Goal: Task Accomplishment & Management: Manage account settings

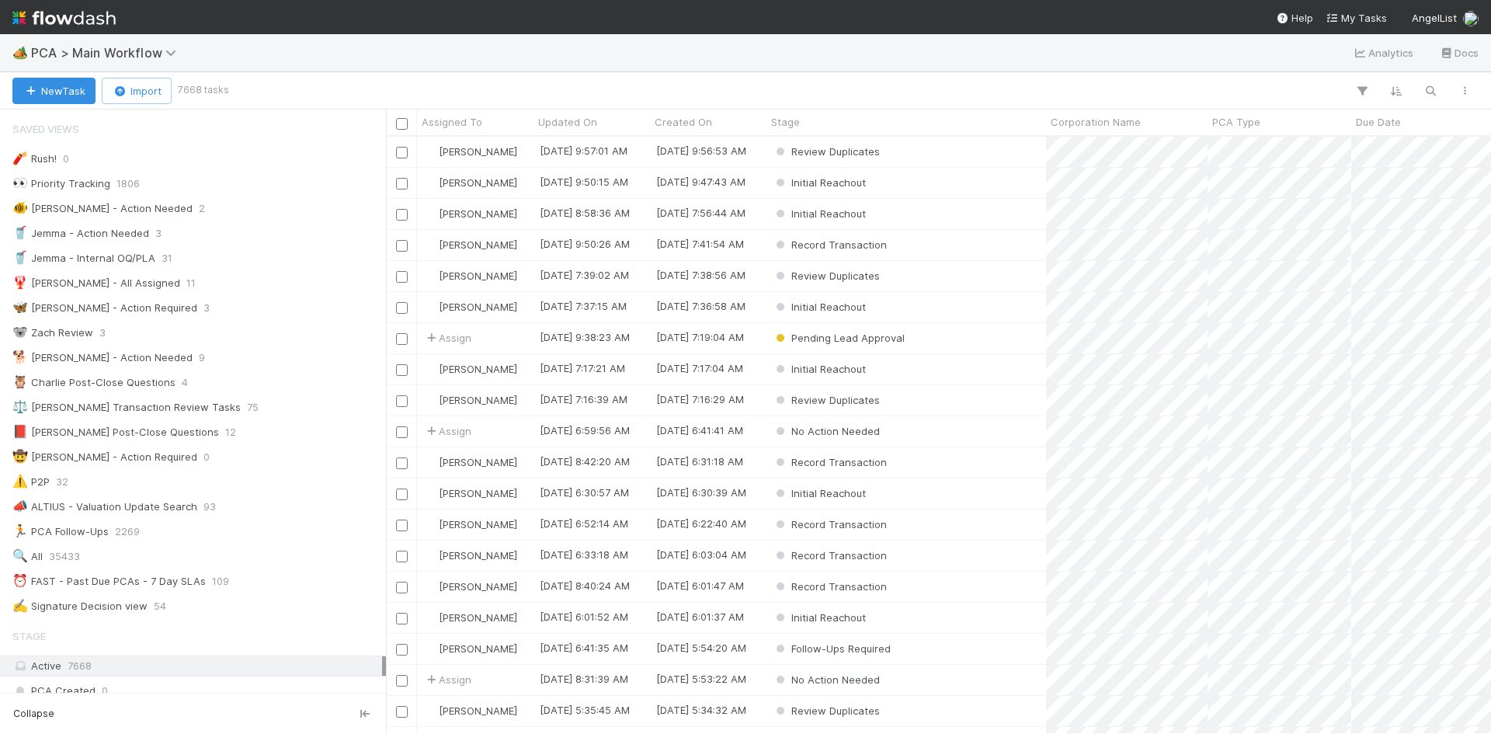
scroll to position [585, 1093]
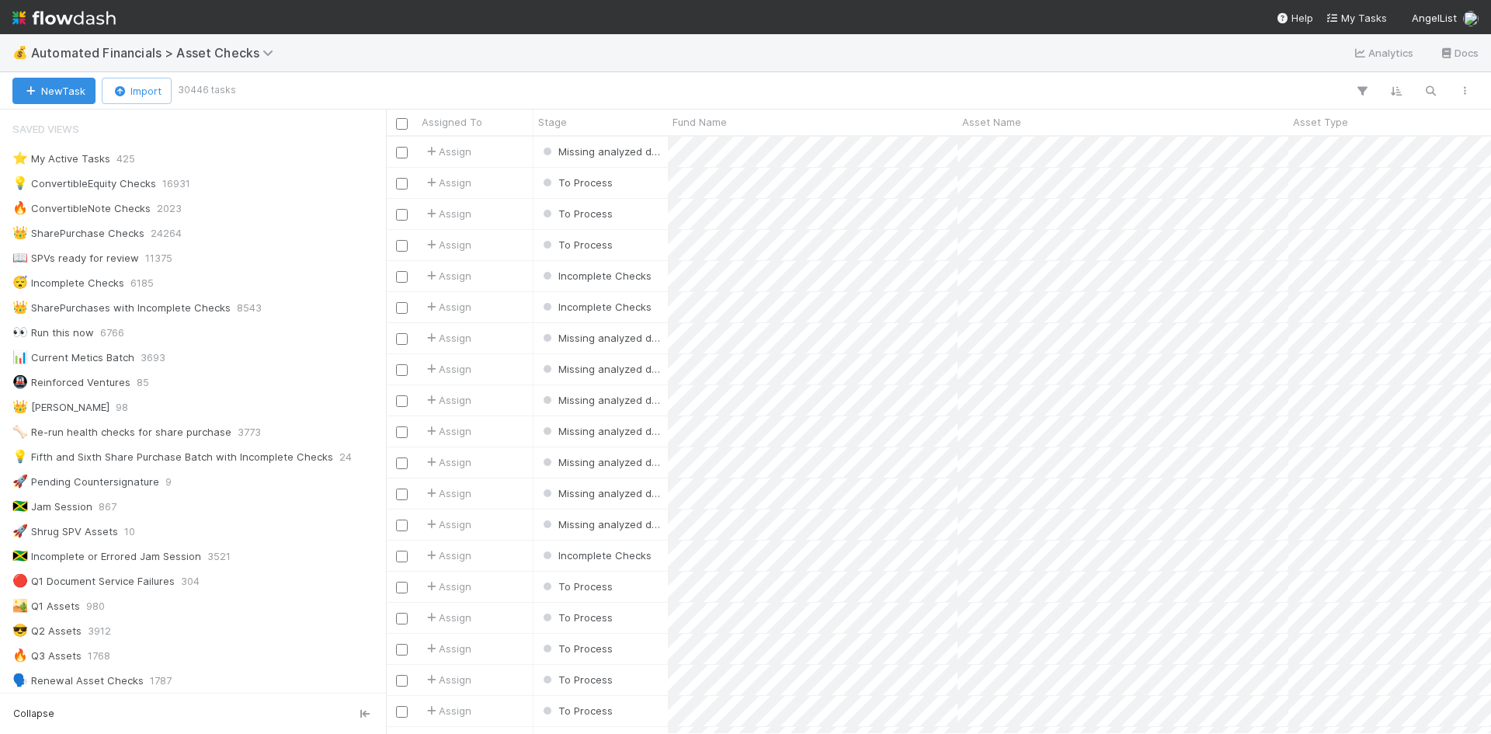
scroll to position [585, 1093]
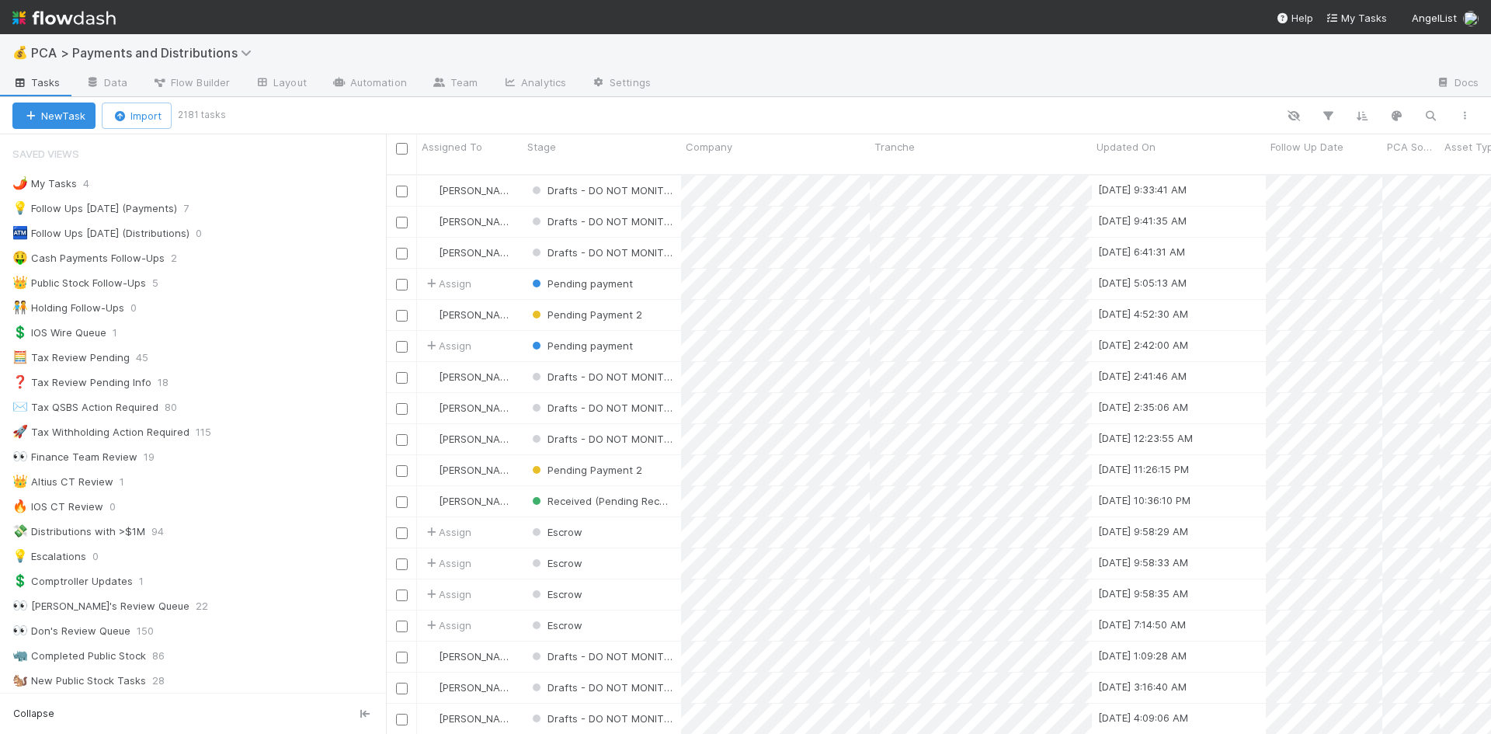
scroll to position [1240, 0]
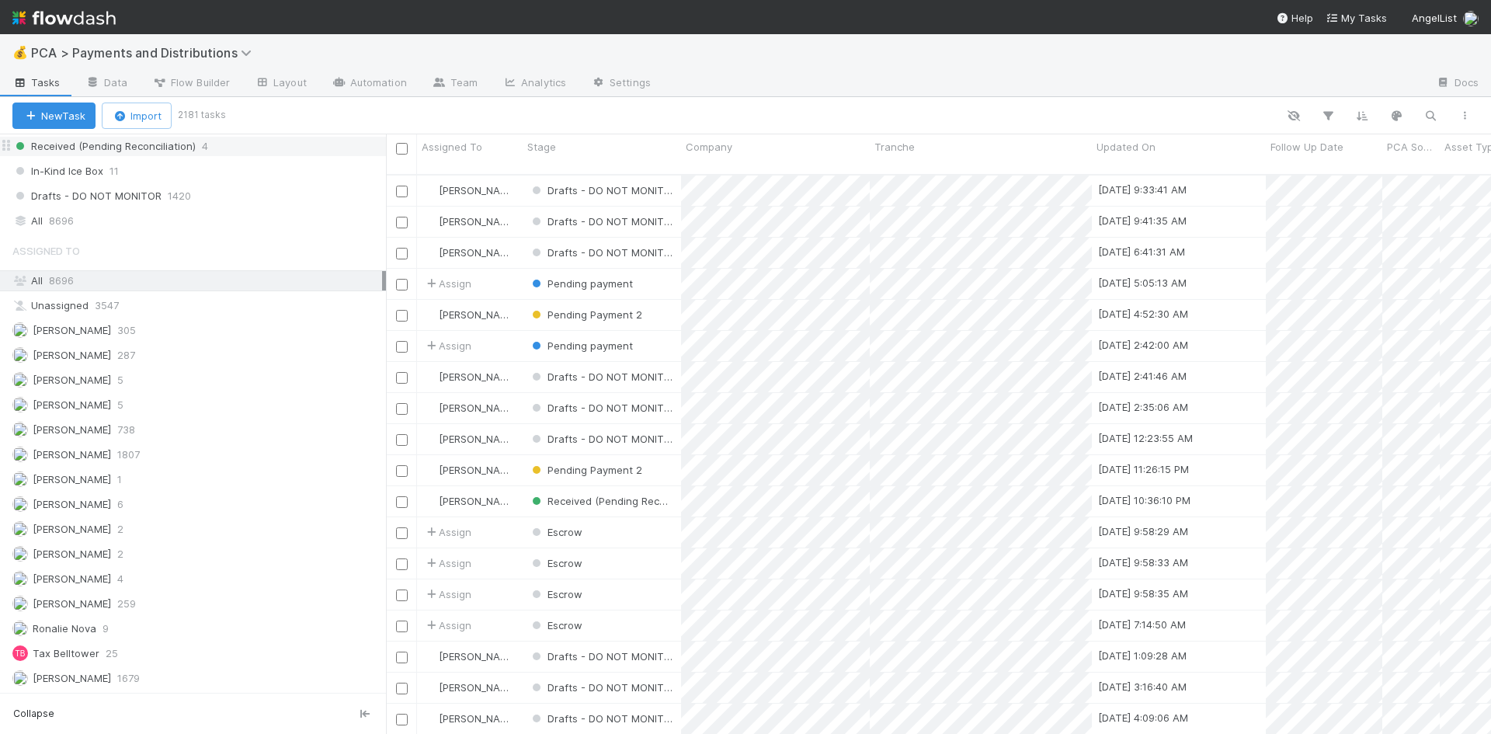
click at [222, 143] on div "Received (Pending Reconciliation) 4" at bounding box center [198, 146] width 373 height 19
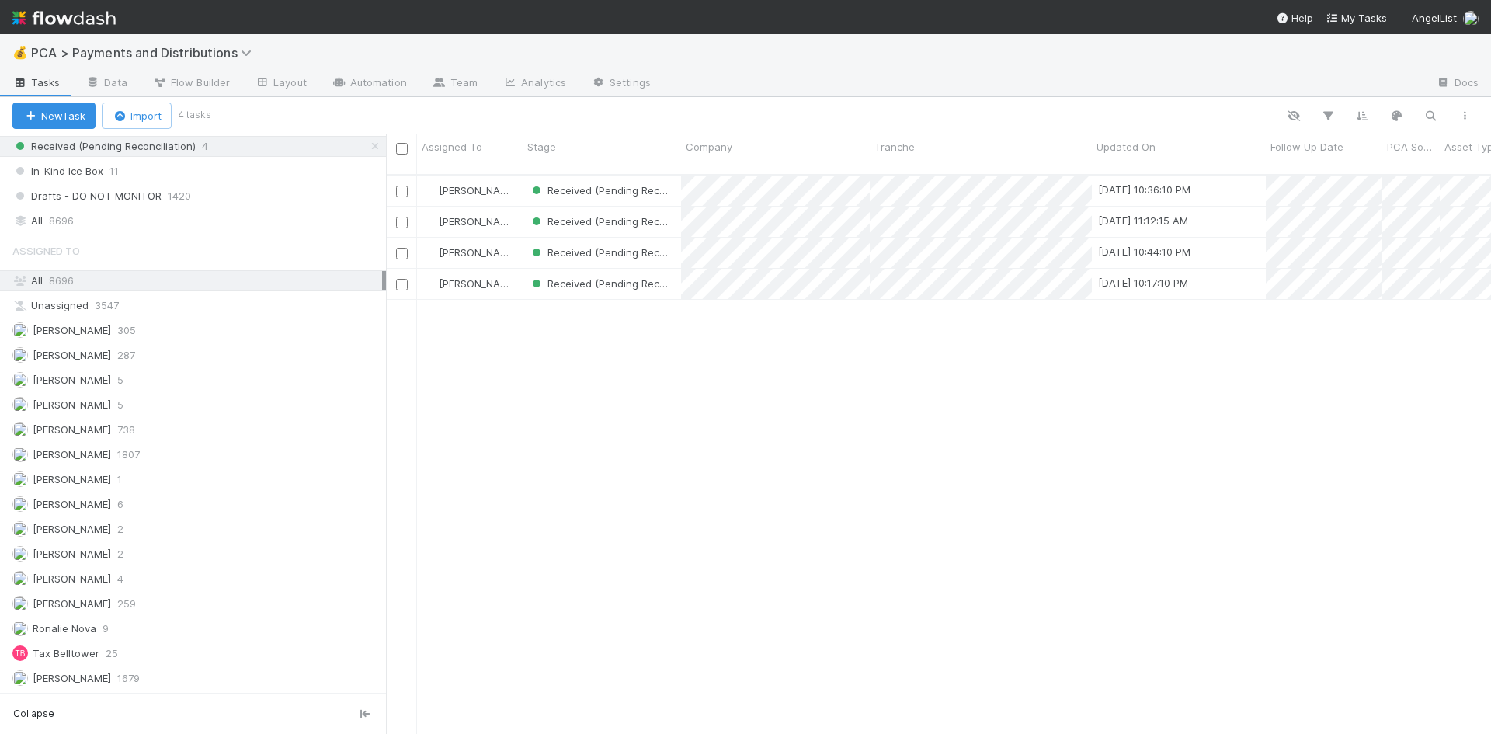
scroll to position [12, 12]
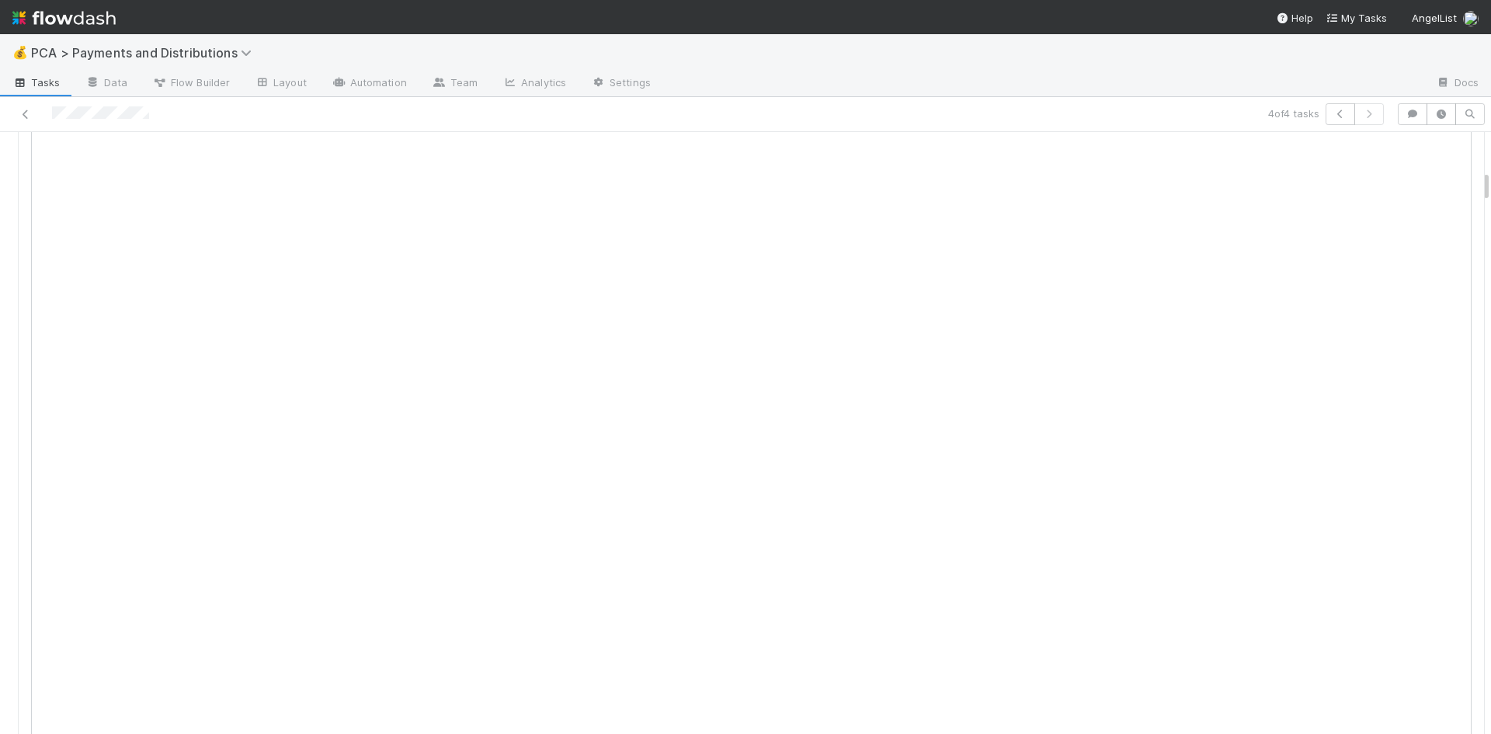
scroll to position [311, 0]
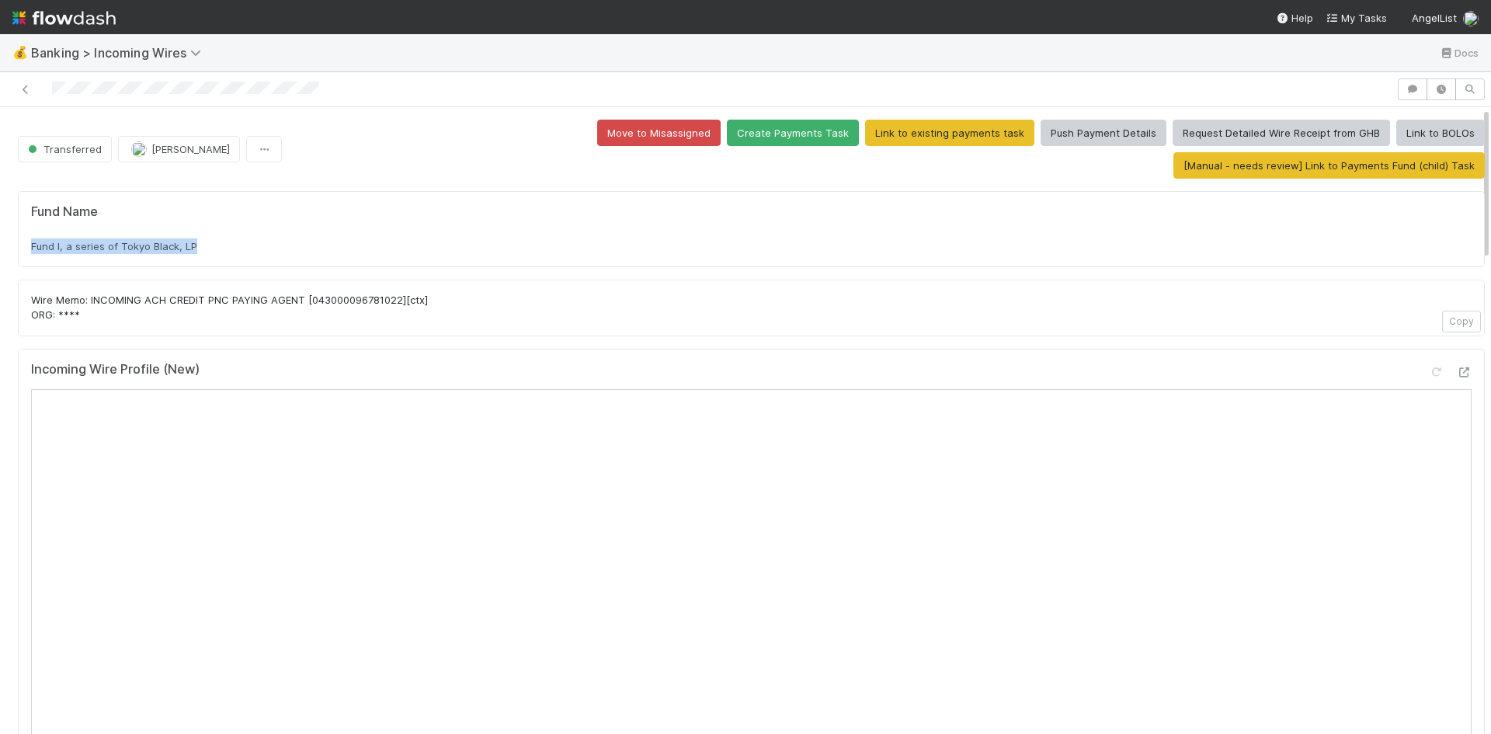
drag, startPoint x: 195, startPoint y: 213, endPoint x: 30, endPoint y: 205, distance: 165.6
click at [30, 205] on div "Fund Name Fund I, a series of Tokyo Black, LP" at bounding box center [751, 229] width 1467 height 76
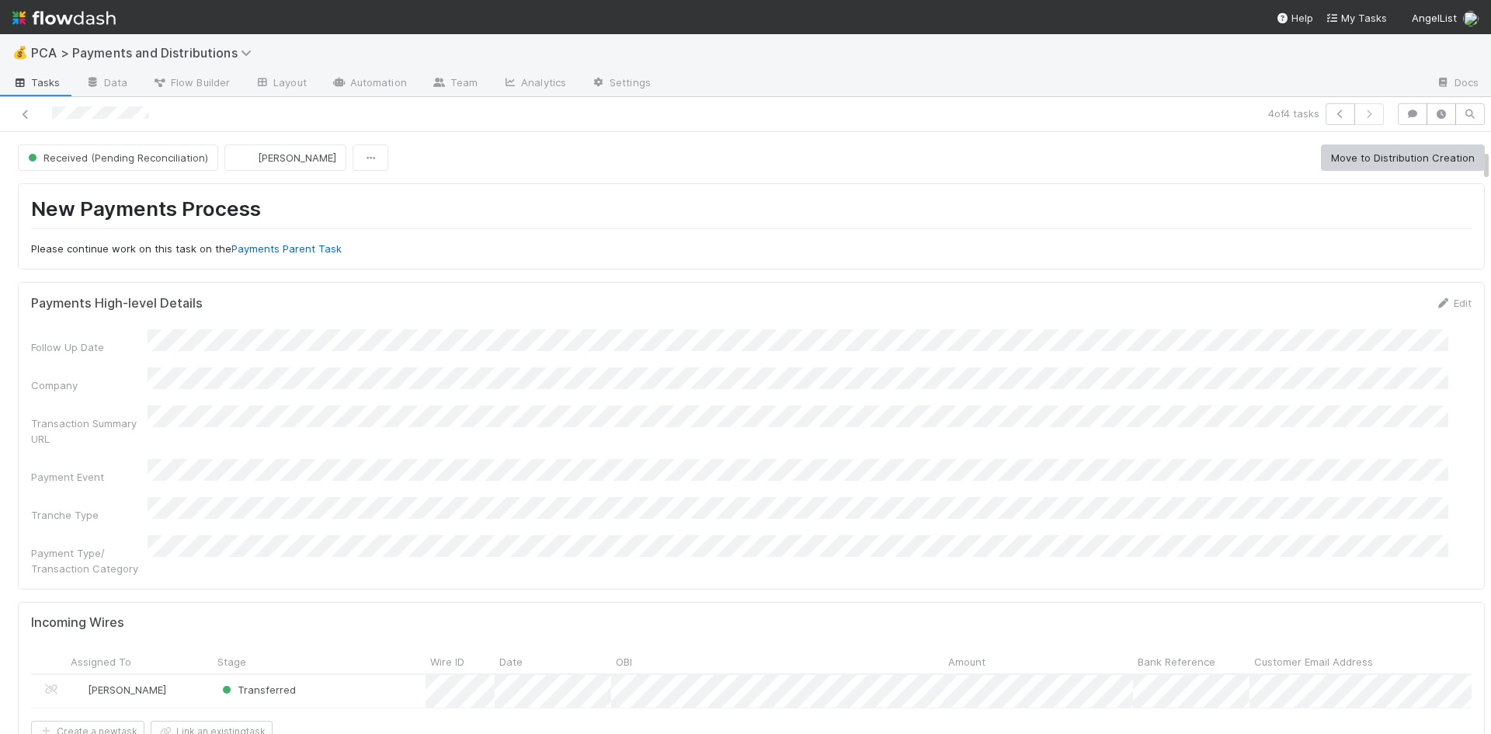
scroll to position [311, 0]
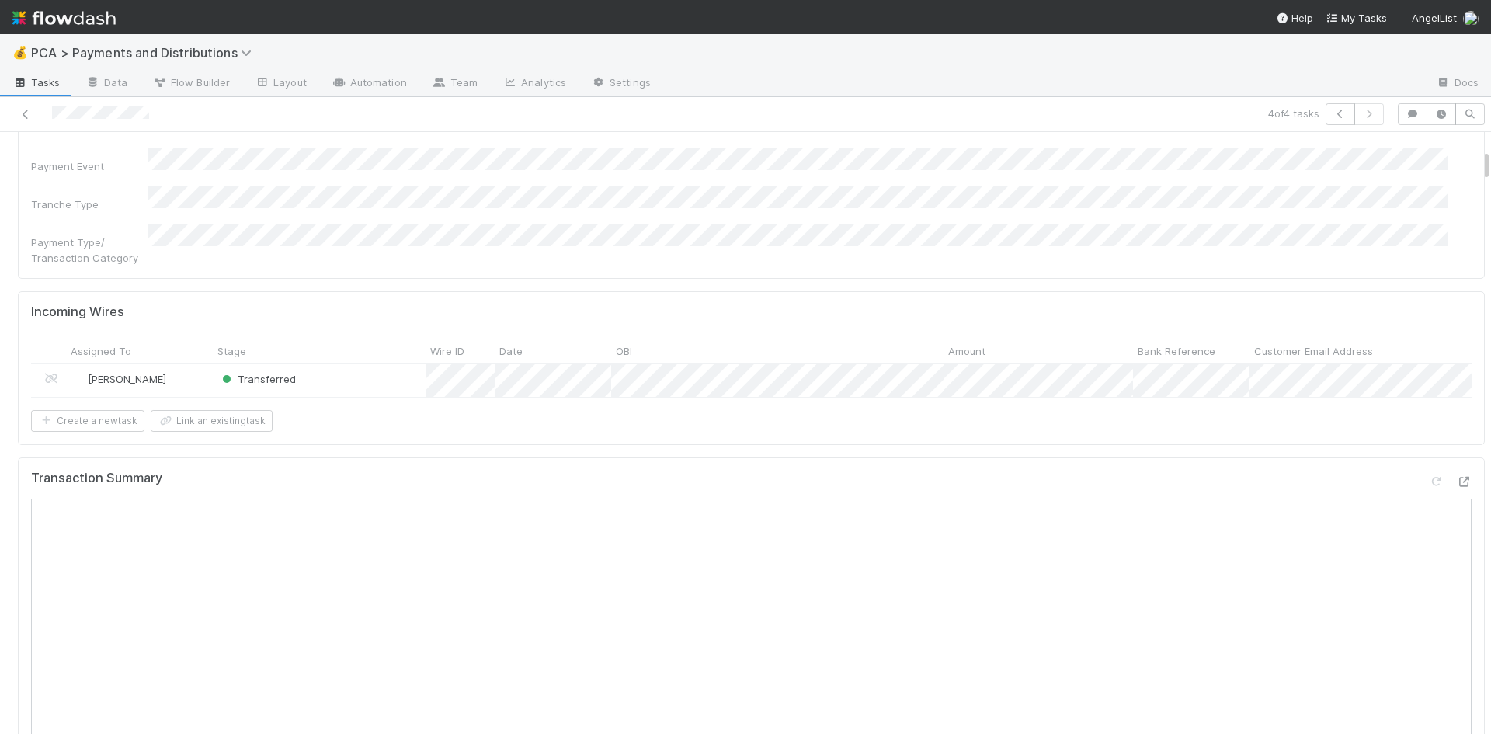
click at [683, 246] on div "Payments High-level Details Edit Follow Up Date Company Transaction Summary URL…" at bounding box center [751, 124] width 1467 height 307
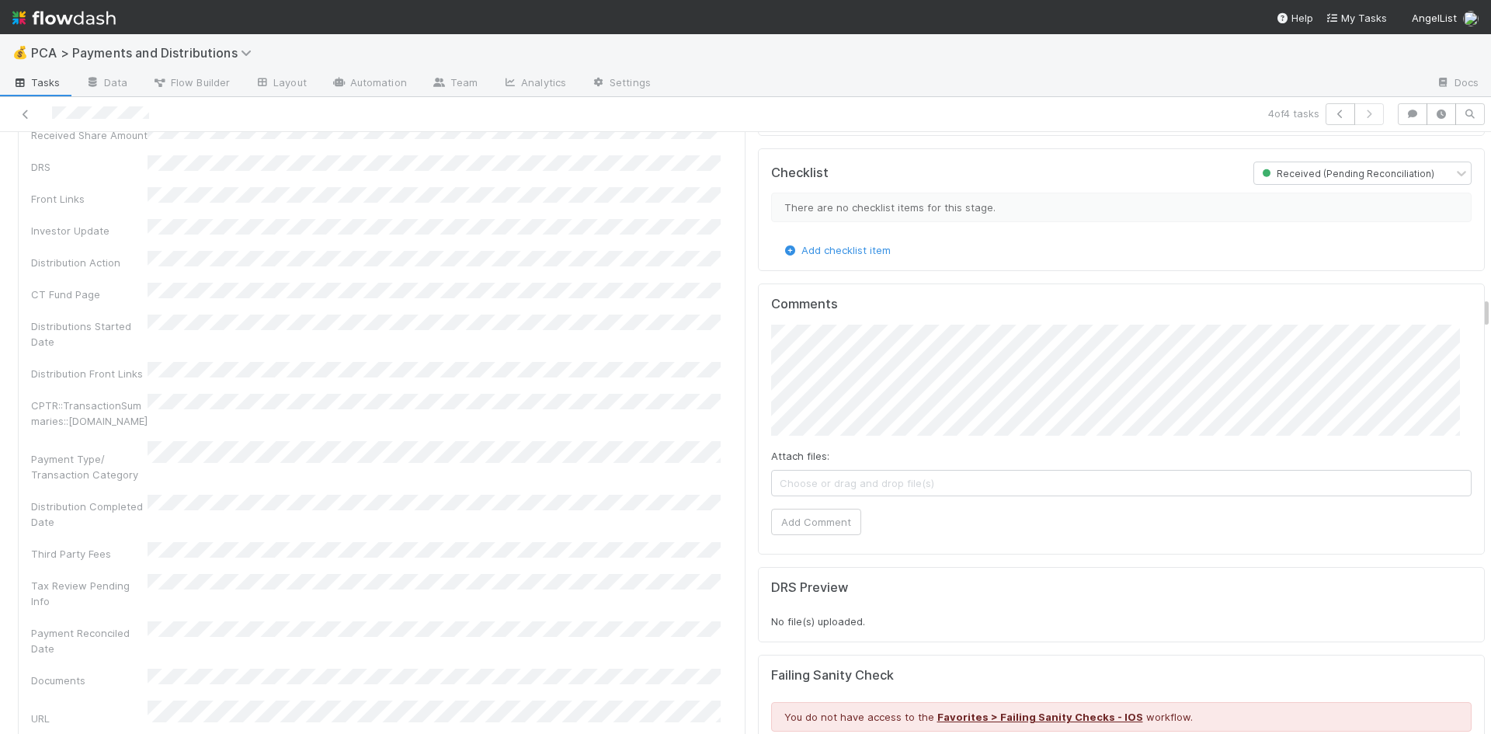
scroll to position [3028, 0]
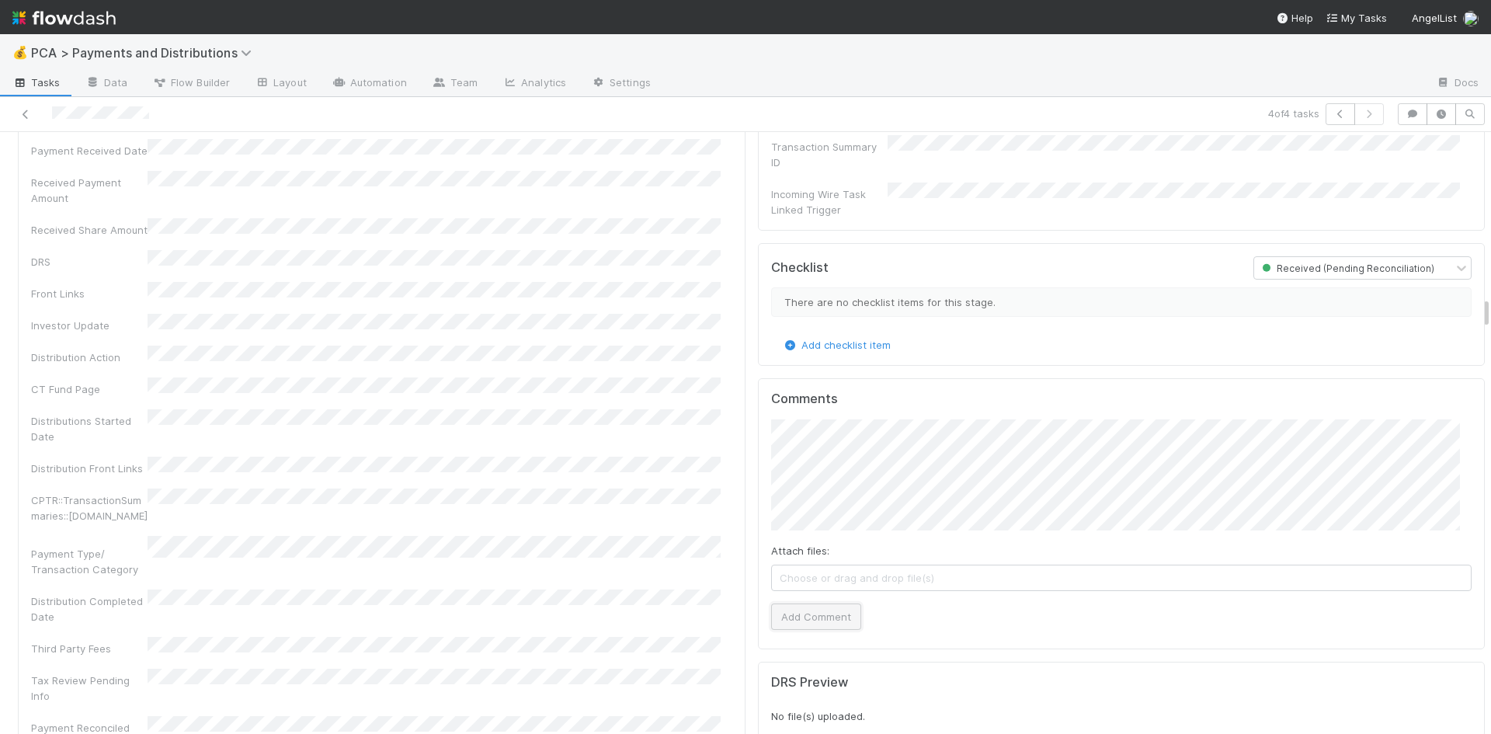
click at [825, 603] on button "Add Comment" at bounding box center [816, 616] width 90 height 26
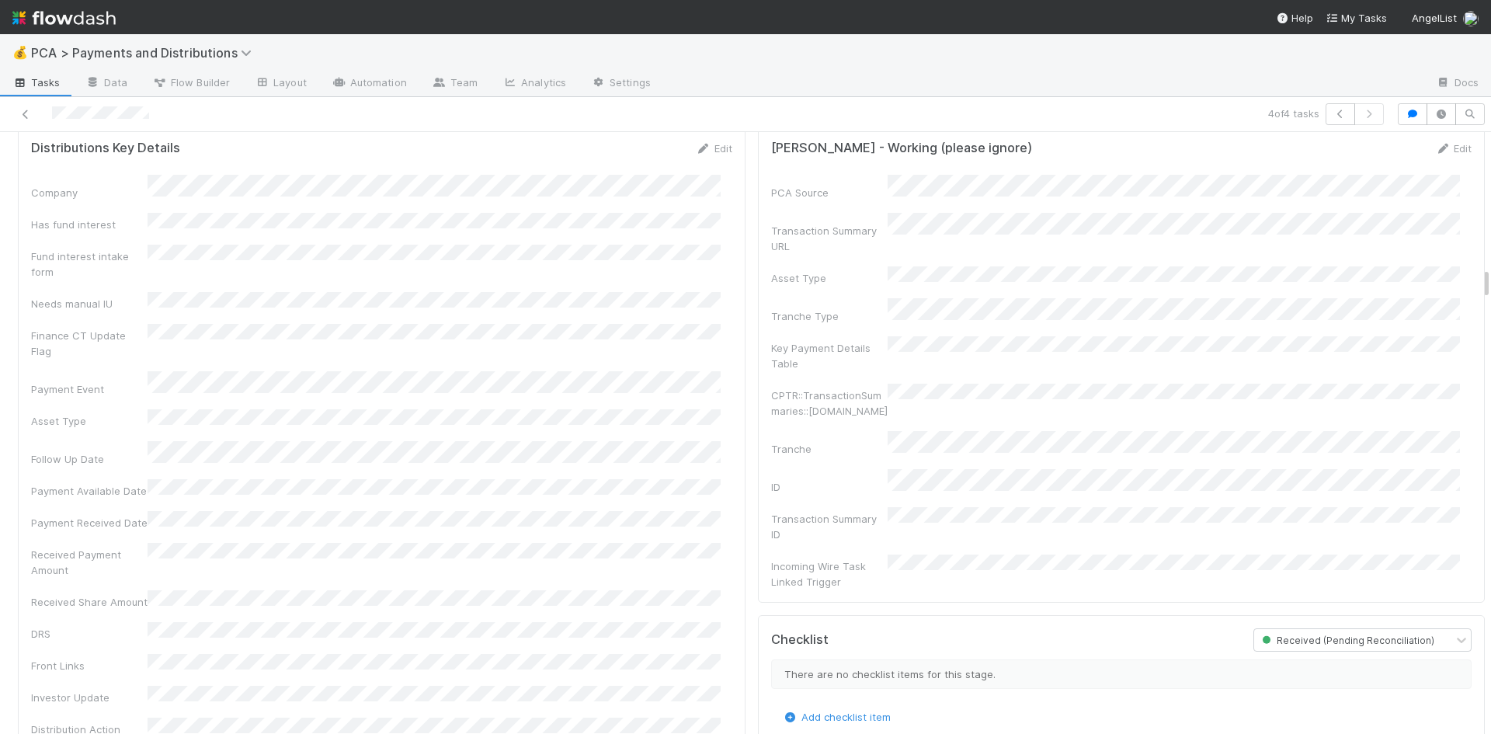
scroll to position [2485, 0]
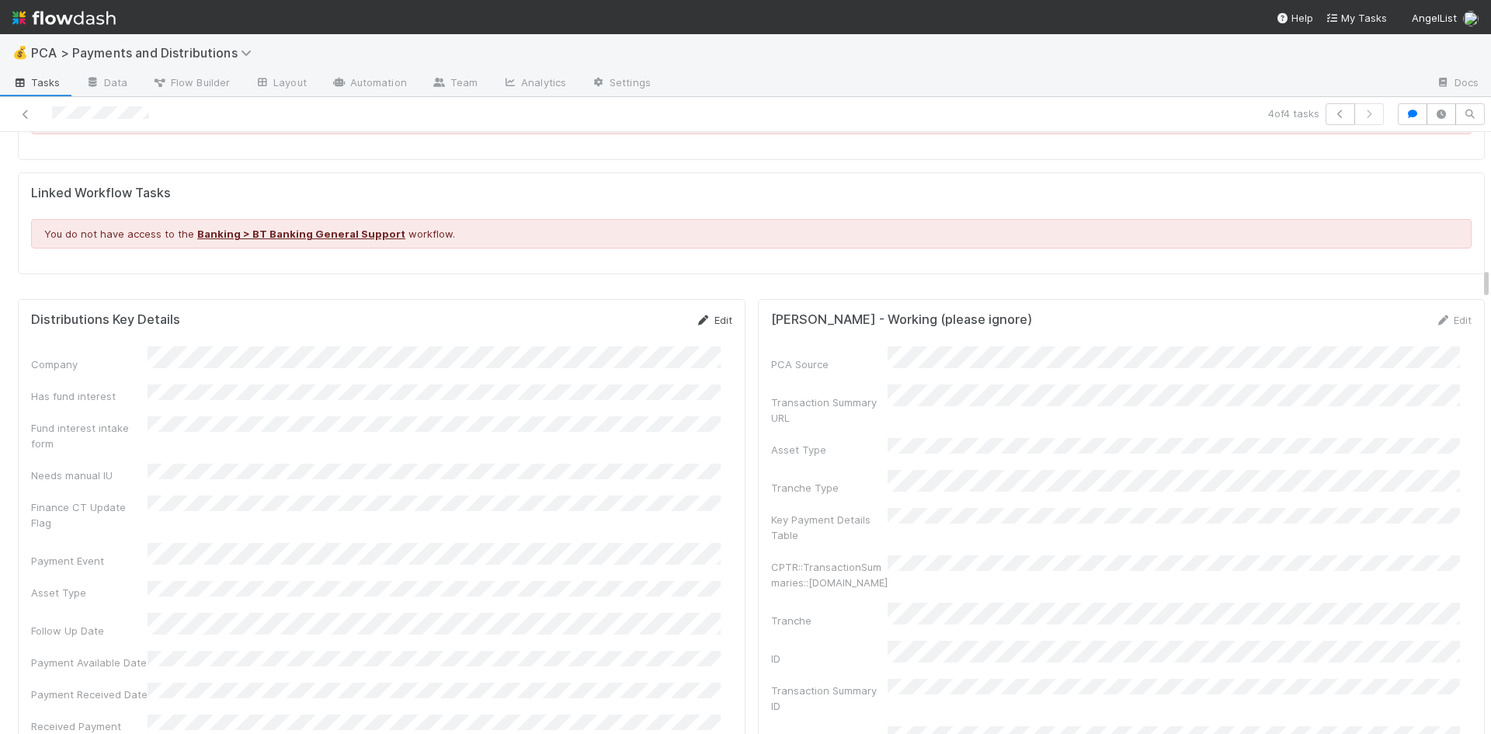
click at [697, 315] on icon at bounding box center [704, 320] width 16 height 10
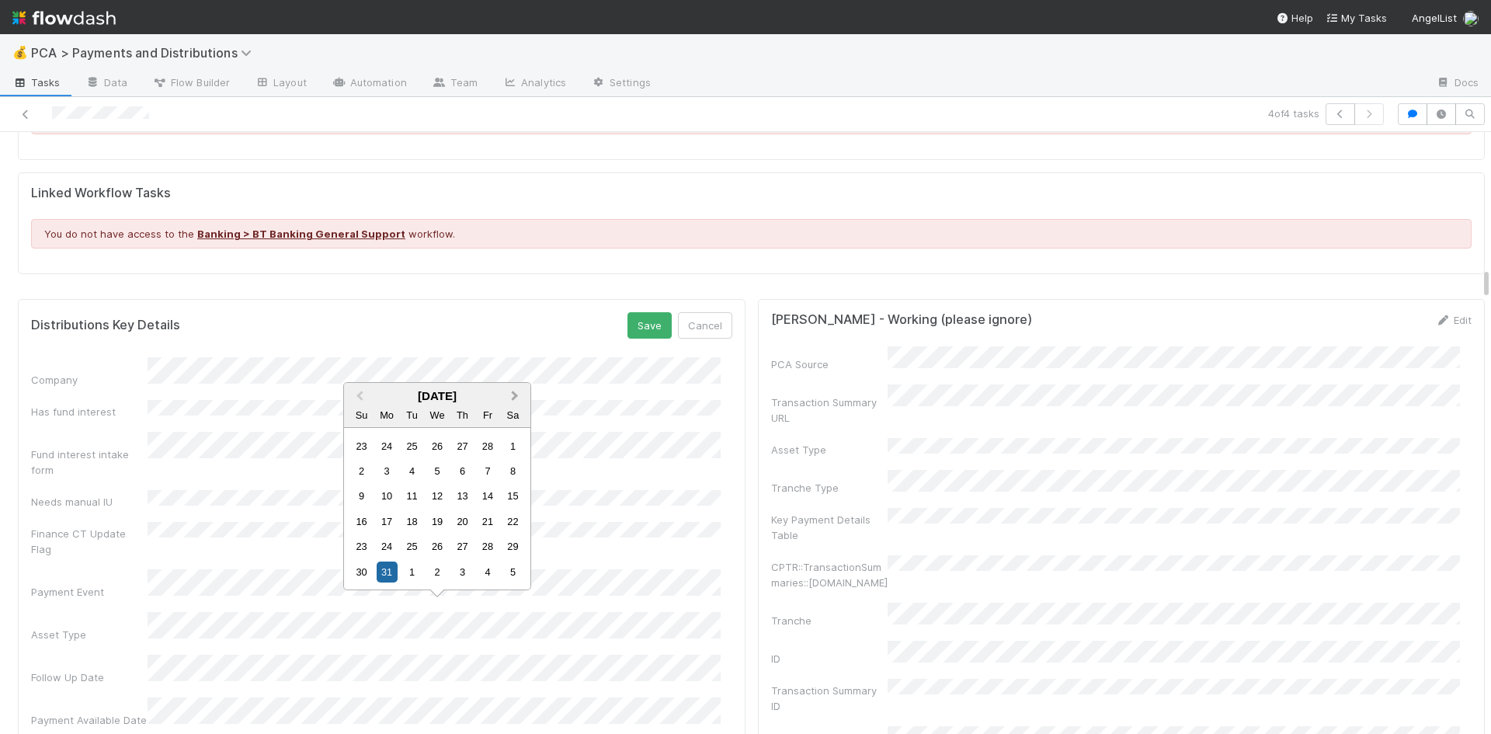
click at [519, 393] on button "Next Month" at bounding box center [516, 396] width 25 height 25
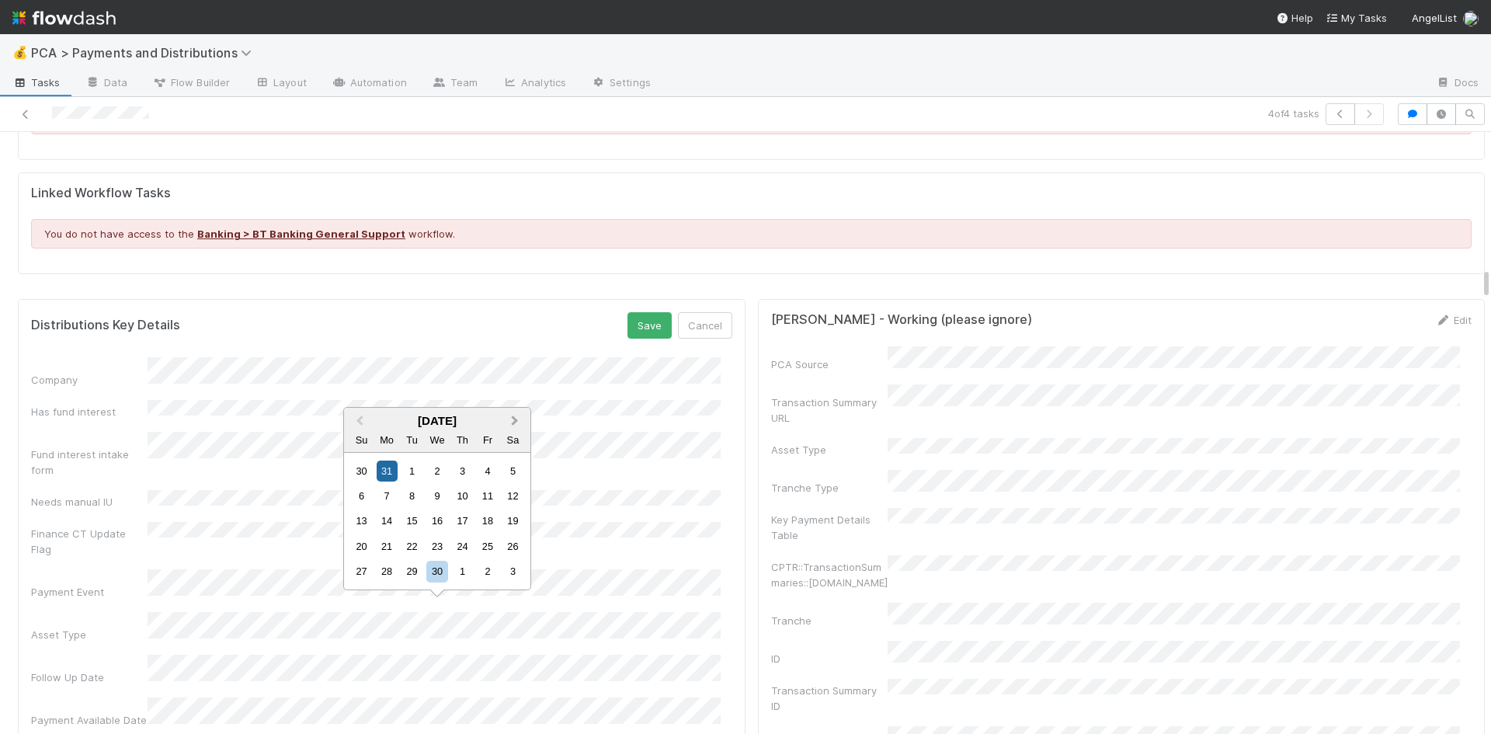
click at [515, 420] on span "Next Month" at bounding box center [515, 421] width 0 height 18
click at [515, 421] on span "Next Month" at bounding box center [515, 421] width 0 height 18
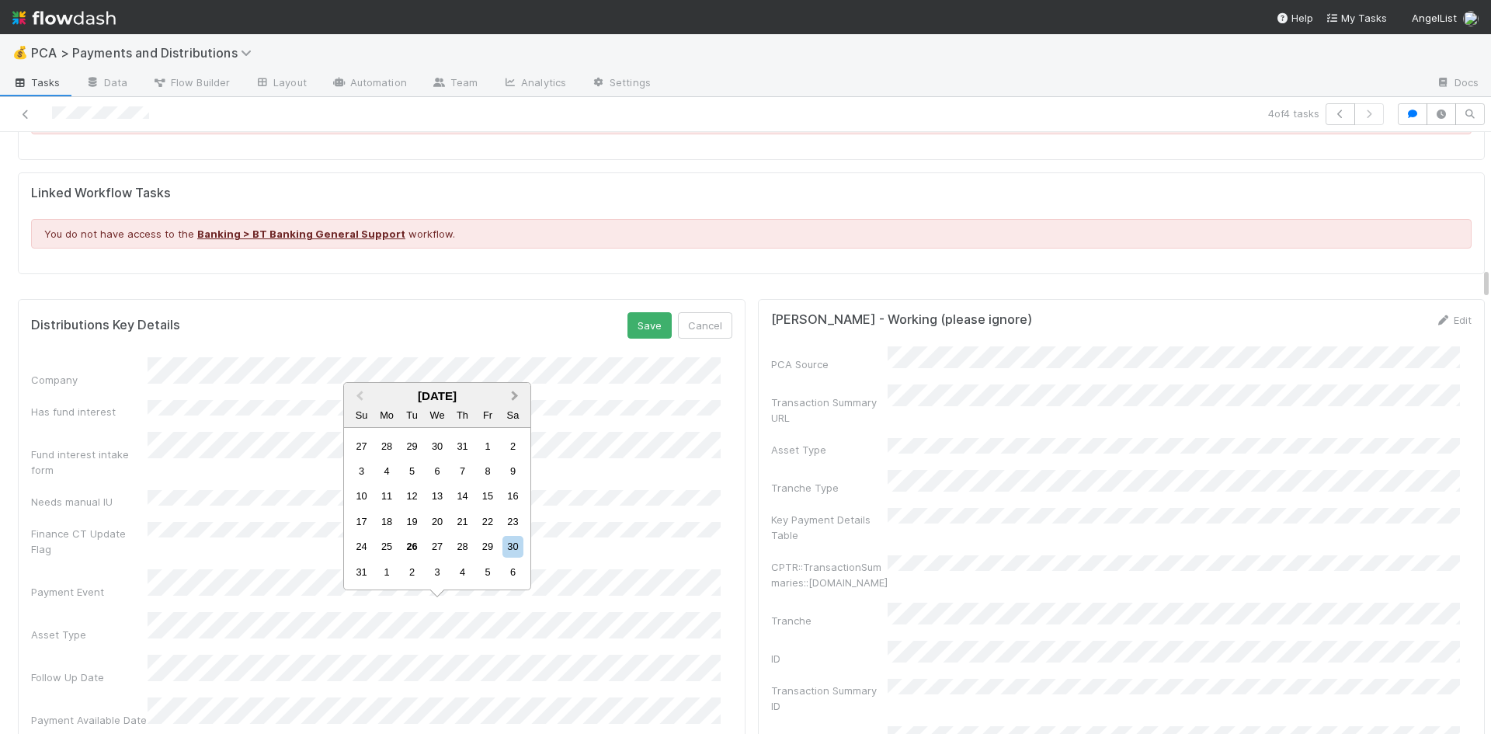
click at [515, 398] on span "Next Month" at bounding box center [515, 396] width 0 height 18
click at [389, 499] on div "8" at bounding box center [387, 495] width 21 height 21
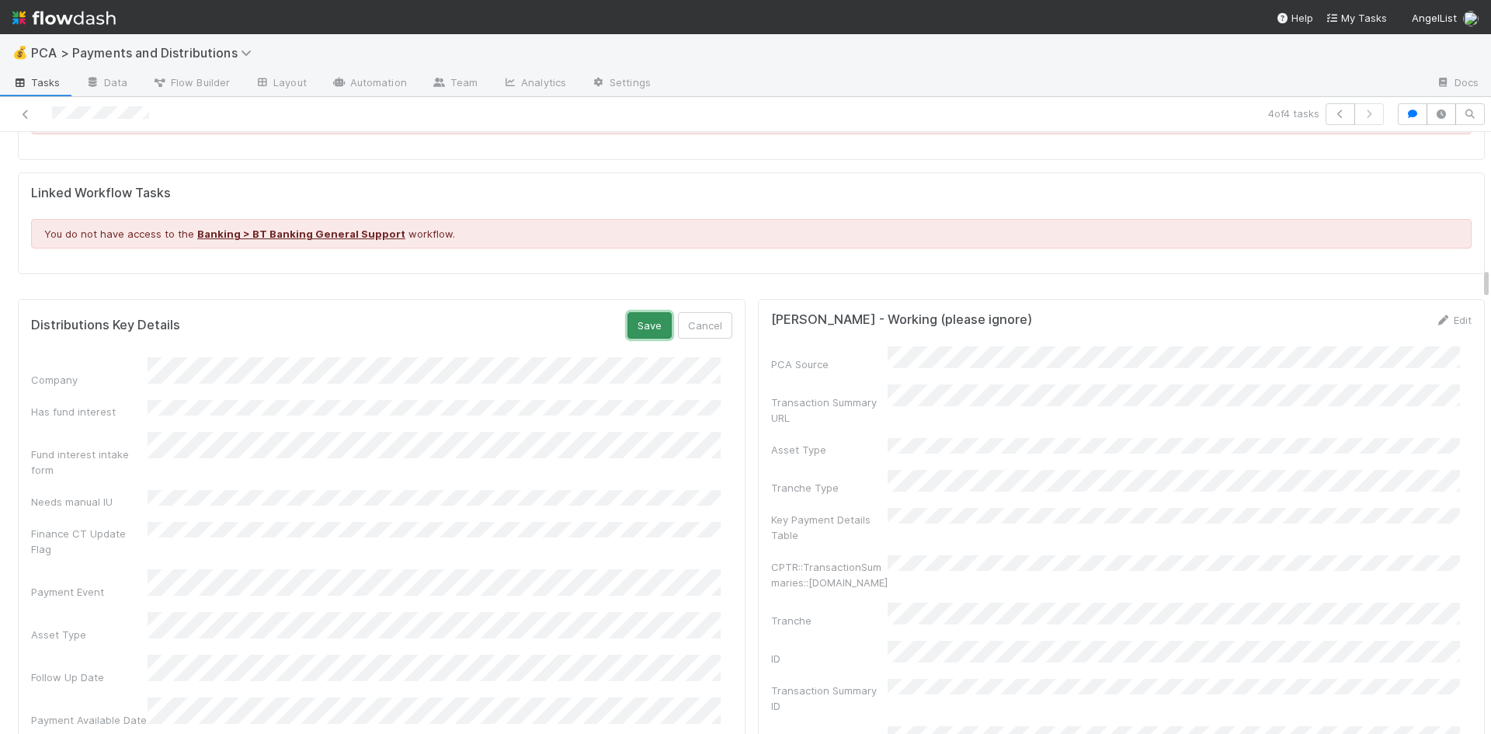
click at [641, 316] on button "Save" at bounding box center [649, 325] width 44 height 26
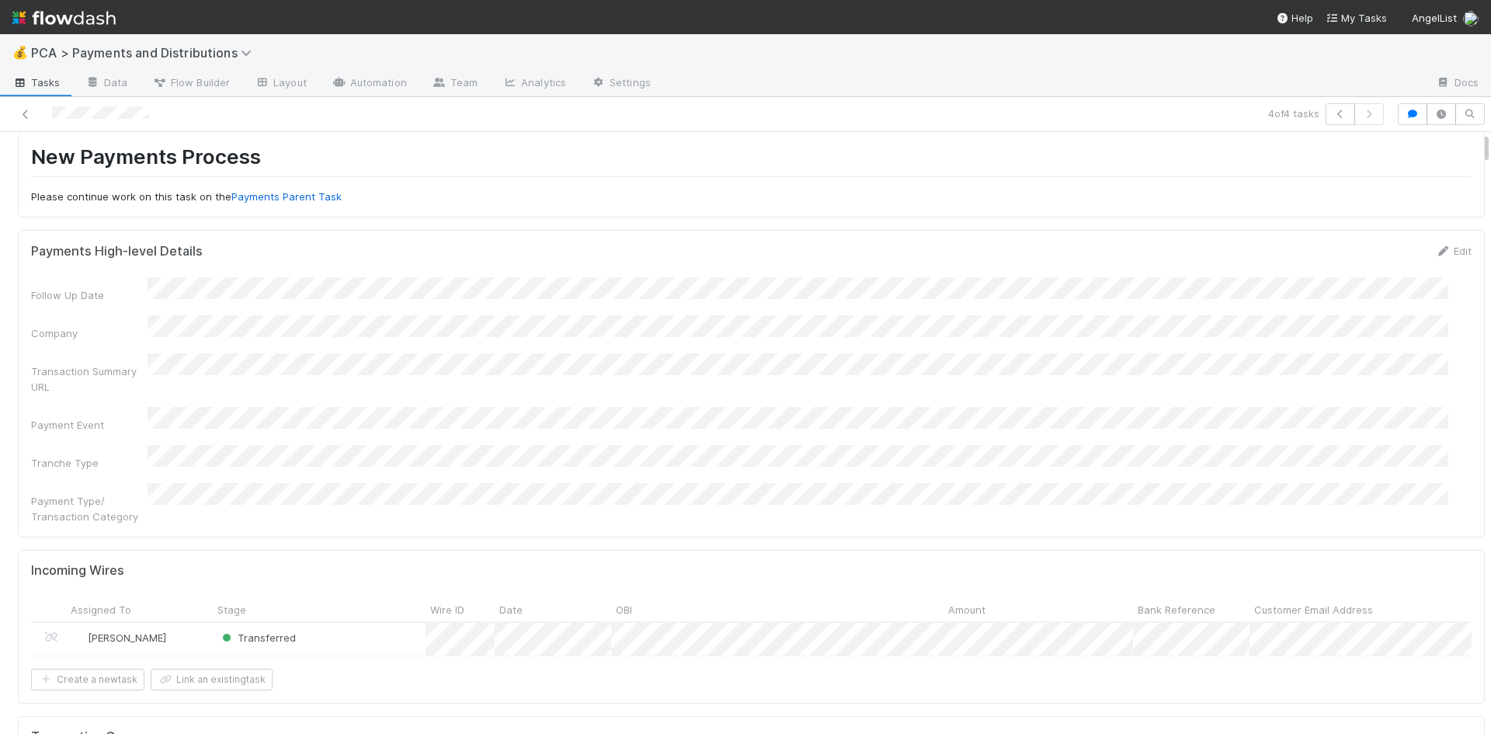
scroll to position [0, 0]
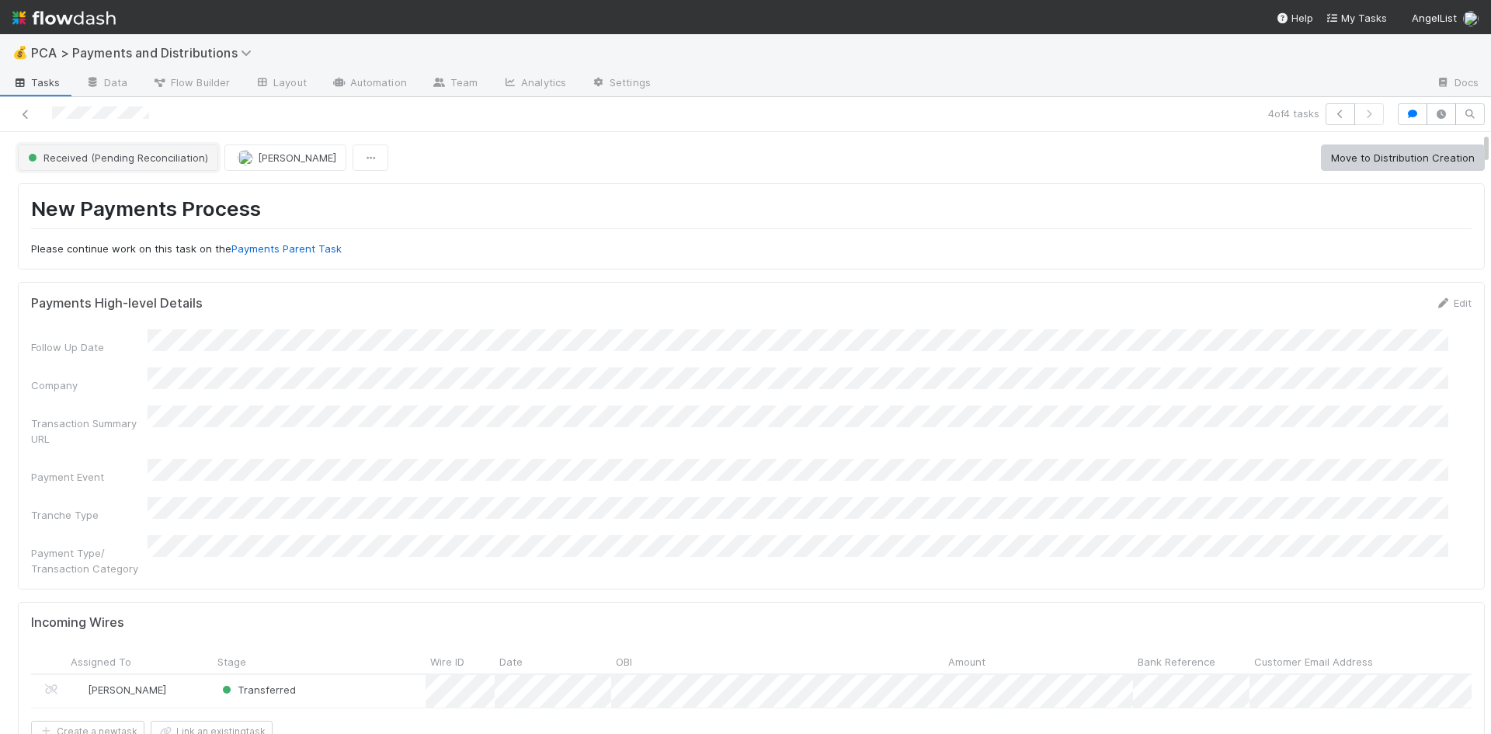
click at [119, 162] on span "Received (Pending Reconciliation)" at bounding box center [116, 157] width 183 height 12
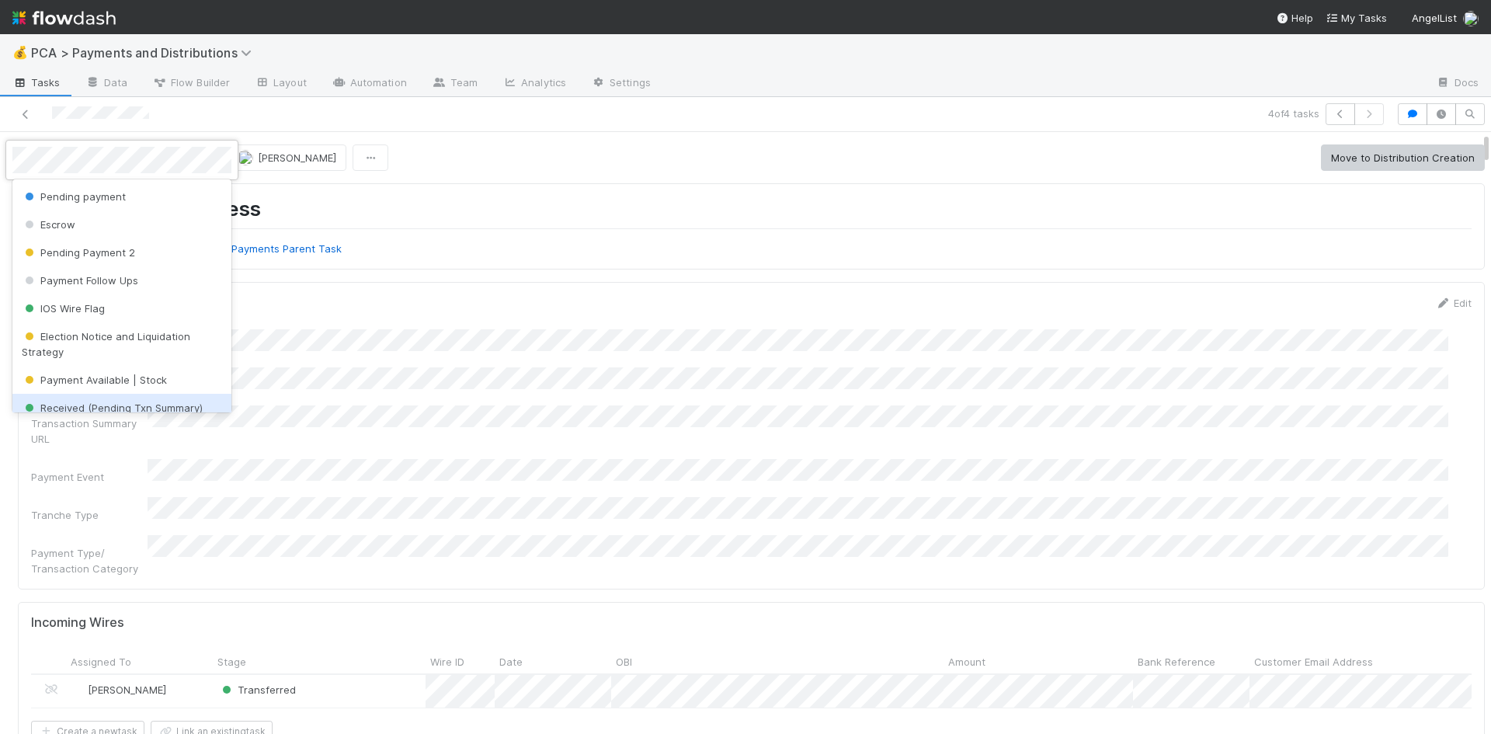
click at [162, 394] on div "Received (Pending Txn Summary)" at bounding box center [121, 408] width 219 height 28
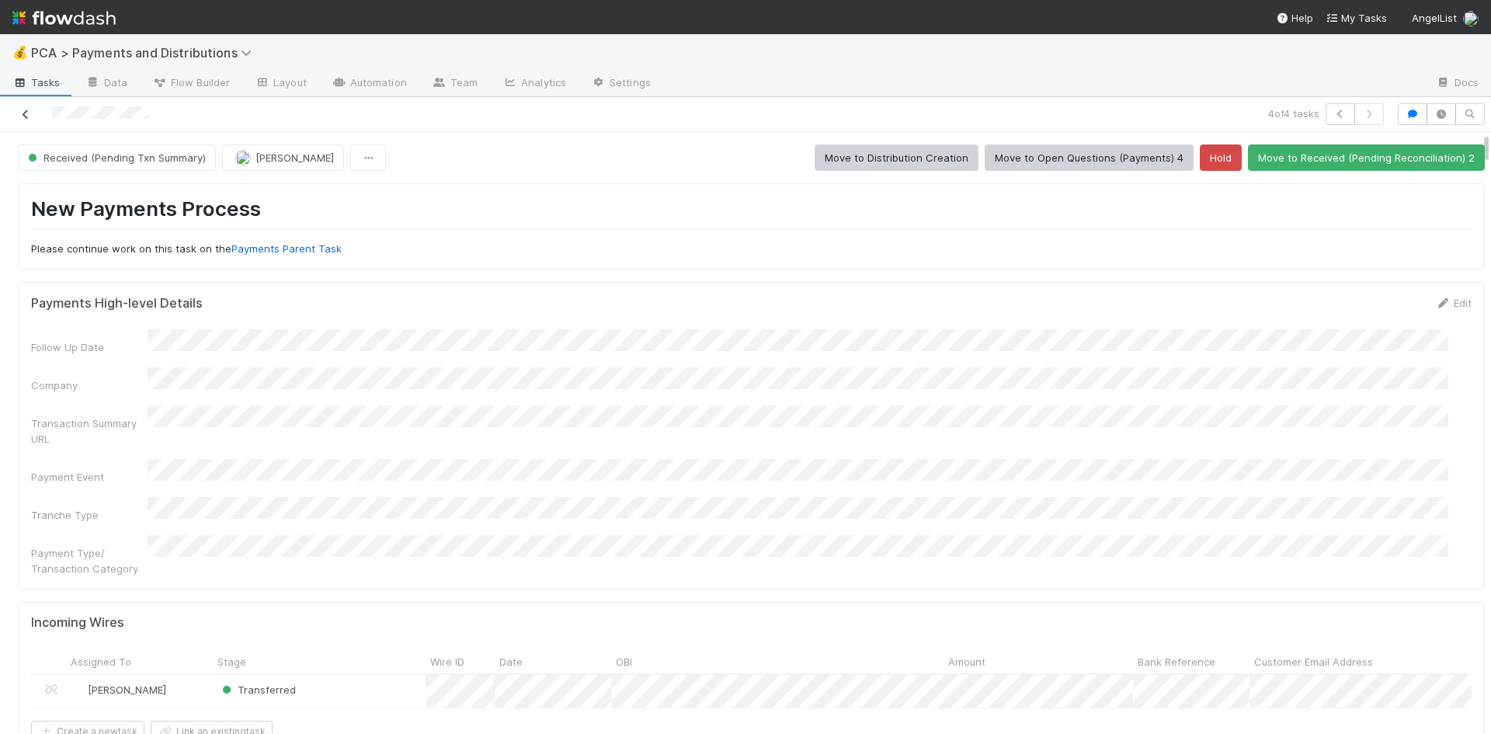
click at [23, 113] on icon at bounding box center [26, 114] width 16 height 10
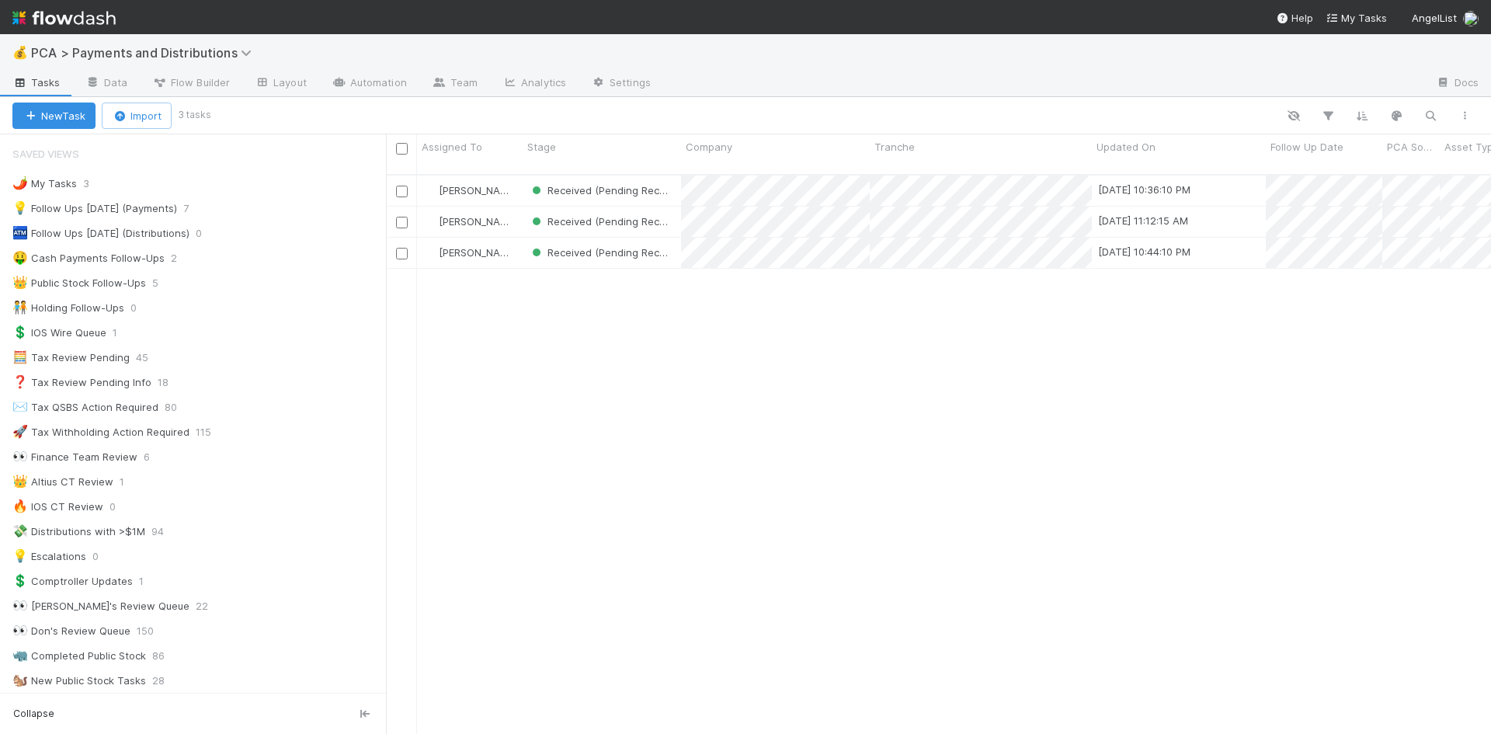
scroll to position [561, 1093]
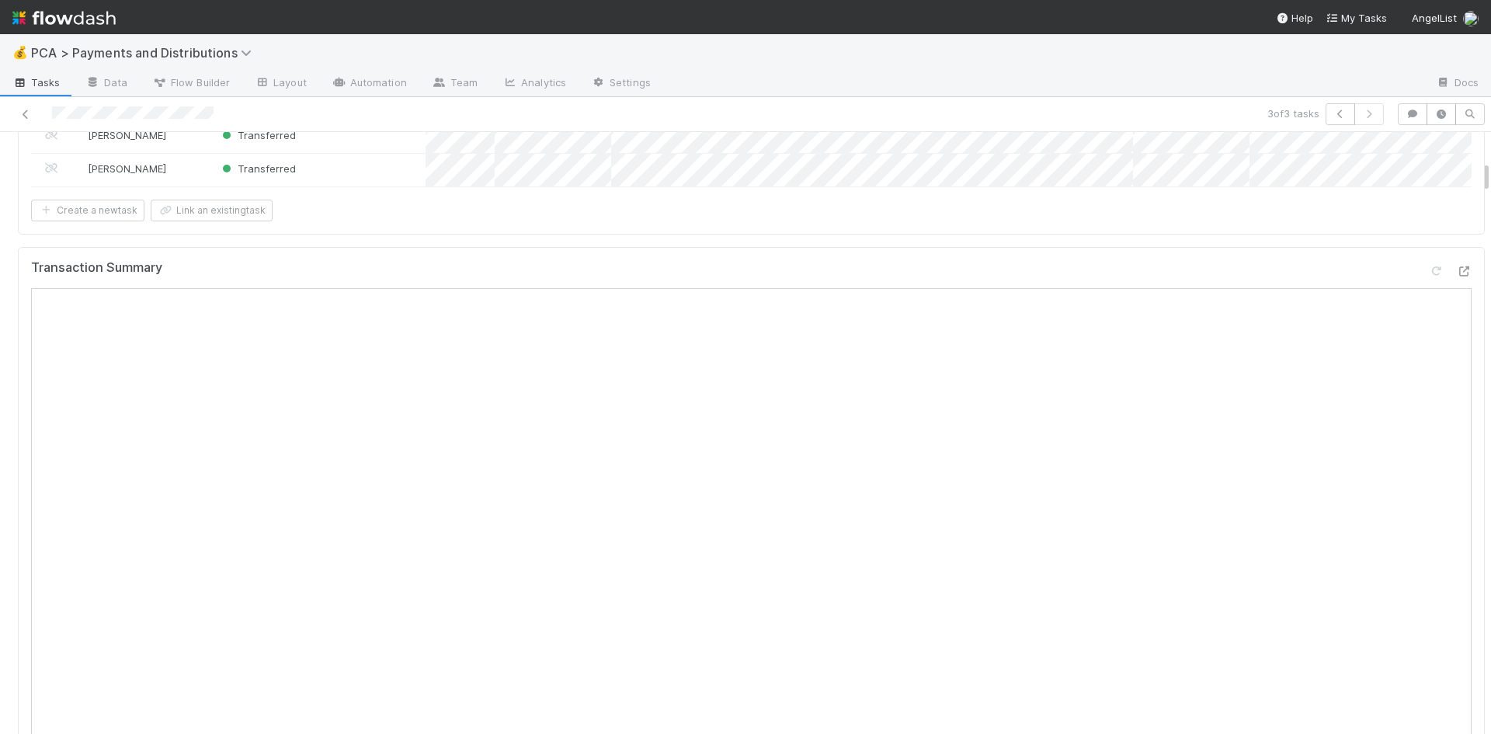
scroll to position [233, 0]
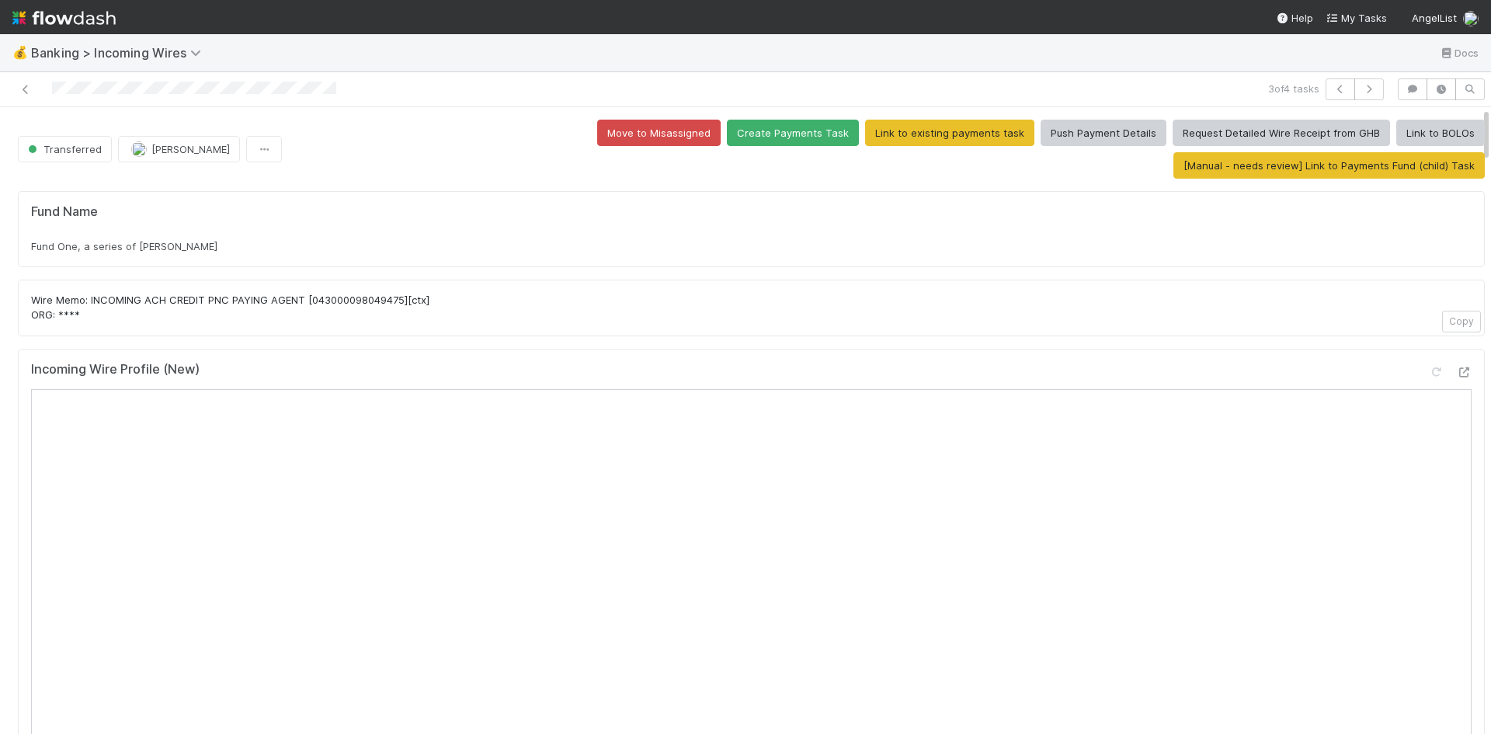
drag, startPoint x: 230, startPoint y: 215, endPoint x: 6, endPoint y: 221, distance: 223.7
copy span "Fund One, a series of Kearny Jackson, LP"
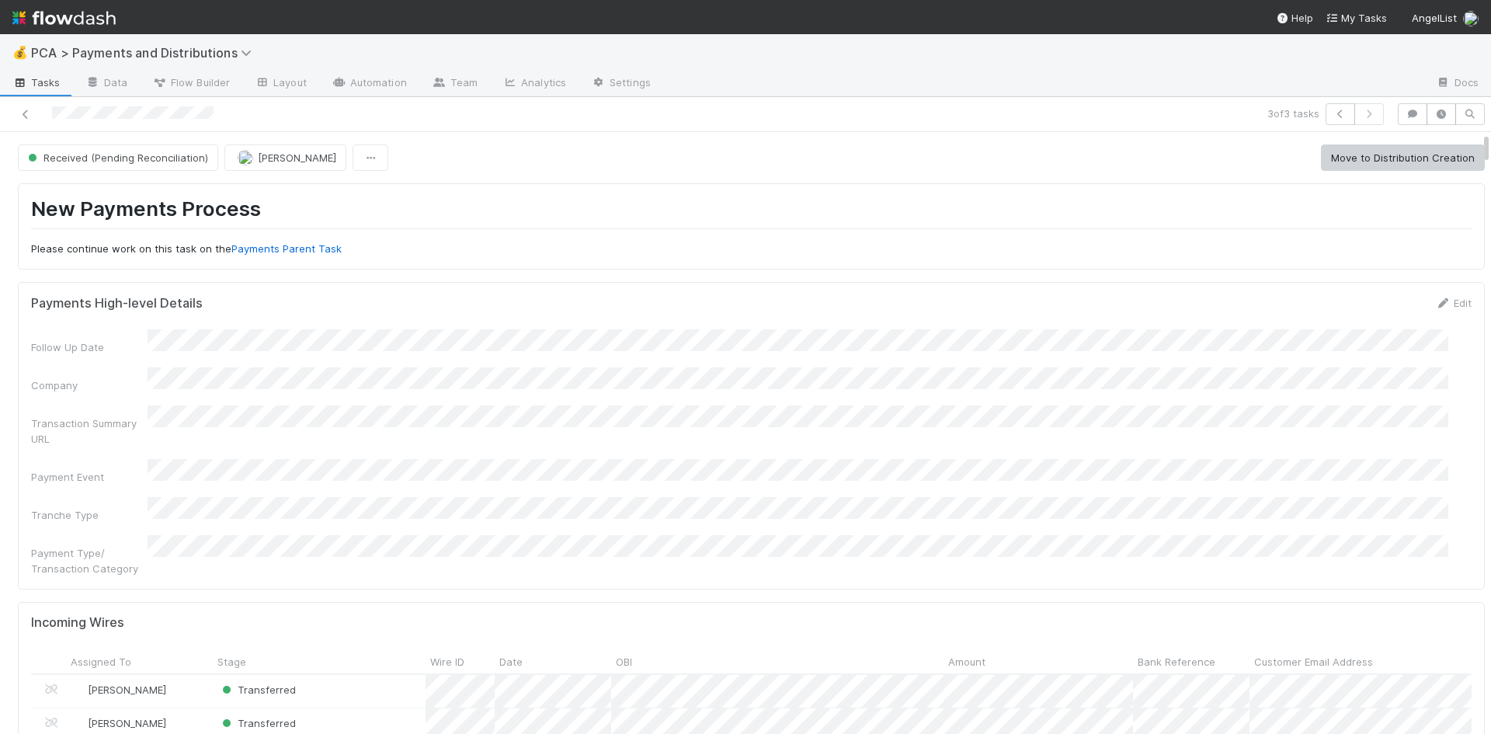
click at [878, 214] on h1 "New Payments Process" at bounding box center [751, 212] width 1440 height 32
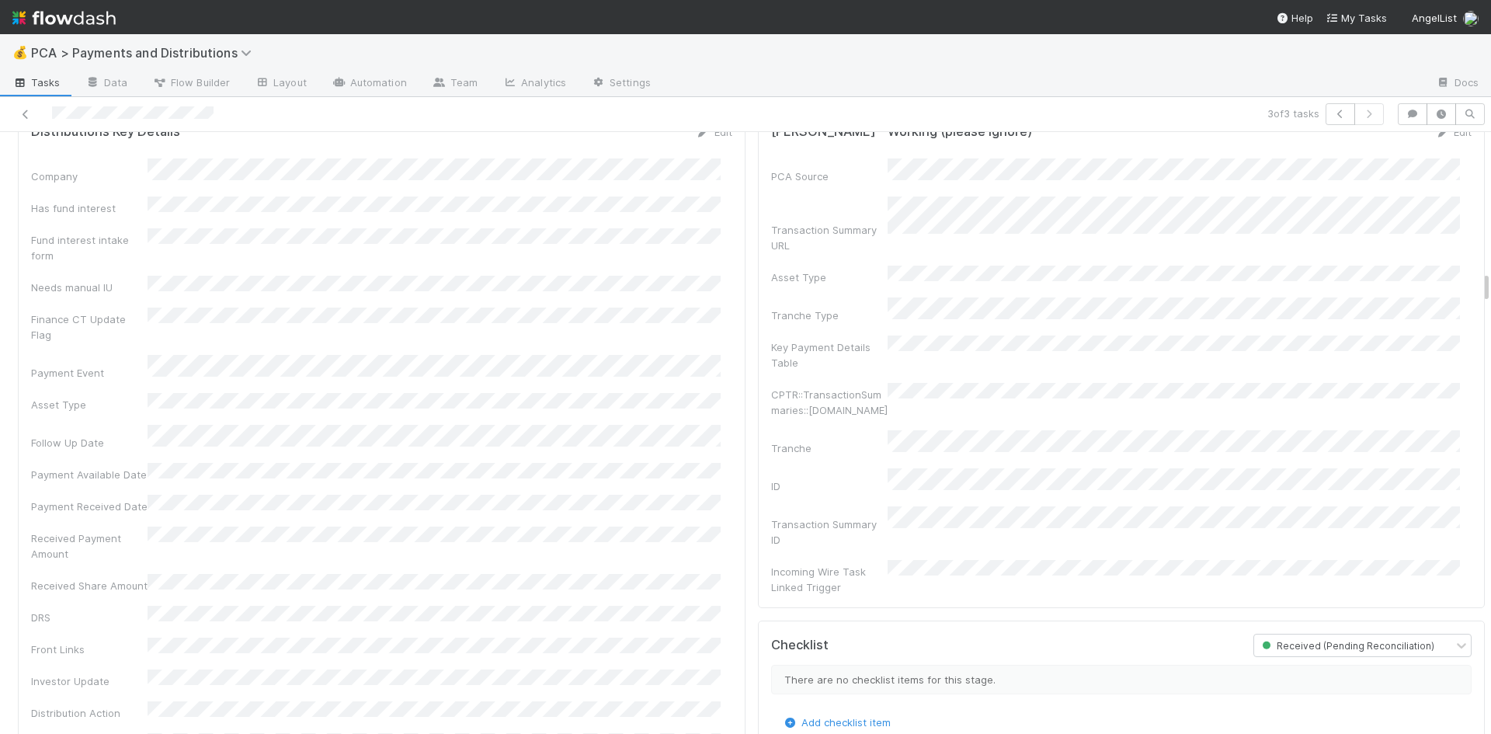
scroll to position [3028, 0]
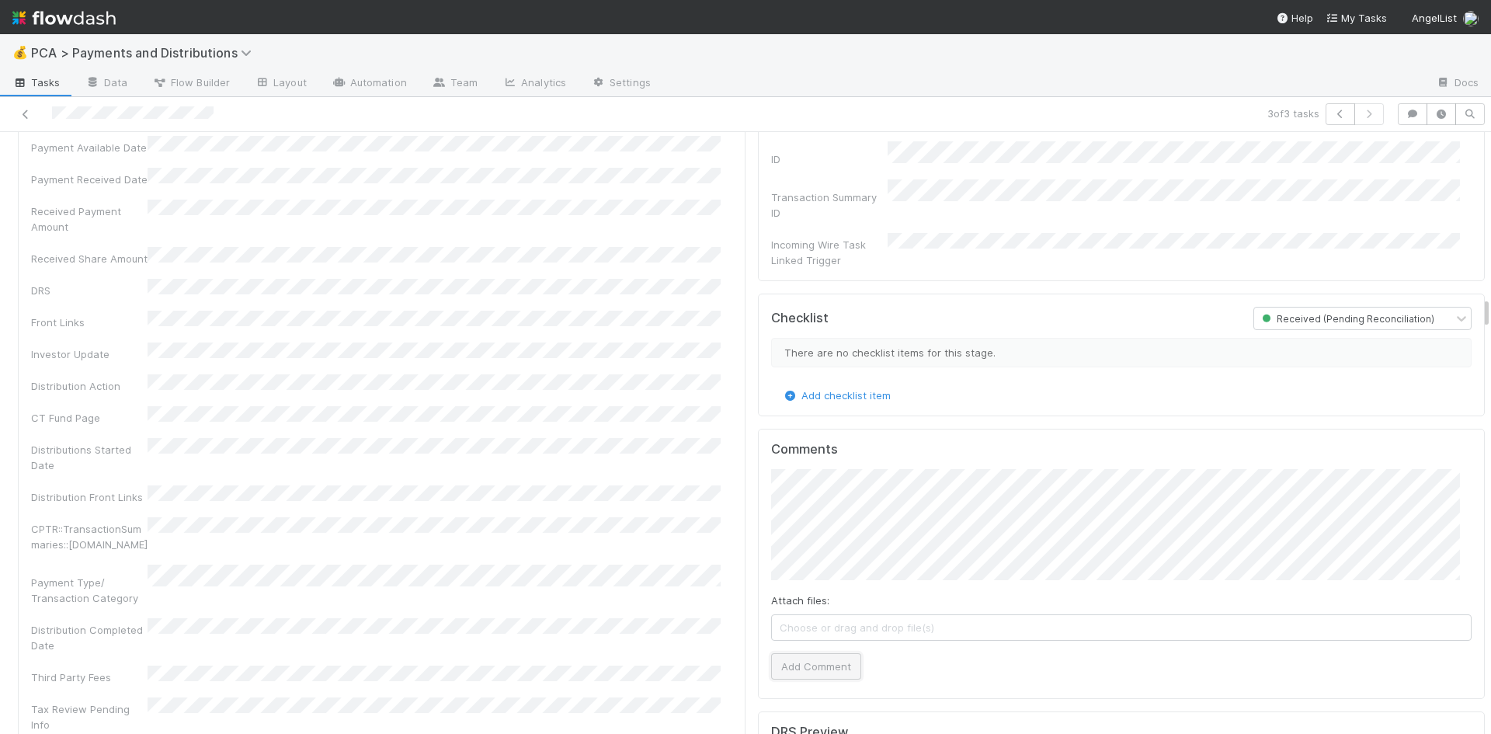
click at [797, 653] on button "Add Comment" at bounding box center [816, 666] width 90 height 26
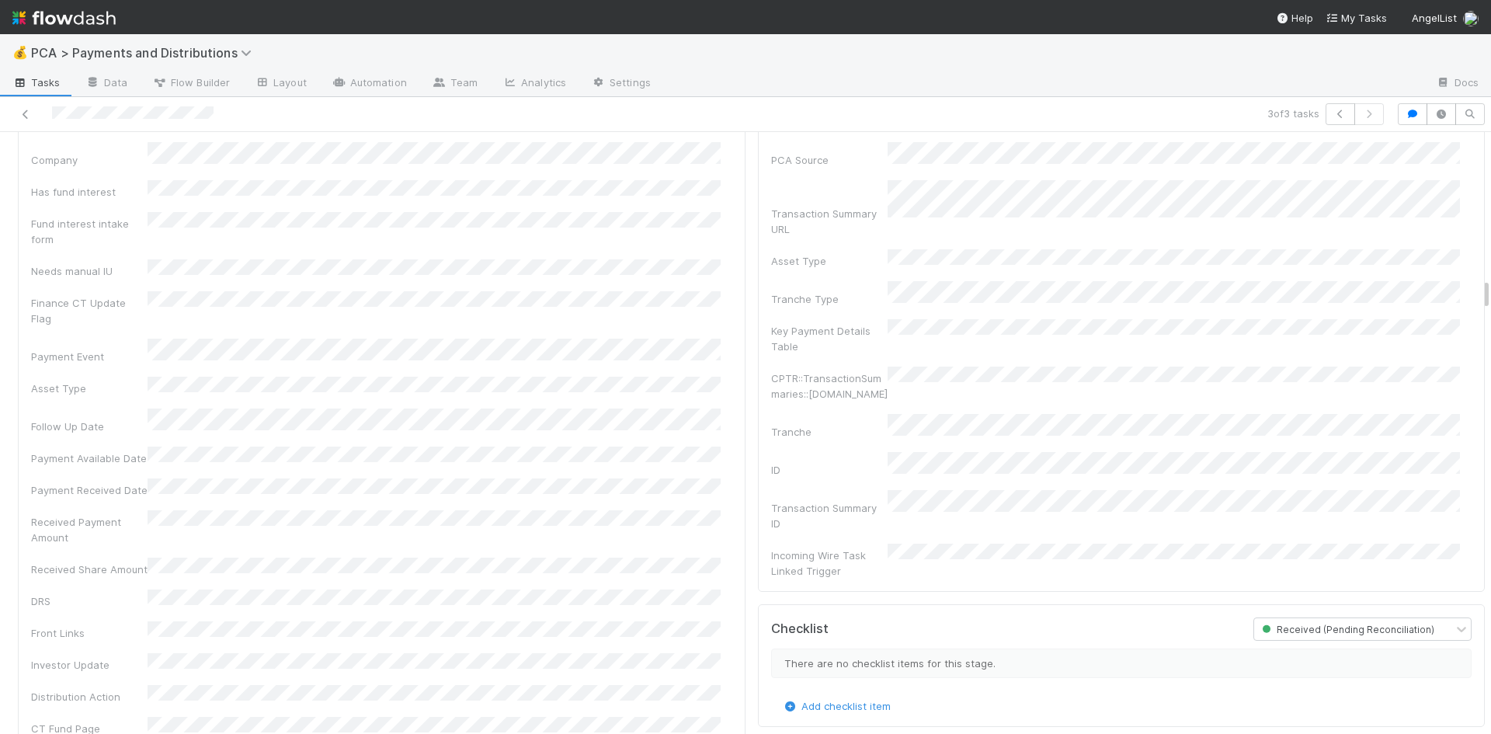
scroll to position [2562, 0]
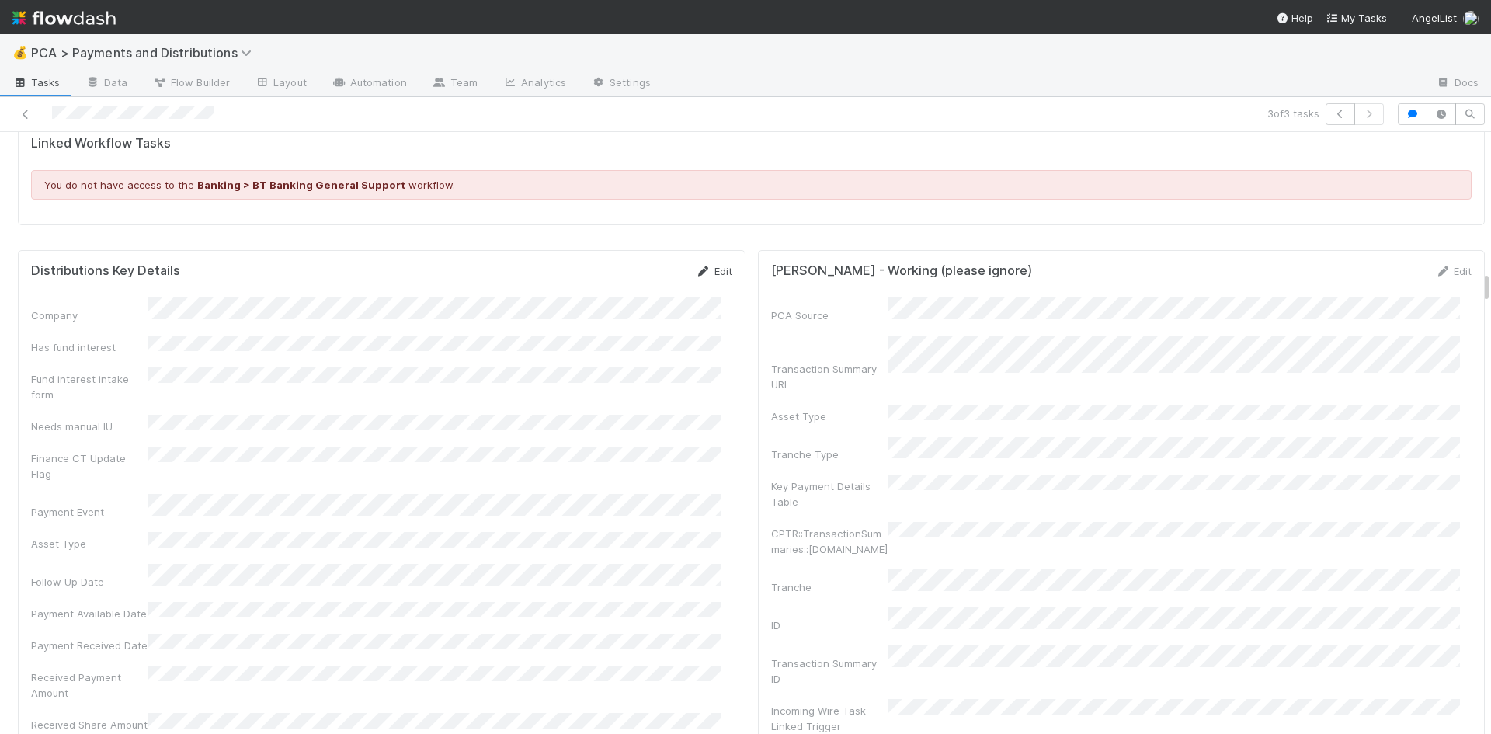
click at [699, 265] on link "Edit" at bounding box center [714, 271] width 36 height 12
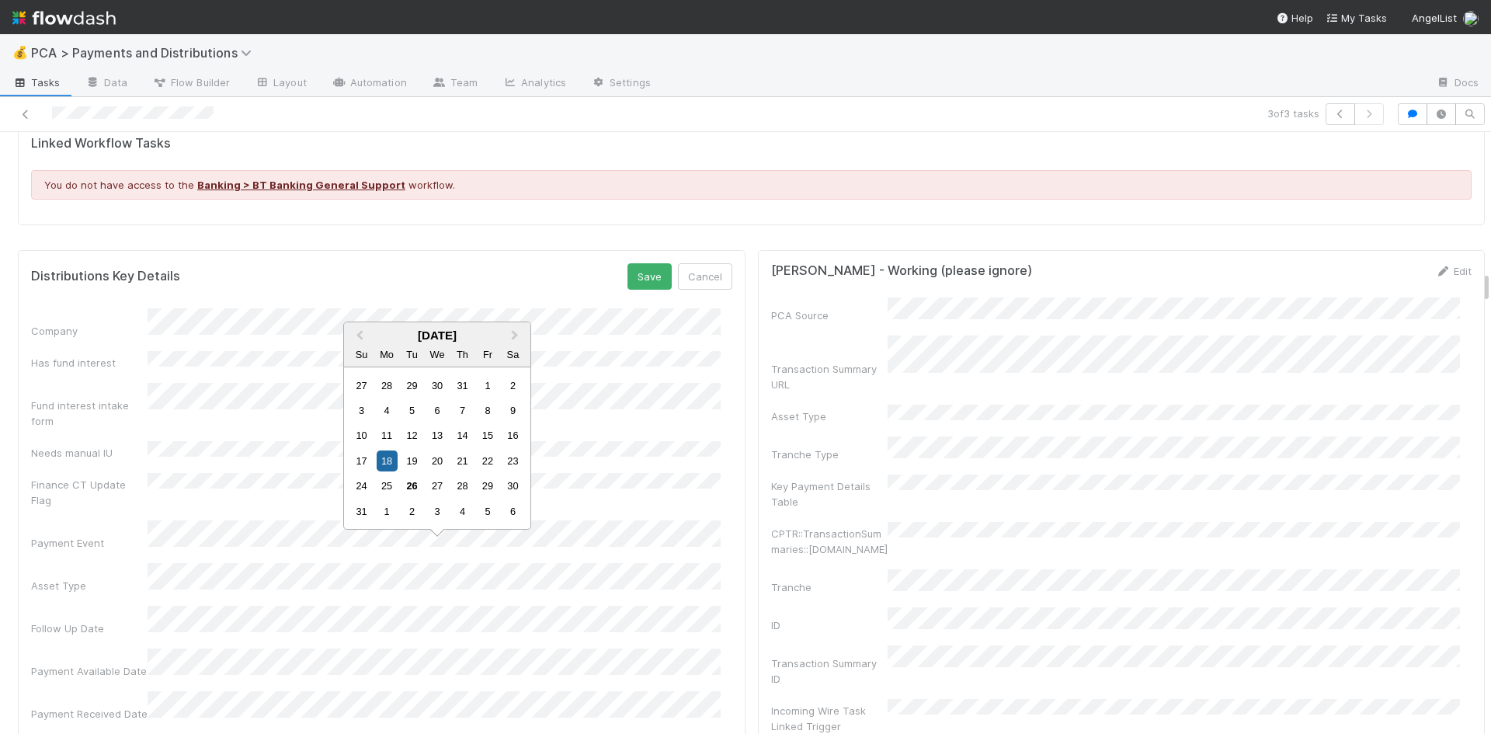
drag, startPoint x: 411, startPoint y: 512, endPoint x: 627, endPoint y: 316, distance: 291.9
click at [411, 511] on div "2" at bounding box center [411, 511] width 21 height 21
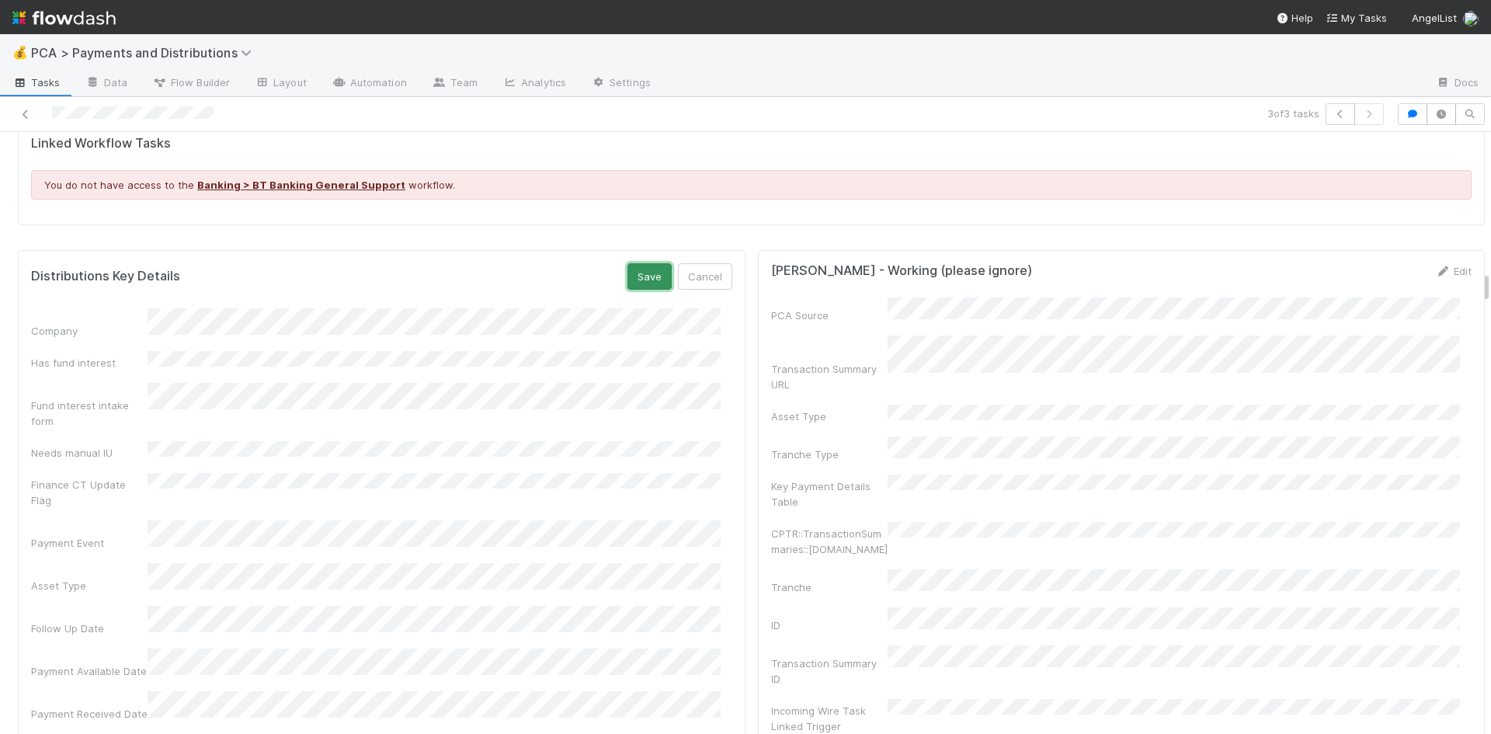
click at [629, 263] on button "Save" at bounding box center [649, 276] width 44 height 26
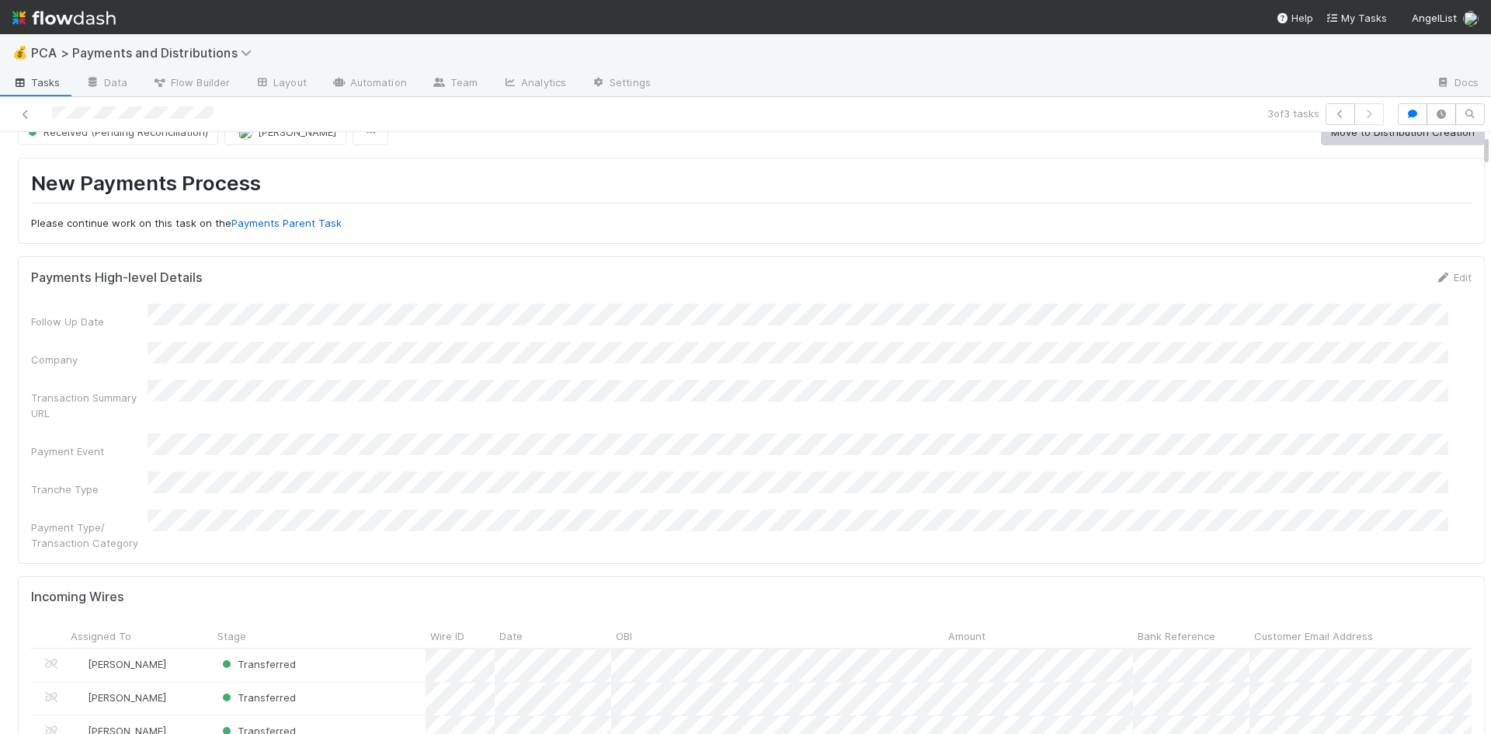
scroll to position [0, 0]
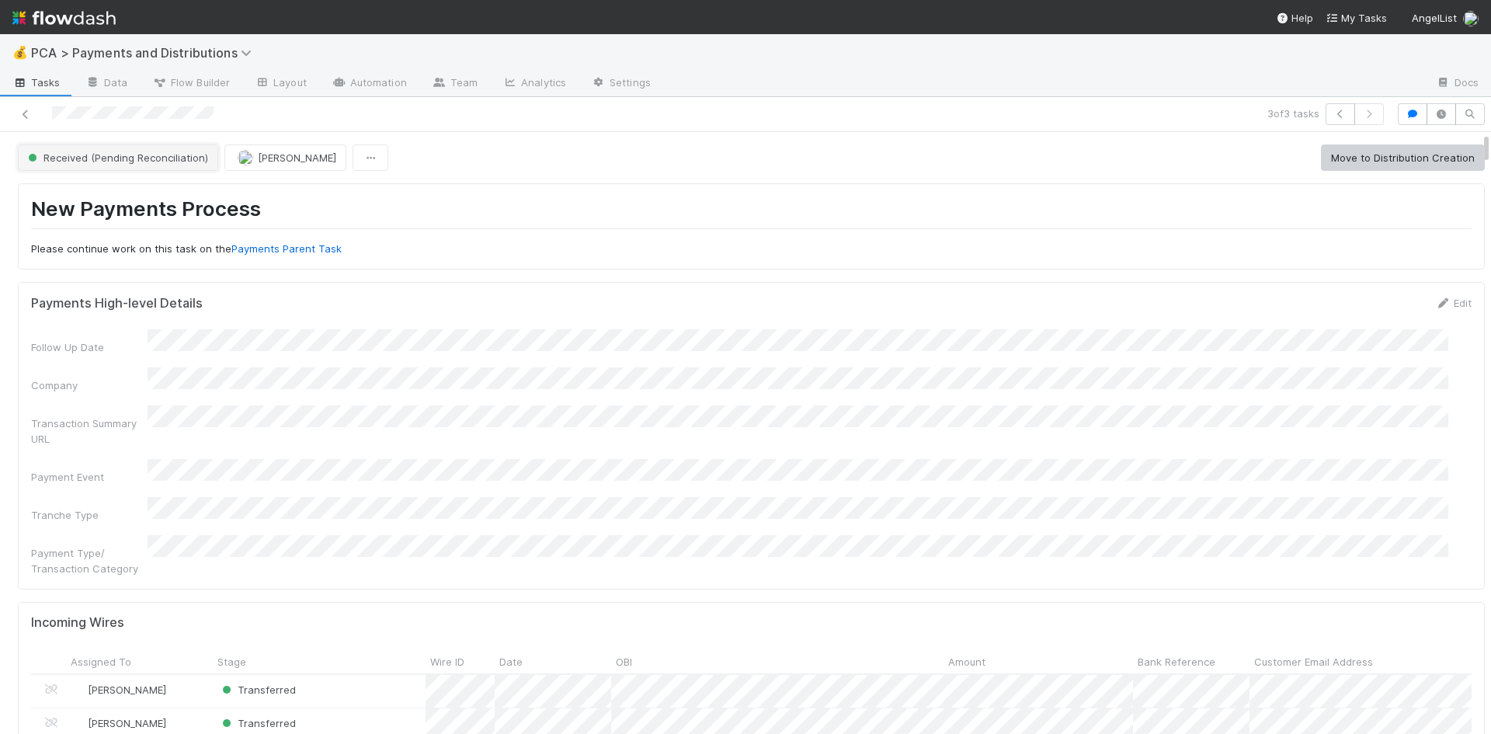
click at [109, 157] on span "Received (Pending Reconciliation)" at bounding box center [116, 157] width 183 height 12
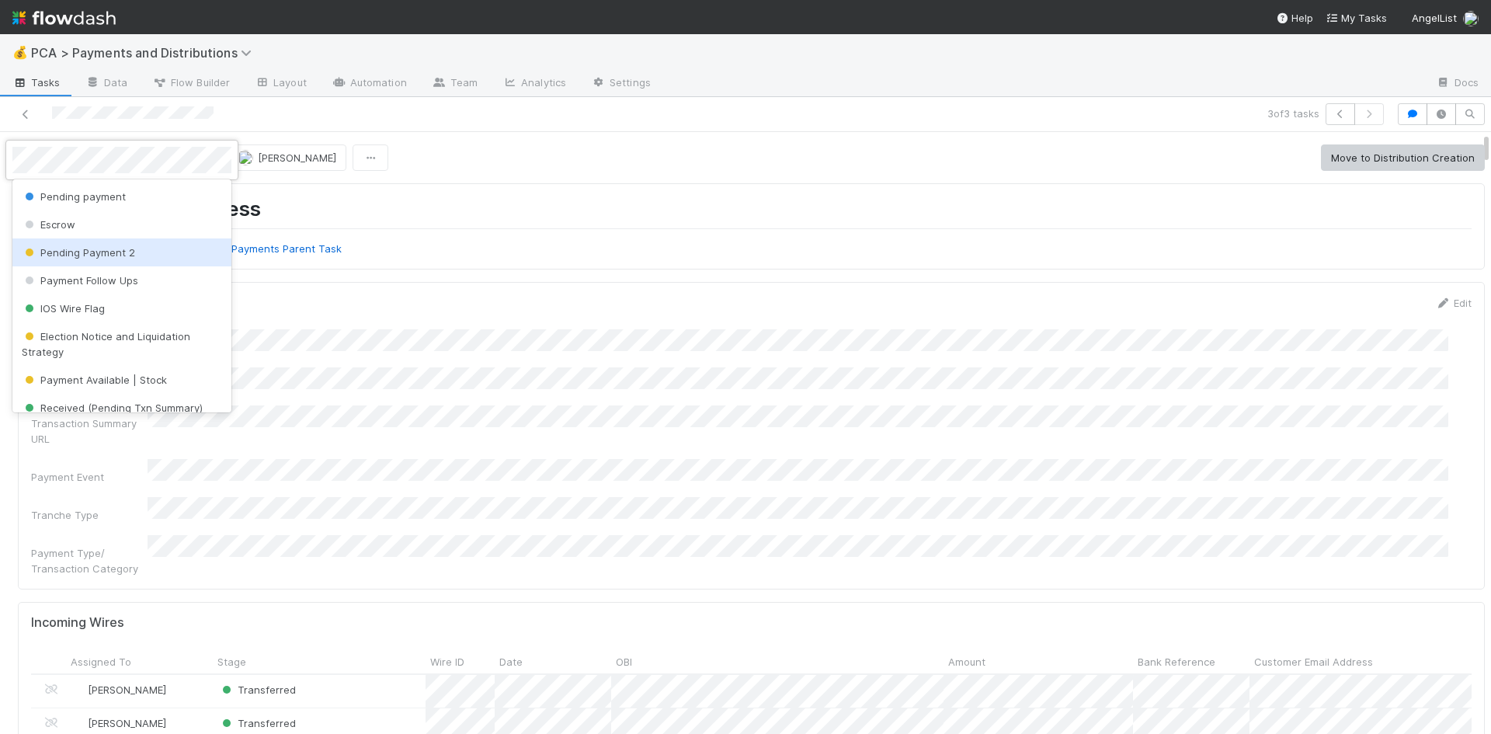
click at [143, 254] on div "Pending Payment 2" at bounding box center [121, 252] width 219 height 28
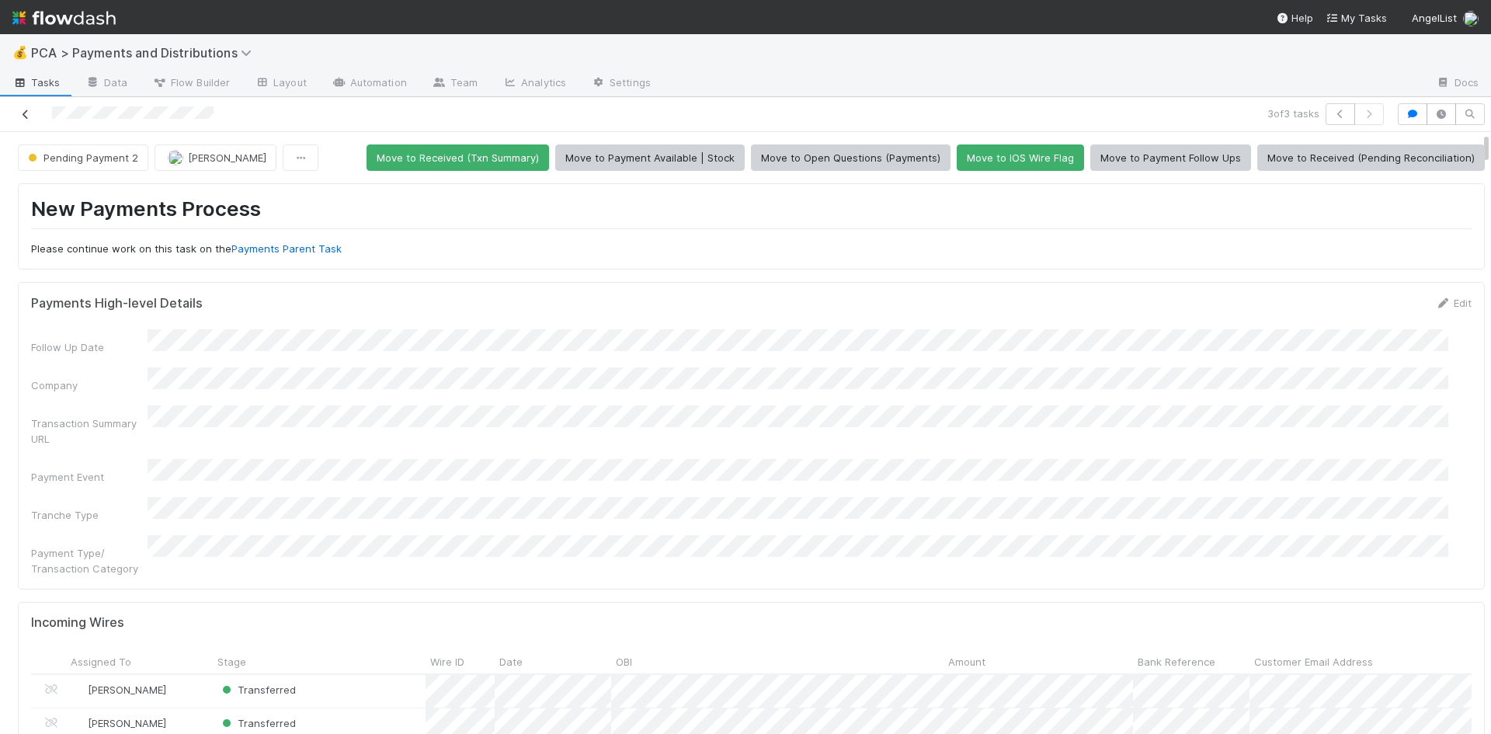
click at [25, 111] on icon at bounding box center [26, 114] width 16 height 10
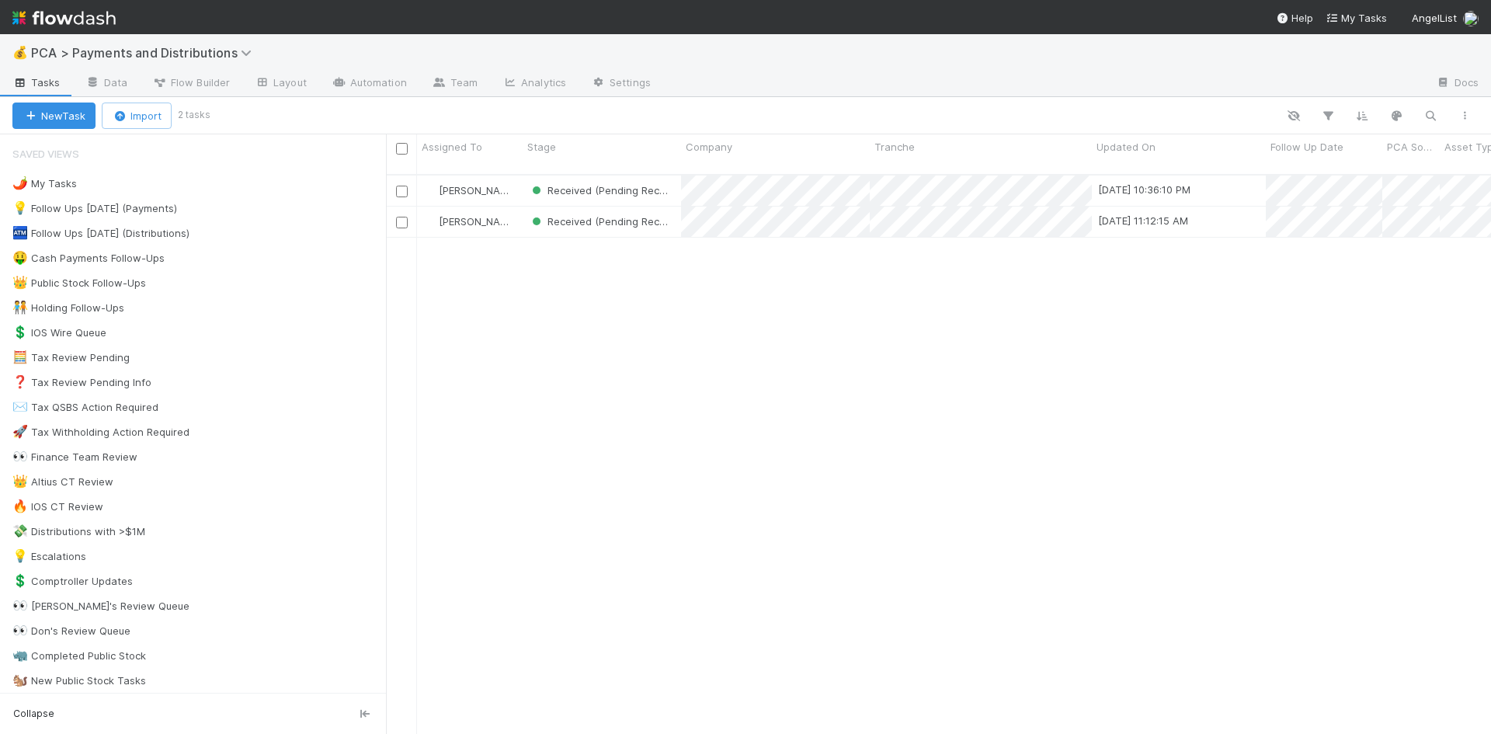
scroll to position [561, 1093]
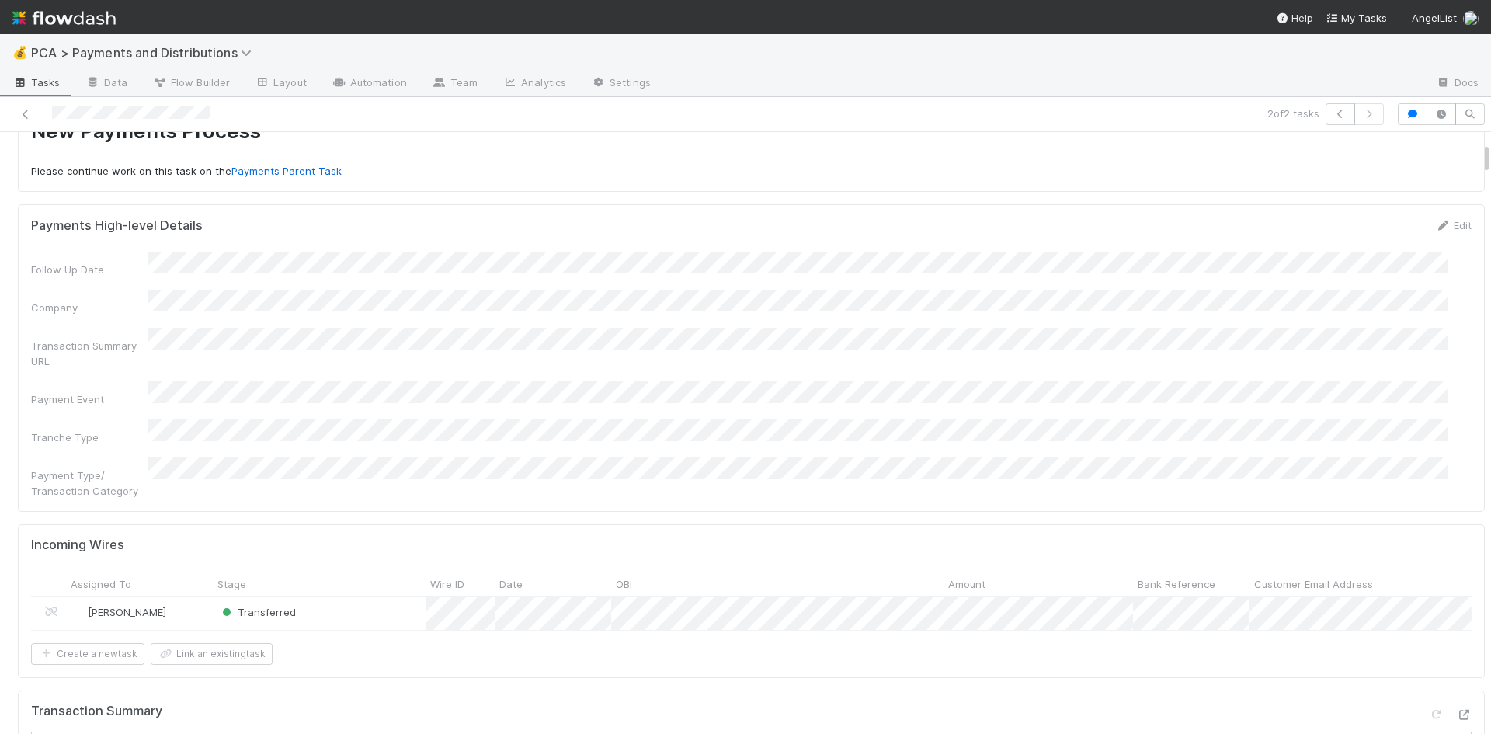
scroll to position [388, 0]
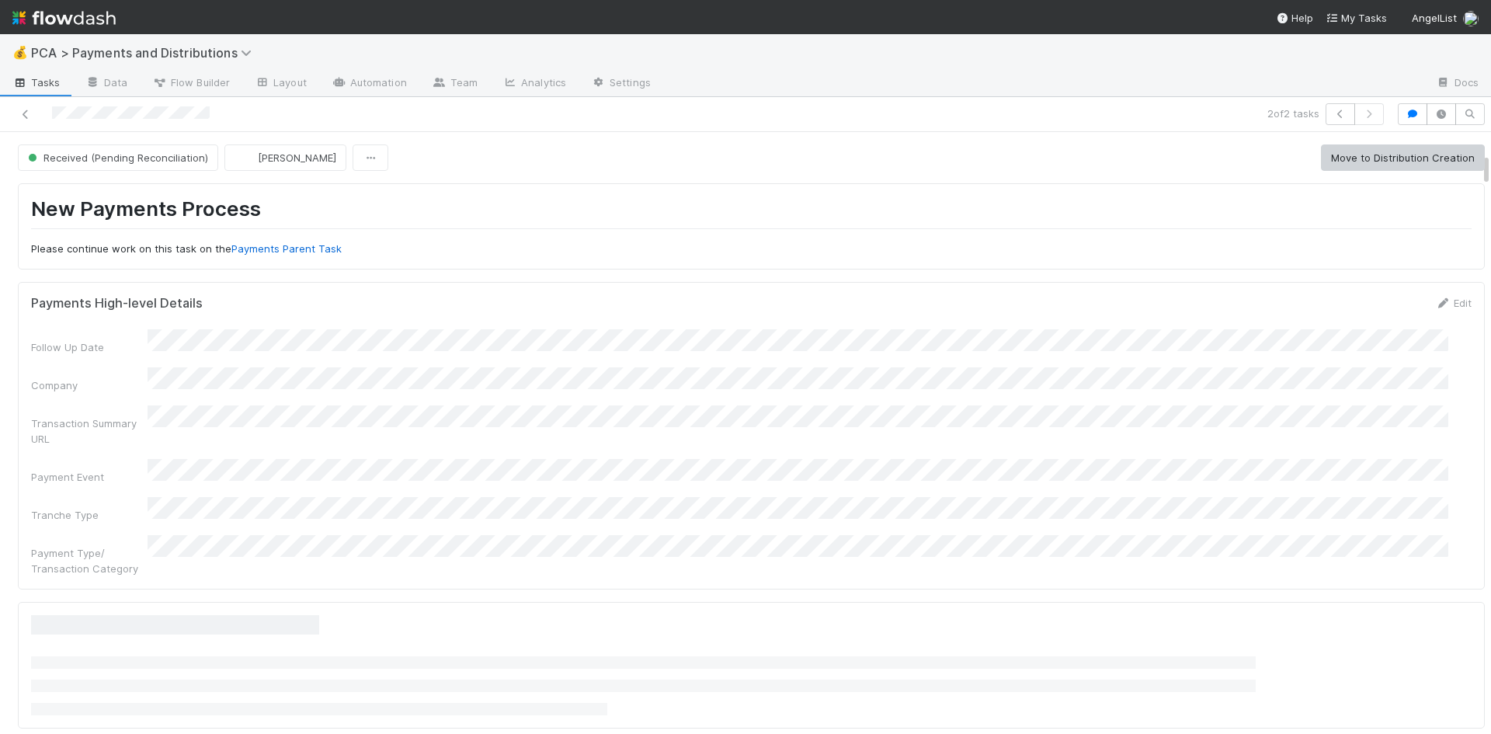
scroll to position [388, 0]
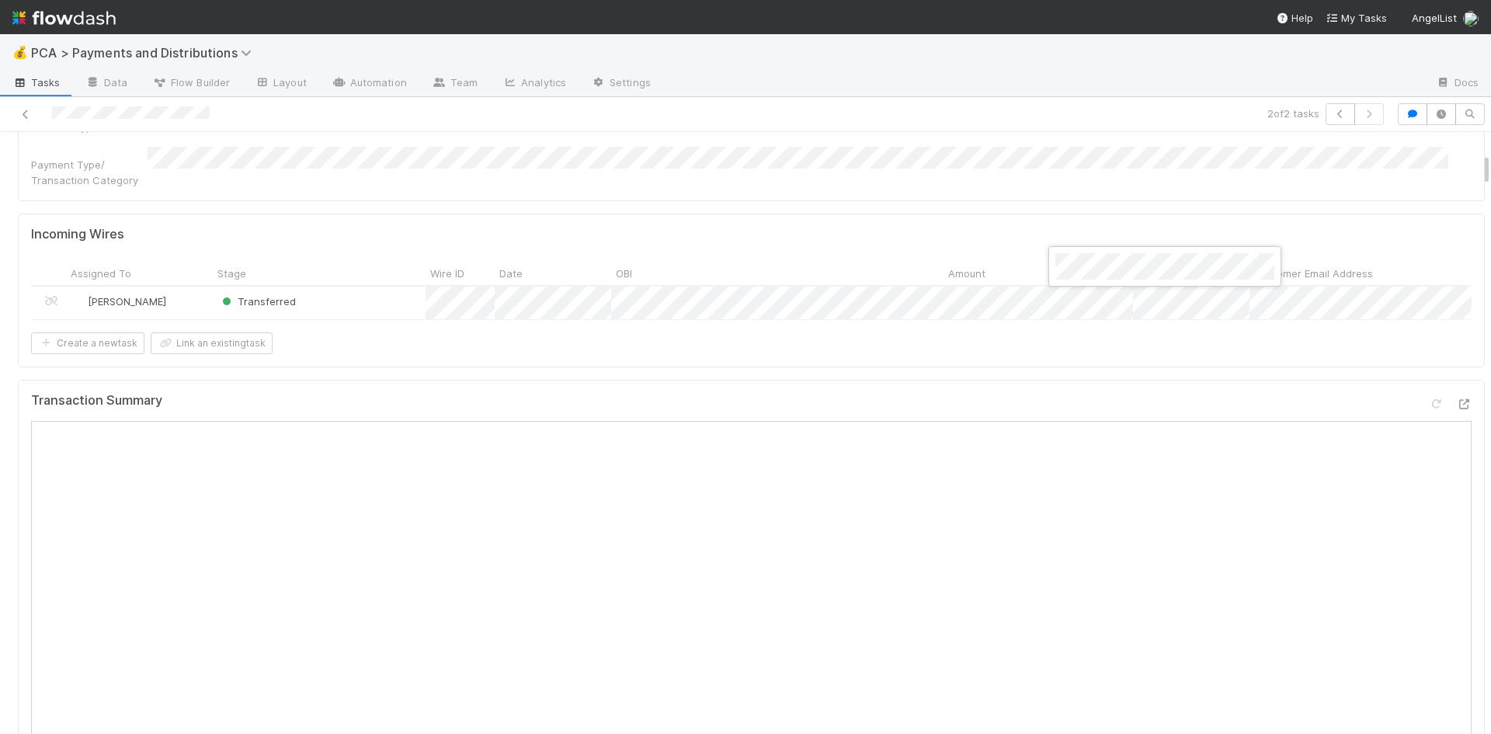
click at [1138, 460] on div at bounding box center [745, 367] width 1491 height 734
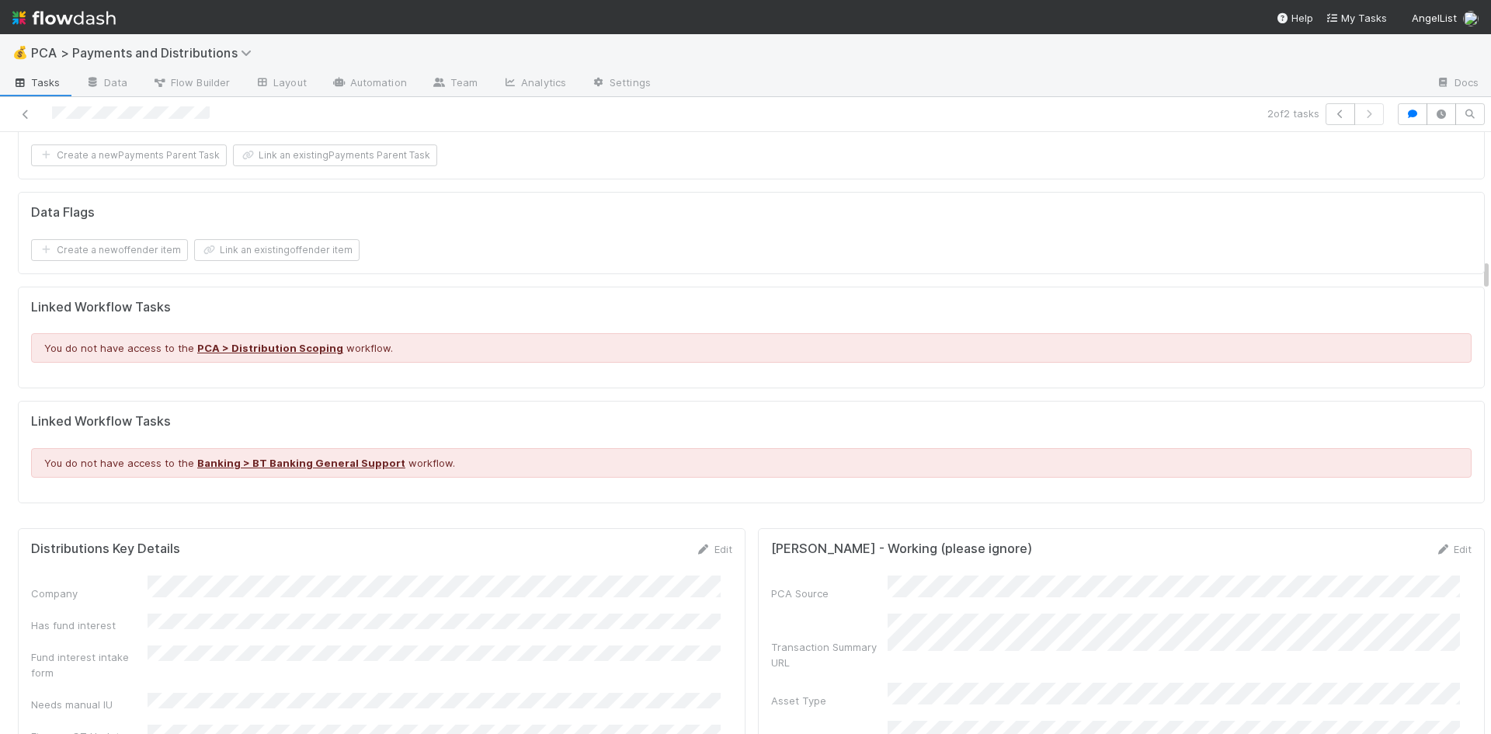
scroll to position [2329, 0]
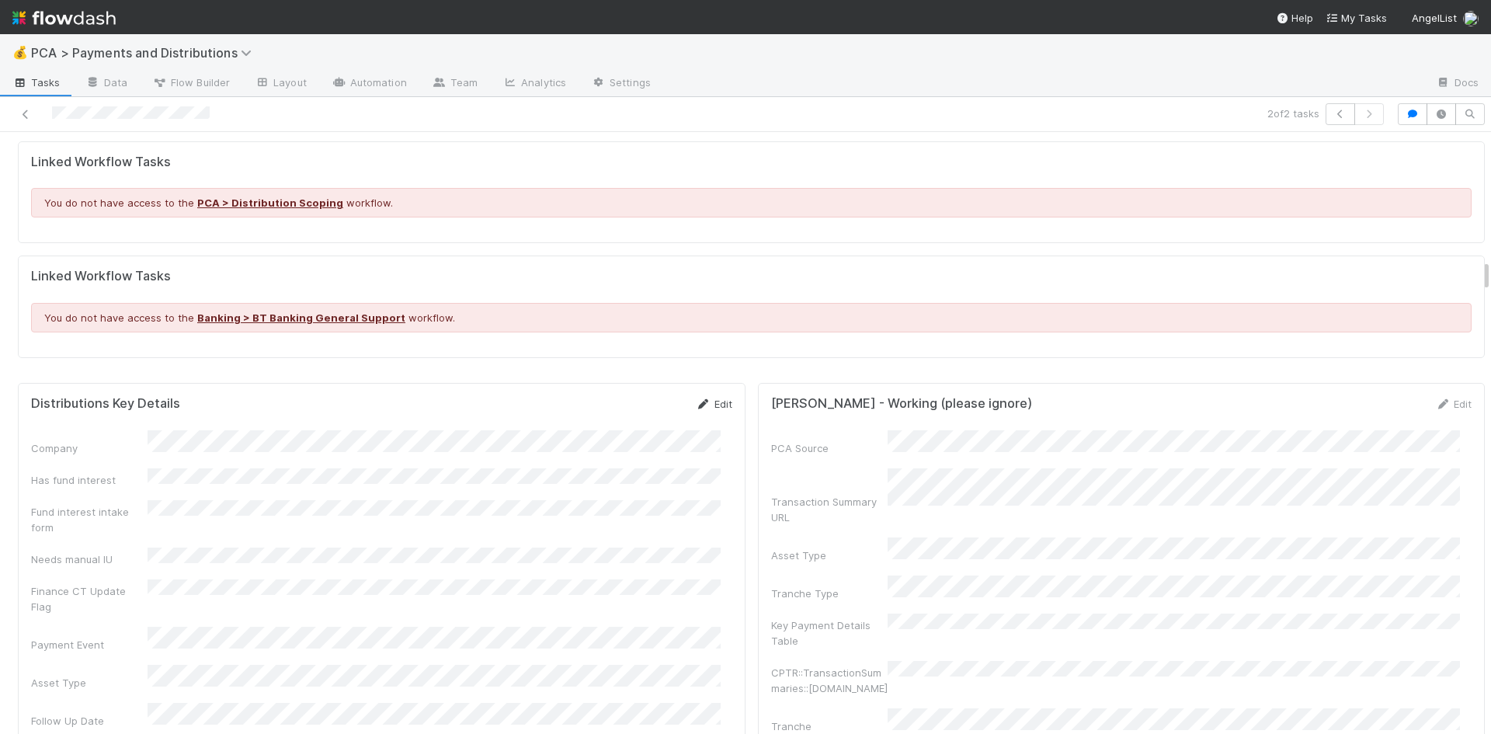
click at [706, 398] on link "Edit" at bounding box center [714, 404] width 36 height 12
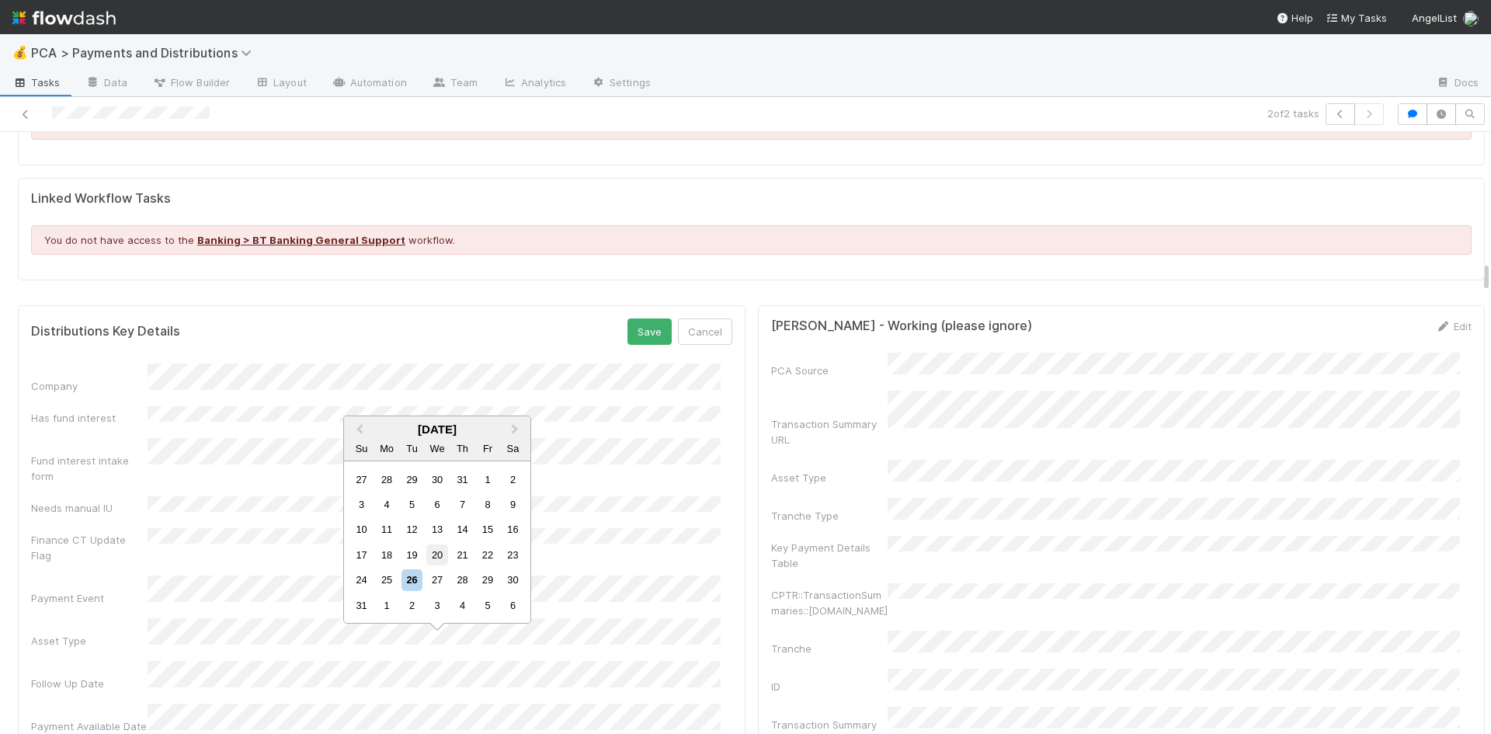
click at [440, 553] on div "20" at bounding box center [436, 554] width 21 height 21
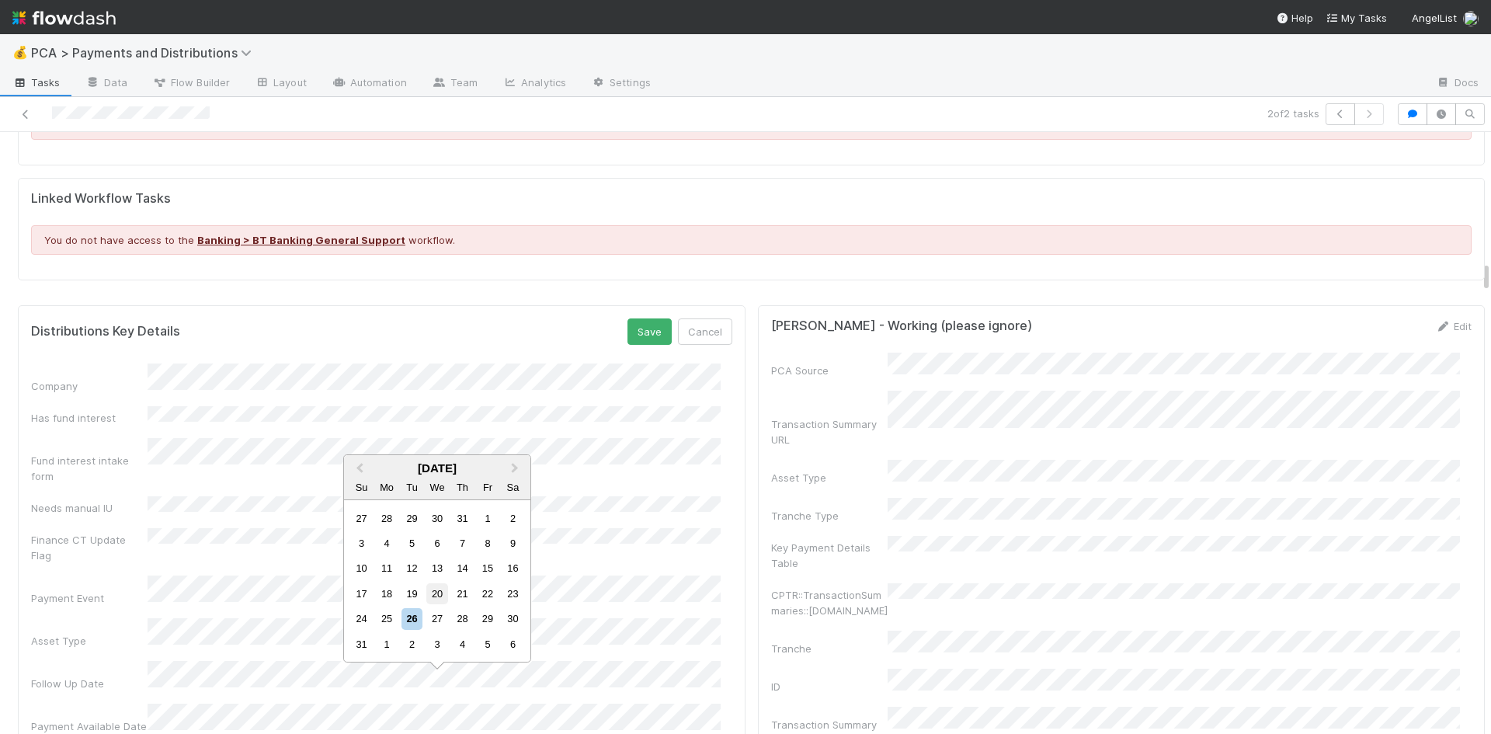
click at [436, 597] on div "20" at bounding box center [436, 593] width 21 height 21
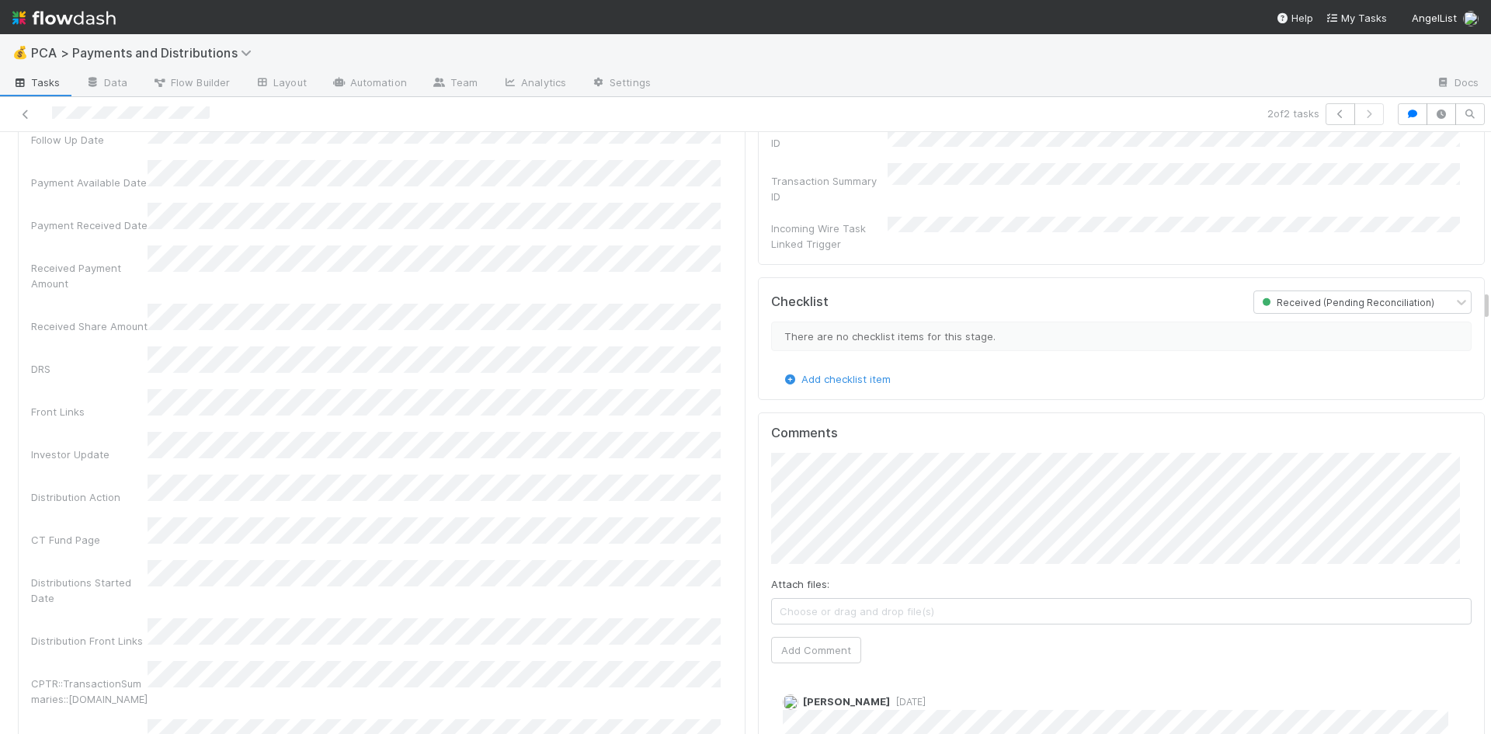
scroll to position [2485, 0]
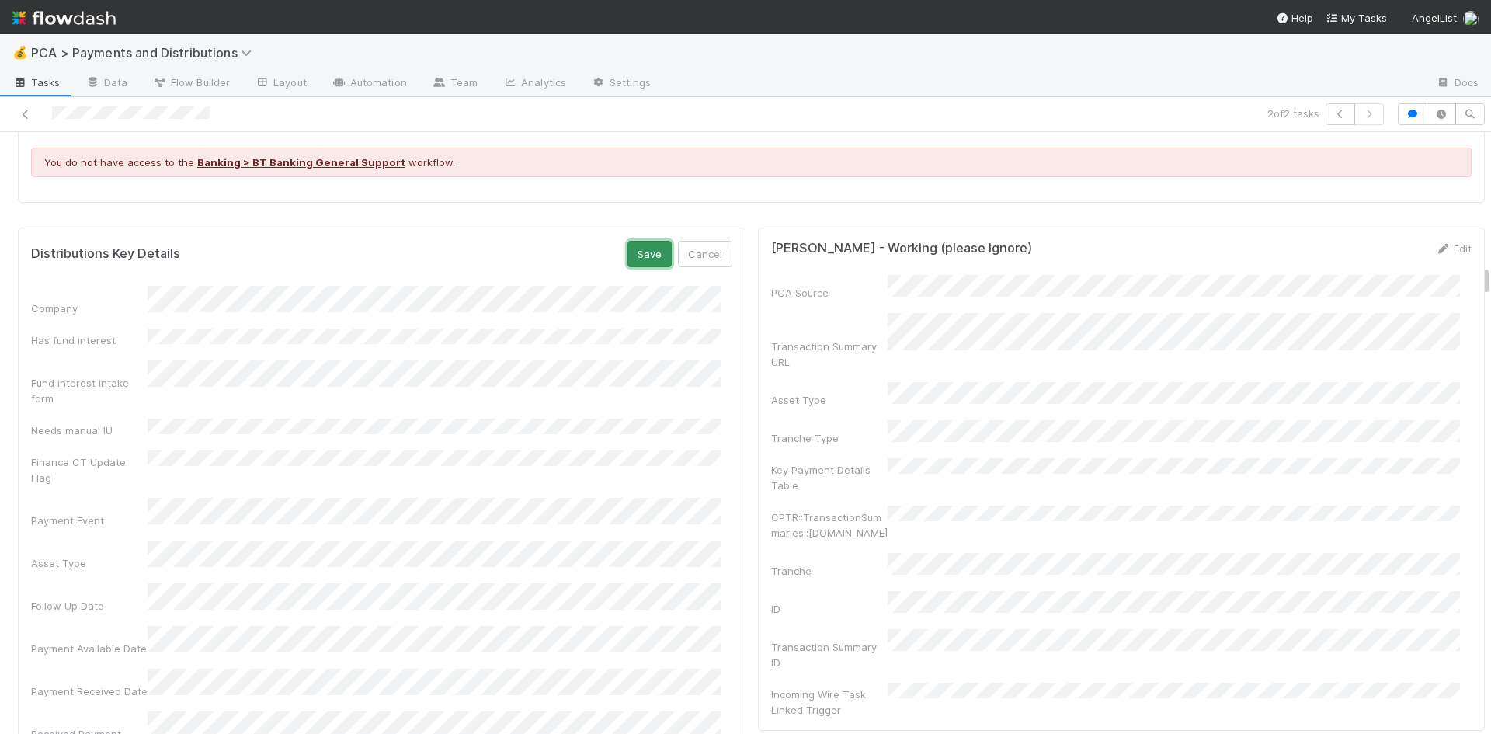
click at [627, 241] on button "Save" at bounding box center [649, 254] width 44 height 26
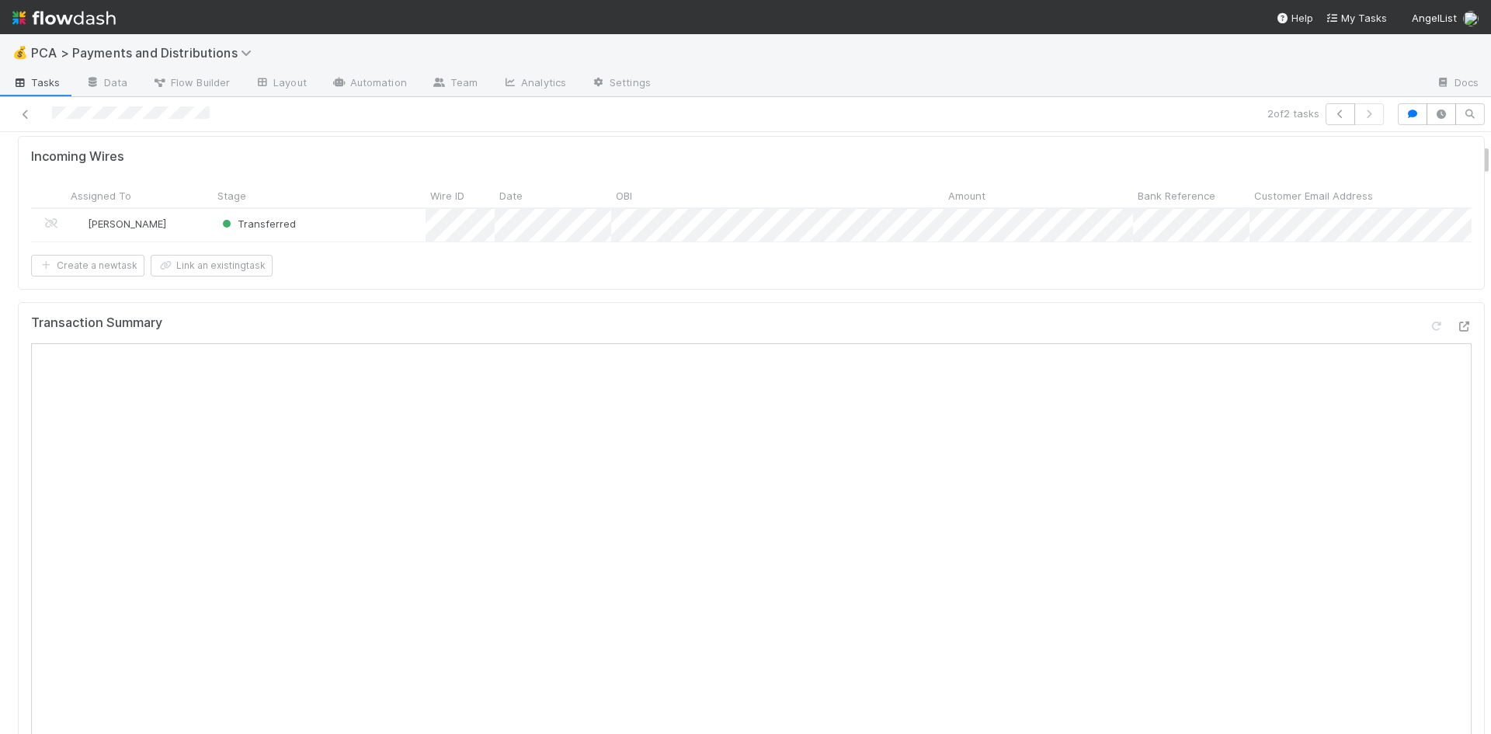
scroll to position [0, 0]
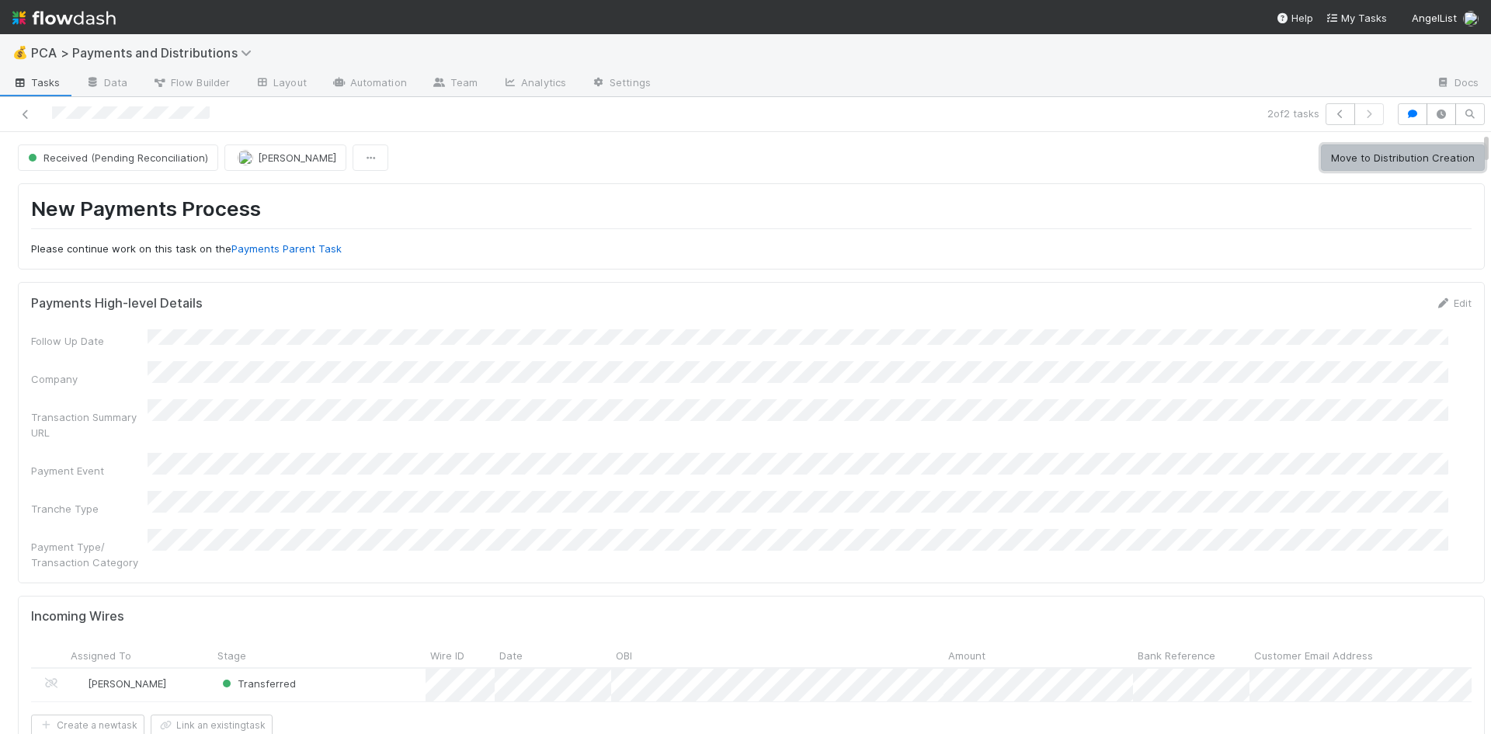
click at [1343, 150] on button "Move to Distribution Creation" at bounding box center [1403, 157] width 164 height 26
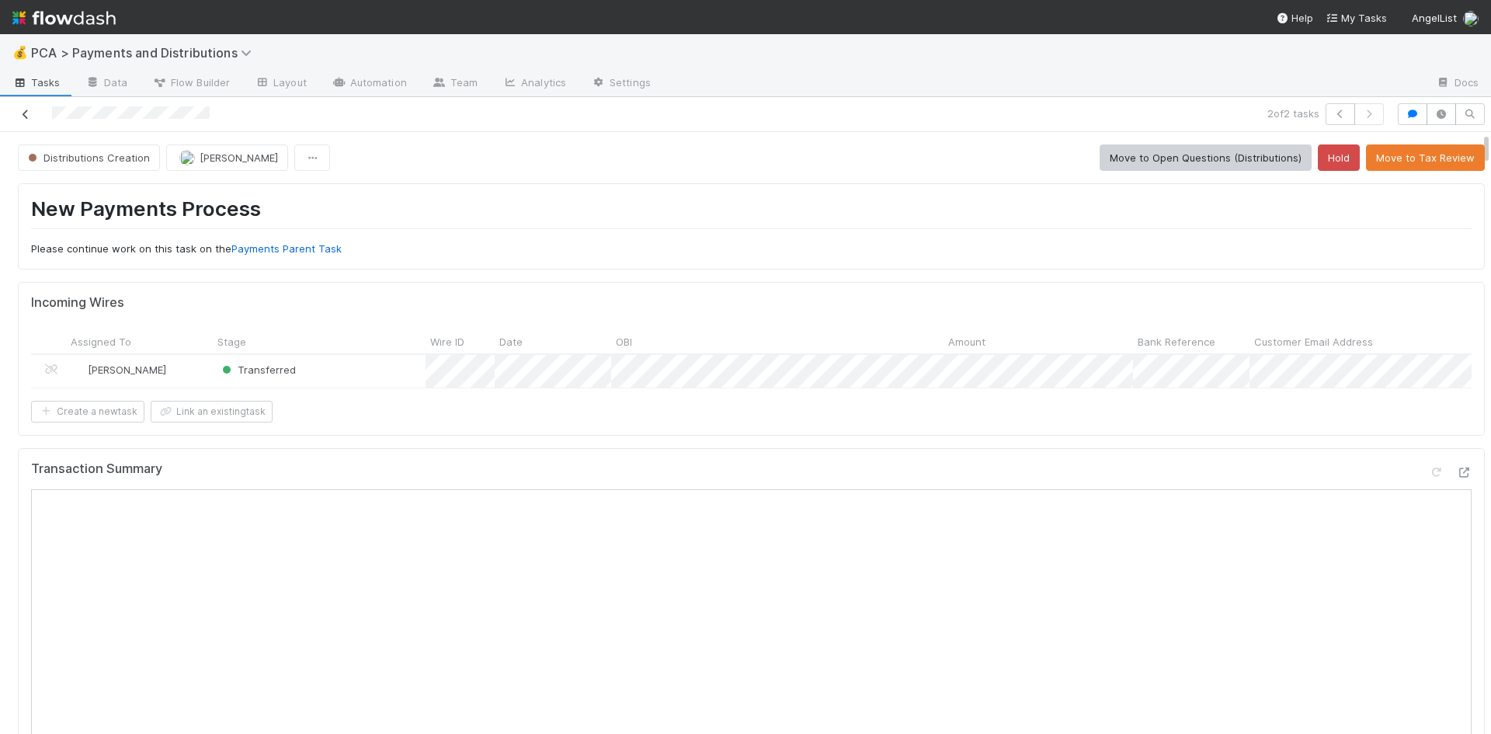
click at [30, 112] on icon at bounding box center [26, 114] width 16 height 10
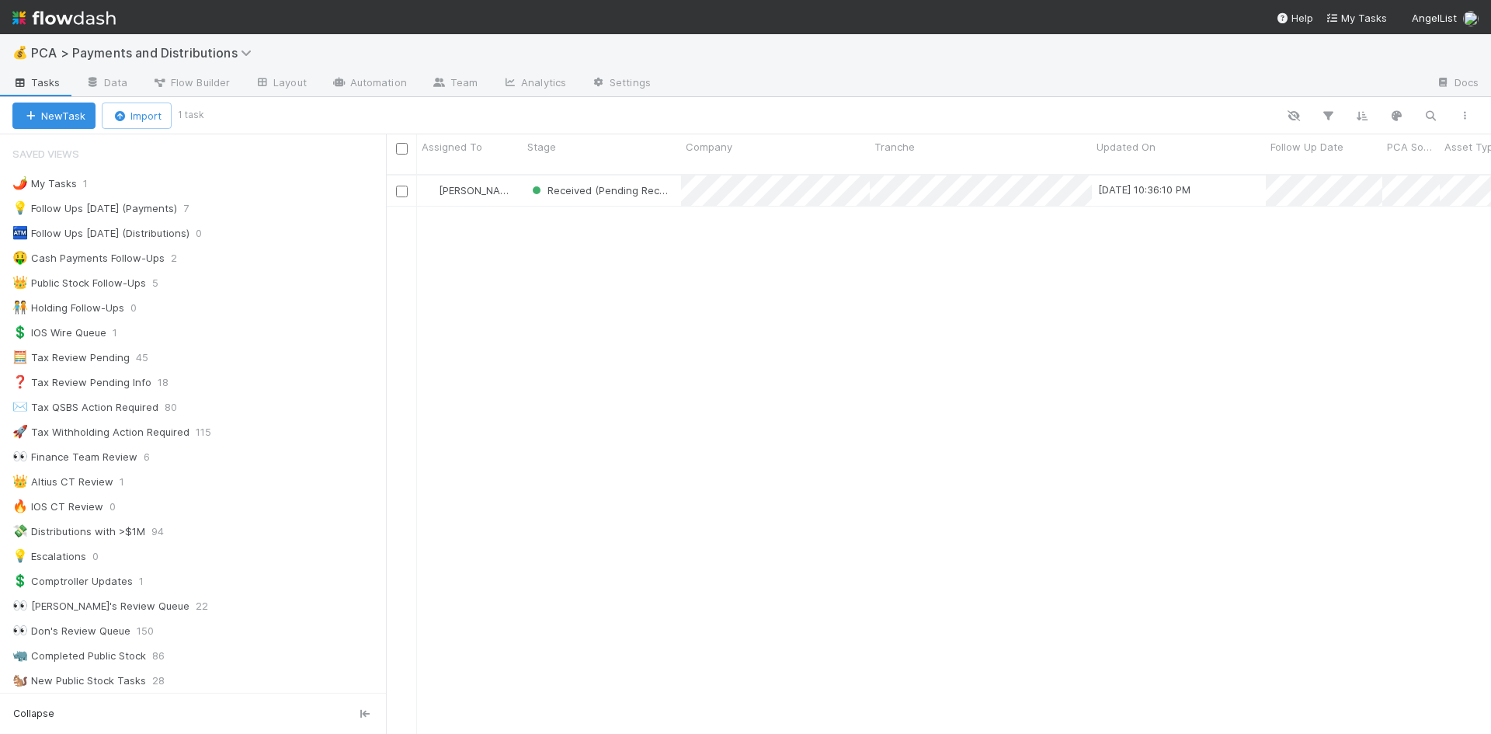
scroll to position [12, 12]
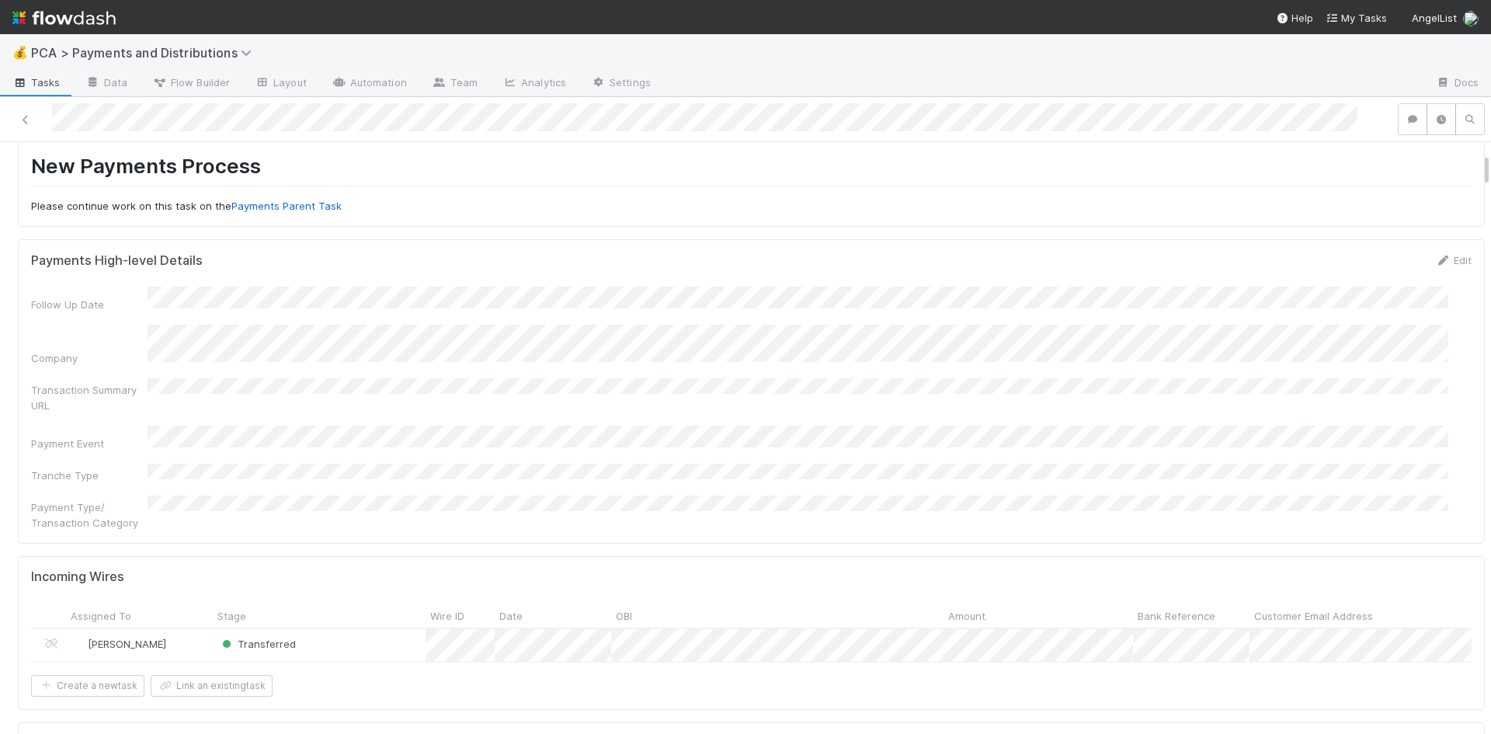
scroll to position [388, 0]
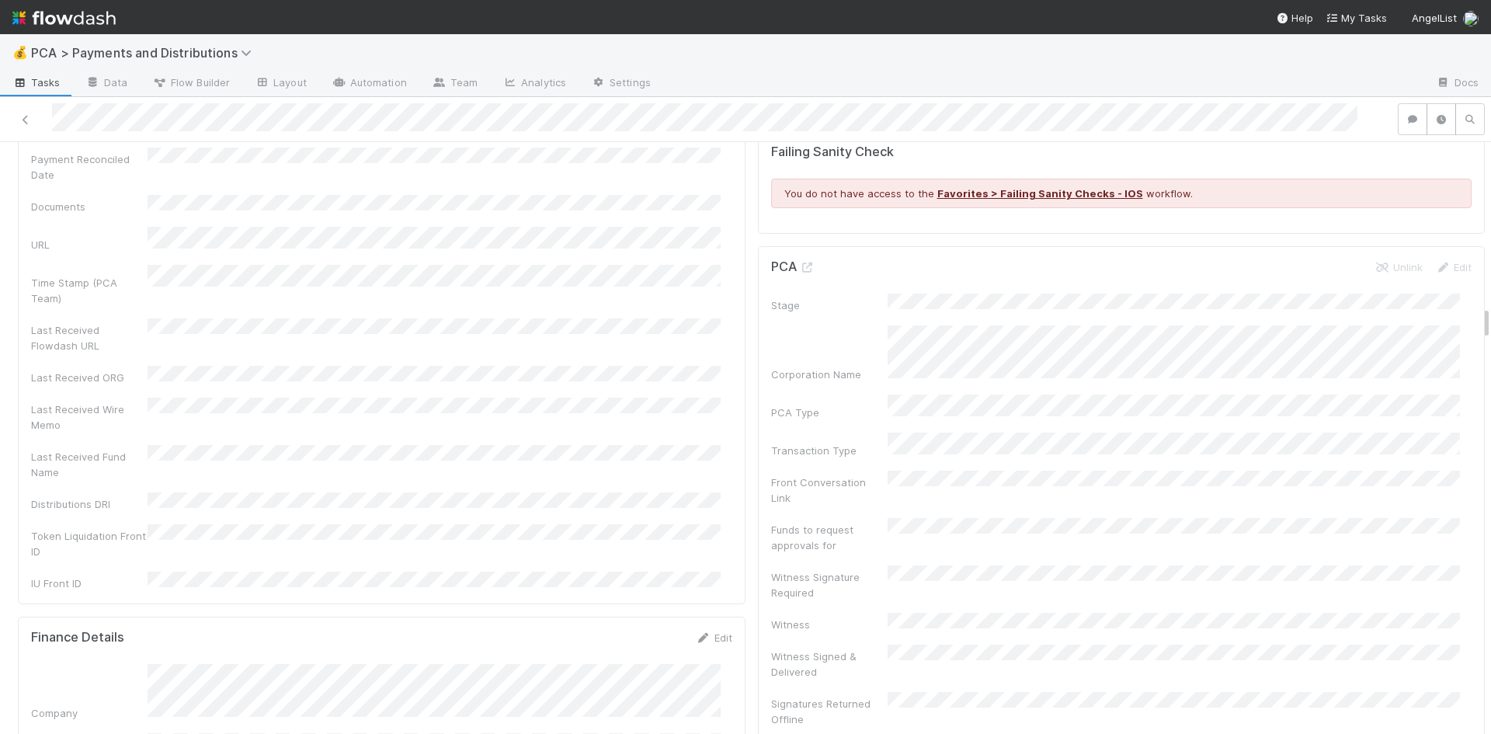
scroll to position [2795, 0]
click at [697, 634] on icon at bounding box center [704, 639] width 16 height 10
click at [647, 631] on button "Save" at bounding box center [649, 644] width 44 height 26
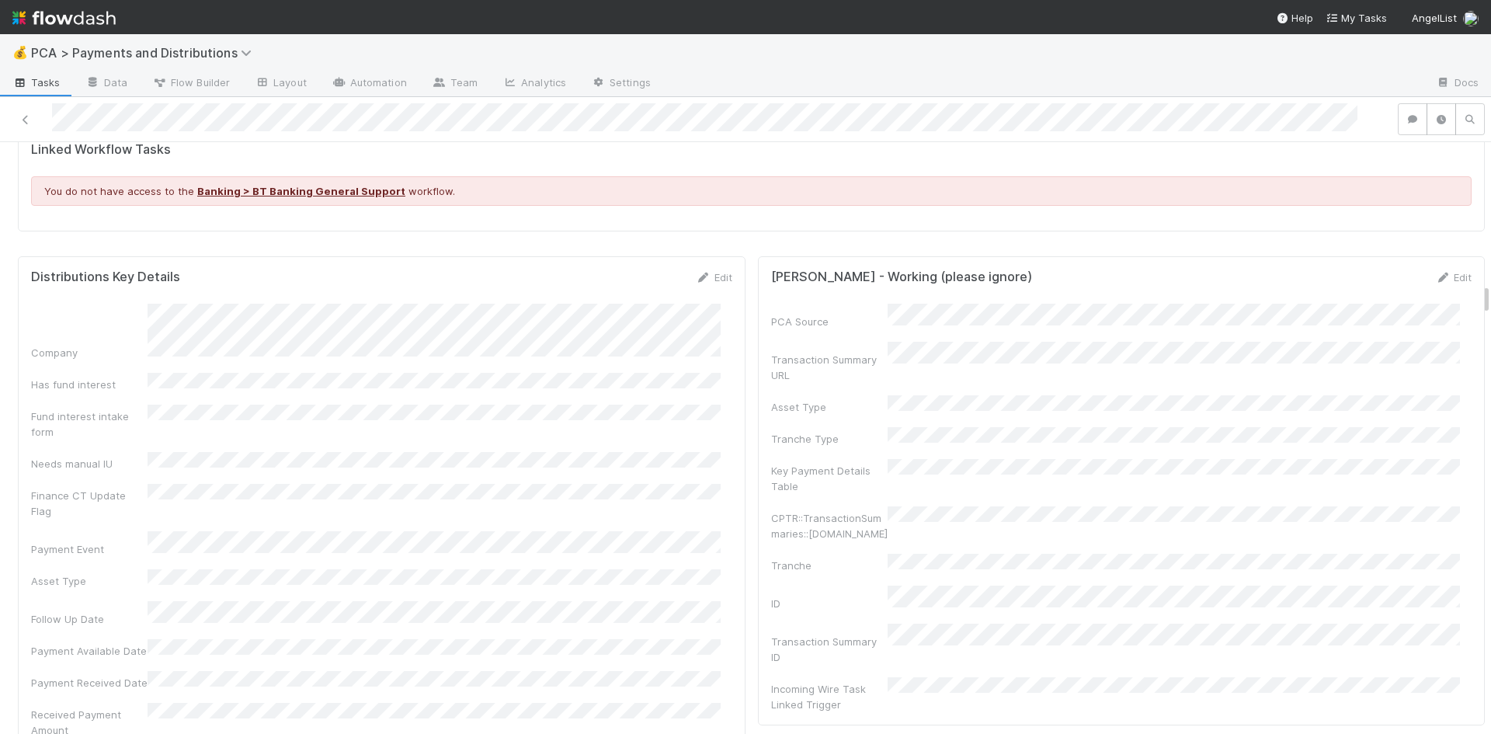
scroll to position [2329, 0]
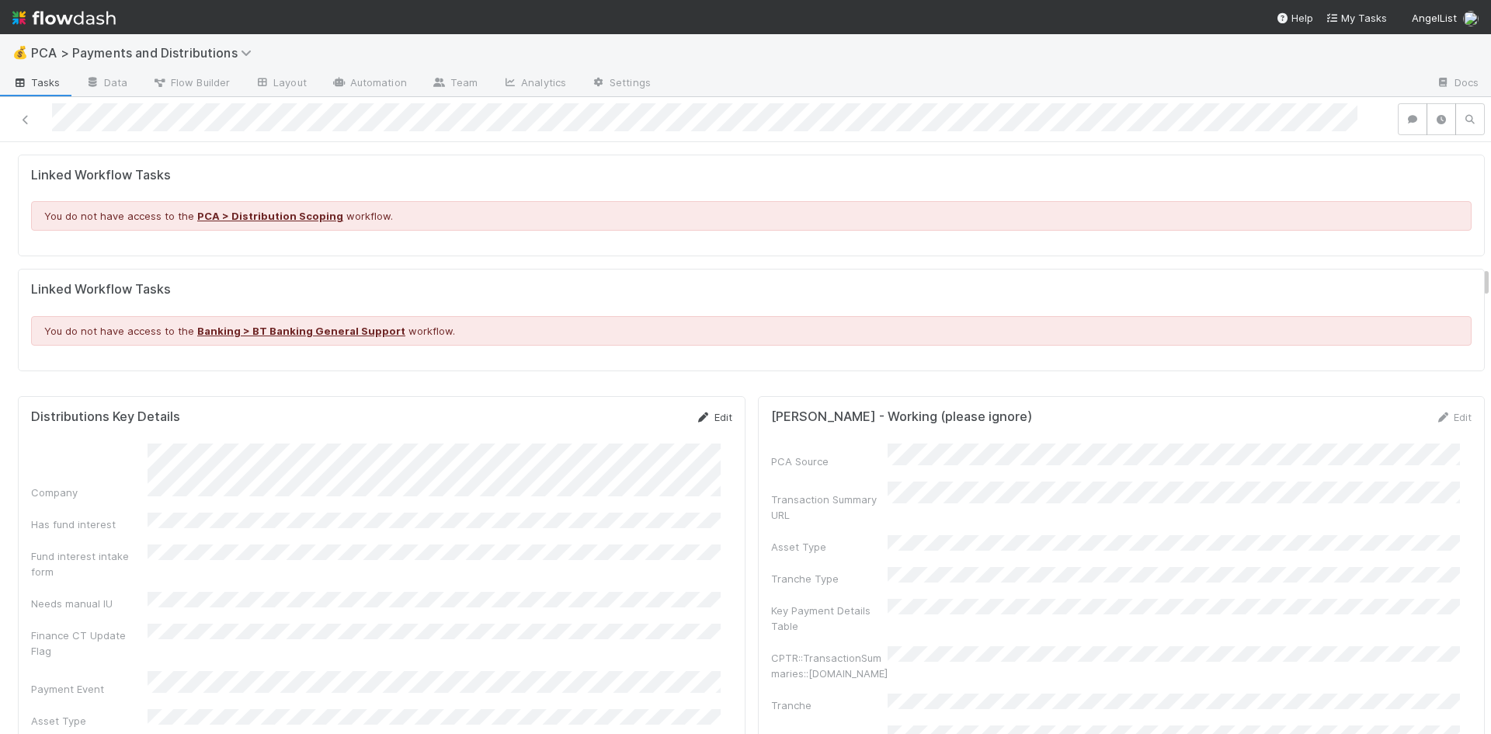
click at [701, 411] on link "Edit" at bounding box center [714, 417] width 36 height 12
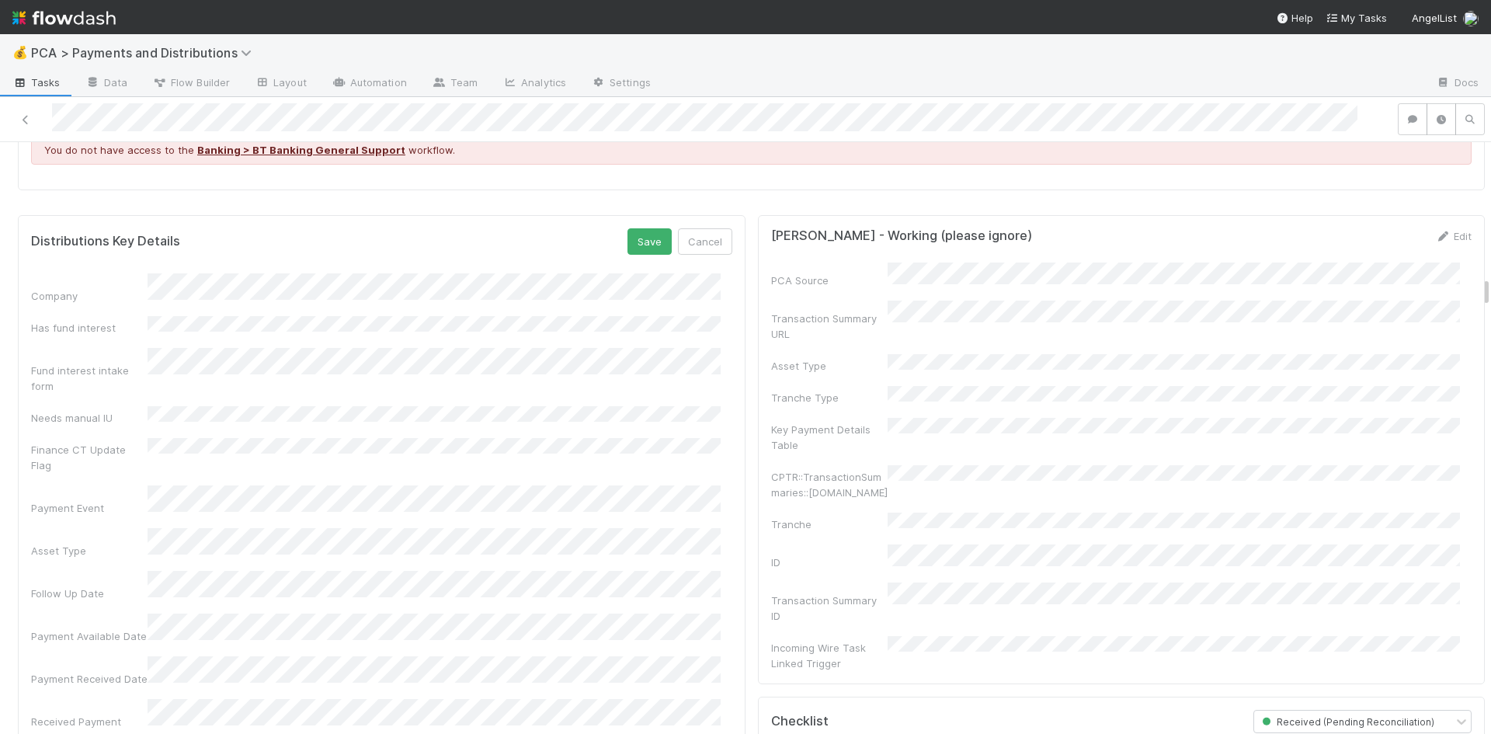
scroll to position [2562, 0]
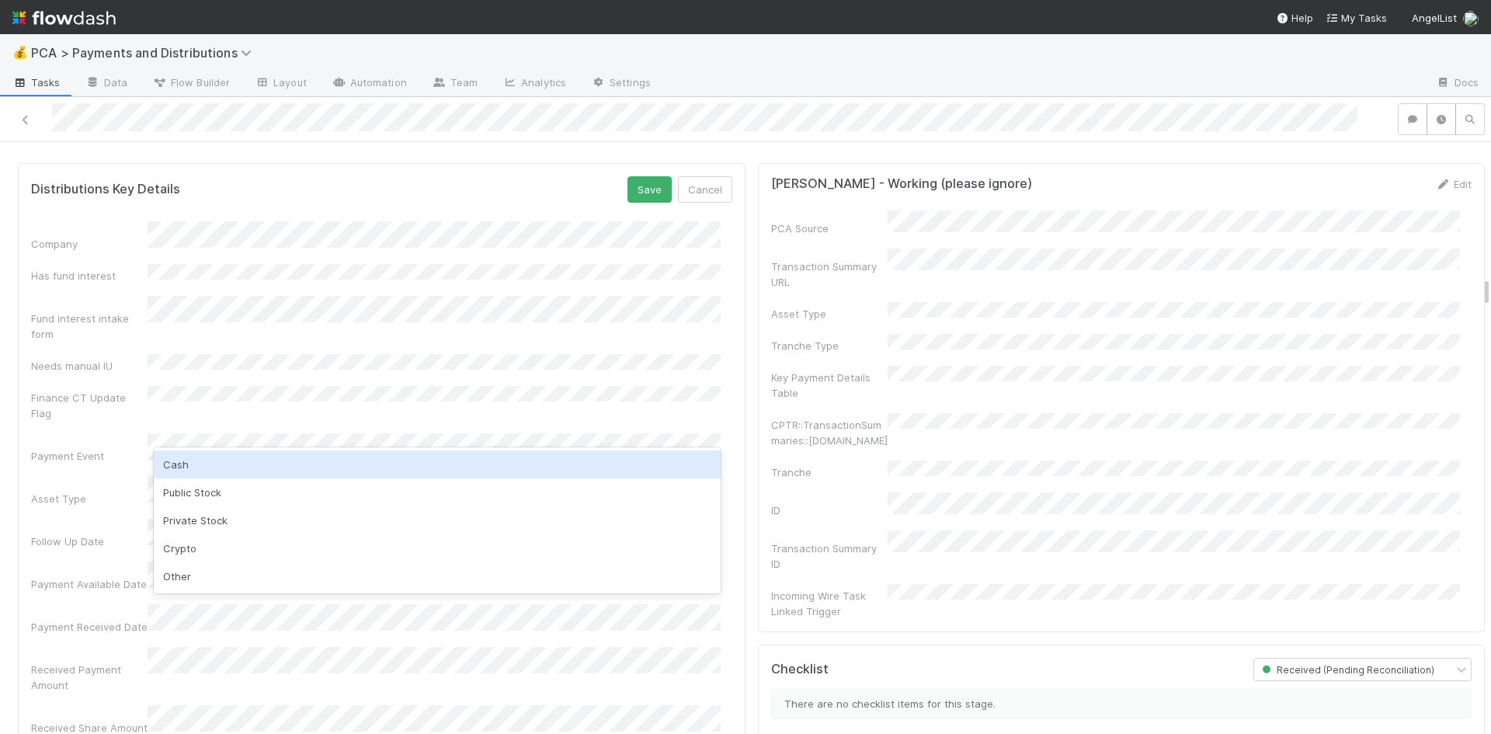
click at [216, 462] on div "Cash" at bounding box center [437, 464] width 567 height 28
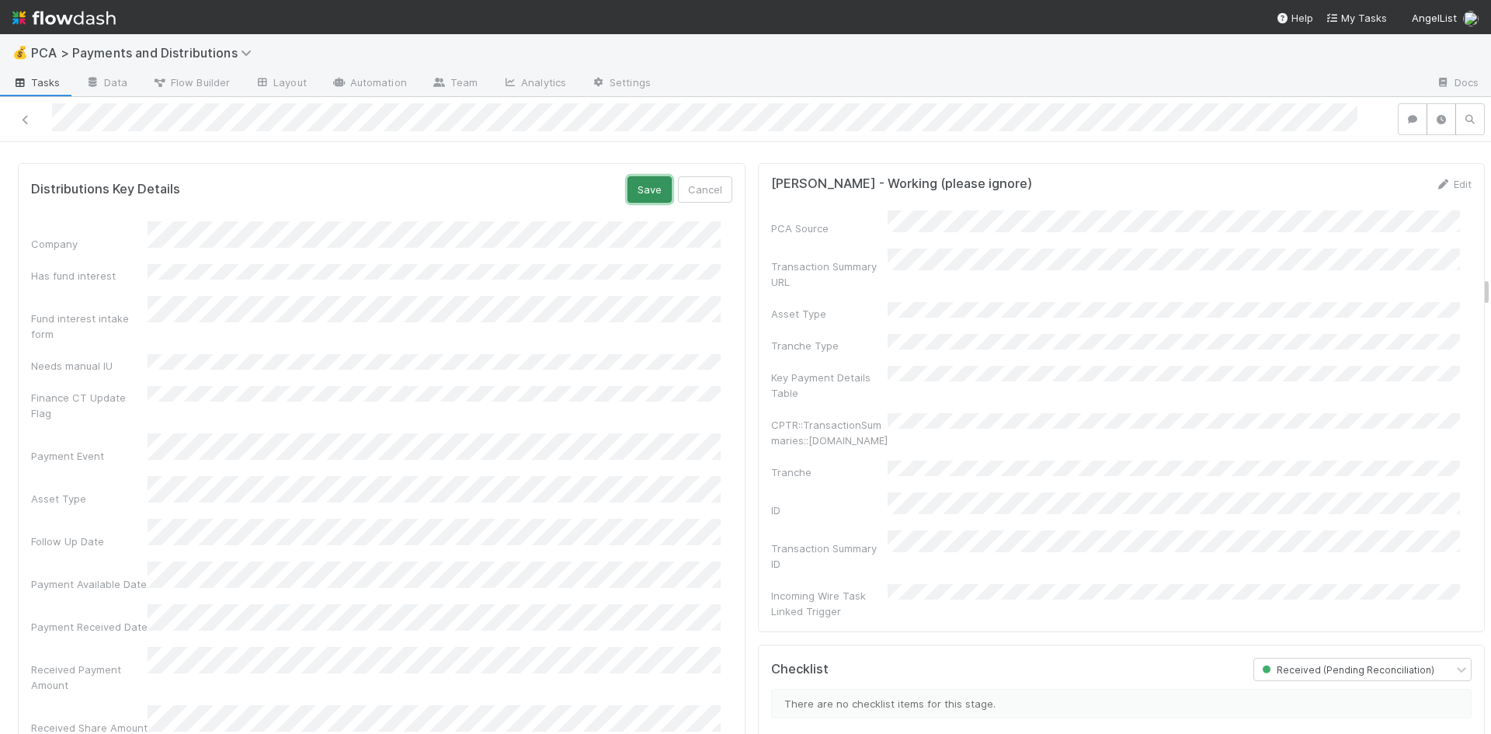
click at [636, 176] on button "Save" at bounding box center [649, 189] width 44 height 26
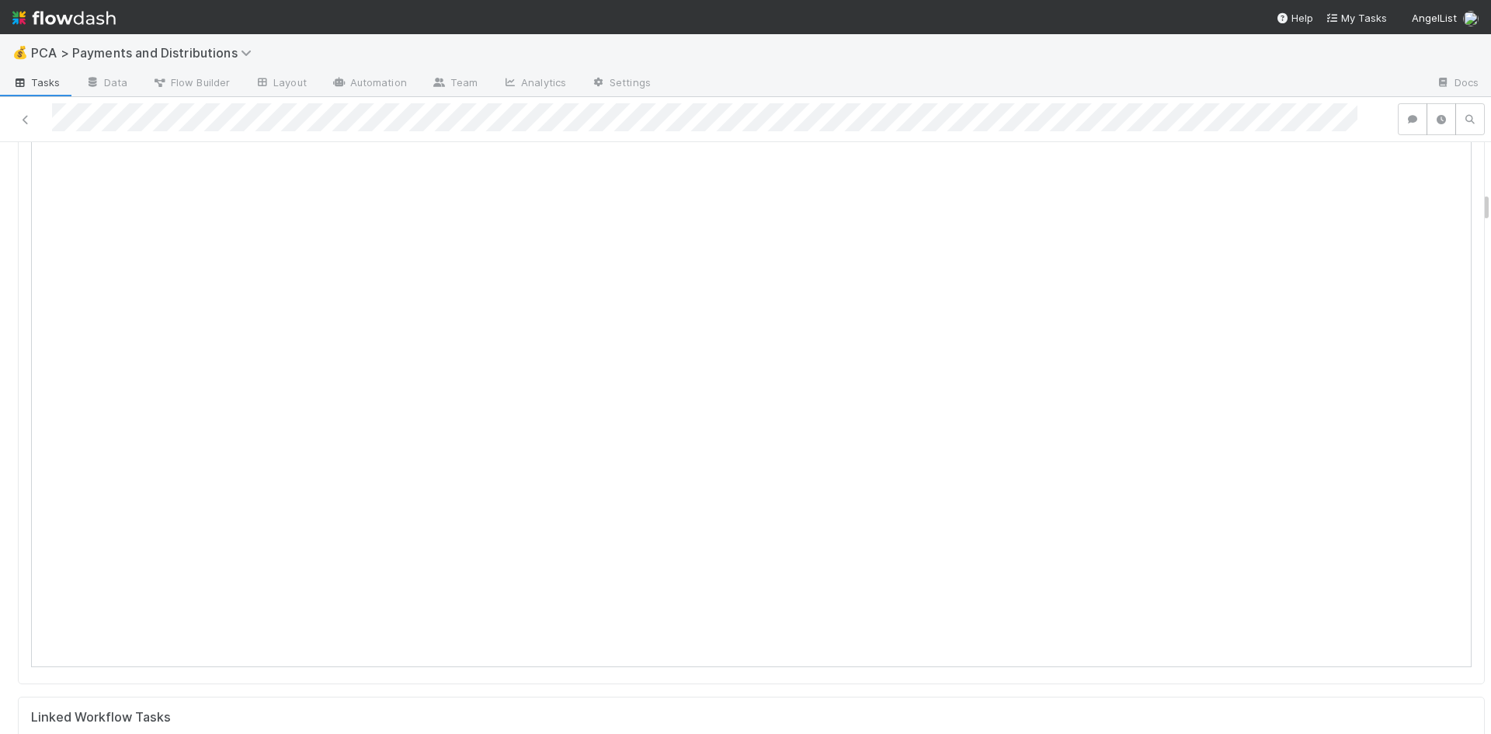
scroll to position [388, 0]
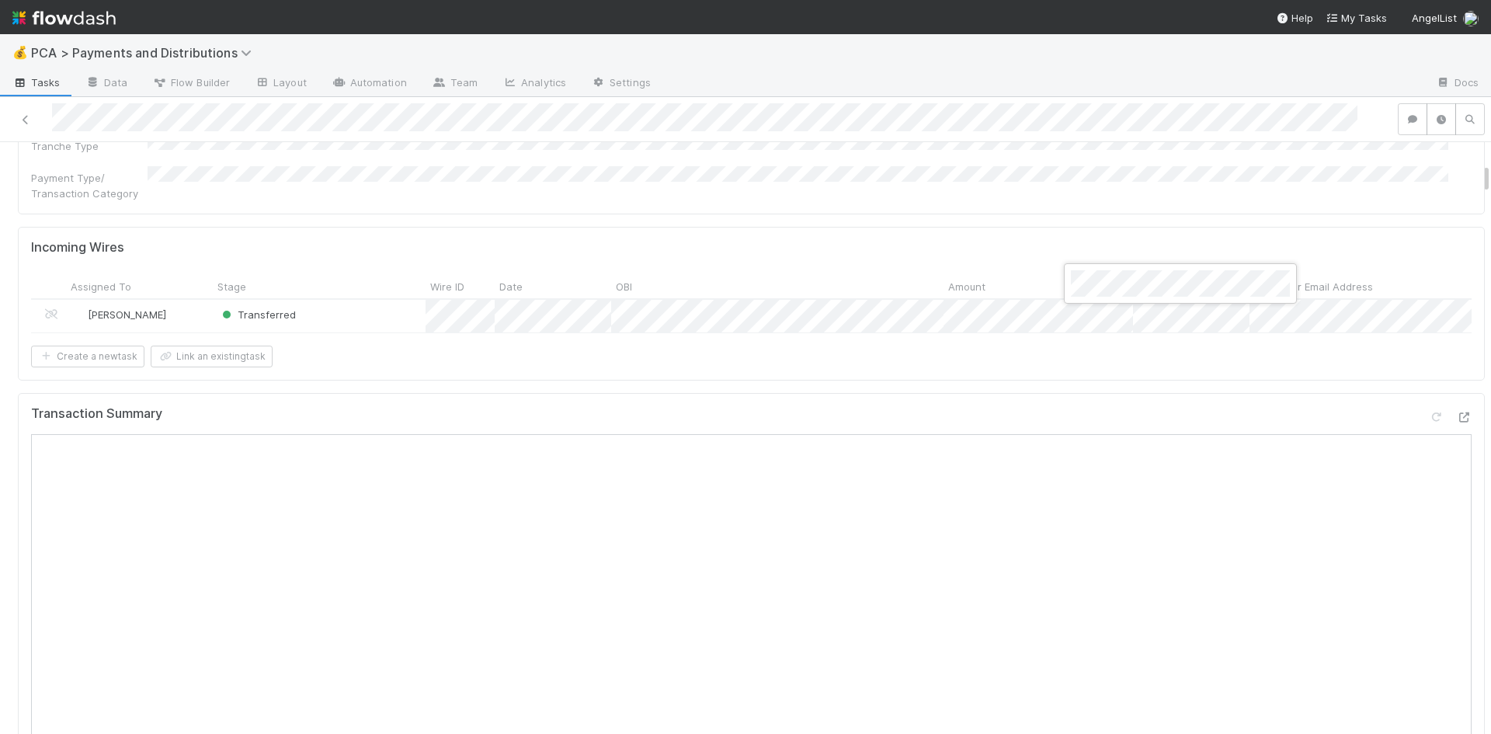
click at [829, 199] on div at bounding box center [745, 367] width 1491 height 734
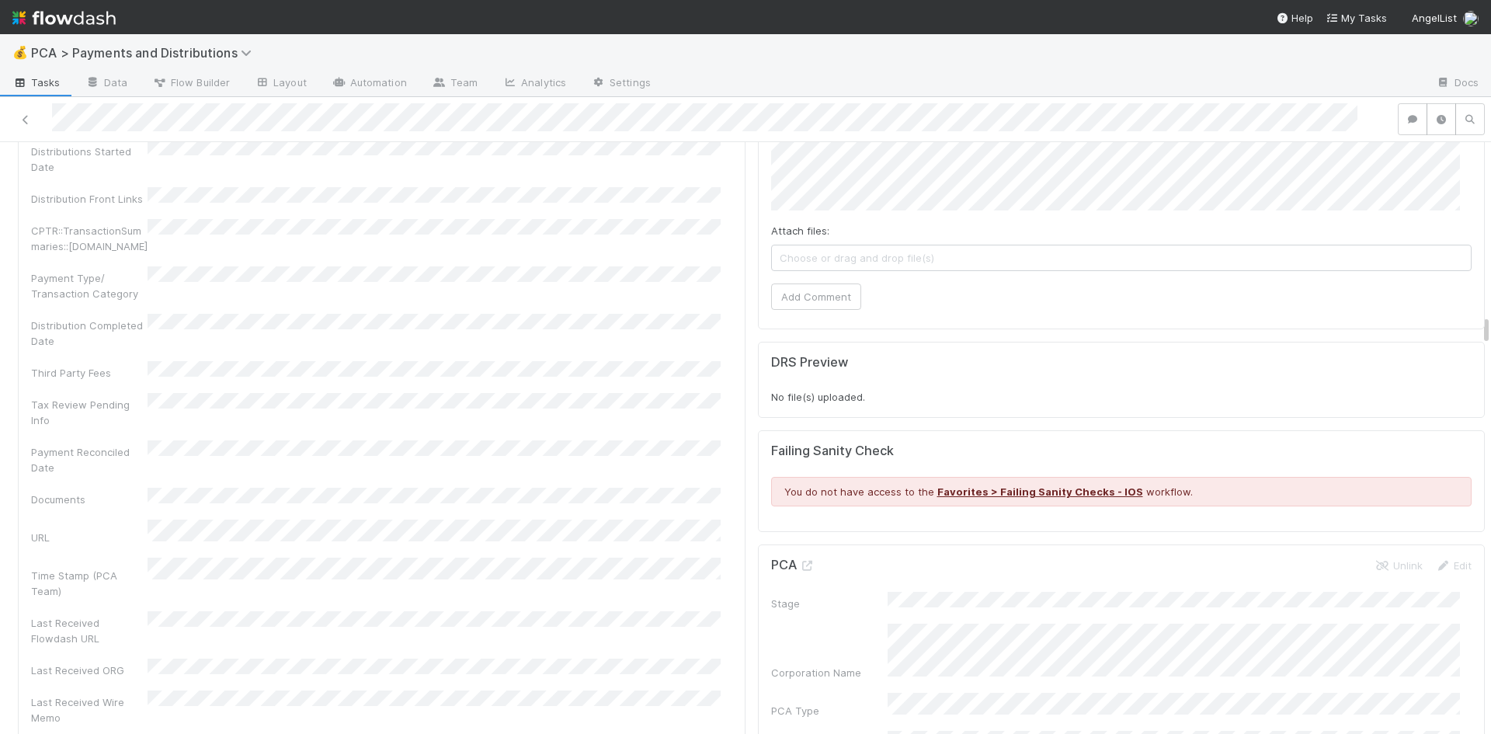
scroll to position [3106, 0]
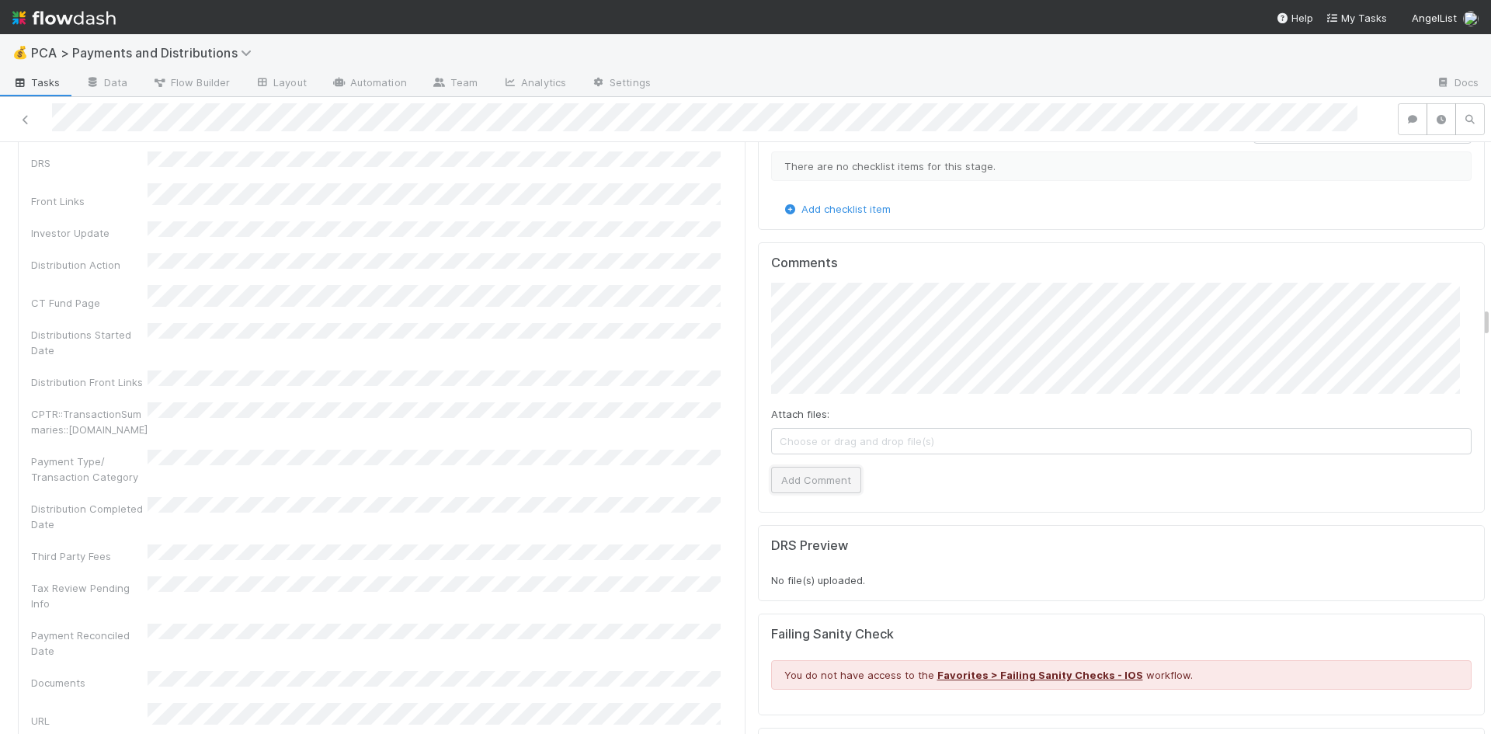
click at [797, 467] on button "Add Comment" at bounding box center [816, 480] width 90 height 26
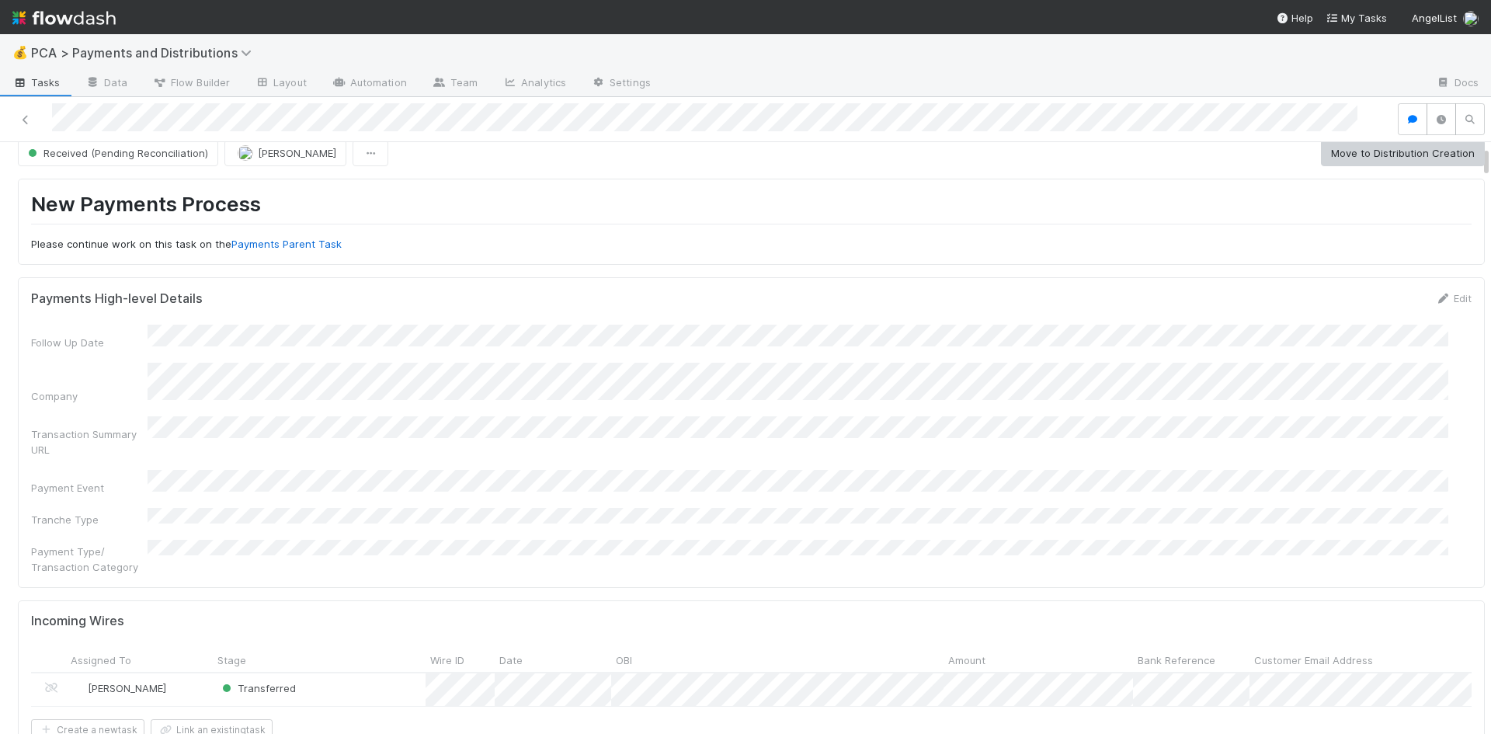
scroll to position [0, 0]
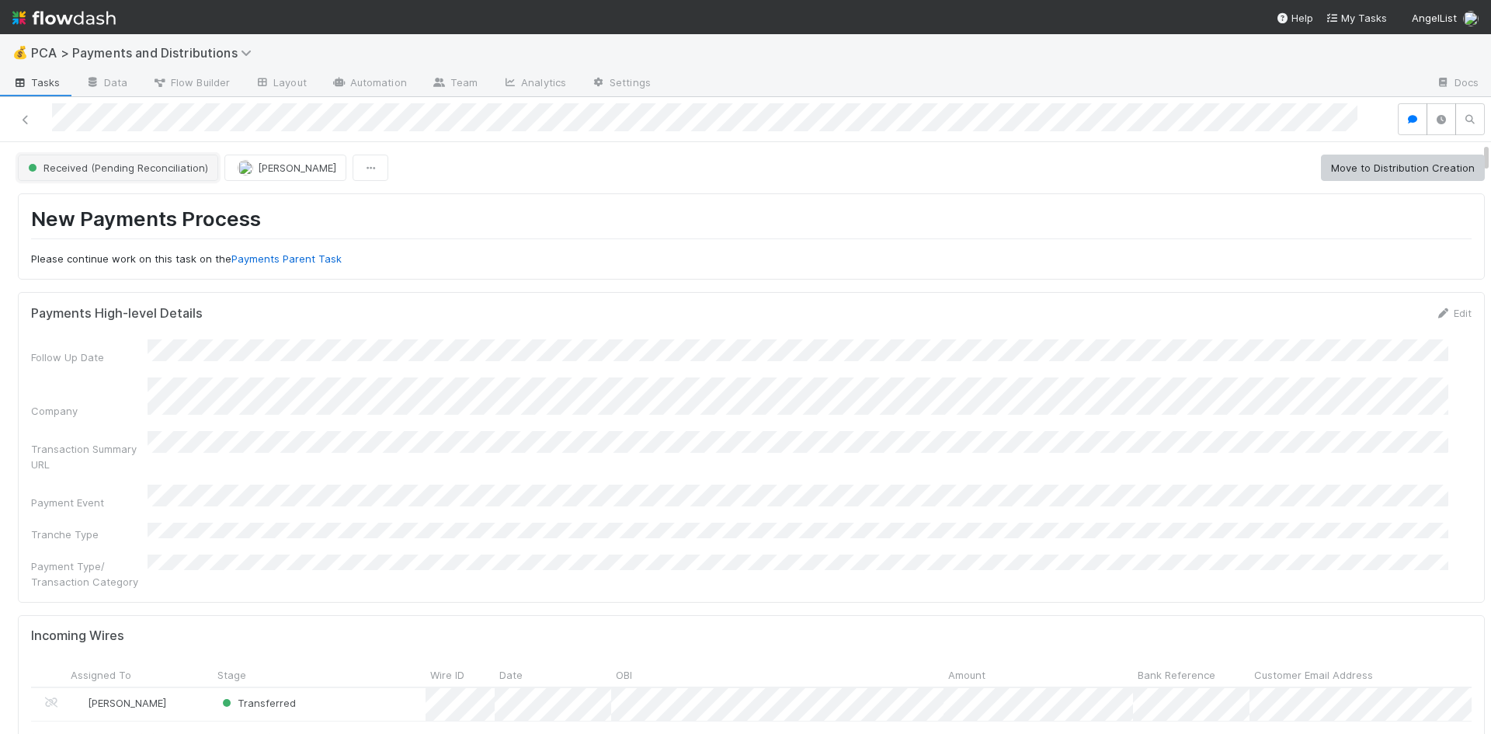
click at [126, 159] on button "Received (Pending Reconciliation)" at bounding box center [118, 168] width 200 height 26
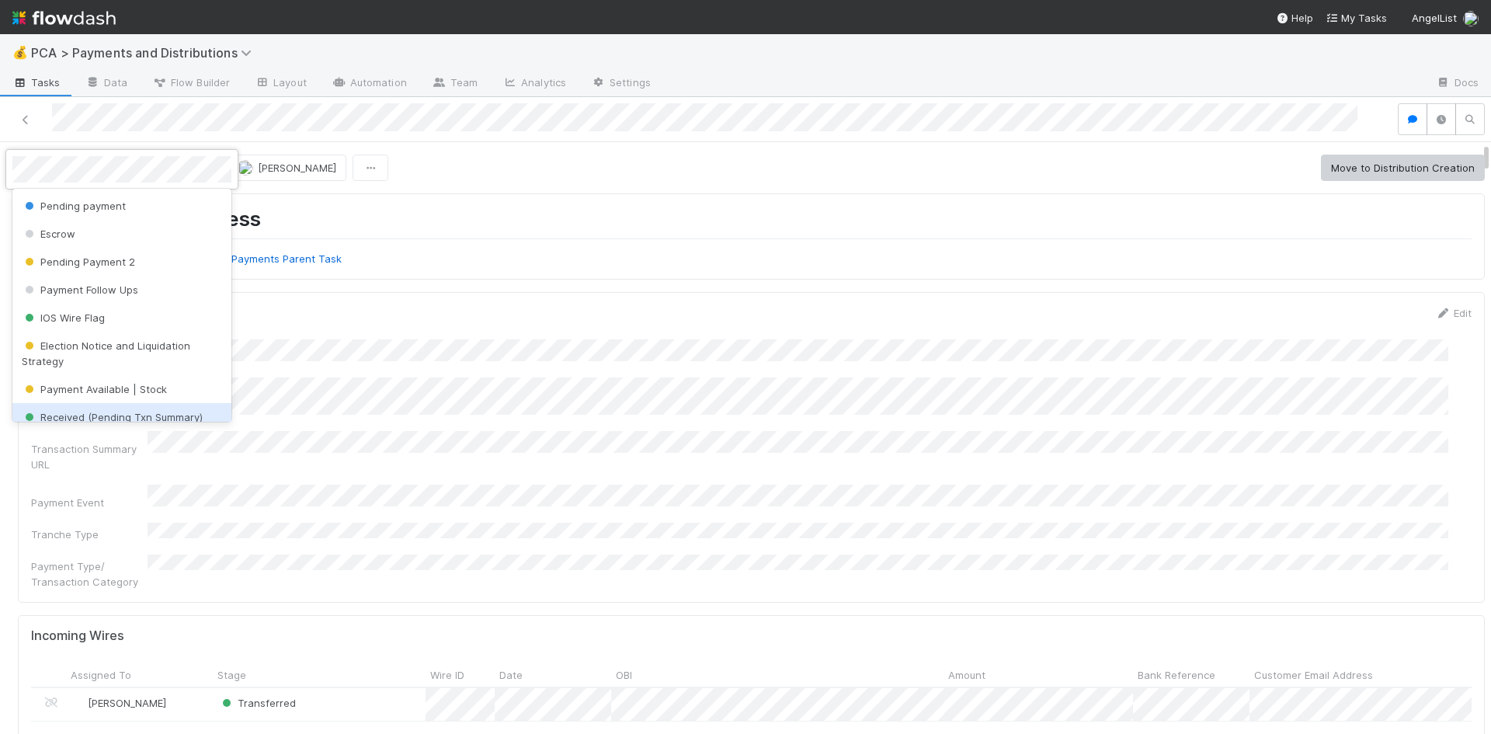
click at [120, 417] on span "Received (Pending Txn Summary)" at bounding box center [112, 417] width 181 height 12
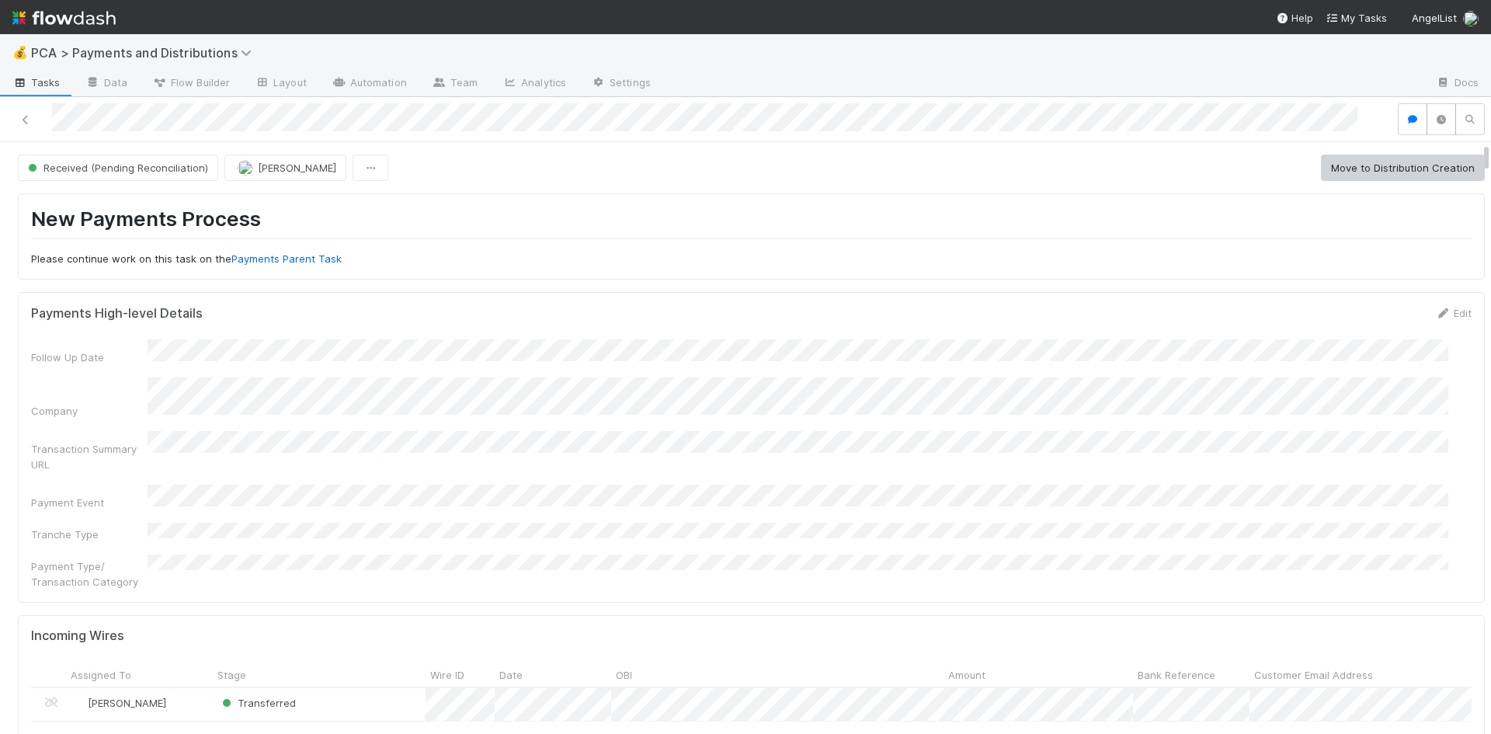
click at [670, 266] on div "New Payments Process Please continue work on this task on the Payments Parent T…" at bounding box center [751, 236] width 1467 height 86
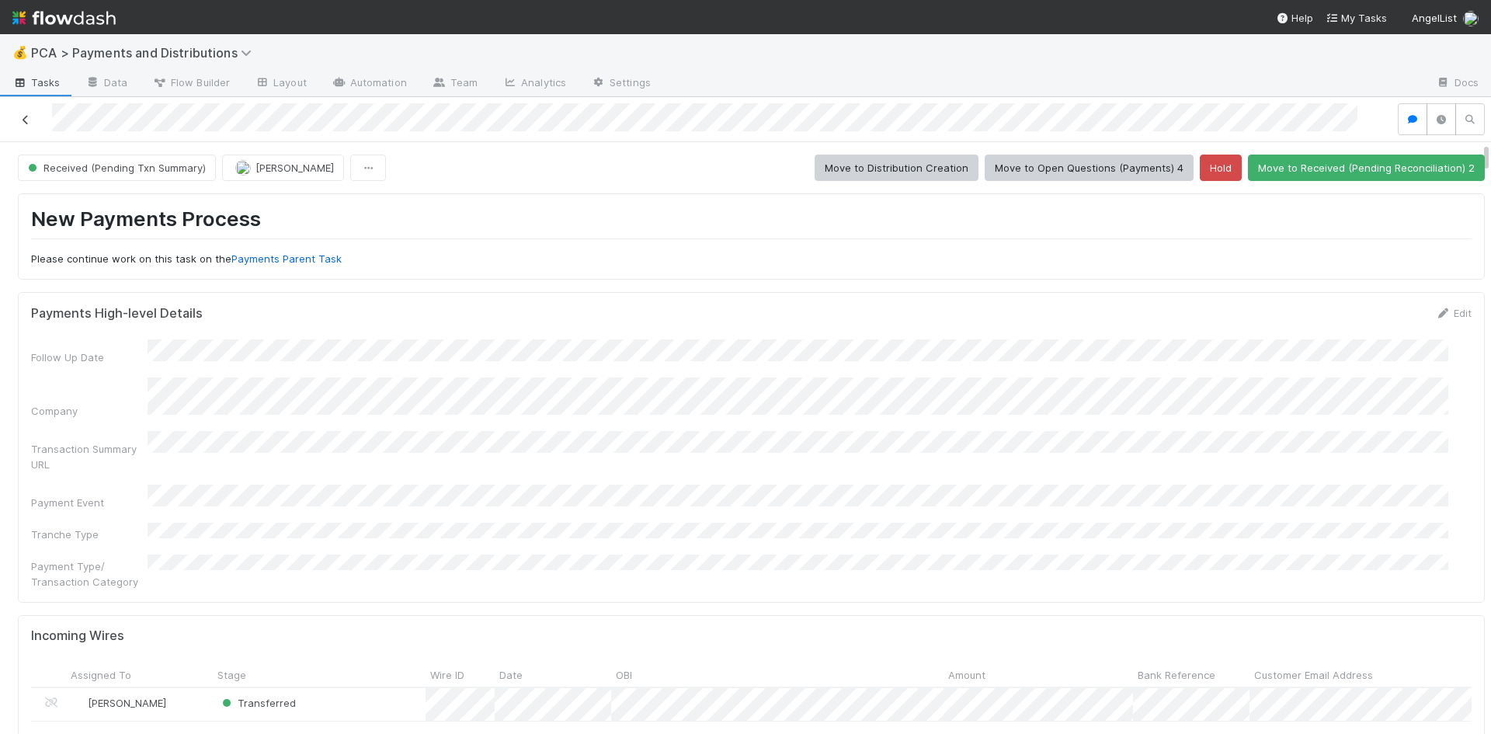
click at [21, 116] on icon at bounding box center [26, 120] width 16 height 10
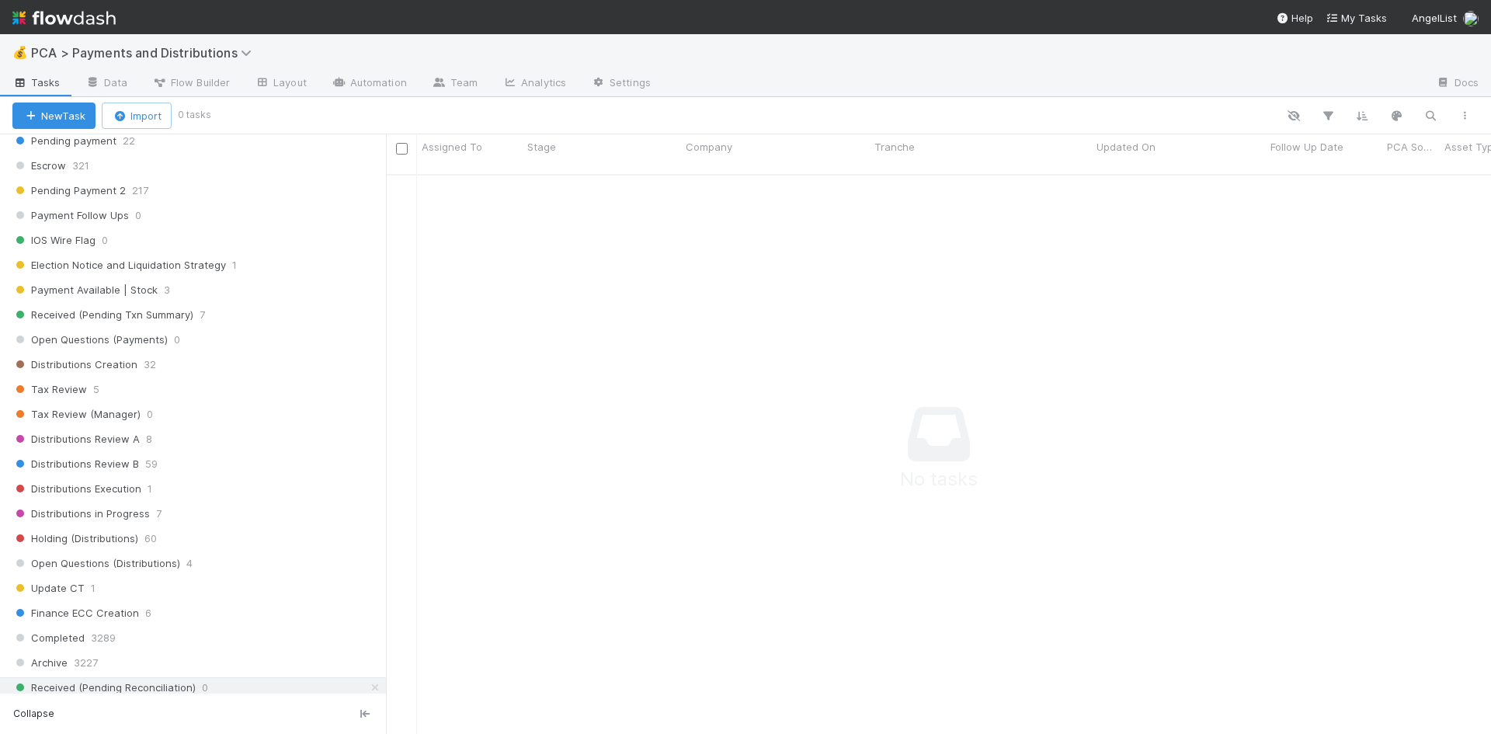
scroll to position [1215, 0]
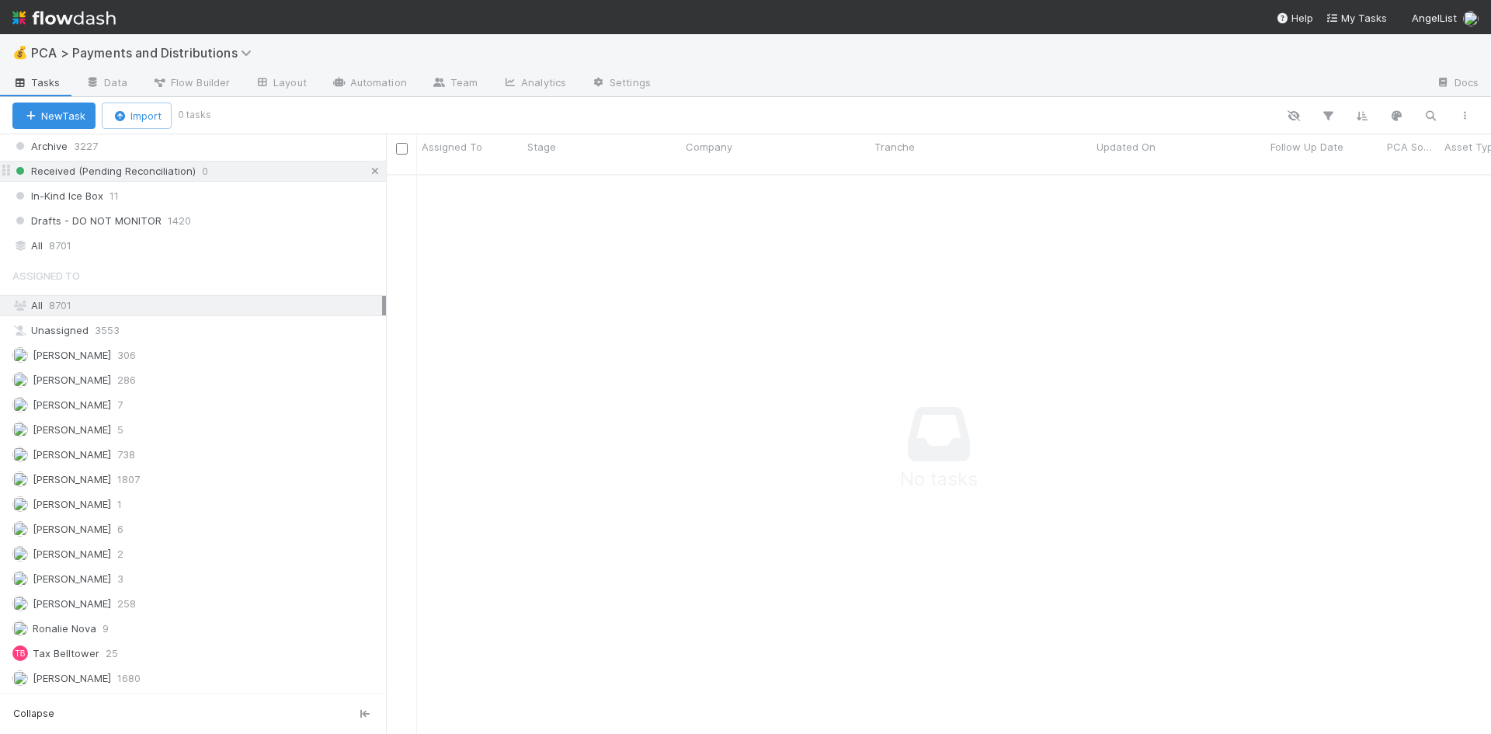
click at [367, 170] on icon at bounding box center [375, 171] width 16 height 10
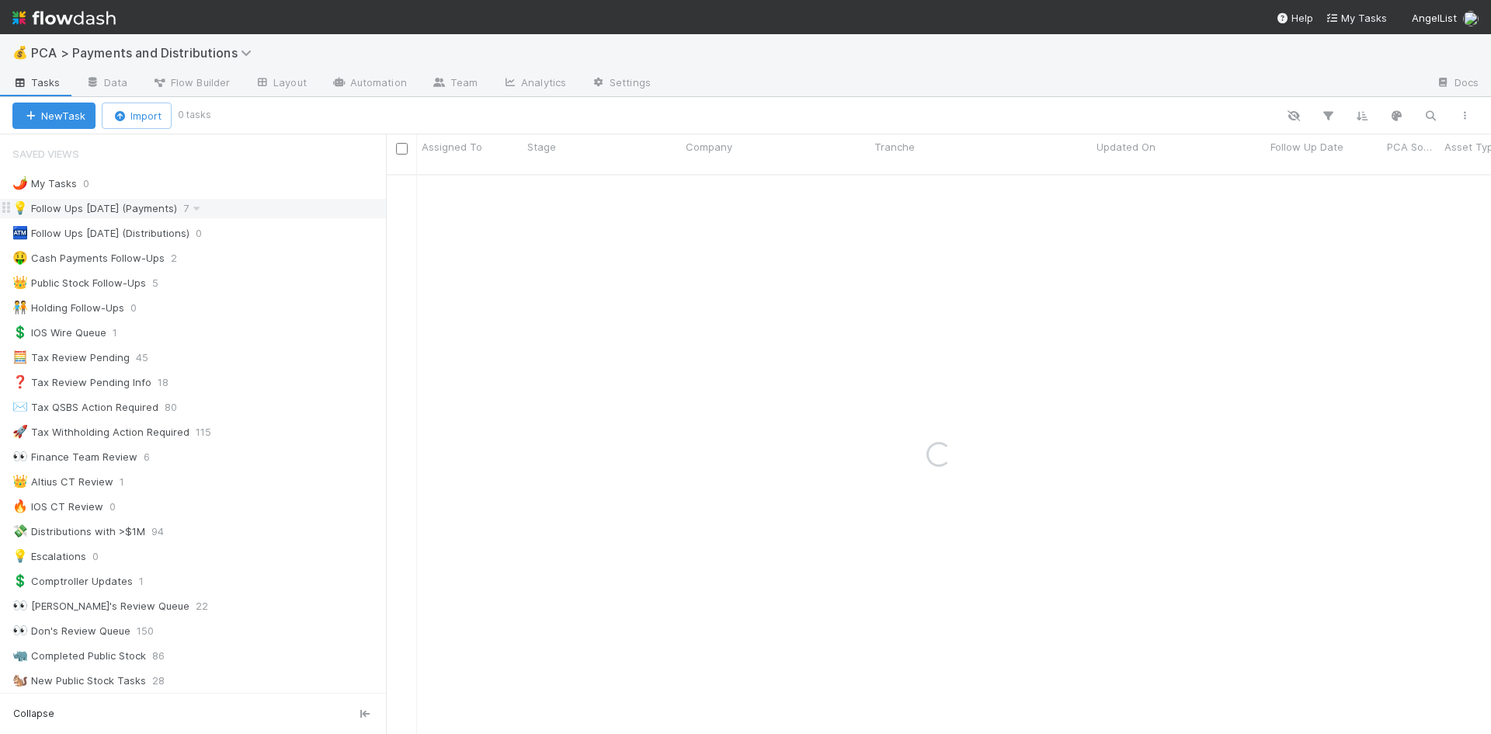
click at [225, 208] on div "💡 Follow Ups Today (Payments) 7" at bounding box center [198, 208] width 373 height 19
click at [106, 209] on div "💡 Follow Ups Today (Payments)" at bounding box center [94, 208] width 165 height 19
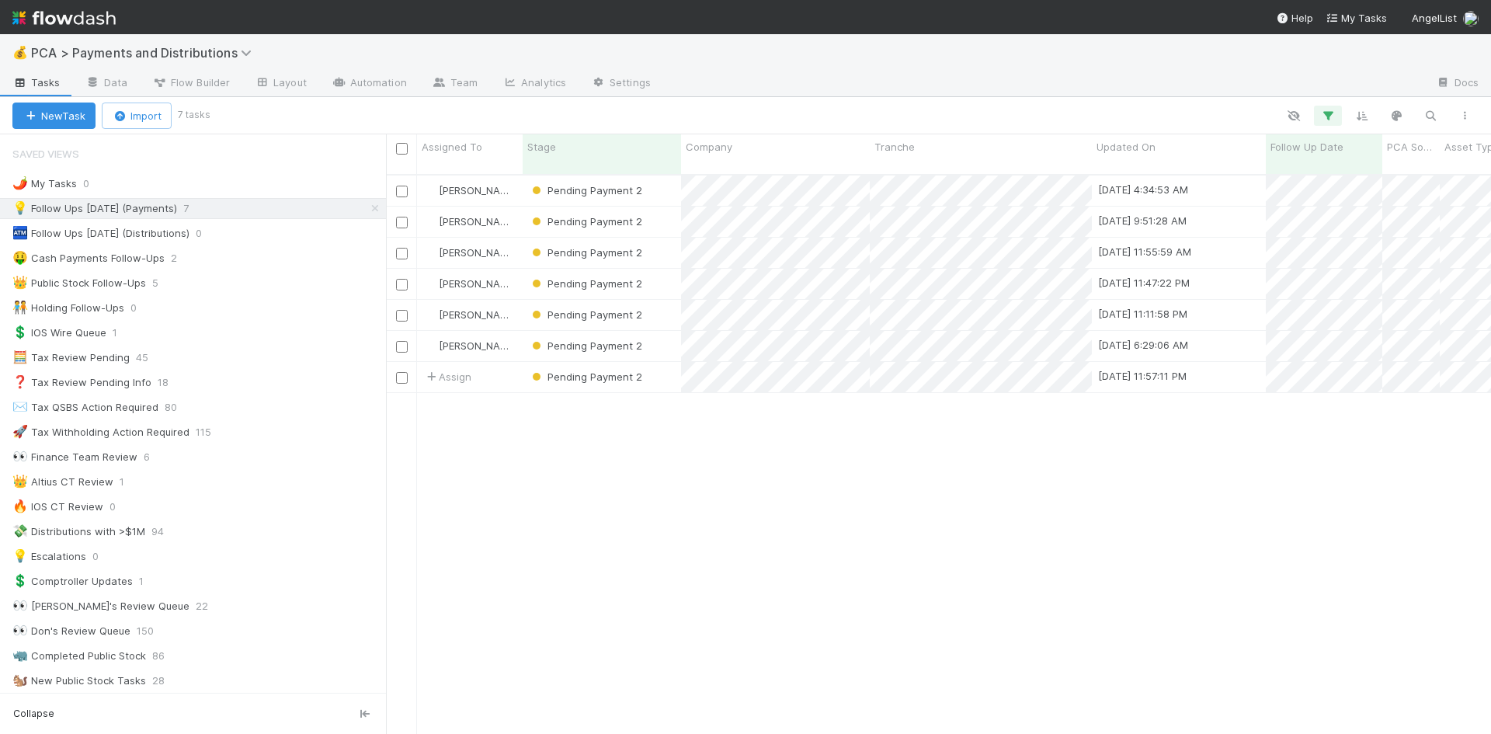
scroll to position [561, 1093]
click at [784, 541] on div "Michael Guidi Pending Payment 2 8/20/25, 4:34:53 AM 8/20/25, 3:49:00 AM 0 0 0 0…" at bounding box center [938, 461] width 1105 height 572
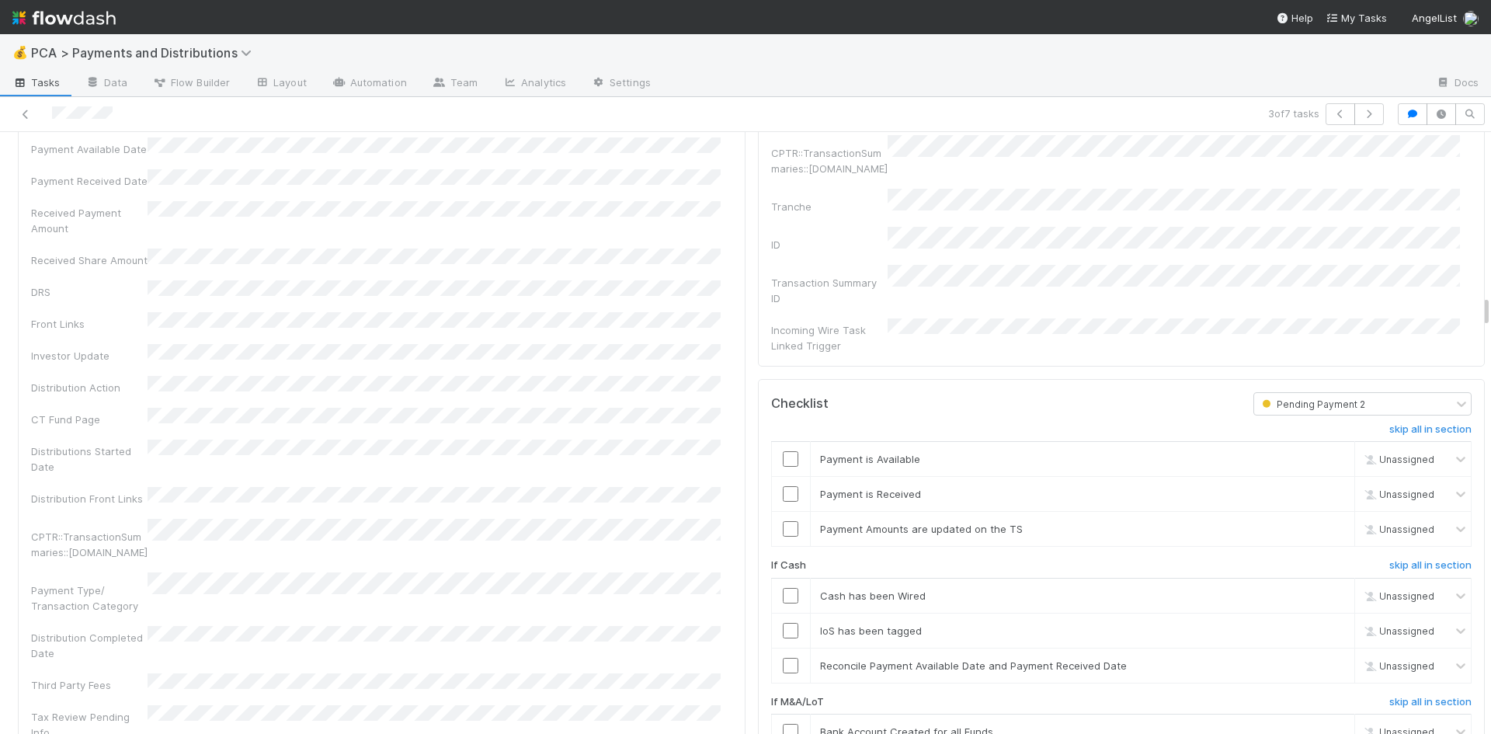
scroll to position [2640, 0]
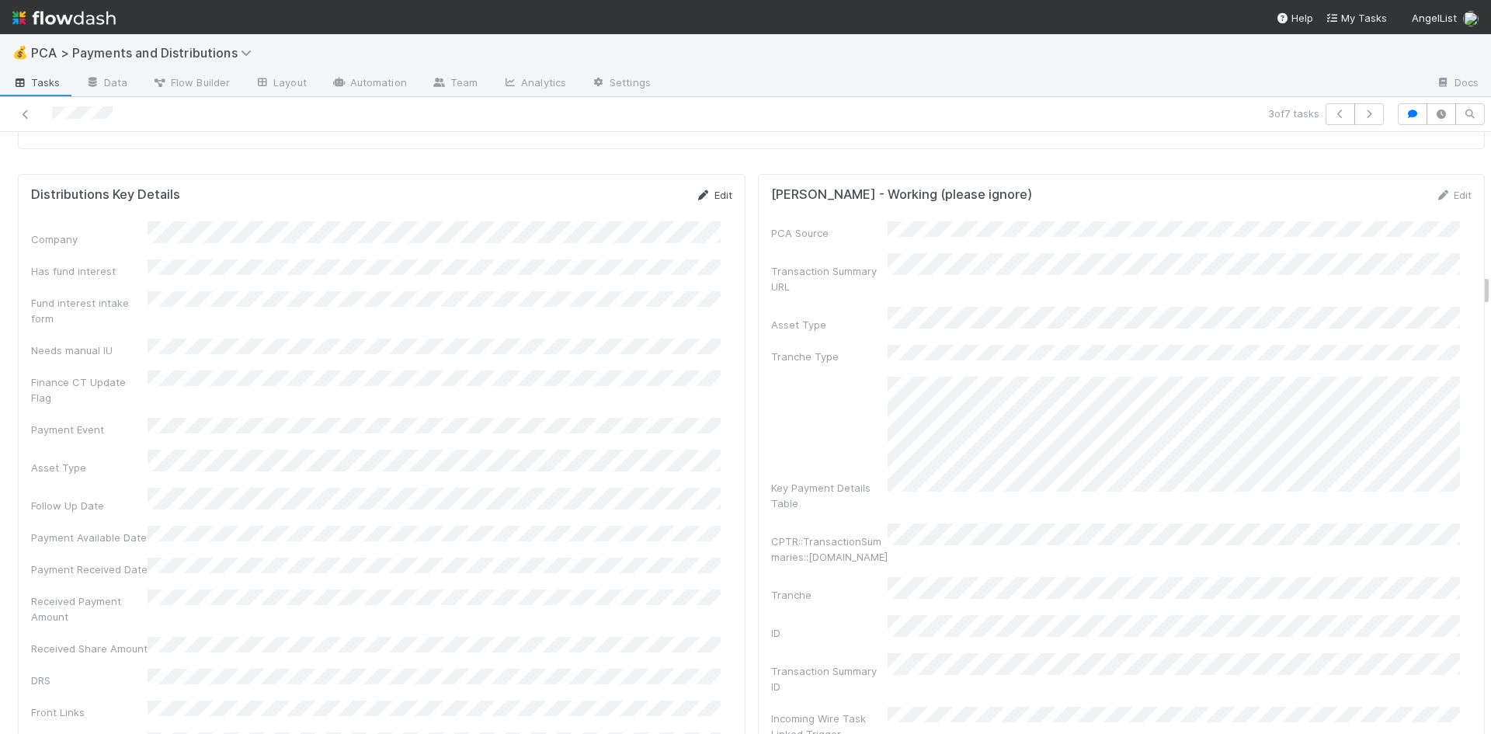
click at [707, 189] on link "Edit" at bounding box center [714, 195] width 36 height 12
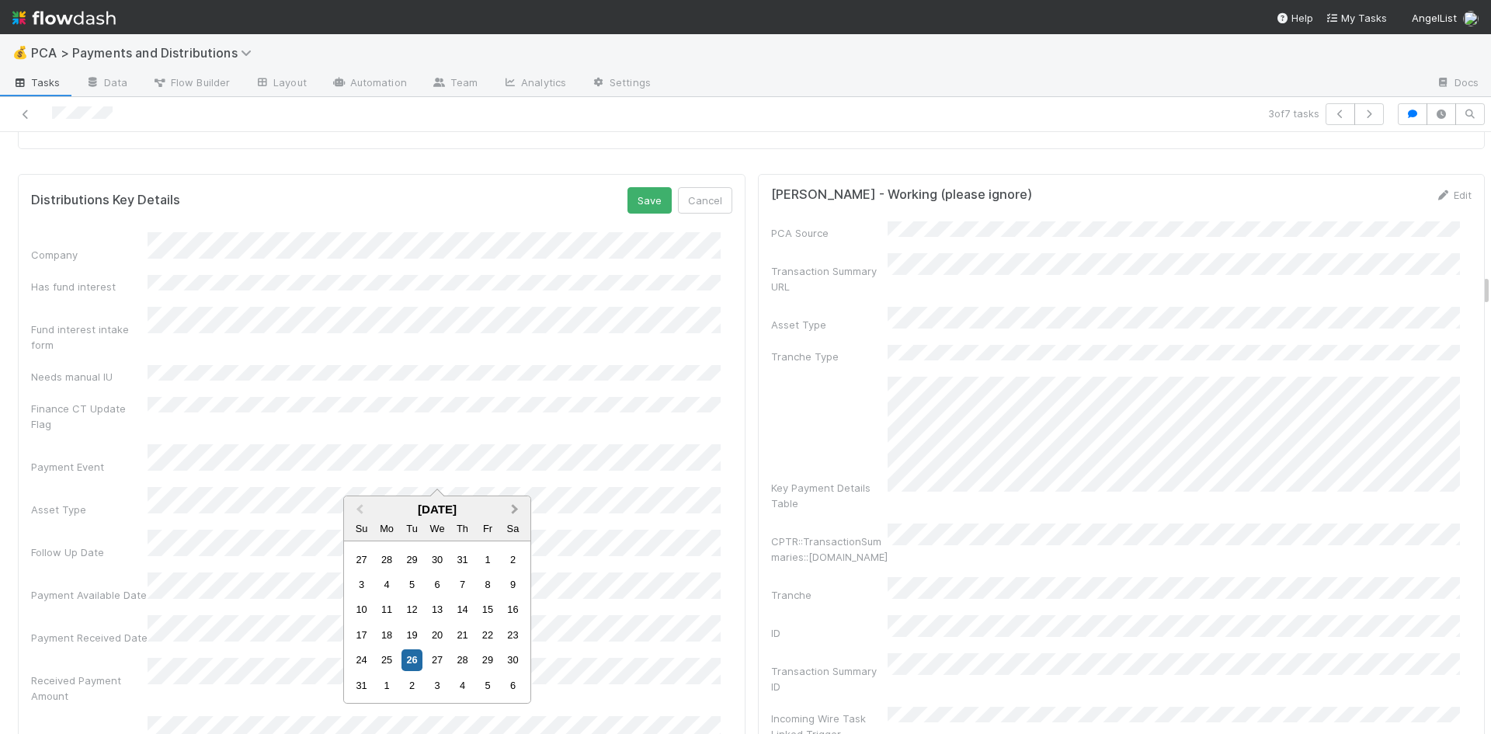
click at [516, 506] on button "Next Month" at bounding box center [516, 510] width 25 height 25
click at [466, 558] on div "2" at bounding box center [462, 559] width 21 height 21
click at [629, 187] on button "Save" at bounding box center [649, 200] width 44 height 26
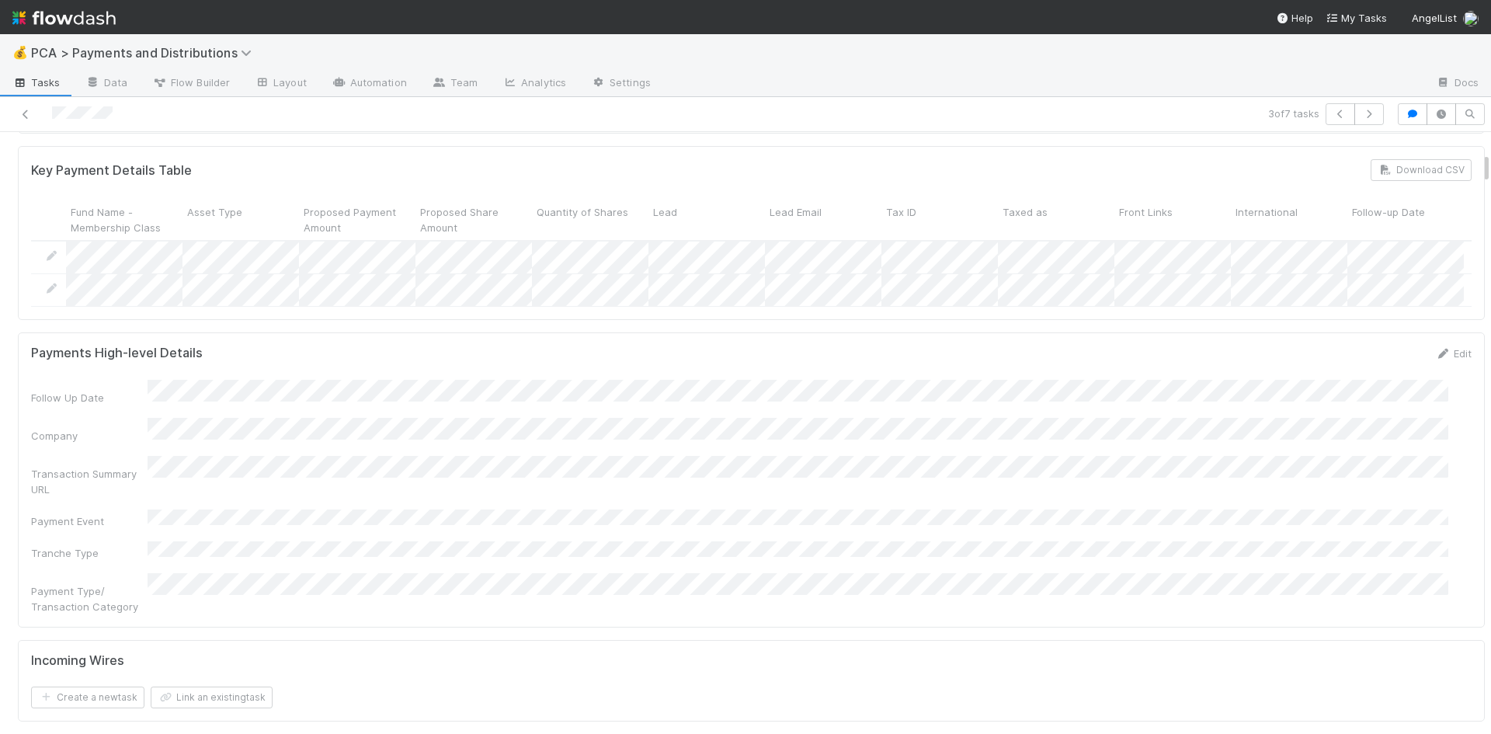
scroll to position [0, 0]
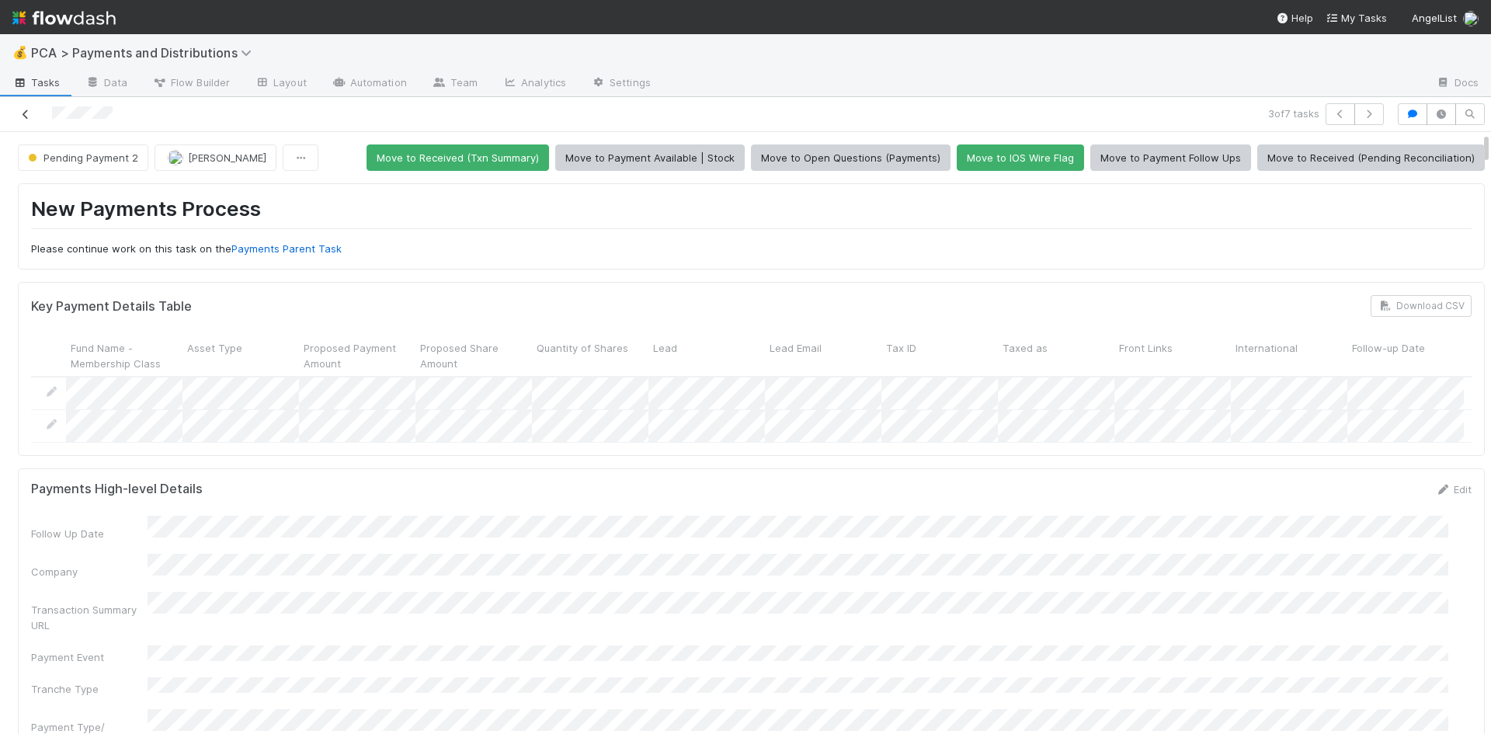
click at [27, 120] on link at bounding box center [26, 114] width 16 height 16
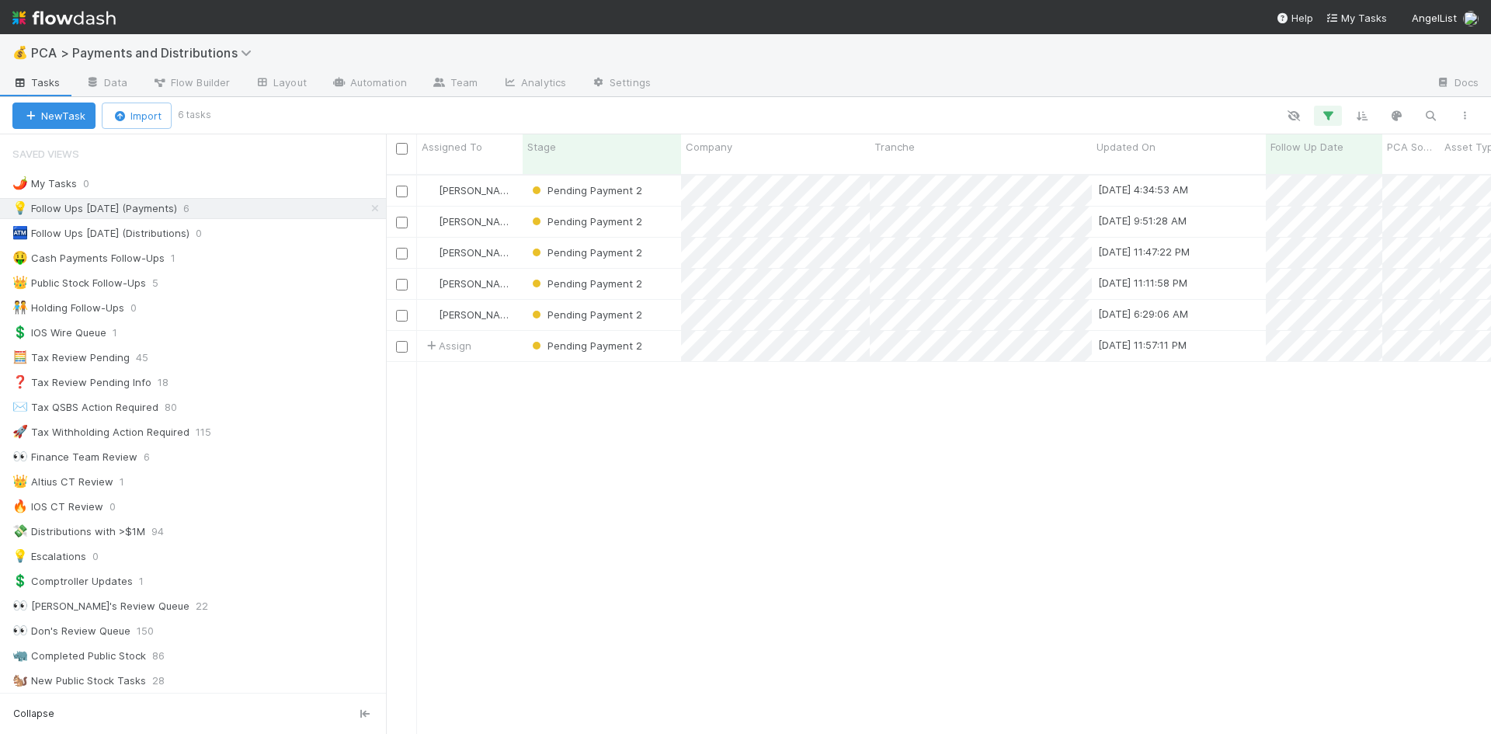
scroll to position [561, 1093]
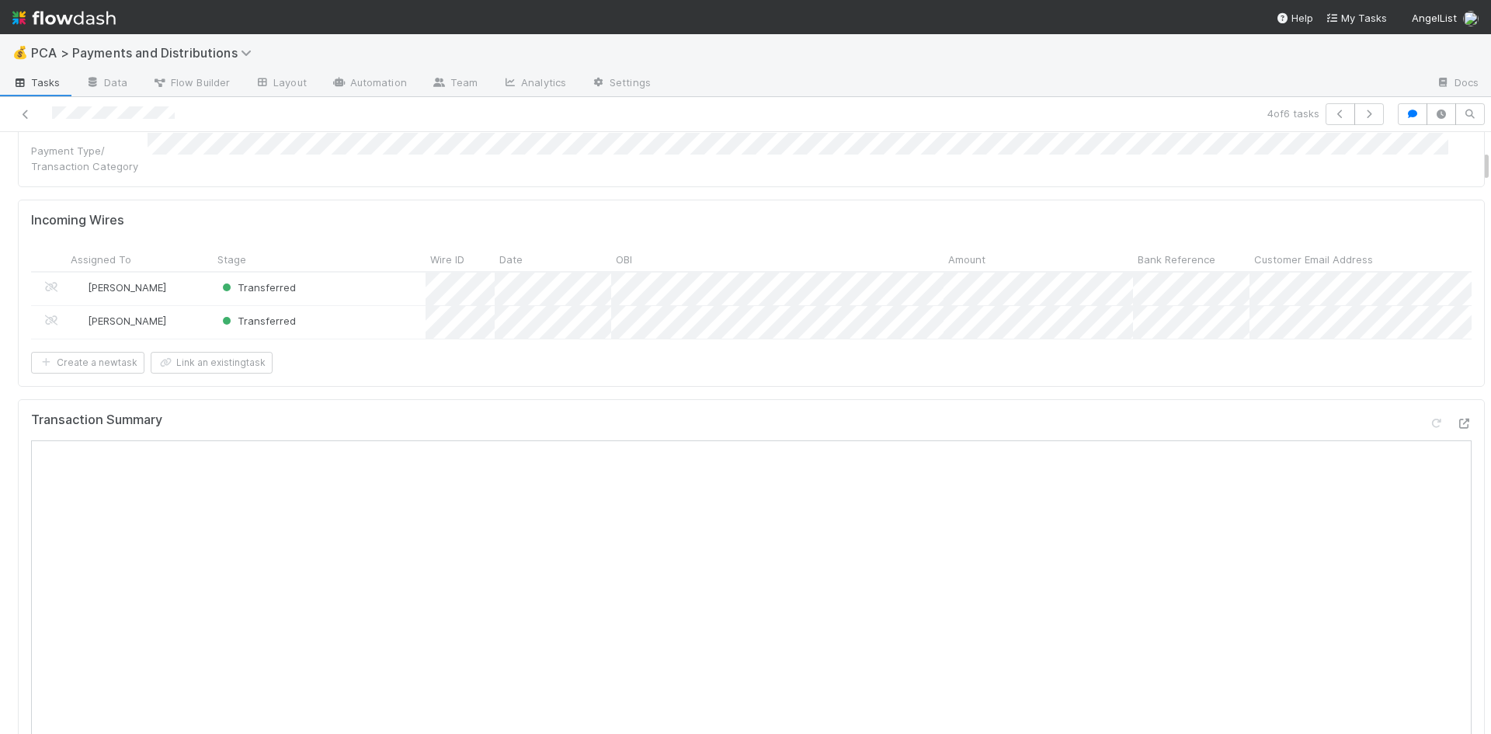
scroll to position [544, 0]
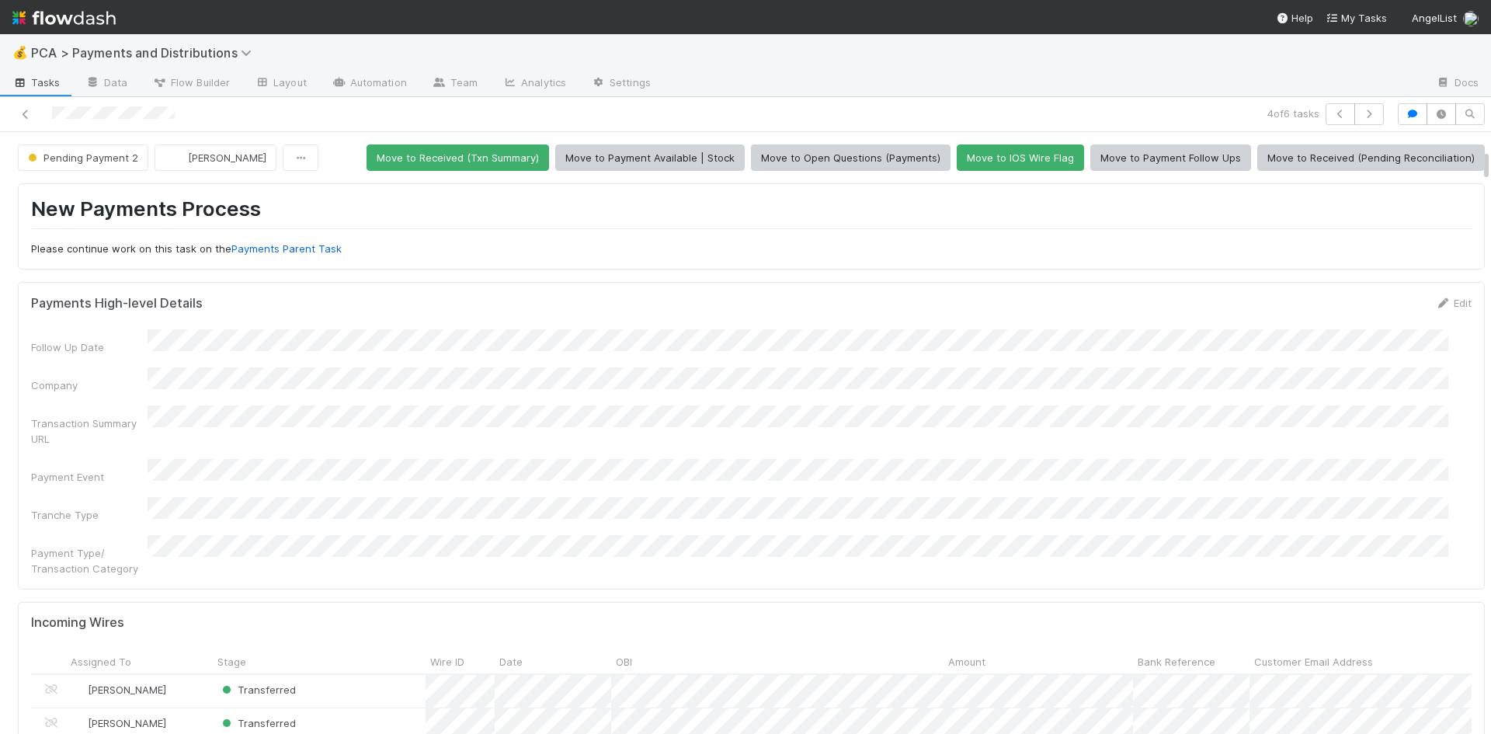
scroll to position [311, 0]
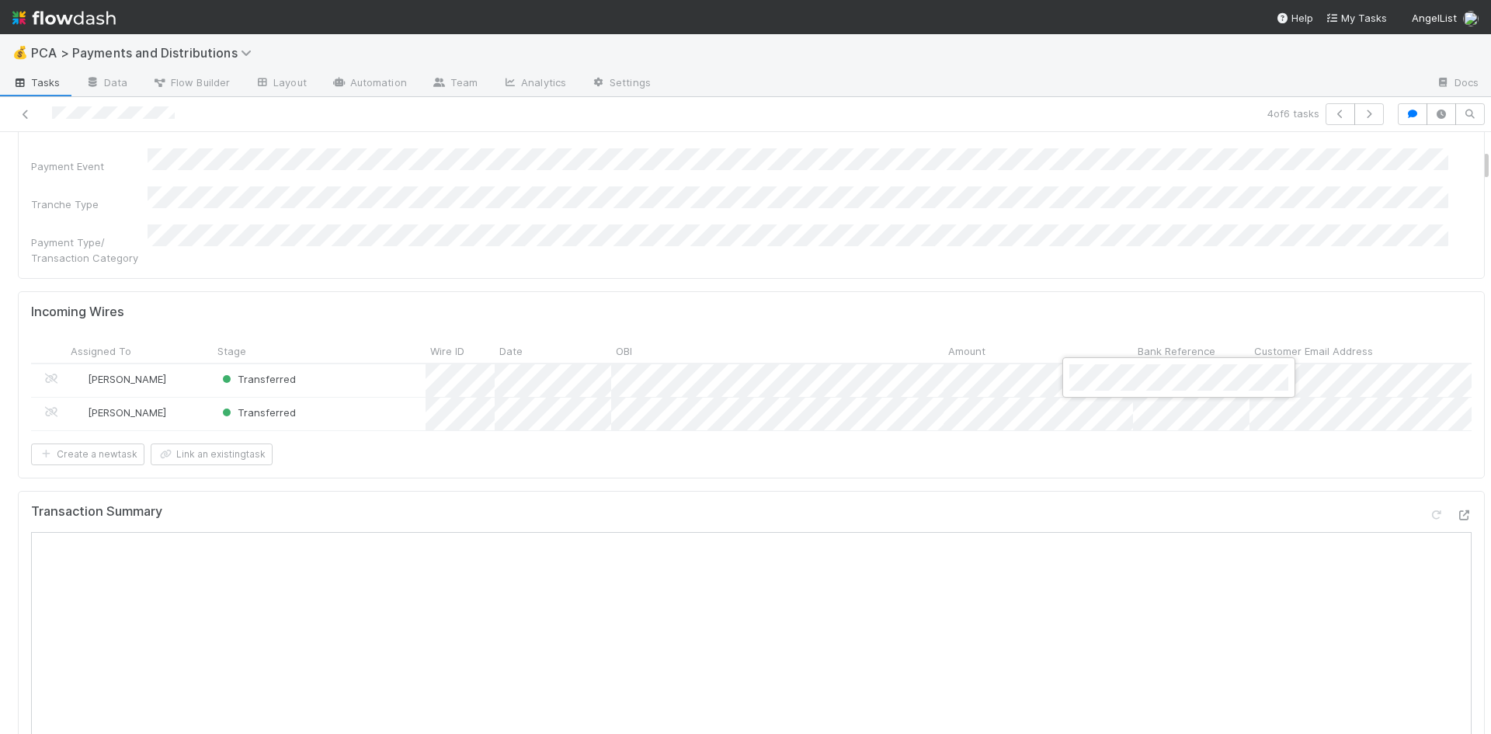
click at [1329, 541] on div at bounding box center [745, 367] width 1491 height 734
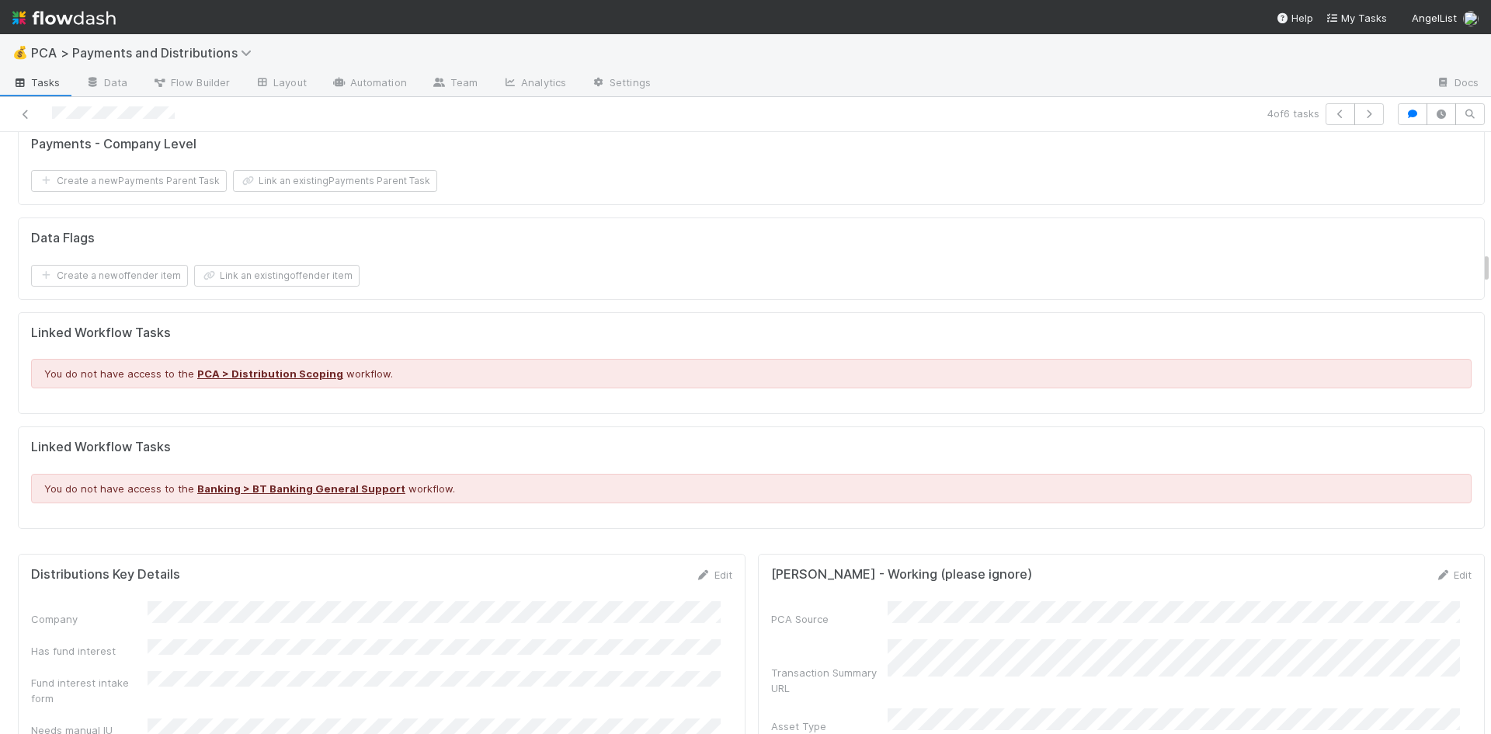
scroll to position [2329, 0]
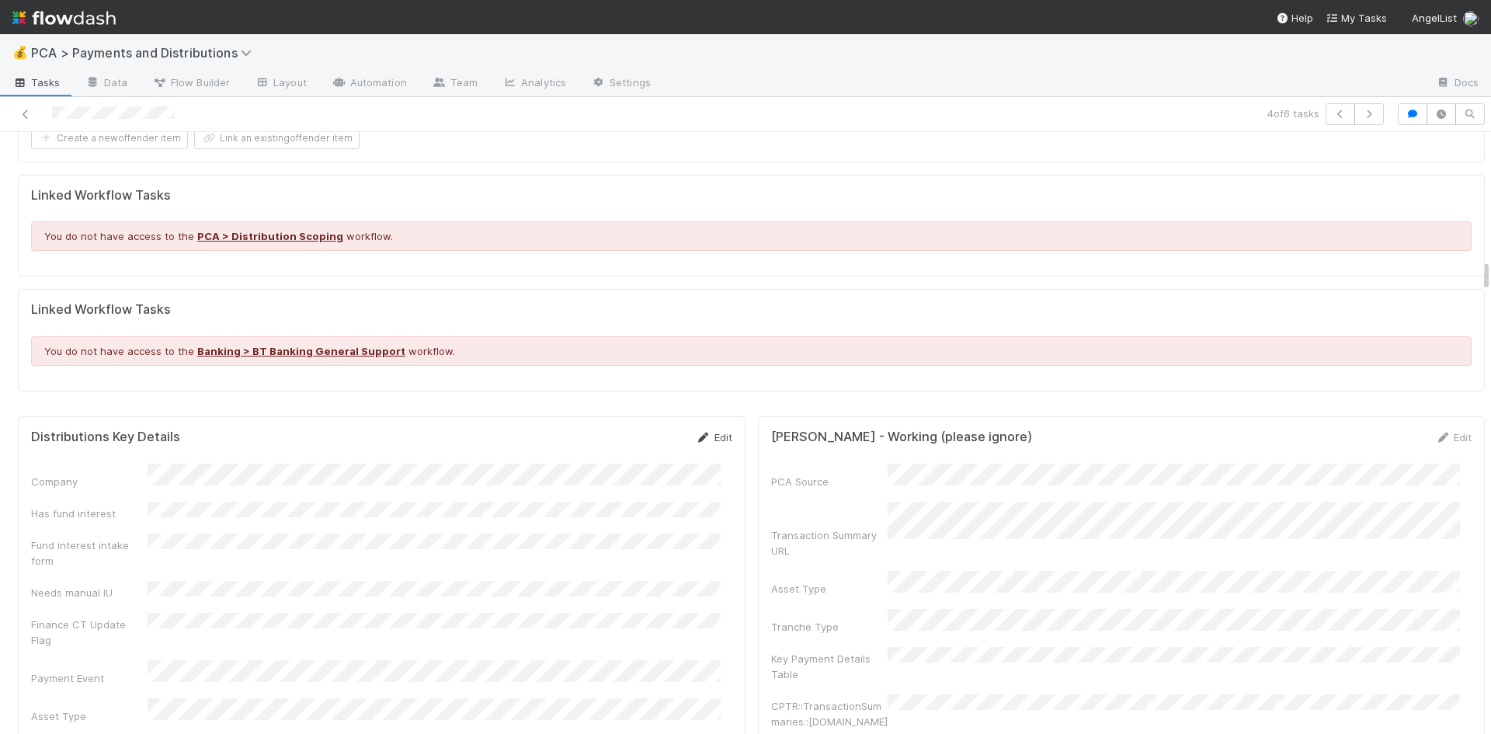
click at [706, 431] on link "Edit" at bounding box center [714, 437] width 36 height 12
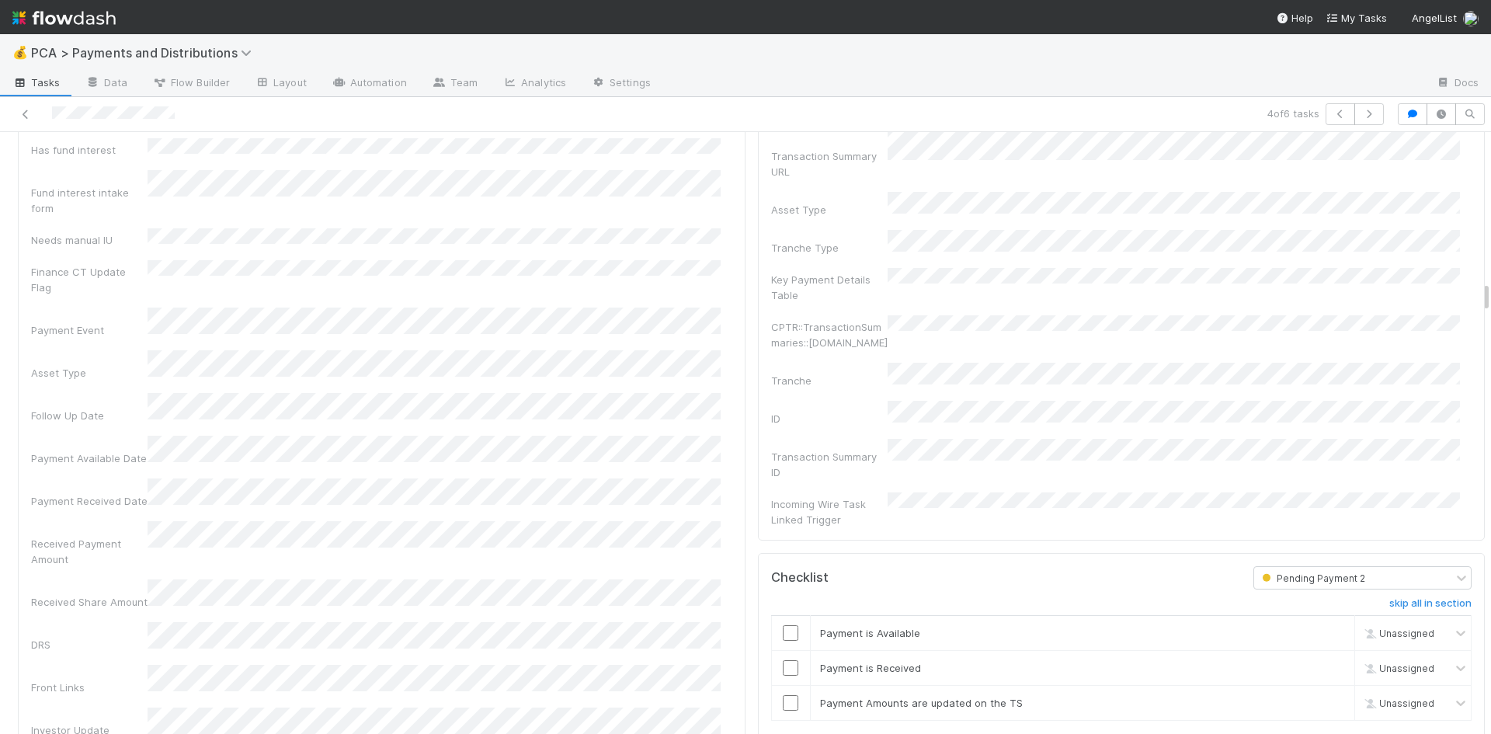
scroll to position [2795, 0]
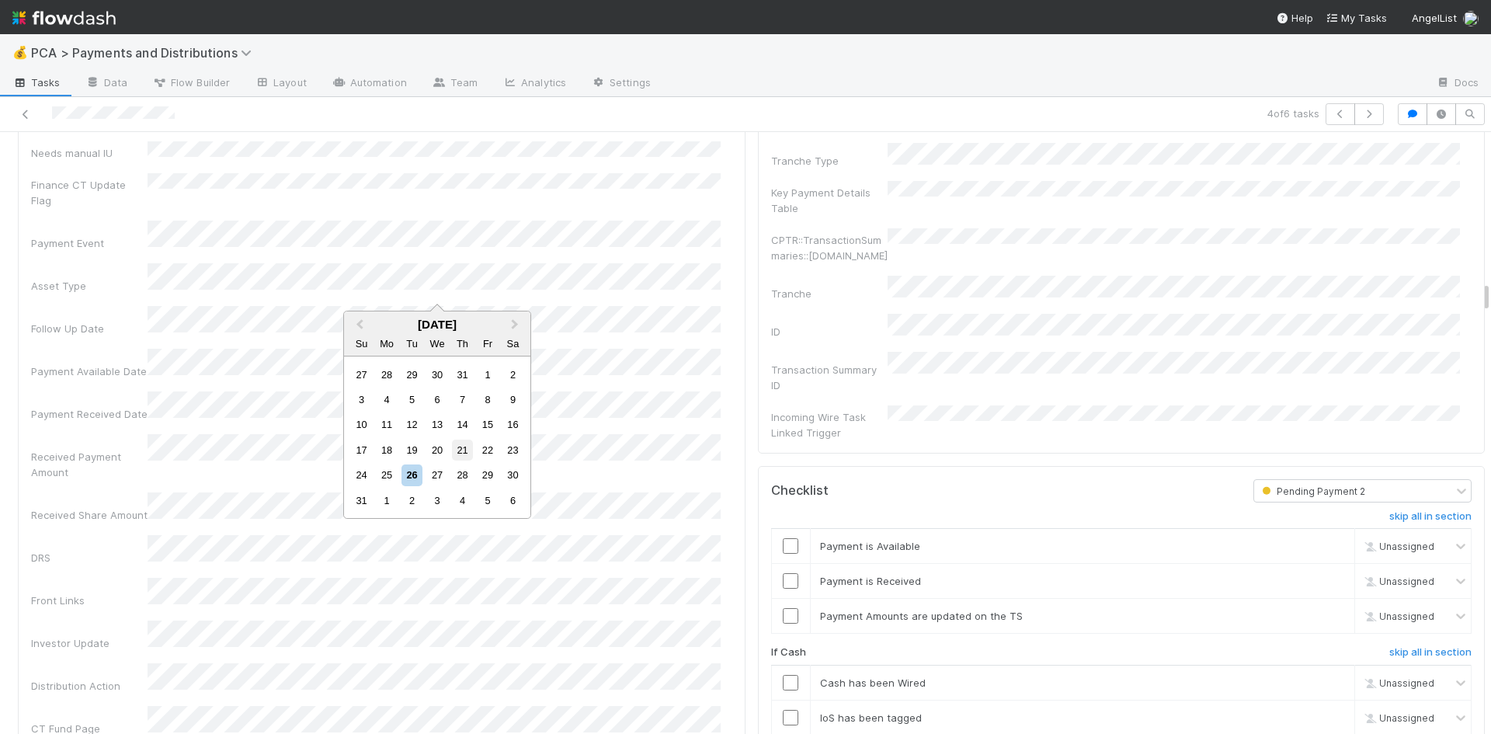
click at [460, 449] on div "21" at bounding box center [462, 449] width 21 height 21
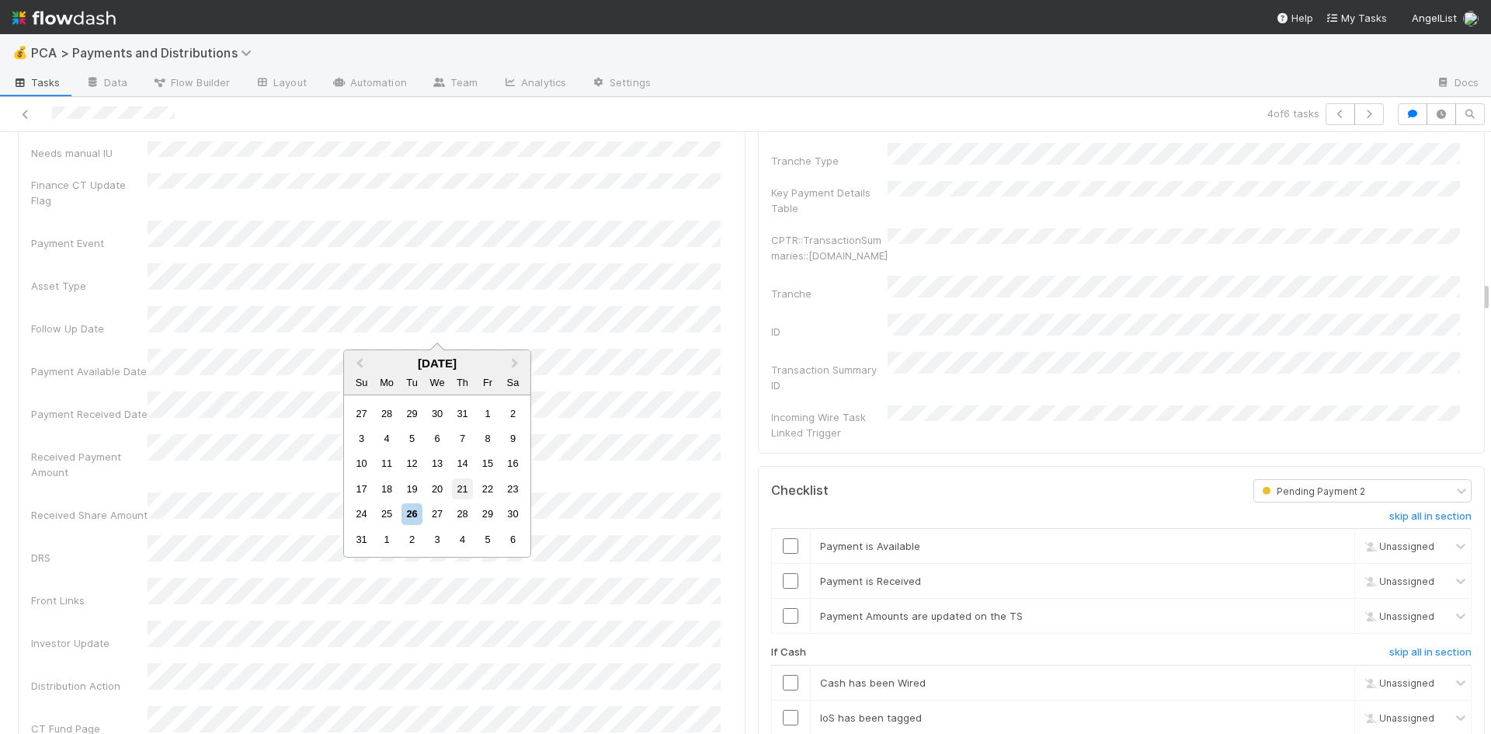
click at [463, 488] on div "21" at bounding box center [462, 488] width 21 height 21
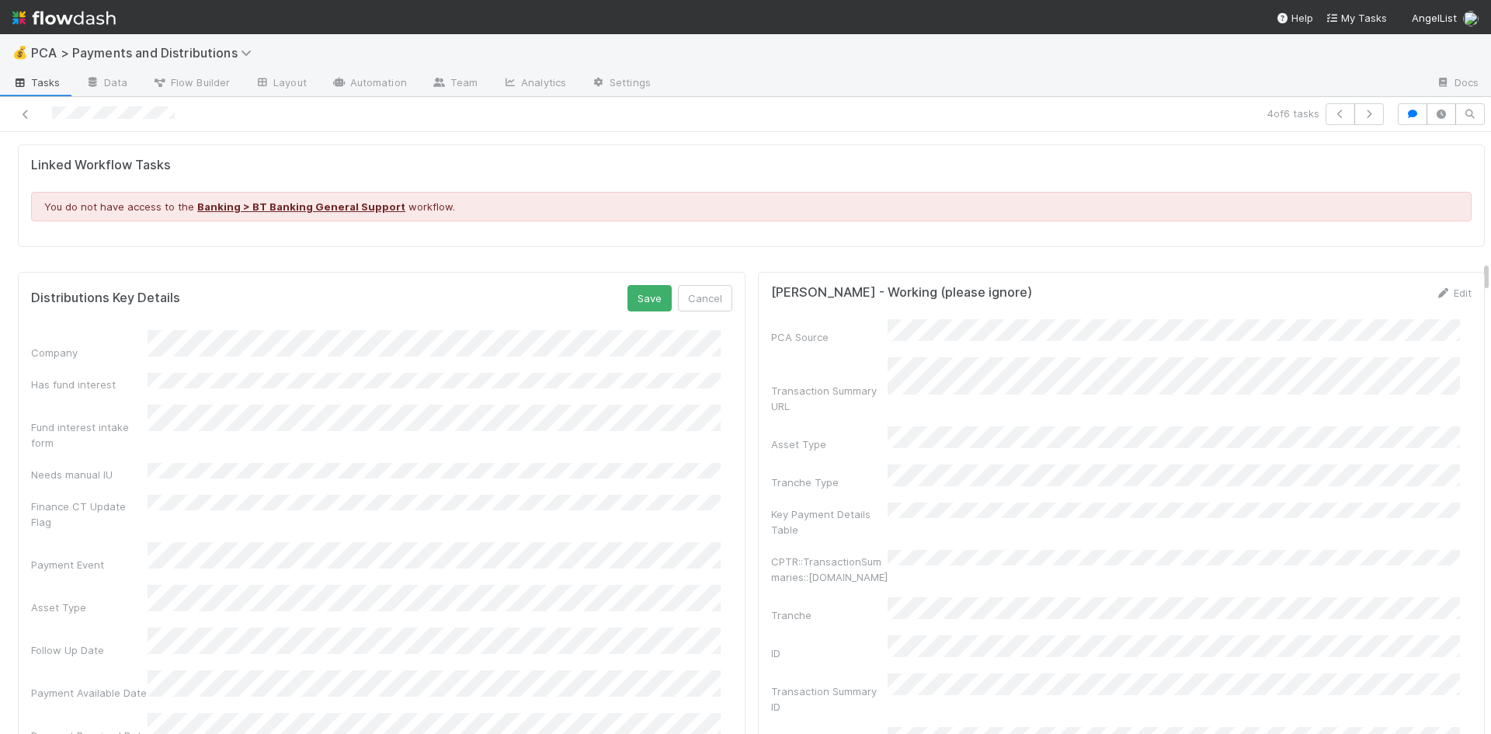
scroll to position [2407, 0]
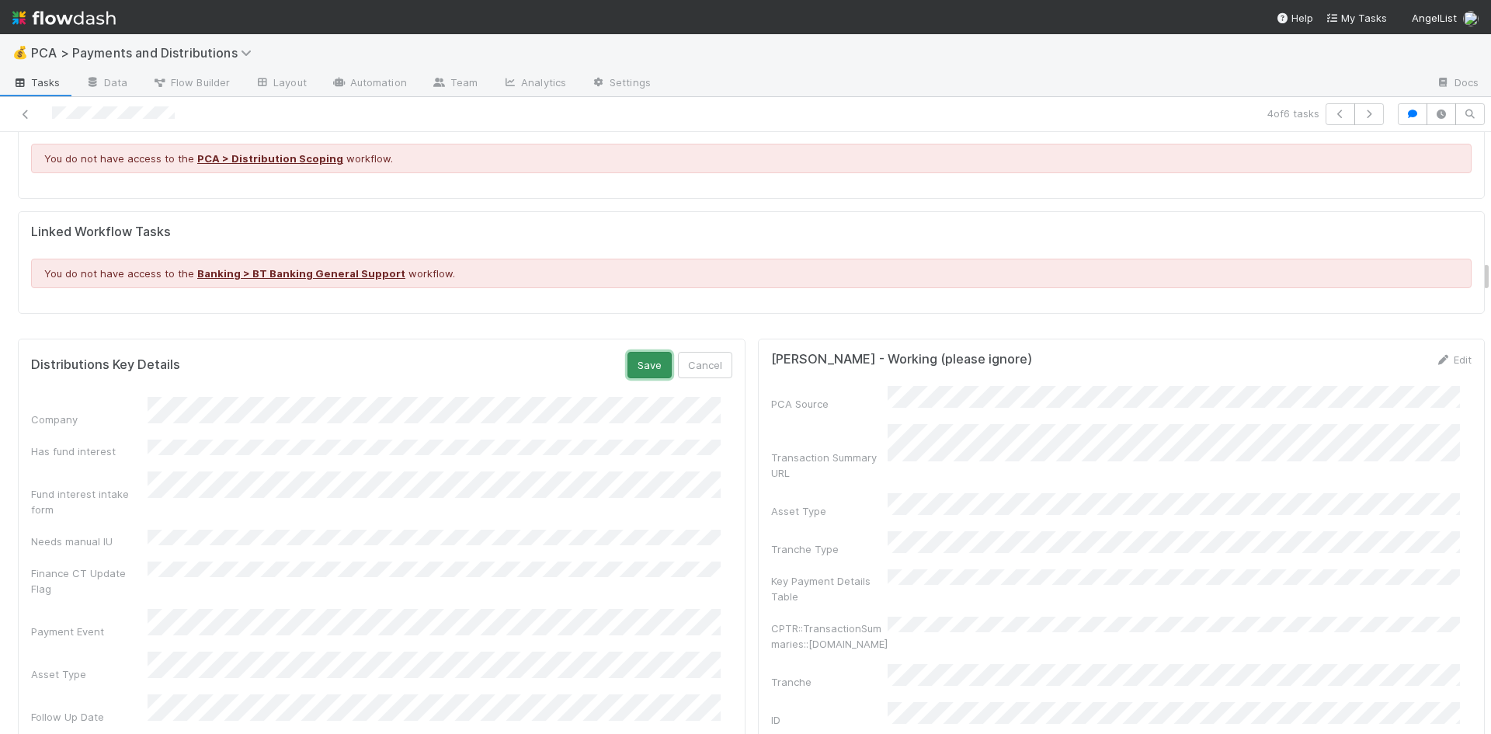
click at [627, 352] on button "Save" at bounding box center [649, 365] width 44 height 26
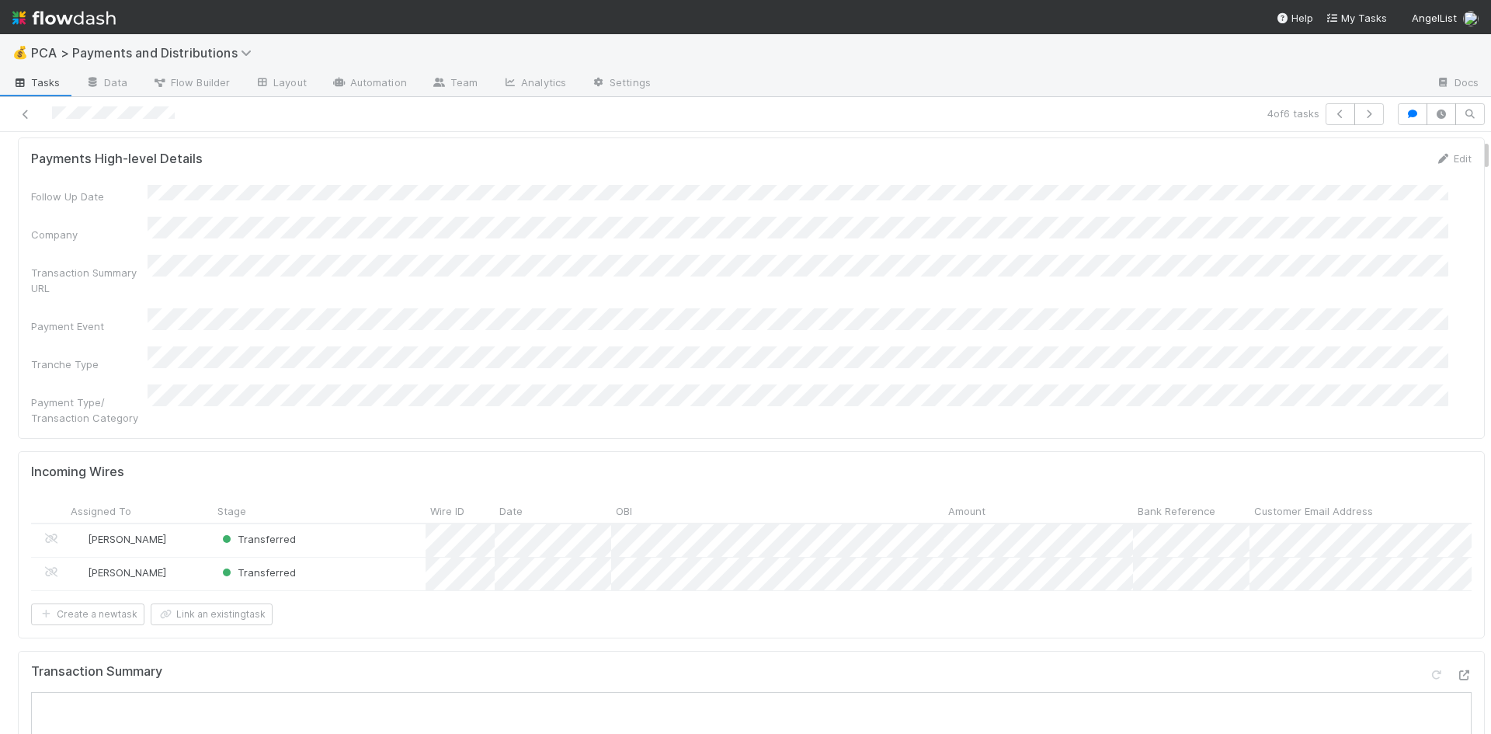
scroll to position [0, 0]
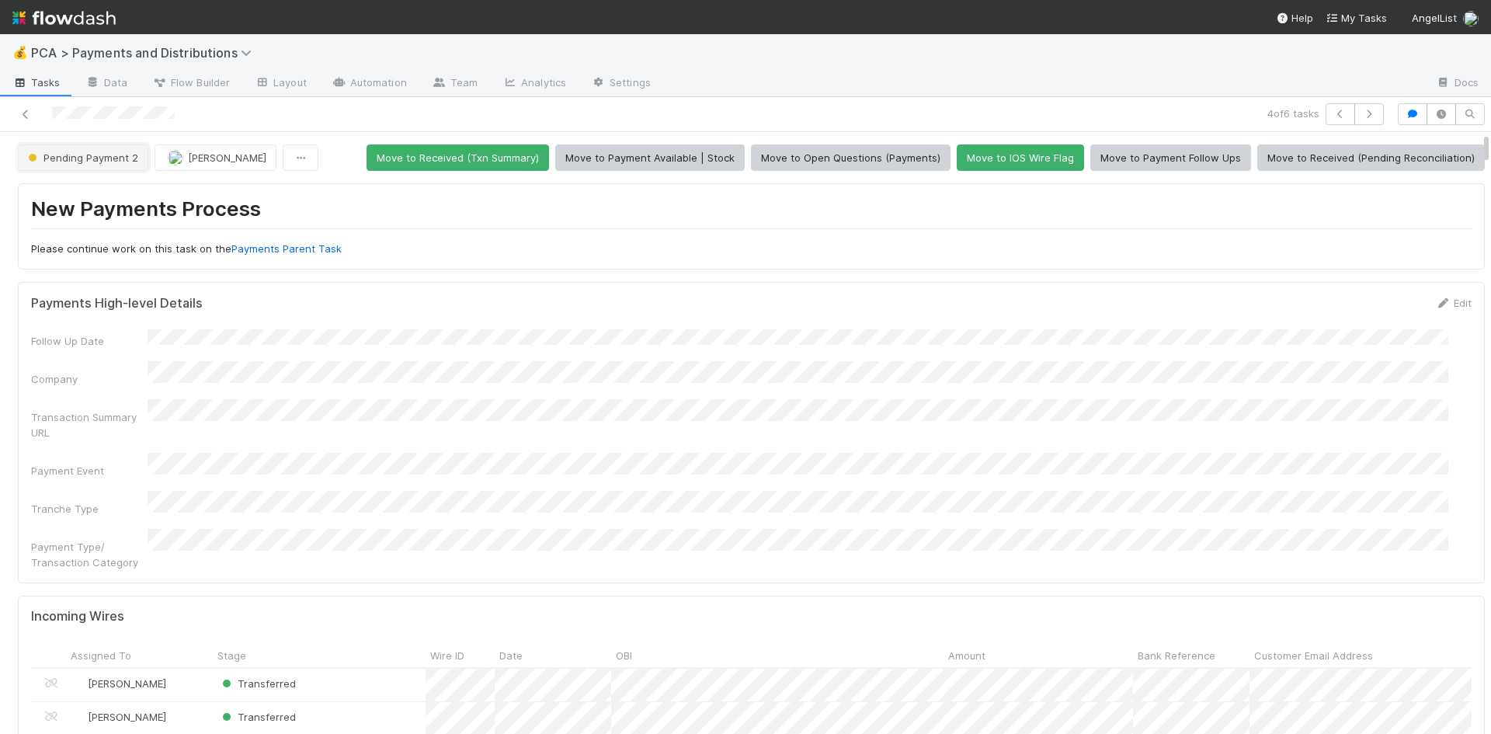
click at [101, 158] on span "Pending Payment 2" at bounding box center [81, 157] width 113 height 12
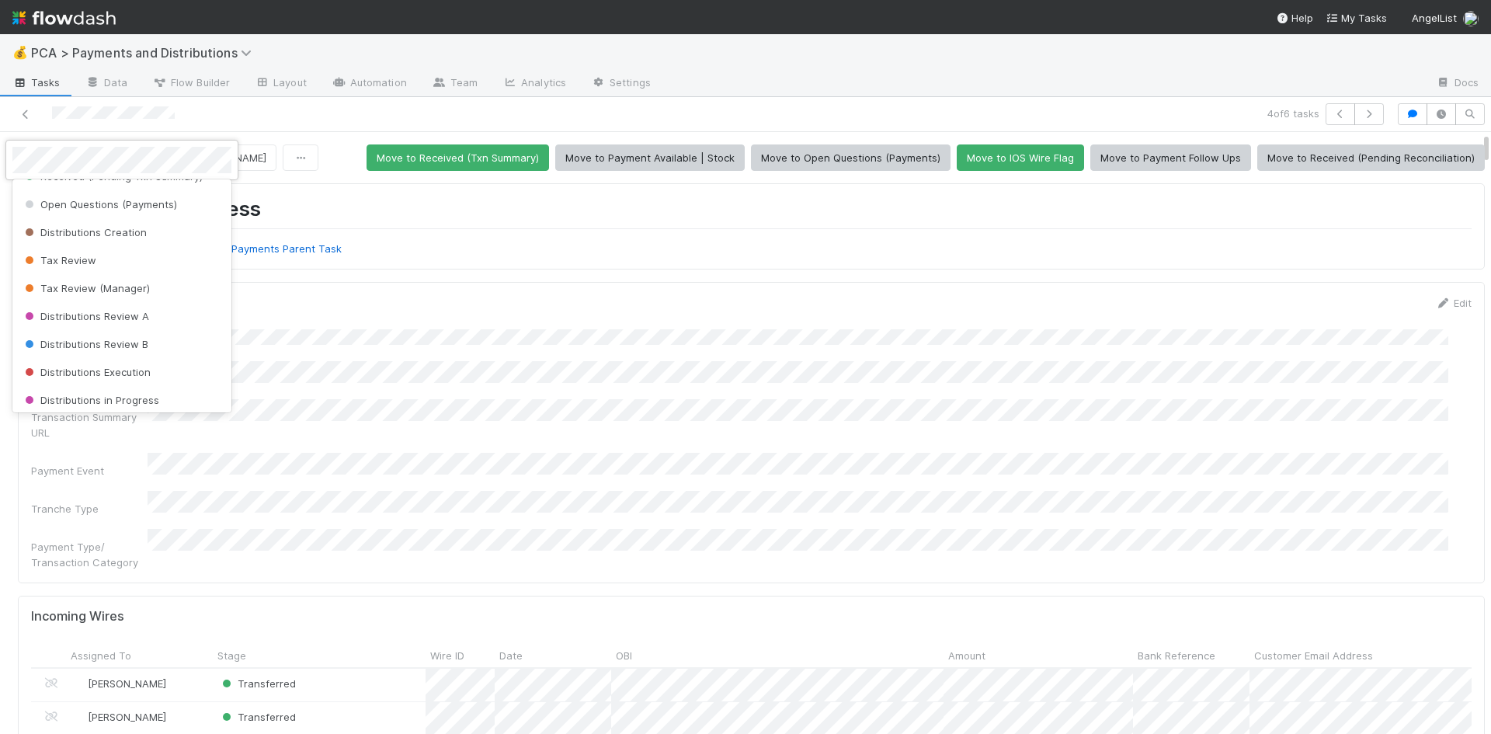
scroll to position [233, 0]
click at [102, 232] on span "Distributions Creation" at bounding box center [84, 230] width 125 height 12
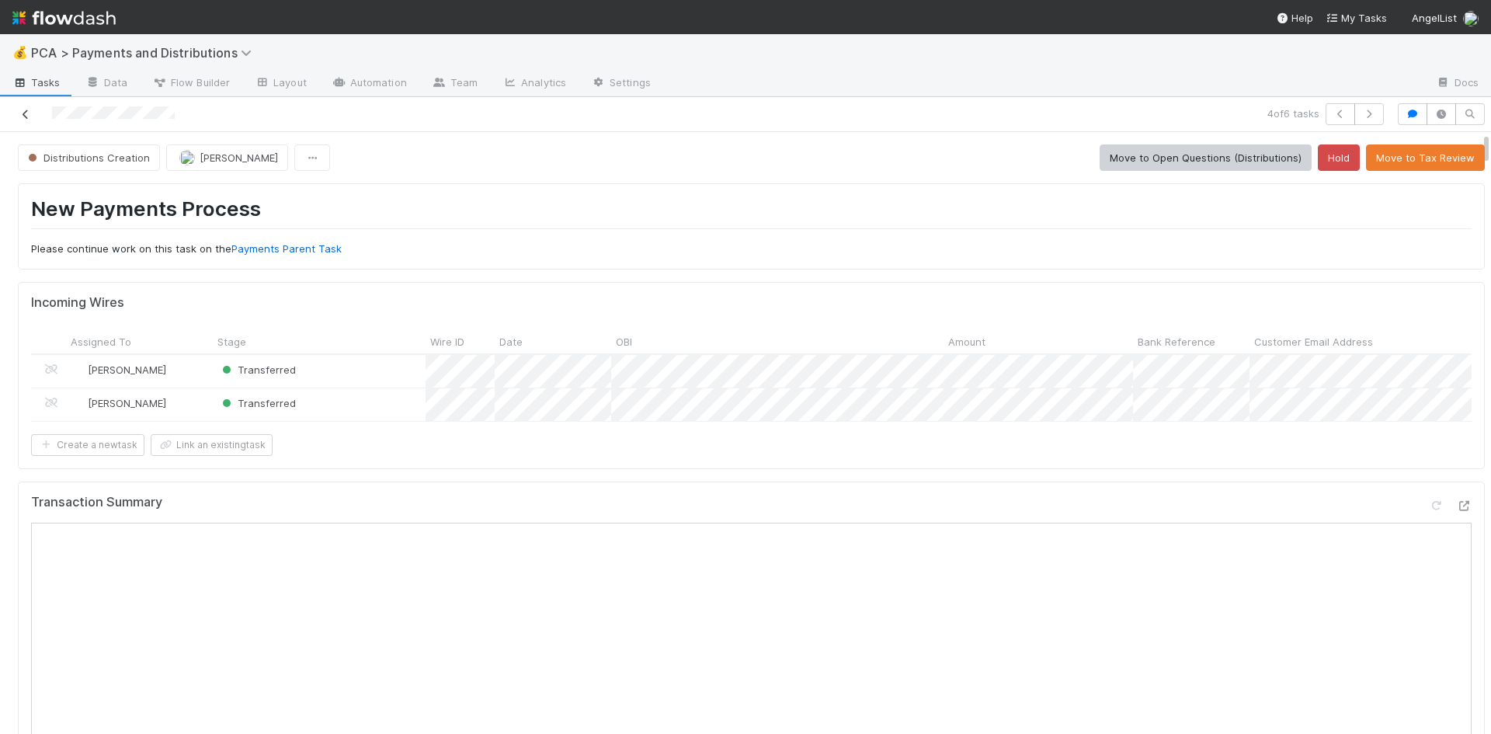
click at [32, 113] on icon at bounding box center [26, 114] width 16 height 10
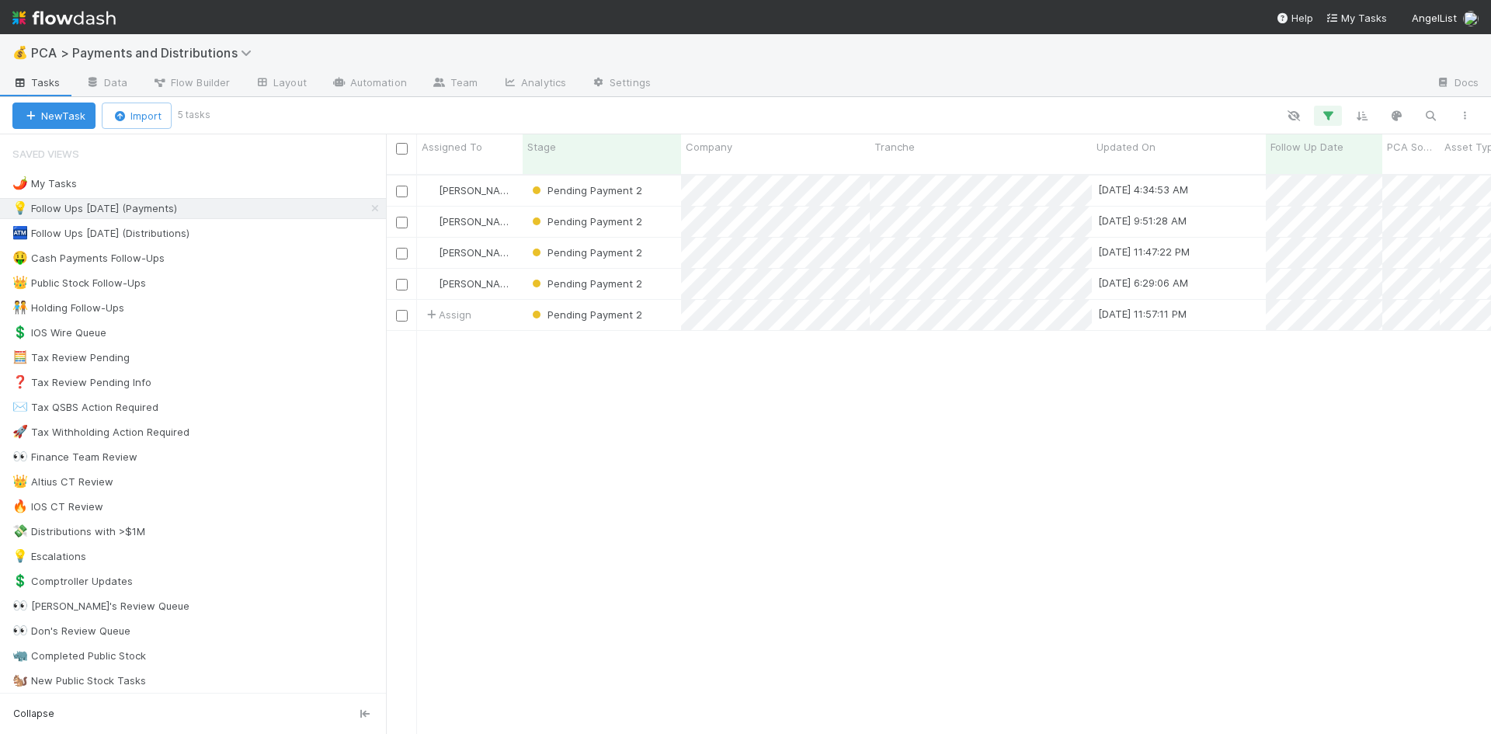
scroll to position [561, 1093]
click at [367, 212] on icon at bounding box center [375, 208] width 16 height 10
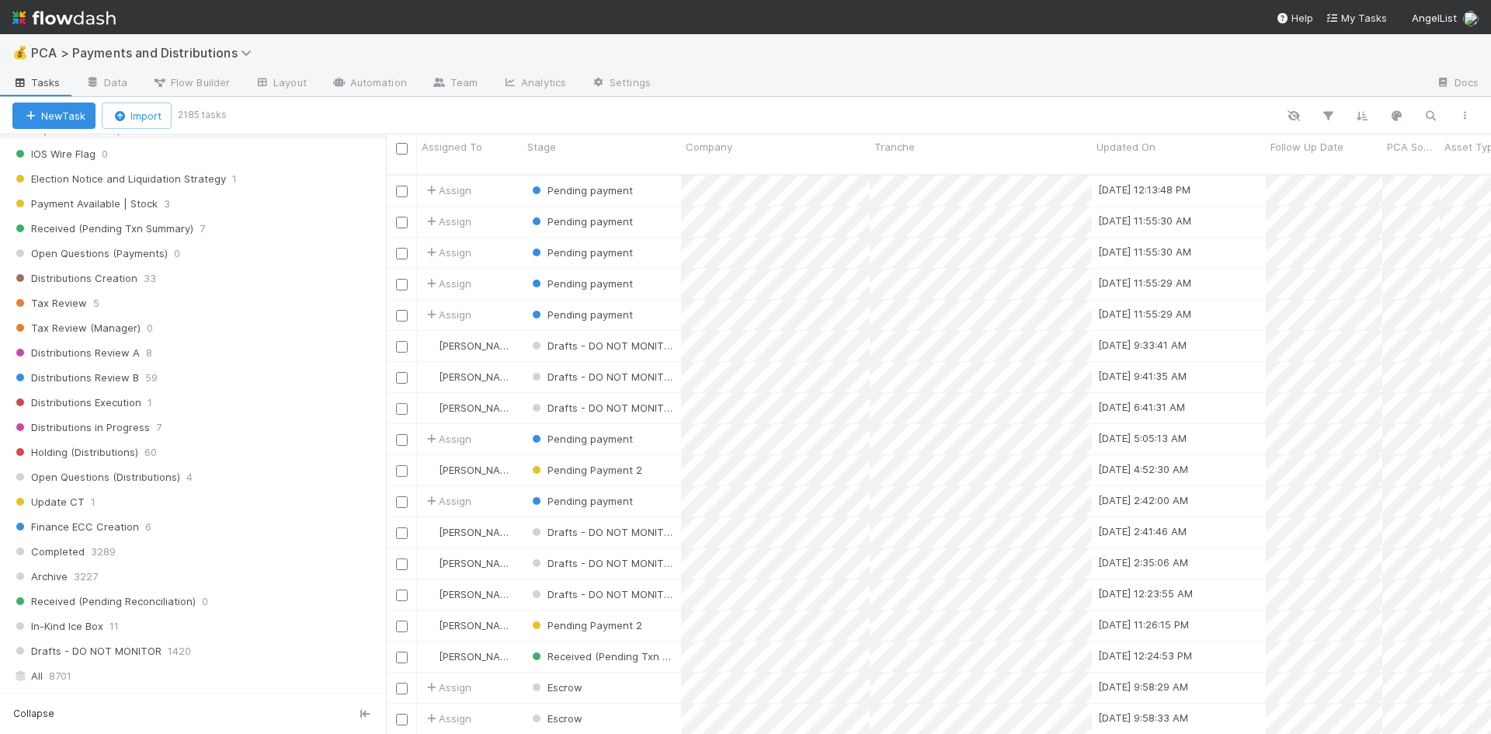
scroll to position [544, 0]
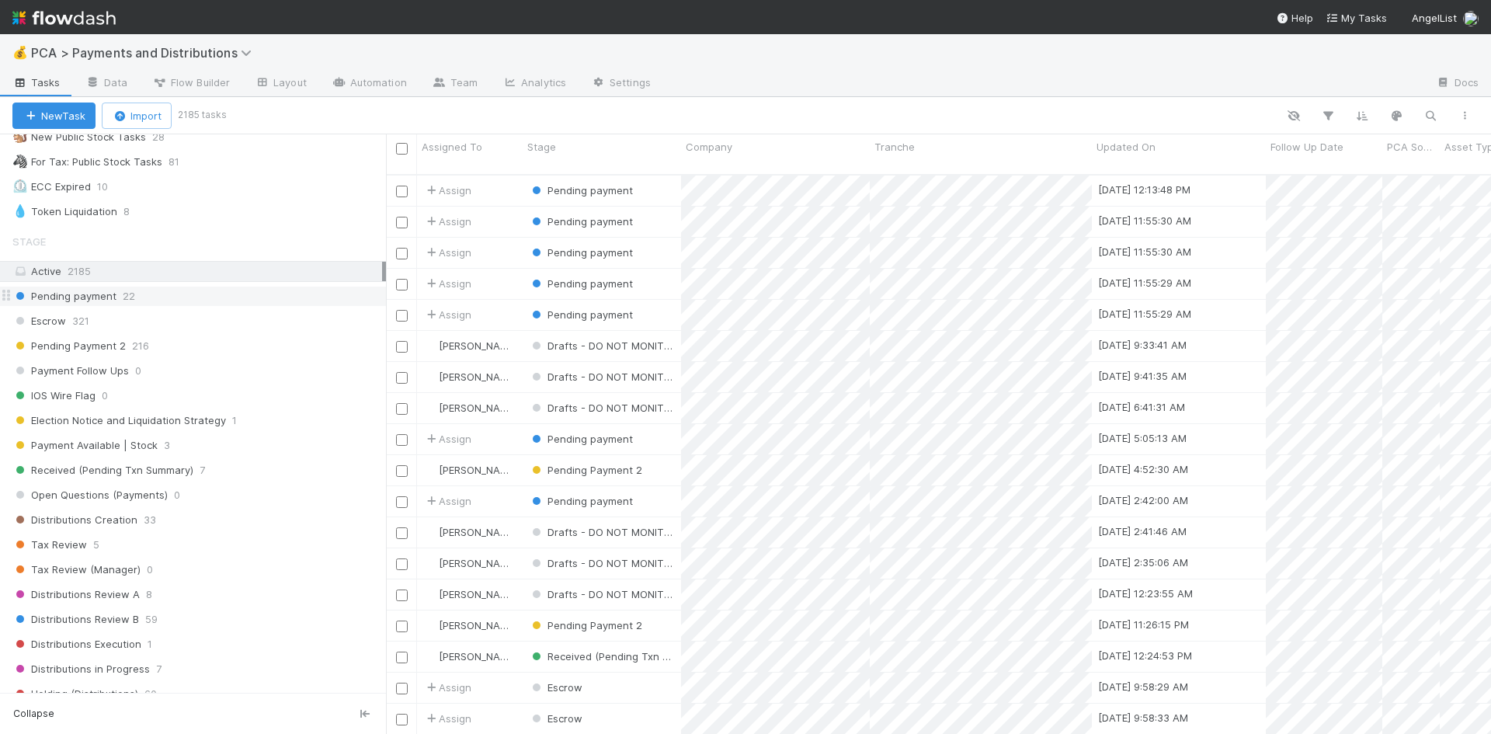
click at [192, 296] on div "Pending payment 22" at bounding box center [198, 296] width 373 height 19
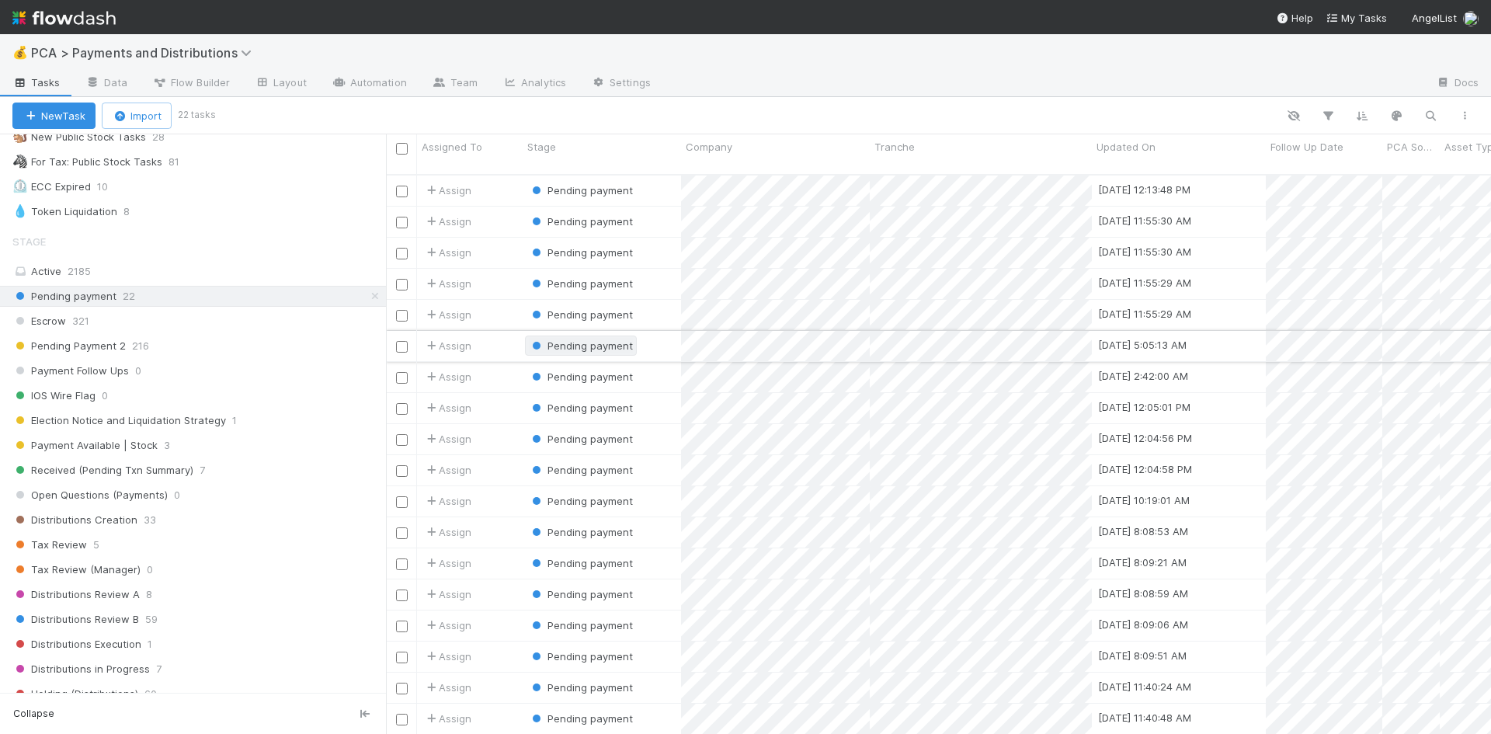
scroll to position [561, 1093]
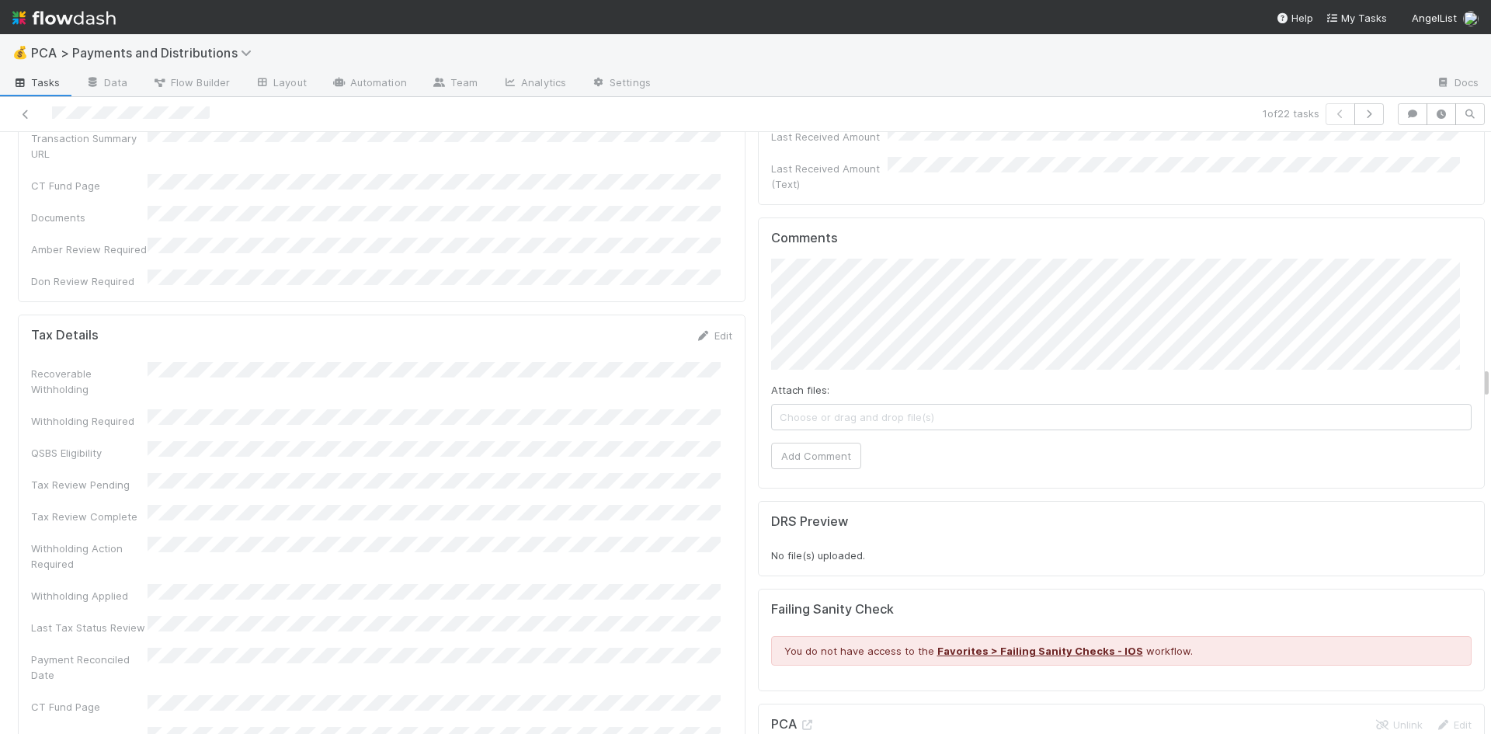
scroll to position [4115, 0]
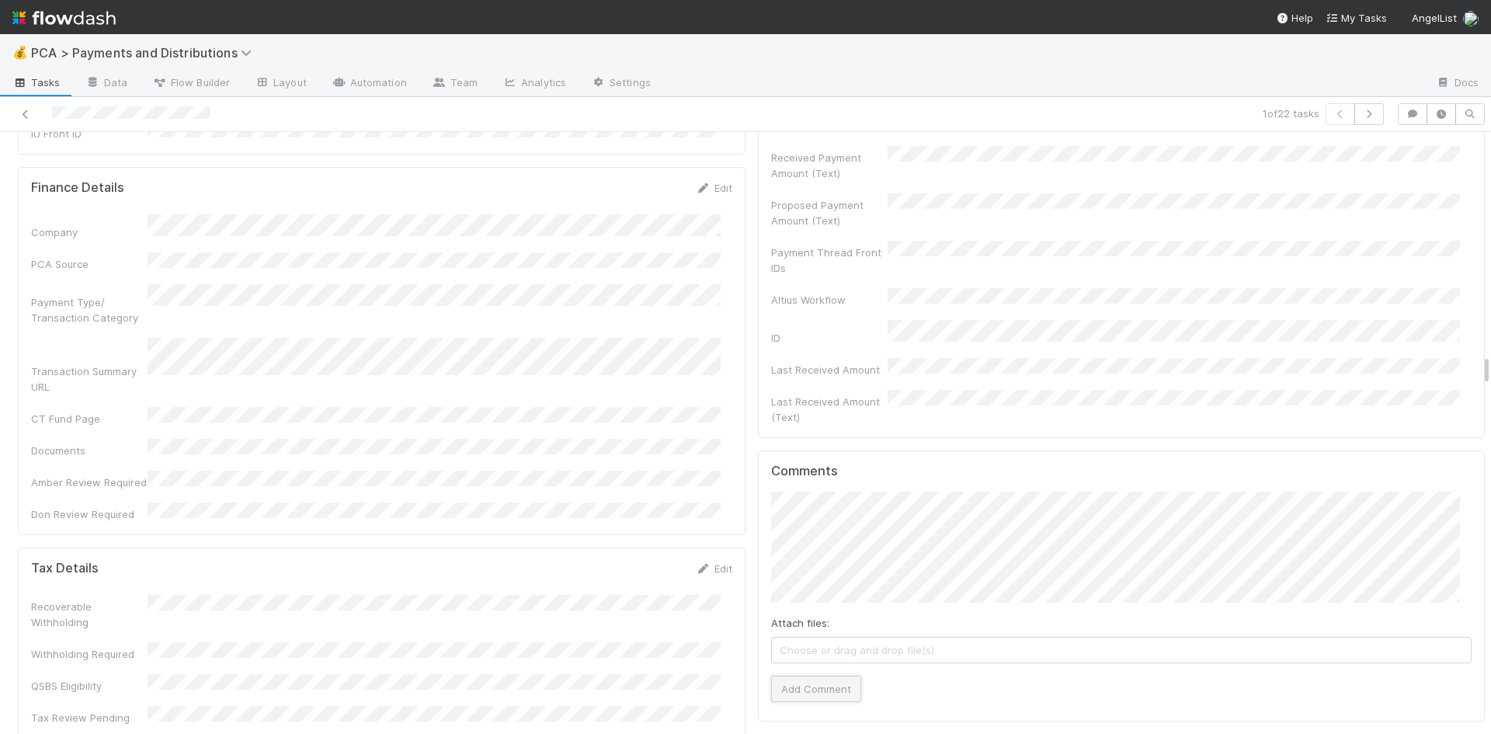
click at [805, 676] on button "Add Comment" at bounding box center [816, 689] width 90 height 26
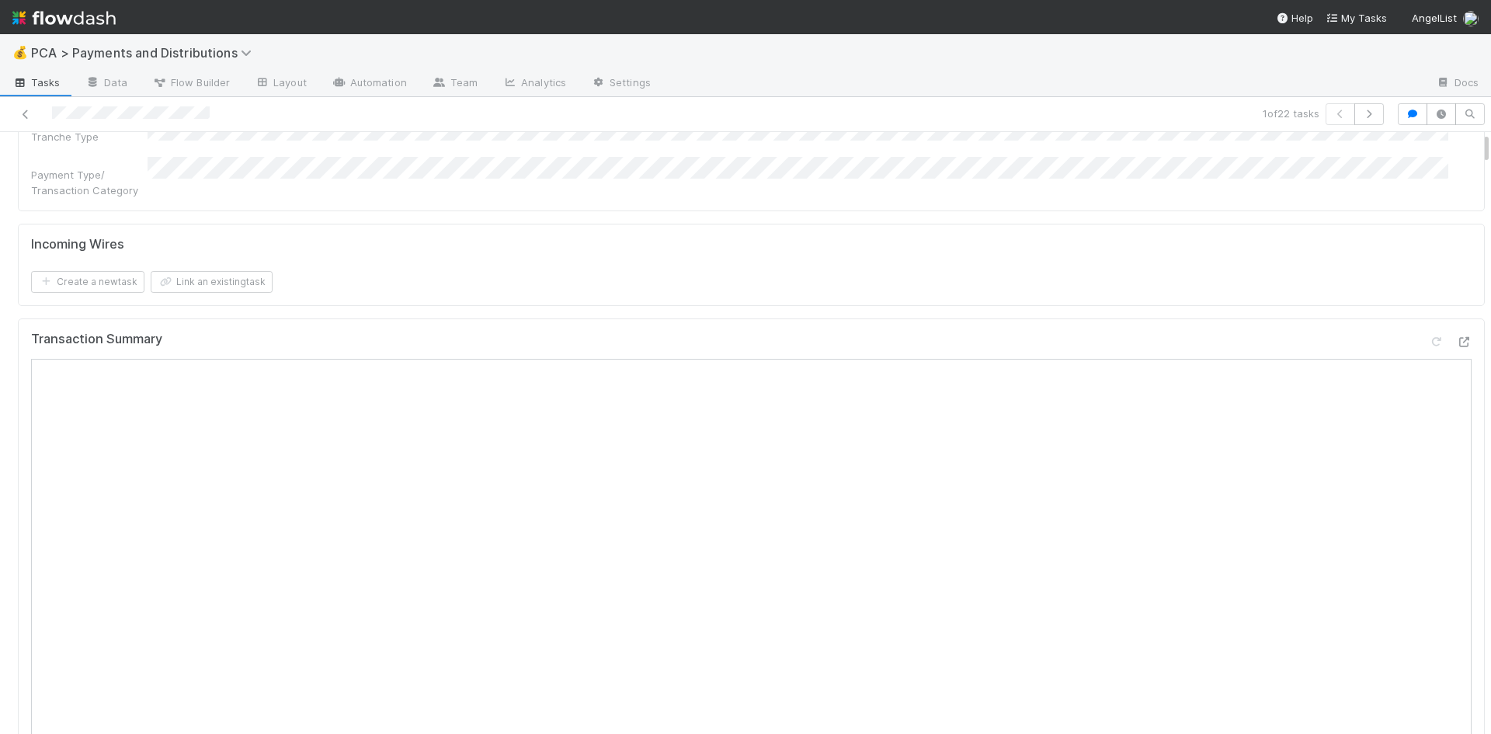
scroll to position [0, 0]
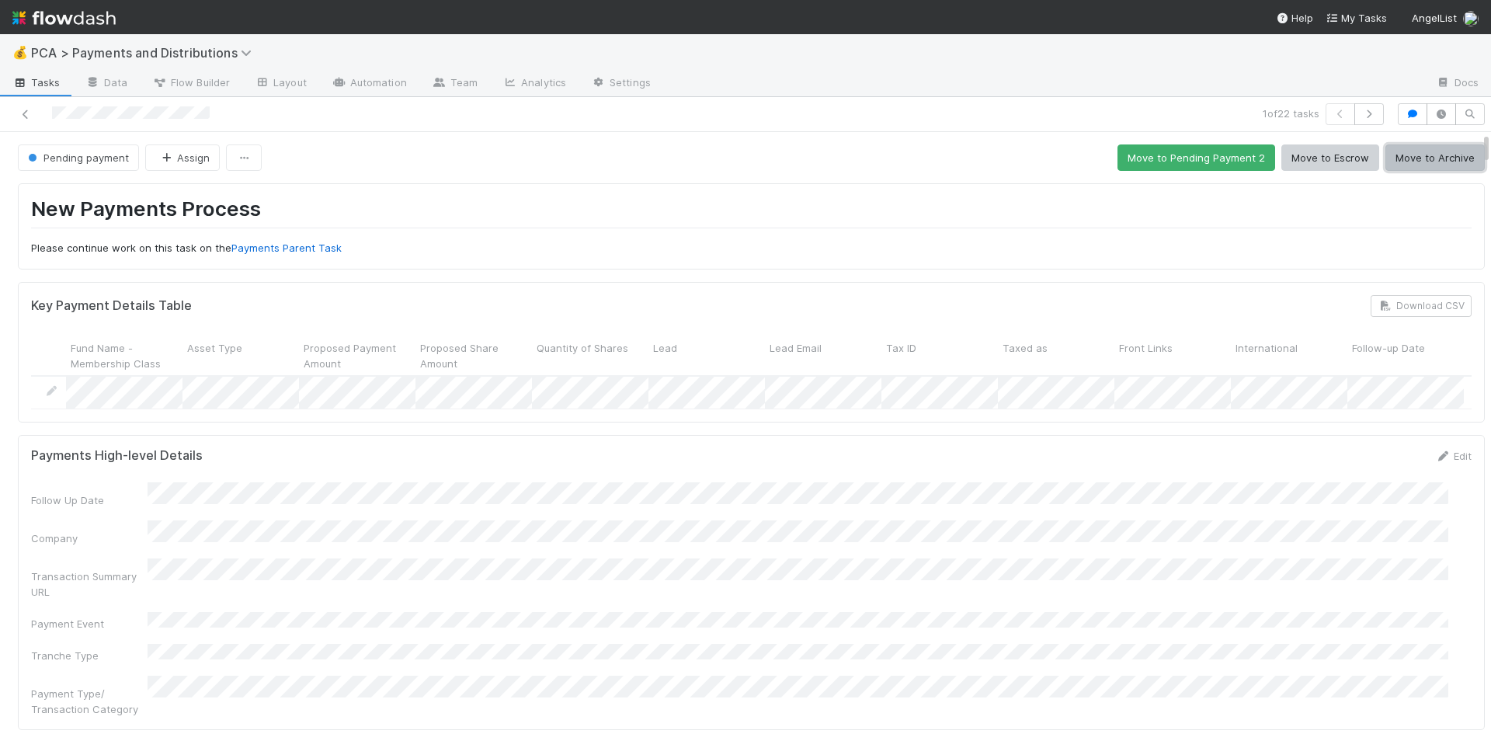
click at [1419, 158] on button "Move to Archive" at bounding box center [1434, 157] width 99 height 26
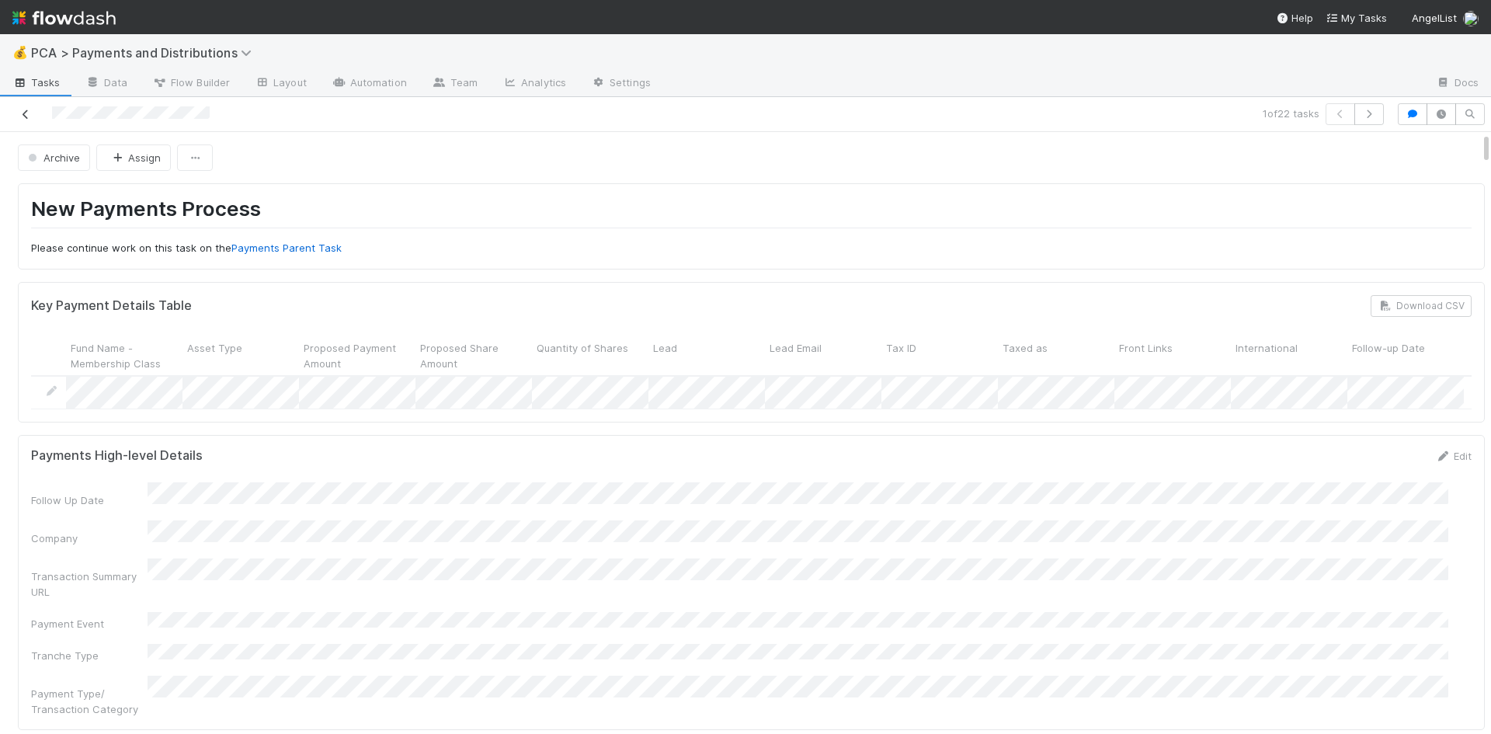
click at [30, 110] on icon at bounding box center [26, 114] width 16 height 10
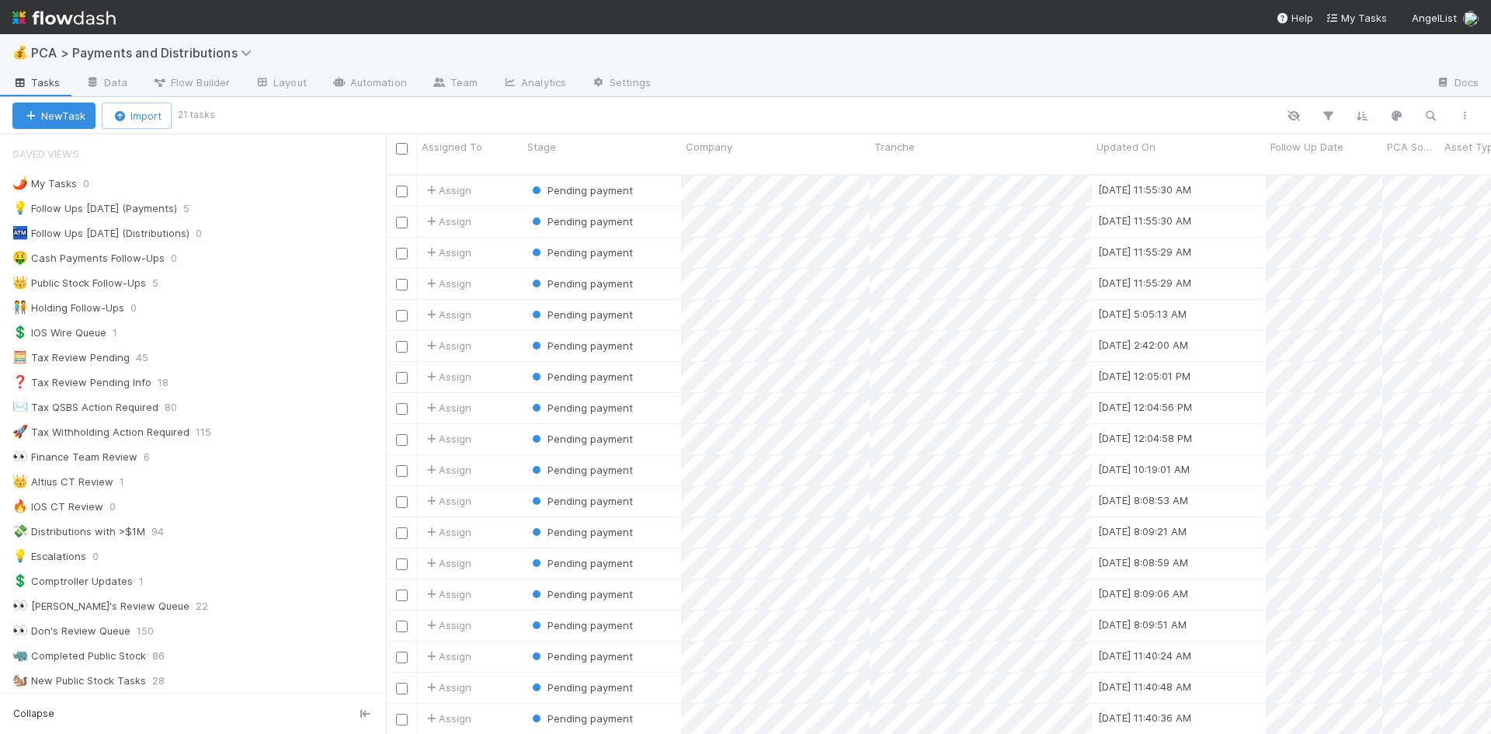
scroll to position [561, 1093]
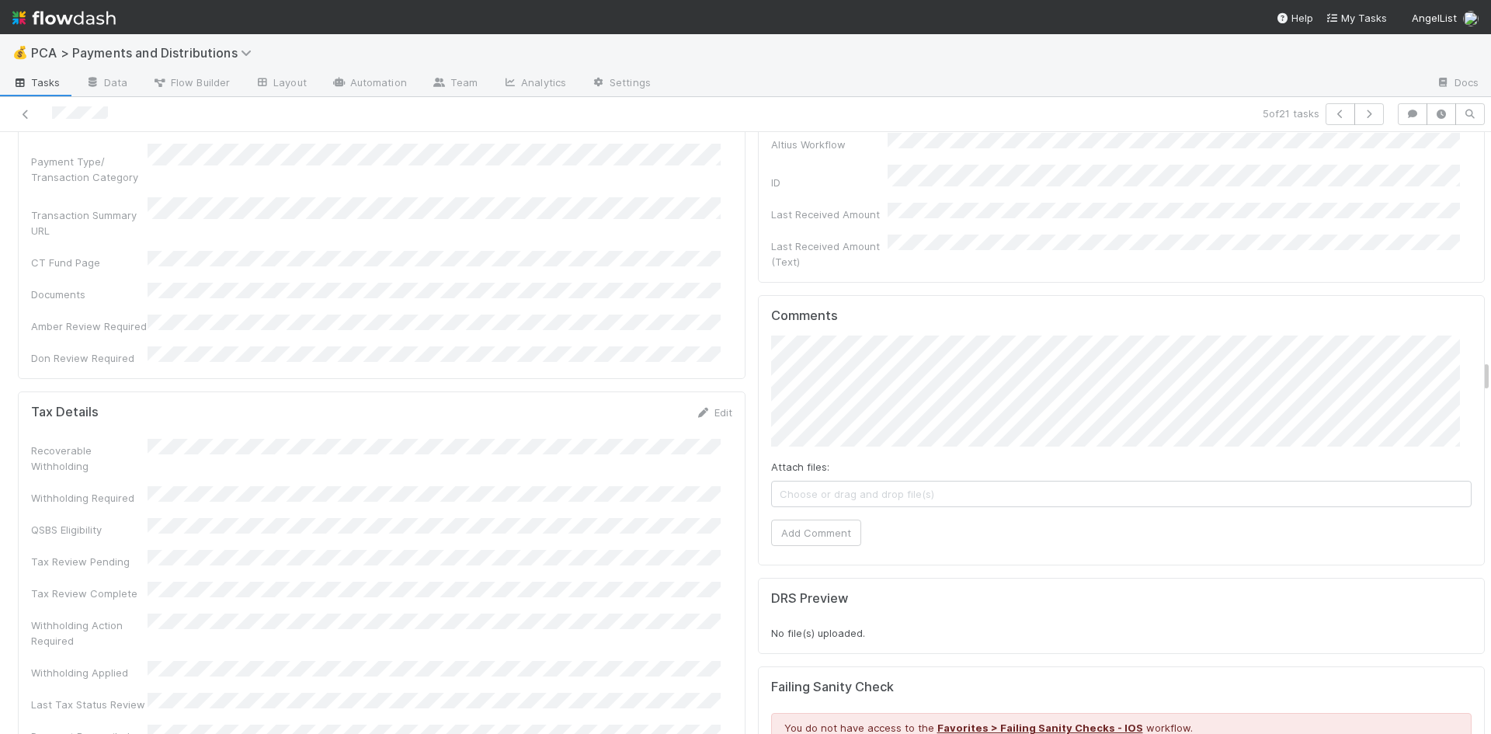
scroll to position [4193, 0]
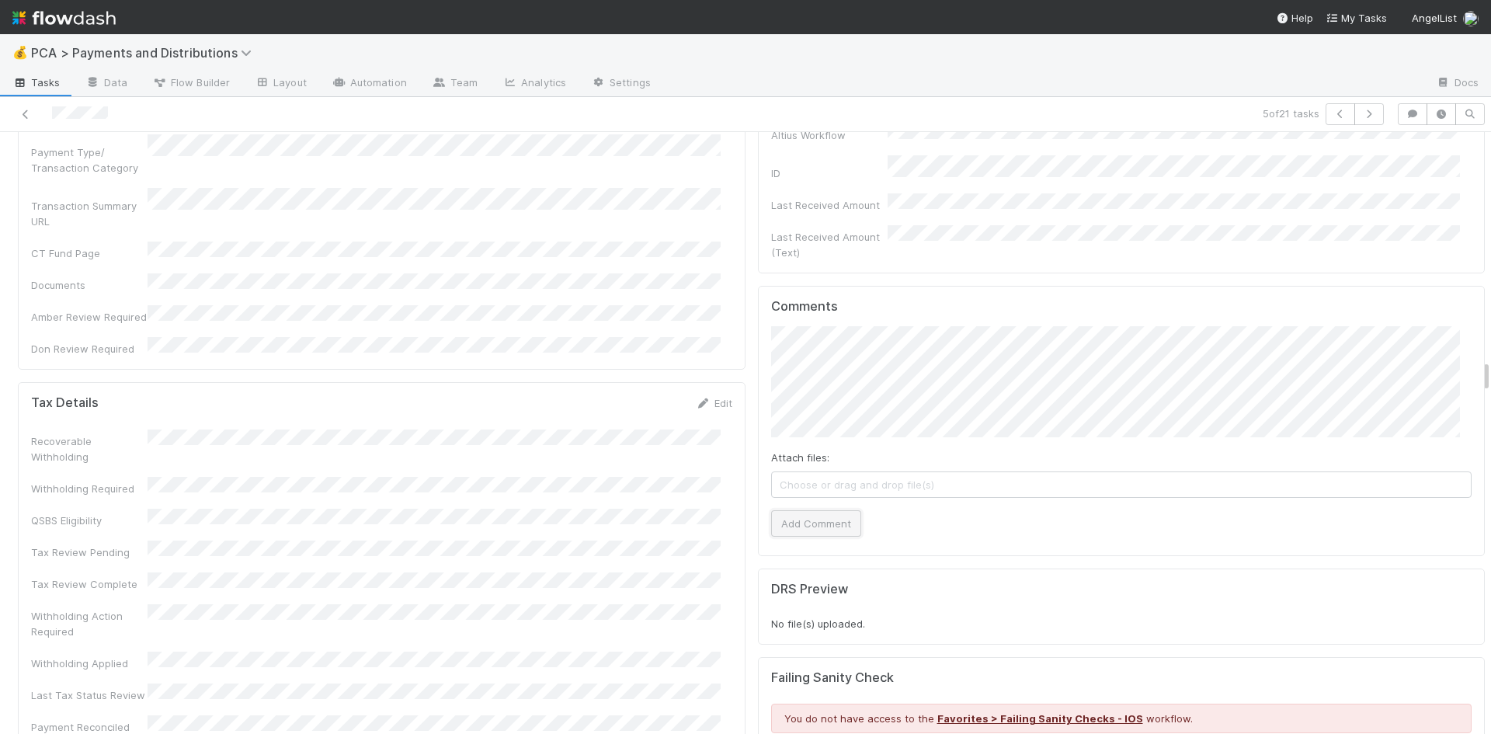
click at [828, 510] on button "Add Comment" at bounding box center [816, 523] width 90 height 26
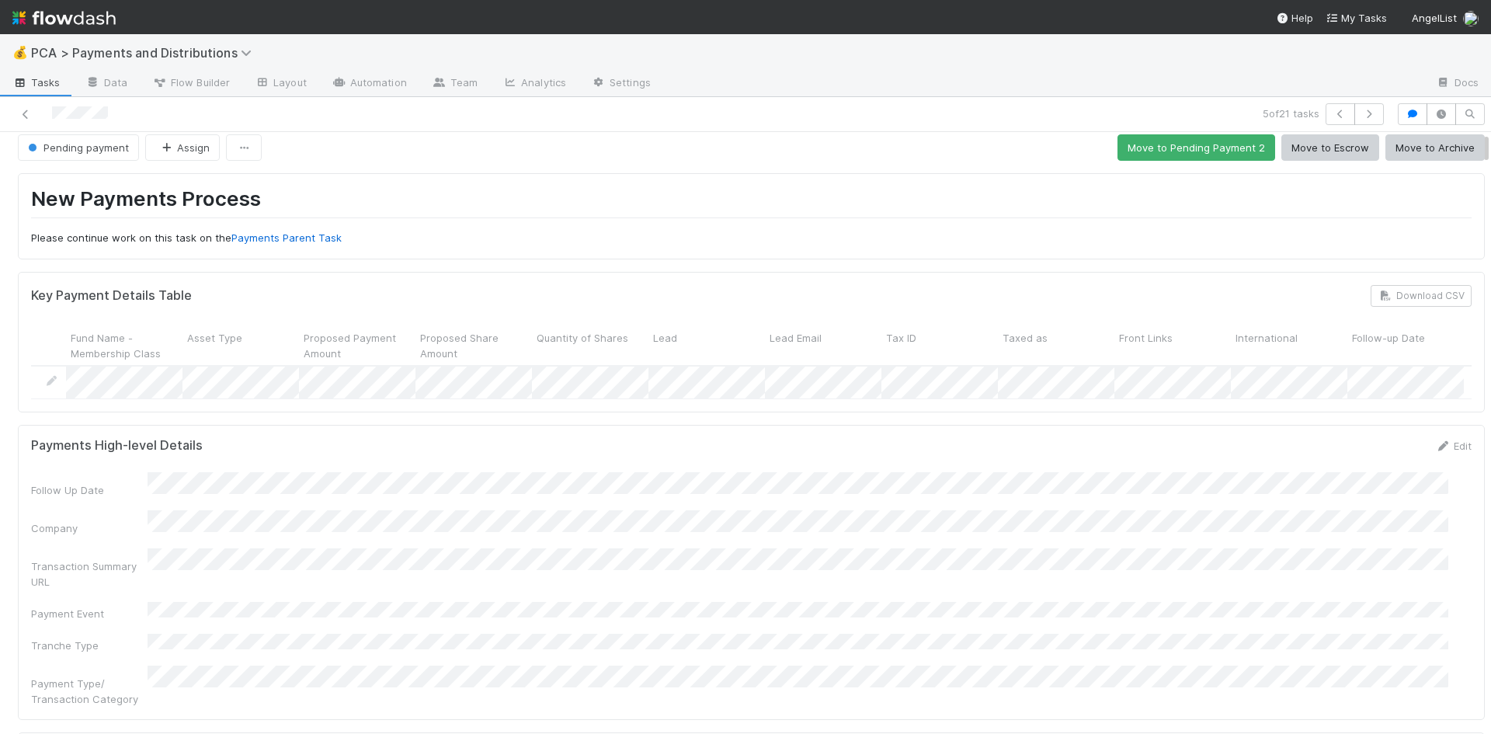
scroll to position [0, 0]
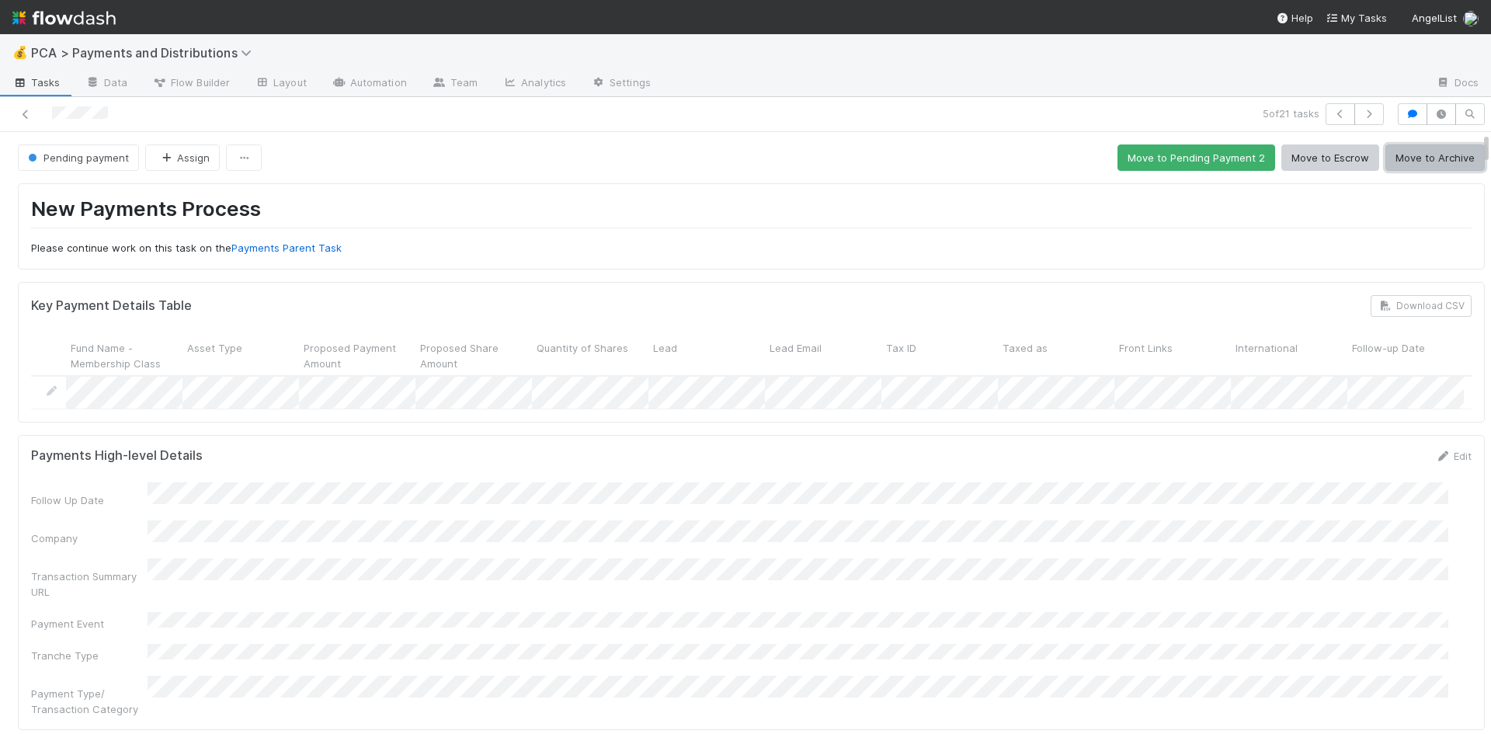
click at [1389, 161] on button "Move to Archive" at bounding box center [1434, 157] width 99 height 26
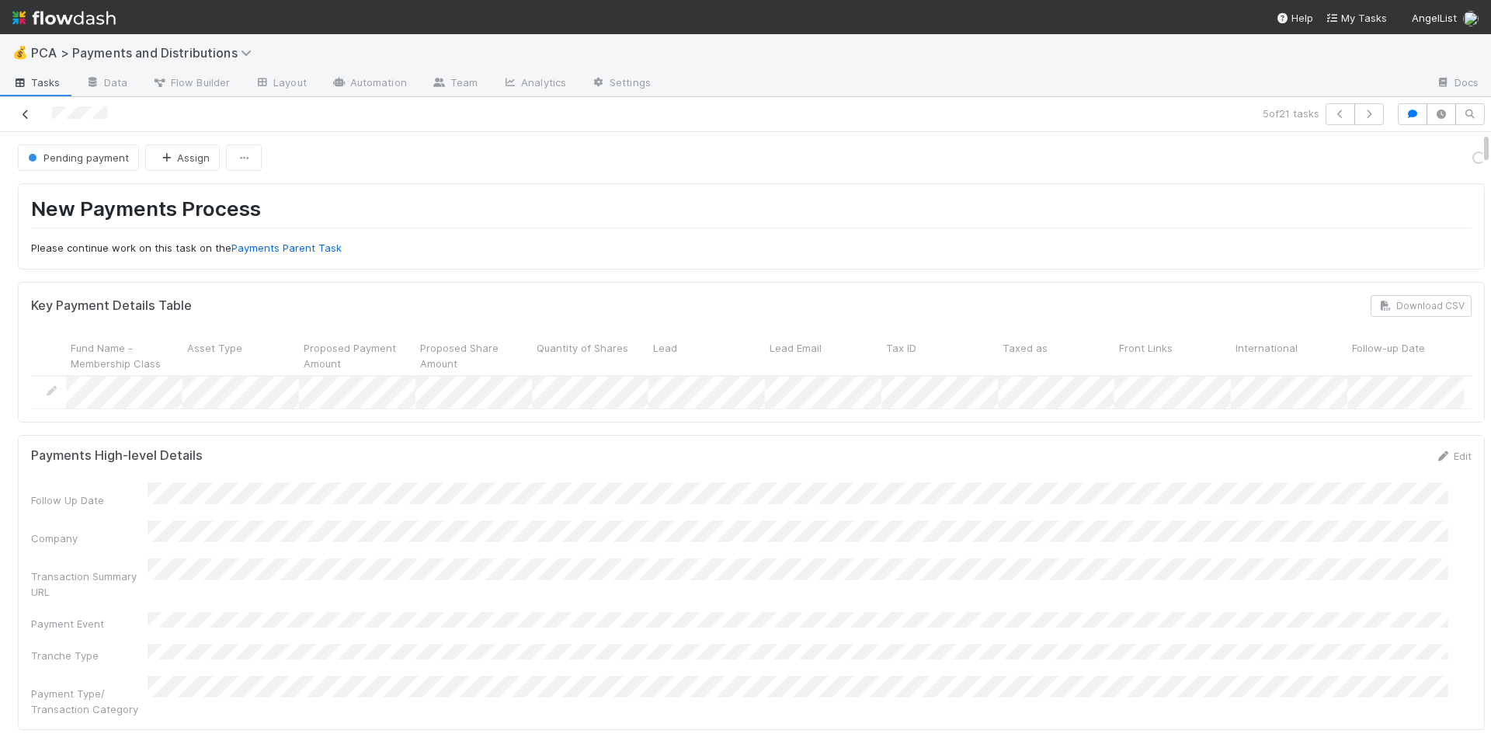
click at [29, 112] on icon at bounding box center [26, 114] width 16 height 10
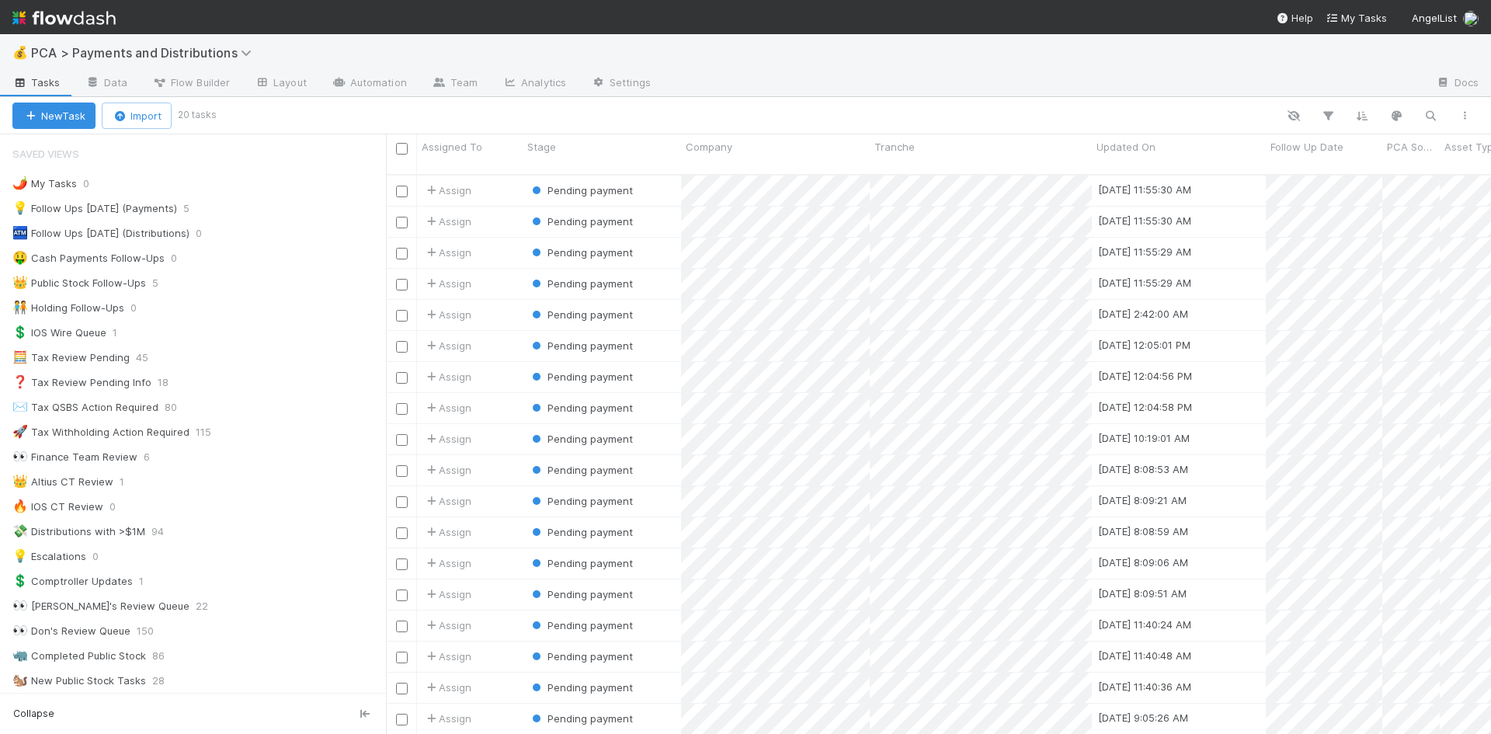
scroll to position [561, 1093]
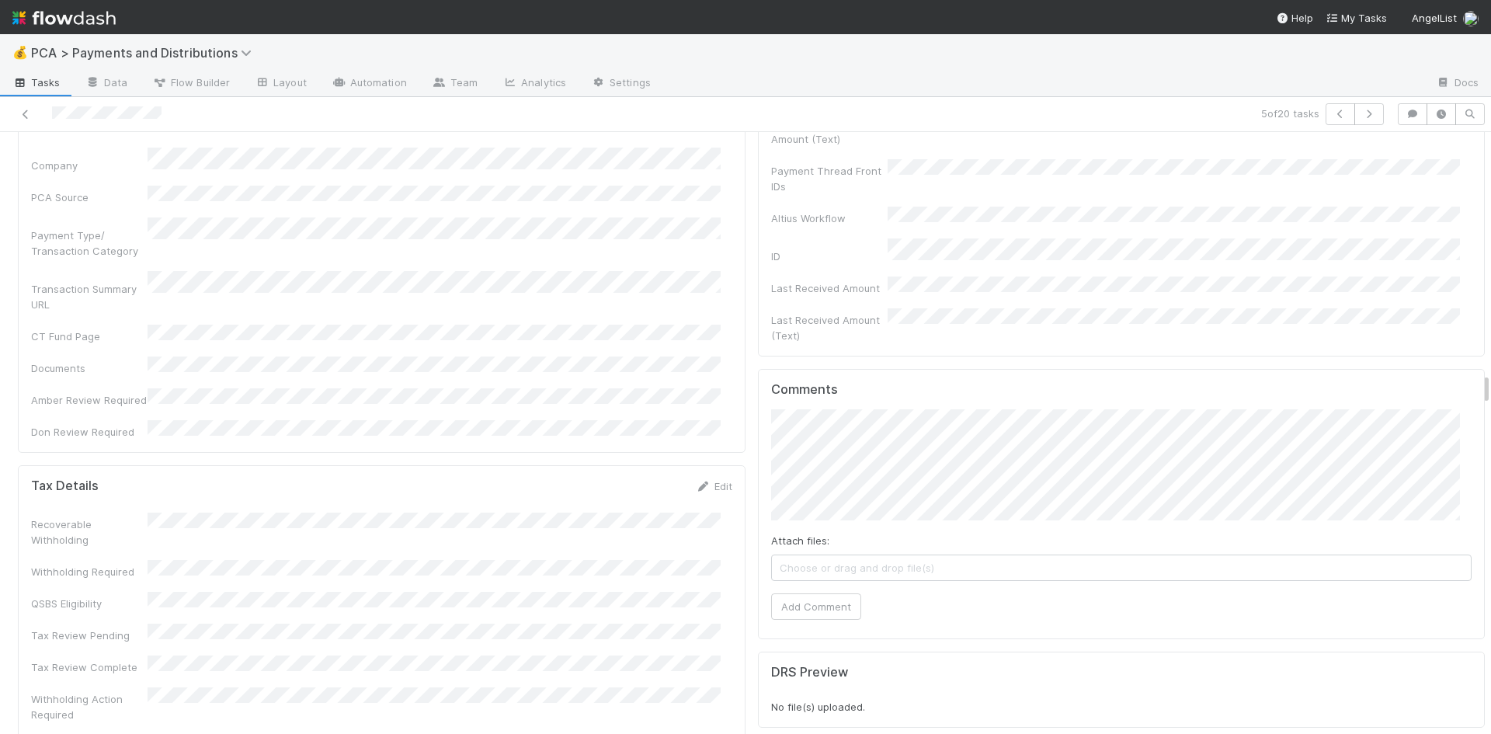
scroll to position [3960, 0]
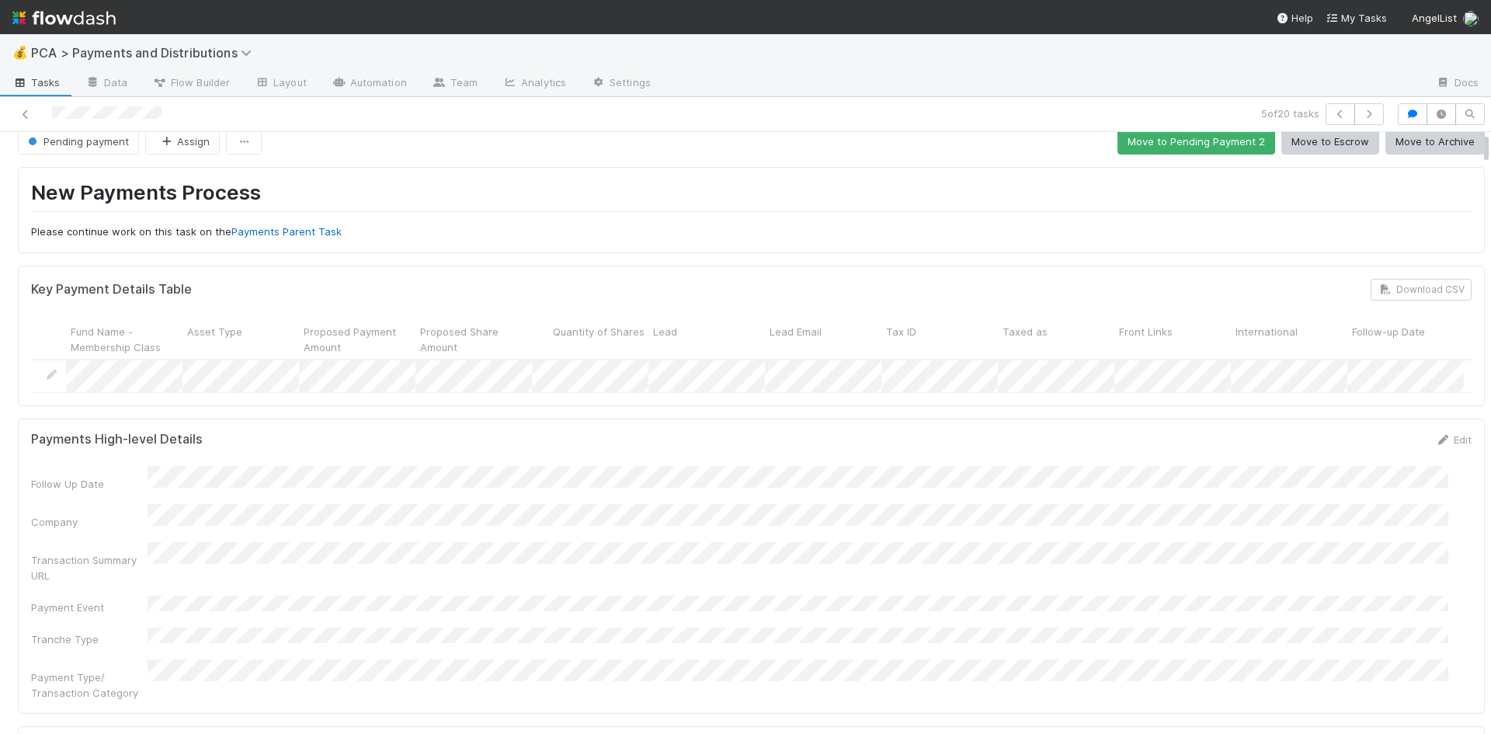
scroll to position [0, 0]
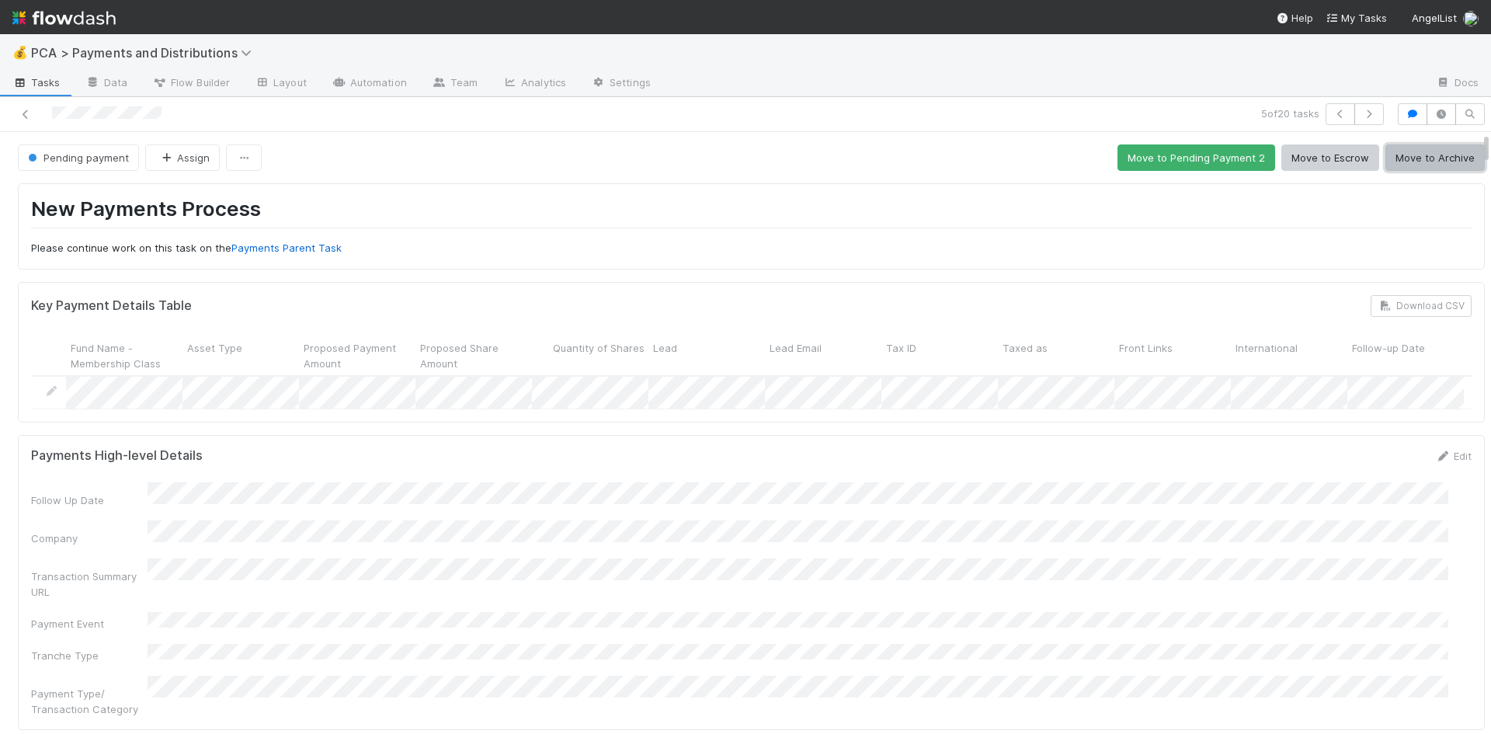
click at [1409, 159] on button "Move to Archive" at bounding box center [1434, 157] width 99 height 26
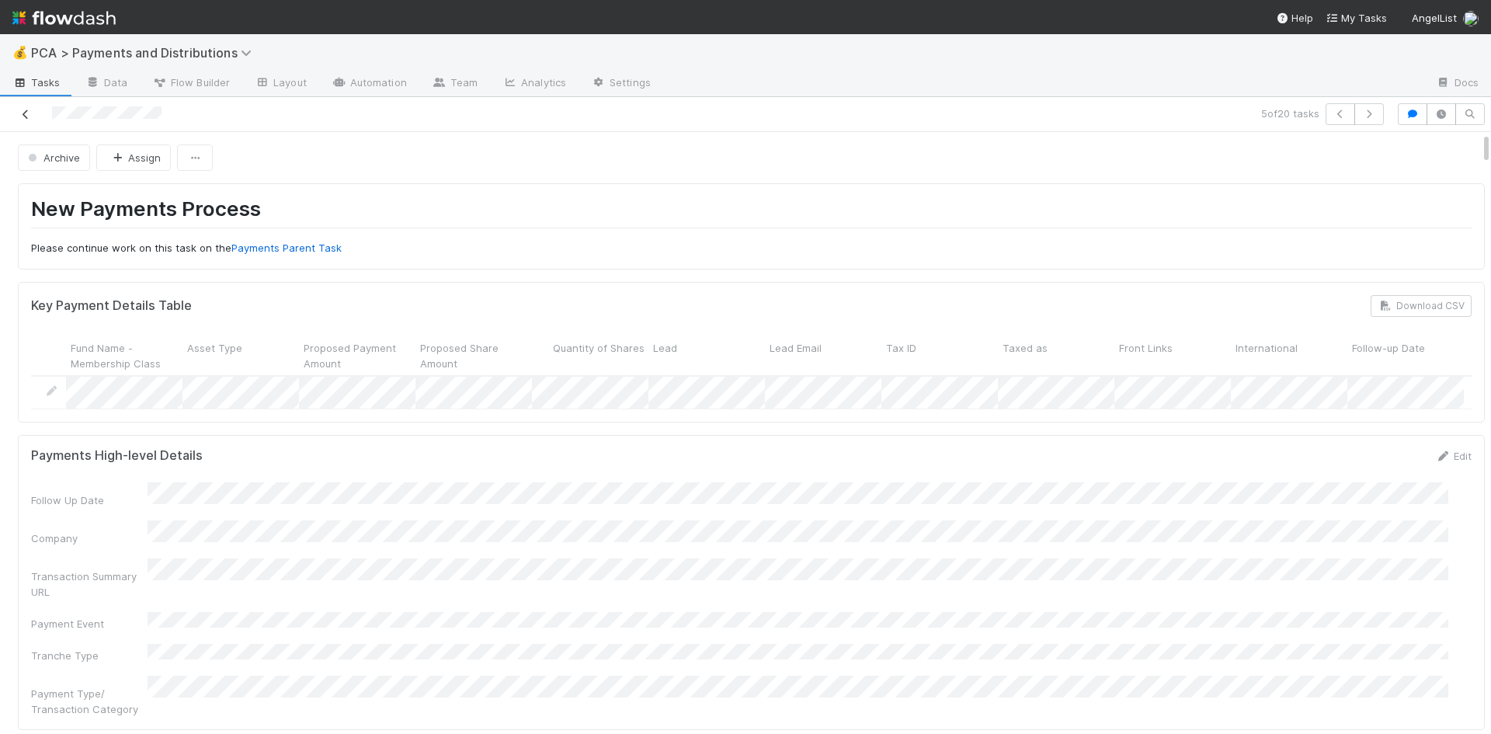
click at [24, 114] on icon at bounding box center [26, 114] width 16 height 10
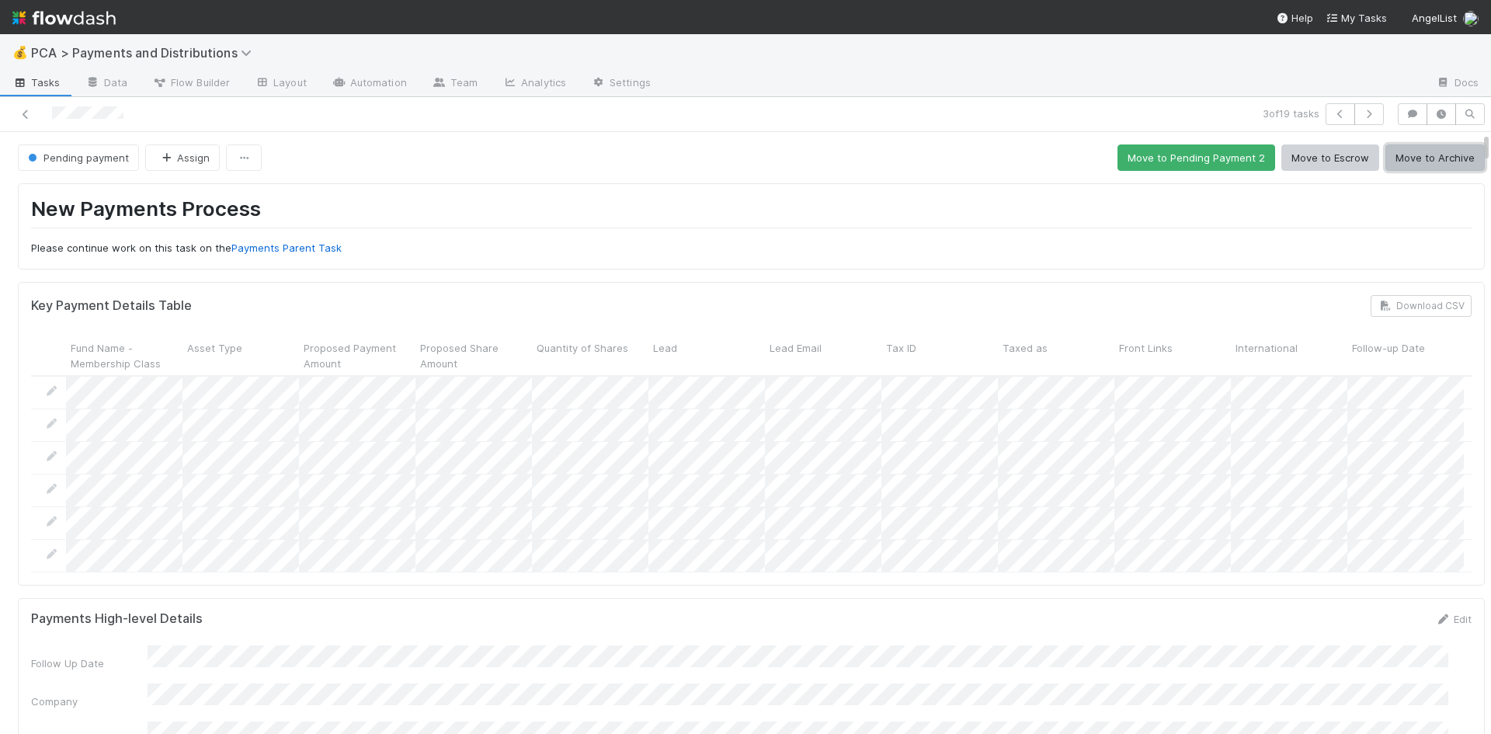
click at [1416, 164] on button "Move to Archive" at bounding box center [1434, 157] width 99 height 26
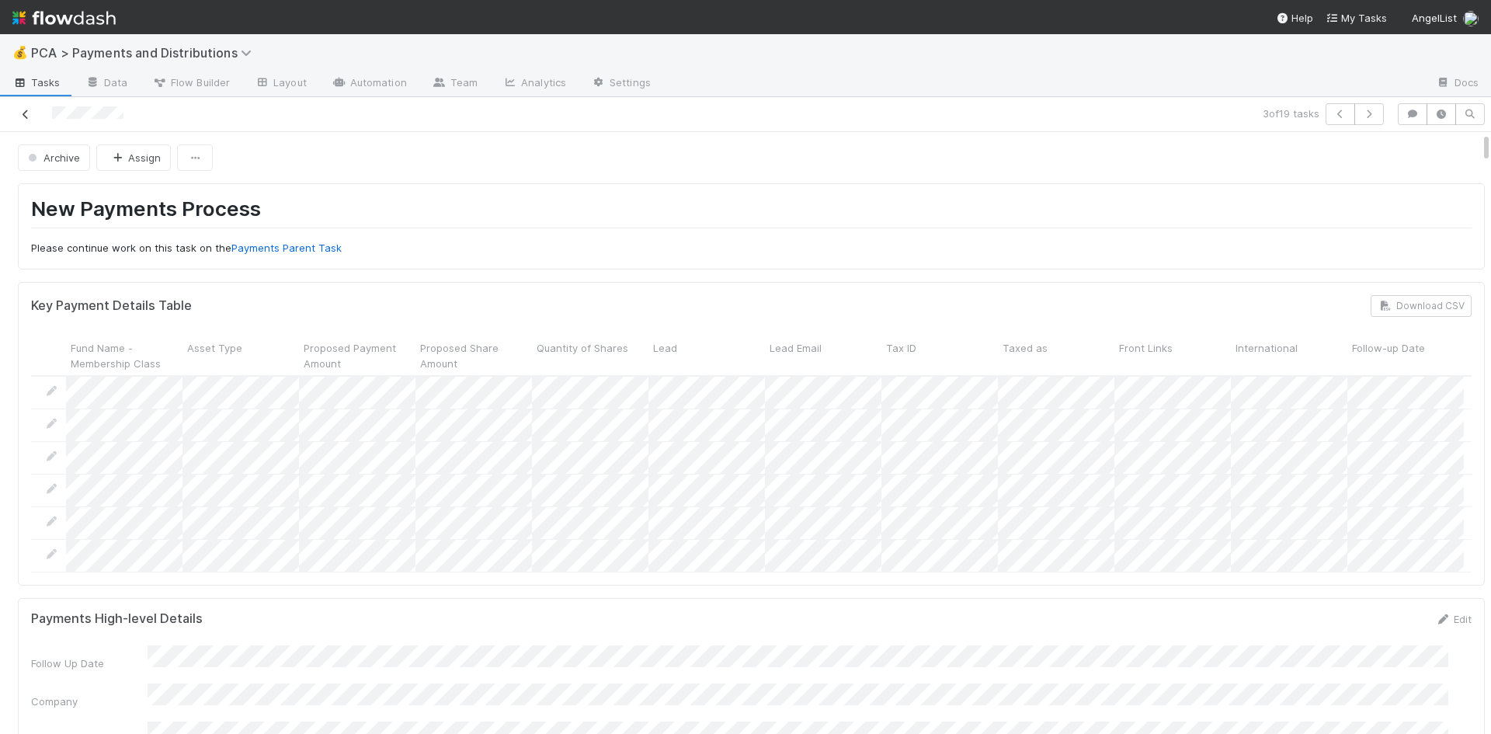
click at [23, 111] on icon at bounding box center [26, 114] width 16 height 10
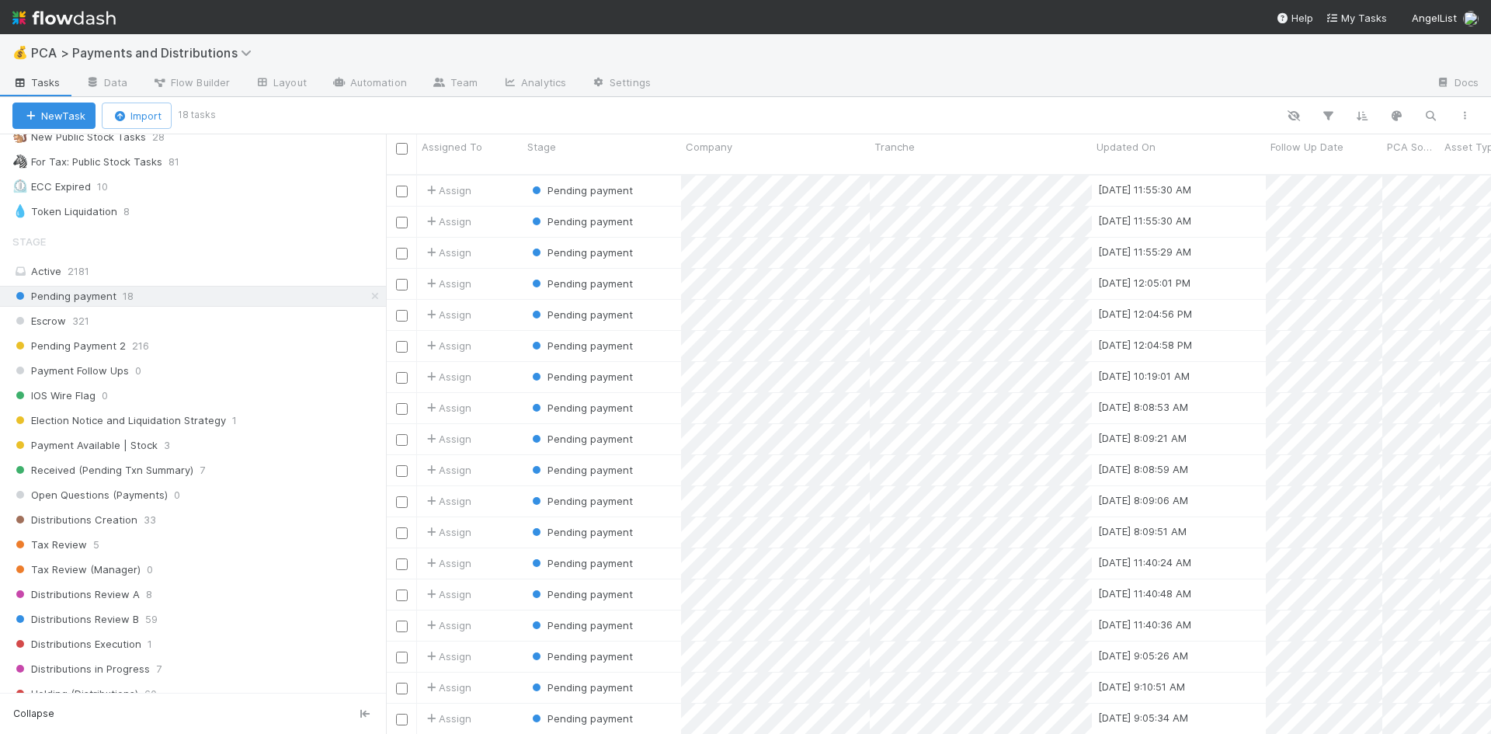
scroll to position [854, 0]
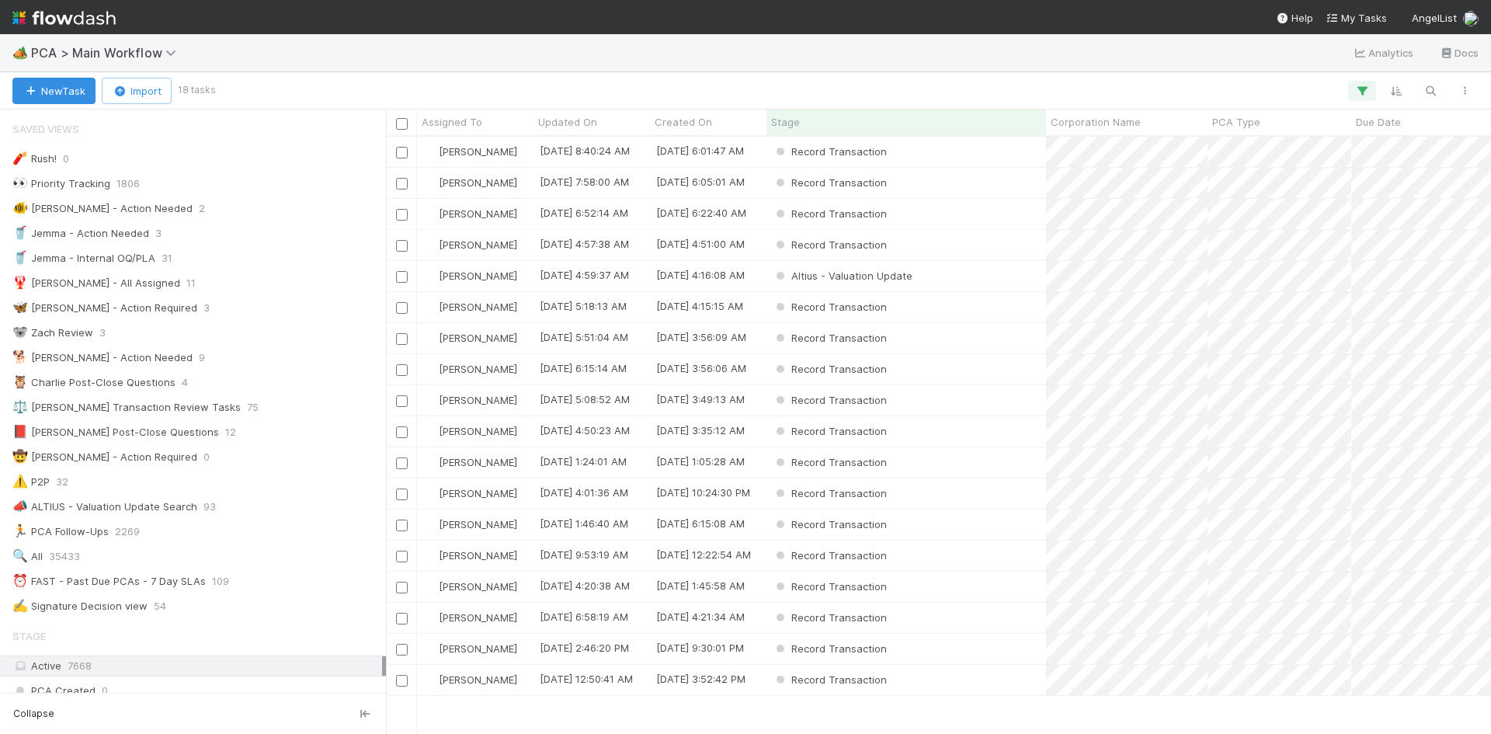
scroll to position [709, 0]
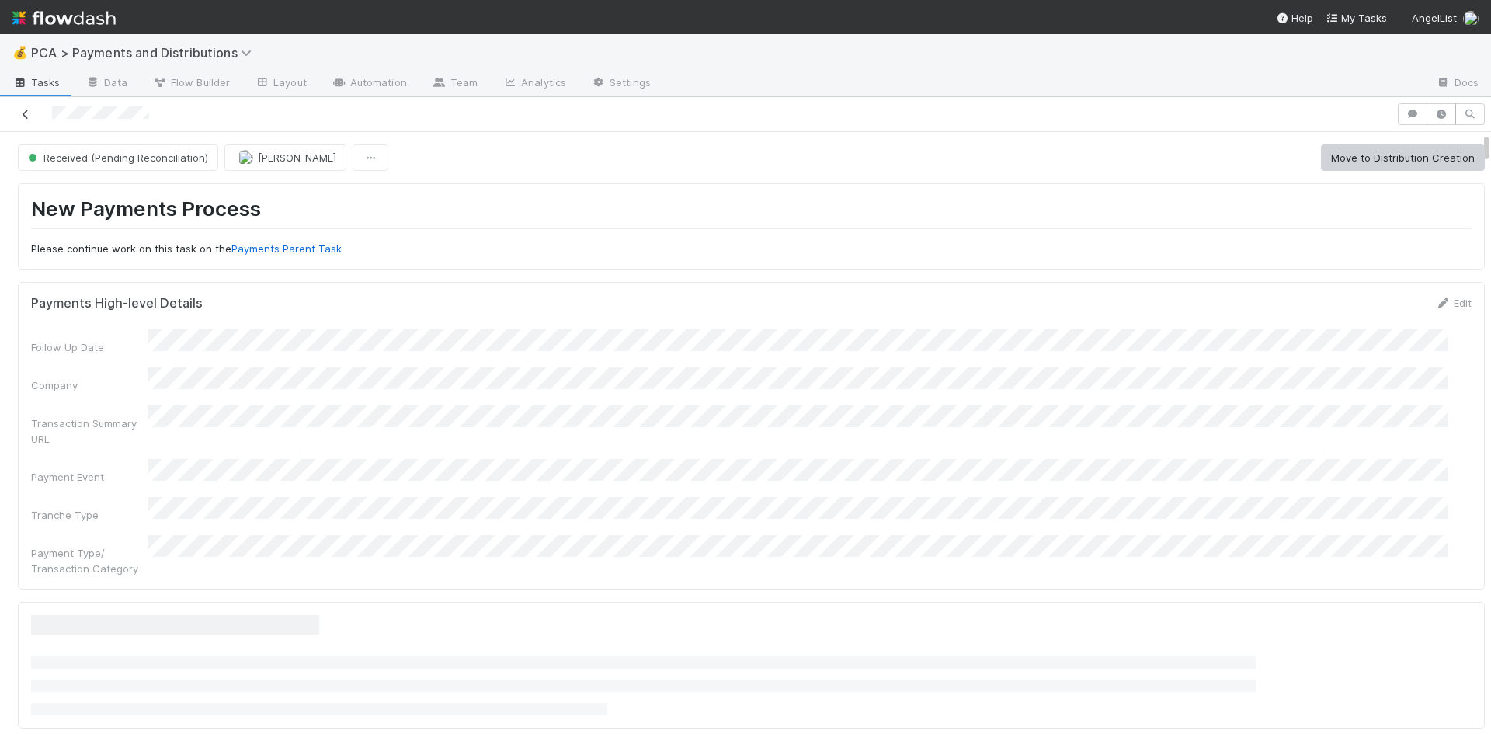
click at [28, 112] on icon at bounding box center [26, 114] width 16 height 10
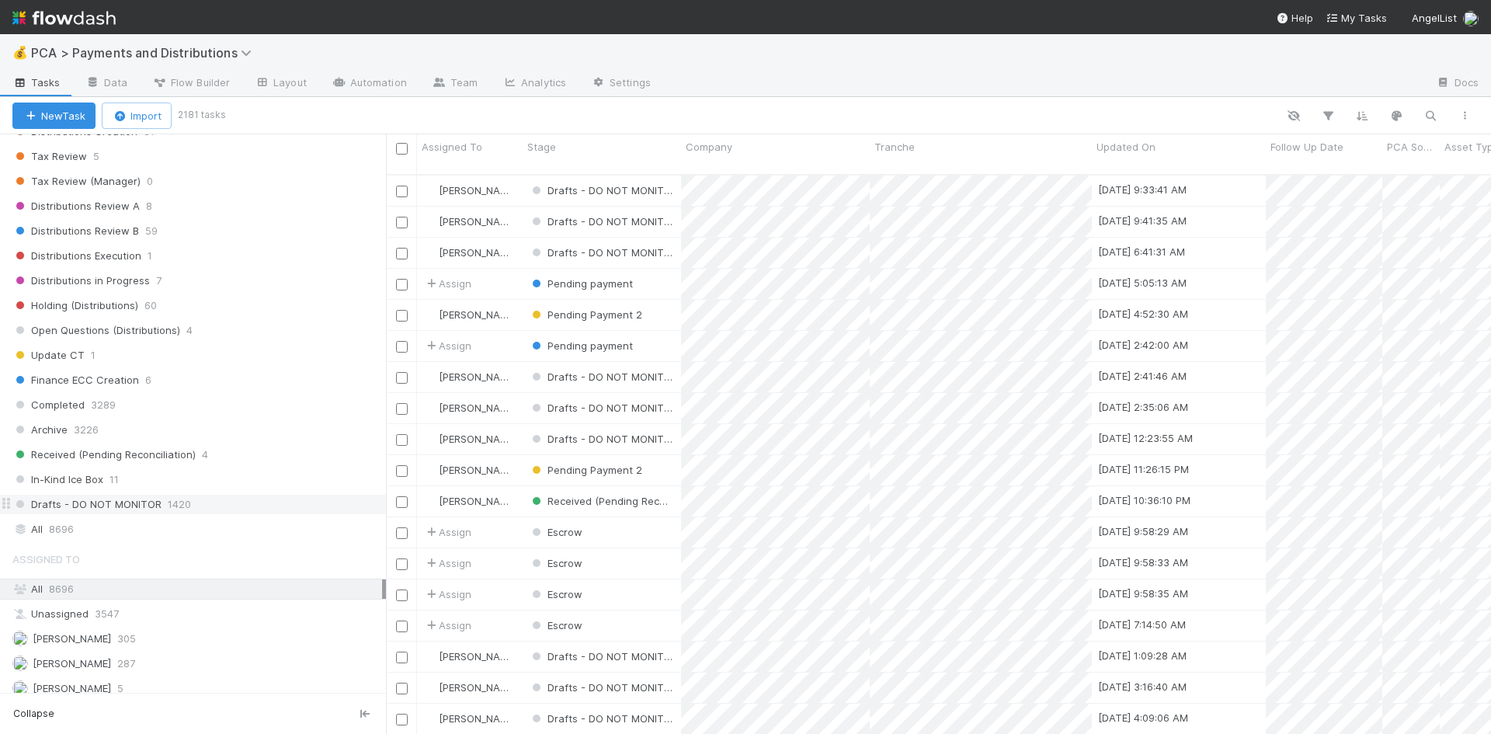
scroll to position [1240, 0]
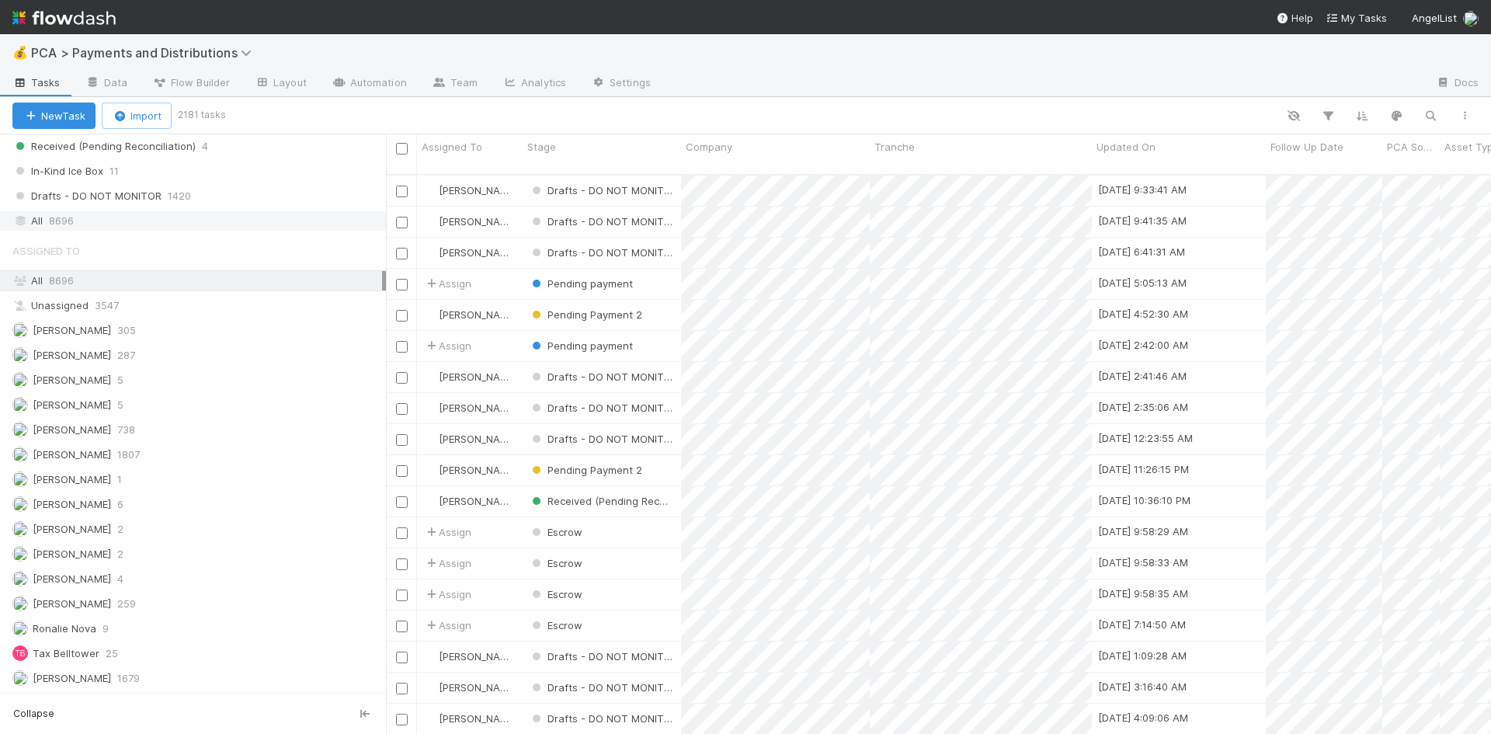
click at [98, 217] on div "All 8696" at bounding box center [197, 220] width 370 height 19
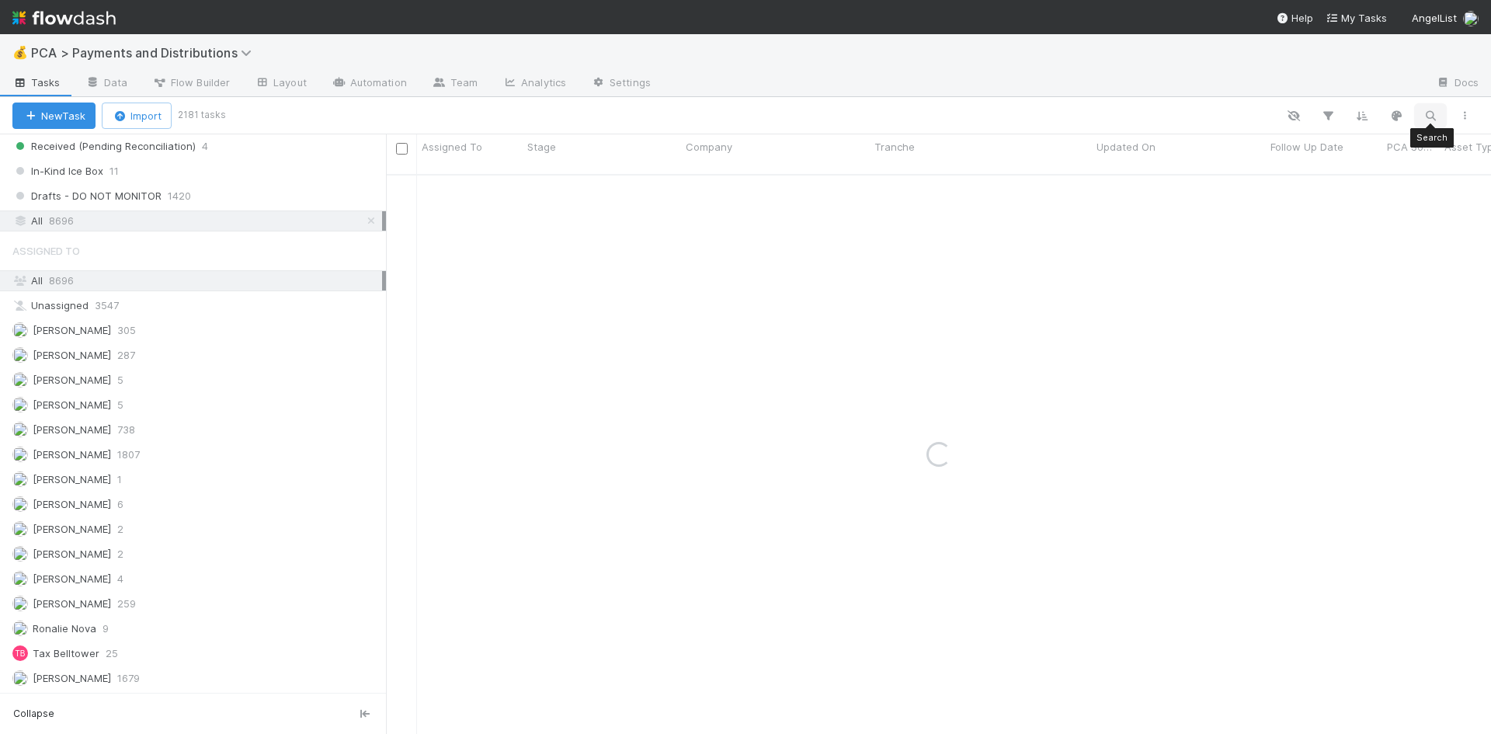
click at [1430, 112] on icon "button" at bounding box center [1431, 116] width 16 height 14
type input "mosaic"
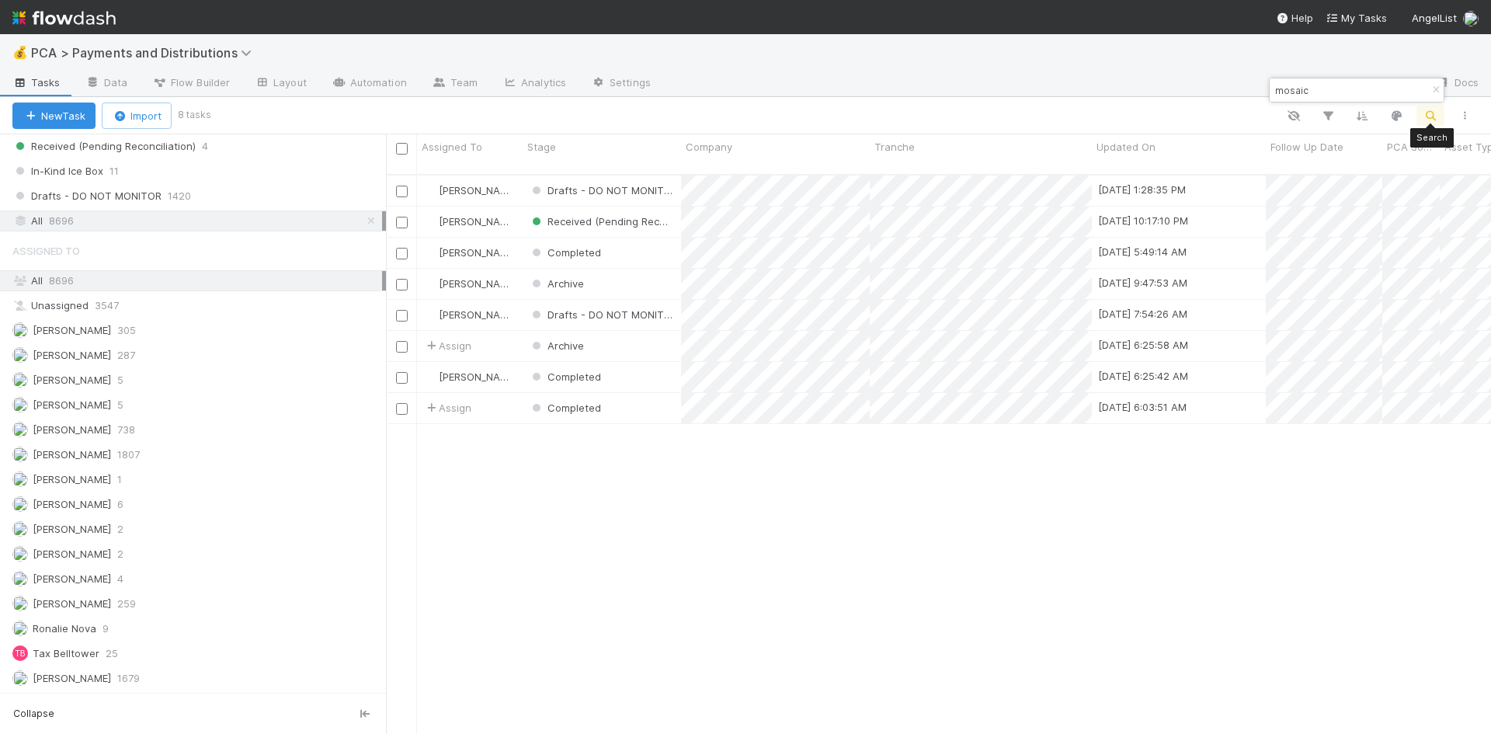
scroll to position [561, 1093]
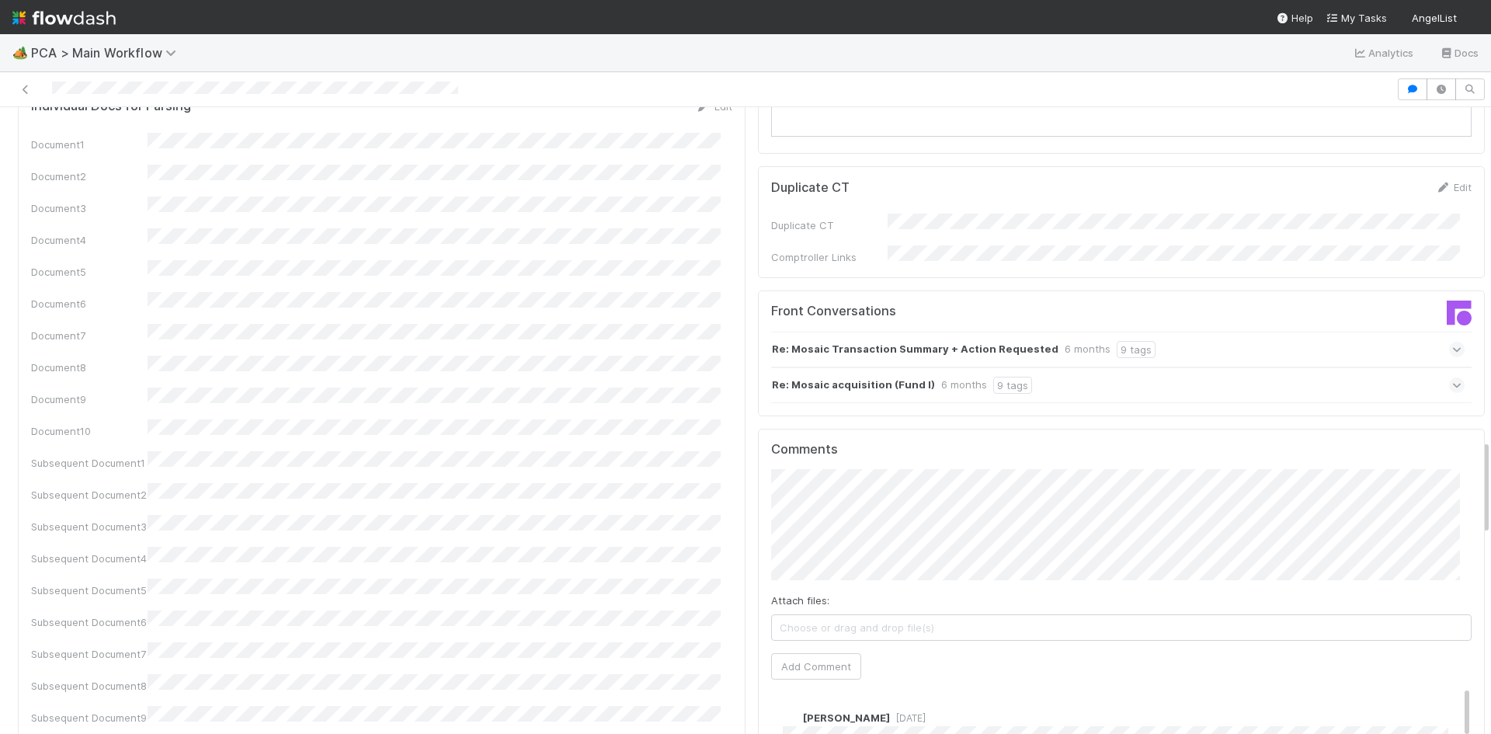
scroll to position [2174, 0]
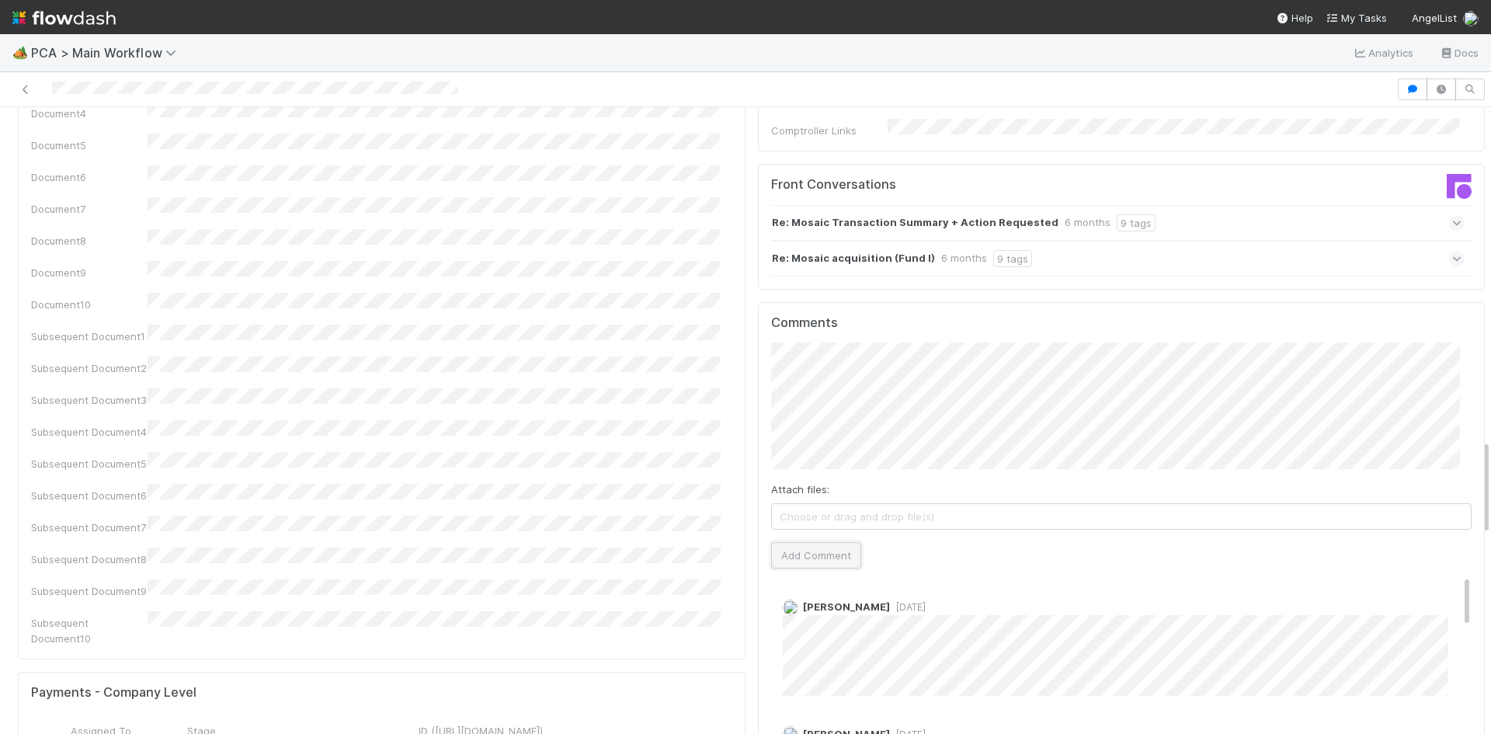
click at [829, 542] on button "Add Comment" at bounding box center [816, 555] width 90 height 26
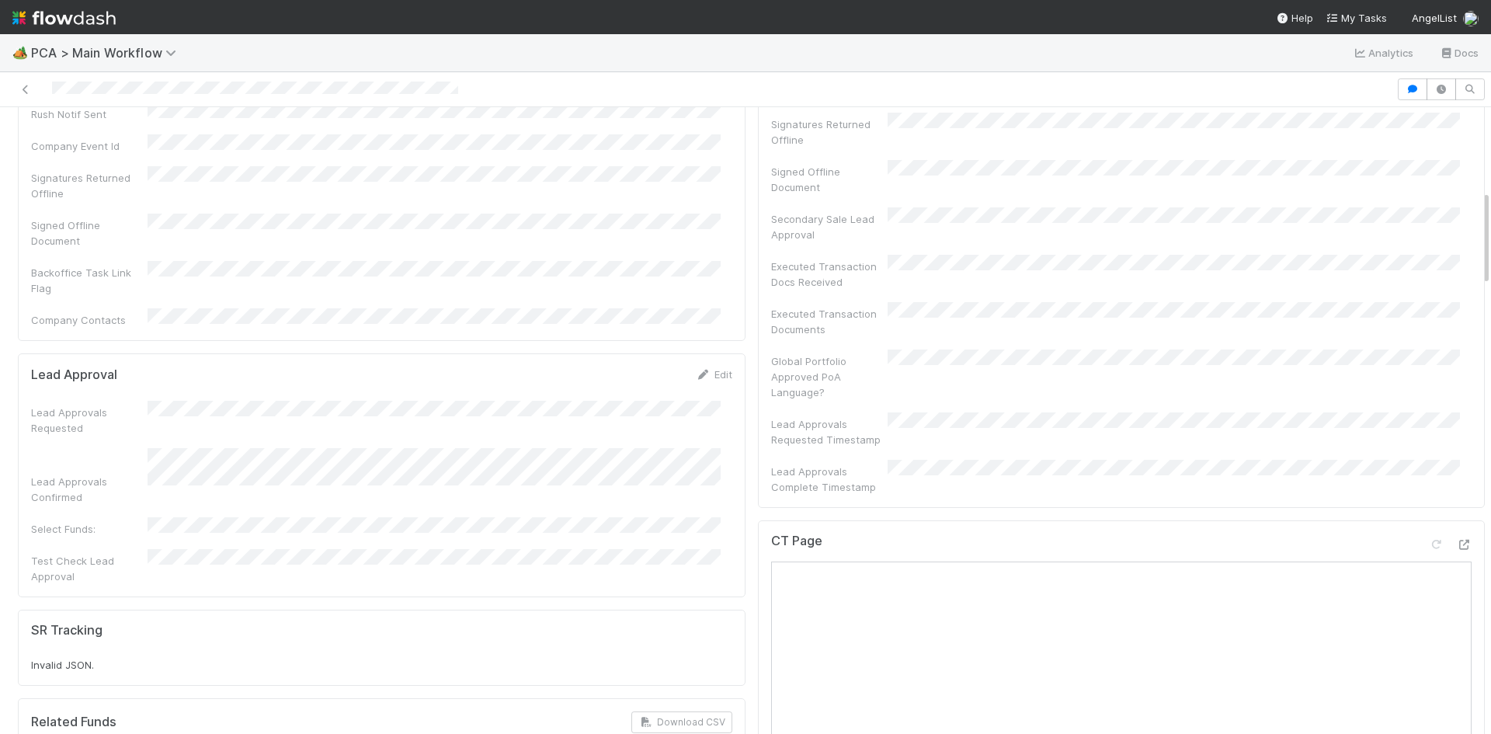
scroll to position [0, 0]
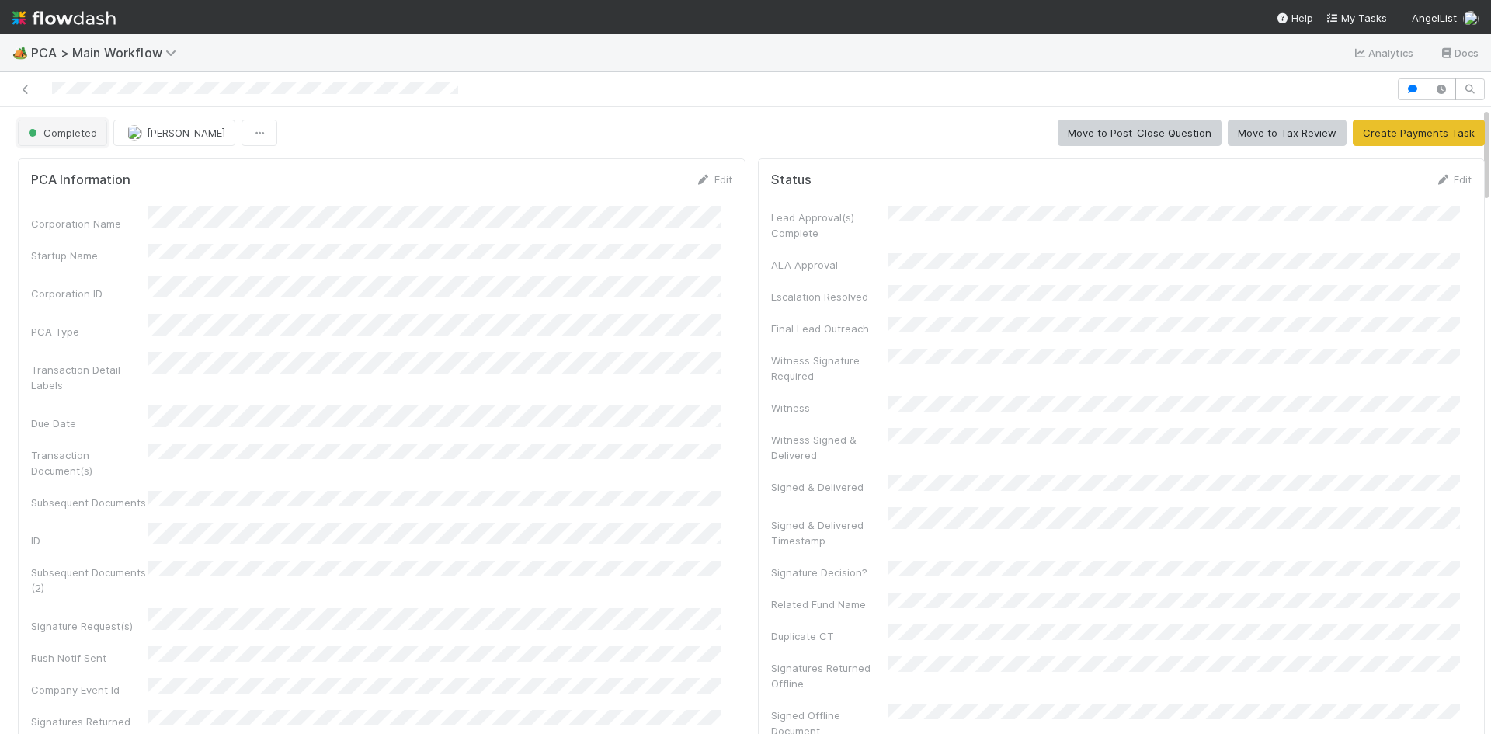
click at [48, 143] on button "Completed" at bounding box center [62, 133] width 89 height 26
click at [98, 205] on span "Record Transaction" at bounding box center [79, 199] width 114 height 12
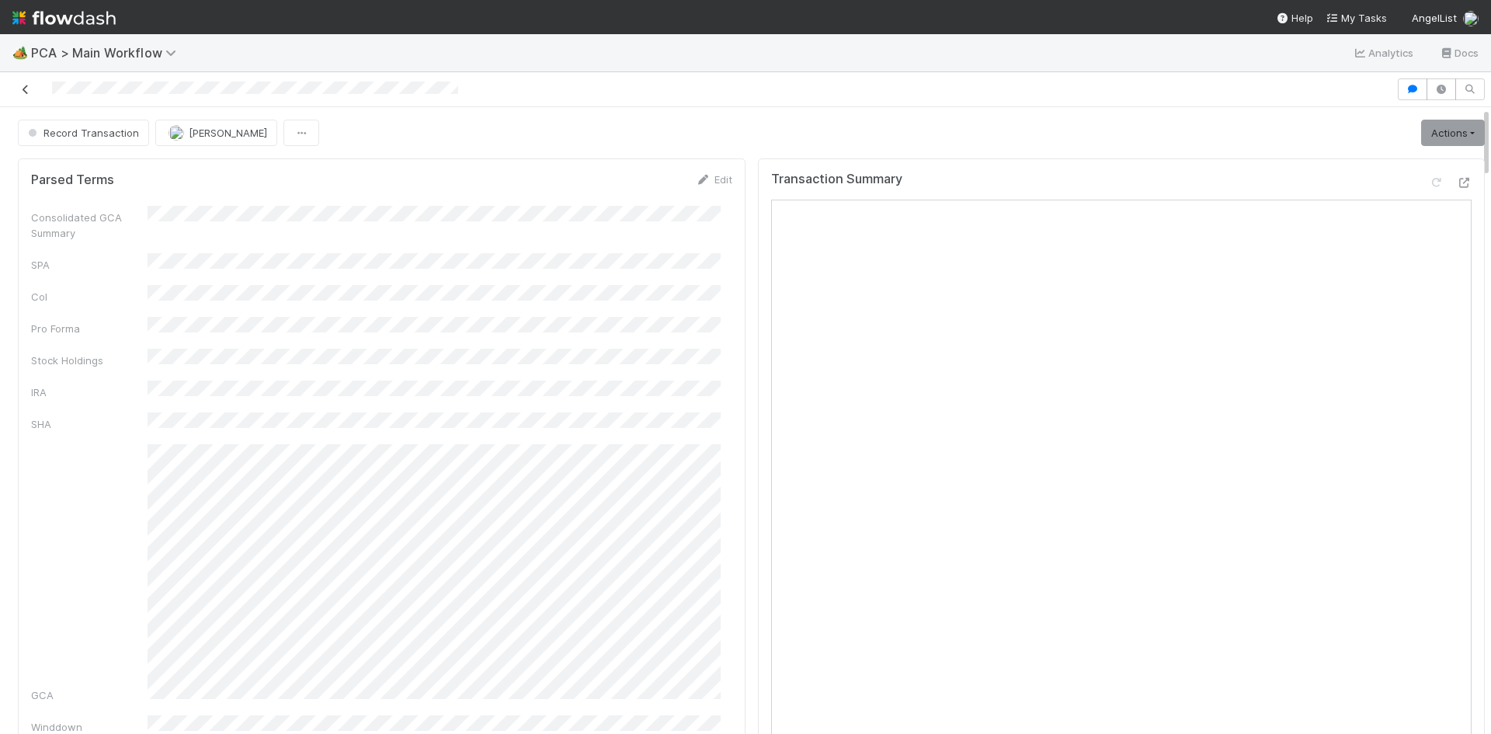
click at [33, 89] on icon at bounding box center [26, 90] width 16 height 10
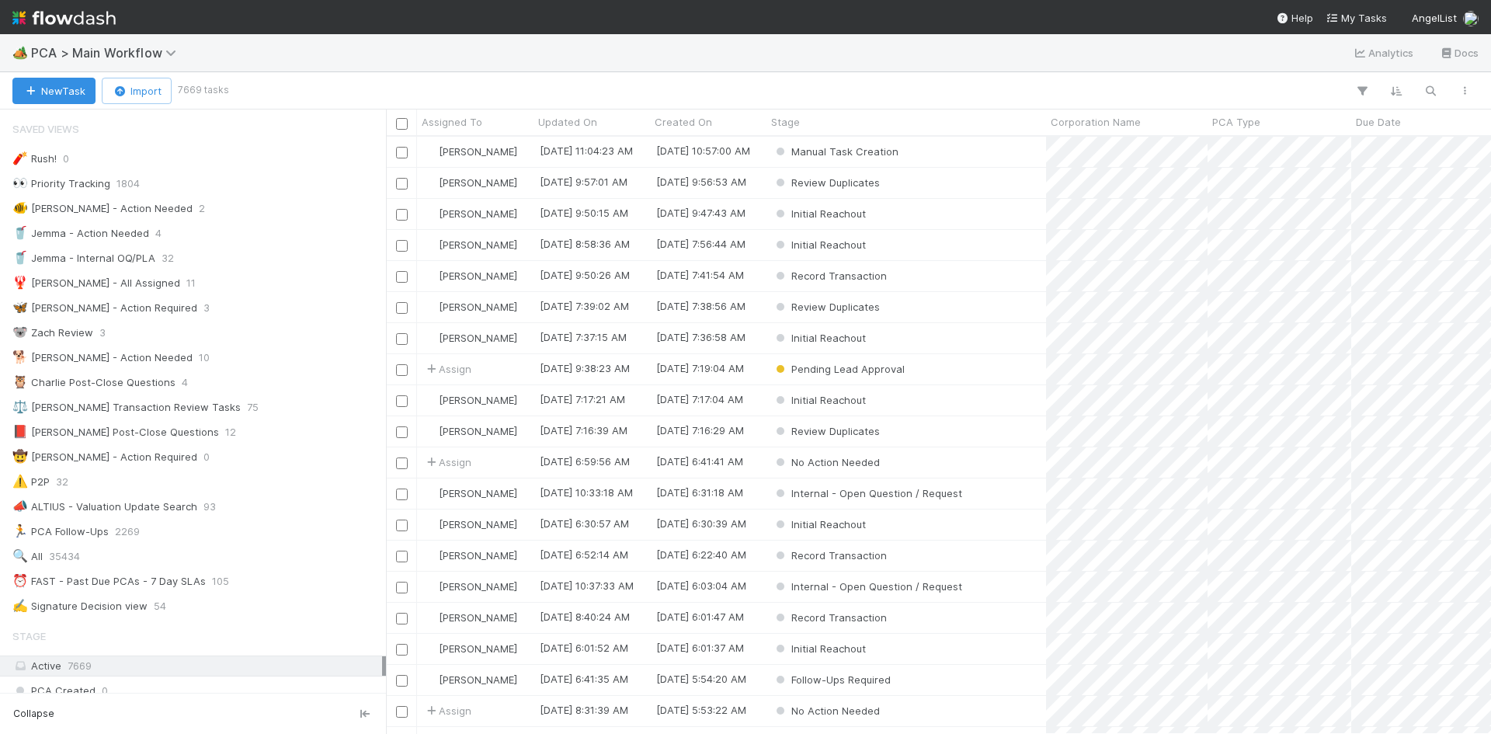
scroll to position [585, 1093]
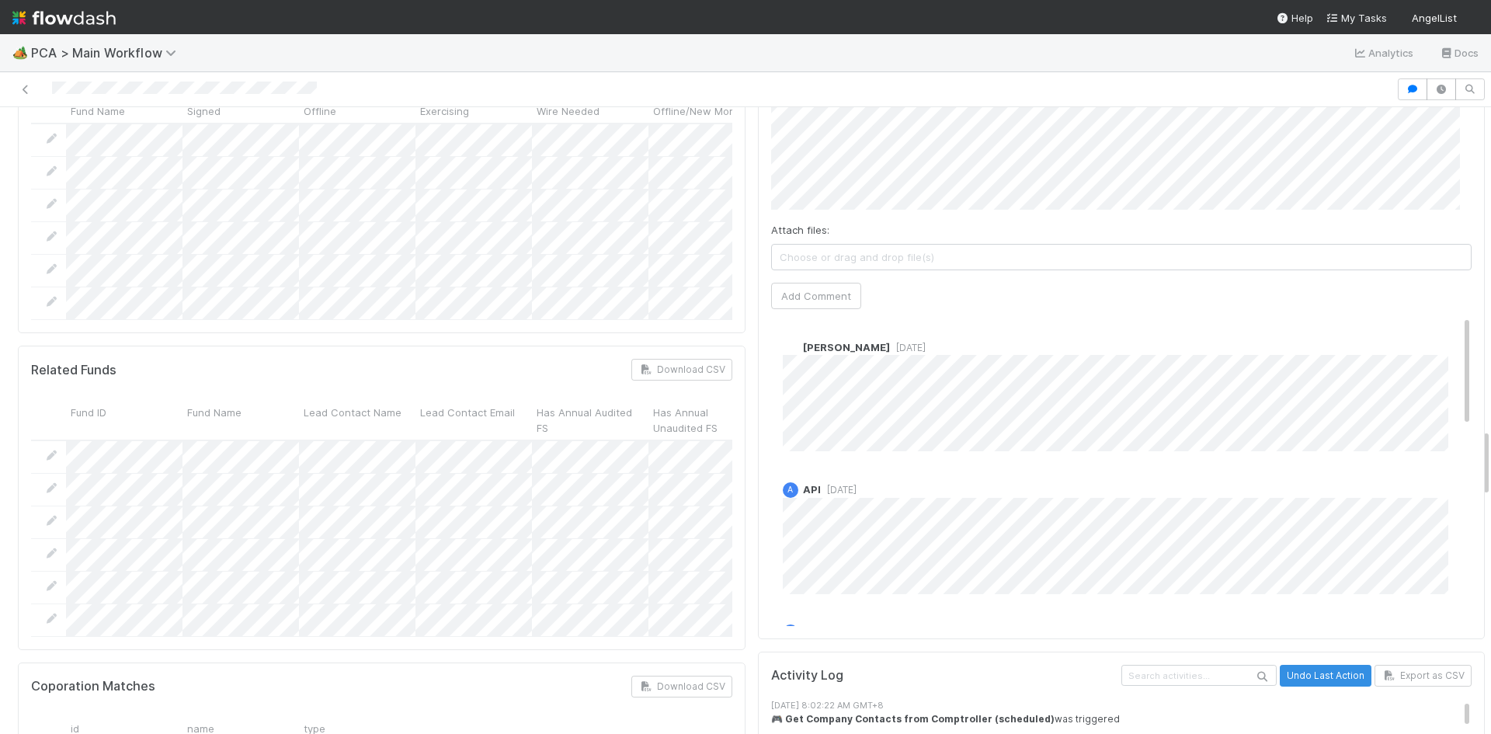
scroll to position [2812, 0]
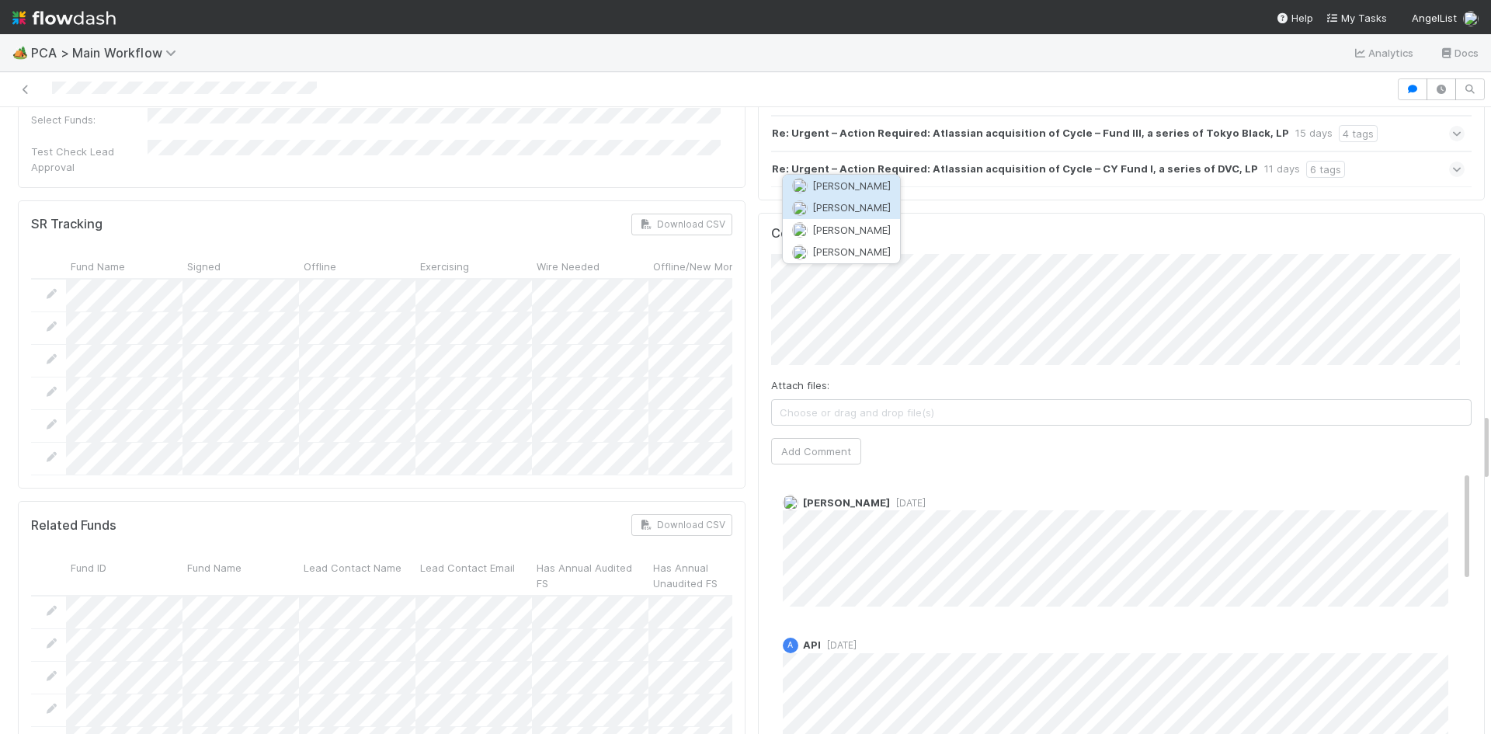
click at [858, 211] on span "[PERSON_NAME]" at bounding box center [851, 207] width 78 height 12
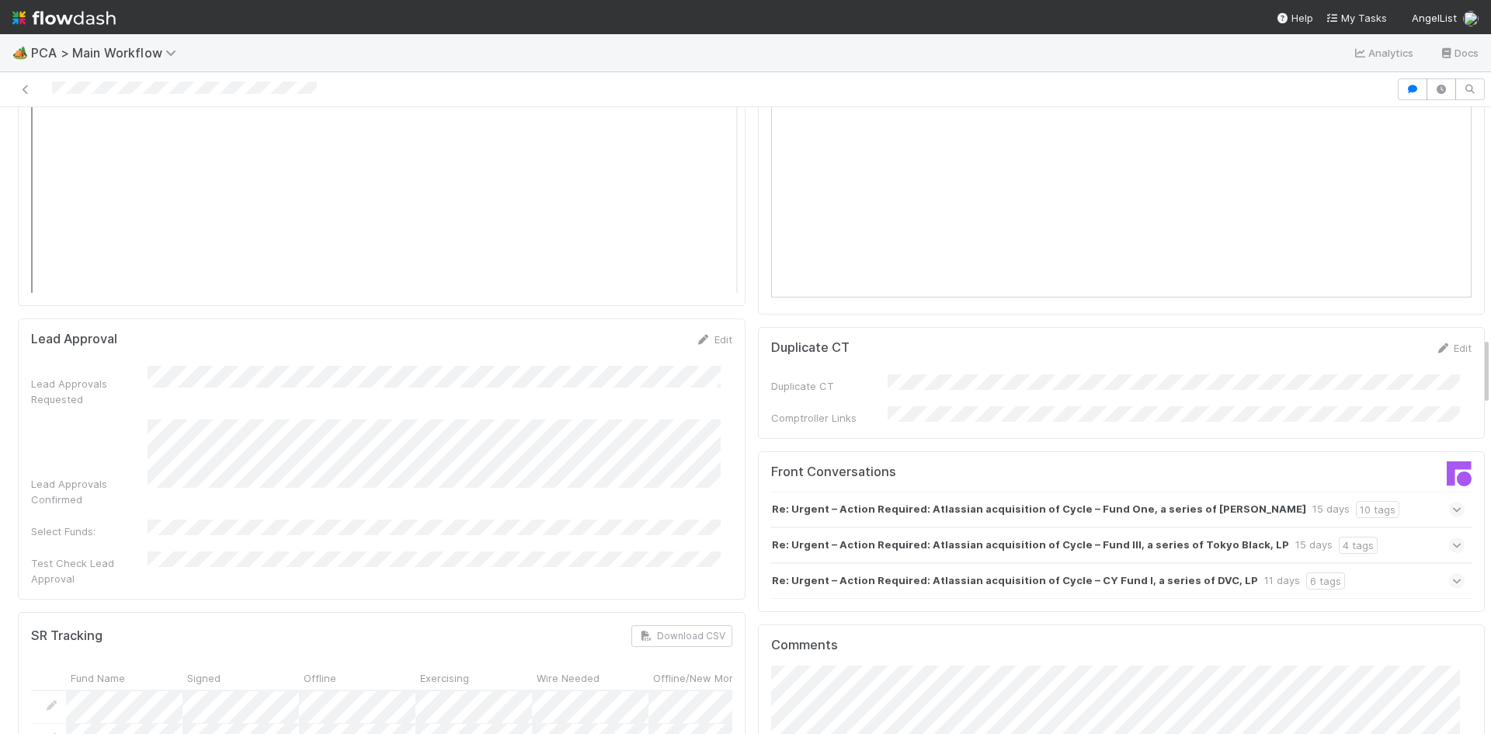
scroll to position [2657, 0]
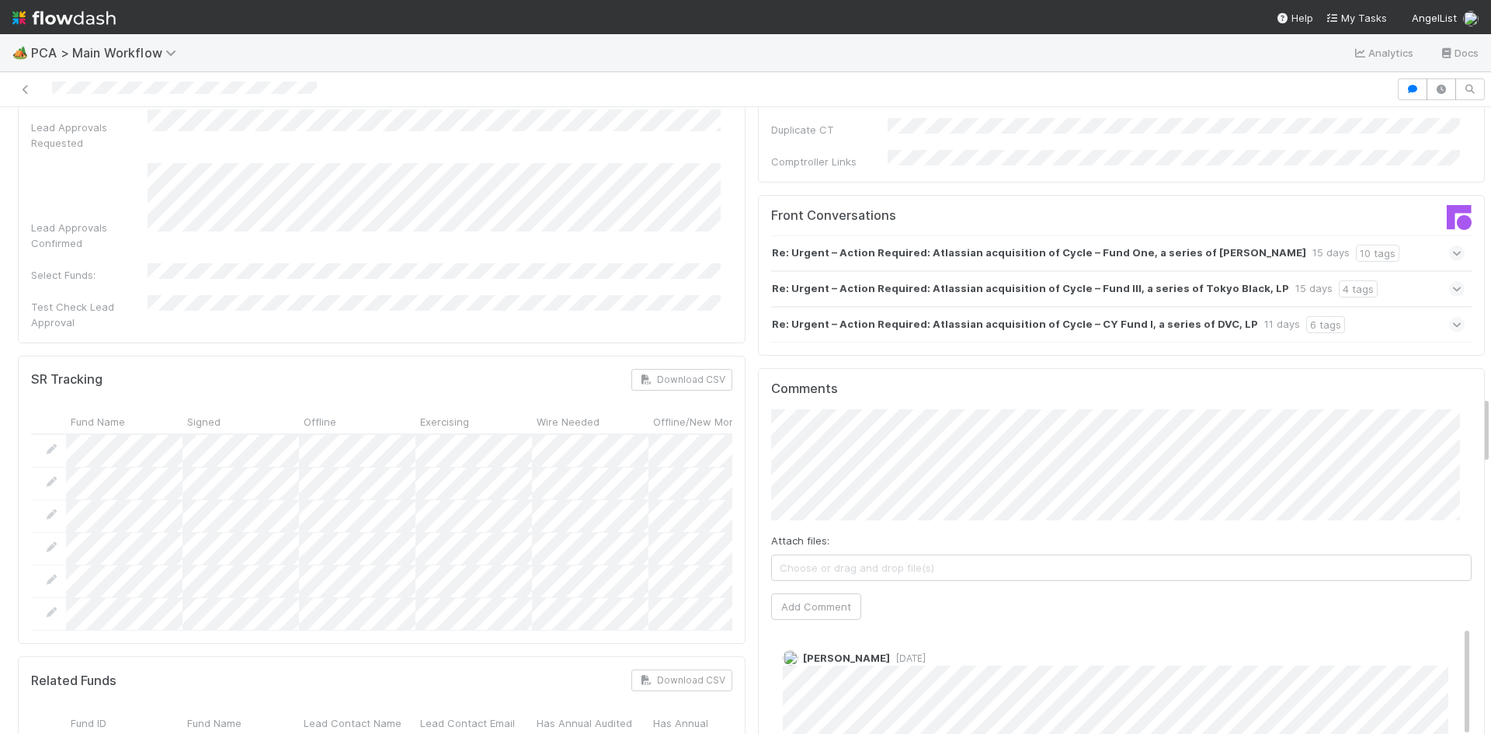
click at [758, 382] on div "Comments Attach files: Choose or drag and drop file(s) Add Comment [PERSON_NAME…" at bounding box center [1122, 659] width 728 height 582
click at [817, 624] on button "Add Comment" at bounding box center [816, 637] width 90 height 26
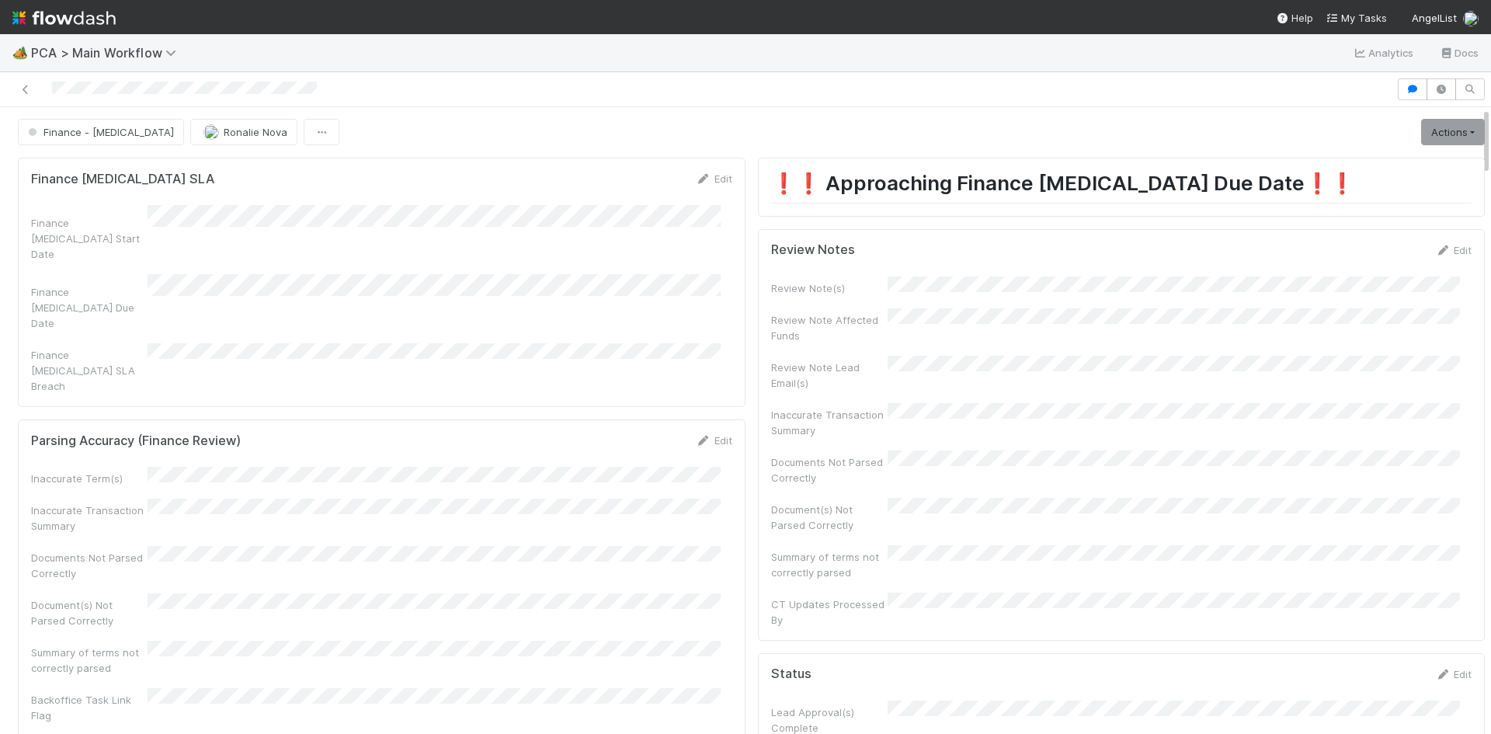
scroll to position [0, 0]
click at [80, 131] on span "Finance - [MEDICAL_DATA]" at bounding box center [99, 133] width 149 height 12
click at [118, 170] on span "Transaction Review" at bounding box center [79, 171] width 115 height 12
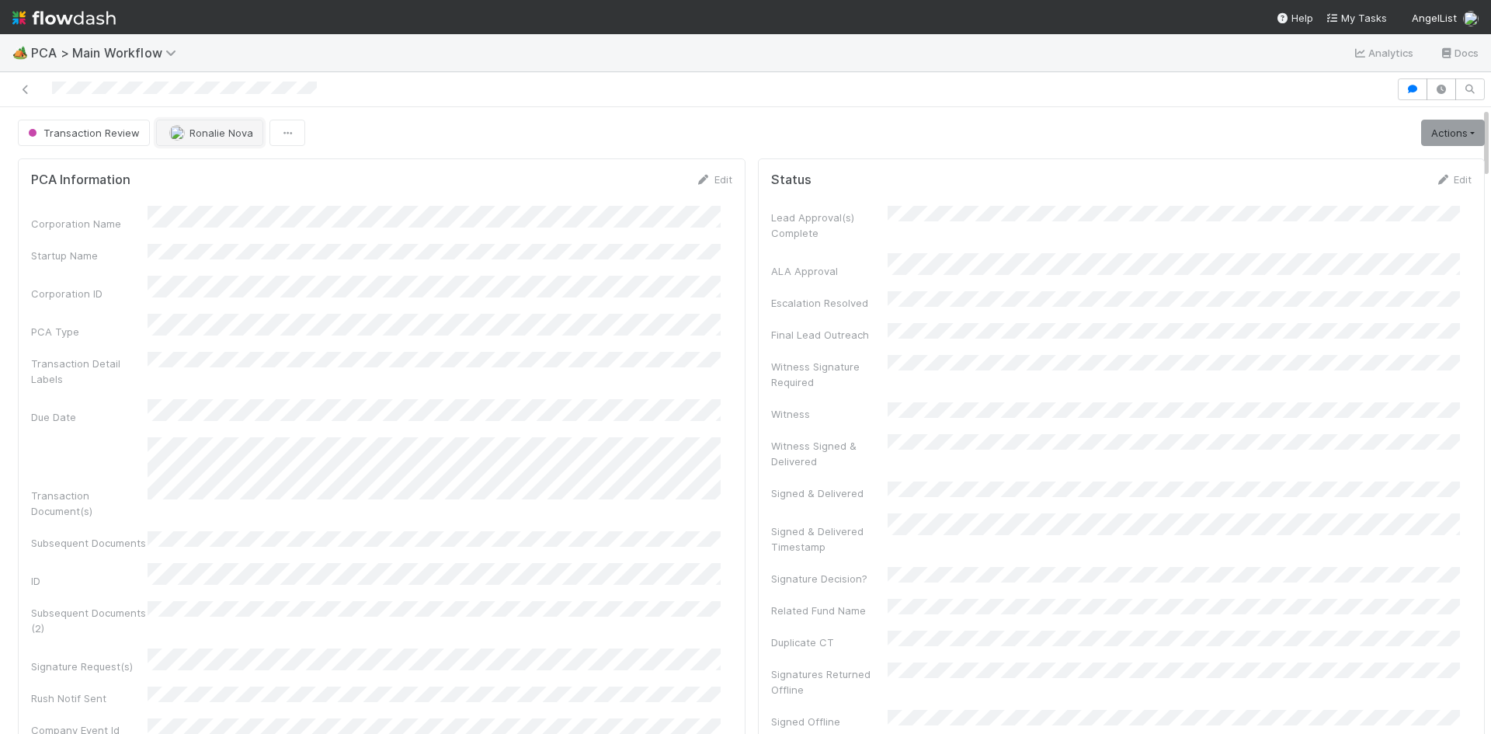
click at [203, 131] on span "Ronalie Nova" at bounding box center [221, 133] width 64 height 12
click at [233, 207] on div "[PERSON_NAME]" at bounding box center [256, 200] width 219 height 28
click at [438, 136] on div at bounding box center [745, 367] width 1491 height 734
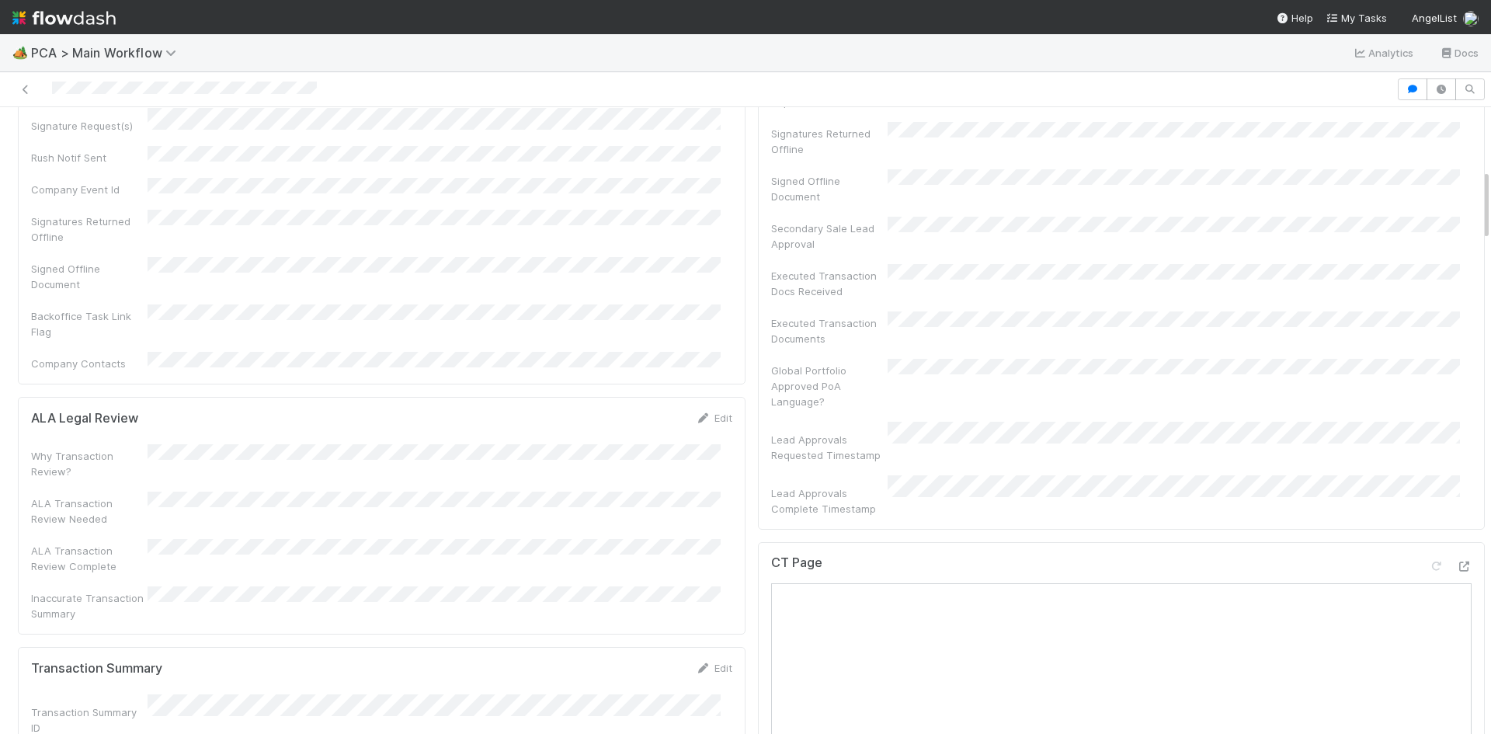
scroll to position [544, 0]
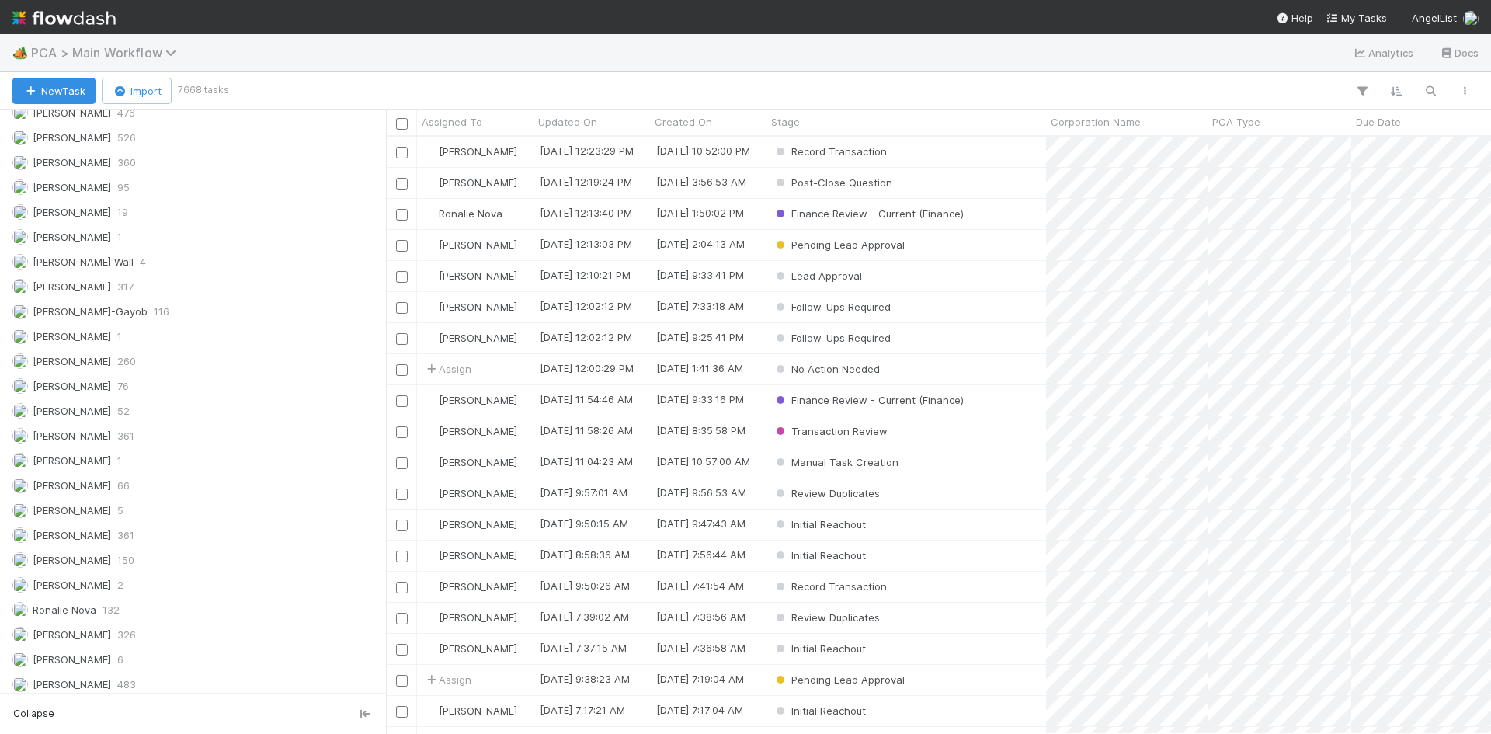
scroll to position [2209, 0]
click at [125, 56] on span "PCA > Main Workflow" at bounding box center [107, 53] width 153 height 16
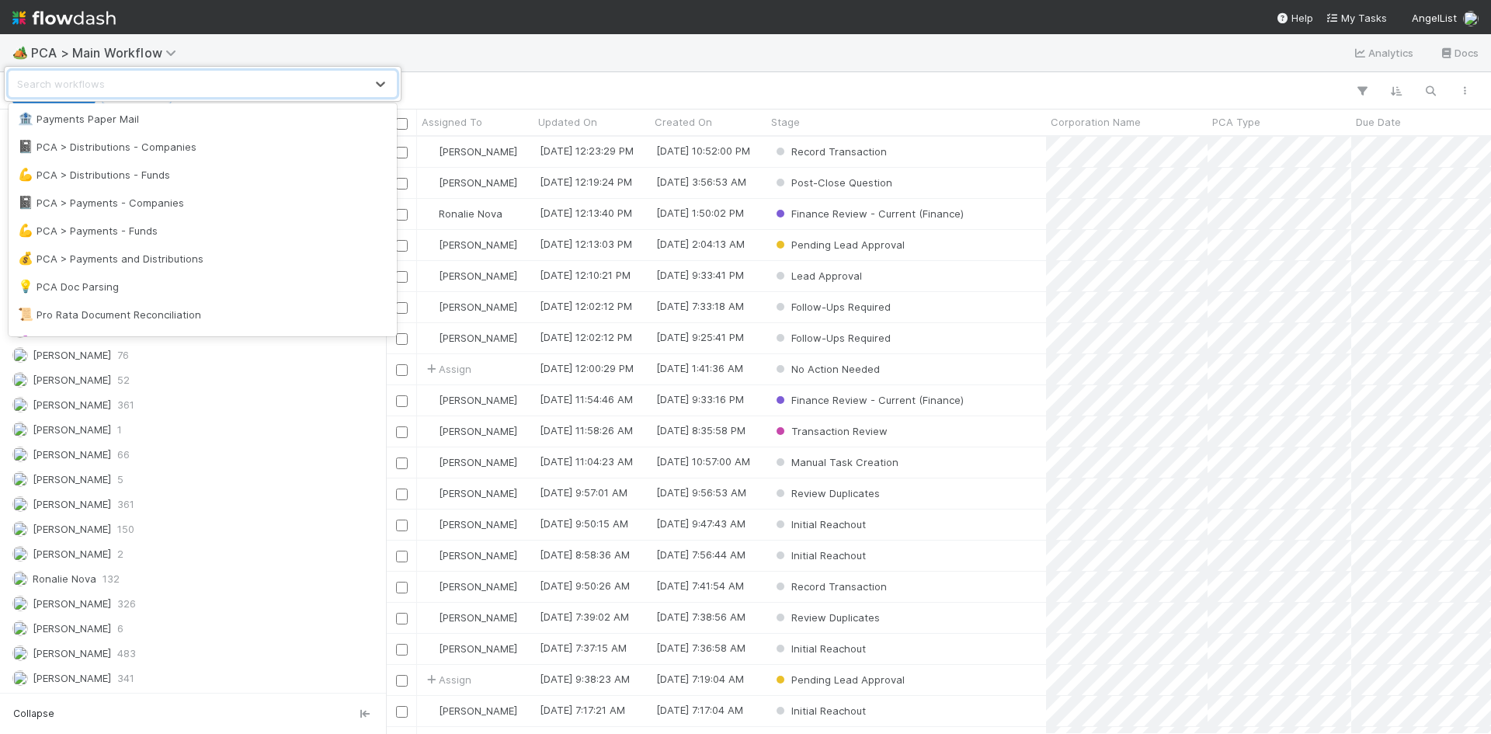
scroll to position [981, 0]
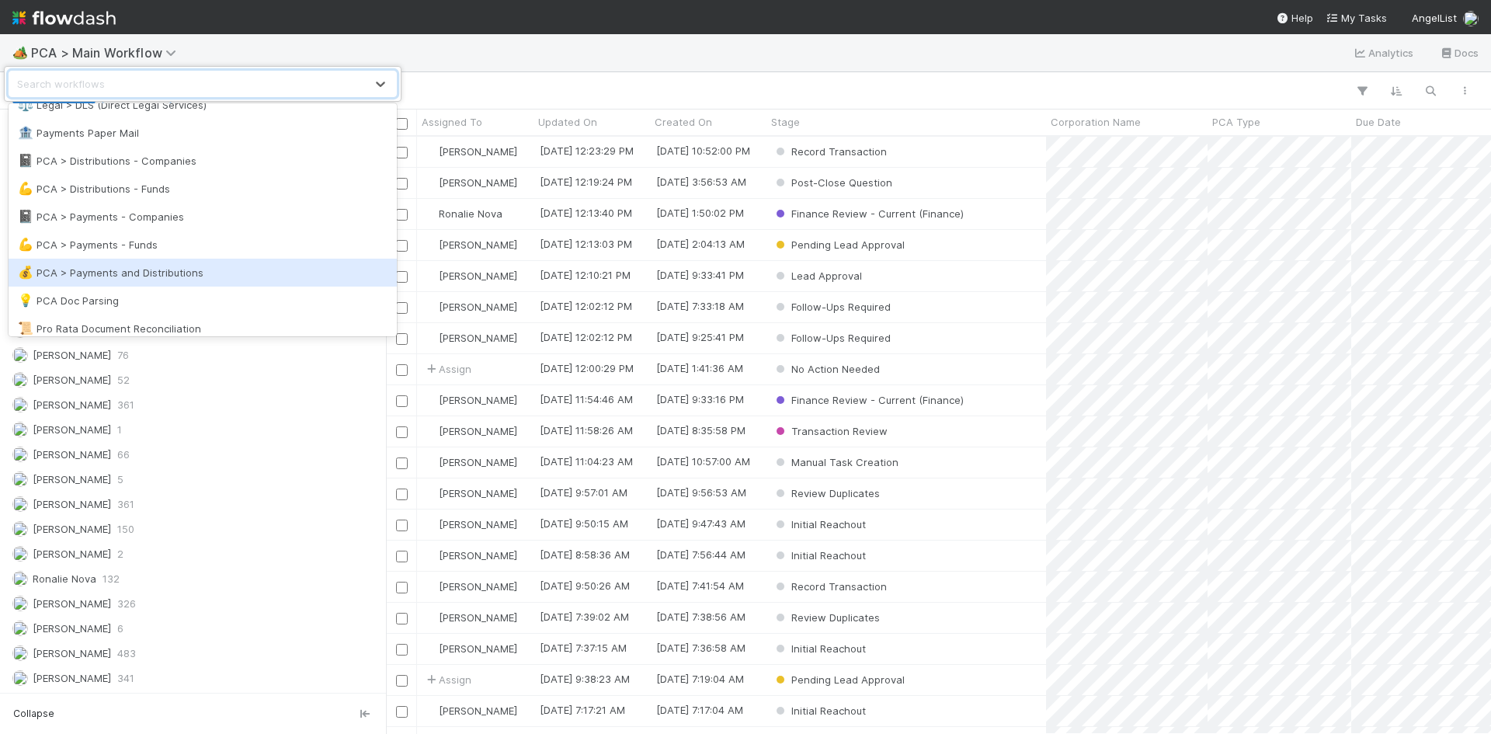
click at [204, 268] on div "💰 PCA > Payments and Distributions" at bounding box center [203, 273] width 370 height 16
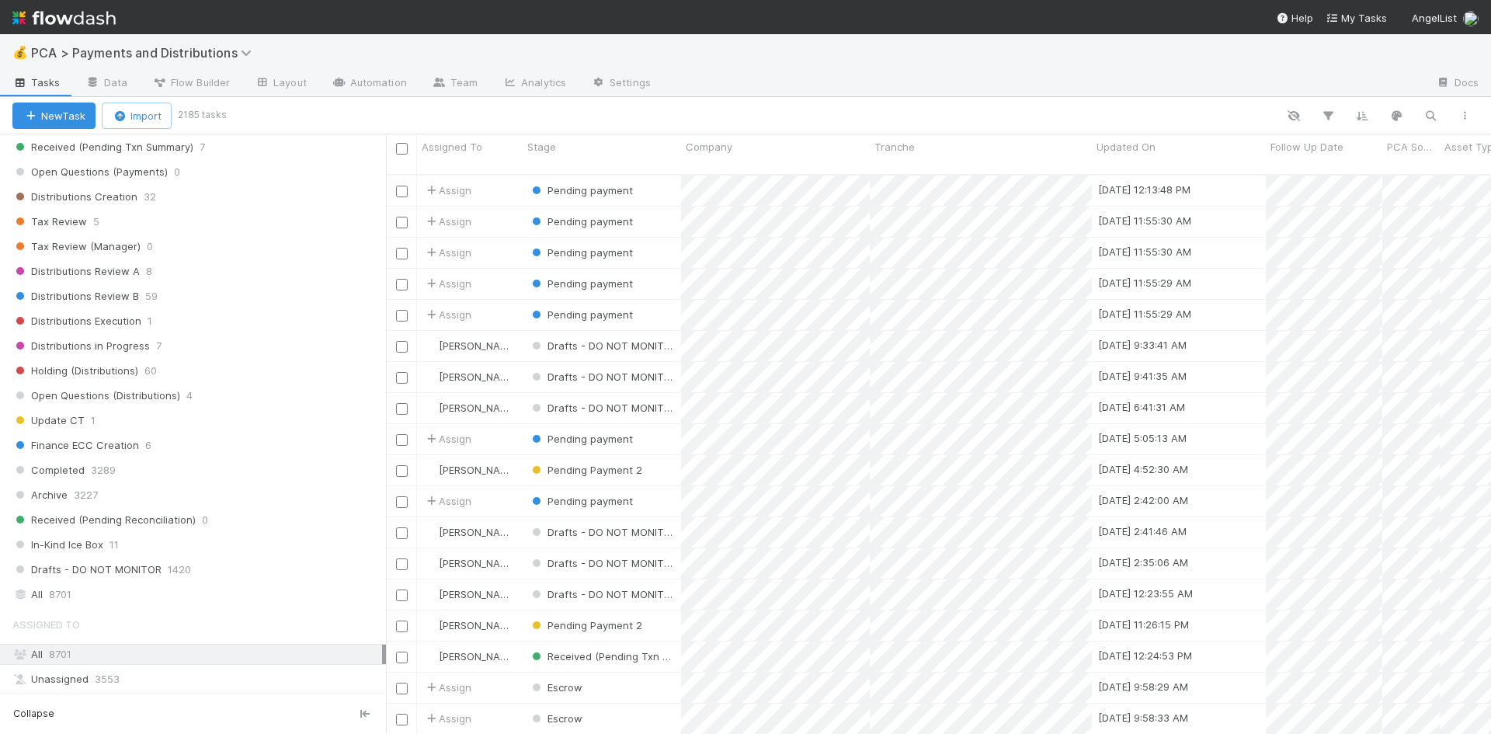
scroll to position [932, 0]
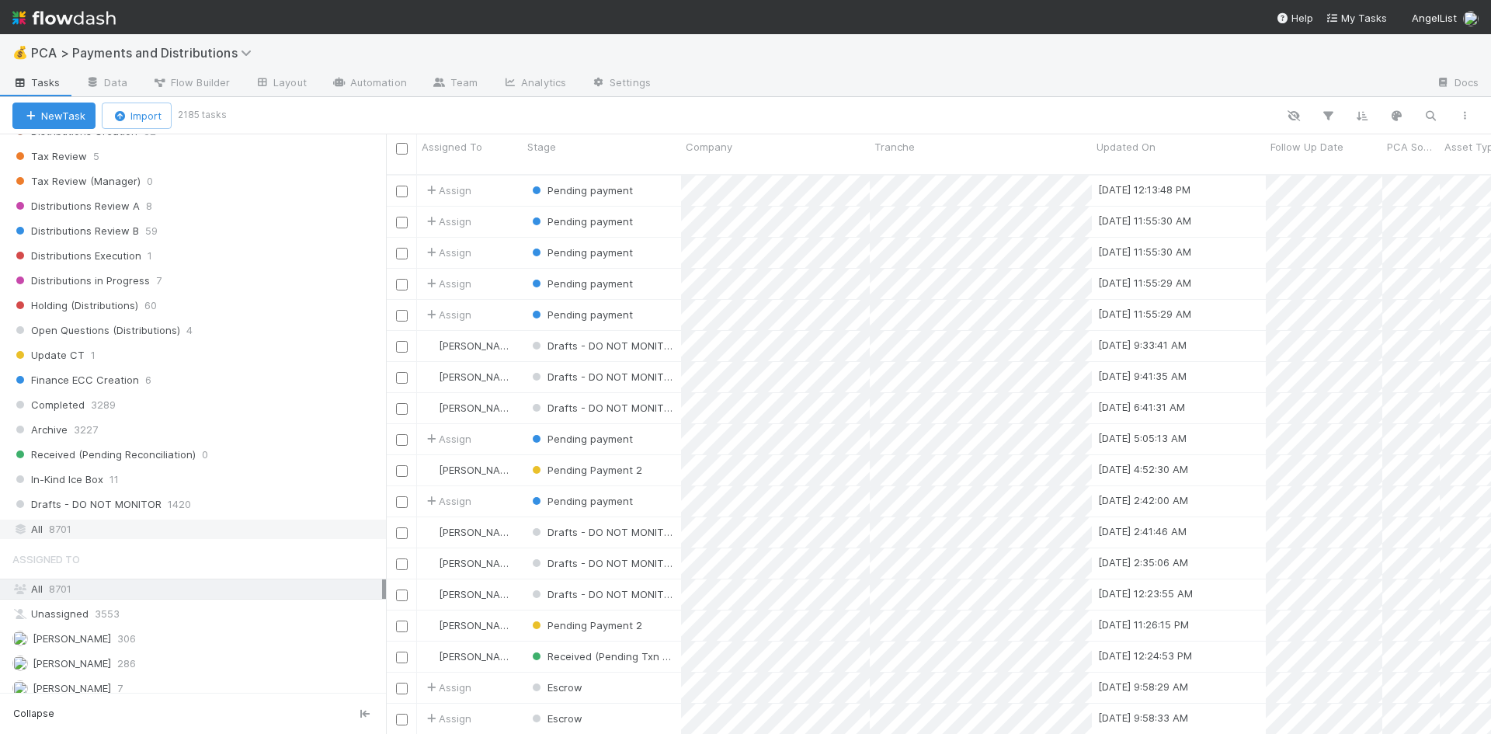
click at [172, 531] on div "All 8701" at bounding box center [197, 528] width 370 height 19
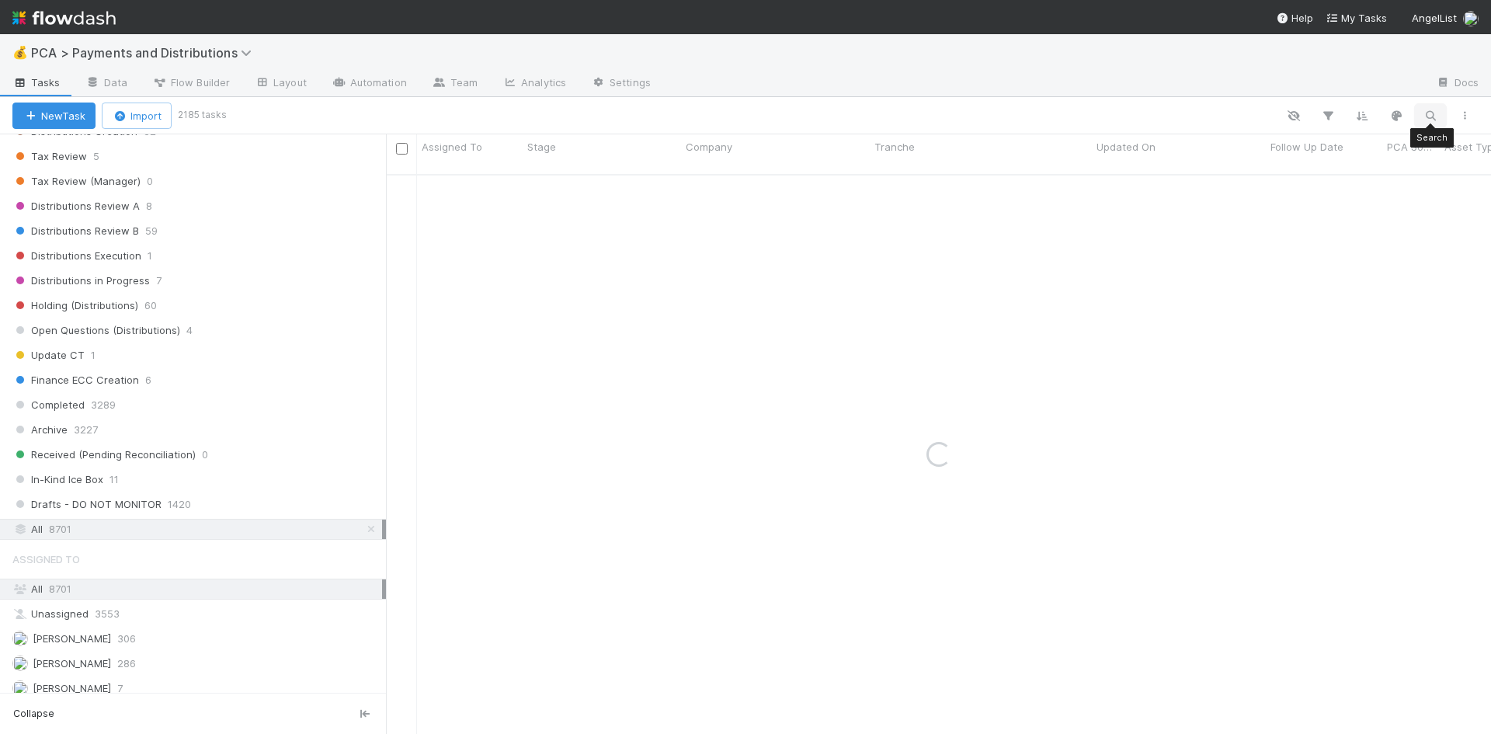
click at [1436, 112] on icon "button" at bounding box center [1431, 116] width 16 height 14
type input "immuna"
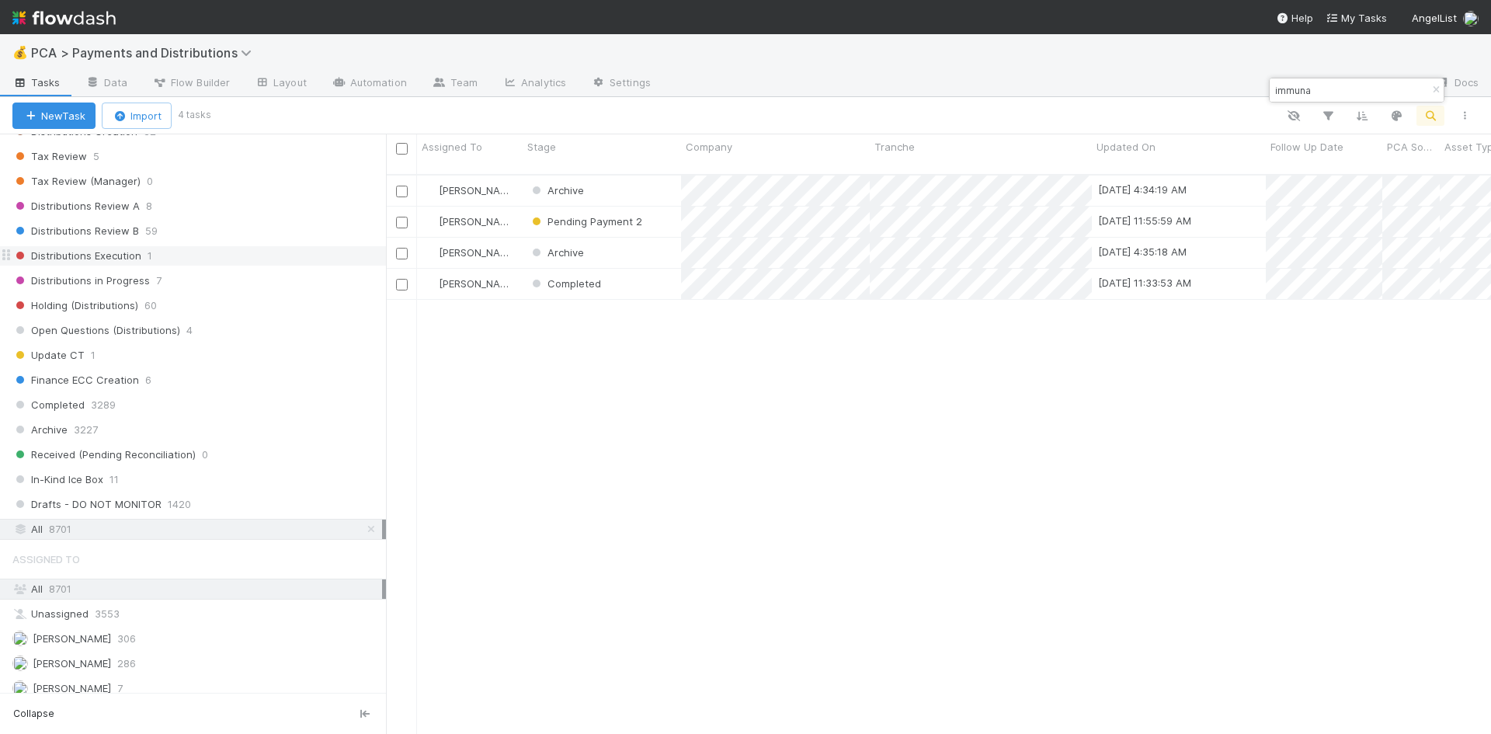
scroll to position [561, 1093]
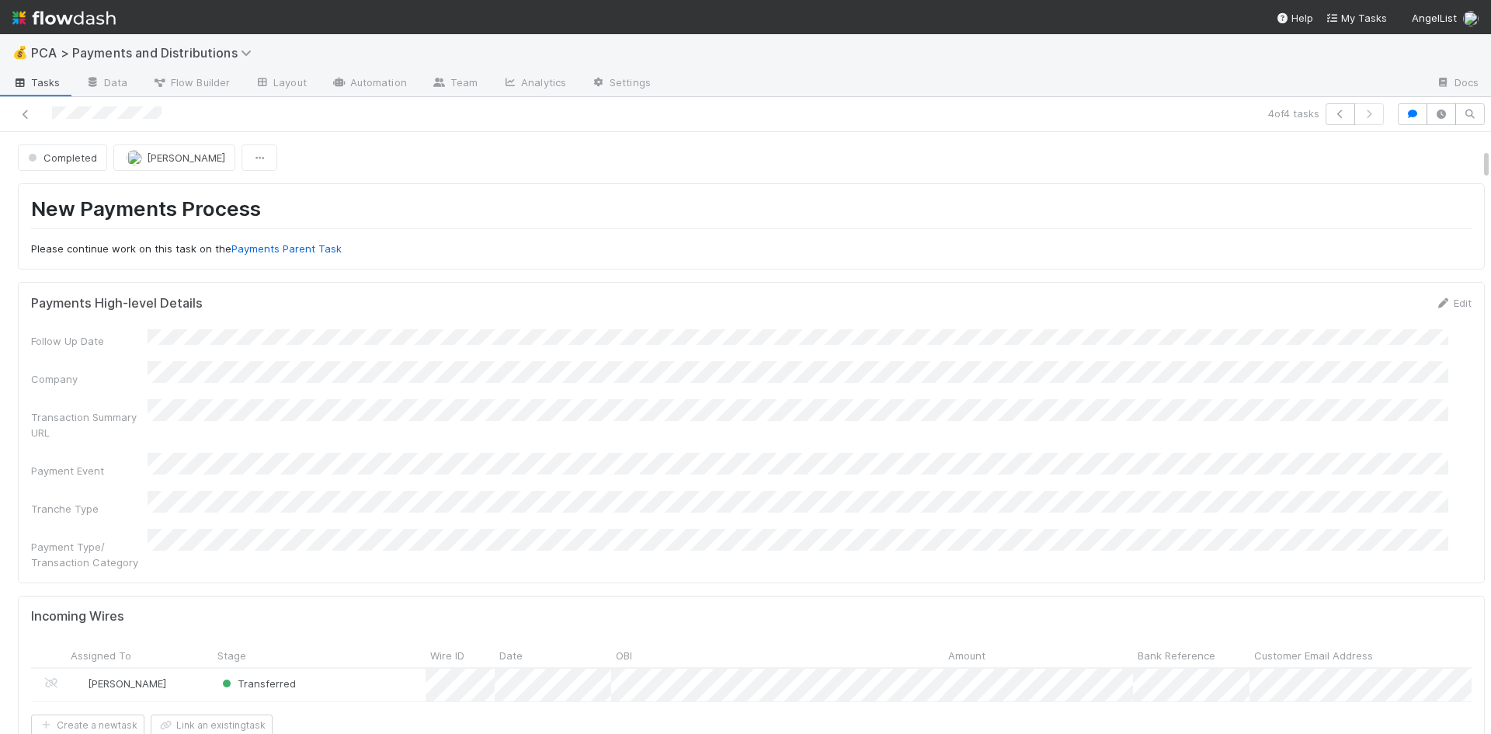
scroll to position [311, 0]
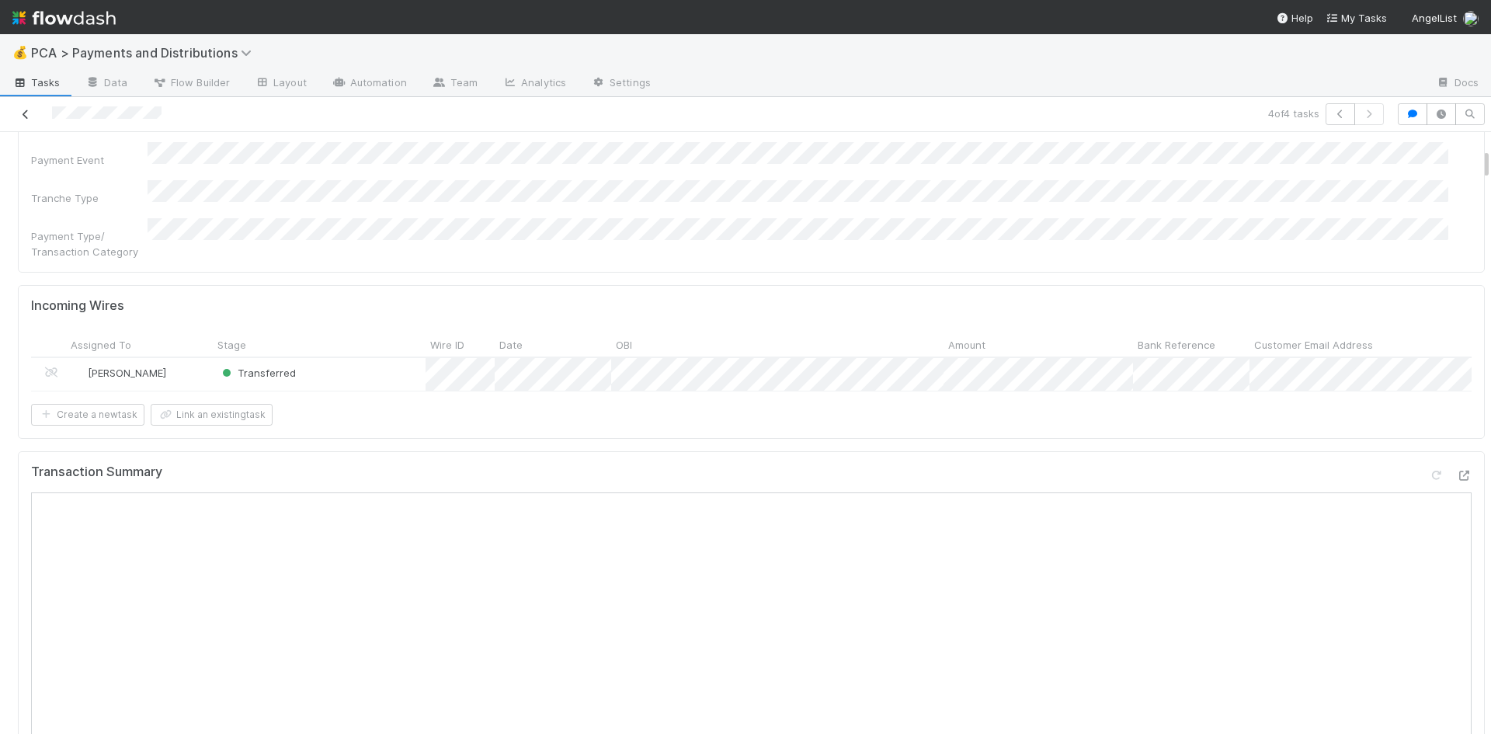
click at [24, 112] on icon at bounding box center [26, 114] width 16 height 10
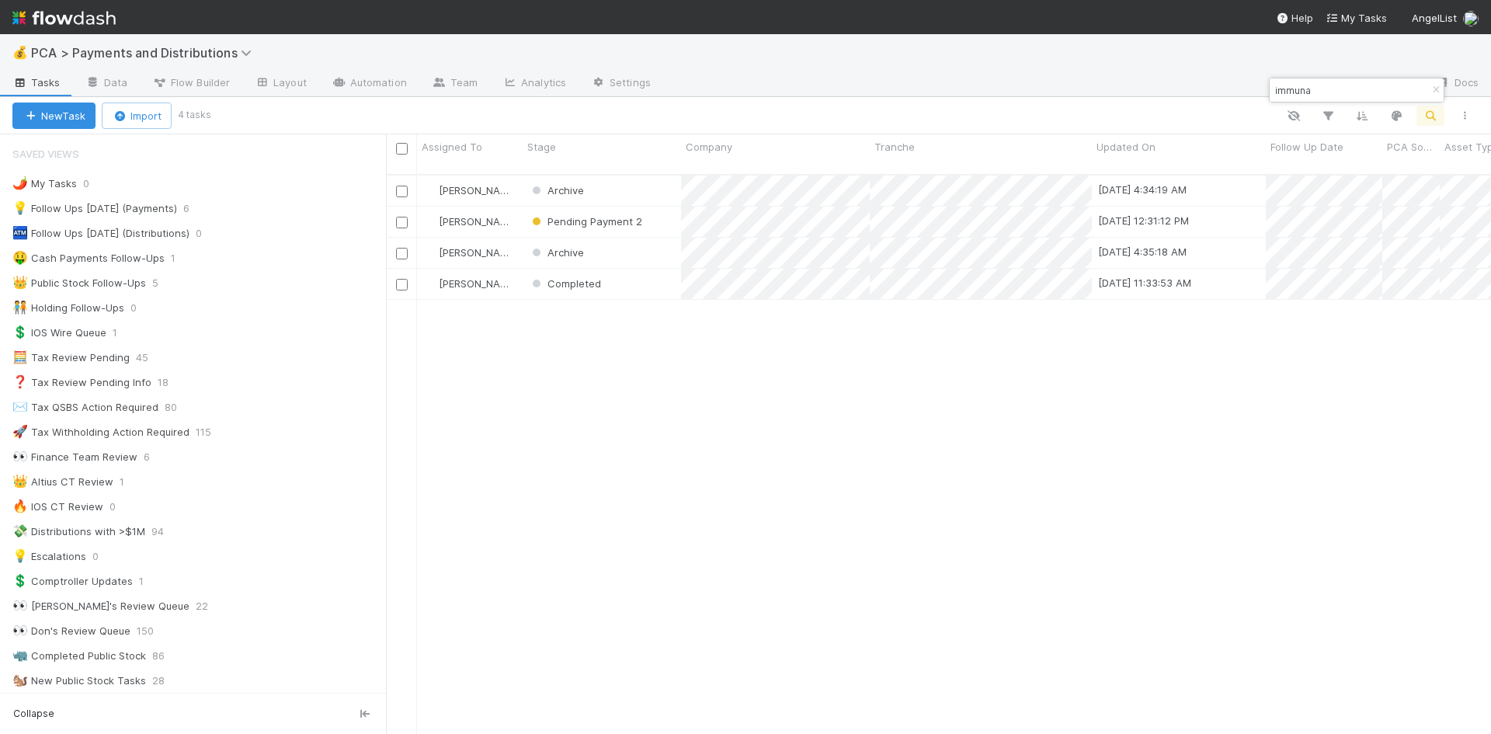
scroll to position [561, 1093]
click at [453, 514] on div "Berkley Cade Archive 8/16/25, 4:34:19 AM 8/5/25, 1:34:53 AM 1 0 0 0 0 Michael G…" at bounding box center [938, 461] width 1105 height 572
click at [1296, 94] on input "immuna" at bounding box center [1349, 90] width 155 height 19
click at [1287, 89] on input "tally" at bounding box center [1349, 90] width 155 height 19
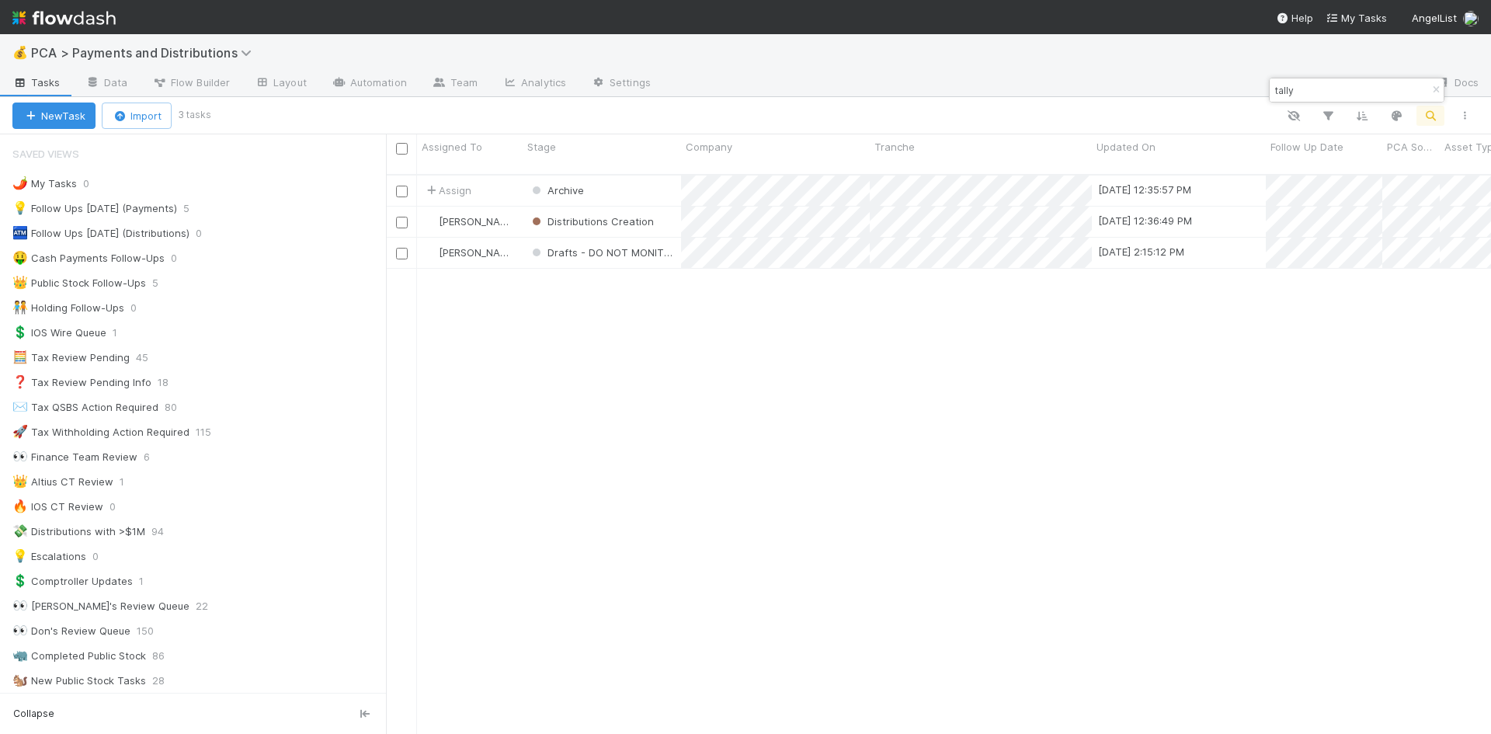
click at [1287, 89] on input "tally" at bounding box center [1349, 90] width 155 height 19
type input "u first ca"
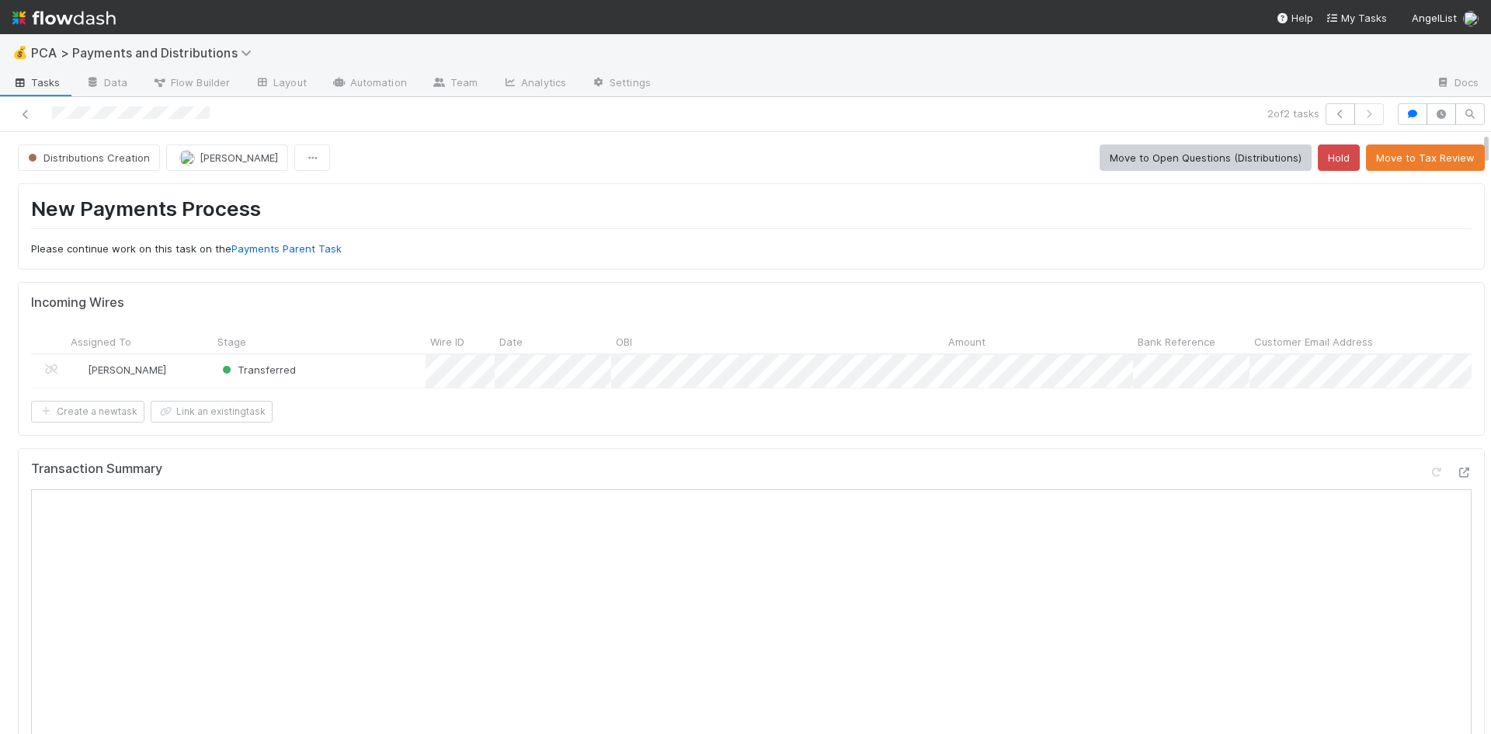
click at [33, 109] on div at bounding box center [353, 114] width 695 height 22
click at [28, 113] on icon at bounding box center [26, 114] width 16 height 10
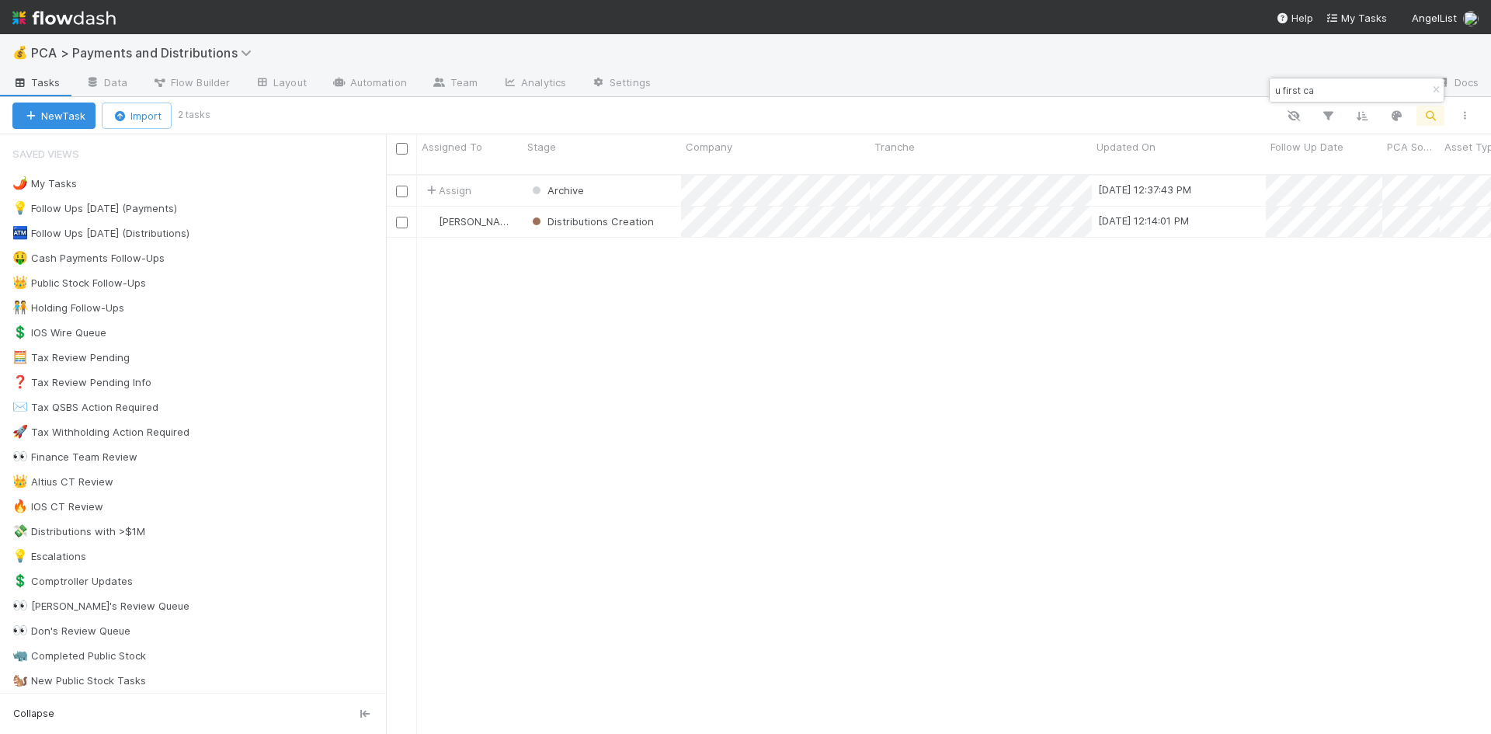
scroll to position [561, 1093]
drag, startPoint x: 1337, startPoint y: 90, endPoint x: 1267, endPoint y: 87, distance: 70.0
click at [1267, 87] on body "💰 PCA > Payments and Distributions Tasks Data Flow Builder Layout Automation Te…" at bounding box center [745, 367] width 1491 height 734
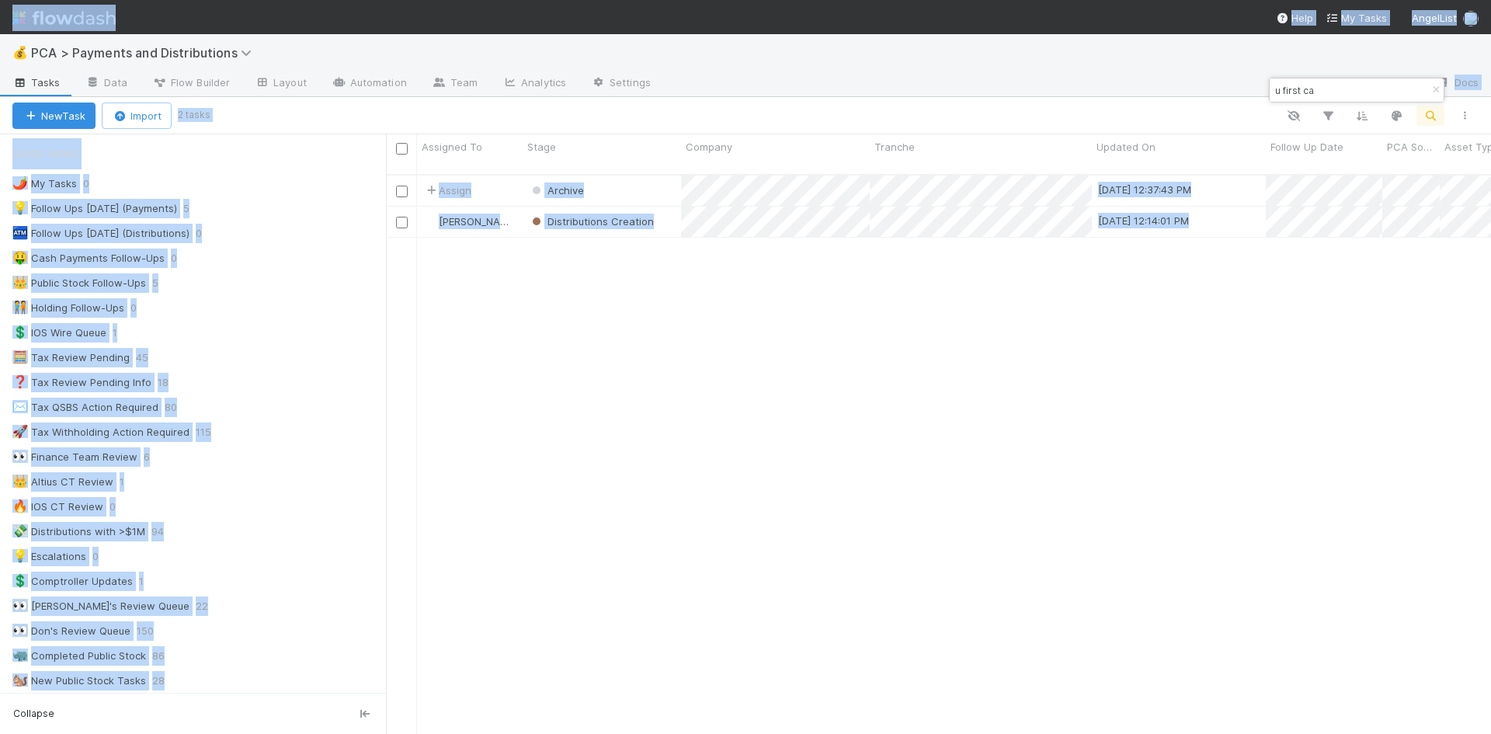
click at [1272, 90] on body "💰 PCA > Payments and Distributions Tasks Data Flow Builder Layout Automation Te…" at bounding box center [745, 367] width 1491 height 734
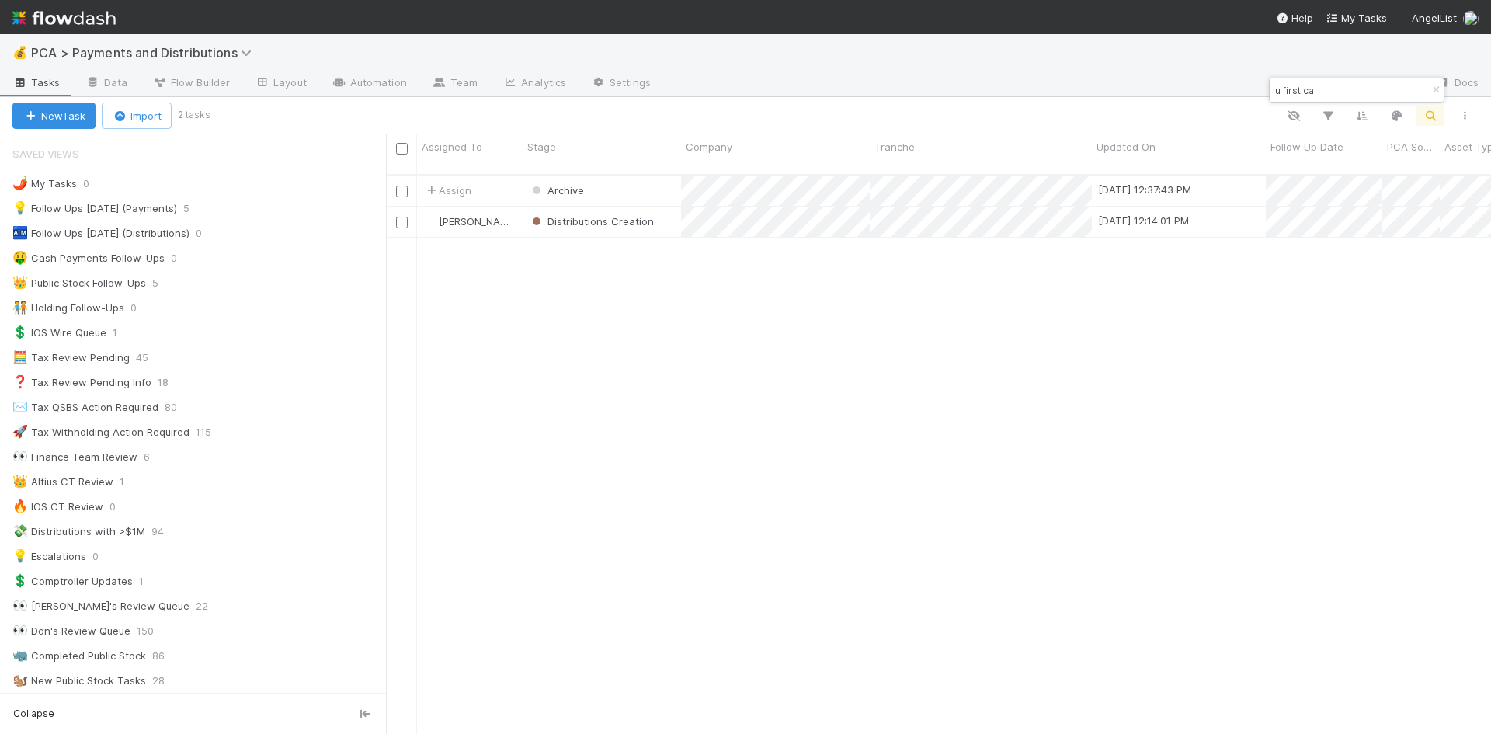
click at [1279, 91] on input "u first ca" at bounding box center [1349, 90] width 155 height 19
click at [1333, 85] on input "u first ca" at bounding box center [1349, 90] width 155 height 19
drag, startPoint x: 1339, startPoint y: 90, endPoint x: 1275, endPoint y: 88, distance: 64.5
click at [1275, 88] on input "u first ca" at bounding box center [1349, 90] width 155 height 19
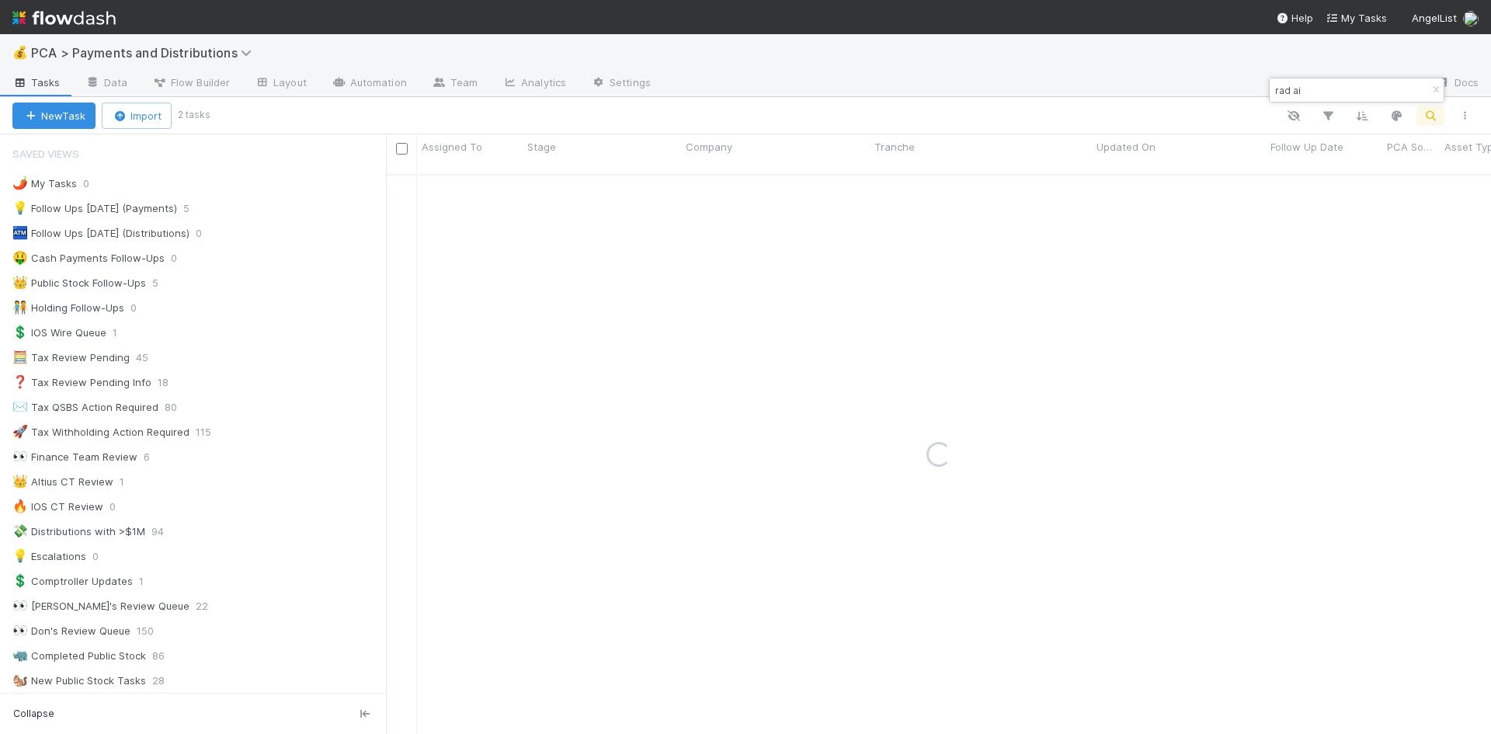
type input "rad ai"
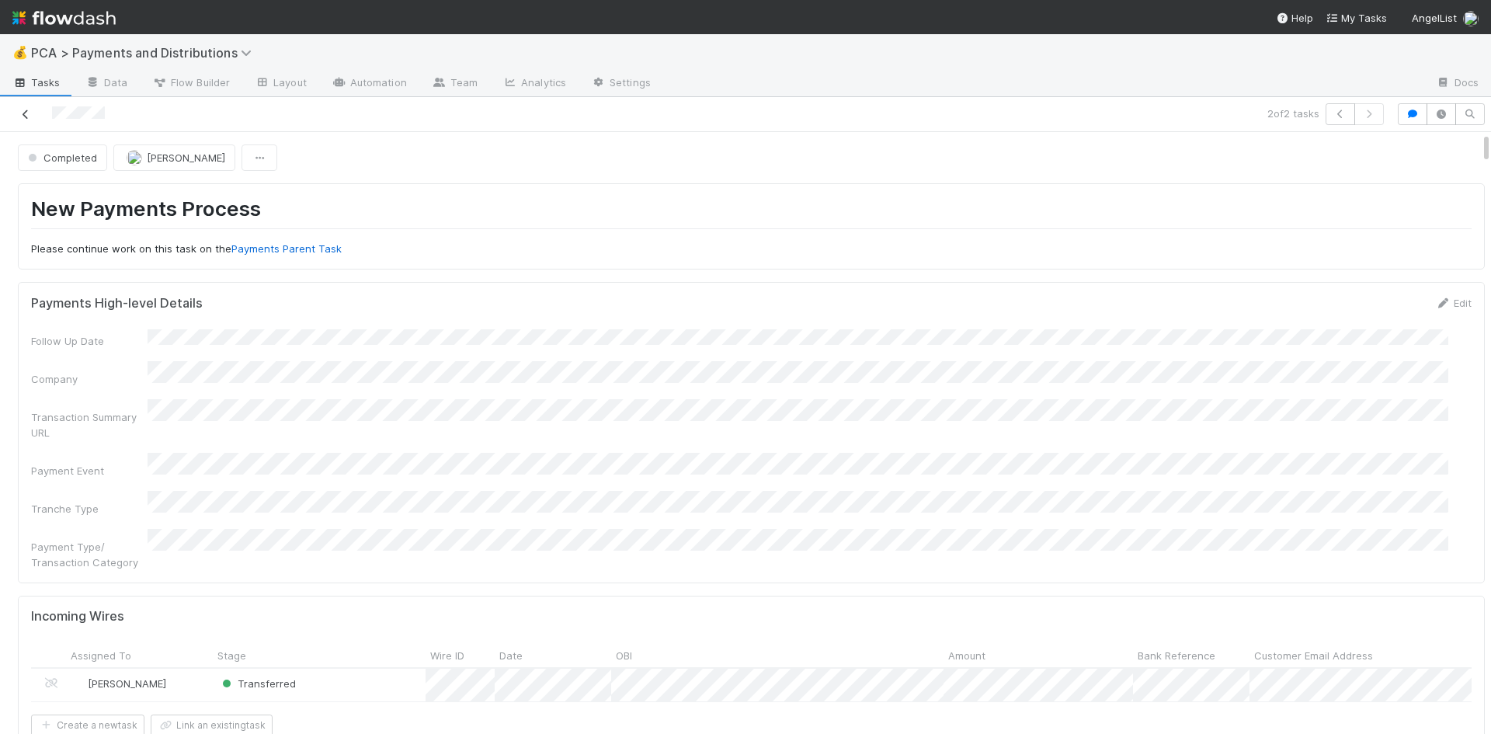
click at [23, 112] on icon at bounding box center [26, 114] width 16 height 10
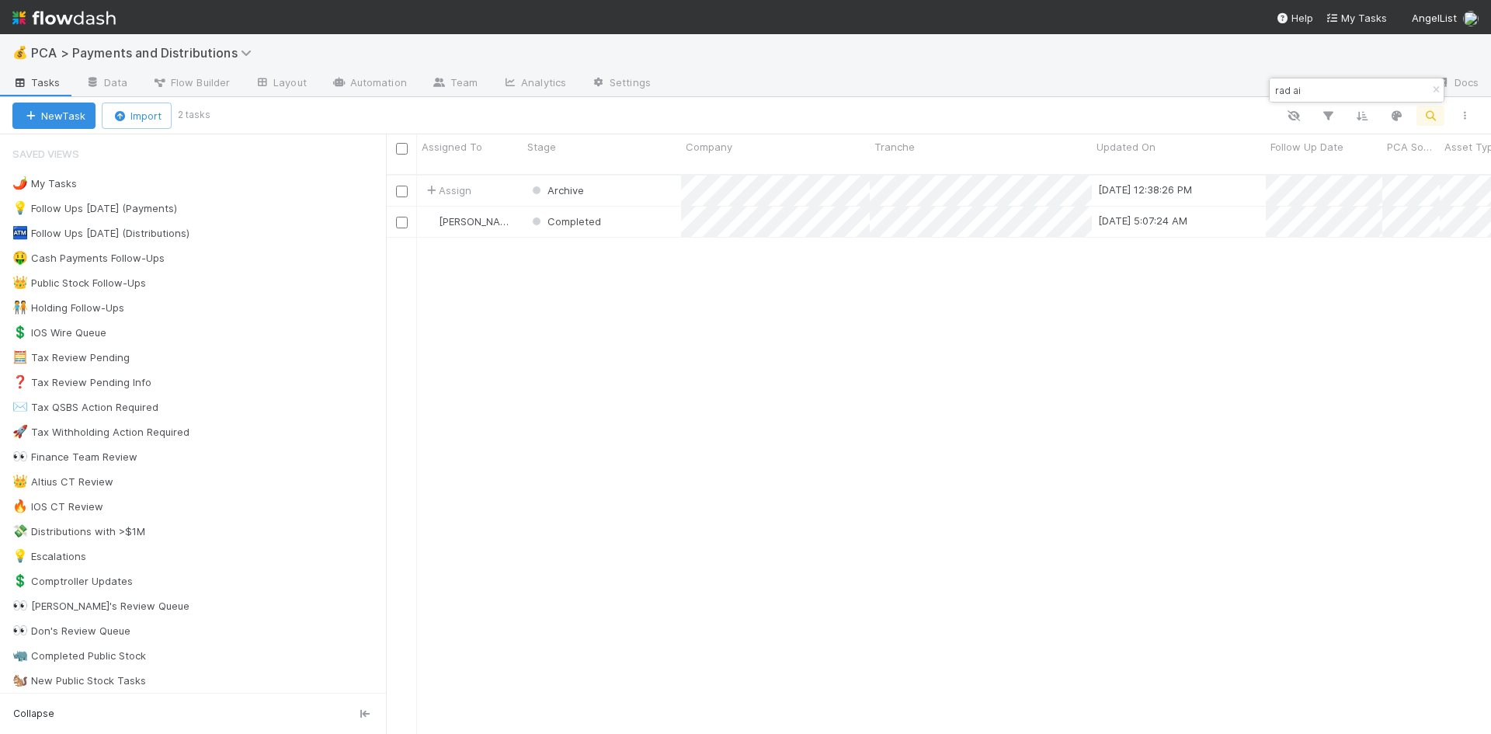
scroll to position [561, 1093]
drag, startPoint x: 1320, startPoint y: 92, endPoint x: 1273, endPoint y: 88, distance: 47.5
click at [1273, 88] on input "rad ai" at bounding box center [1349, 90] width 155 height 19
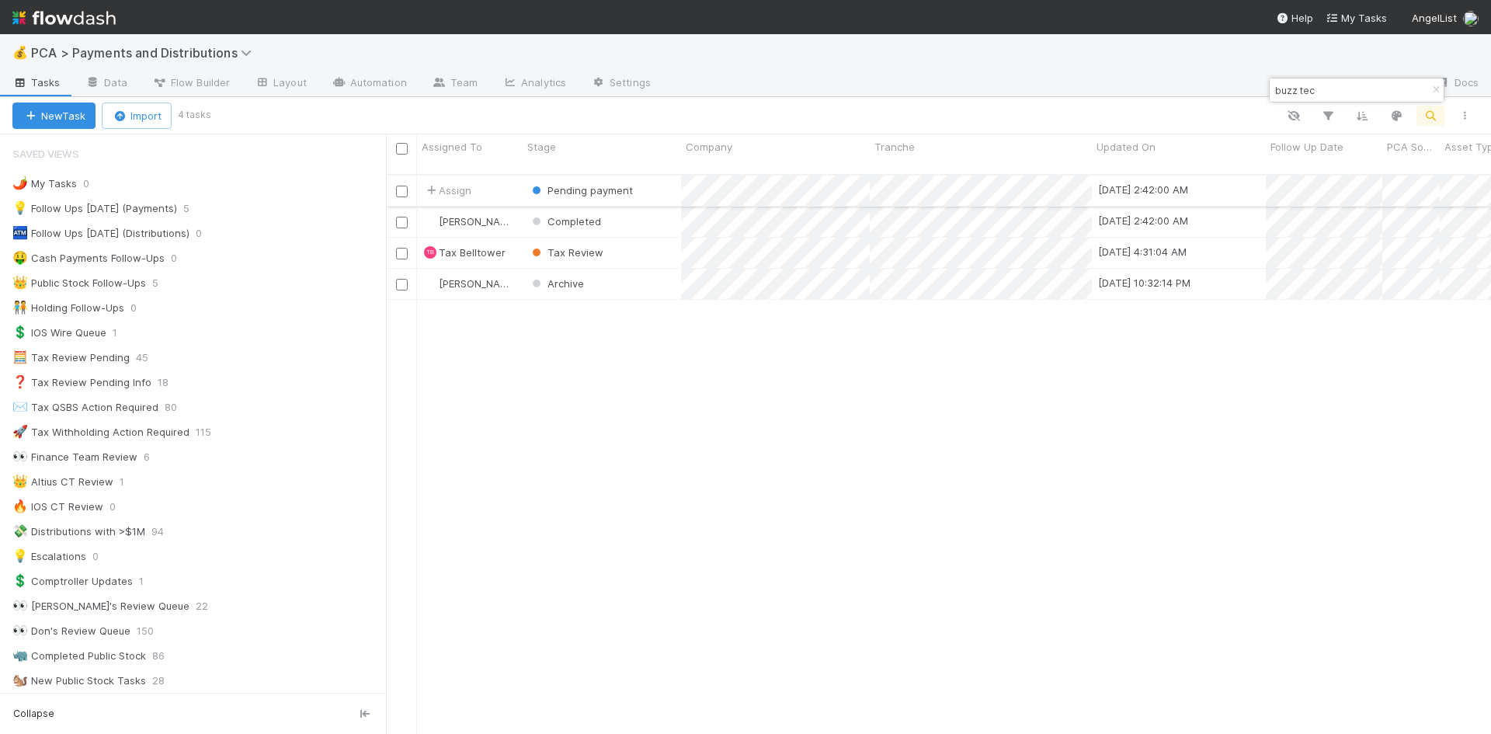
type input "buzz tec"
click at [664, 179] on div "Pending payment" at bounding box center [602, 190] width 158 height 30
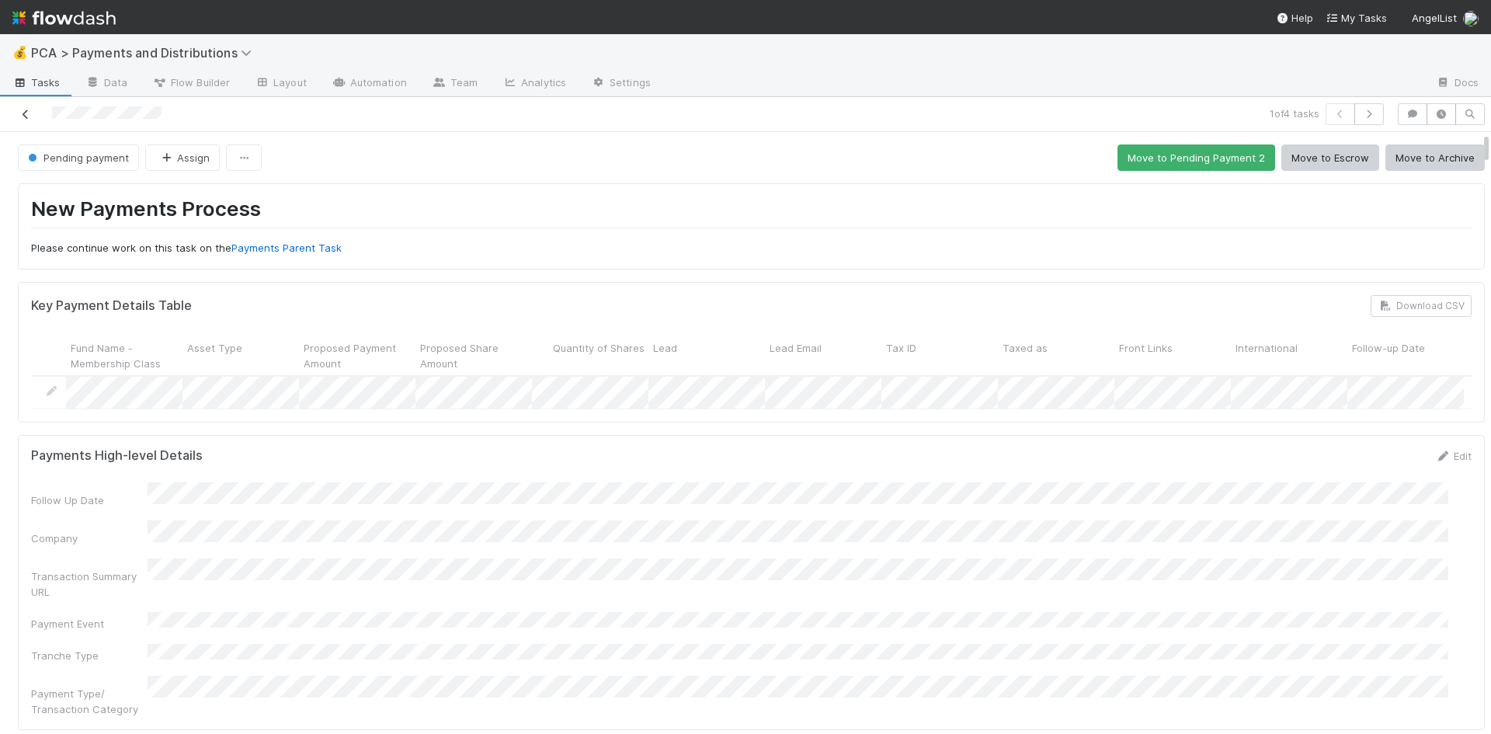
click at [27, 111] on icon at bounding box center [26, 114] width 16 height 10
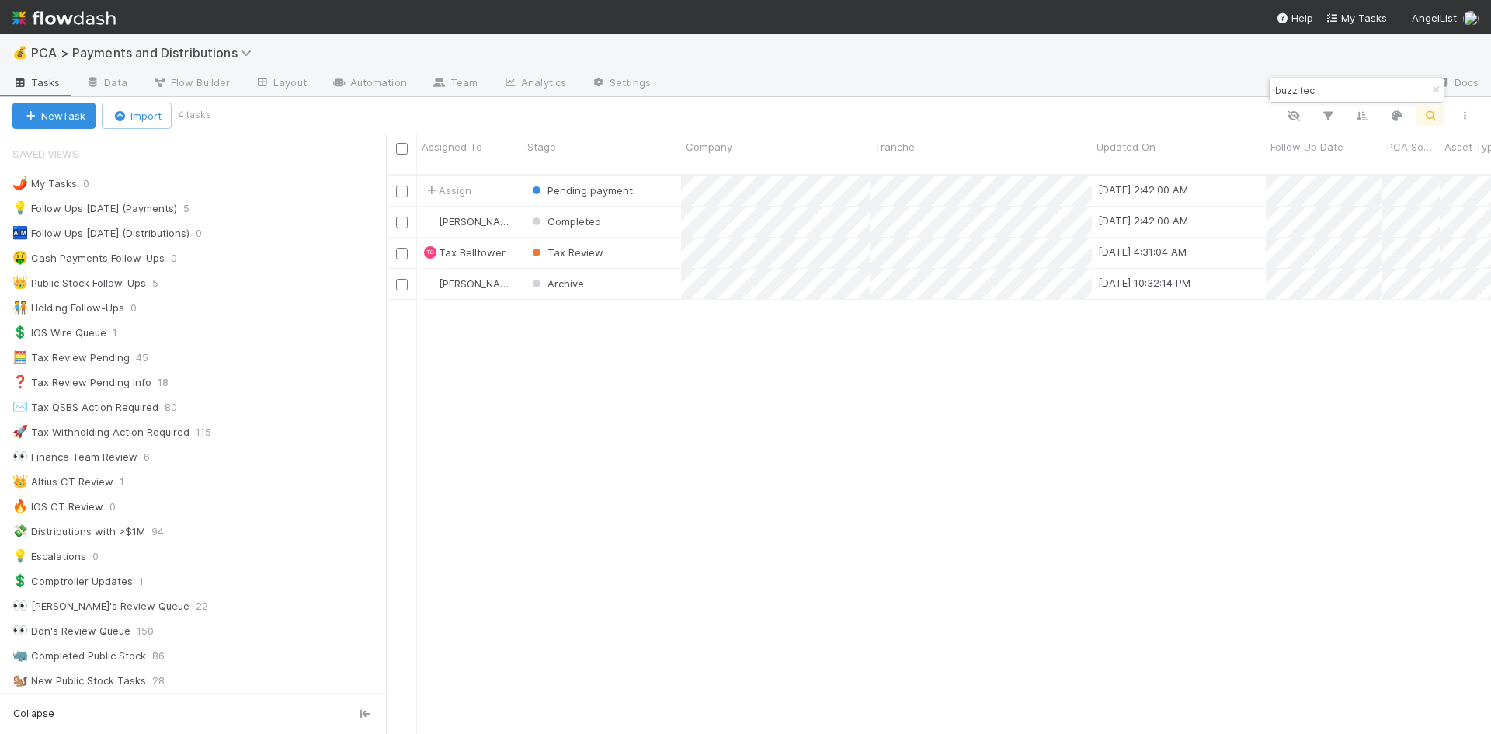
scroll to position [561, 1093]
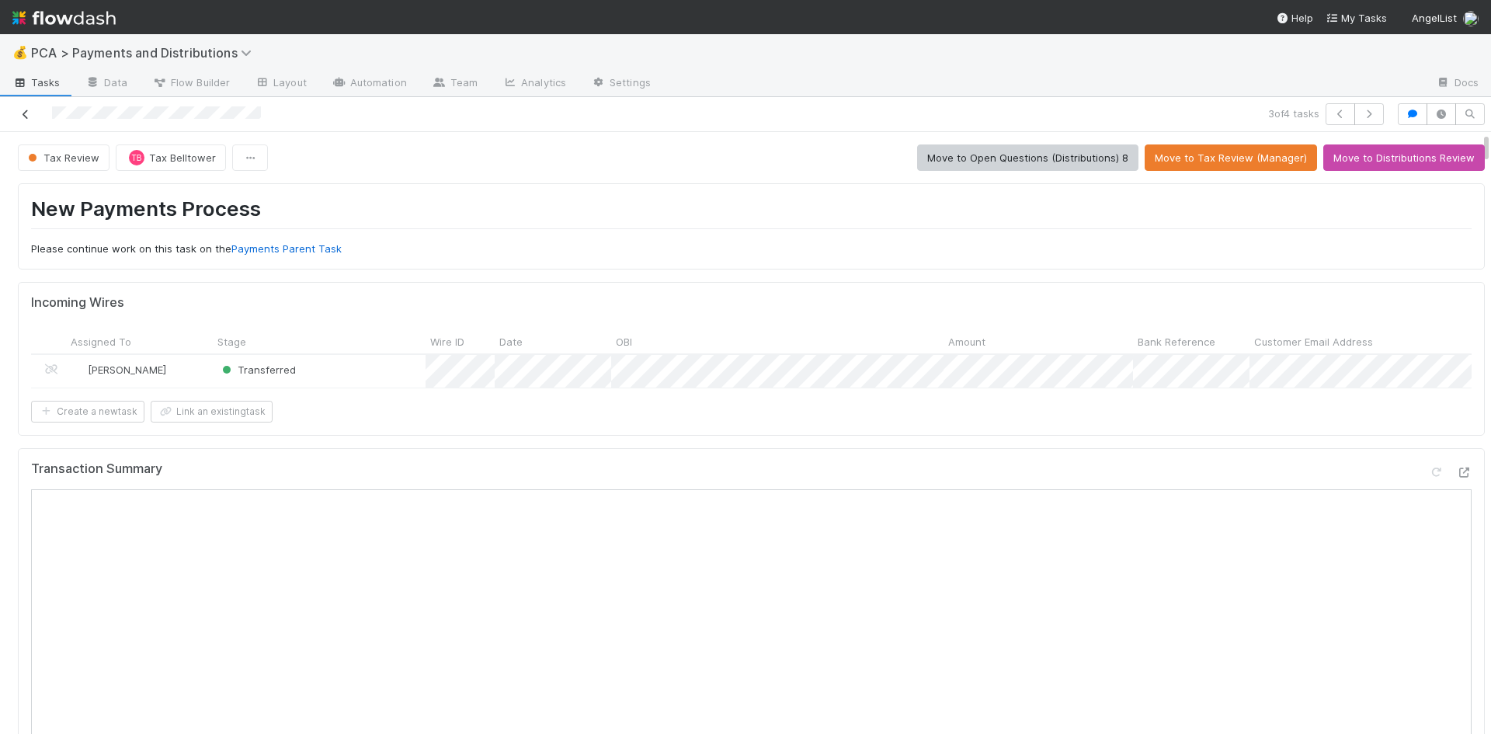
click at [24, 113] on icon at bounding box center [26, 114] width 16 height 10
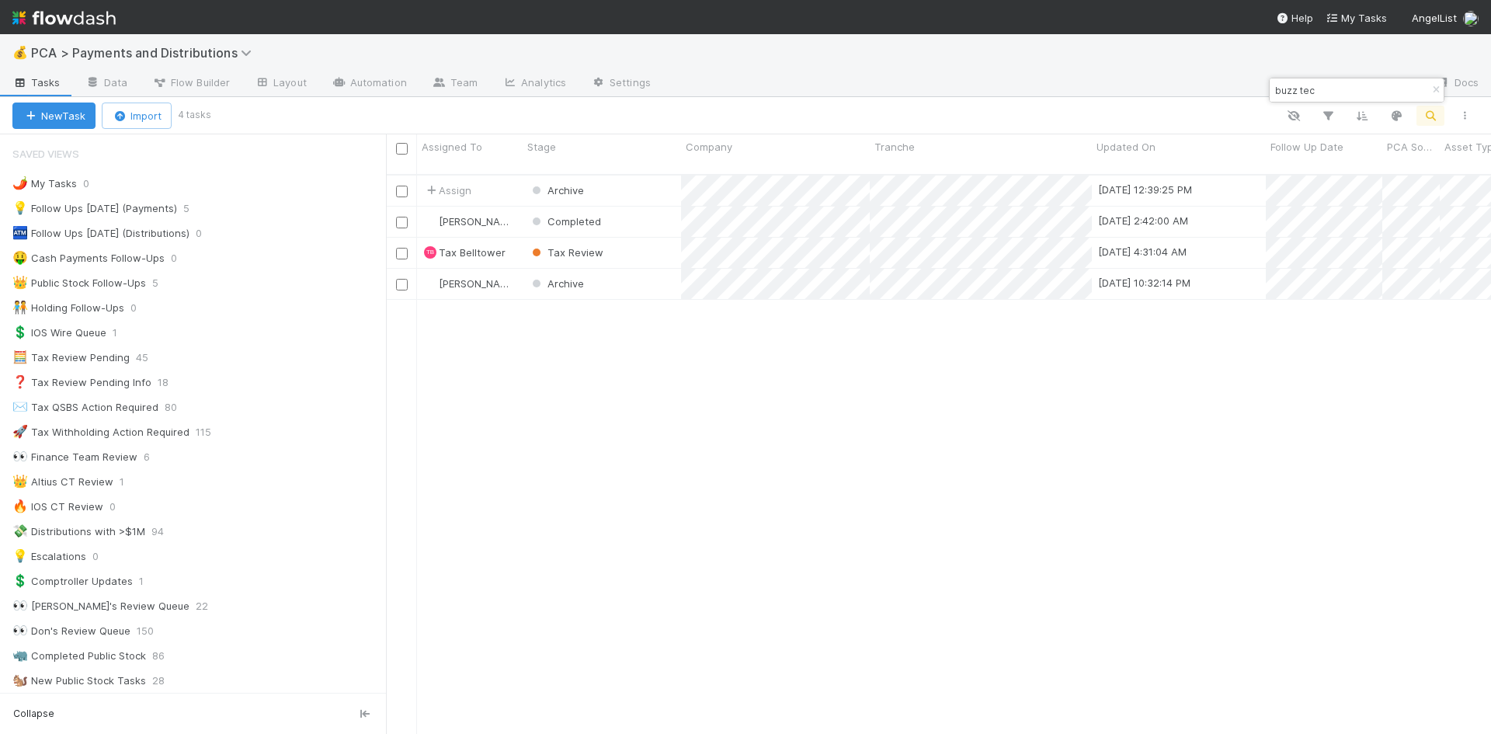
scroll to position [561, 1093]
click at [641, 240] on div "Tax Review" at bounding box center [602, 253] width 158 height 30
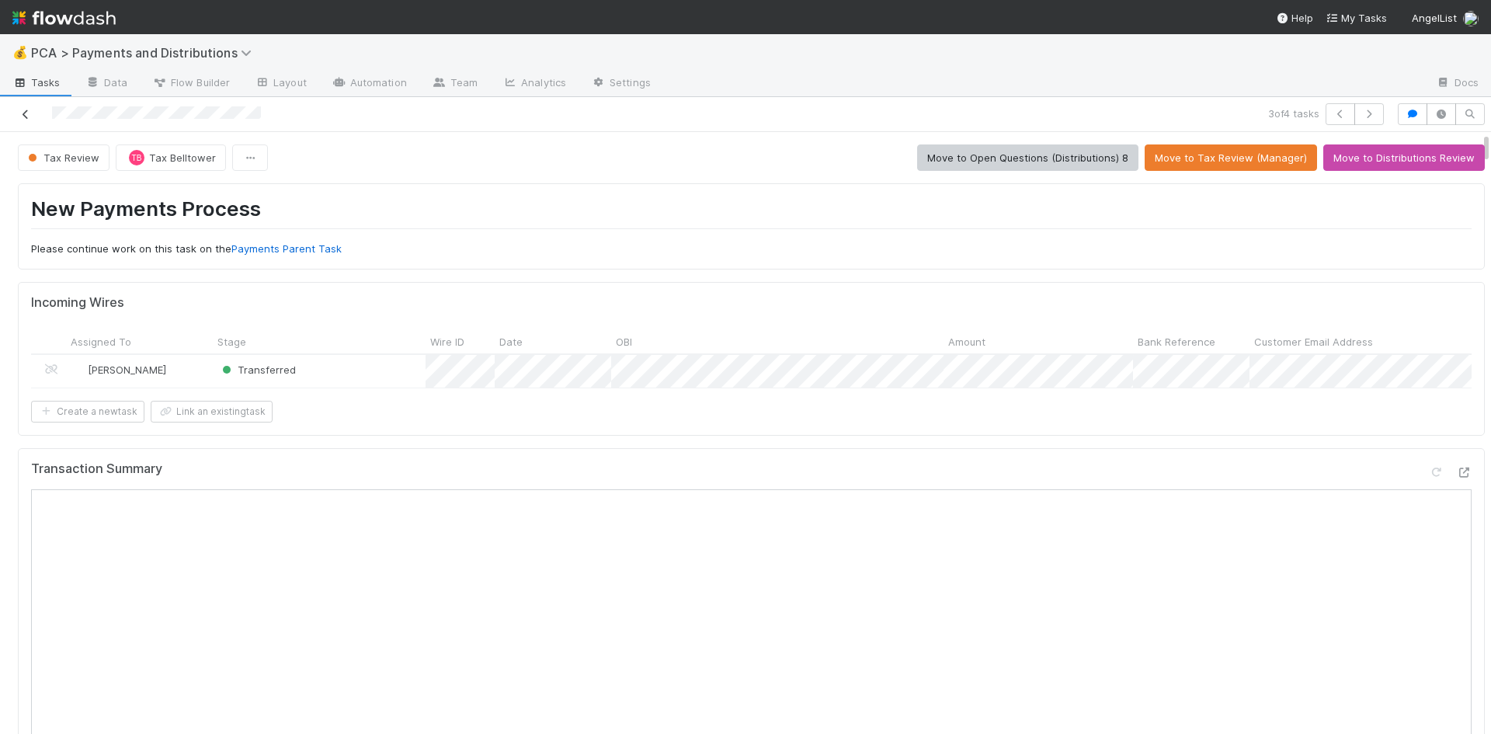
click at [30, 109] on link at bounding box center [26, 114] width 16 height 16
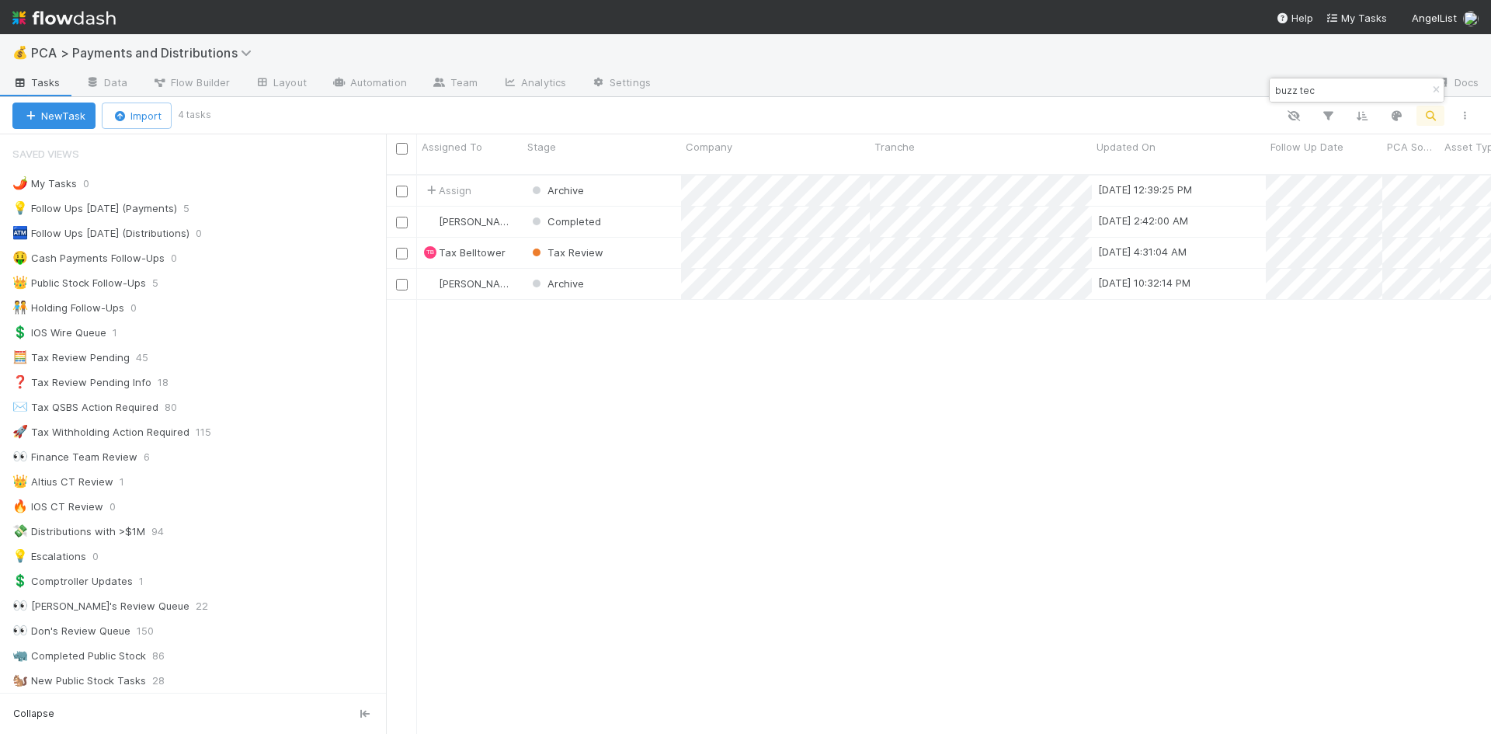
scroll to position [561, 1093]
drag, startPoint x: 1340, startPoint y: 84, endPoint x: 1273, endPoint y: 85, distance: 66.8
click at [1273, 85] on input "buzz tec" at bounding box center [1349, 90] width 155 height 19
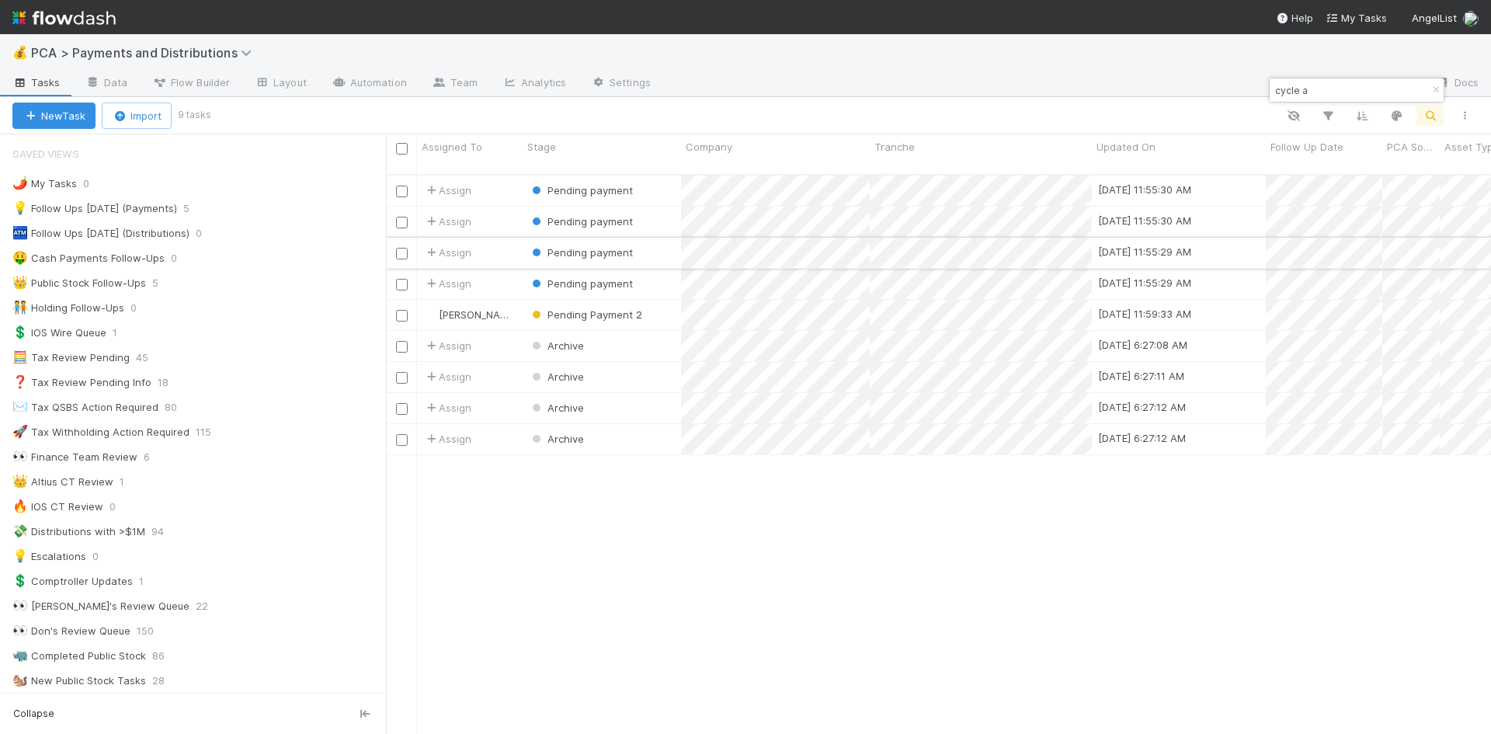
type input "cycle a"
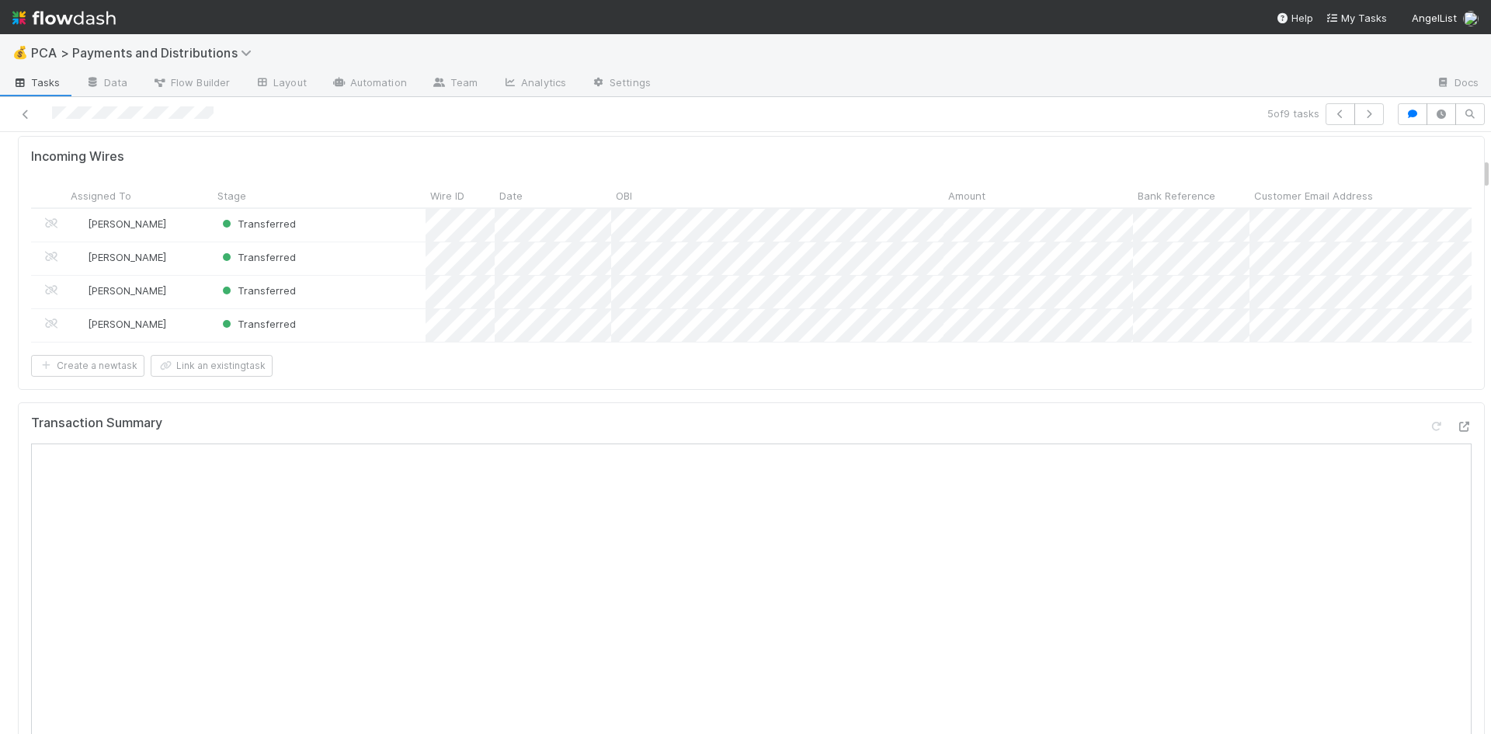
scroll to position [854, 0]
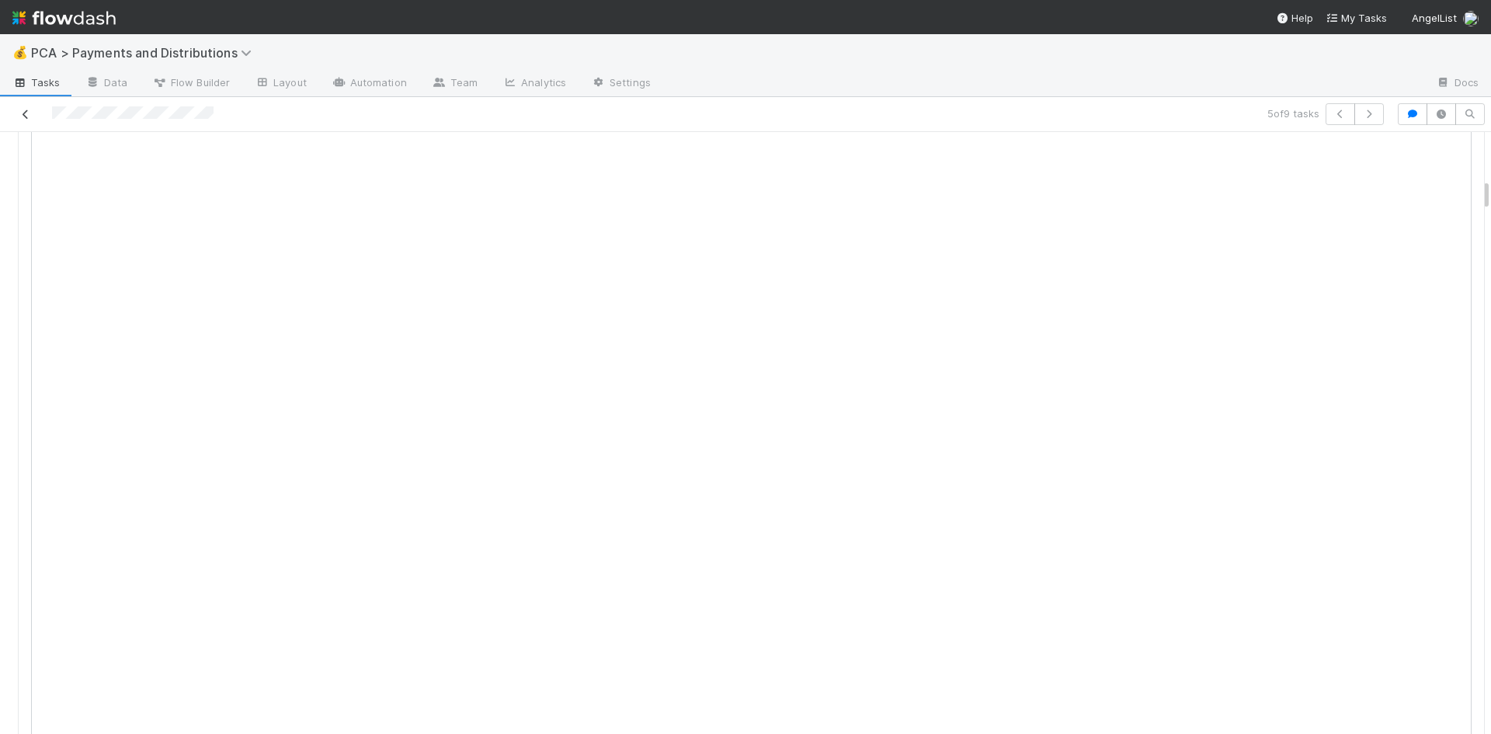
click at [25, 118] on icon at bounding box center [26, 114] width 16 height 10
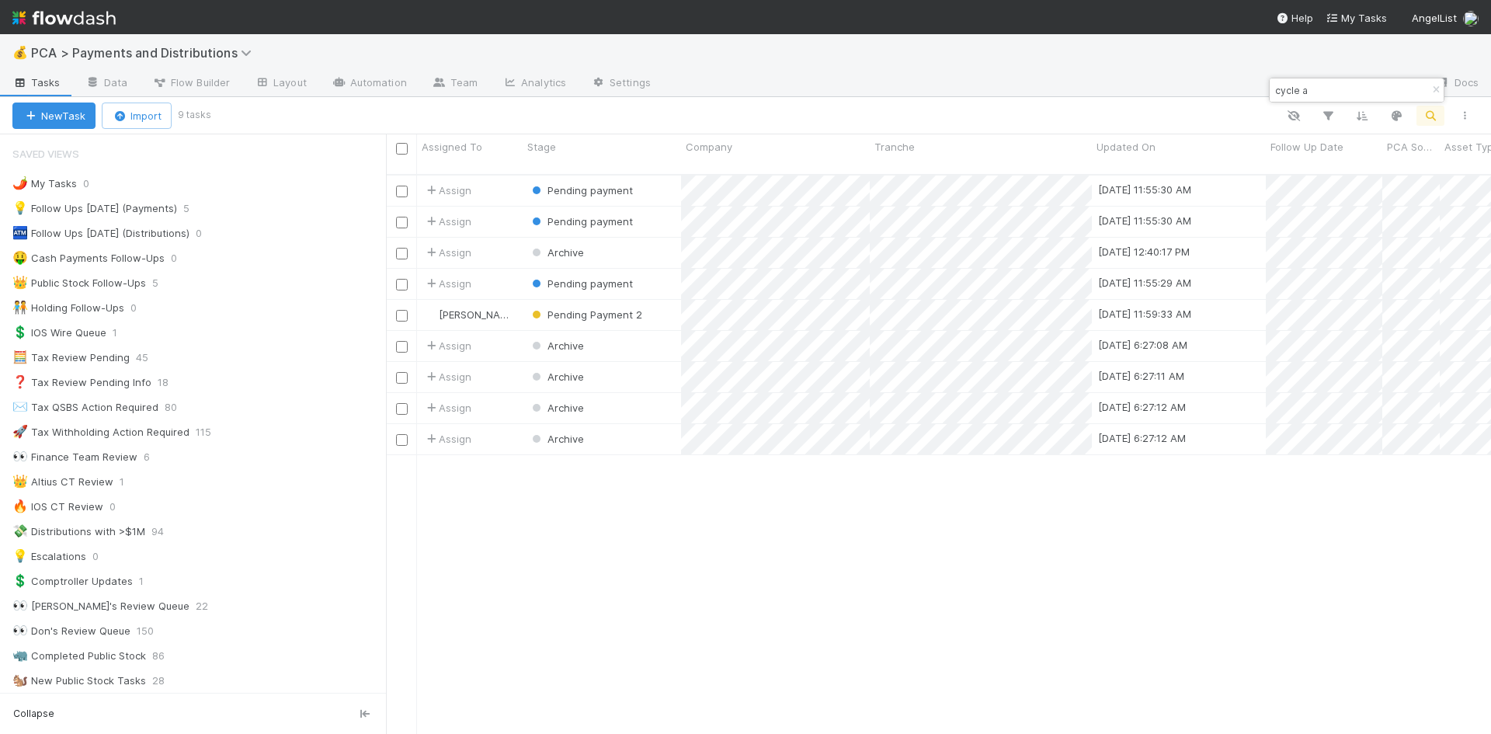
scroll to position [561, 1093]
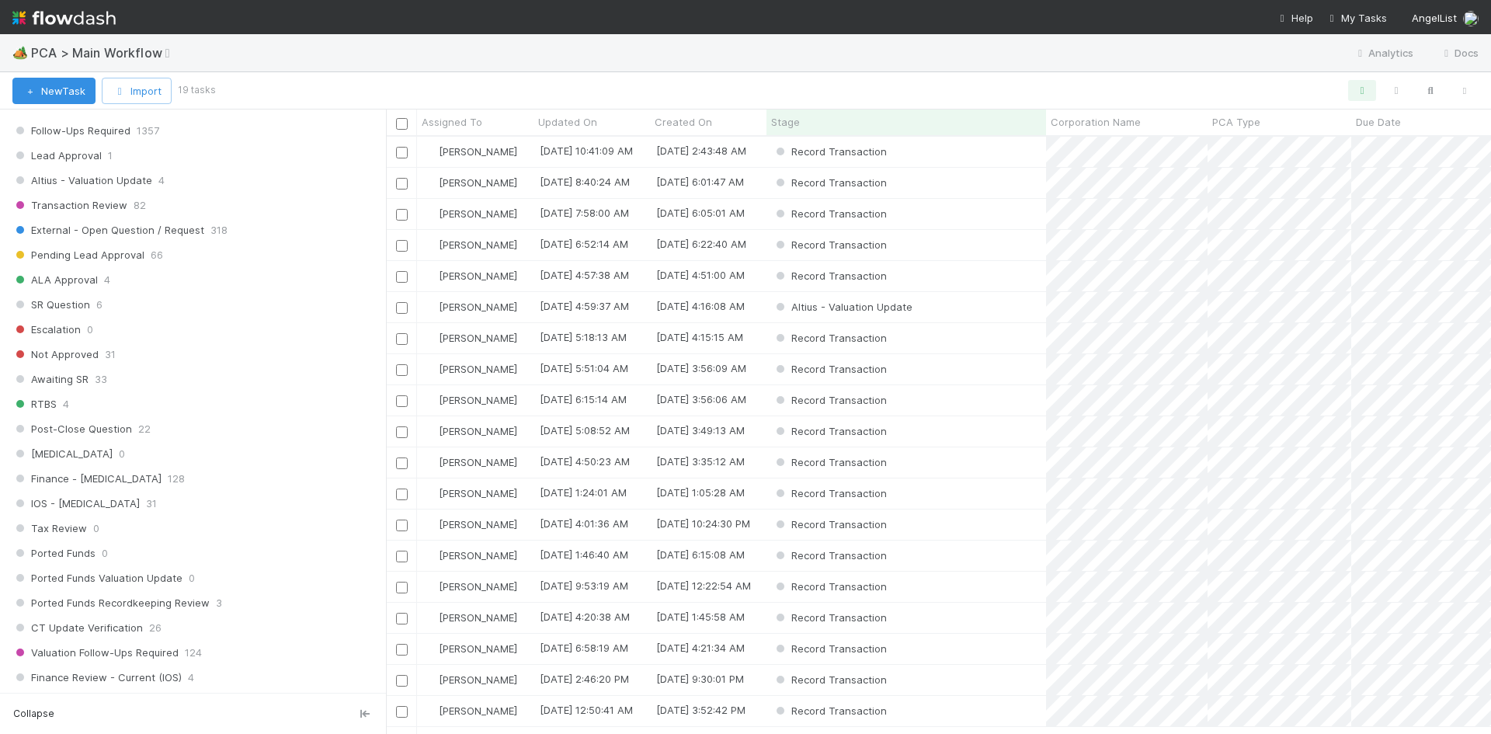
scroll to position [5, 0]
click at [961, 298] on div "Altius - Valuation Update" at bounding box center [906, 307] width 280 height 30
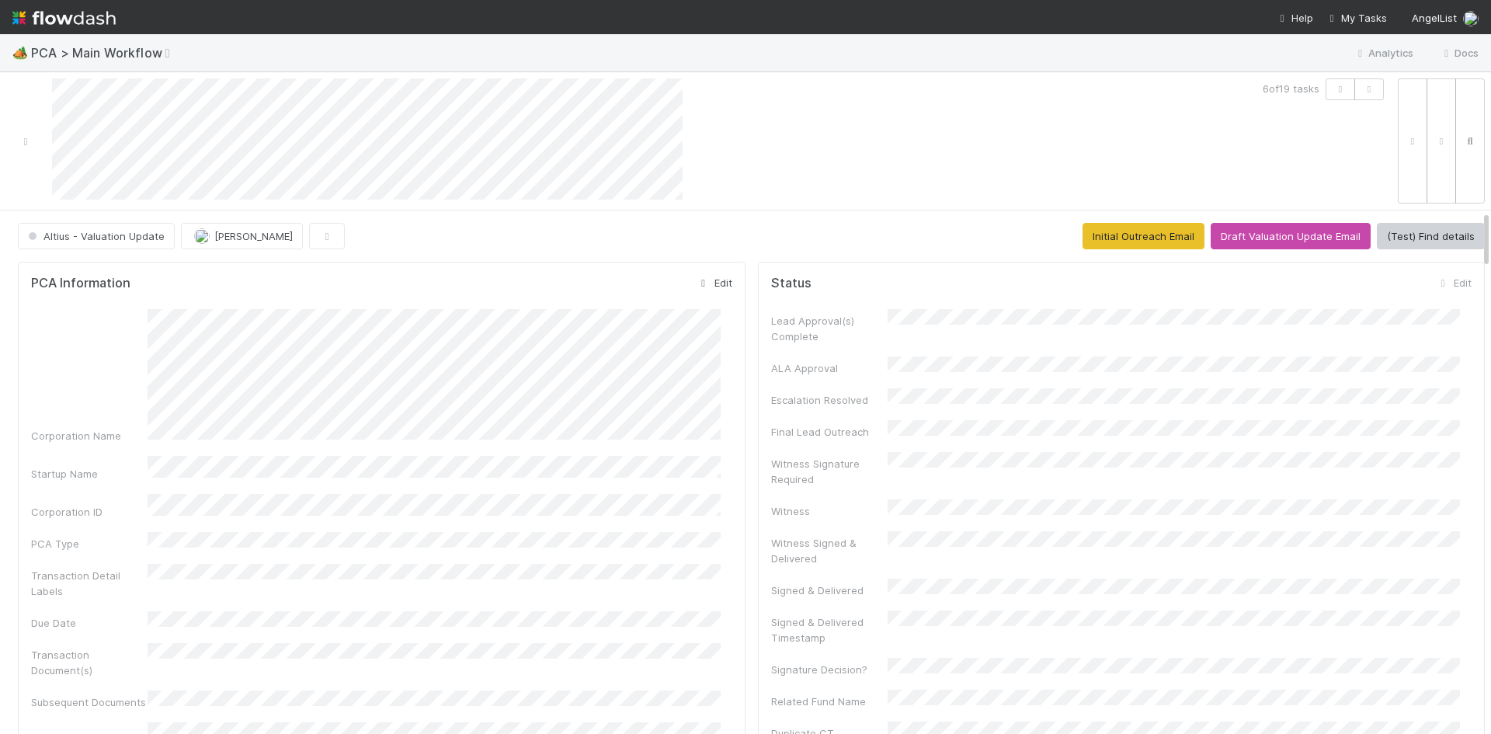
click at [703, 281] on link "Edit" at bounding box center [714, 282] width 36 height 12
click at [642, 283] on button "Save" at bounding box center [649, 288] width 44 height 26
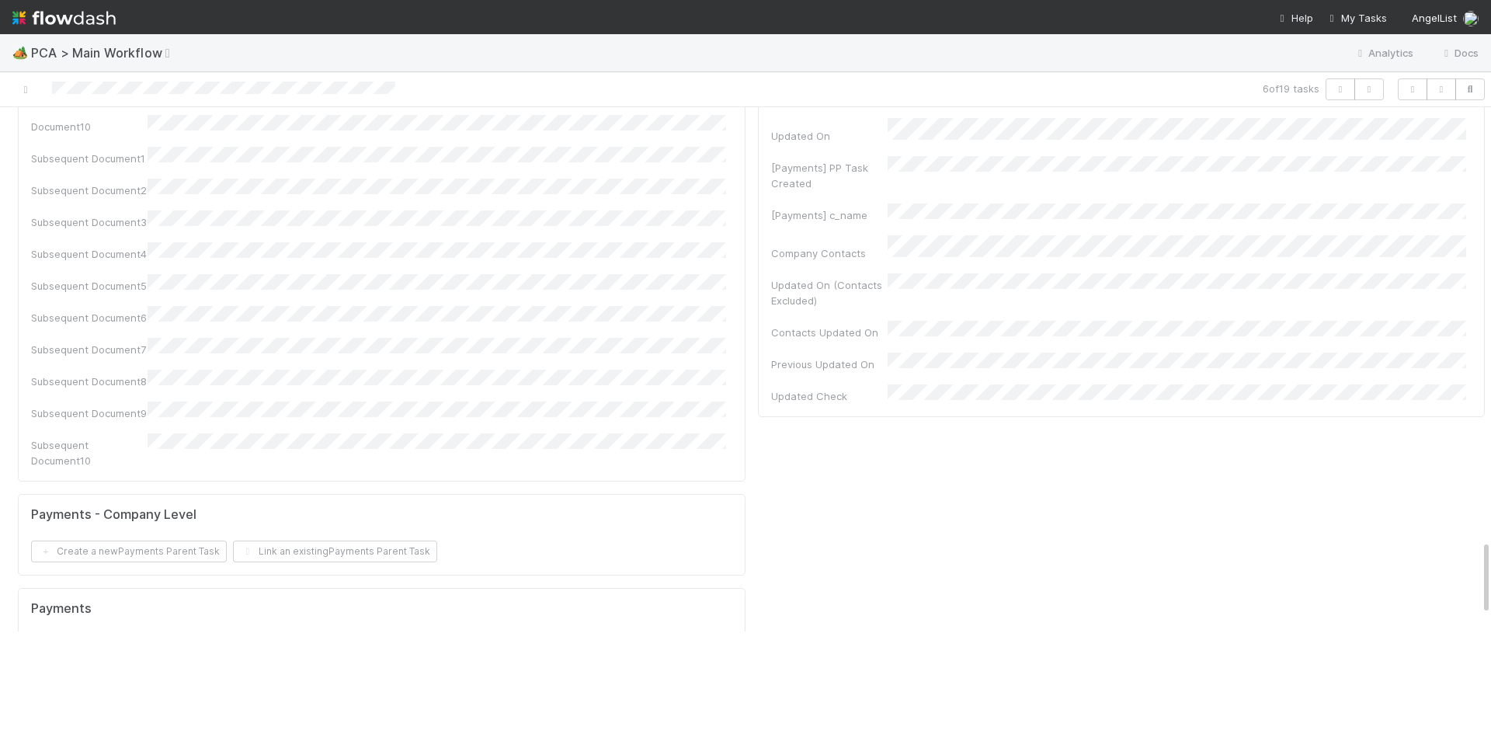
scroll to position [2997, 0]
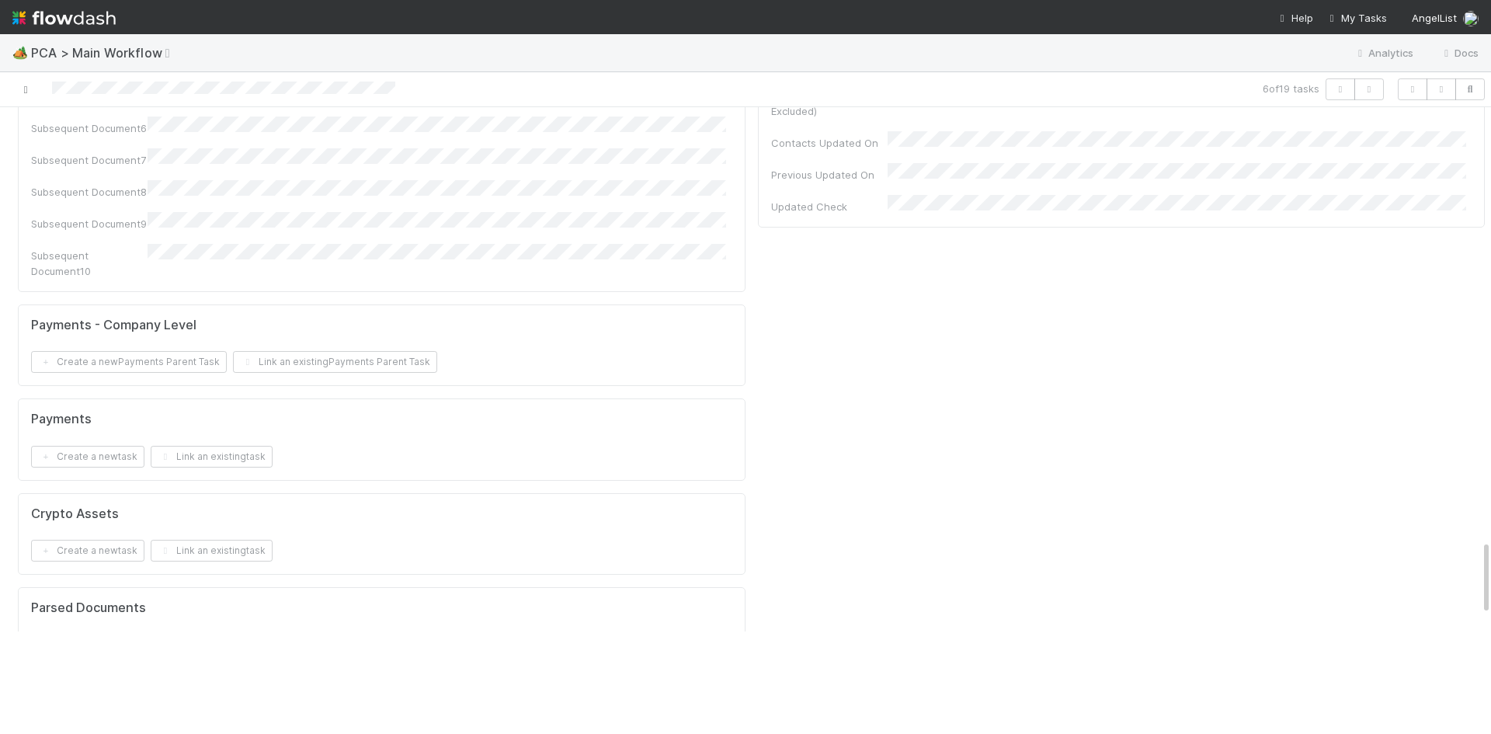
click at [23, 93] on icon at bounding box center [26, 90] width 16 height 10
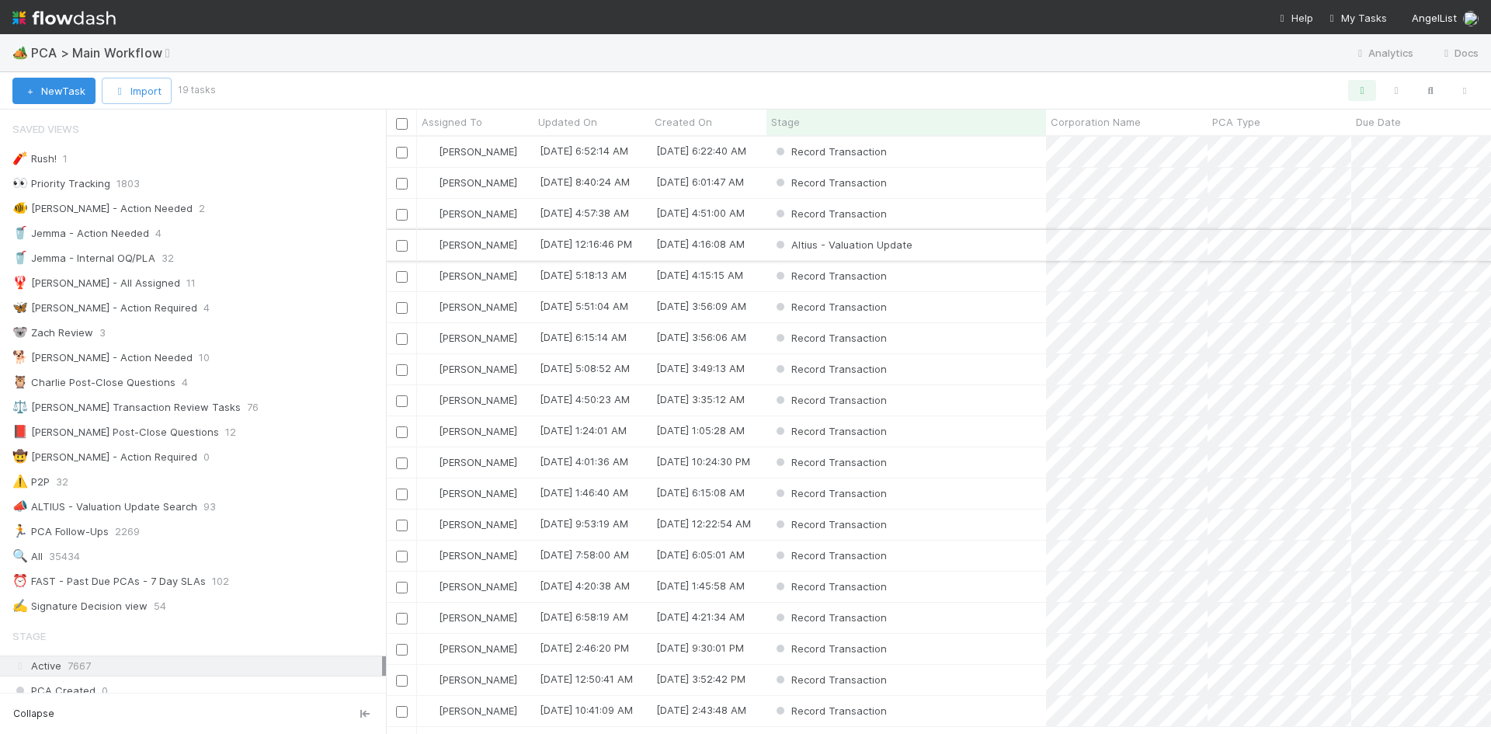
scroll to position [585, 1093]
click at [939, 245] on div "Altius - Valuation Update" at bounding box center [906, 245] width 280 height 30
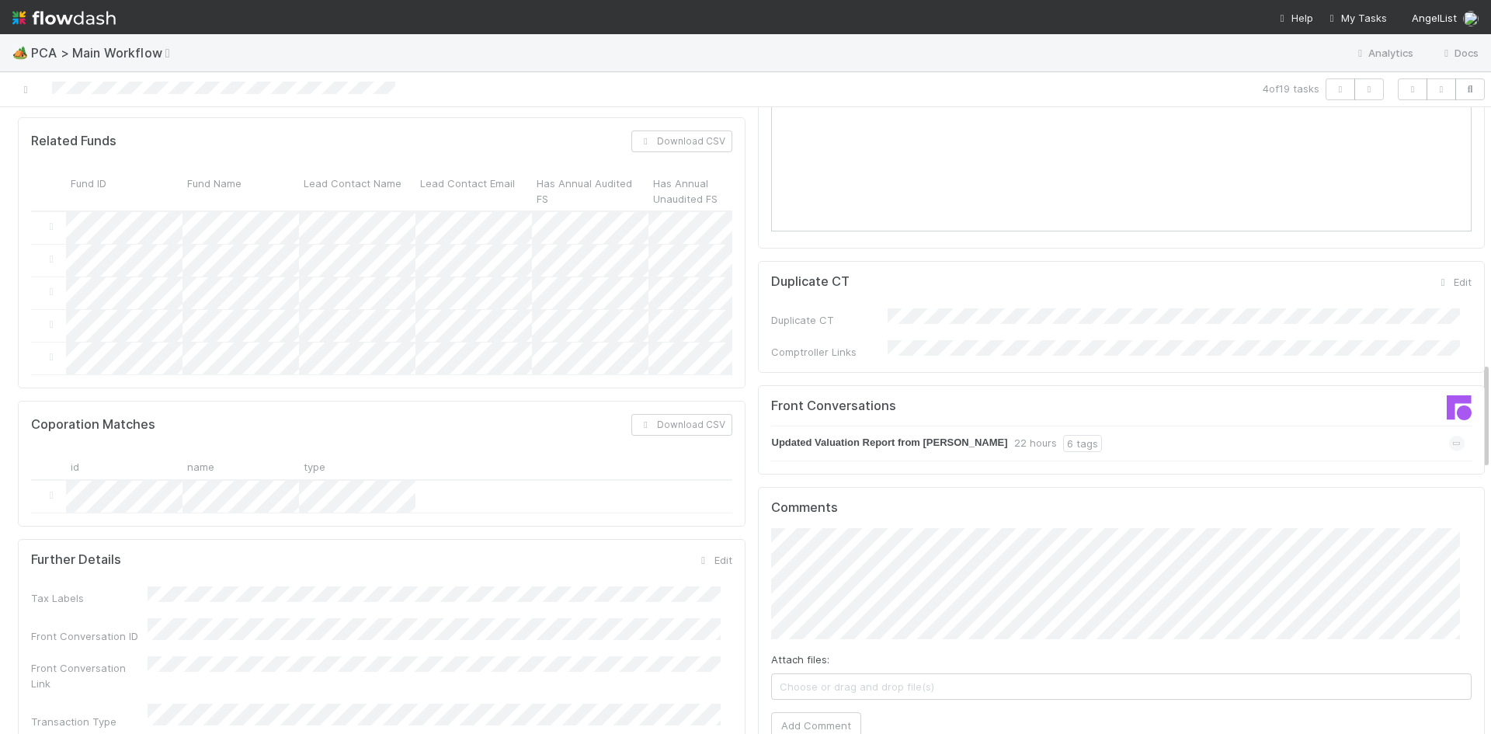
scroll to position [1475, 0]
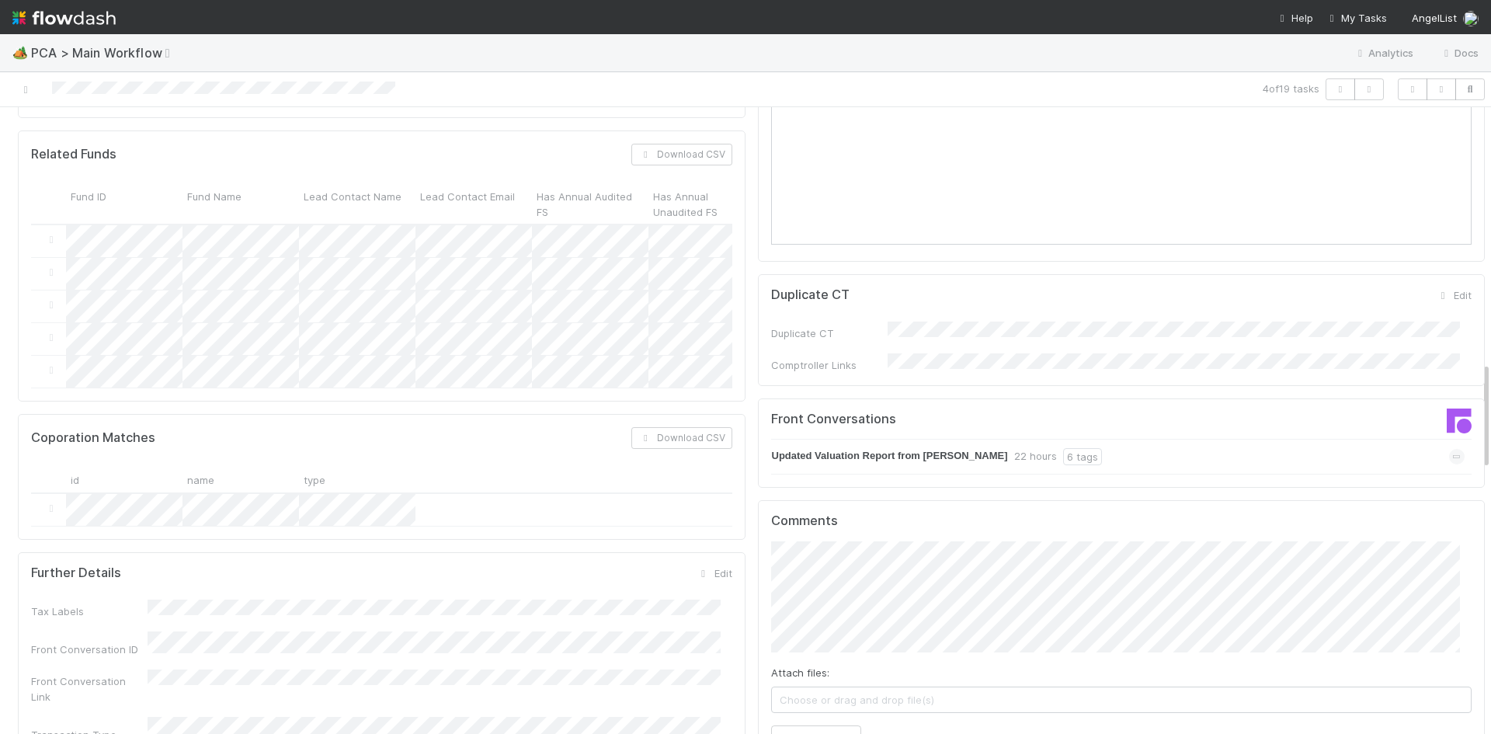
click at [1241, 439] on div "Updated Valuation Report from [PERSON_NAME] 22 hours 6 tags" at bounding box center [1118, 457] width 694 height 36
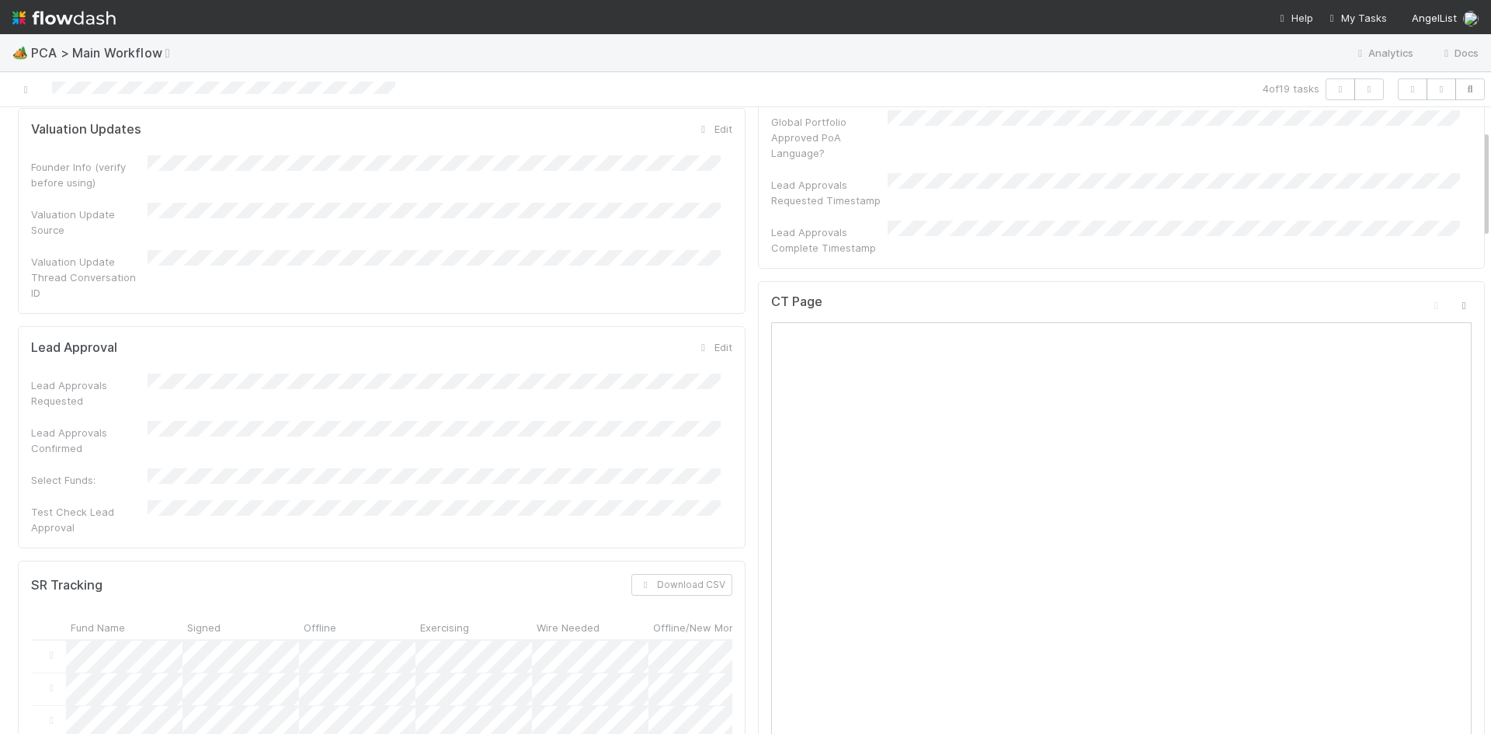
scroll to position [0, 0]
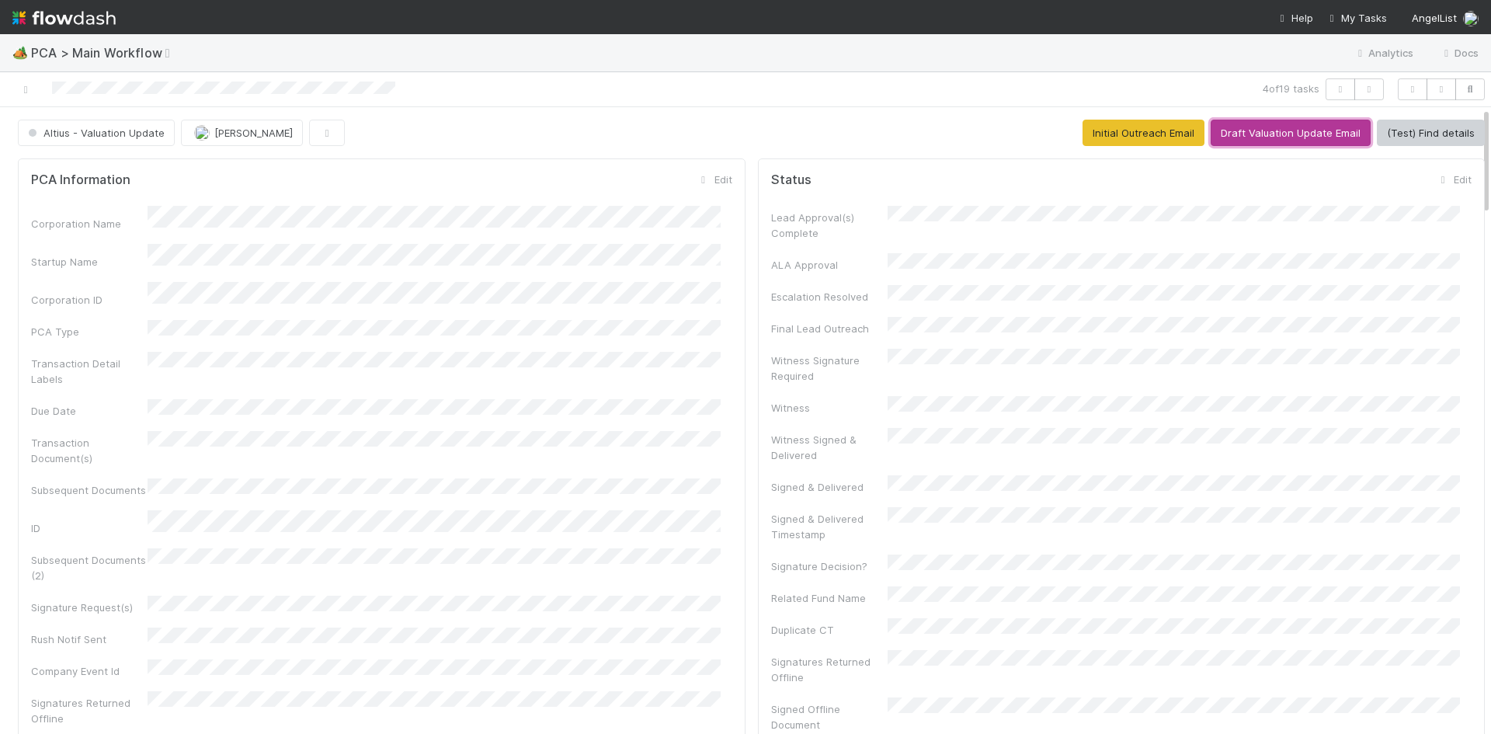
click at [1270, 130] on button "Draft Valuation Update Email" at bounding box center [1291, 133] width 160 height 26
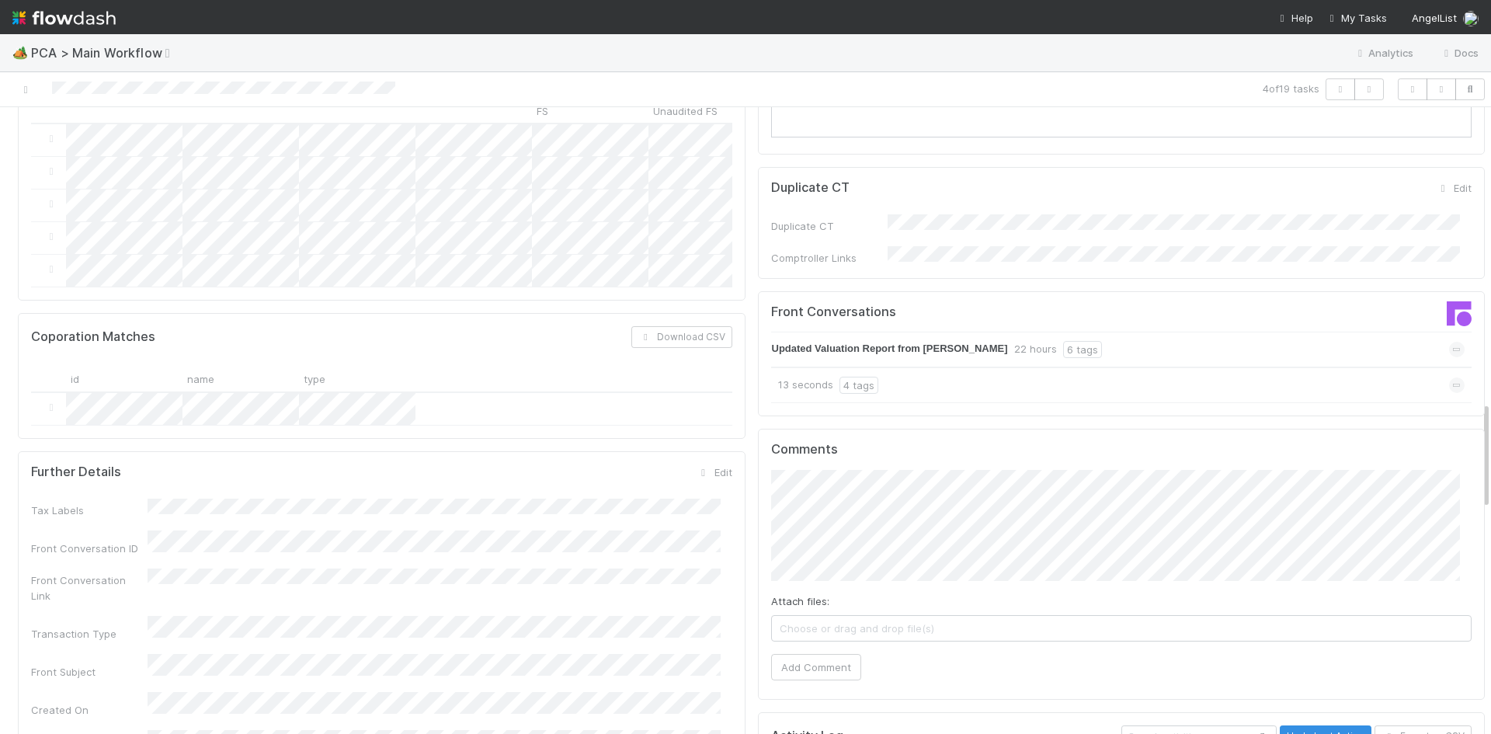
scroll to position [1708, 0]
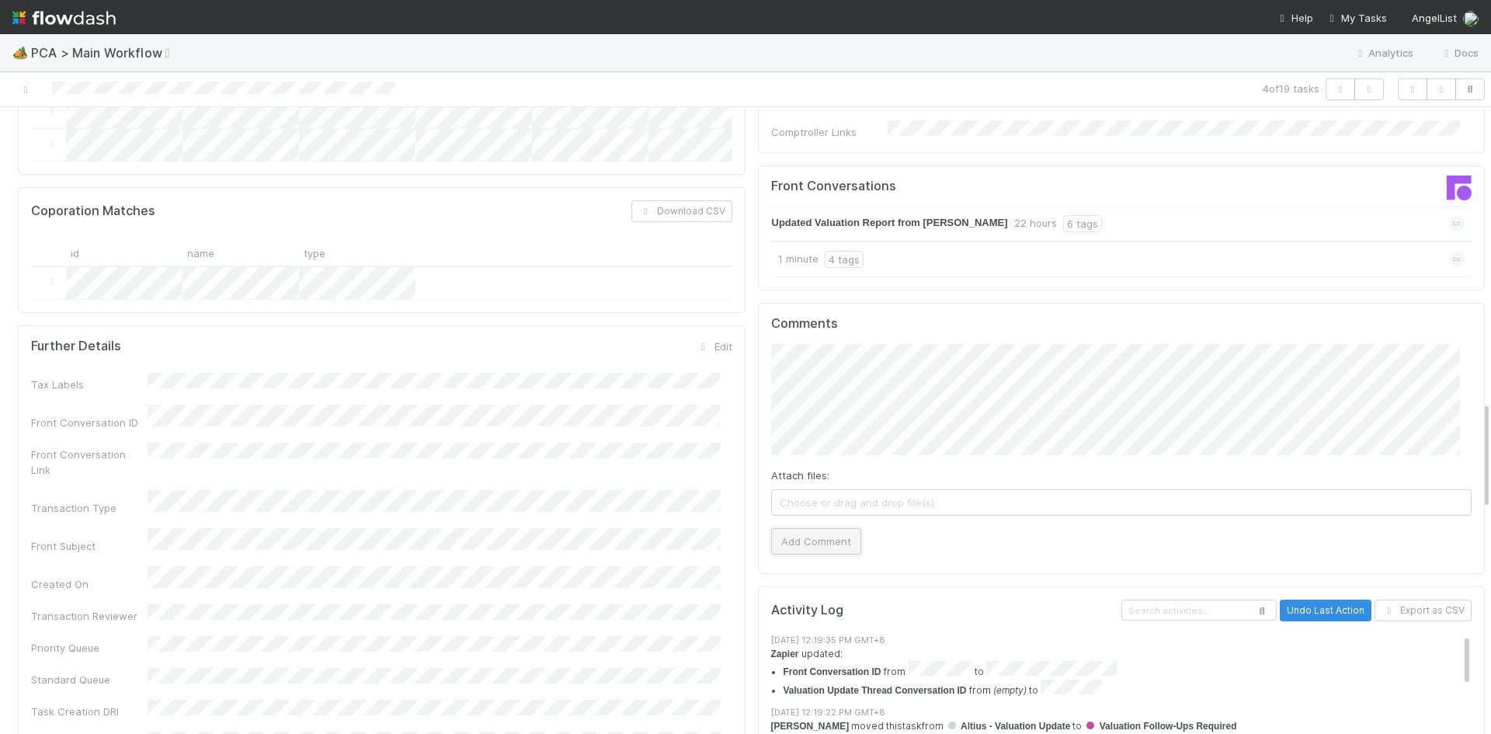
click at [780, 528] on button "Add Comment" at bounding box center [816, 541] width 90 height 26
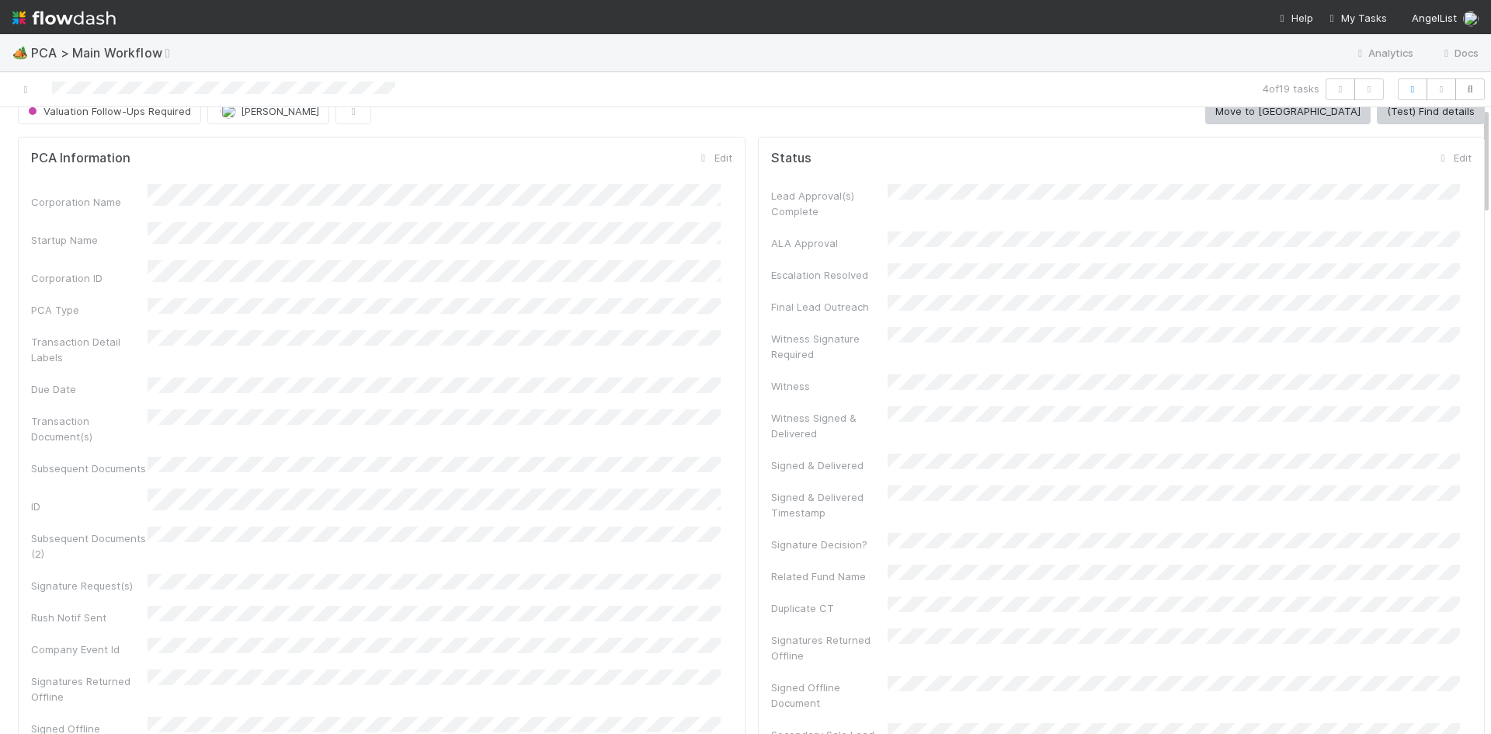
scroll to position [0, 0]
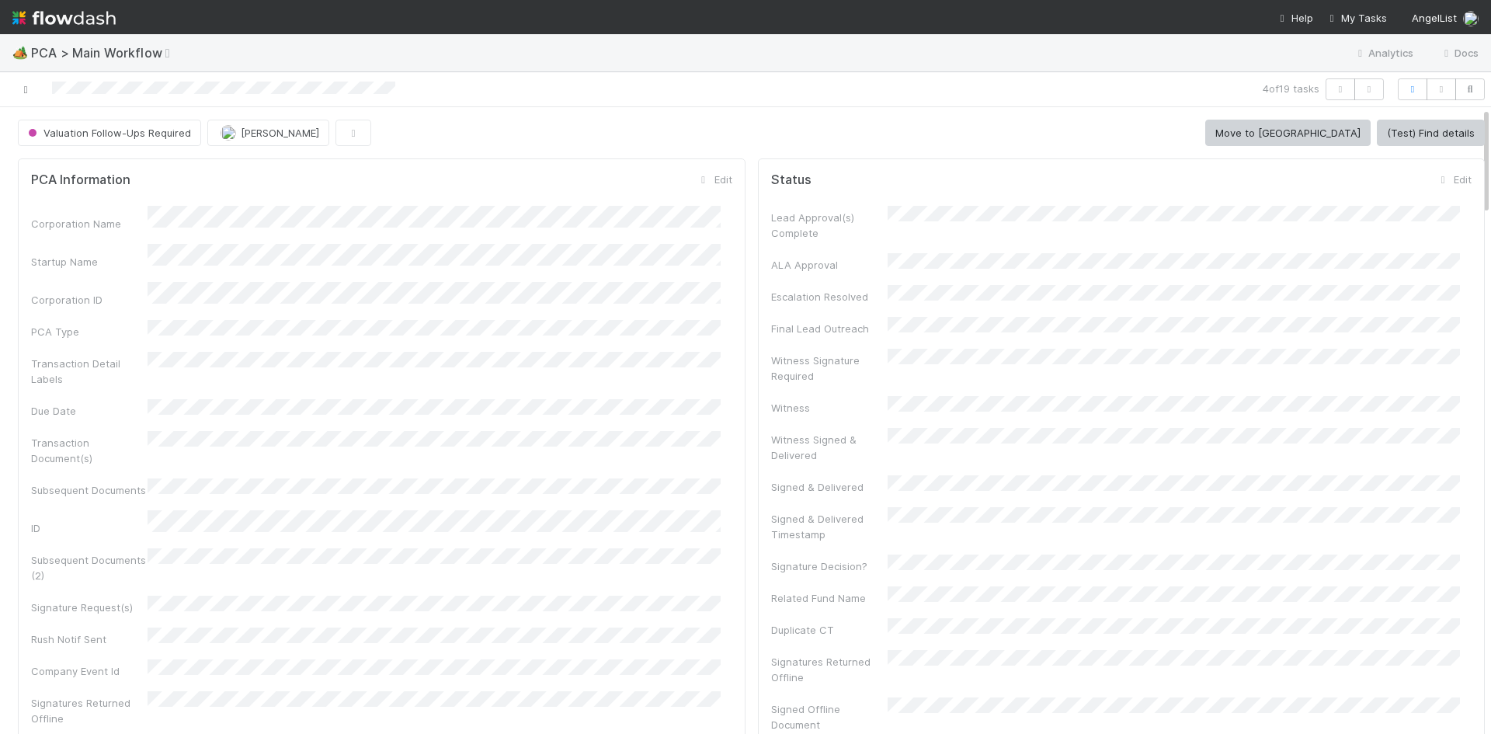
click at [25, 90] on icon at bounding box center [26, 90] width 16 height 10
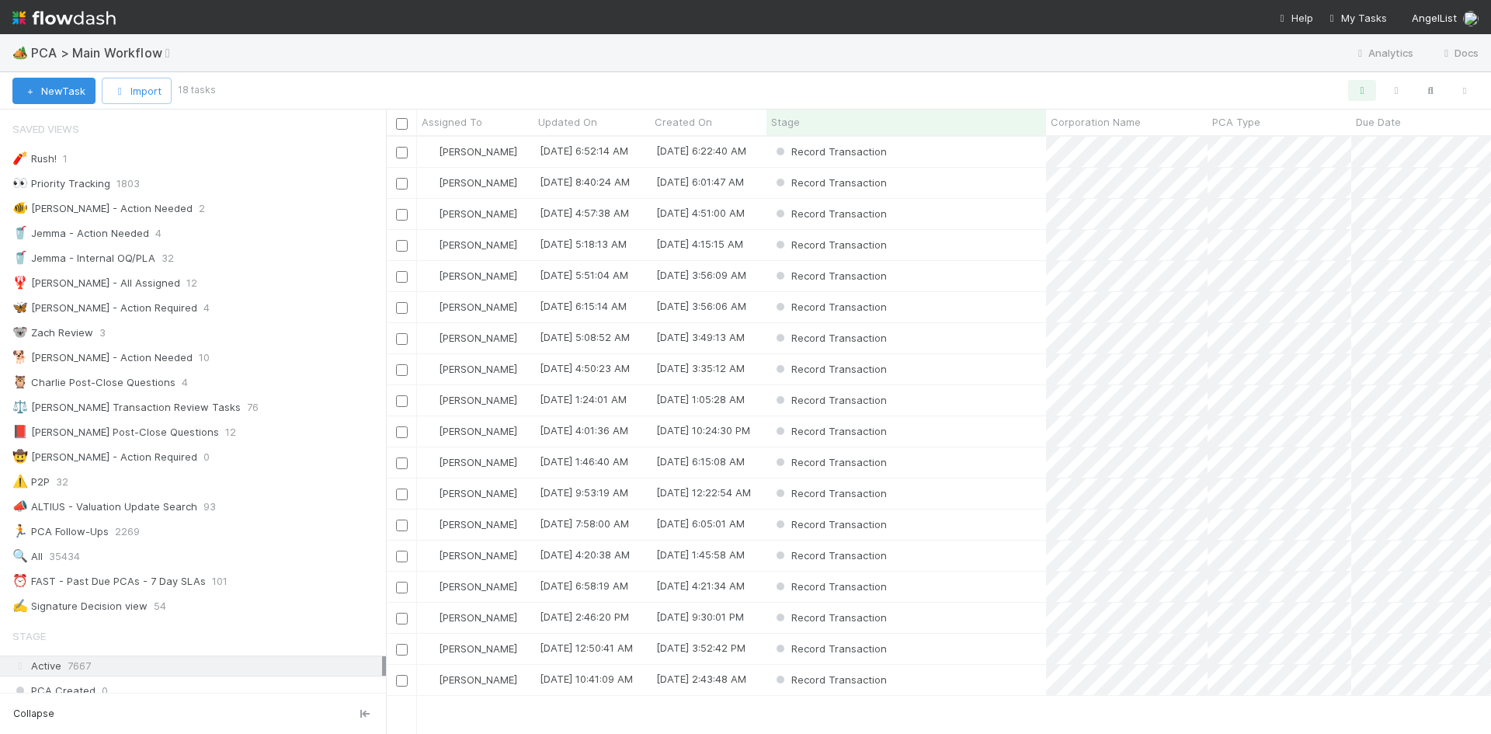
scroll to position [585, 1093]
click at [1264, 115] on div "PCA Type" at bounding box center [1279, 122] width 135 height 16
click at [1259, 145] on div "Sort A → Z" at bounding box center [1301, 151] width 177 height 23
click at [971, 685] on div "Record Transaction" at bounding box center [906, 680] width 280 height 30
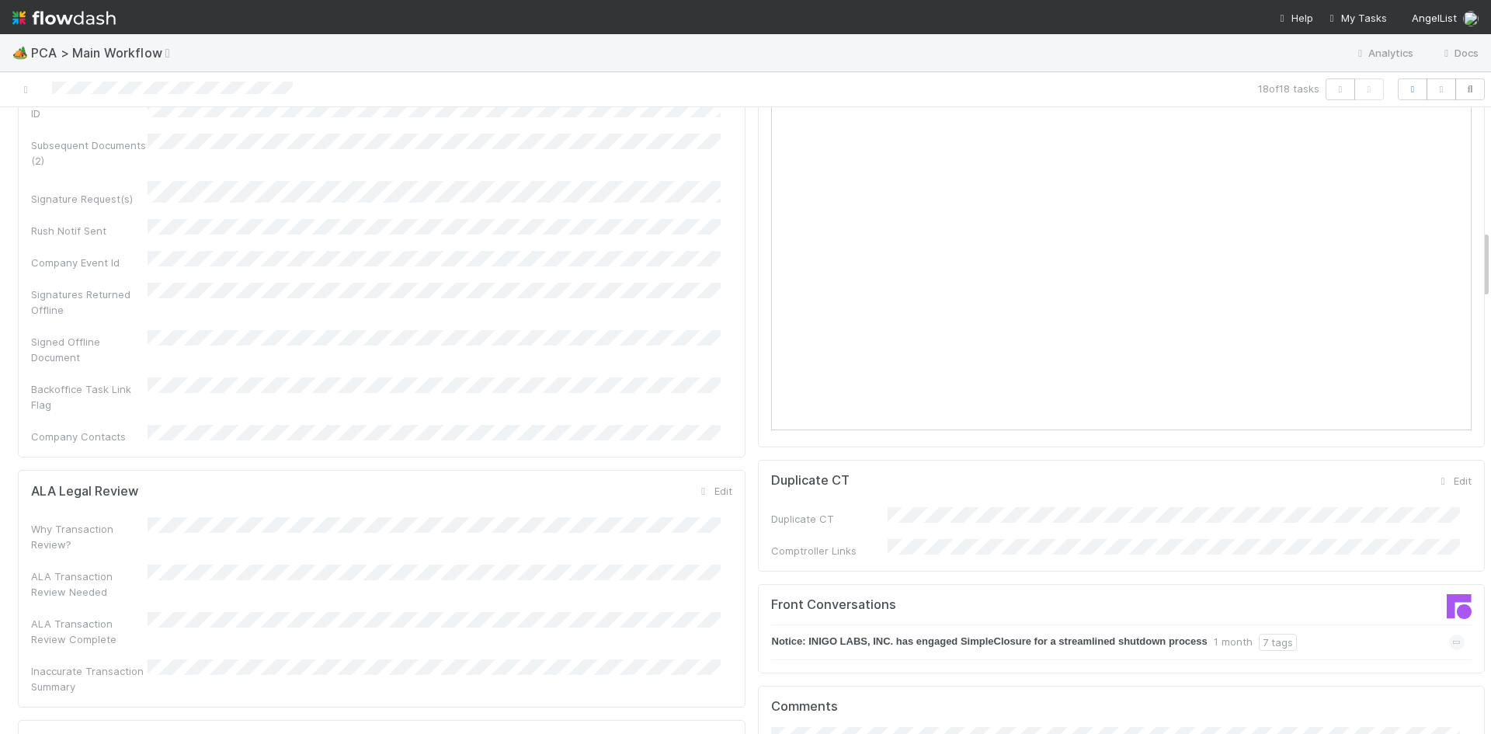
scroll to position [1553, 0]
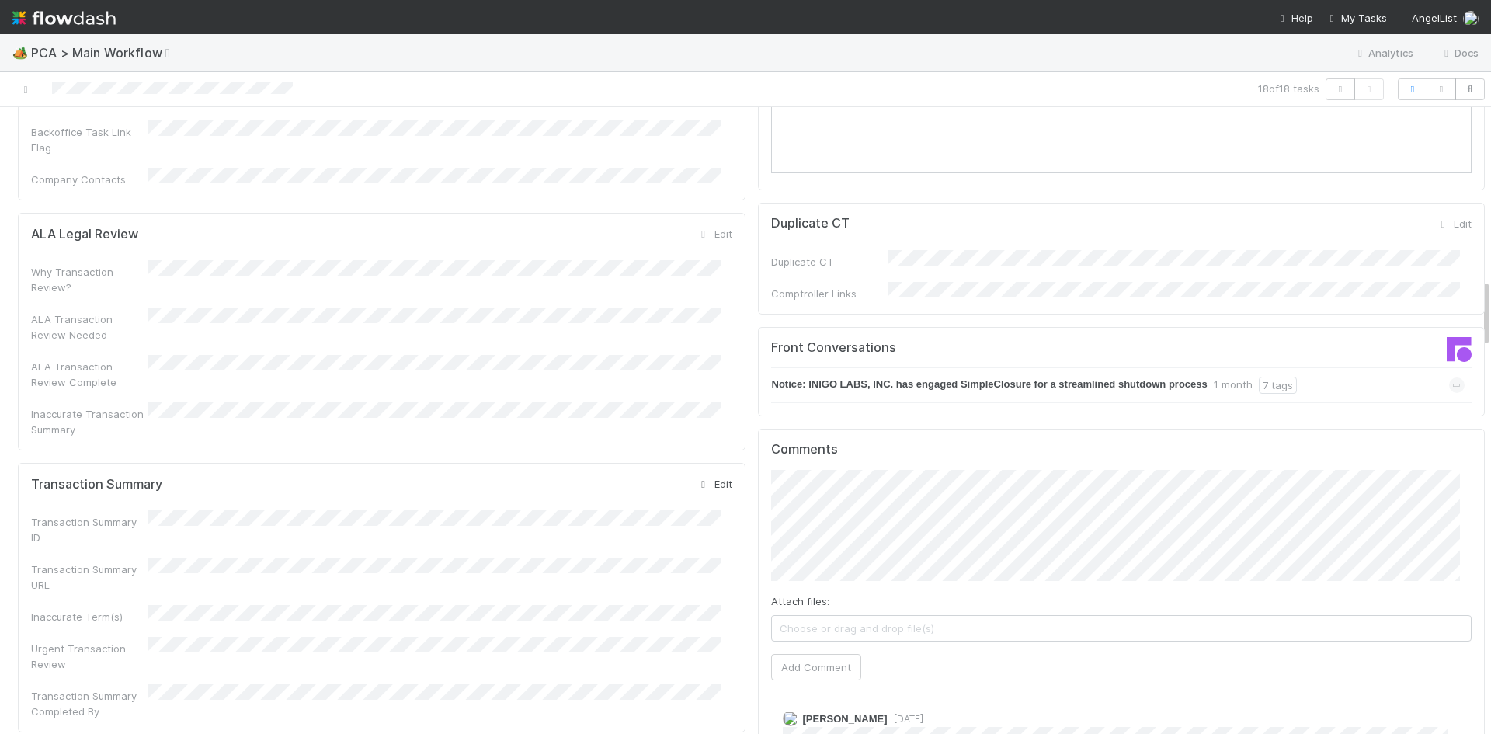
click at [711, 478] on link "Edit" at bounding box center [714, 484] width 36 height 12
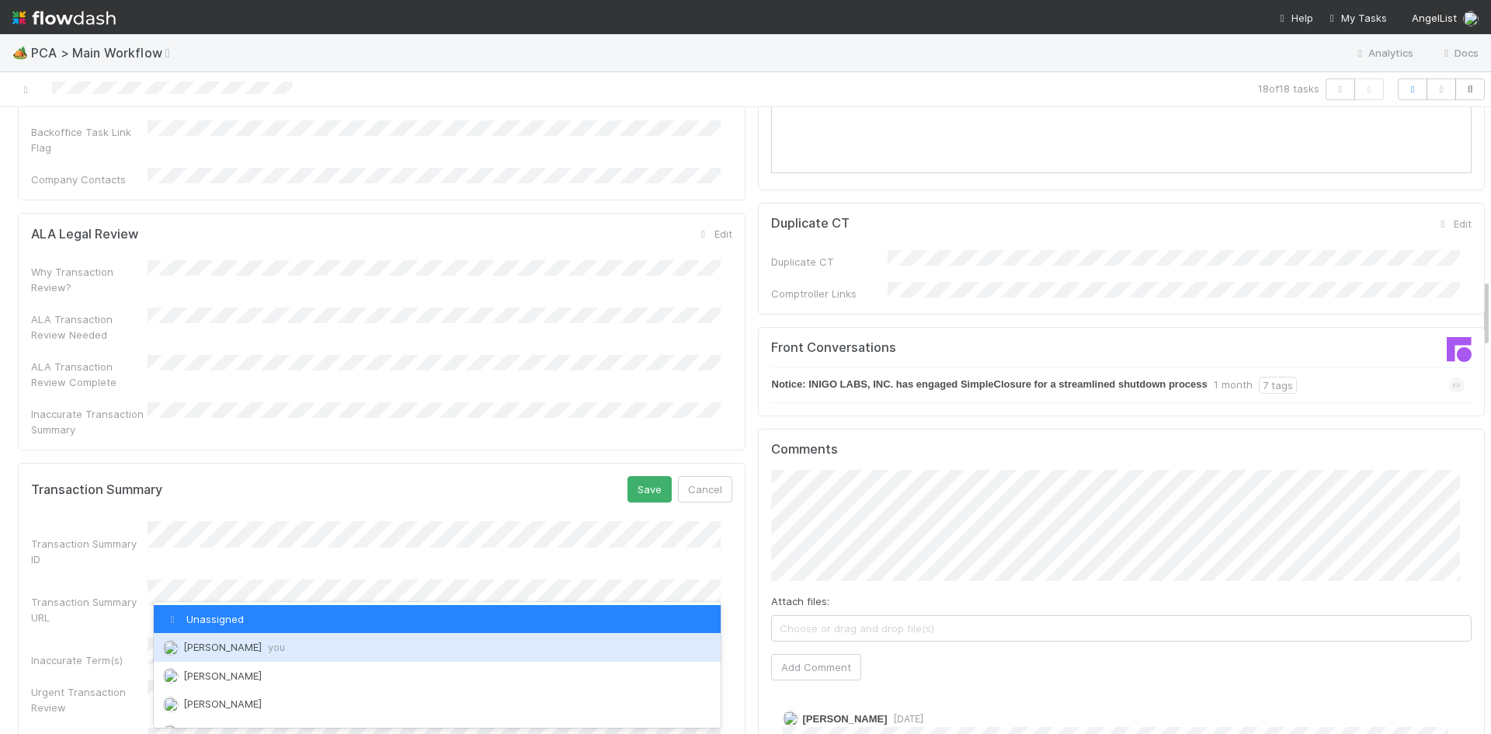
click at [267, 637] on div "Meg Castanare you" at bounding box center [437, 647] width 567 height 28
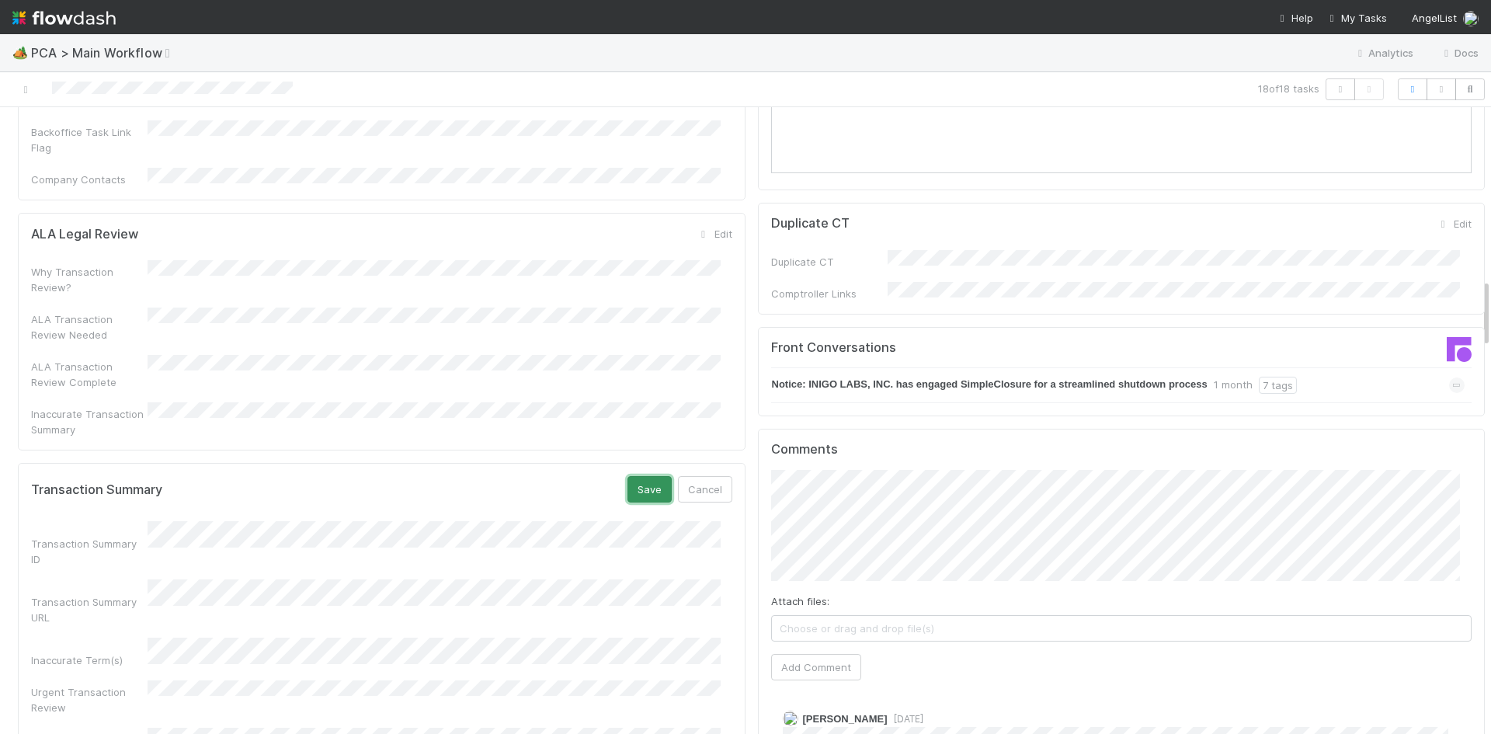
click at [637, 476] on button "Save" at bounding box center [649, 489] width 44 height 26
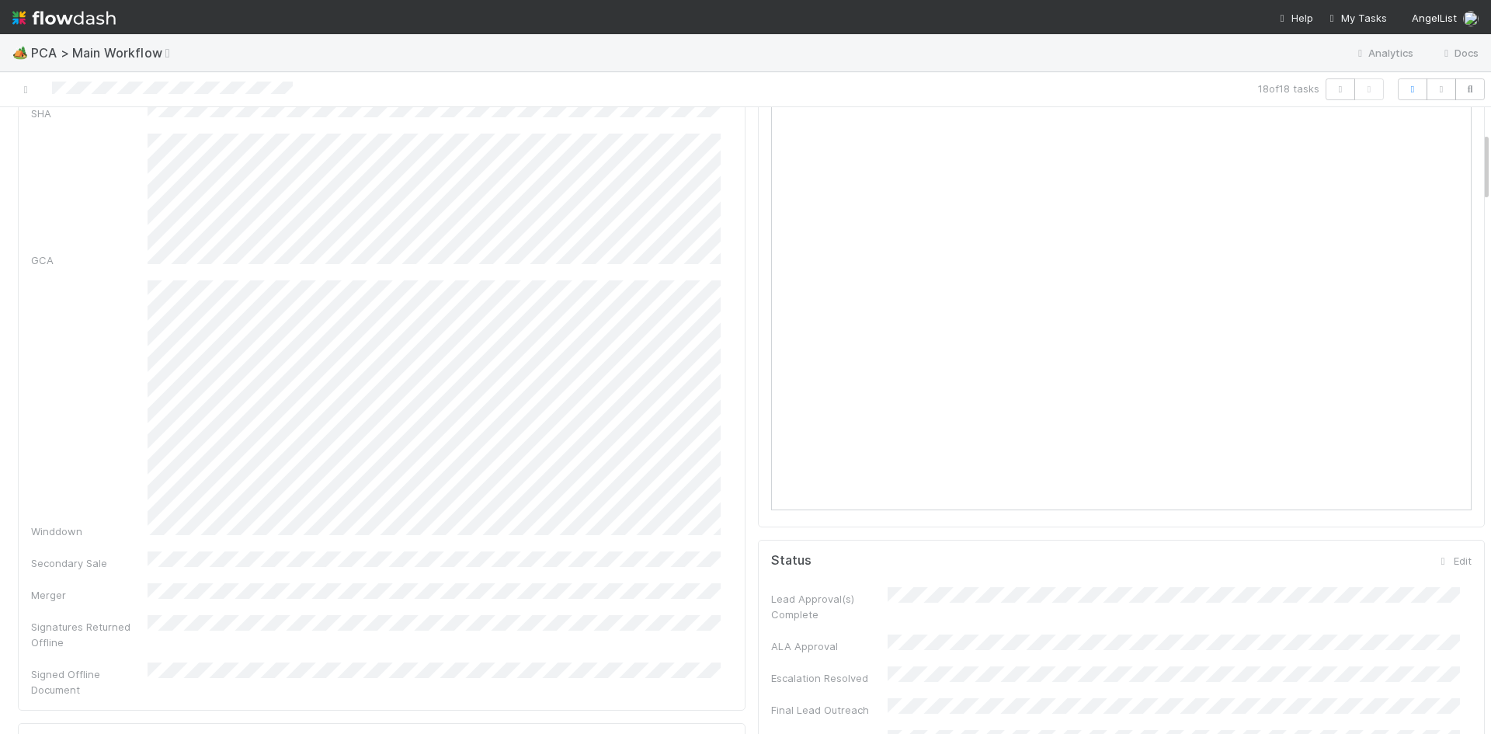
scroll to position [0, 0]
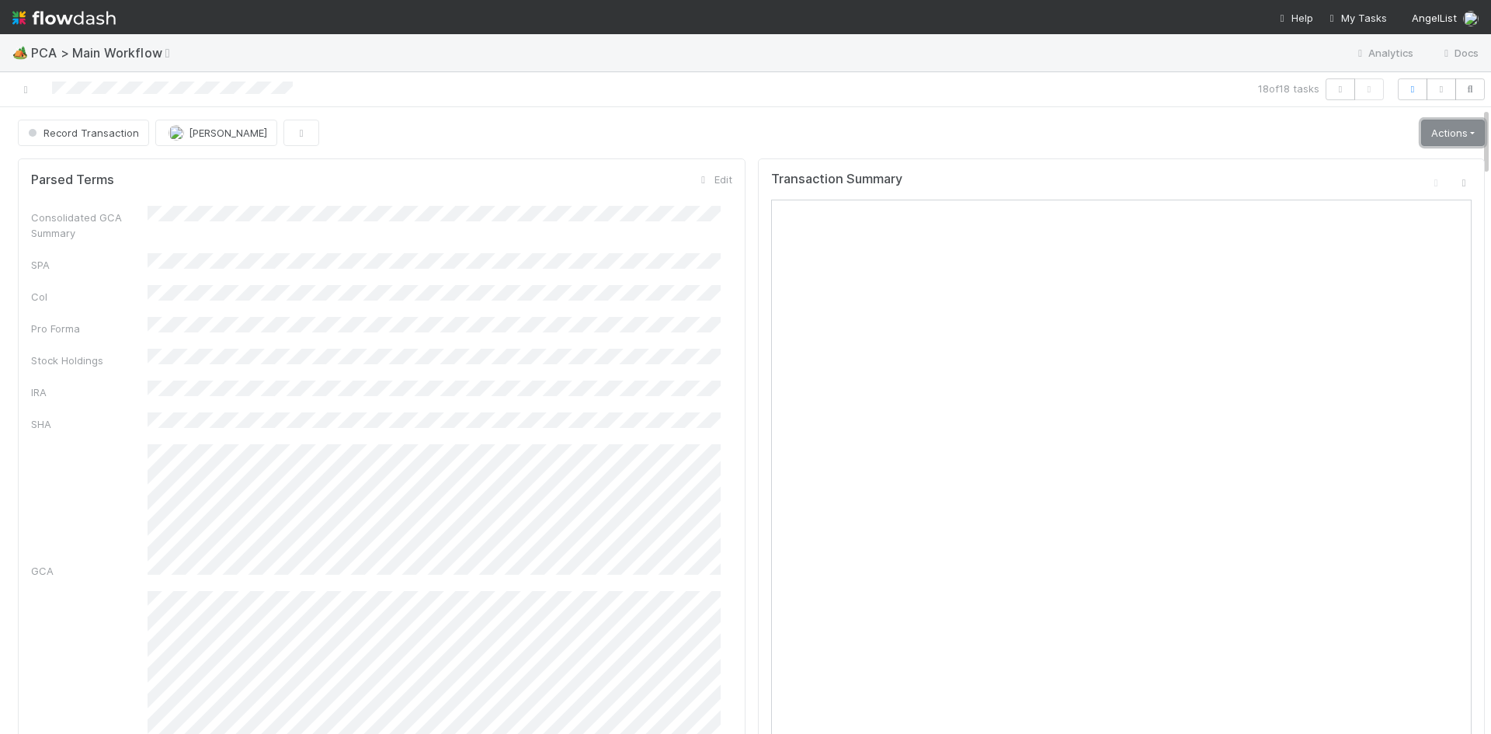
click at [1421, 134] on link "Actions" at bounding box center [1453, 133] width 64 height 26
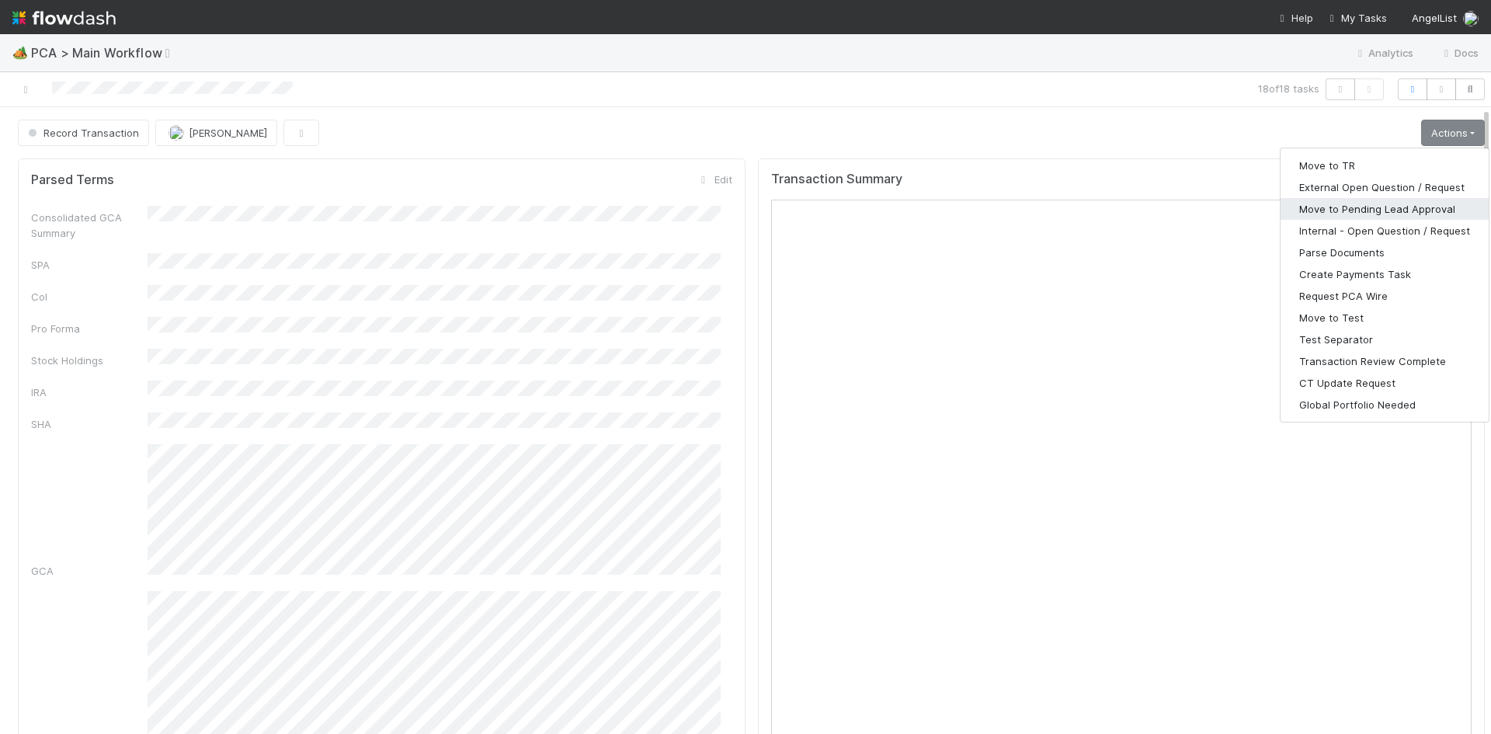
drag, startPoint x: 1375, startPoint y: 207, endPoint x: 1466, endPoint y: 200, distance: 91.1
click at [1375, 207] on button "Move to Pending Lead Approval" at bounding box center [1384, 209] width 208 height 22
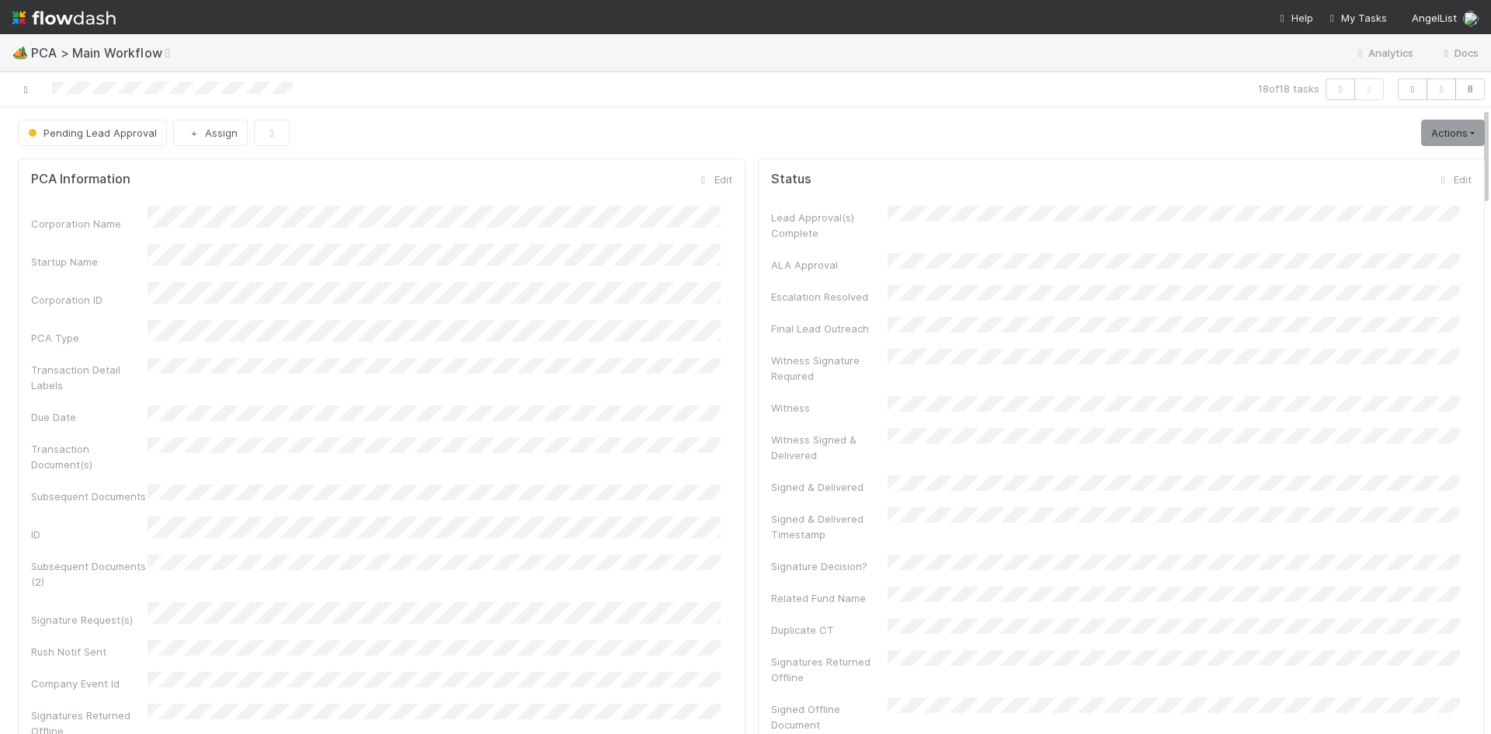
click at [32, 89] on icon at bounding box center [26, 90] width 16 height 10
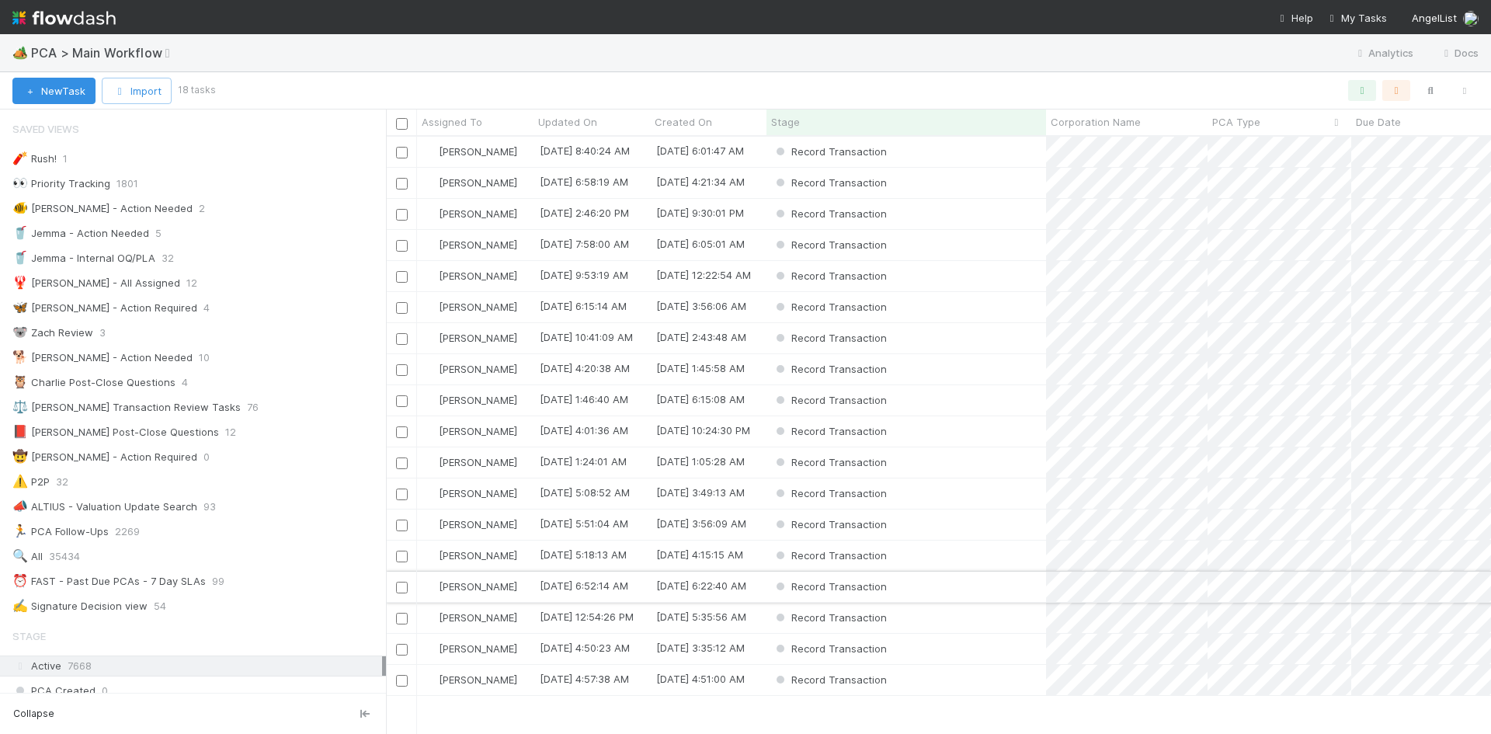
scroll to position [12, 12]
click at [982, 345] on div "Record Transaction" at bounding box center [906, 338] width 280 height 30
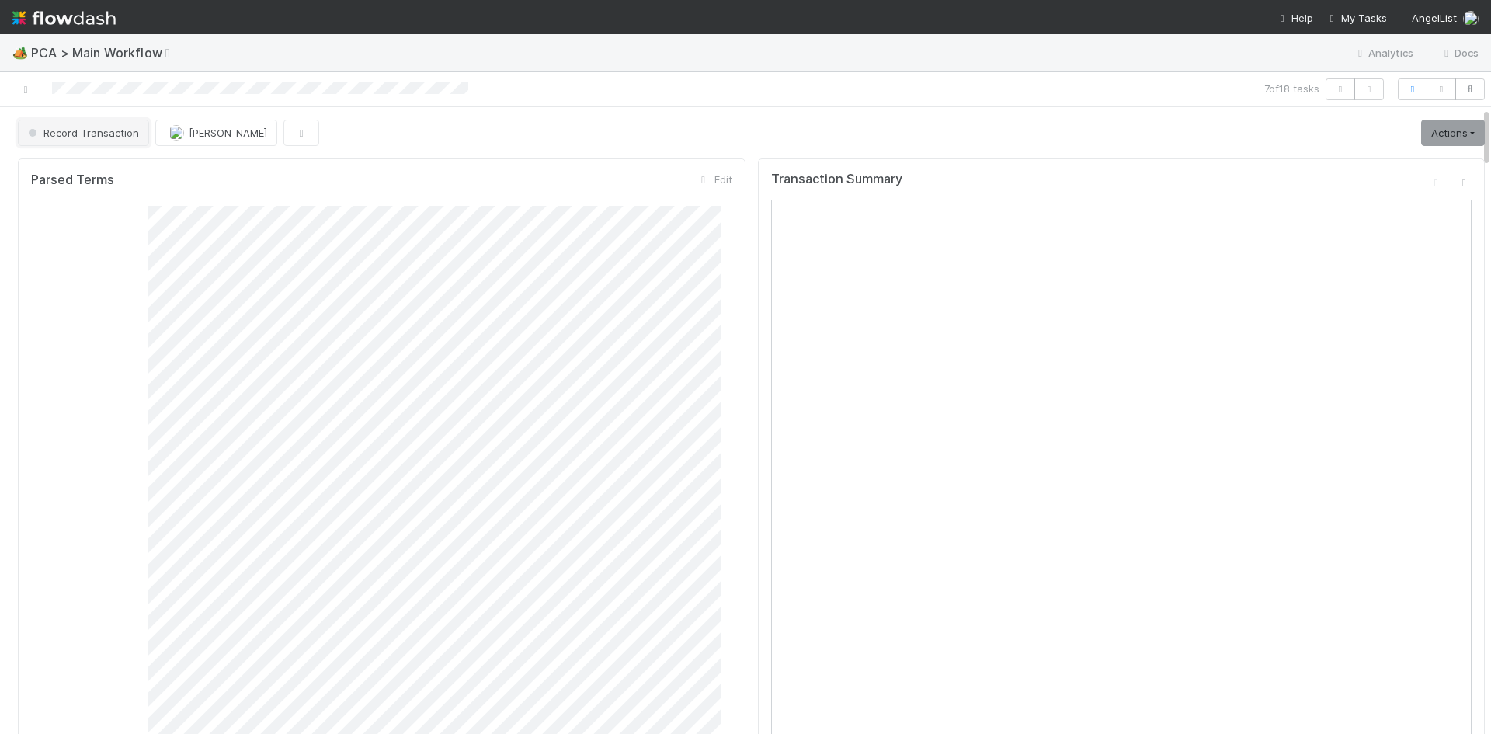
click at [119, 134] on span "Record Transaction" at bounding box center [82, 133] width 114 height 12
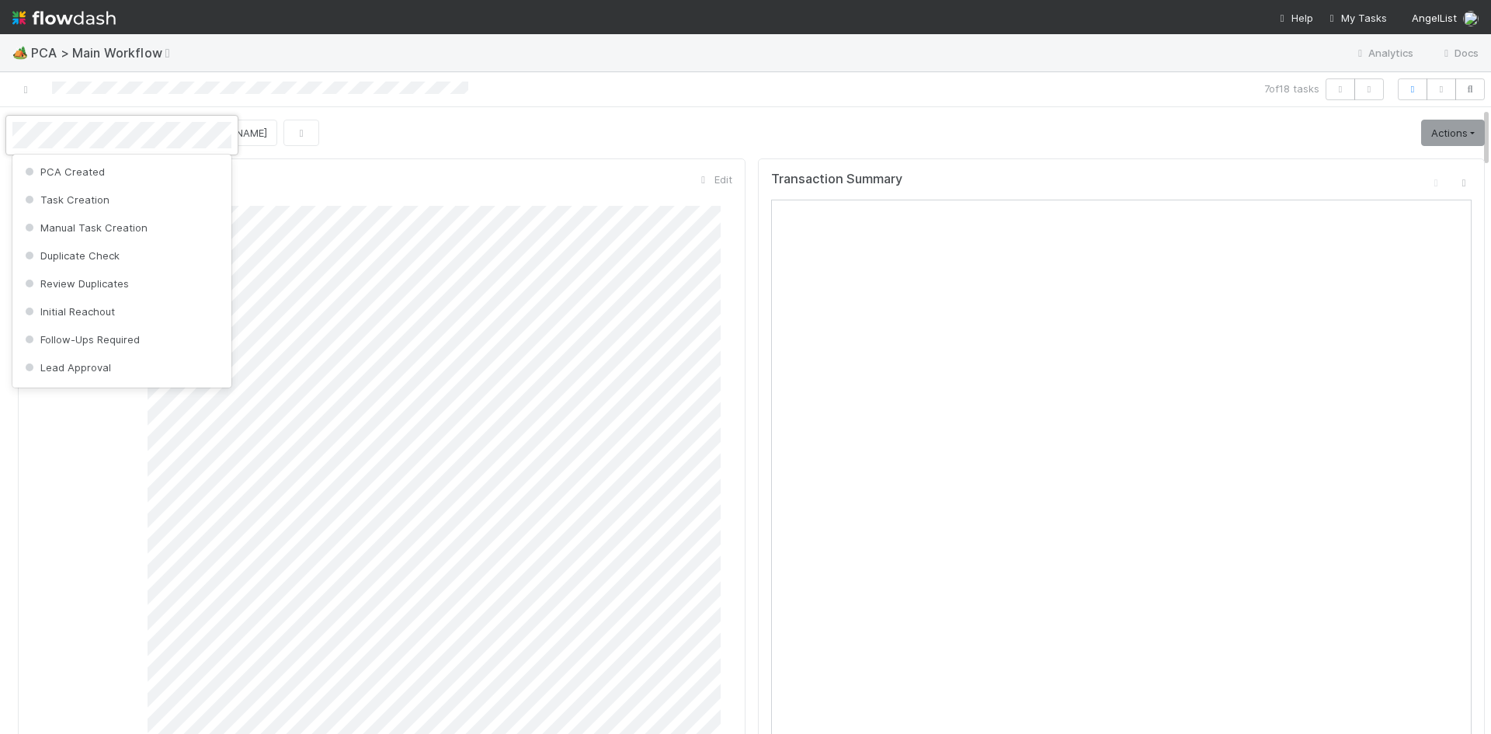
scroll to position [773, 0]
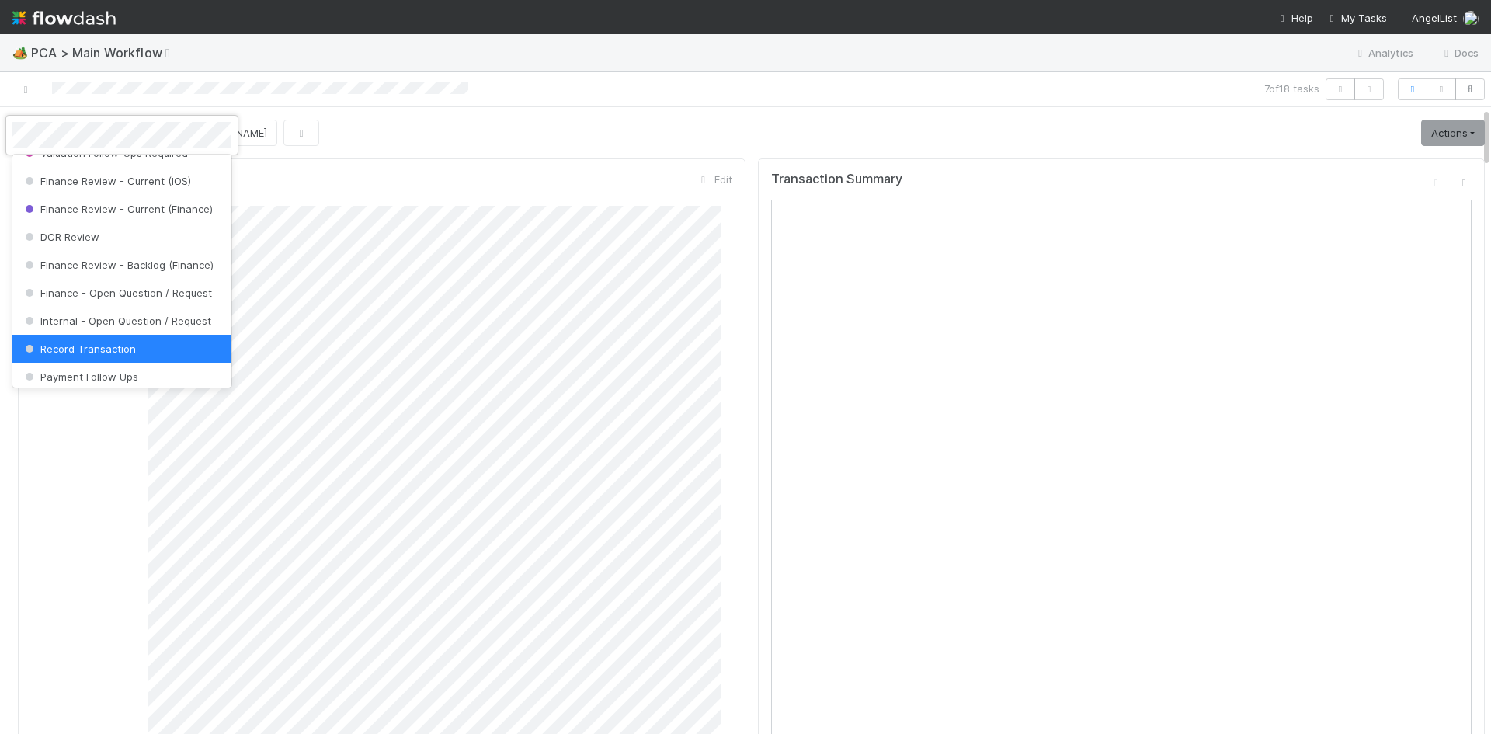
click at [622, 133] on div at bounding box center [745, 367] width 1491 height 734
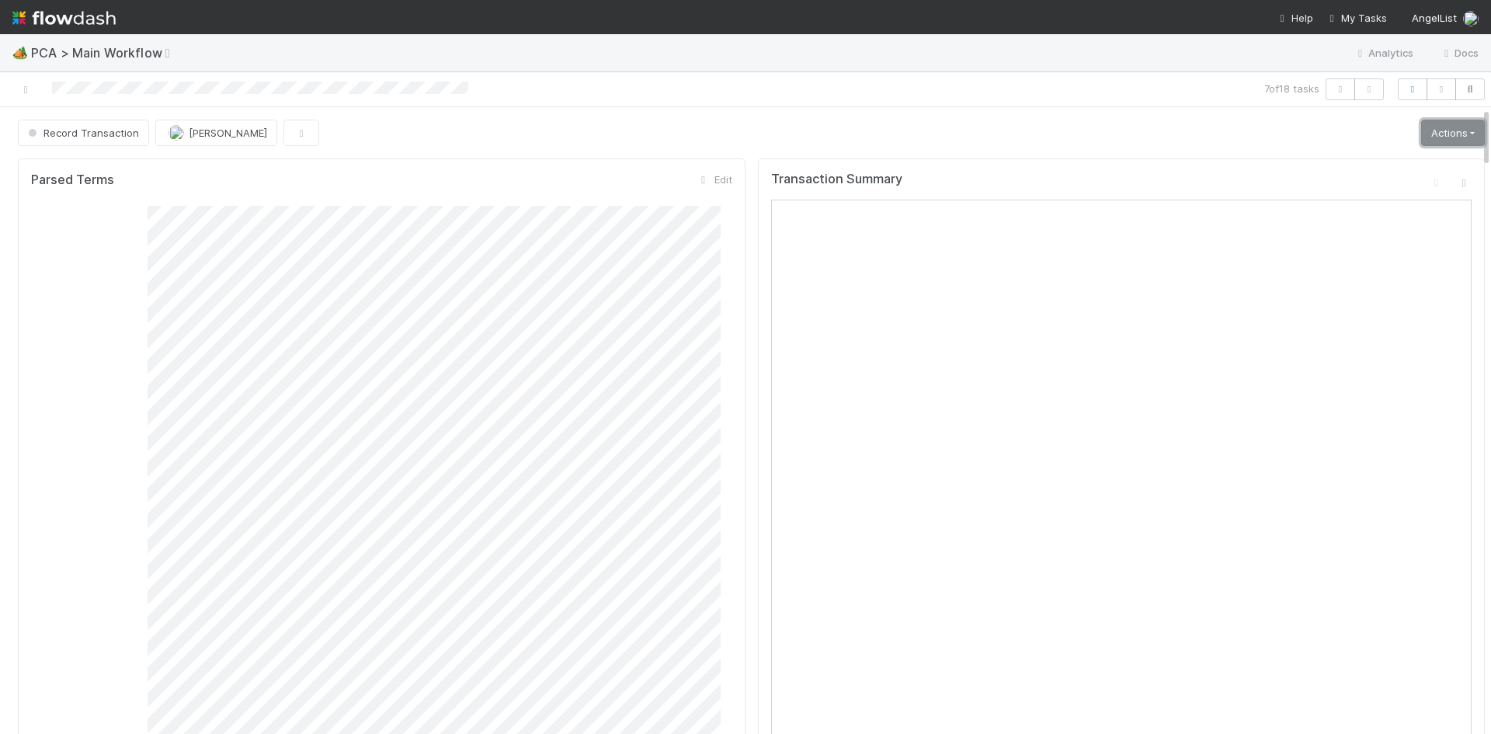
click at [1421, 129] on link "Actions" at bounding box center [1453, 133] width 64 height 26
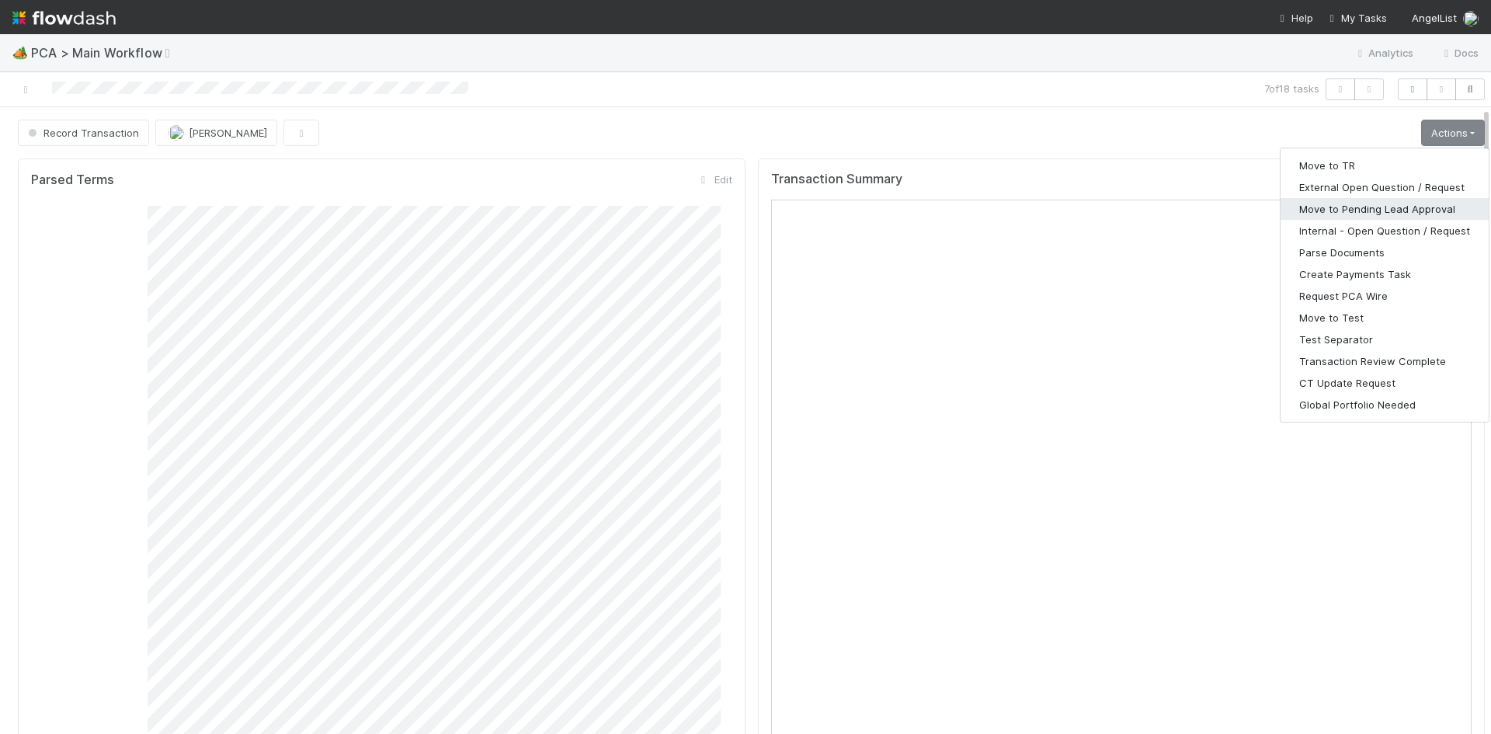
click at [1353, 212] on button "Move to Pending Lead Approval" at bounding box center [1384, 209] width 208 height 22
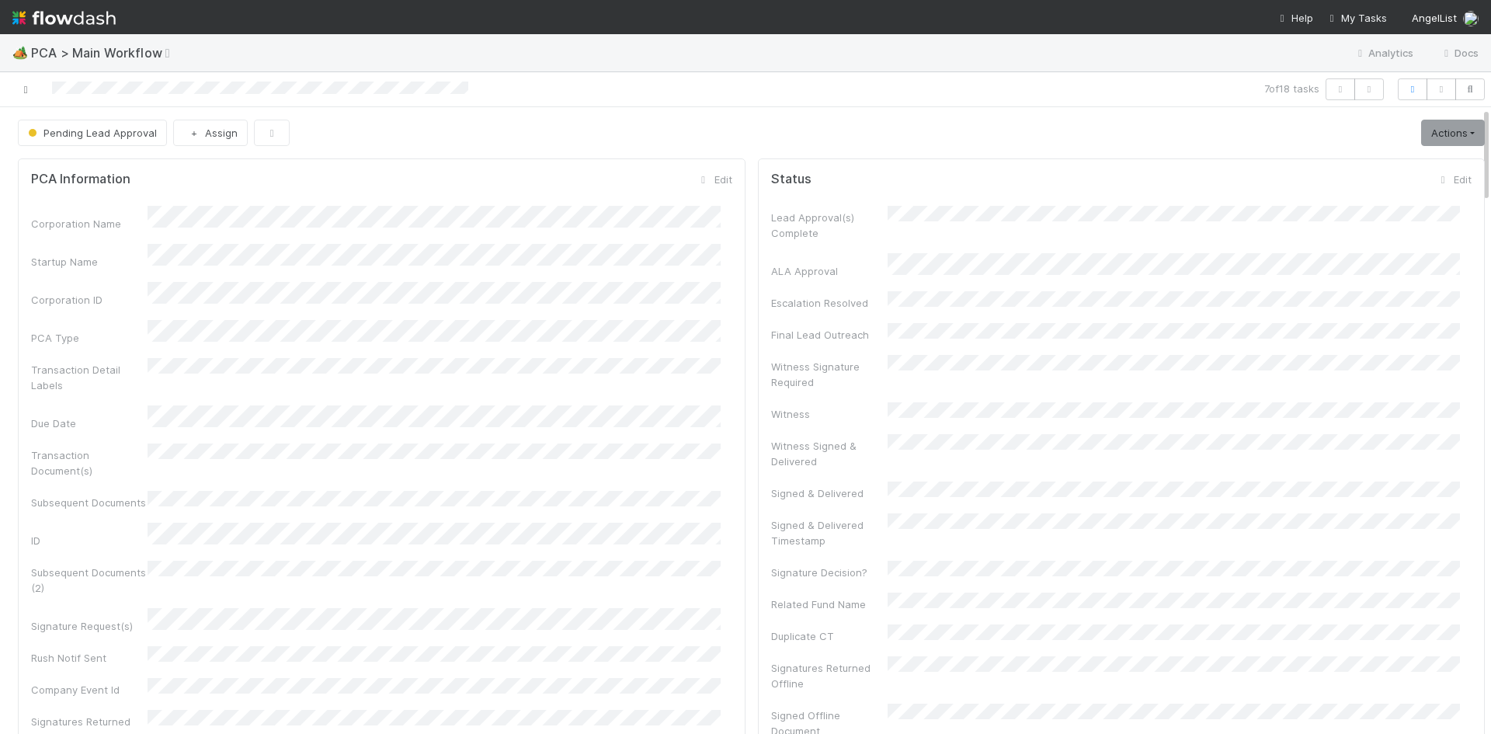
click at [23, 89] on icon at bounding box center [26, 90] width 16 height 10
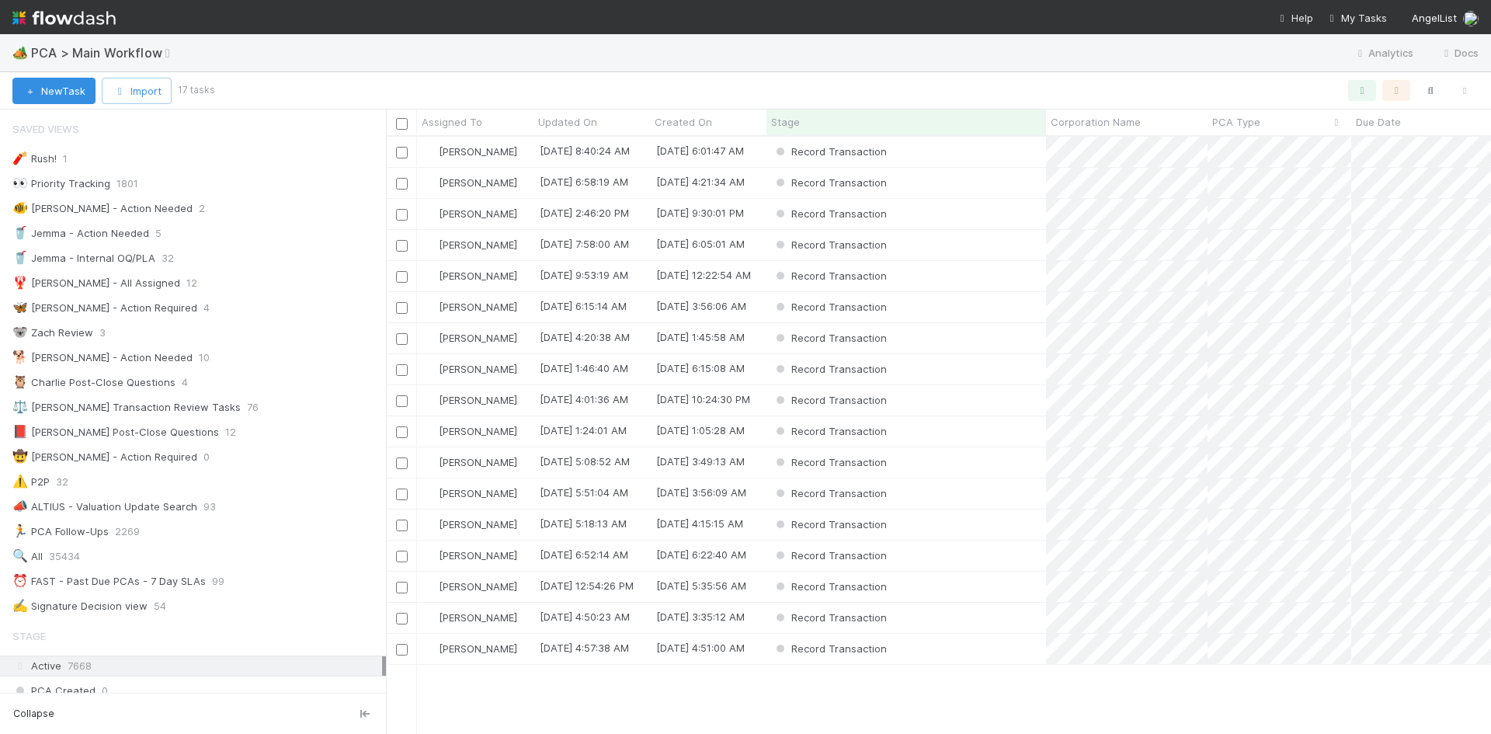
scroll to position [585, 1093]
click at [1000, 341] on div "Record Transaction" at bounding box center [906, 338] width 280 height 30
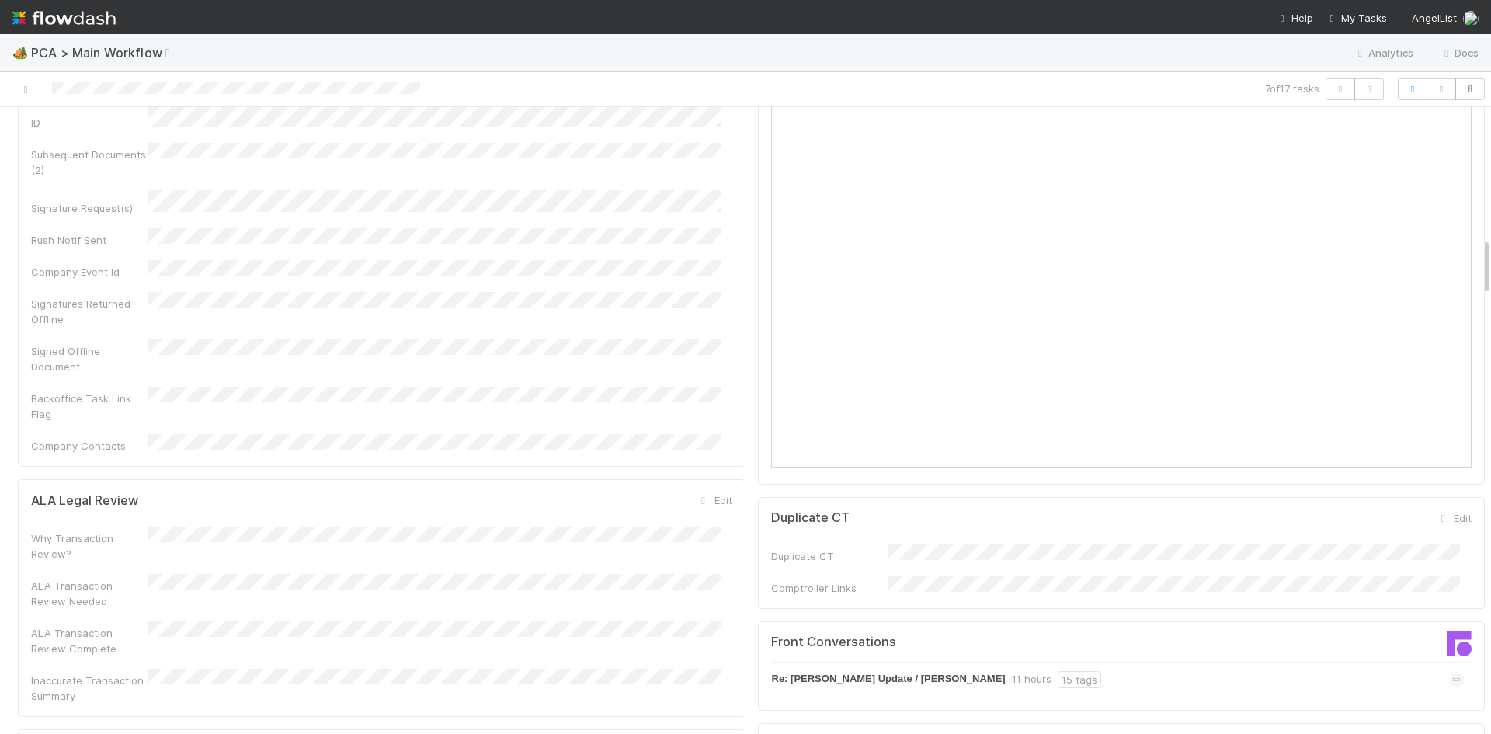
scroll to position [1398, 0]
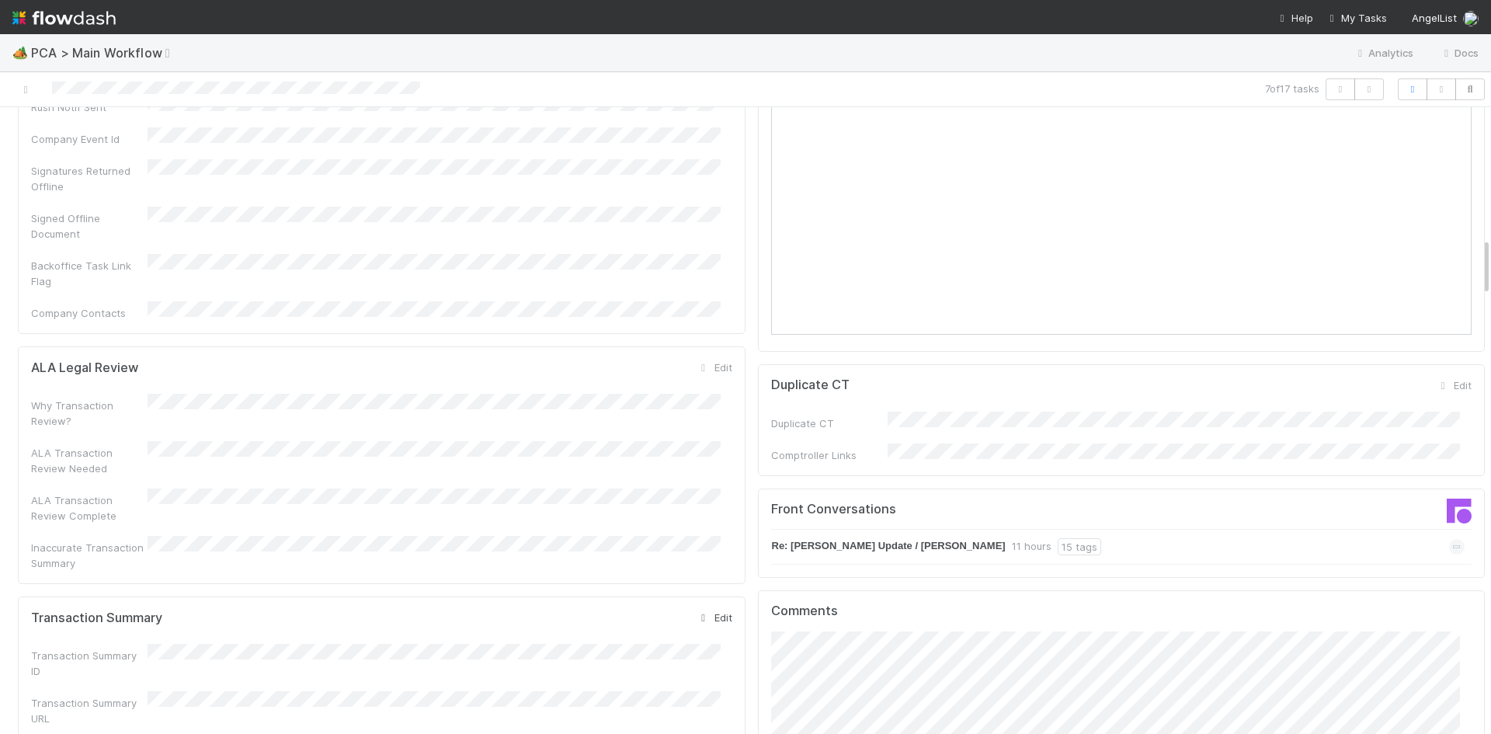
click at [712, 611] on link "Edit" at bounding box center [714, 617] width 36 height 12
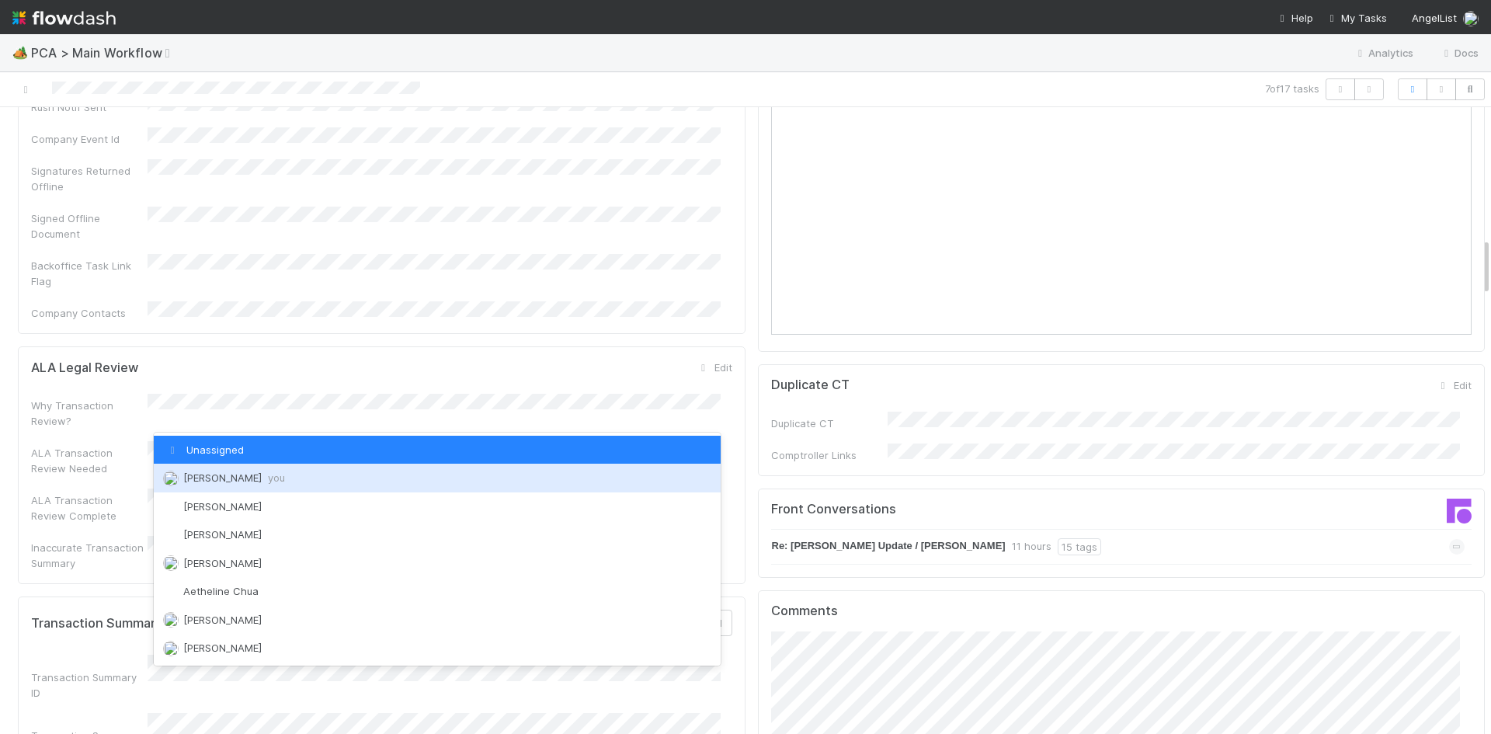
click at [291, 473] on div "Meg Castanare you" at bounding box center [437, 478] width 567 height 28
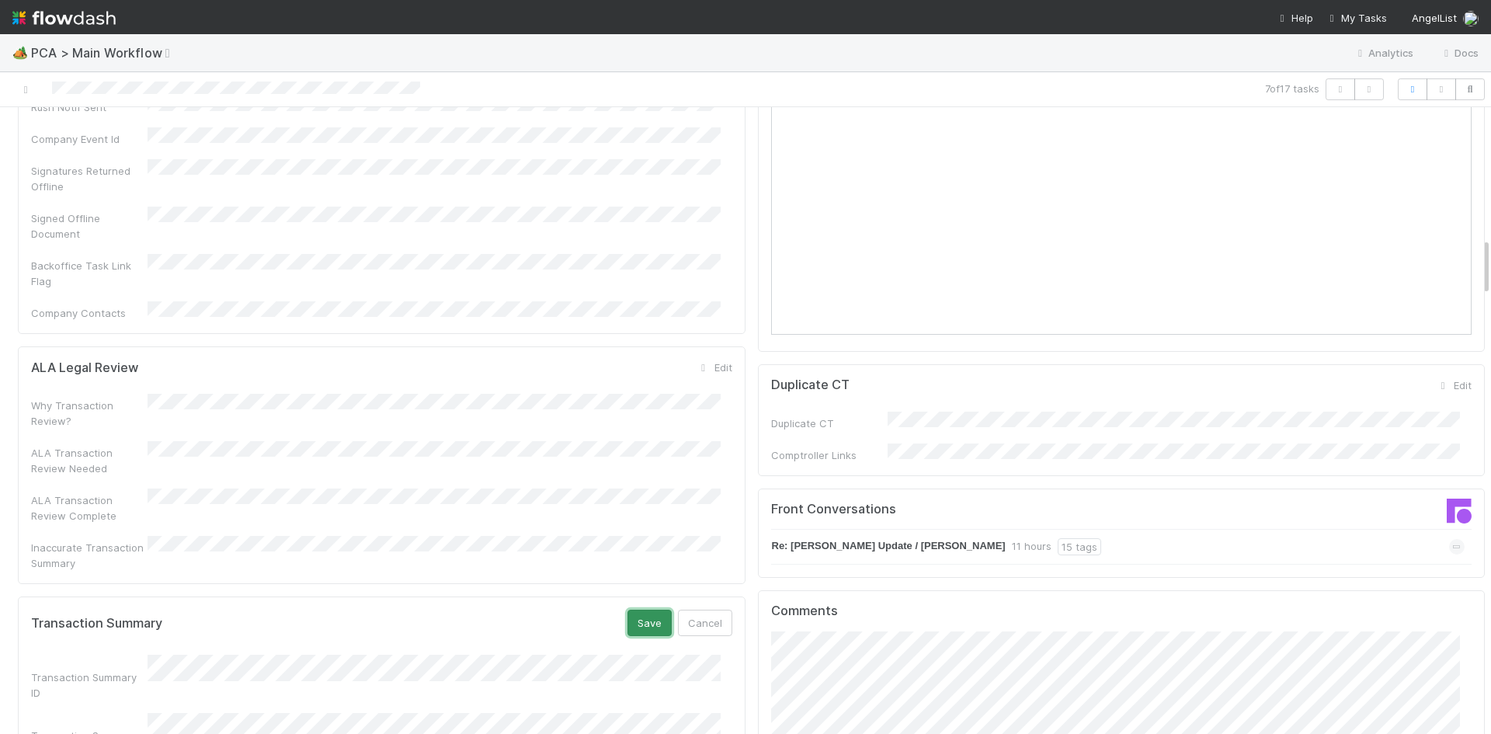
click at [638, 610] on button "Save" at bounding box center [649, 623] width 44 height 26
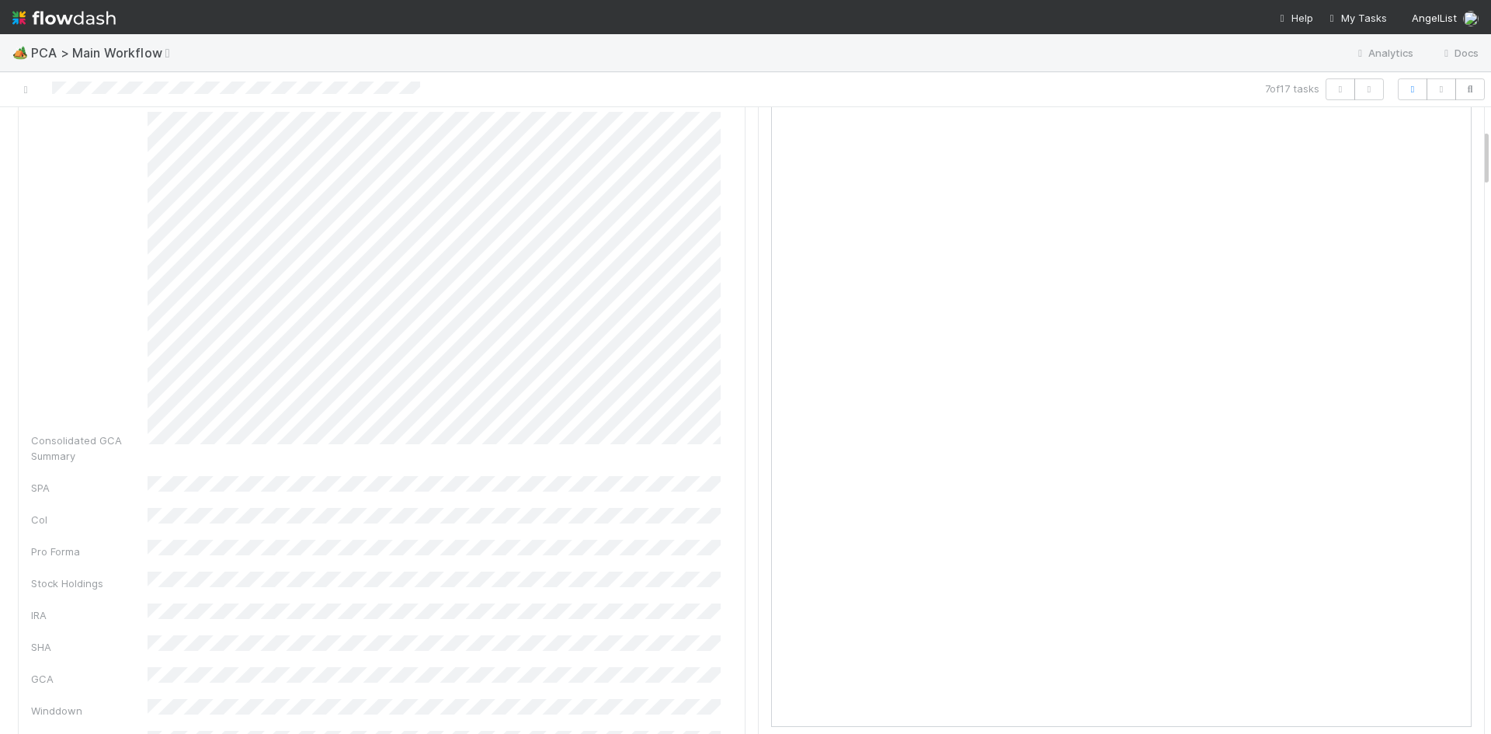
scroll to position [0, 0]
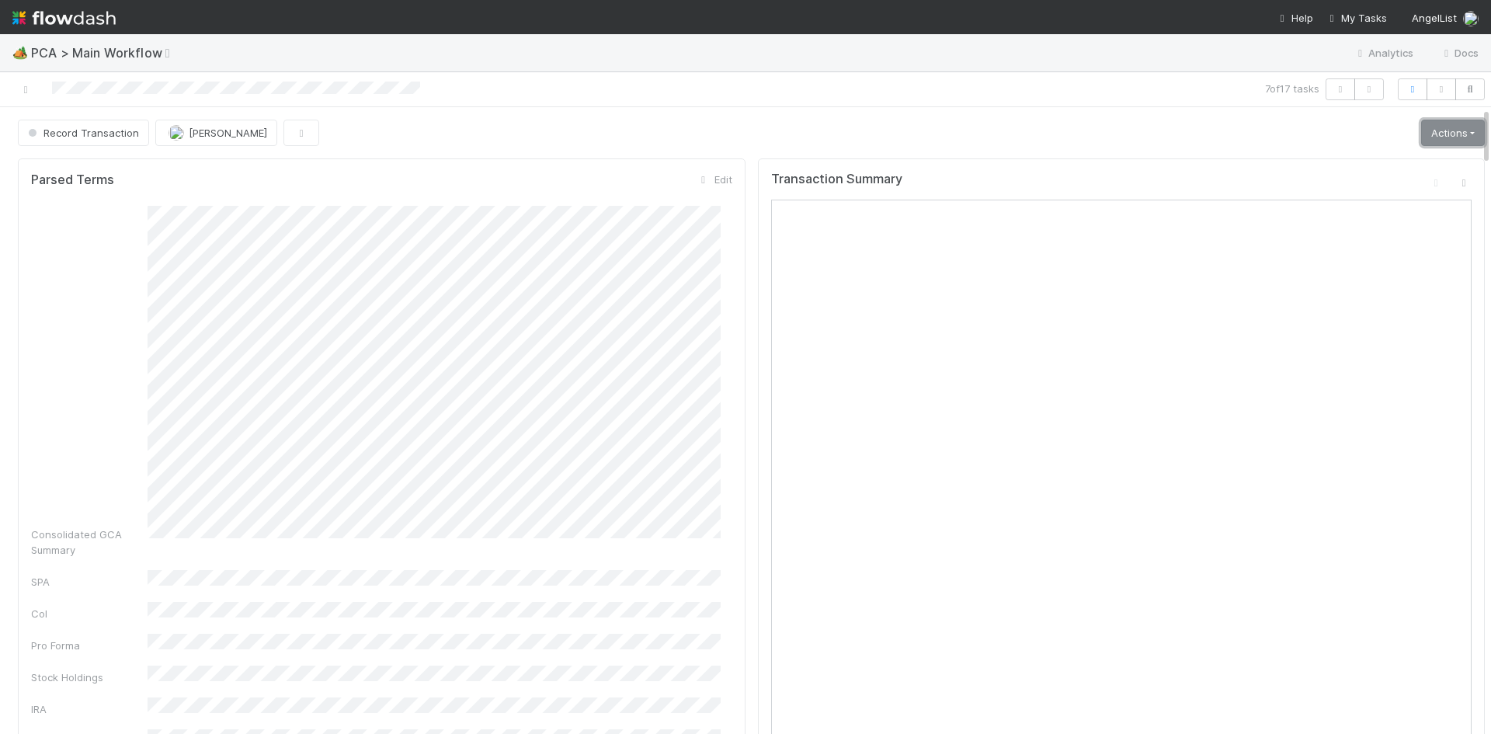
click at [1430, 130] on link "Actions" at bounding box center [1453, 133] width 64 height 26
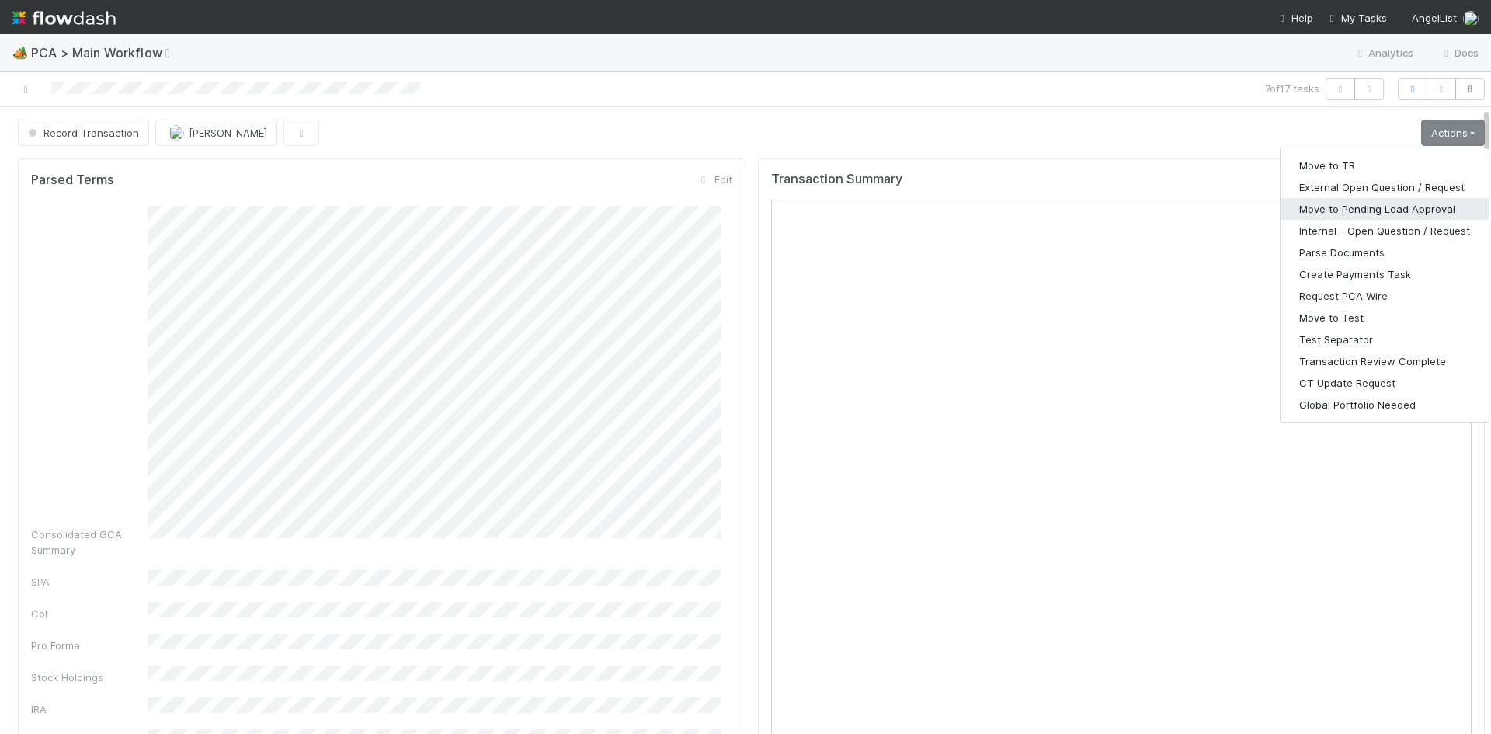
click at [1391, 208] on button "Move to Pending Lead Approval" at bounding box center [1384, 209] width 208 height 22
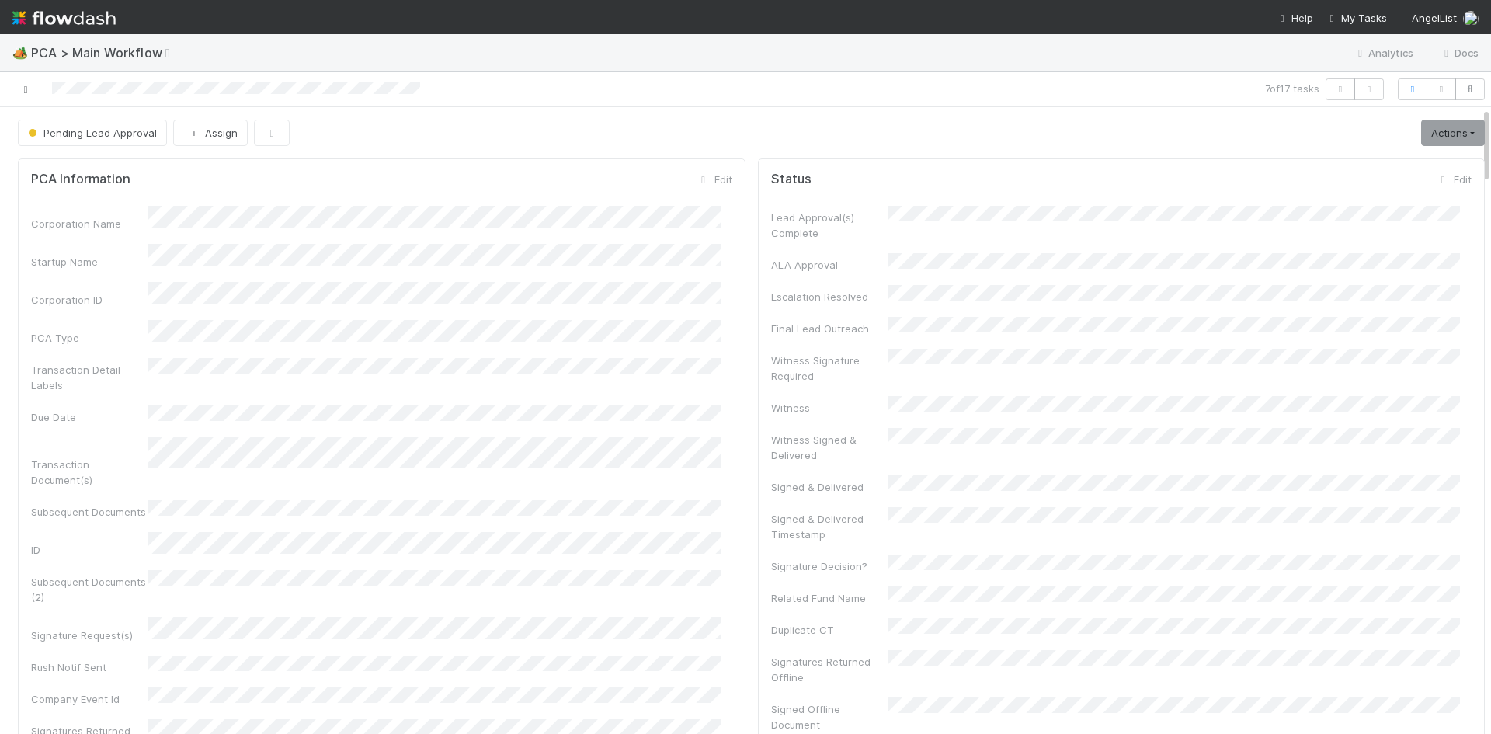
click at [26, 94] on icon at bounding box center [26, 90] width 16 height 10
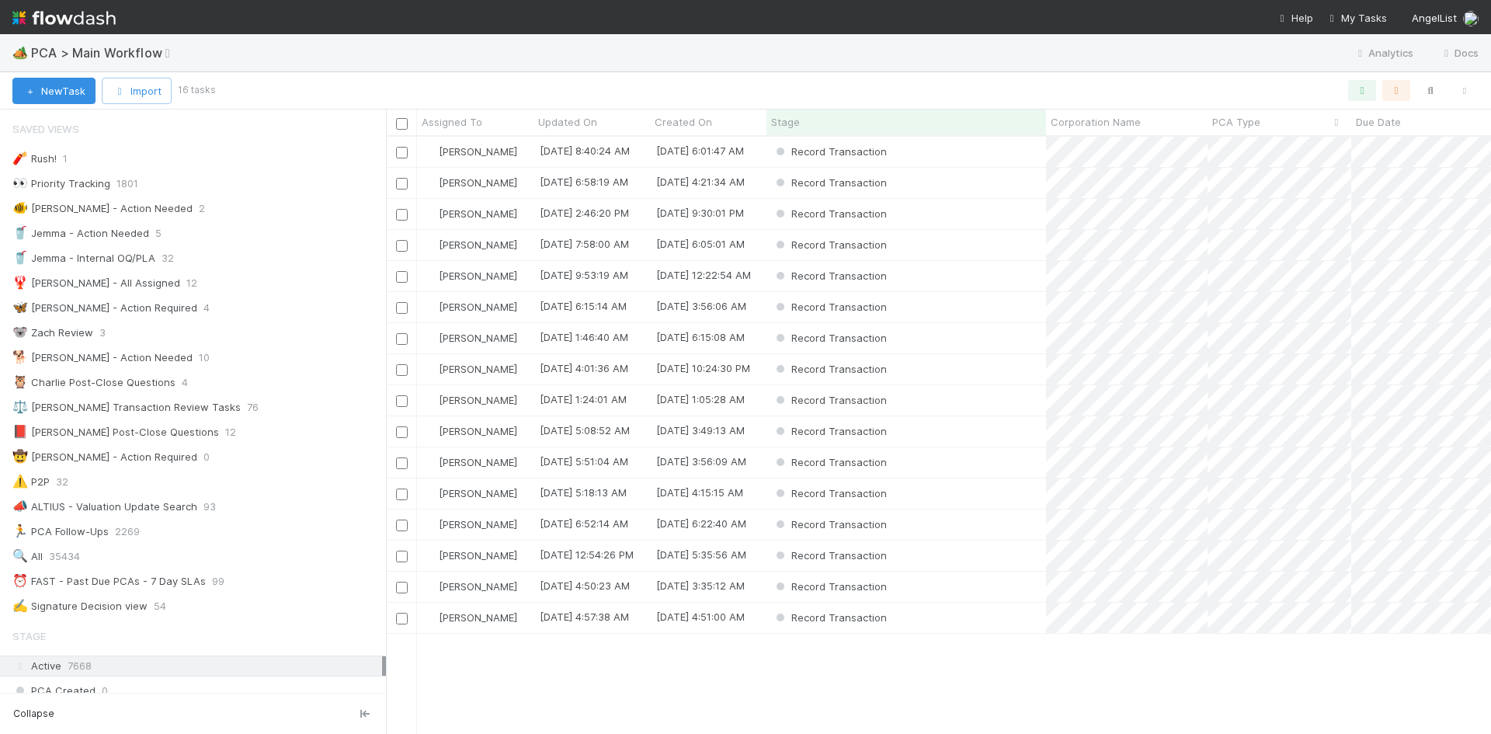
scroll to position [585, 1093]
click at [960, 372] on div "Record Transaction" at bounding box center [906, 369] width 280 height 30
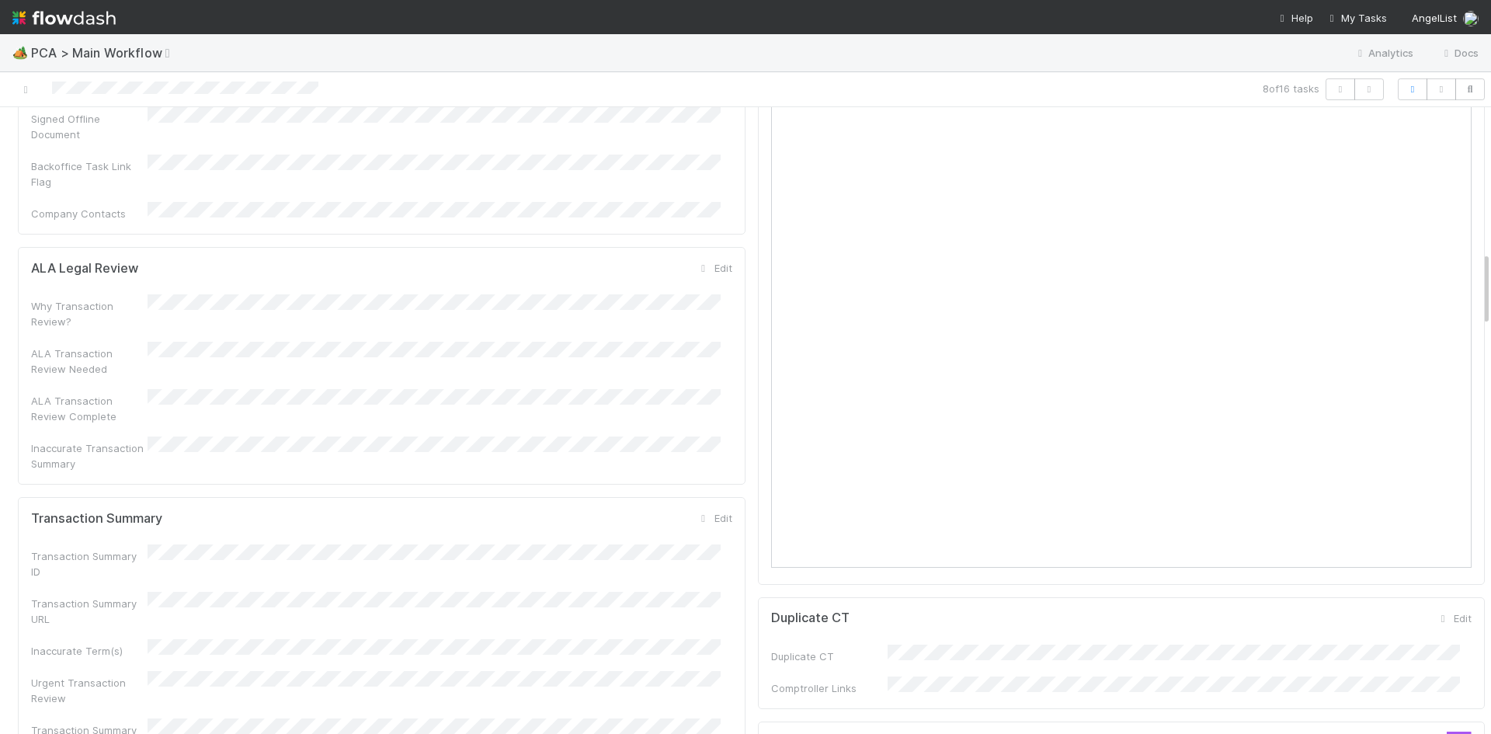
scroll to position [1553, 0]
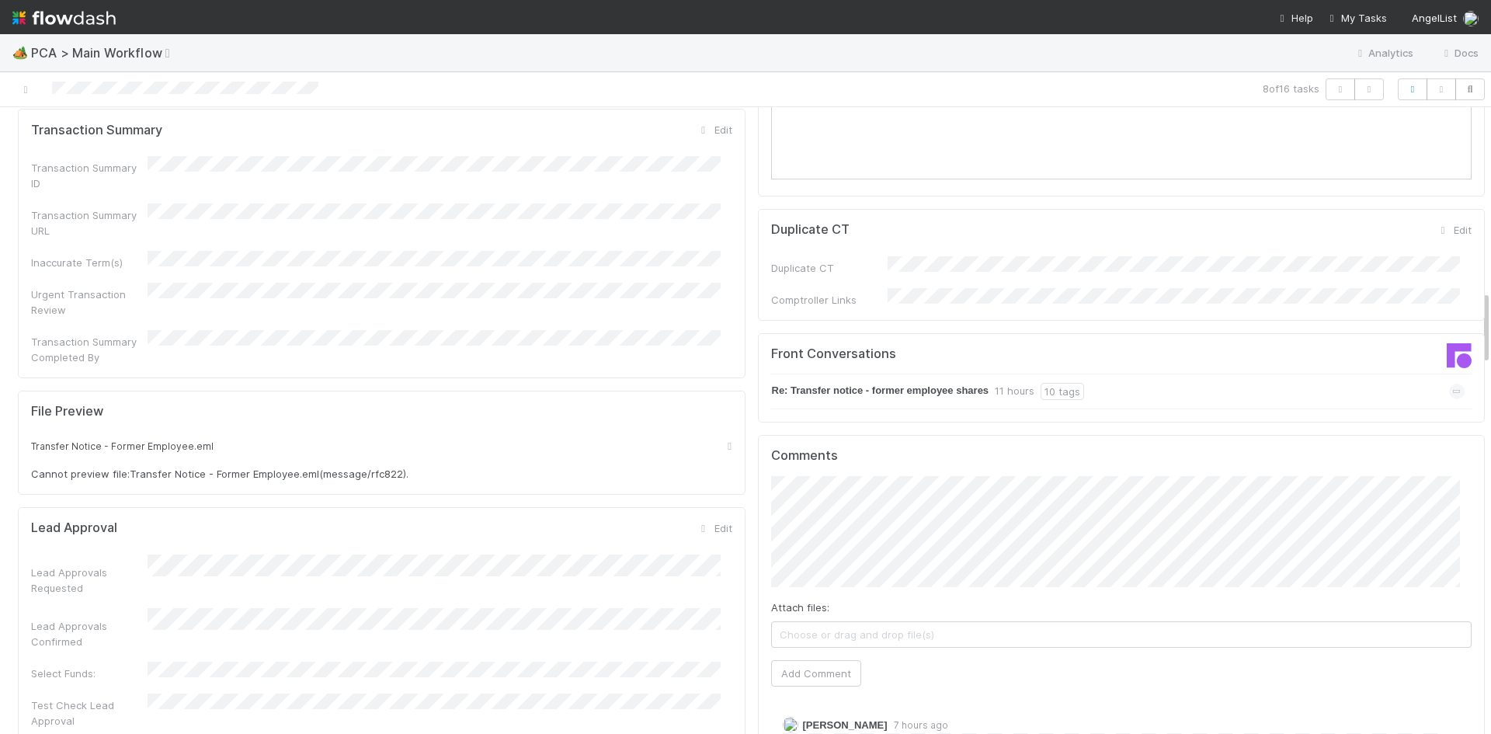
click at [1258, 373] on div "Re: Transfer notice - former employee shares 11 hours 10 tags" at bounding box center [1118, 391] width 694 height 36
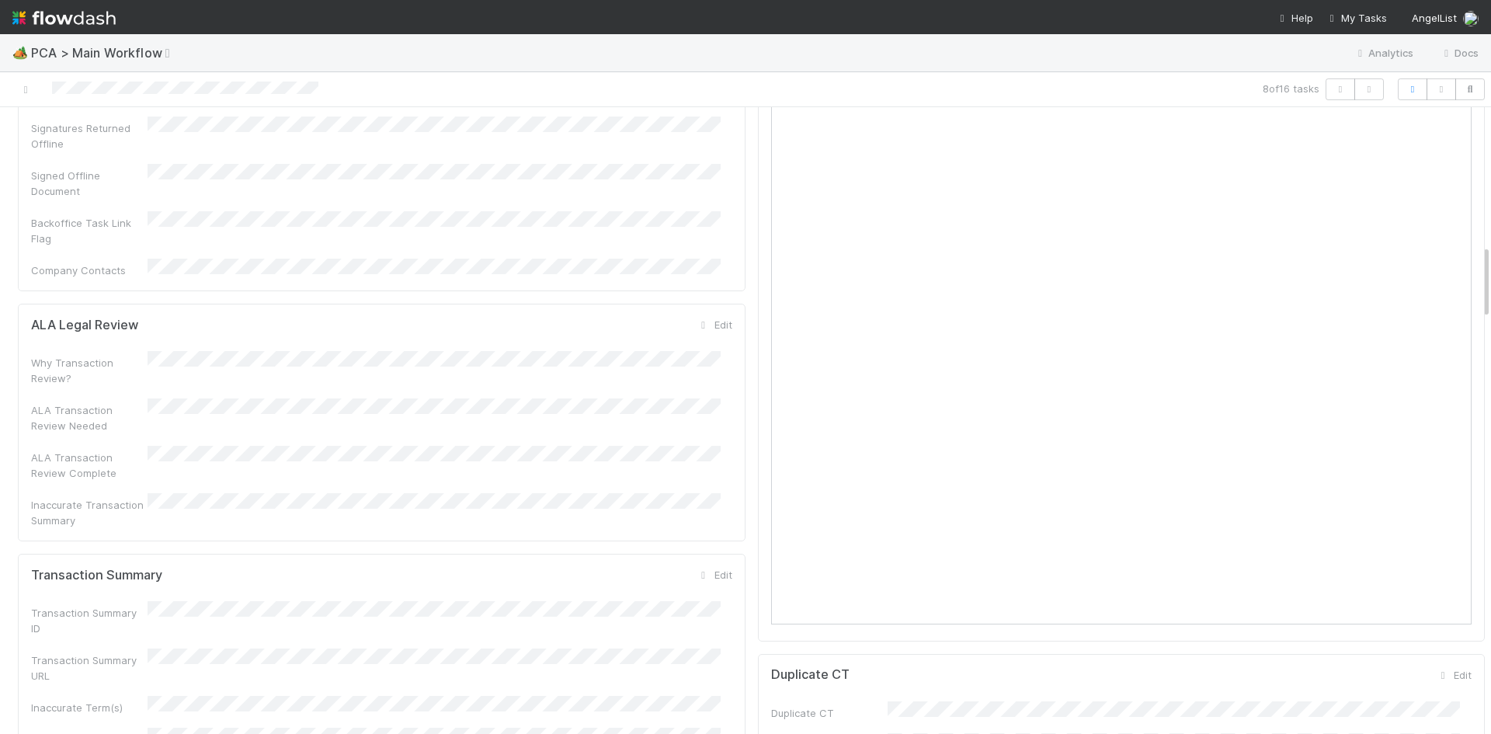
scroll to position [1165, 0]
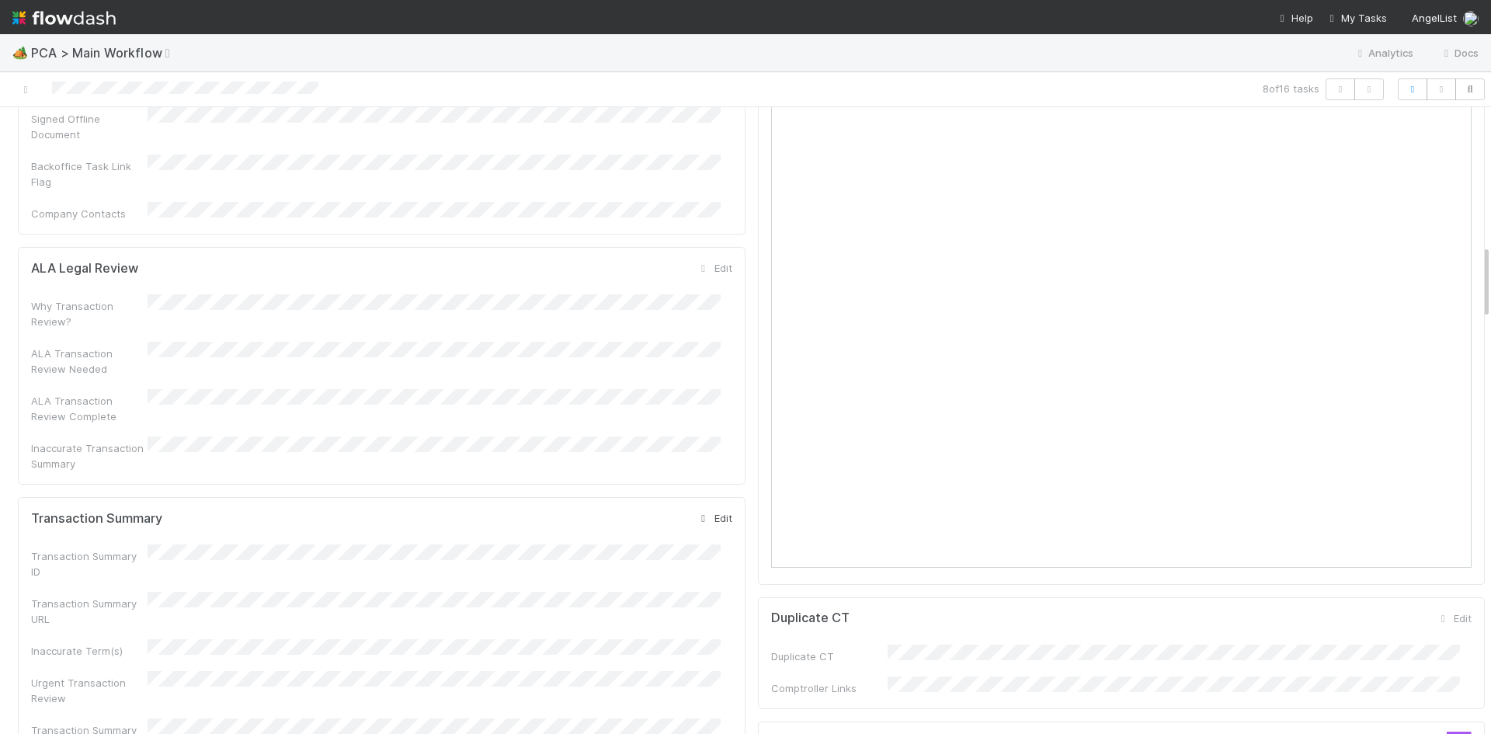
click at [697, 513] on icon at bounding box center [704, 518] width 16 height 10
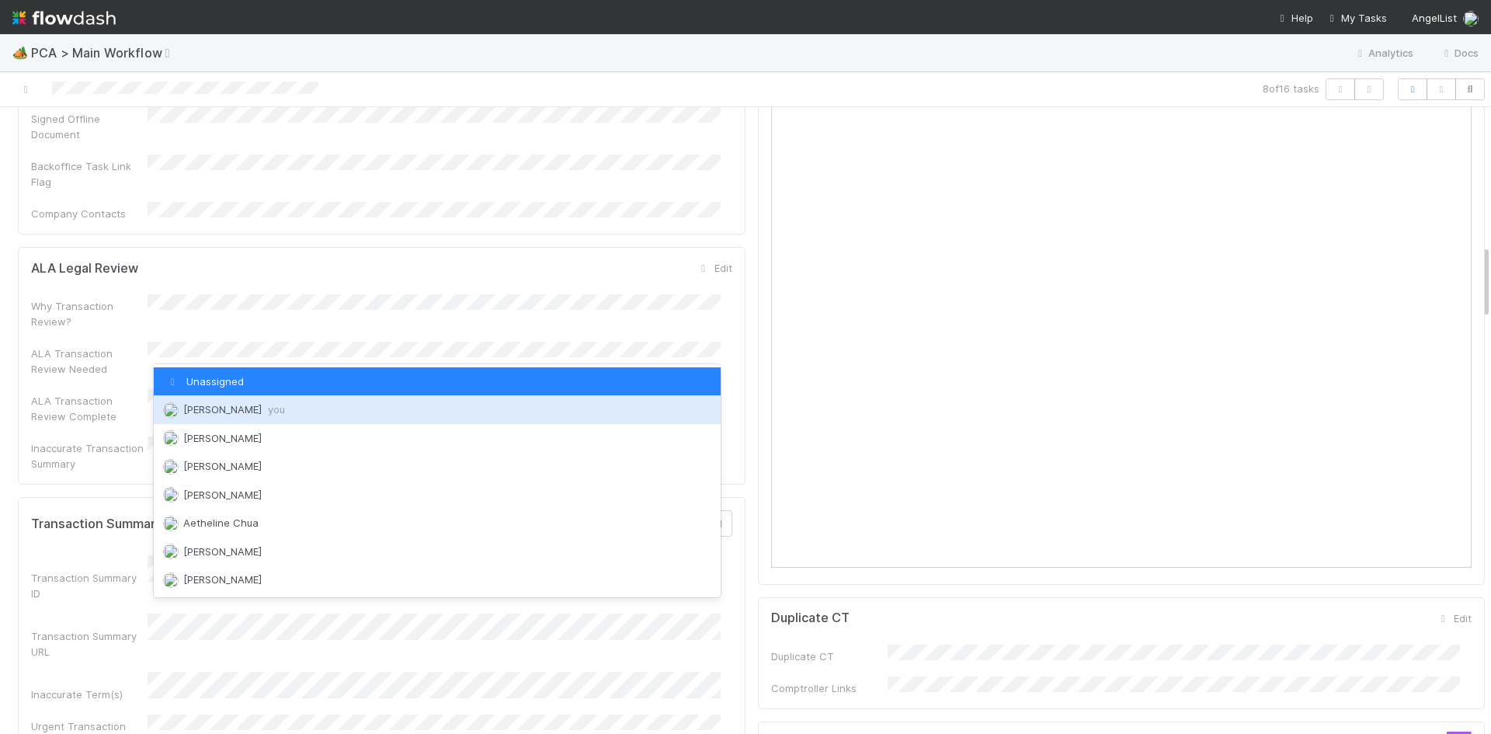
click at [280, 415] on div "Meg Castanare you" at bounding box center [437, 409] width 567 height 28
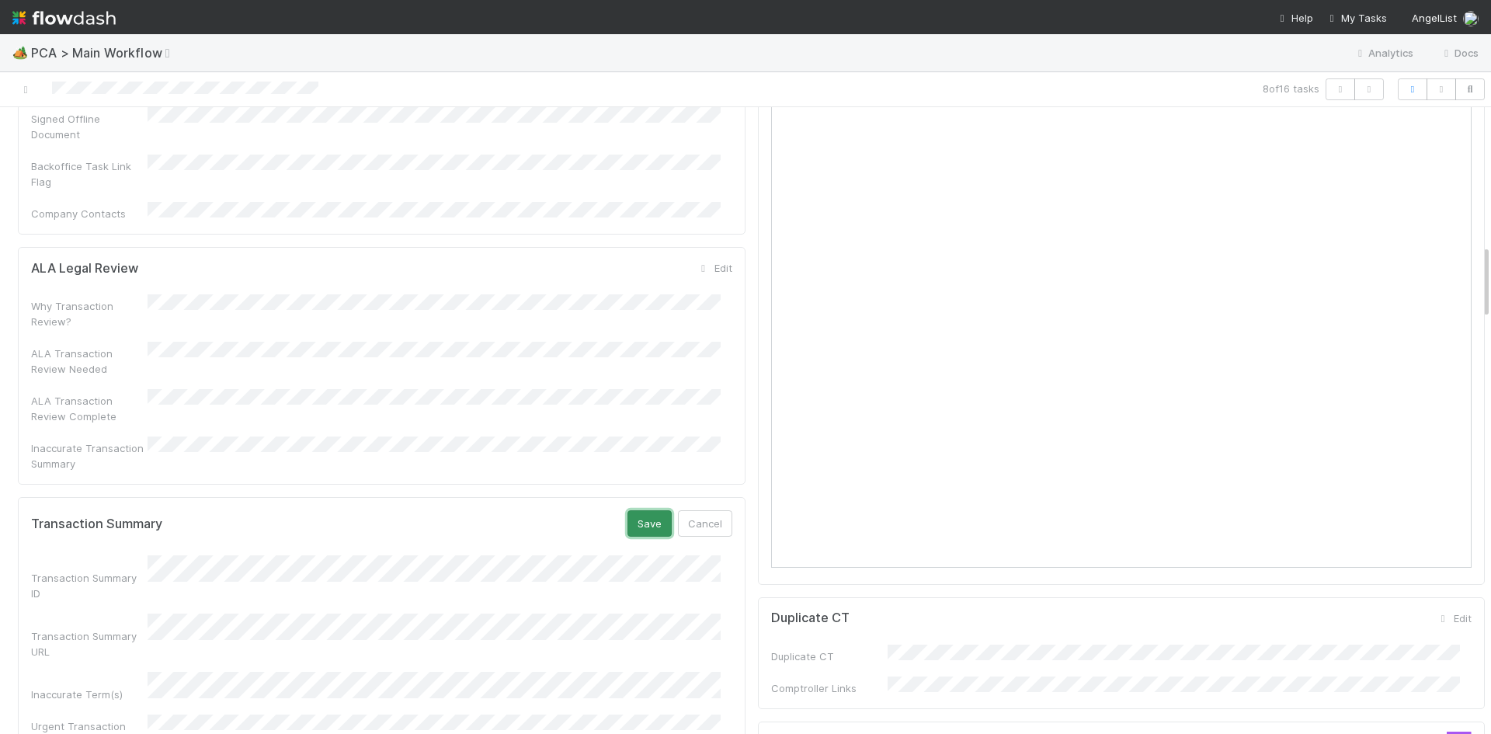
click at [630, 510] on button "Save" at bounding box center [649, 523] width 44 height 26
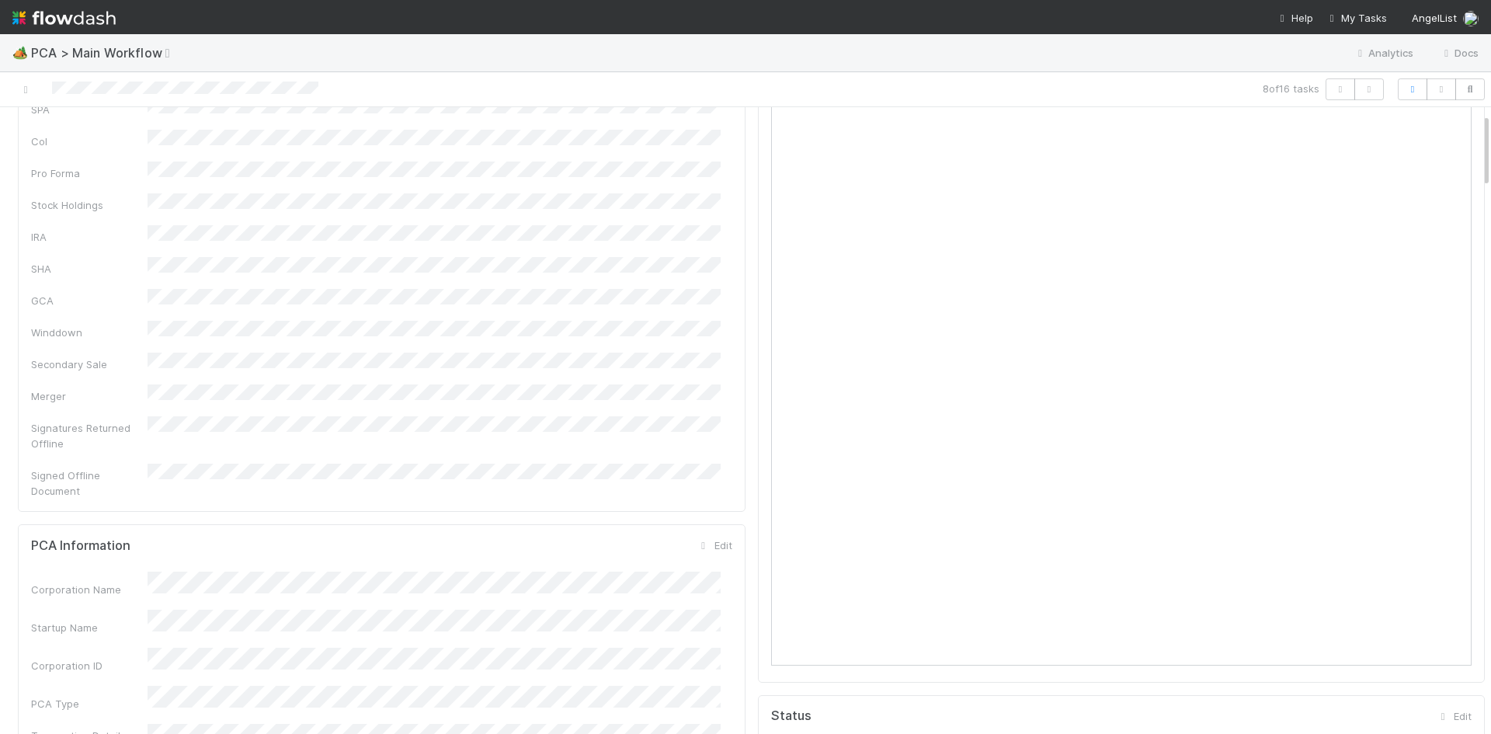
scroll to position [0, 0]
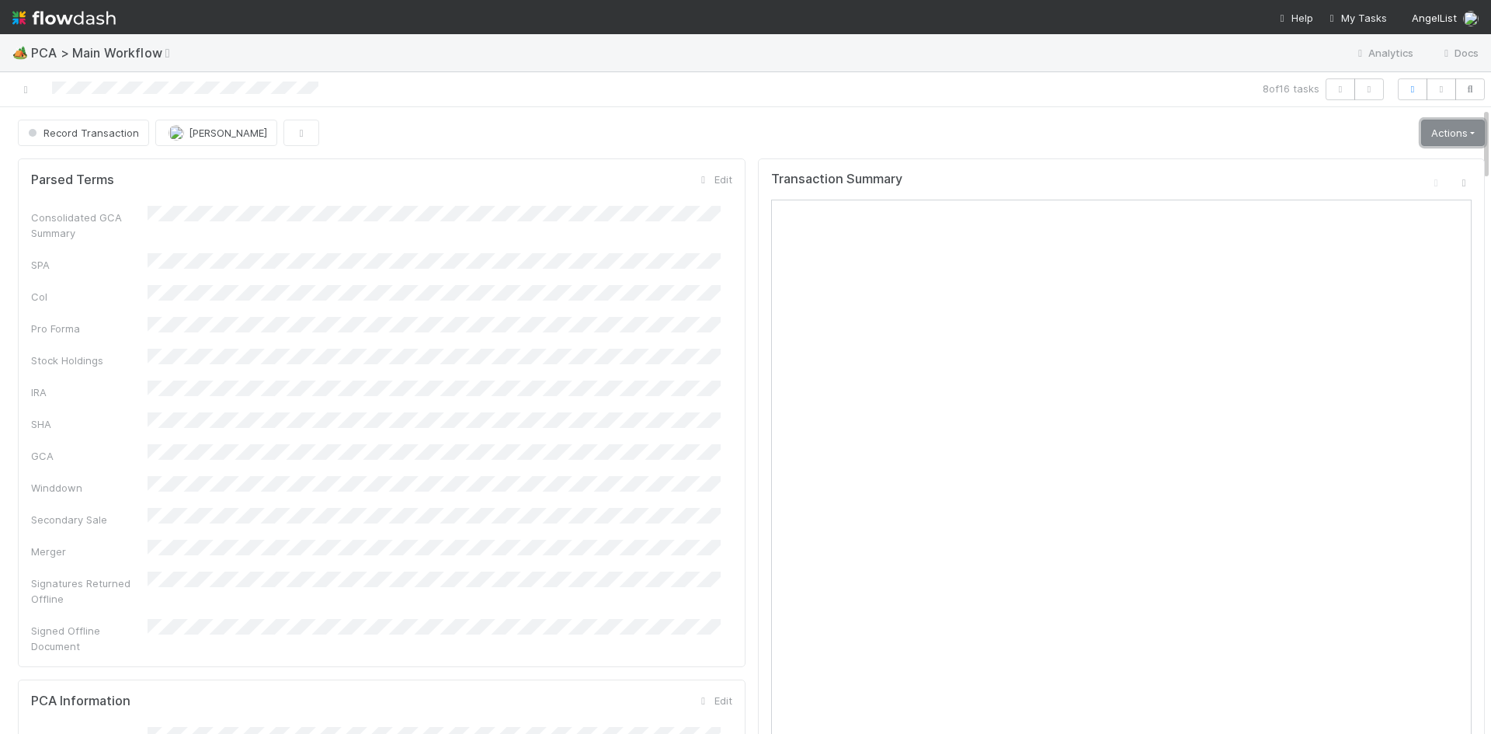
click at [1421, 134] on link "Actions" at bounding box center [1453, 133] width 64 height 26
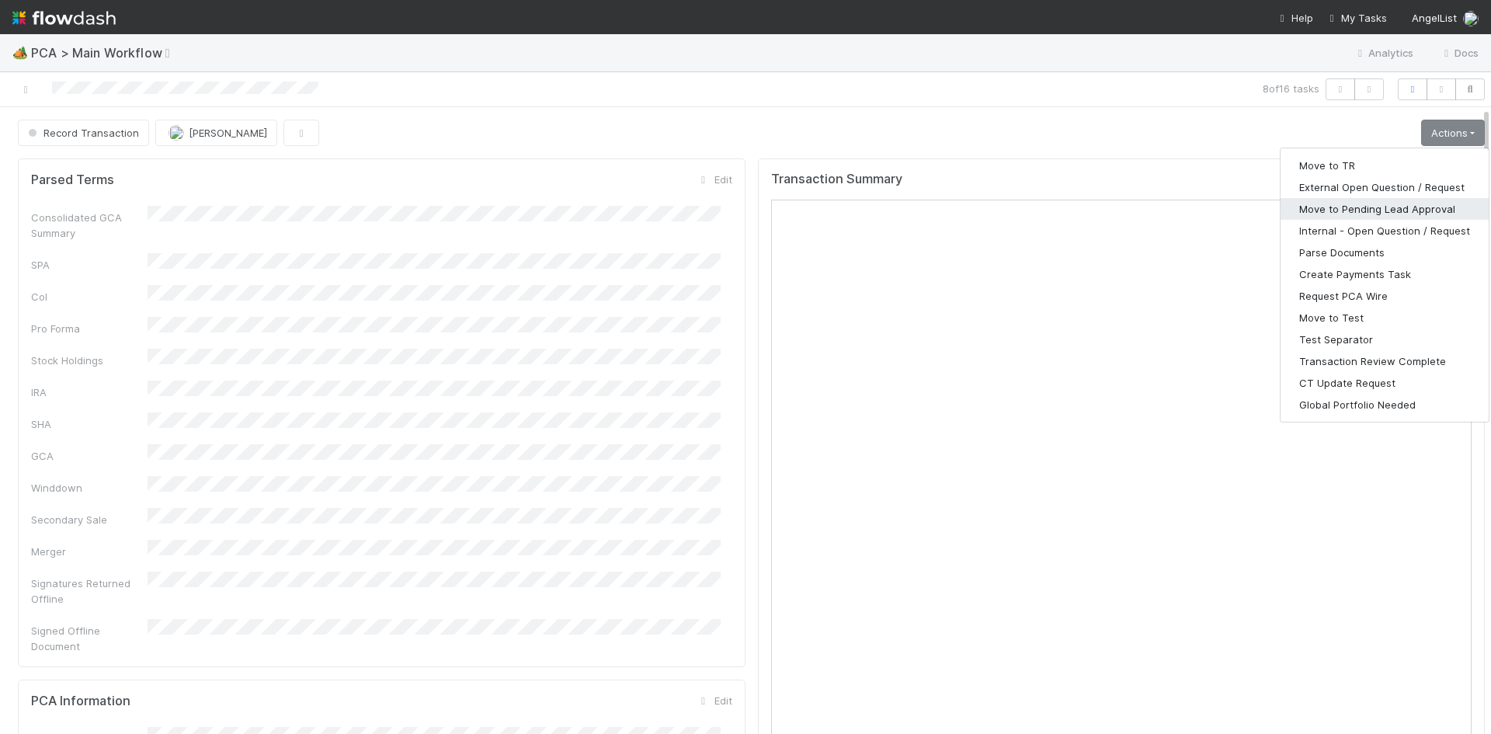
click at [1388, 208] on button "Move to Pending Lead Approval" at bounding box center [1384, 209] width 208 height 22
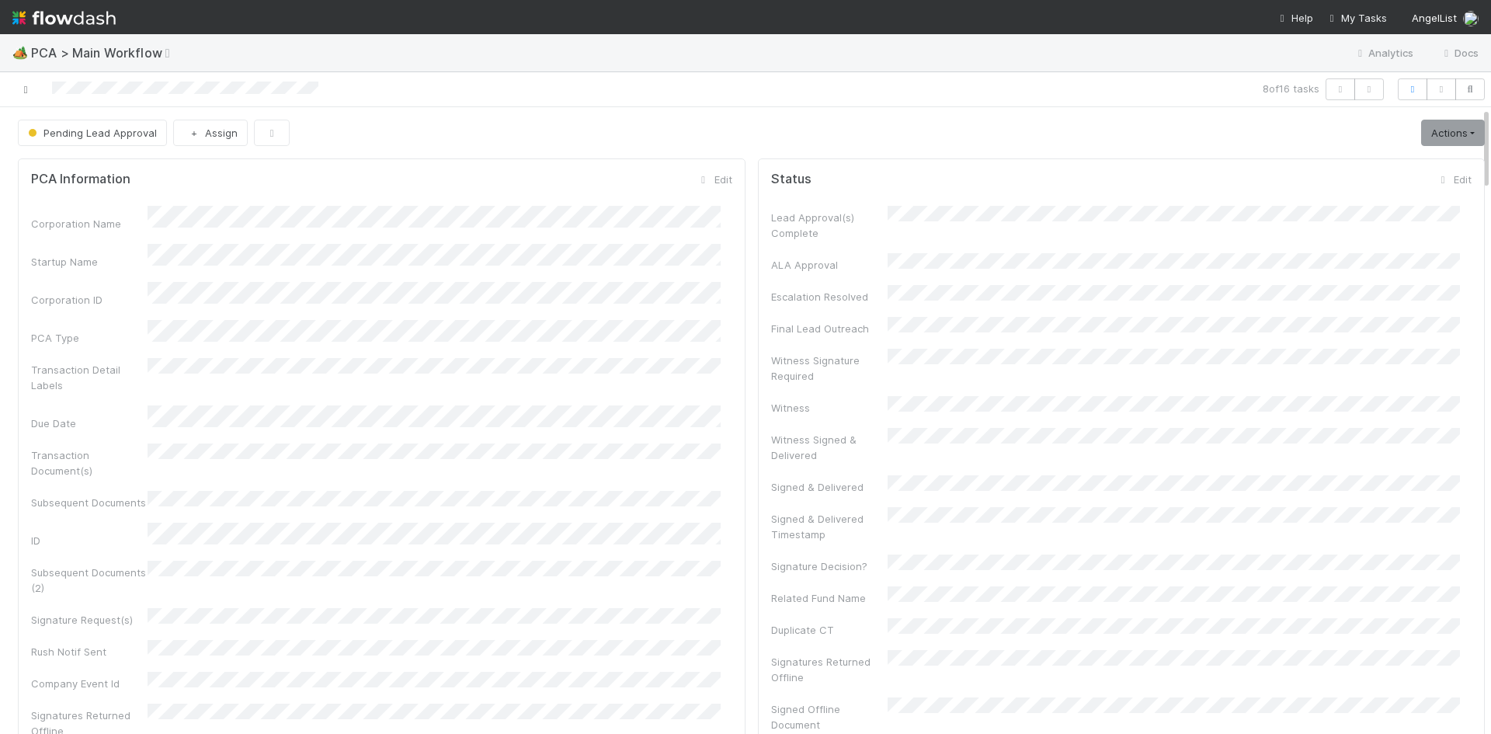
click at [23, 92] on icon at bounding box center [26, 90] width 16 height 10
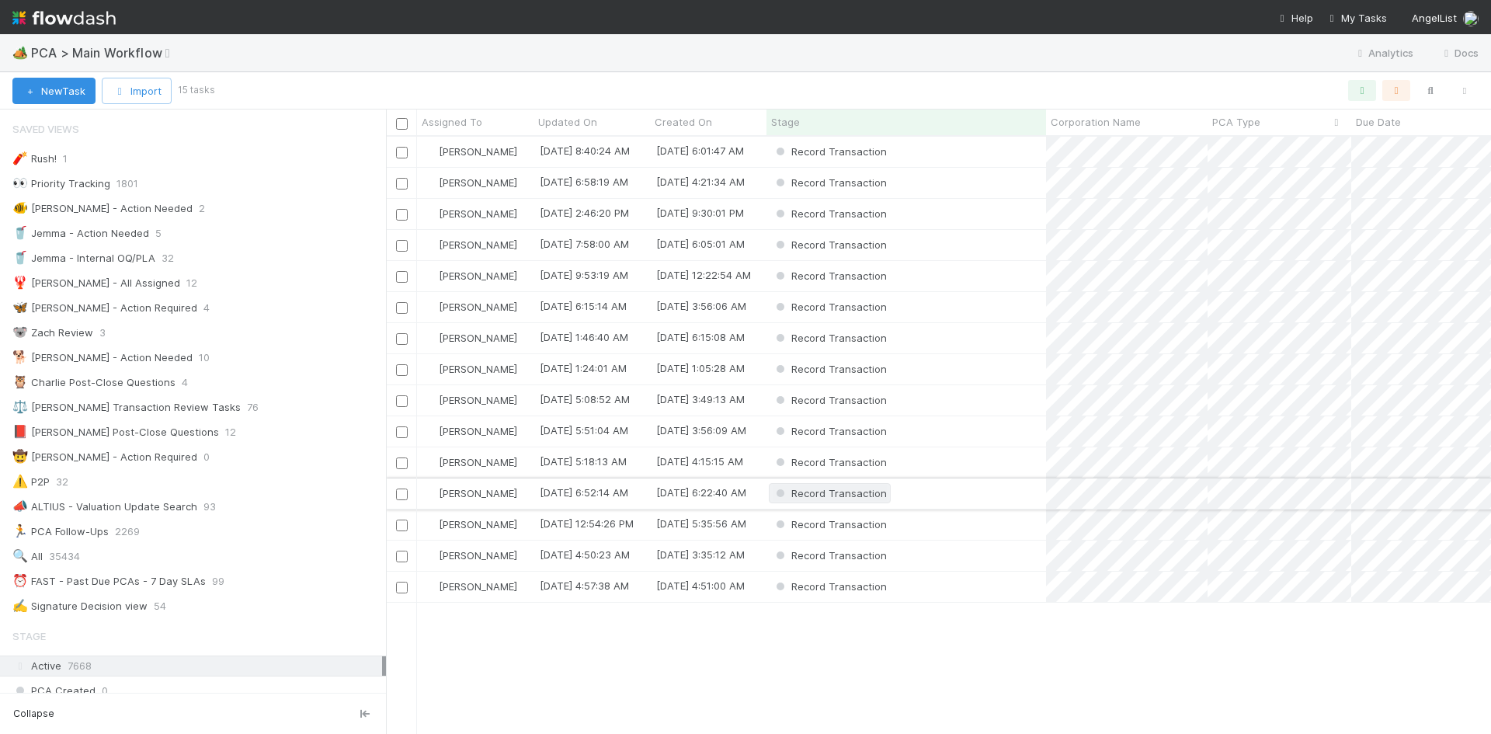
scroll to position [12, 12]
click at [941, 519] on div "Record Transaction" at bounding box center [906, 524] width 280 height 30
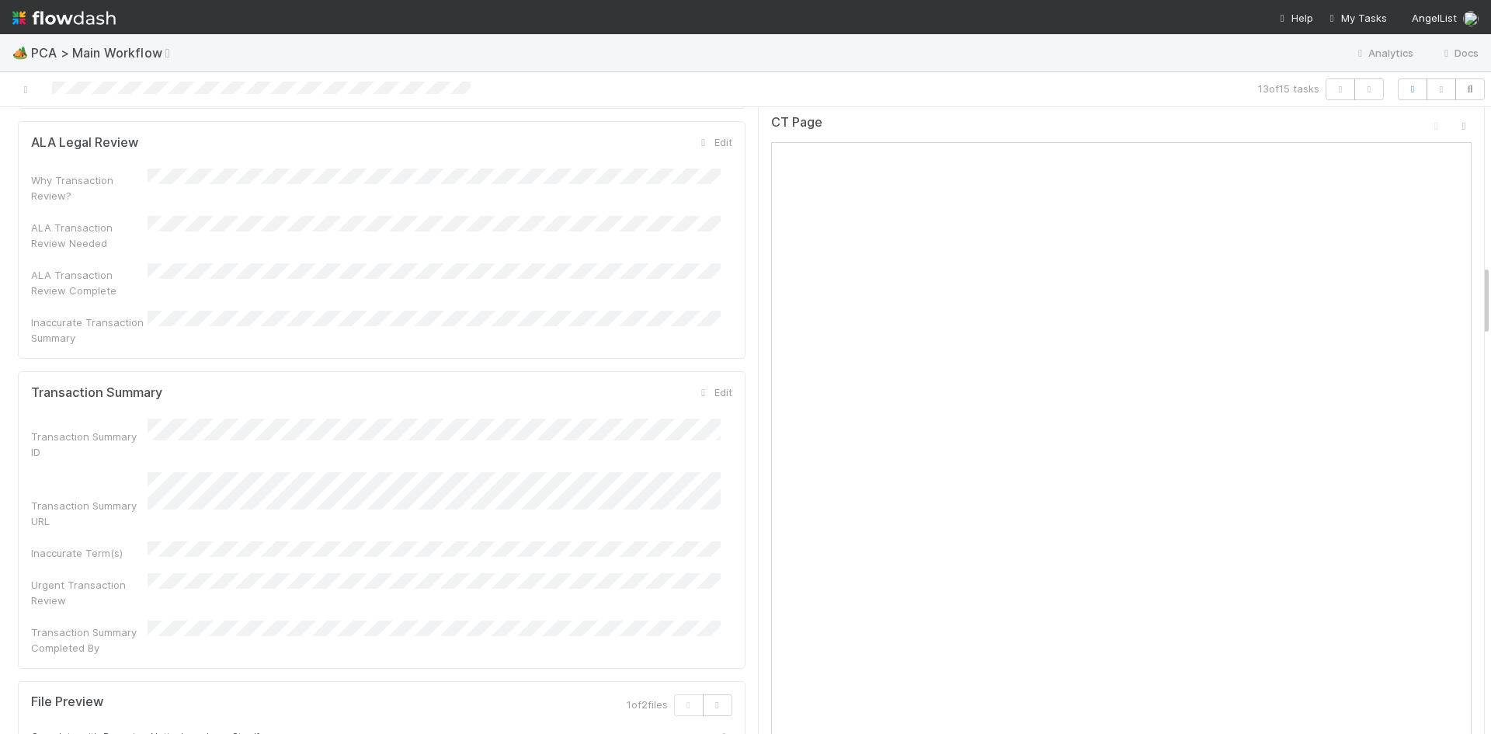
scroll to position [1398, 0]
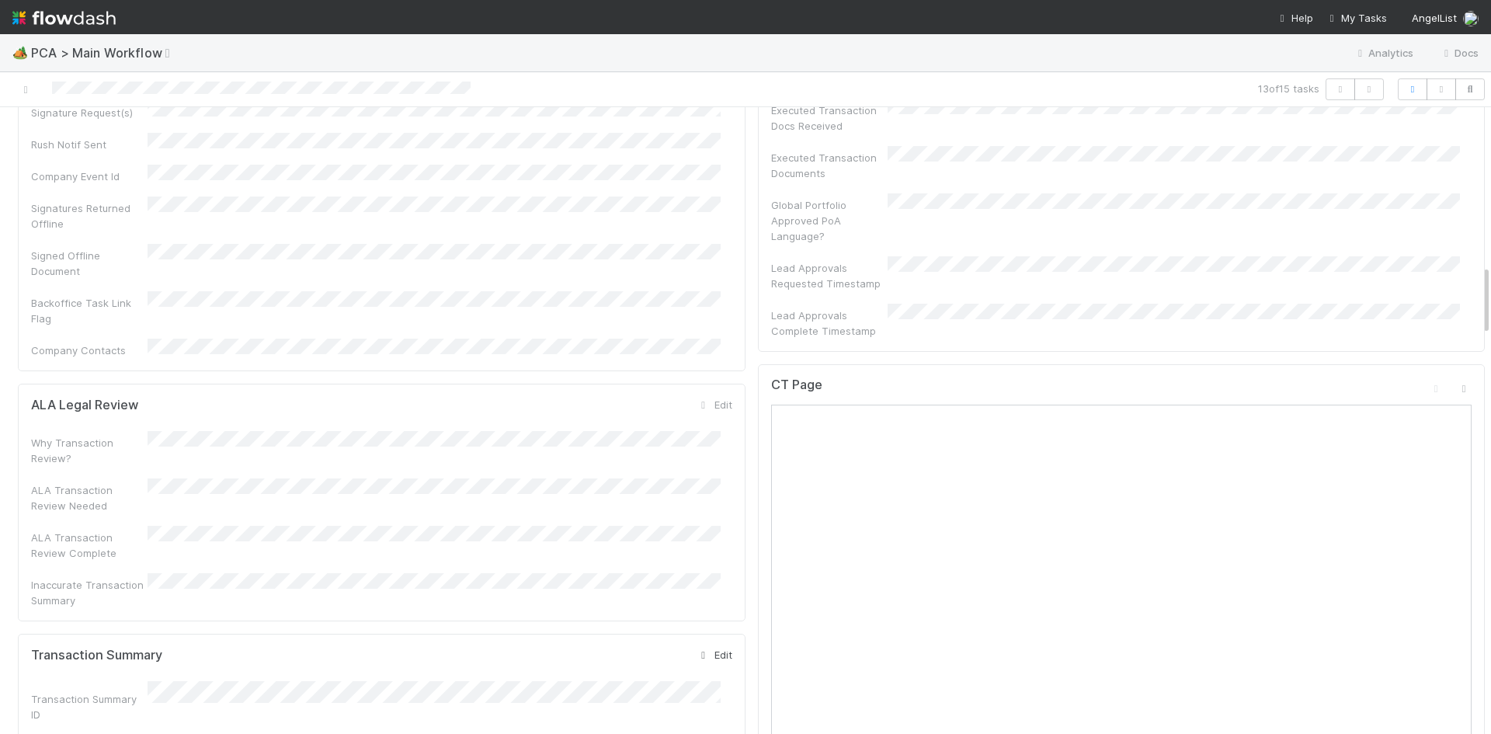
click at [707, 648] on link "Edit" at bounding box center [714, 654] width 36 height 12
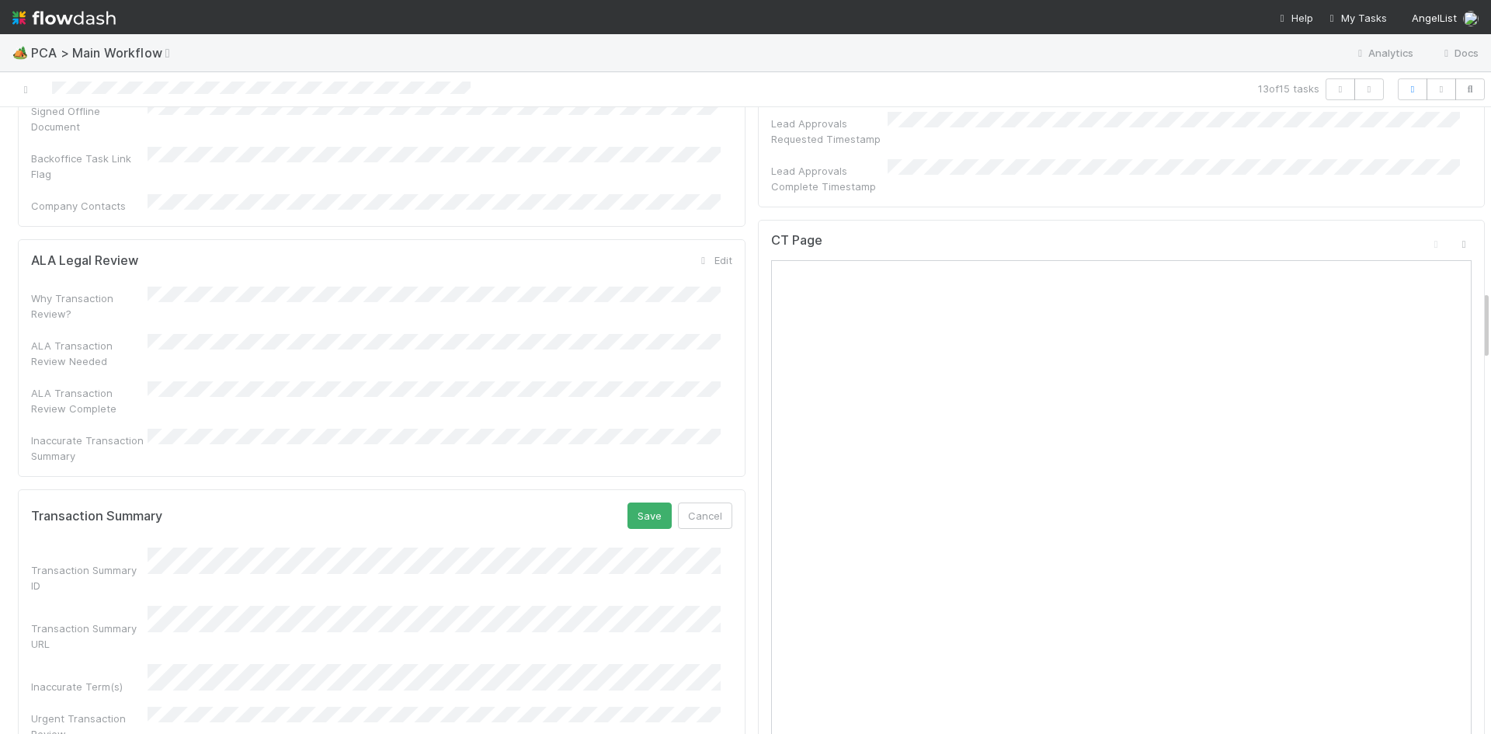
scroll to position [1631, 0]
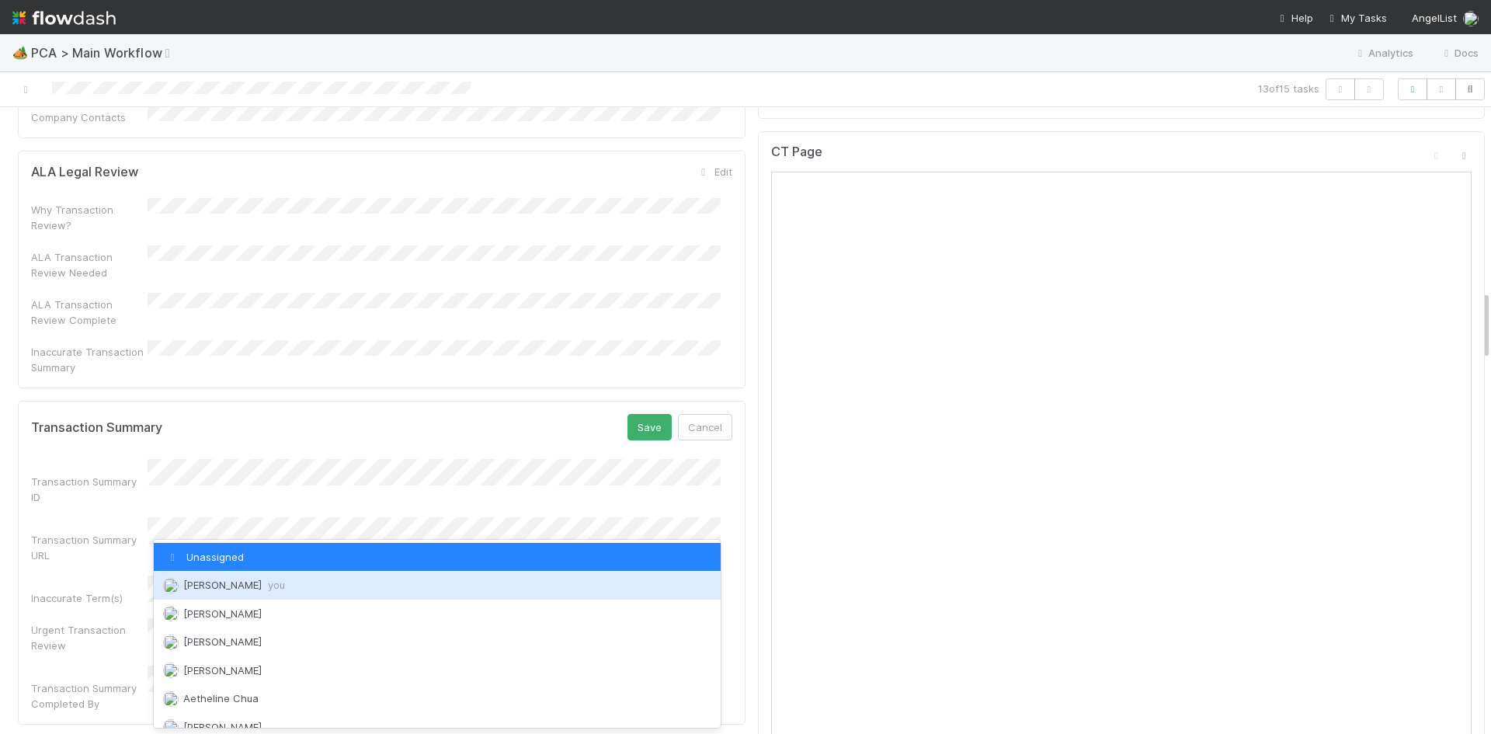
click at [296, 582] on div "Meg Castanare you" at bounding box center [437, 585] width 567 height 28
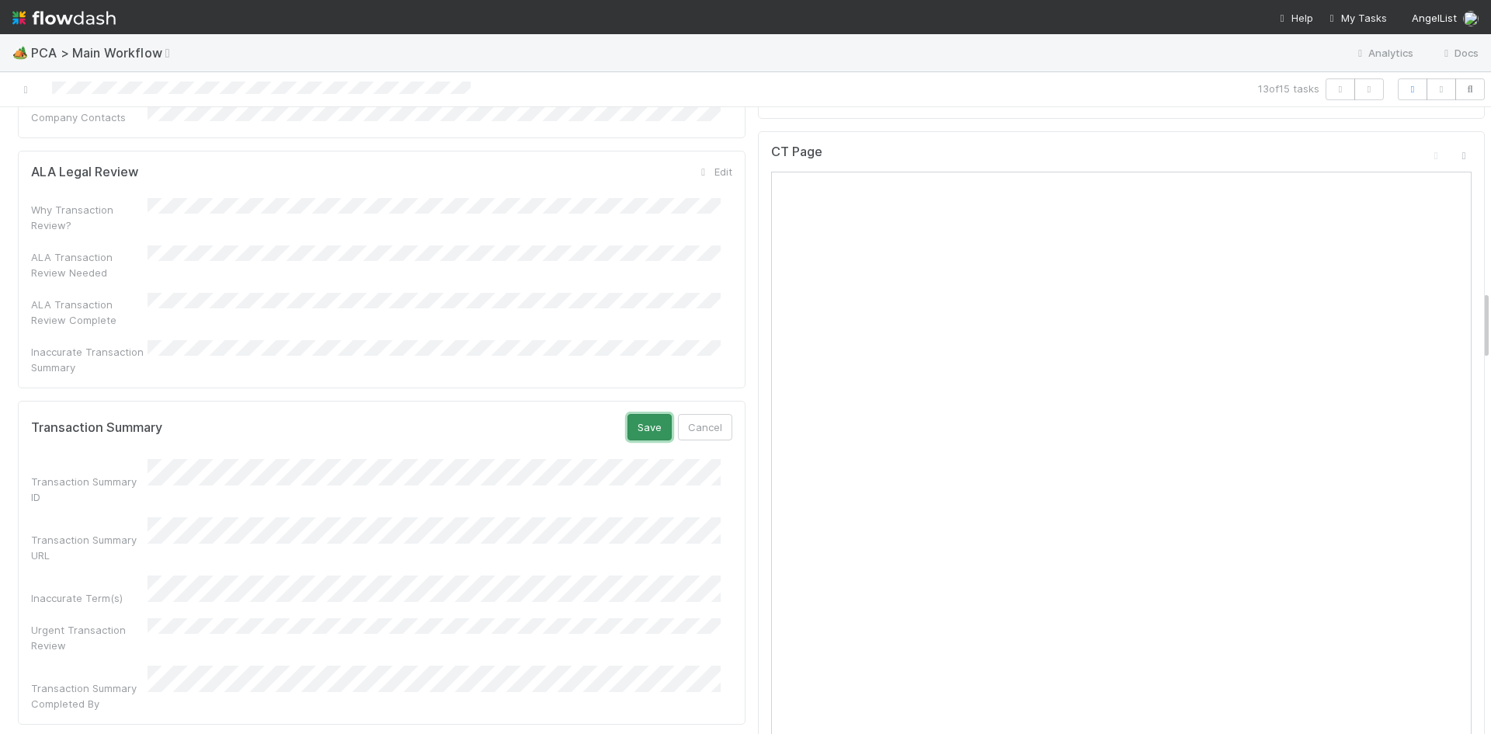
click at [647, 414] on button "Save" at bounding box center [649, 427] width 44 height 26
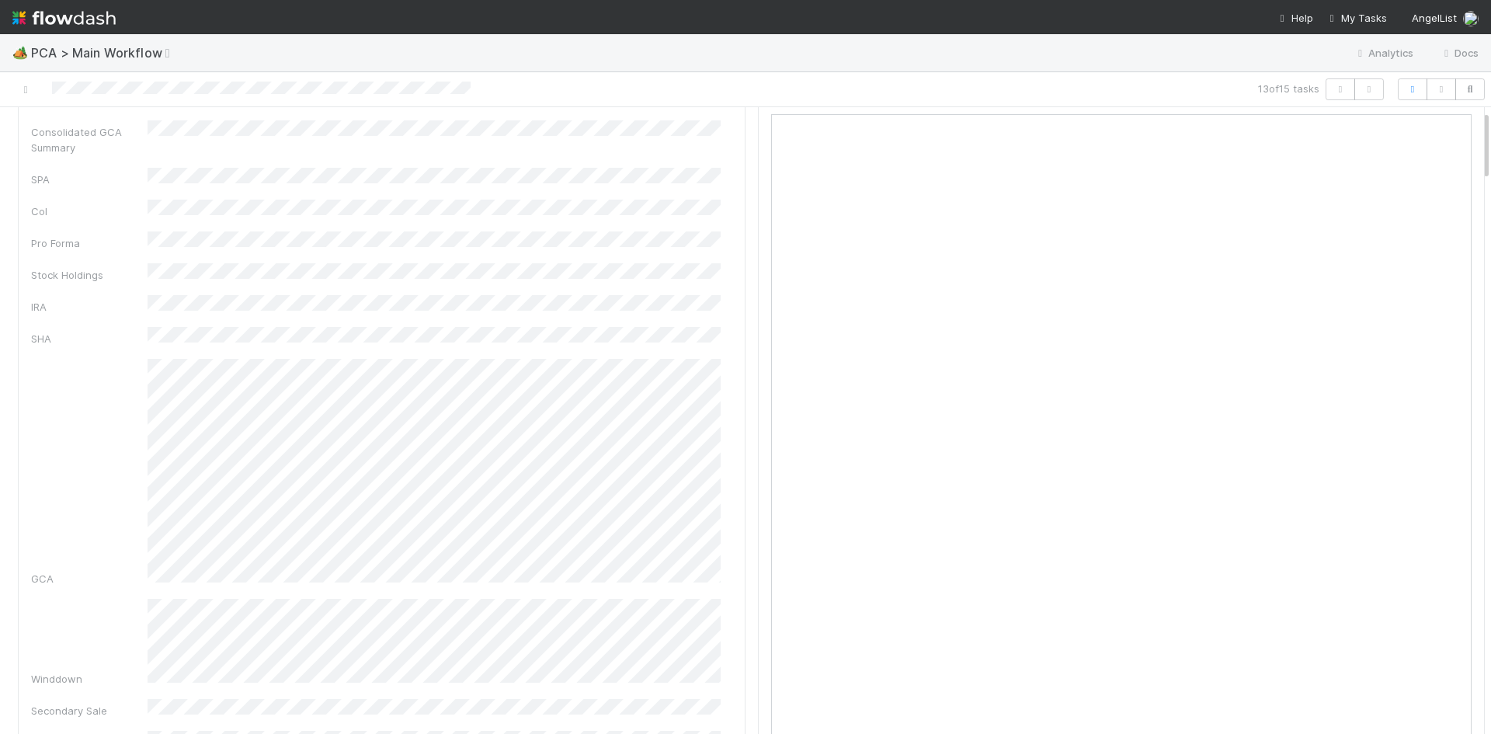
scroll to position [0, 0]
click at [1421, 137] on link "Actions" at bounding box center [1453, 133] width 64 height 26
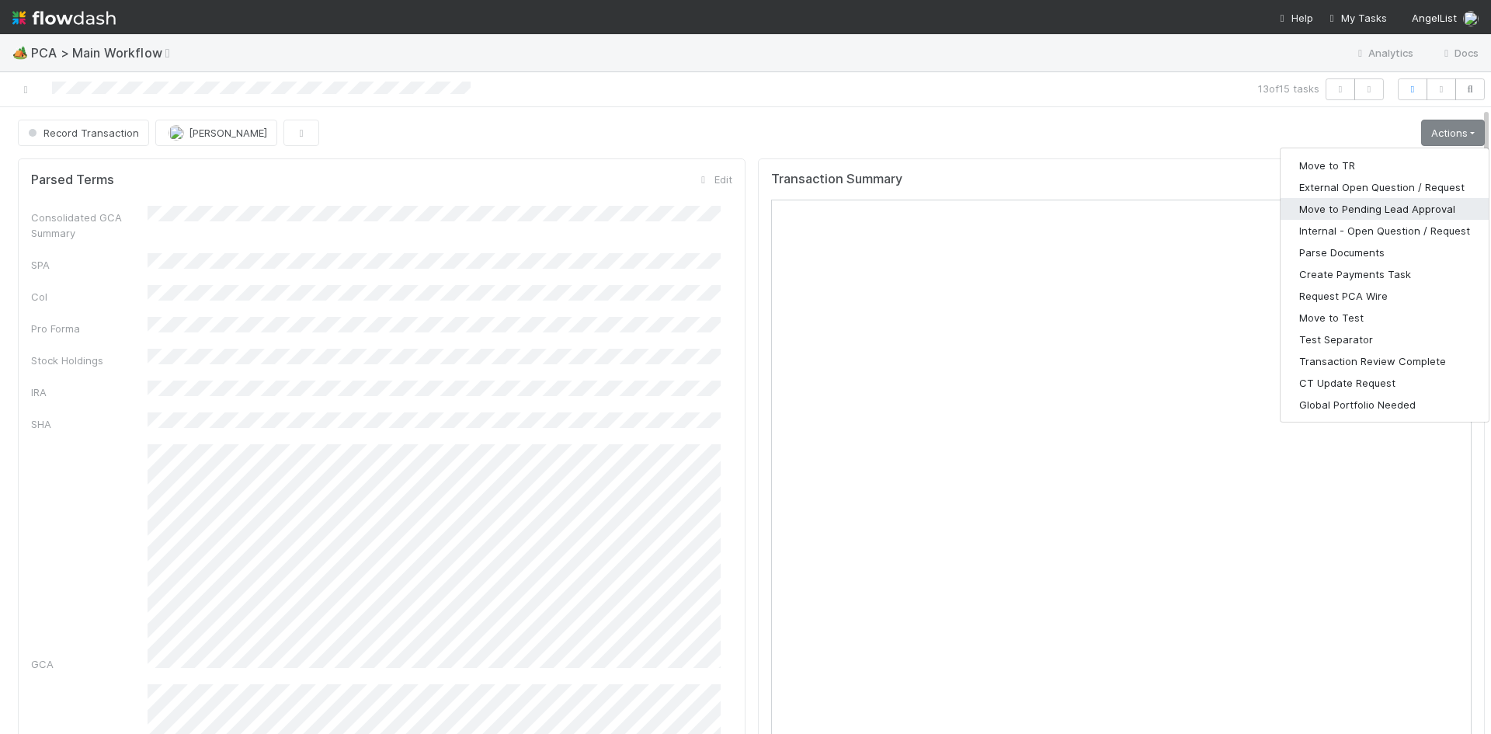
click at [1402, 207] on button "Move to Pending Lead Approval" at bounding box center [1384, 209] width 208 height 22
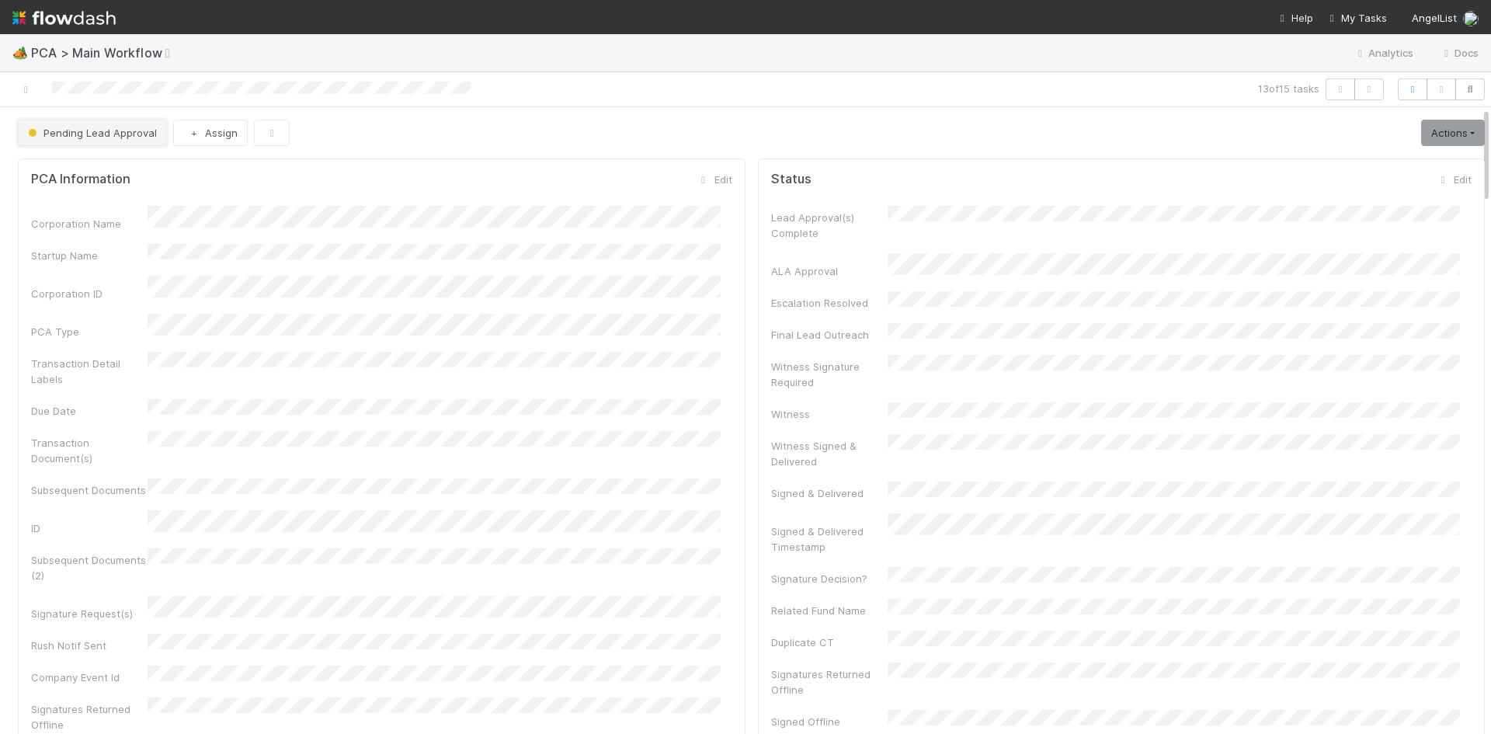
click at [134, 137] on span "Pending Lead Approval" at bounding box center [91, 133] width 132 height 12
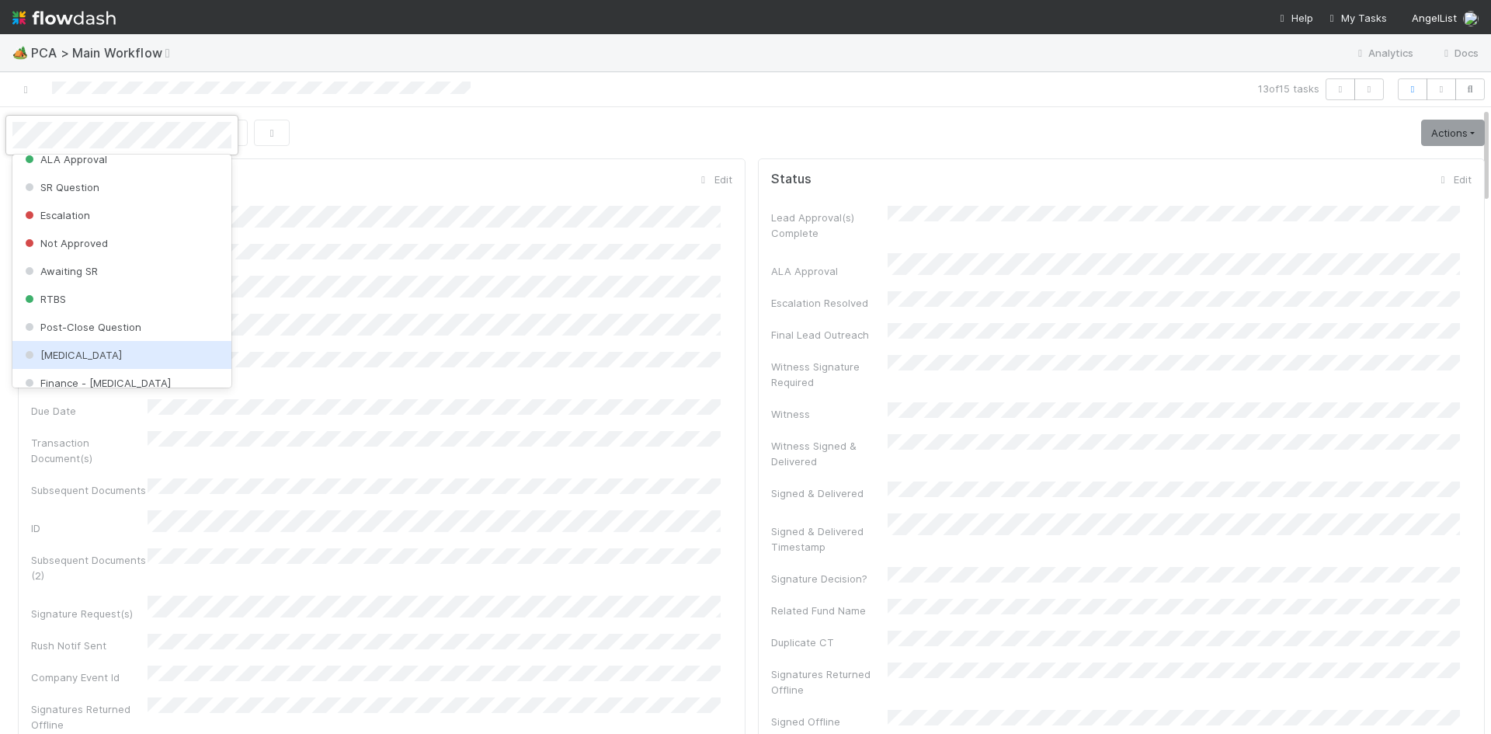
click at [134, 347] on div "ICU" at bounding box center [121, 355] width 219 height 28
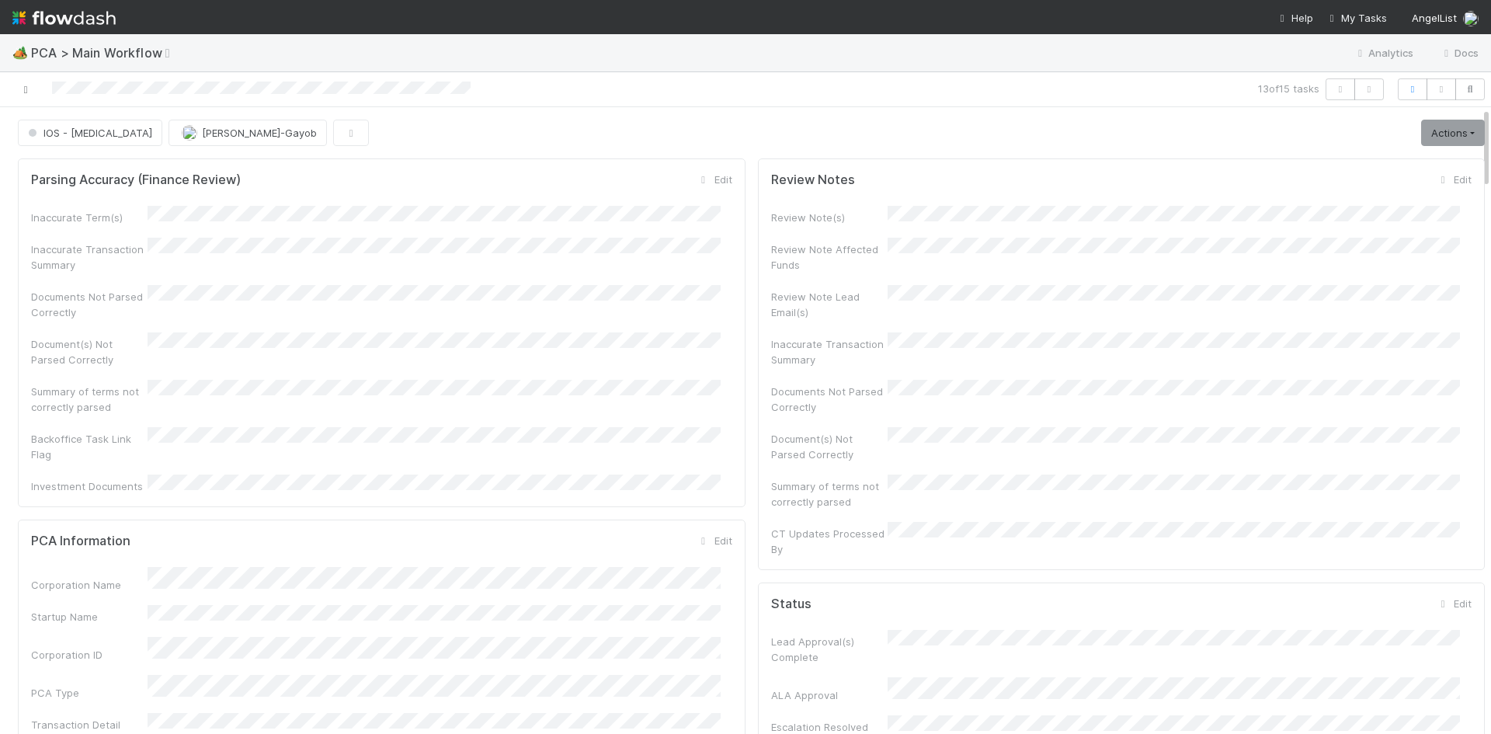
click at [29, 86] on icon at bounding box center [26, 90] width 16 height 10
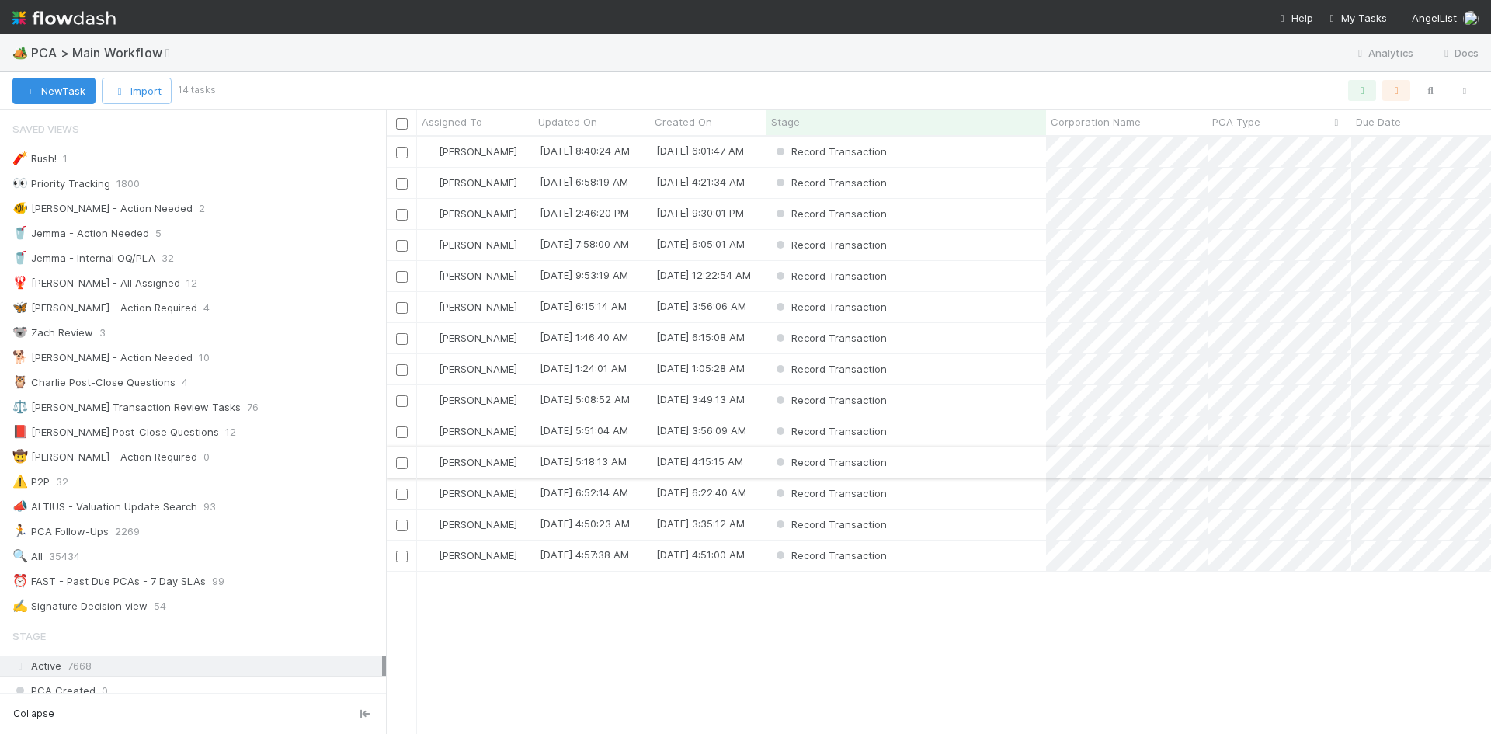
scroll to position [12, 12]
click at [1003, 455] on div "Record Transaction" at bounding box center [906, 462] width 280 height 30
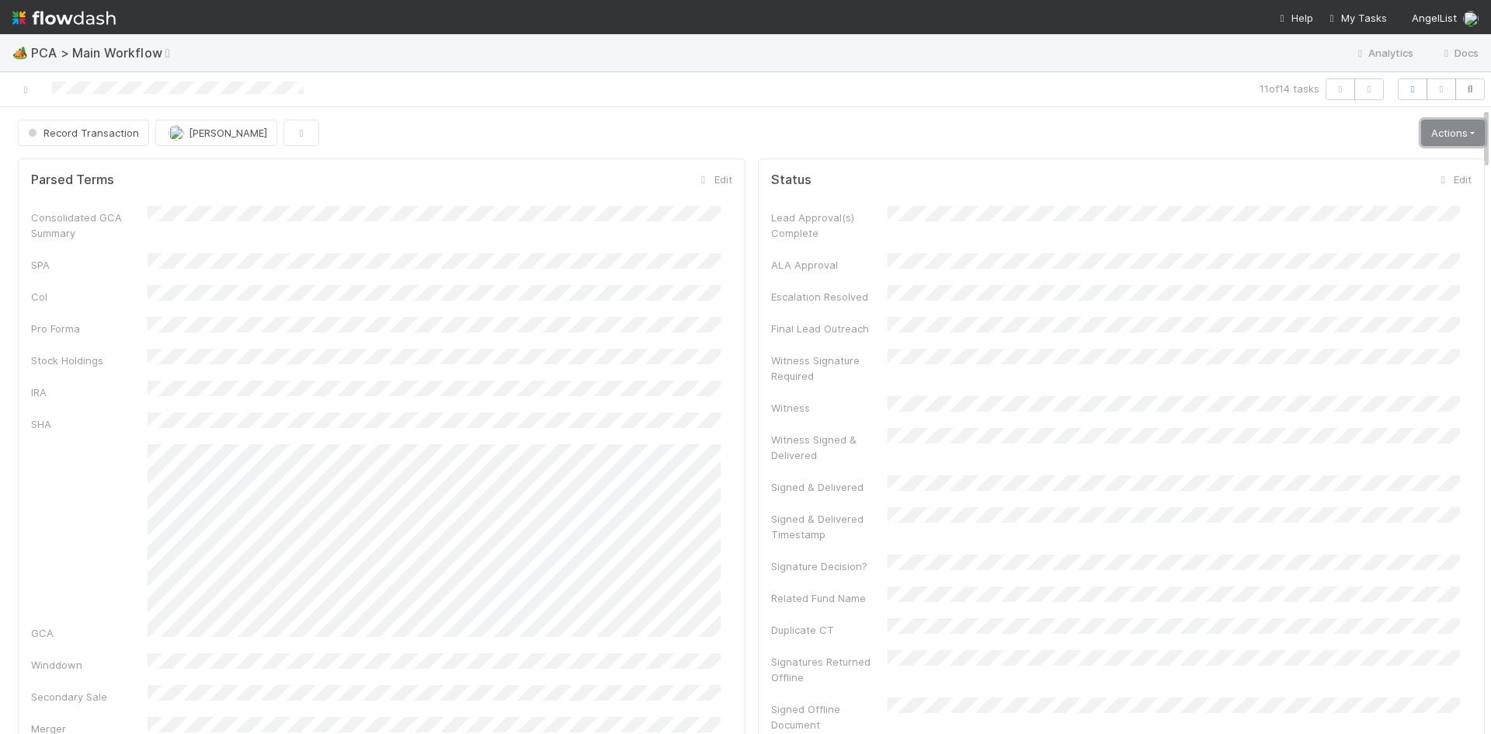
click at [1431, 141] on link "Actions" at bounding box center [1453, 133] width 64 height 26
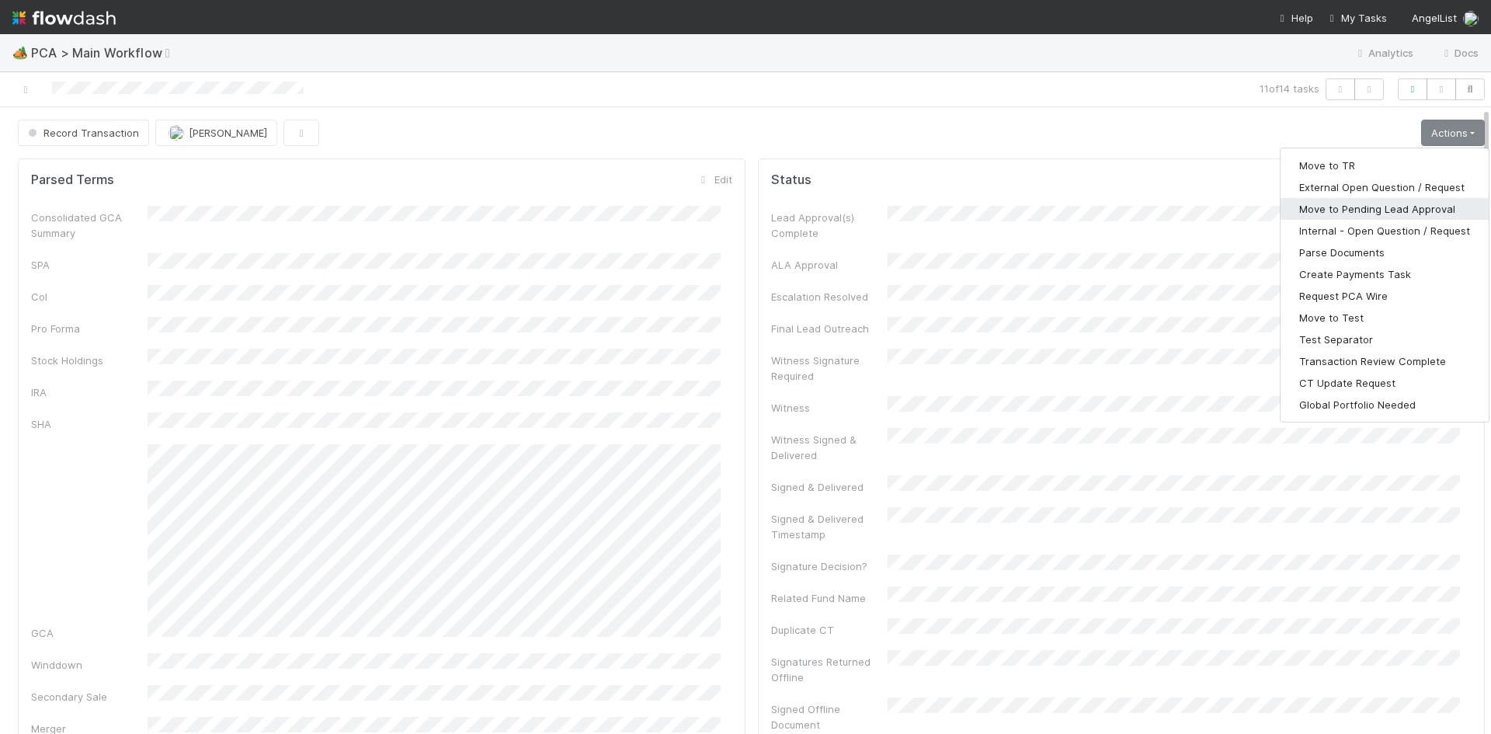
click at [1398, 207] on button "Move to Pending Lead Approval" at bounding box center [1384, 209] width 208 height 22
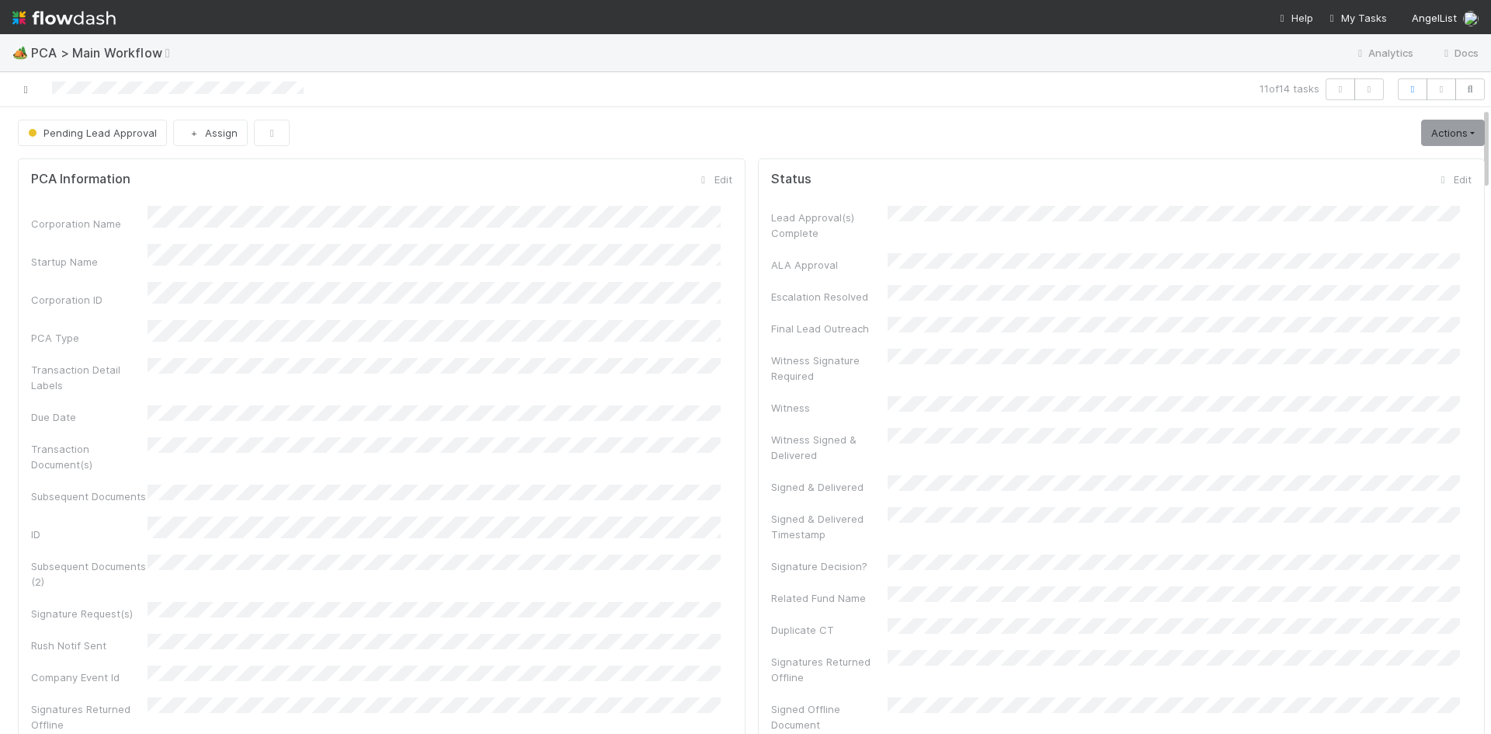
click at [23, 85] on icon at bounding box center [26, 90] width 16 height 10
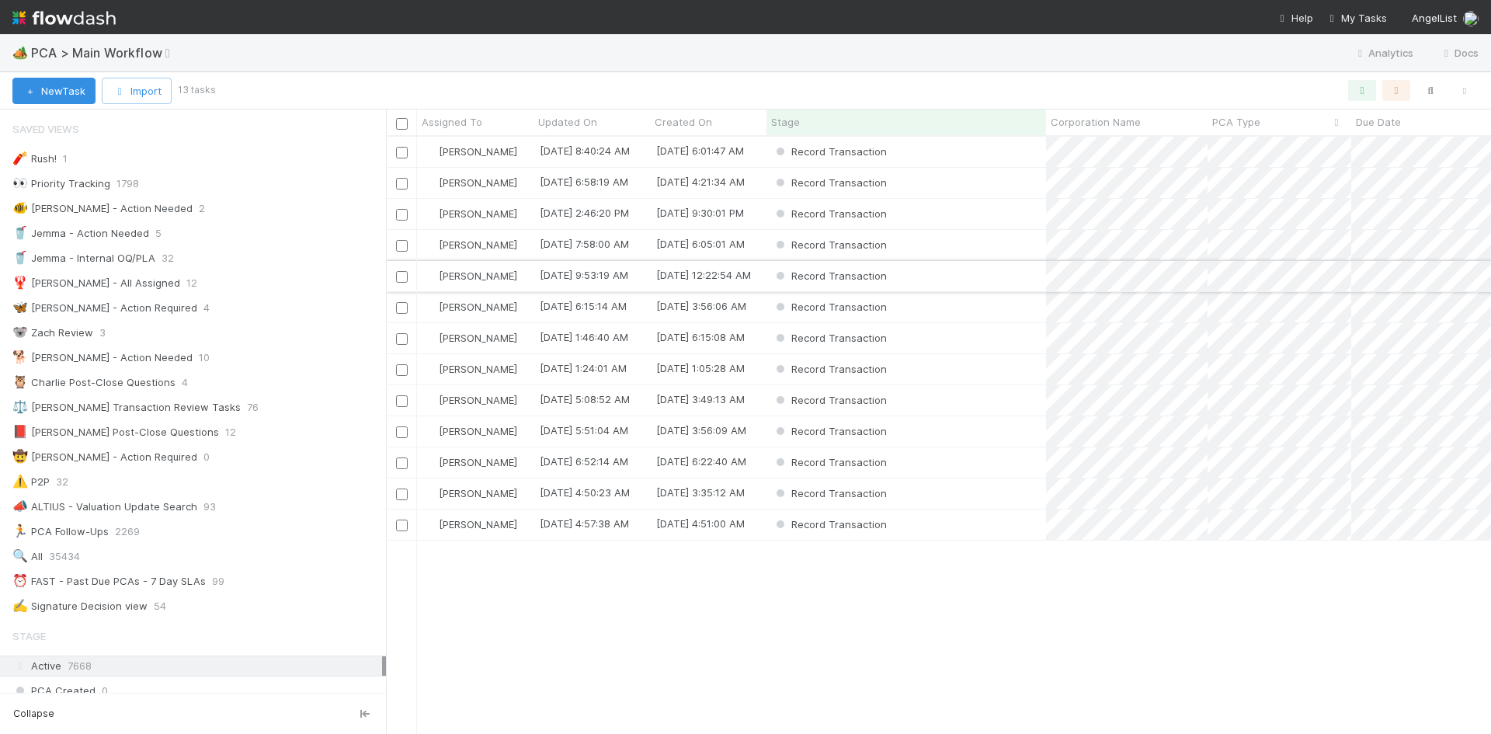
scroll to position [585, 1093]
click at [1008, 431] on div "Record Transaction" at bounding box center [906, 431] width 280 height 30
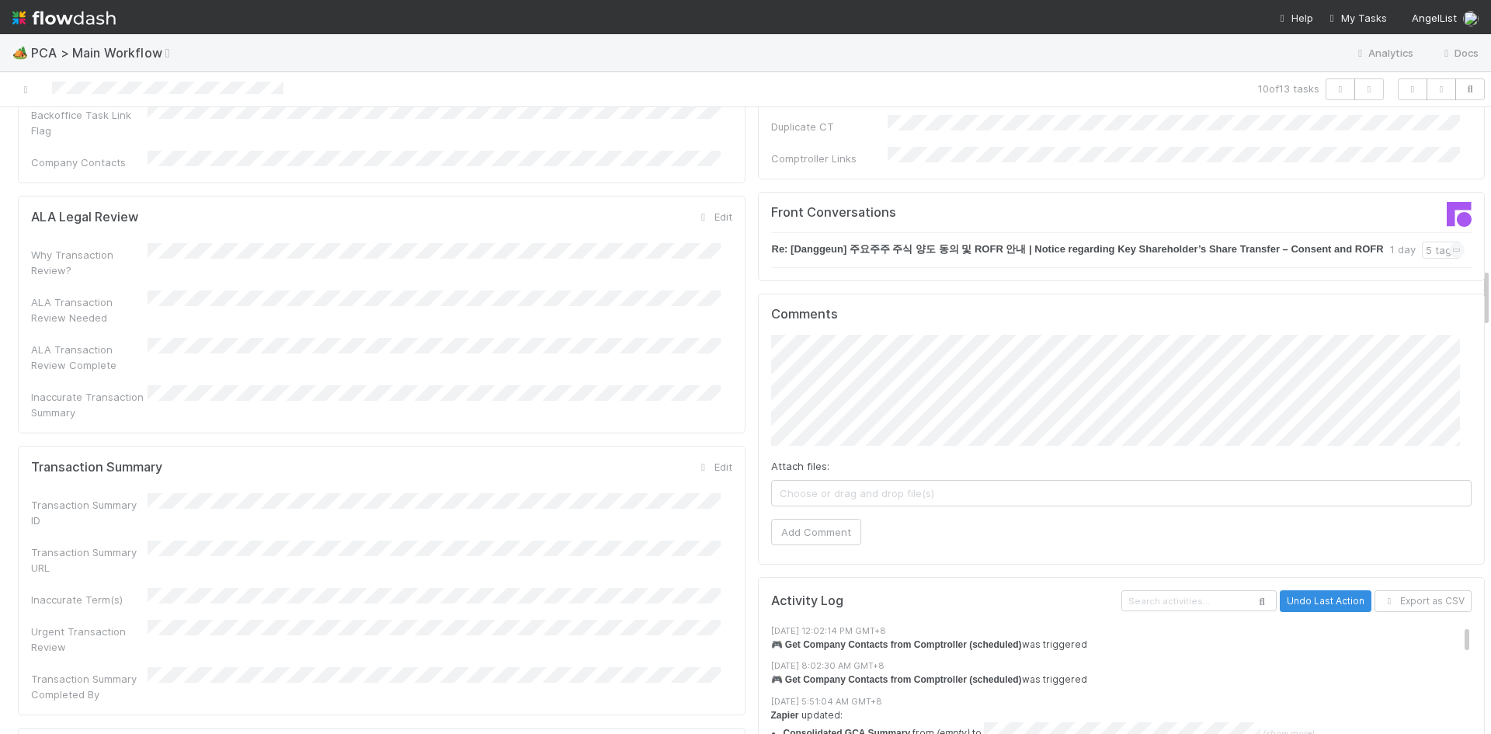
scroll to position [1708, 0]
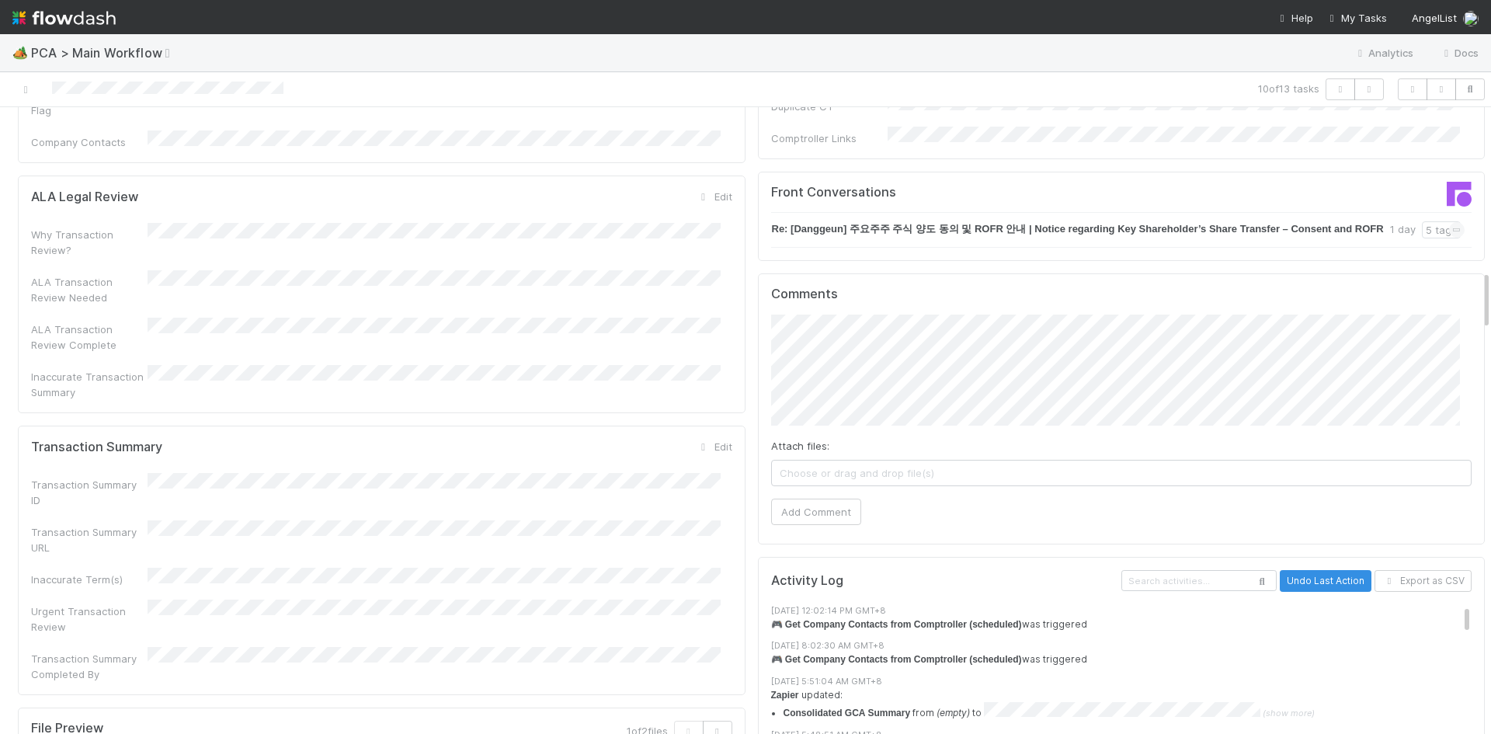
drag, startPoint x: 704, startPoint y: 298, endPoint x: 578, endPoint y: 329, distance: 128.8
click at [704, 440] on link "Edit" at bounding box center [714, 446] width 36 height 12
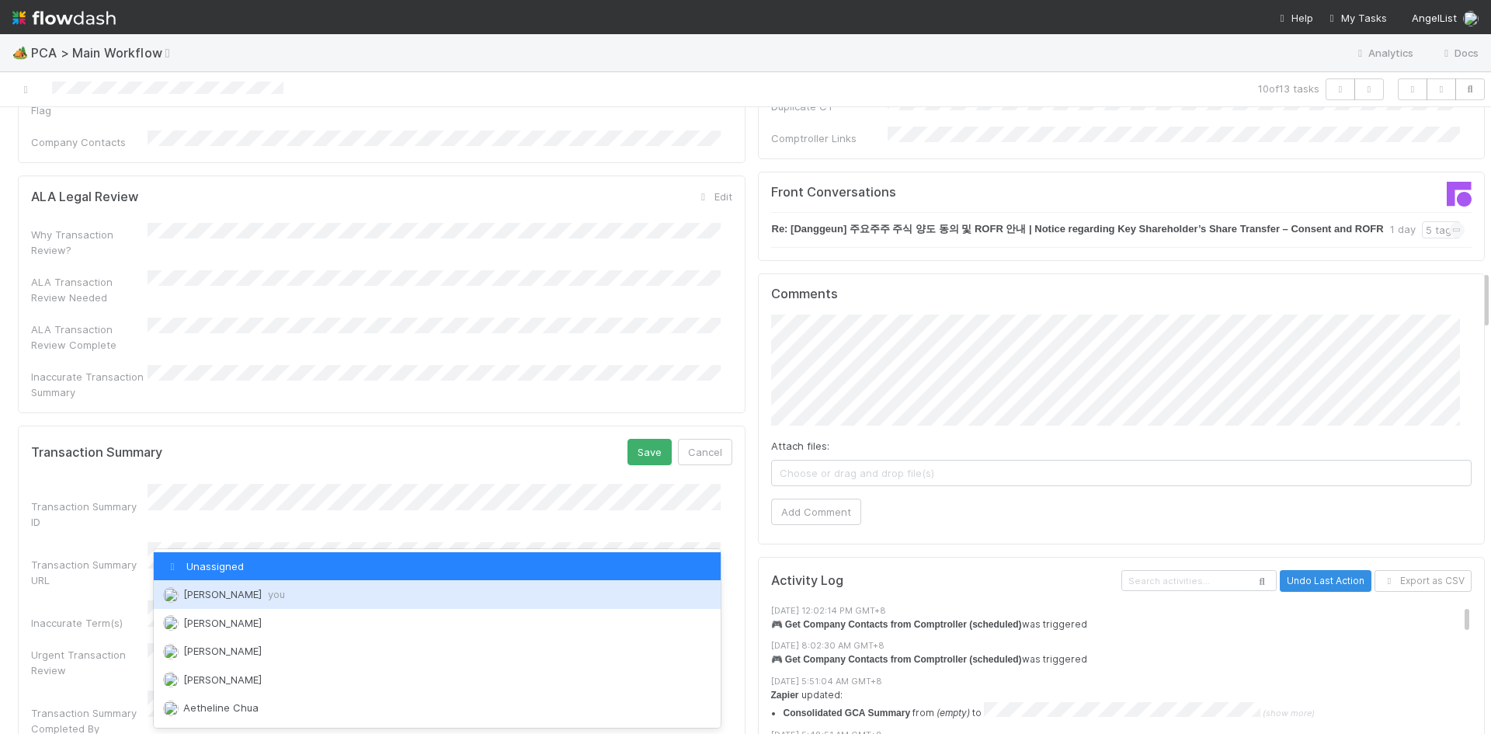
click at [278, 590] on span "you" at bounding box center [276, 594] width 17 height 12
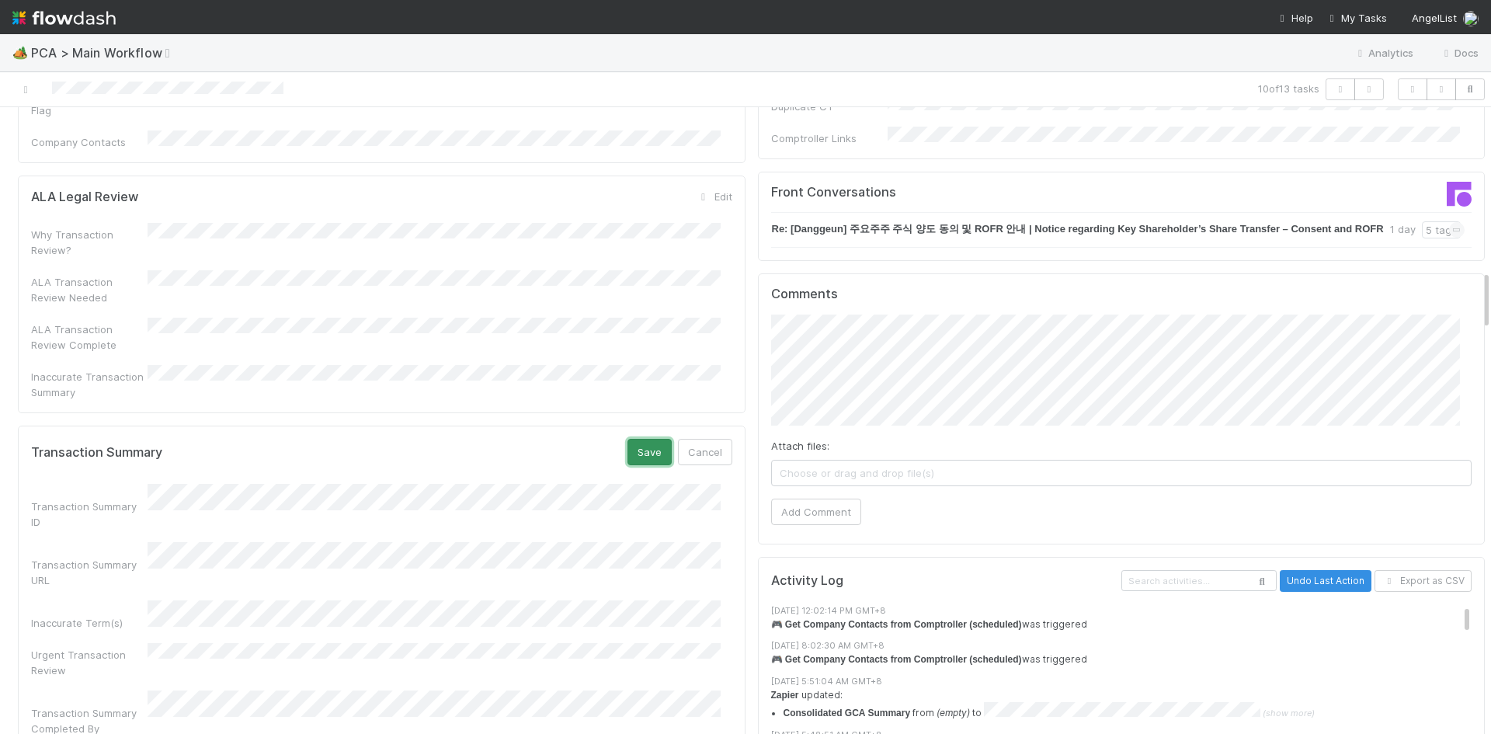
click at [628, 439] on button "Save" at bounding box center [649, 452] width 44 height 26
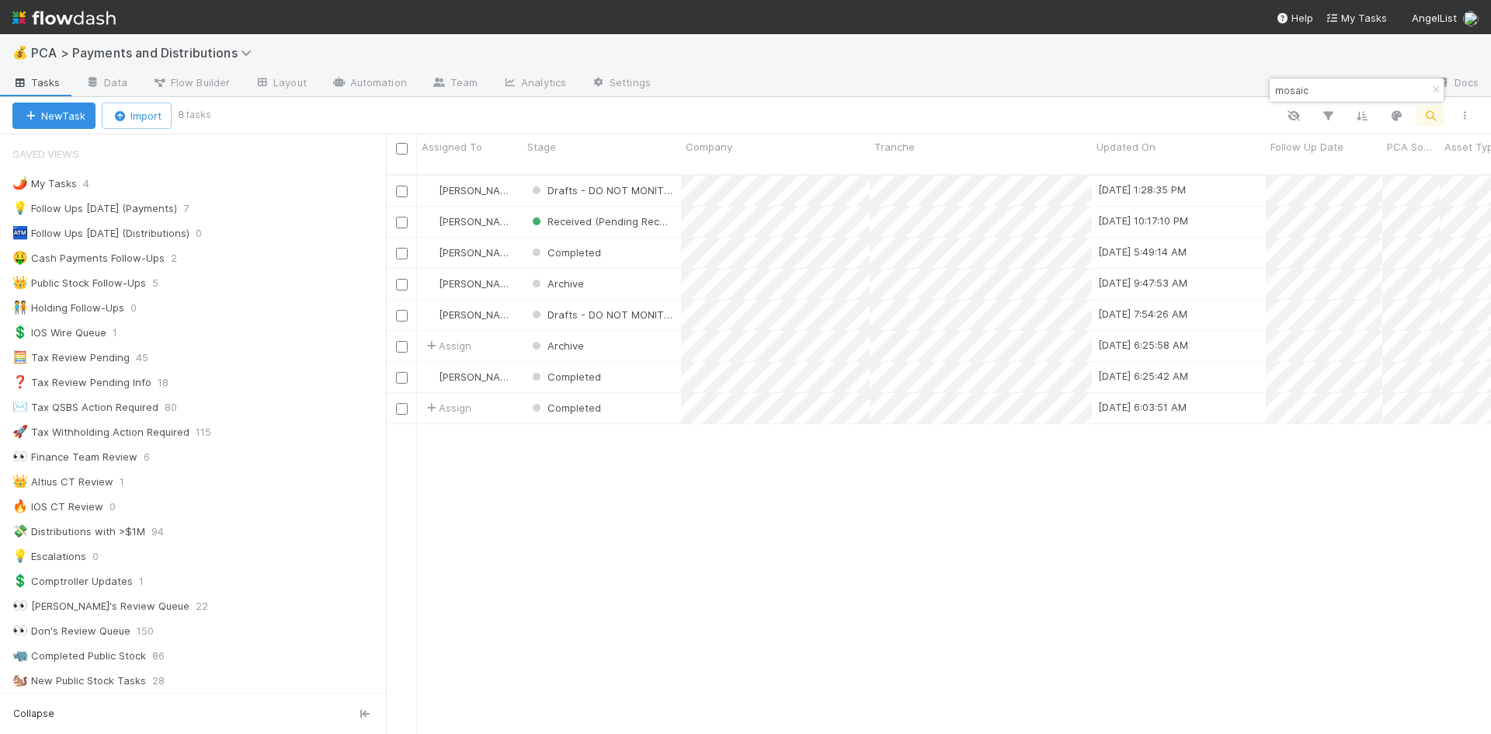
scroll to position [1240, 0]
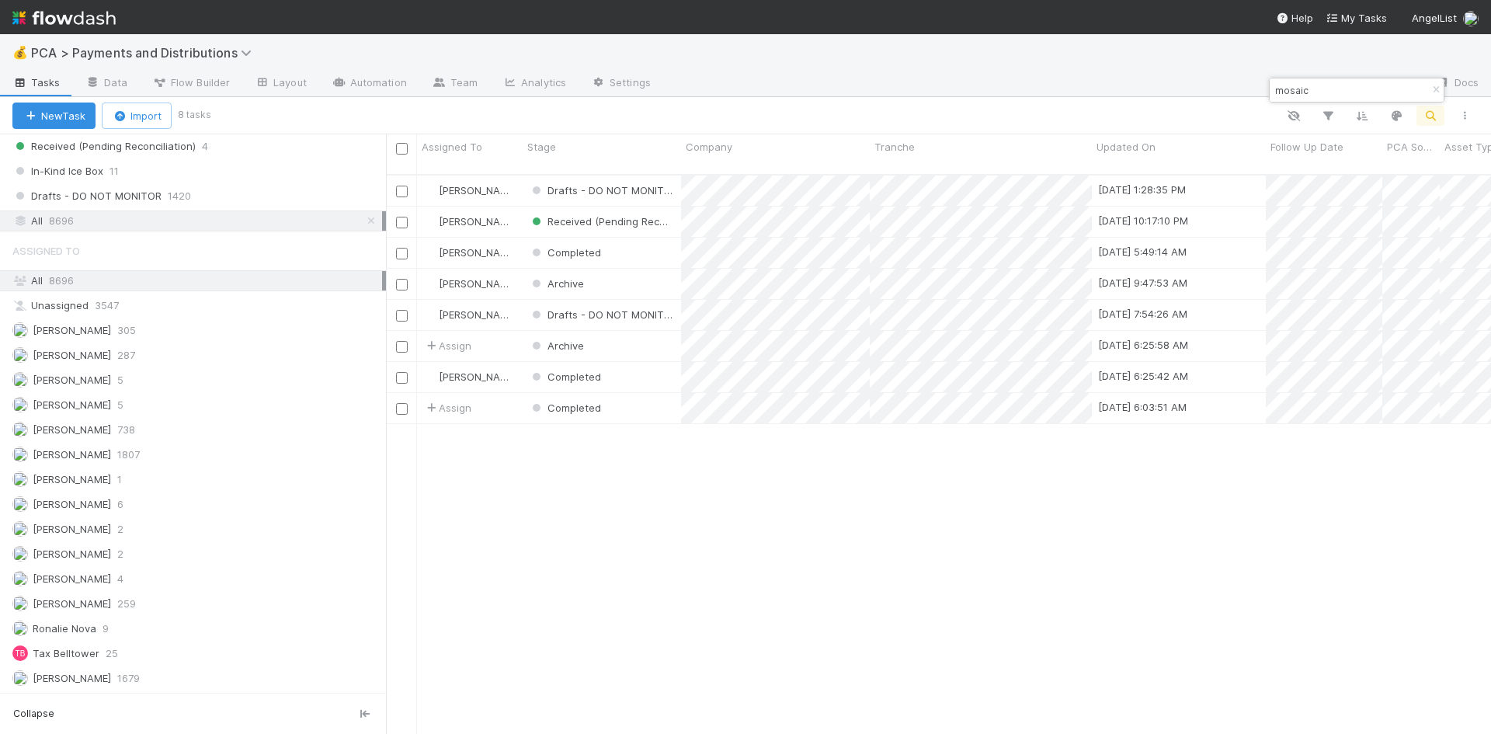
click at [1291, 84] on input "mosaic" at bounding box center [1349, 90] width 155 height 19
click at [1297, 94] on input "mosaic" at bounding box center [1349, 90] width 155 height 19
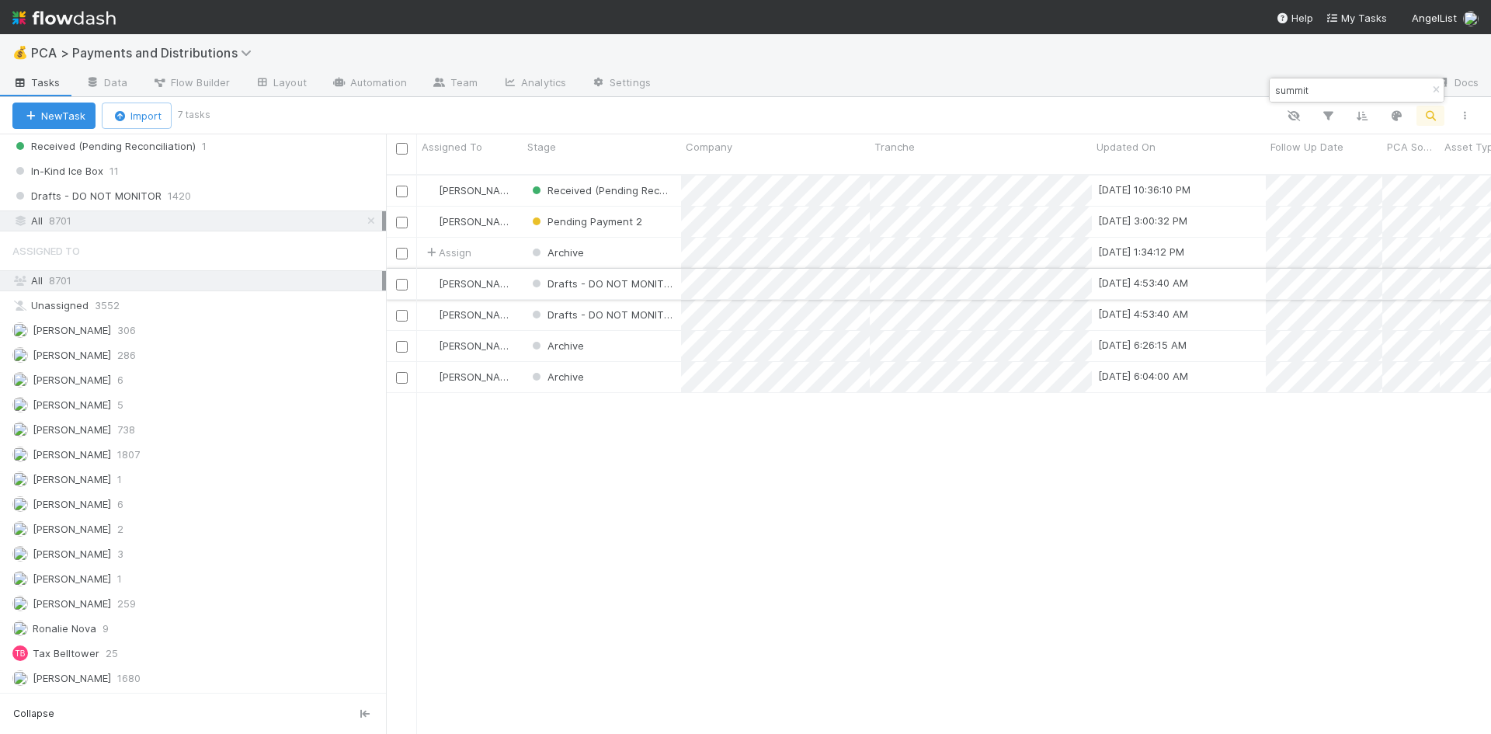
type input "summit"
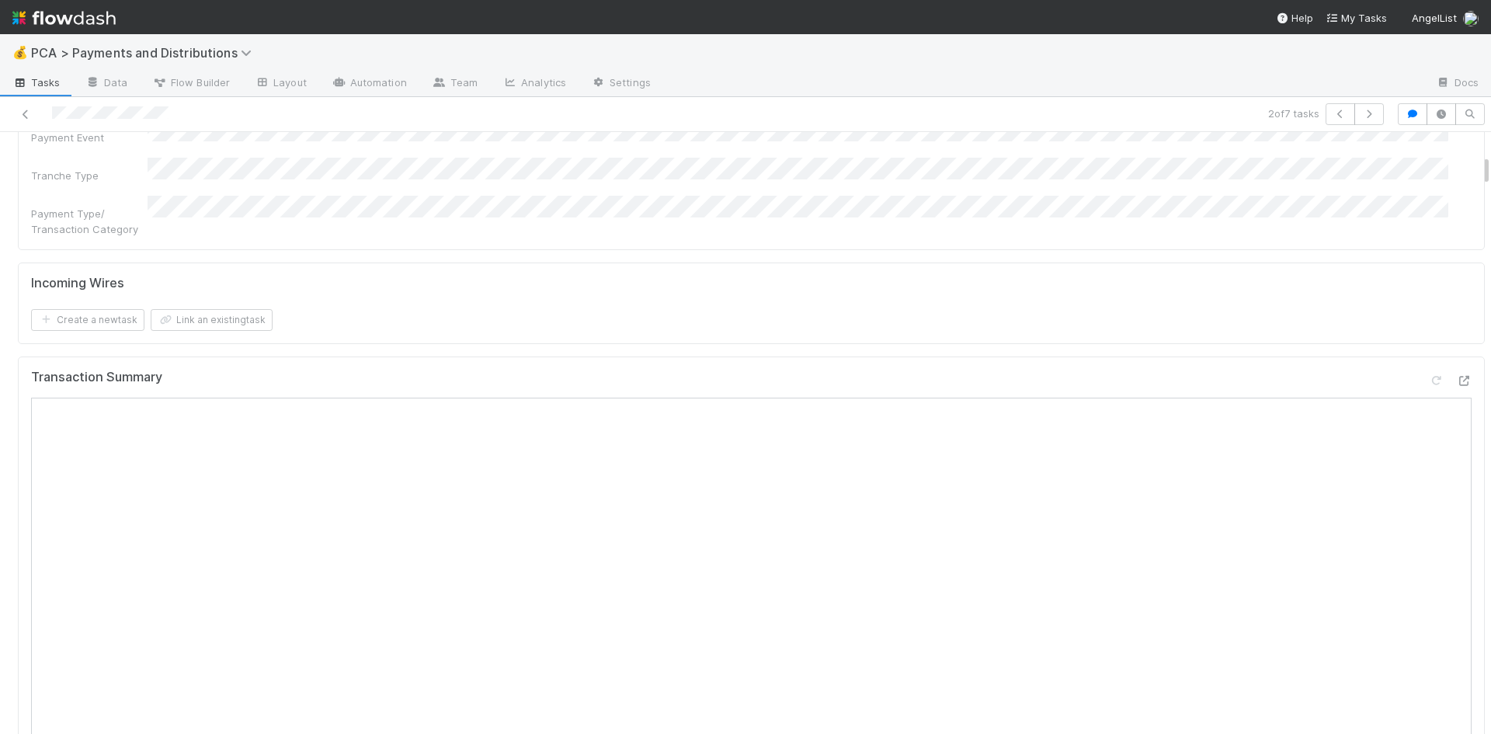
scroll to position [699, 0]
click at [527, 192] on iframe at bounding box center [751, 580] width 1440 height 776
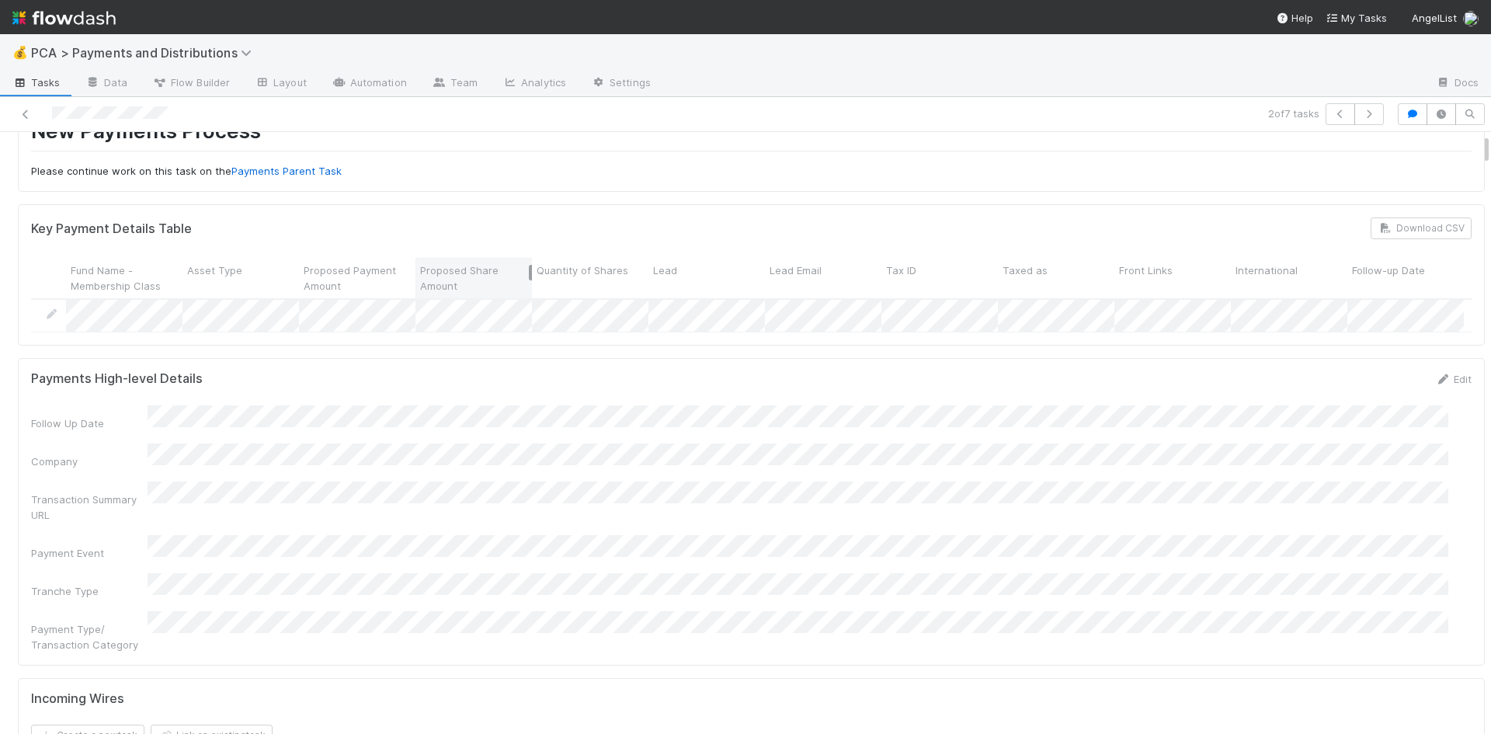
scroll to position [0, 0]
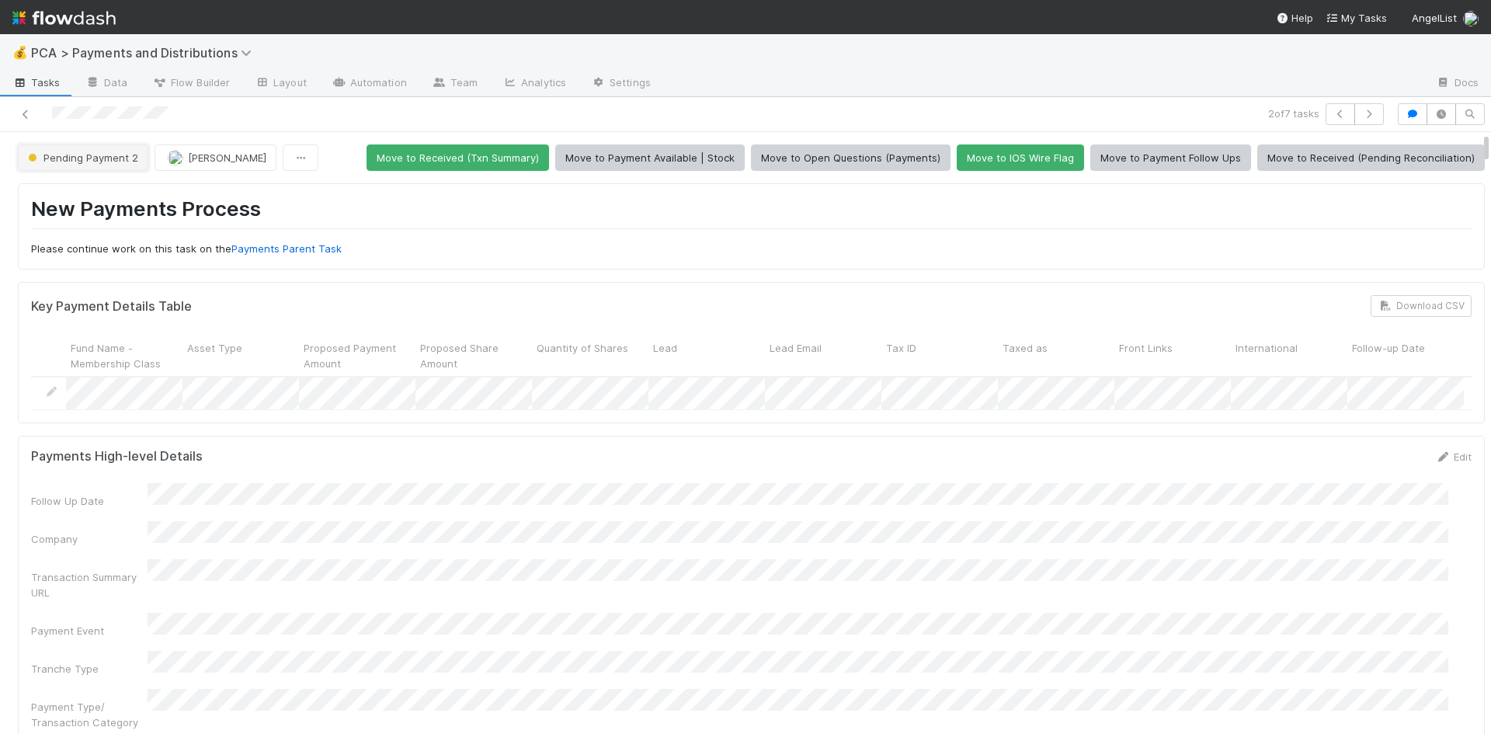
click at [122, 165] on button "Pending Payment 2" at bounding box center [83, 157] width 130 height 26
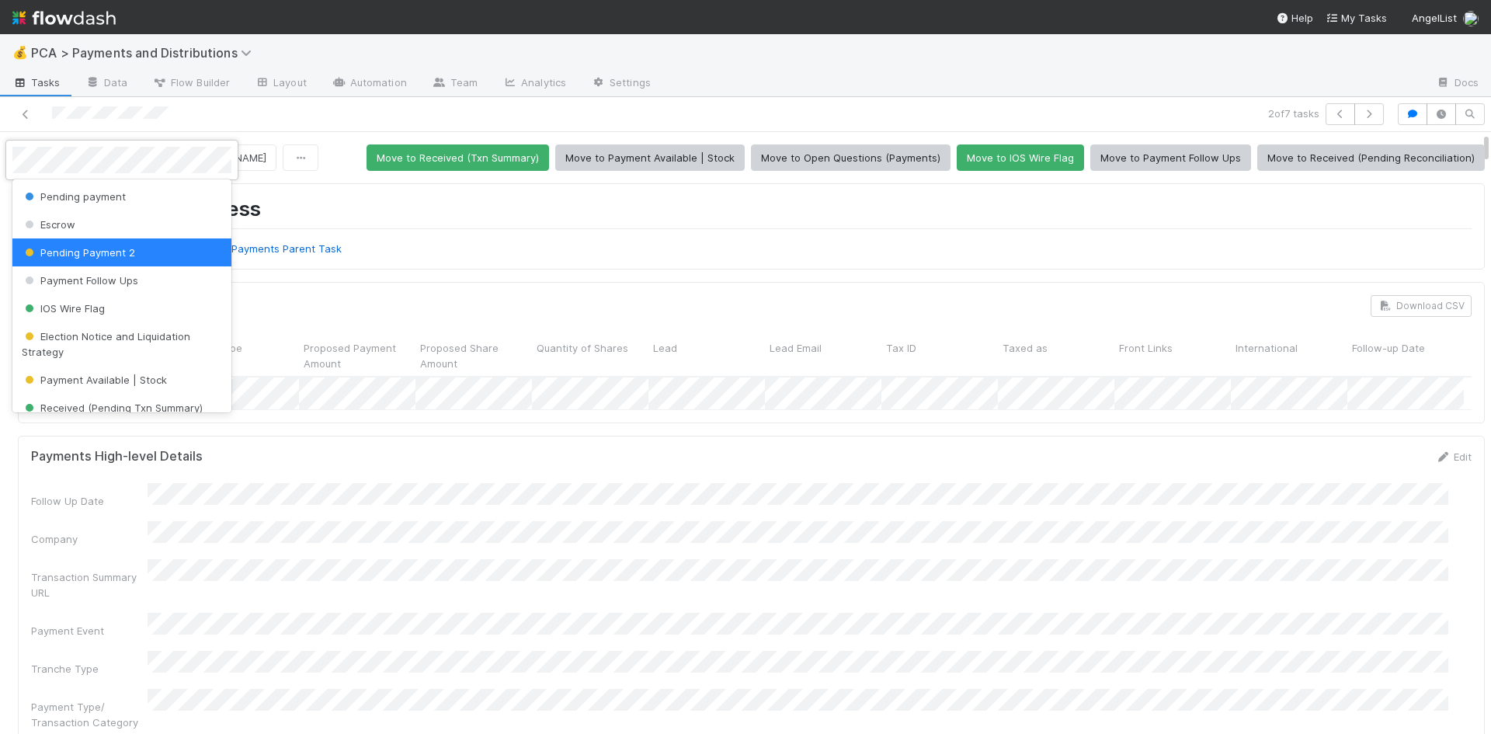
scroll to position [488, 0]
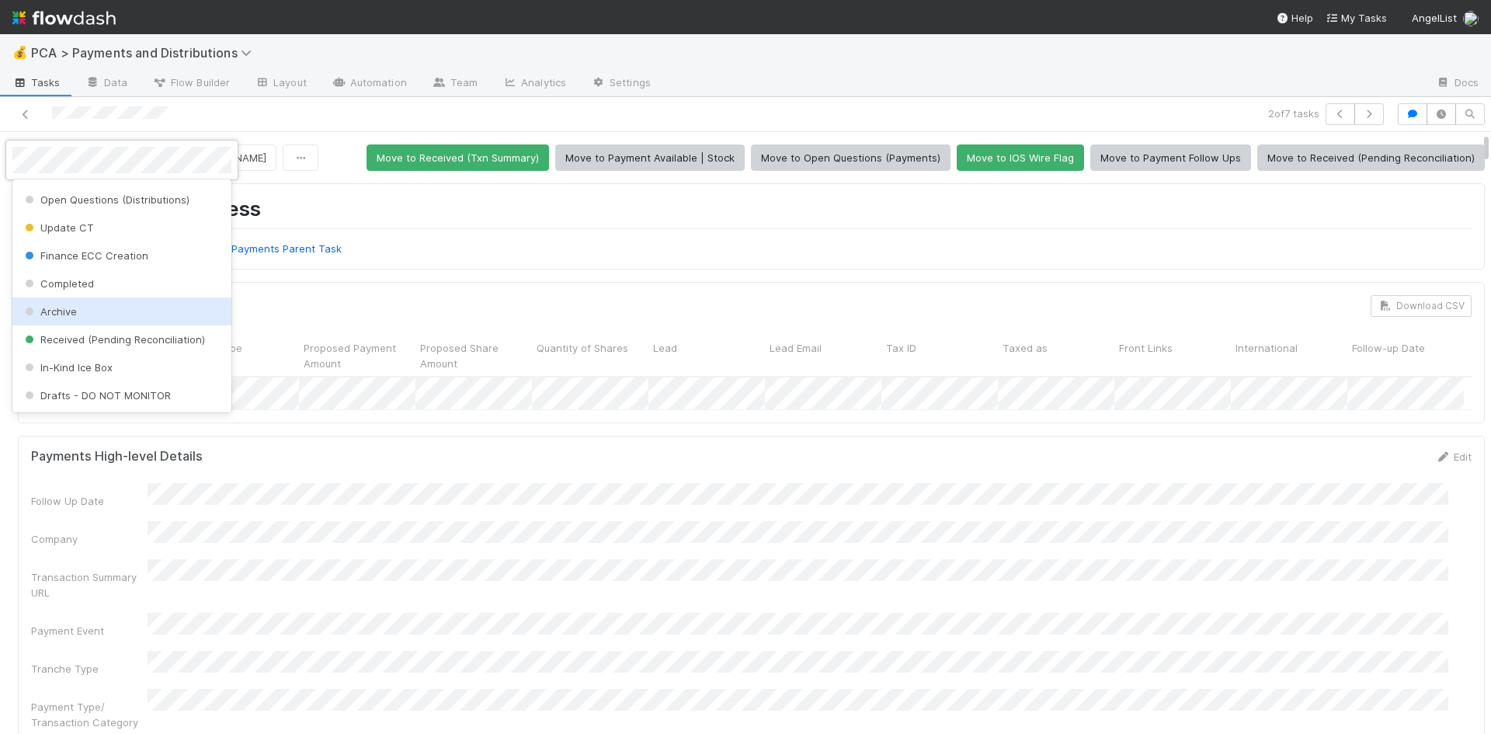
click at [148, 305] on div "Archive" at bounding box center [121, 311] width 219 height 28
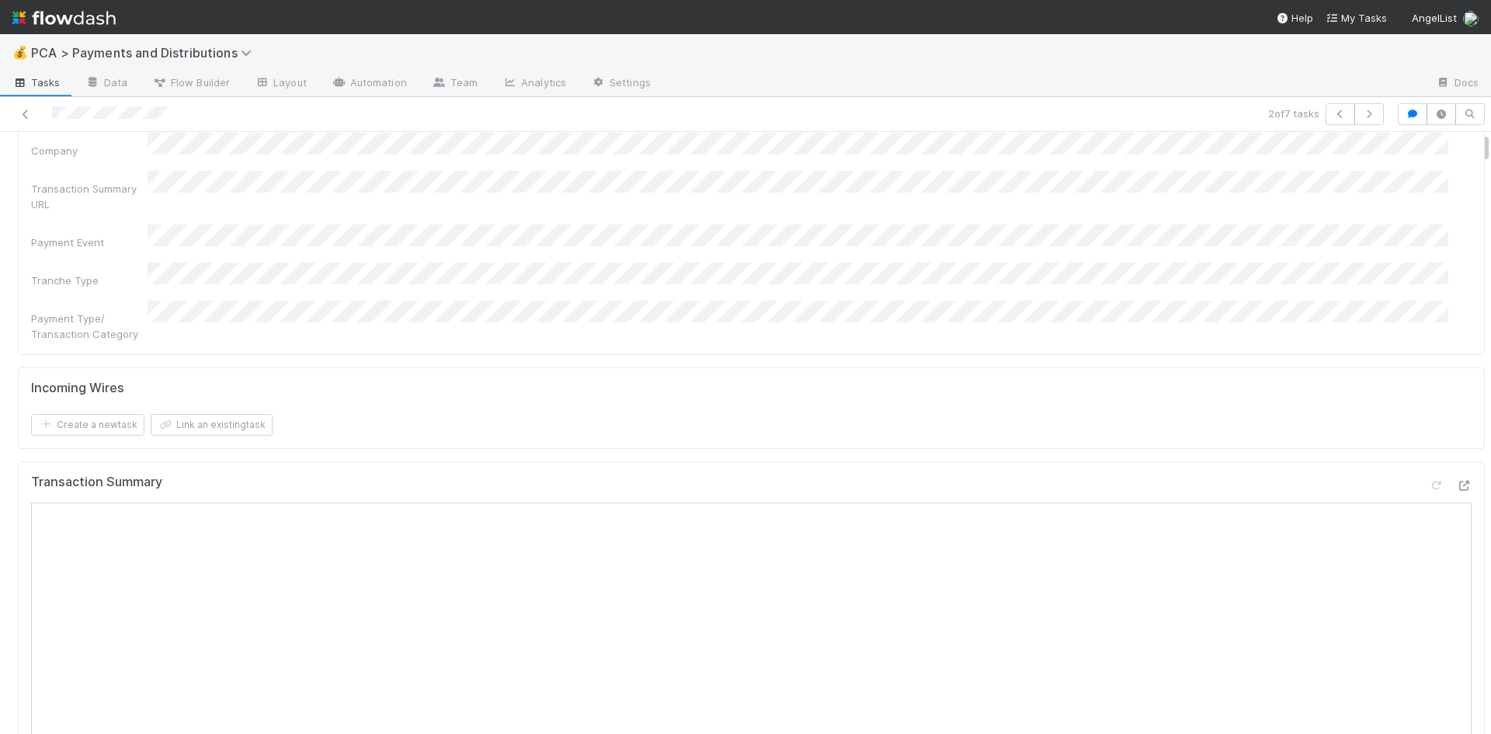
scroll to position [0, 0]
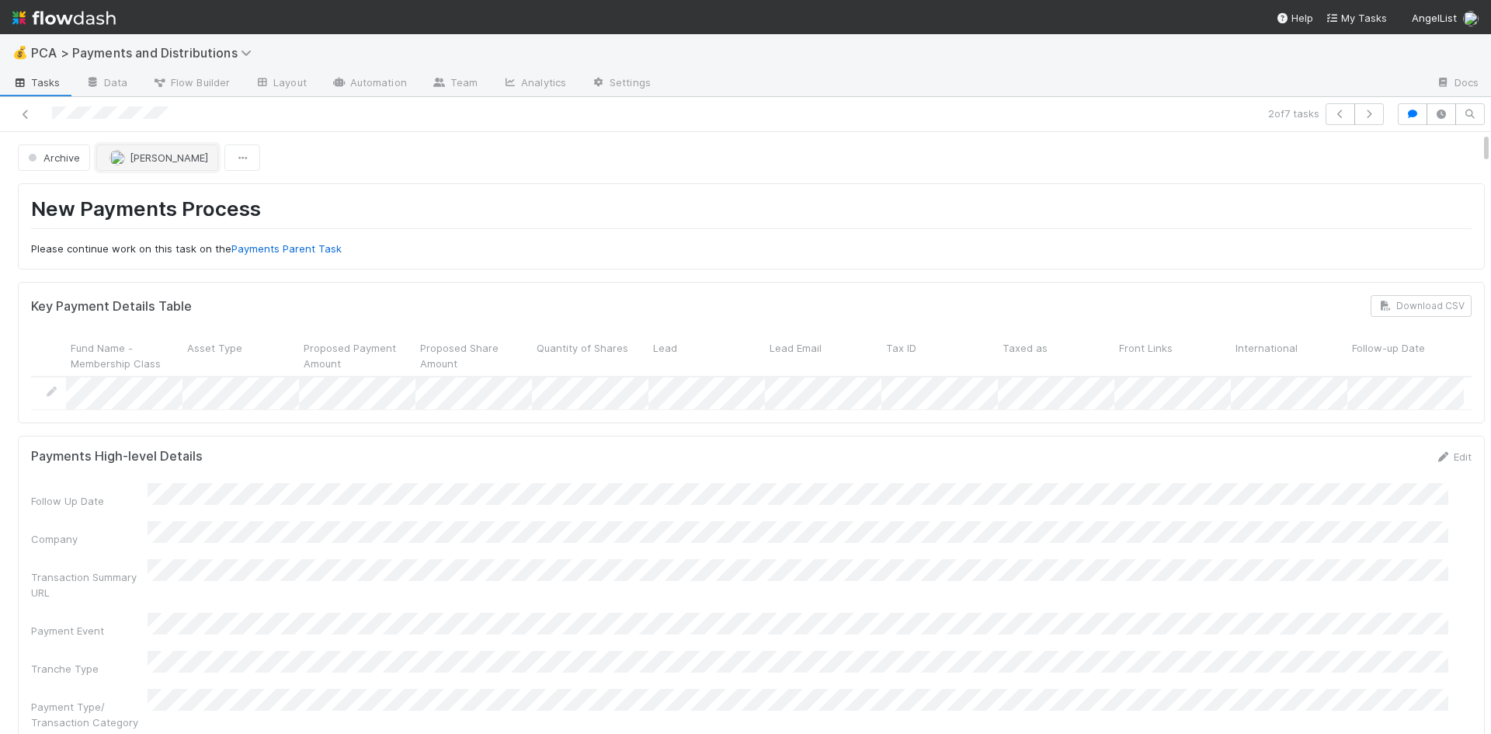
click at [166, 160] on span "[PERSON_NAME]" at bounding box center [169, 157] width 78 height 12
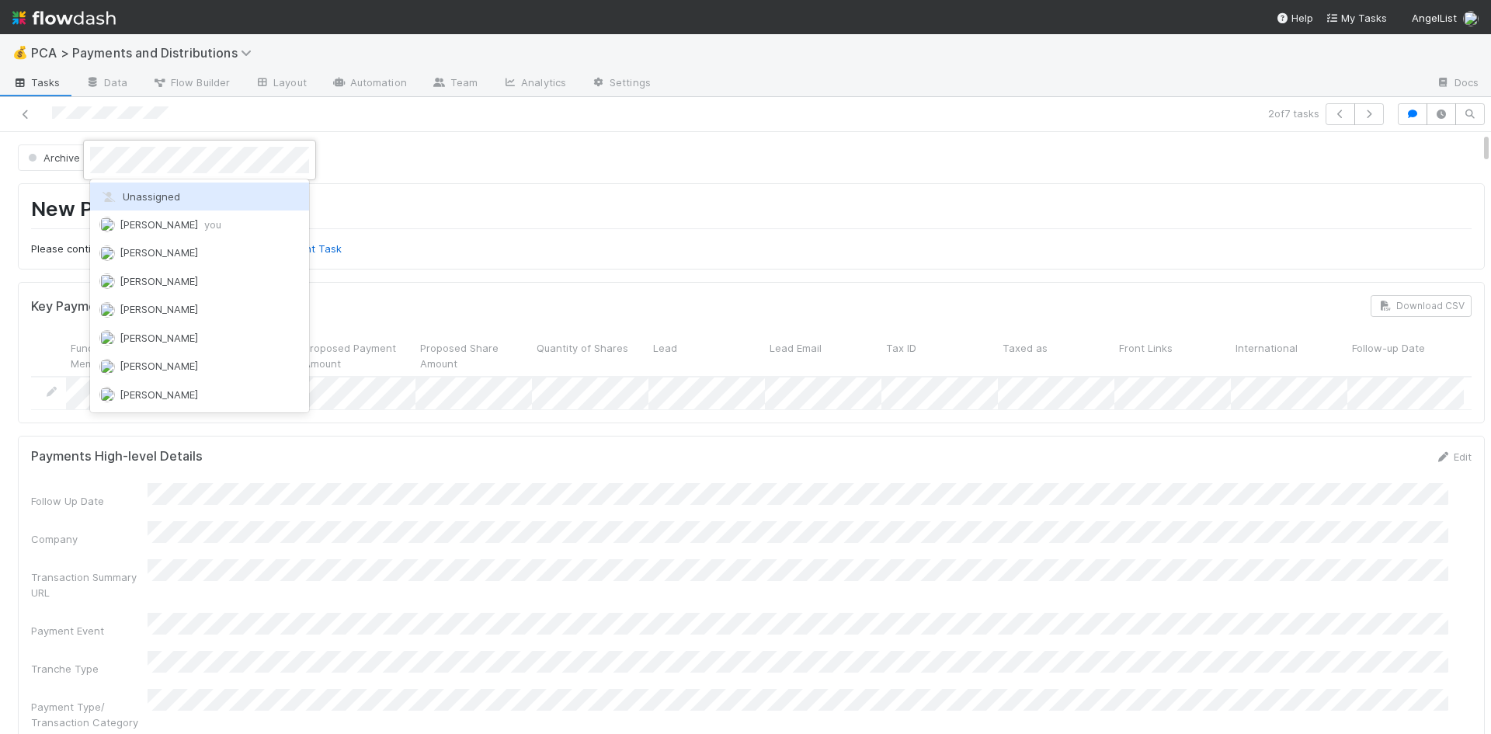
click at [157, 196] on span "Unassigned" at bounding box center [139, 196] width 81 height 12
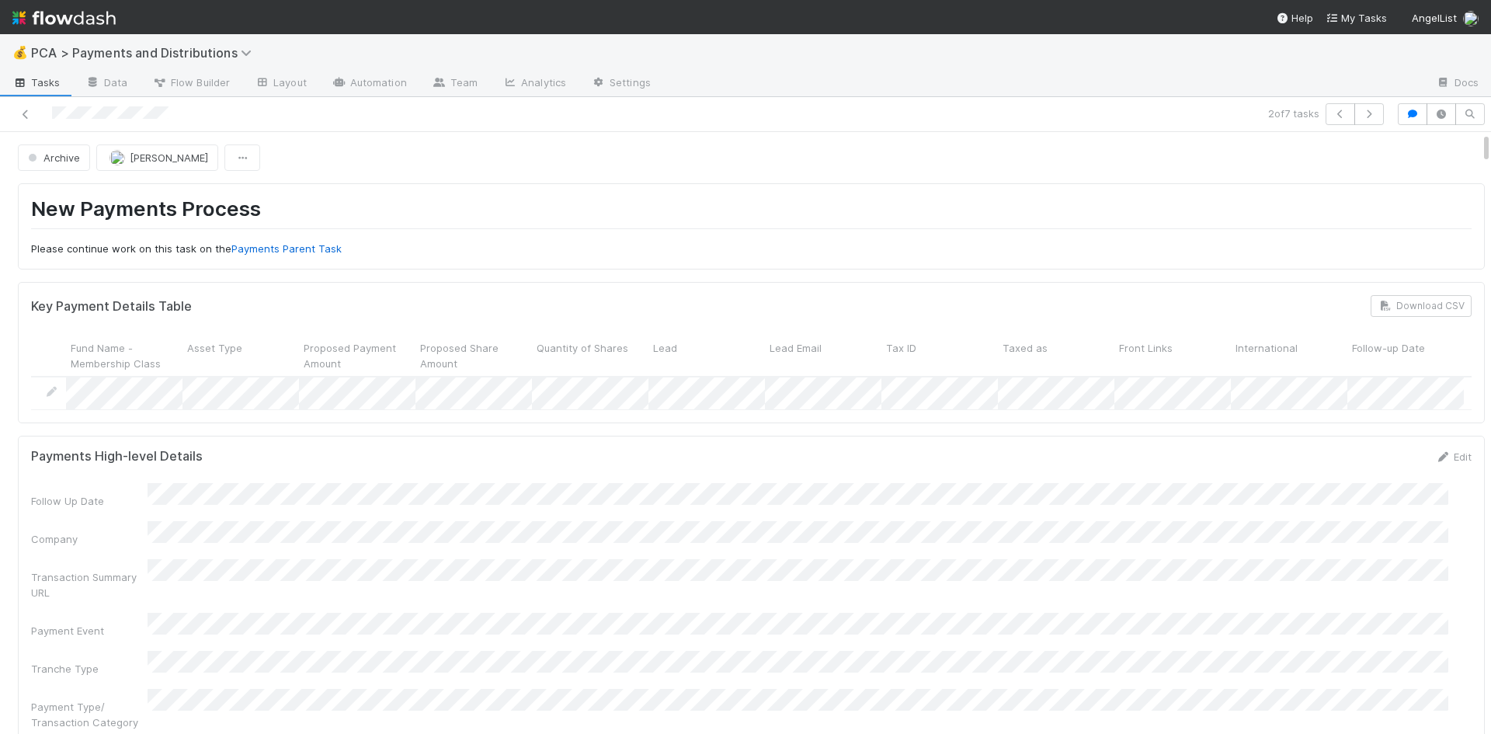
click at [748, 196] on div "New Payments Process Please continue work on this task on the Payments Parent T…" at bounding box center [751, 226] width 1467 height 86
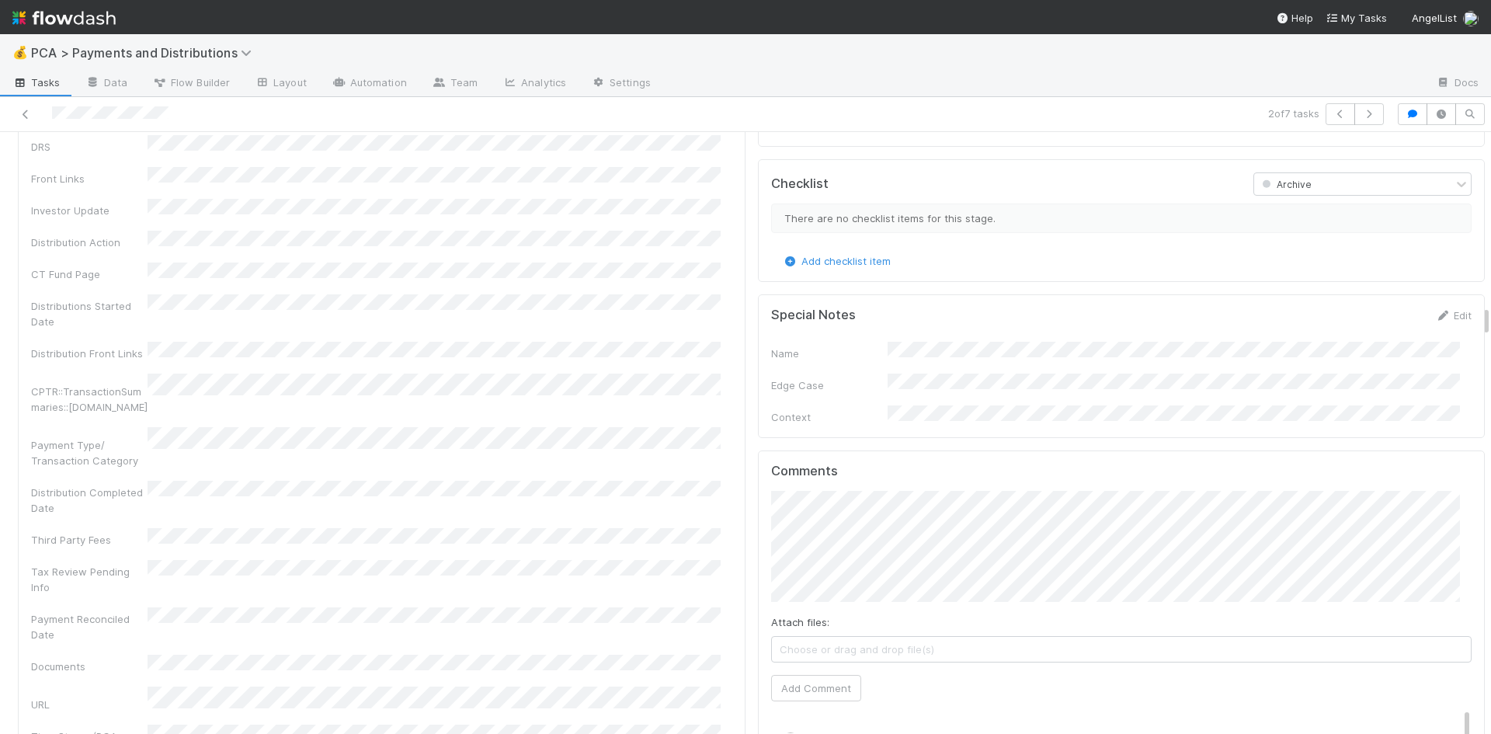
scroll to position [3261, 0]
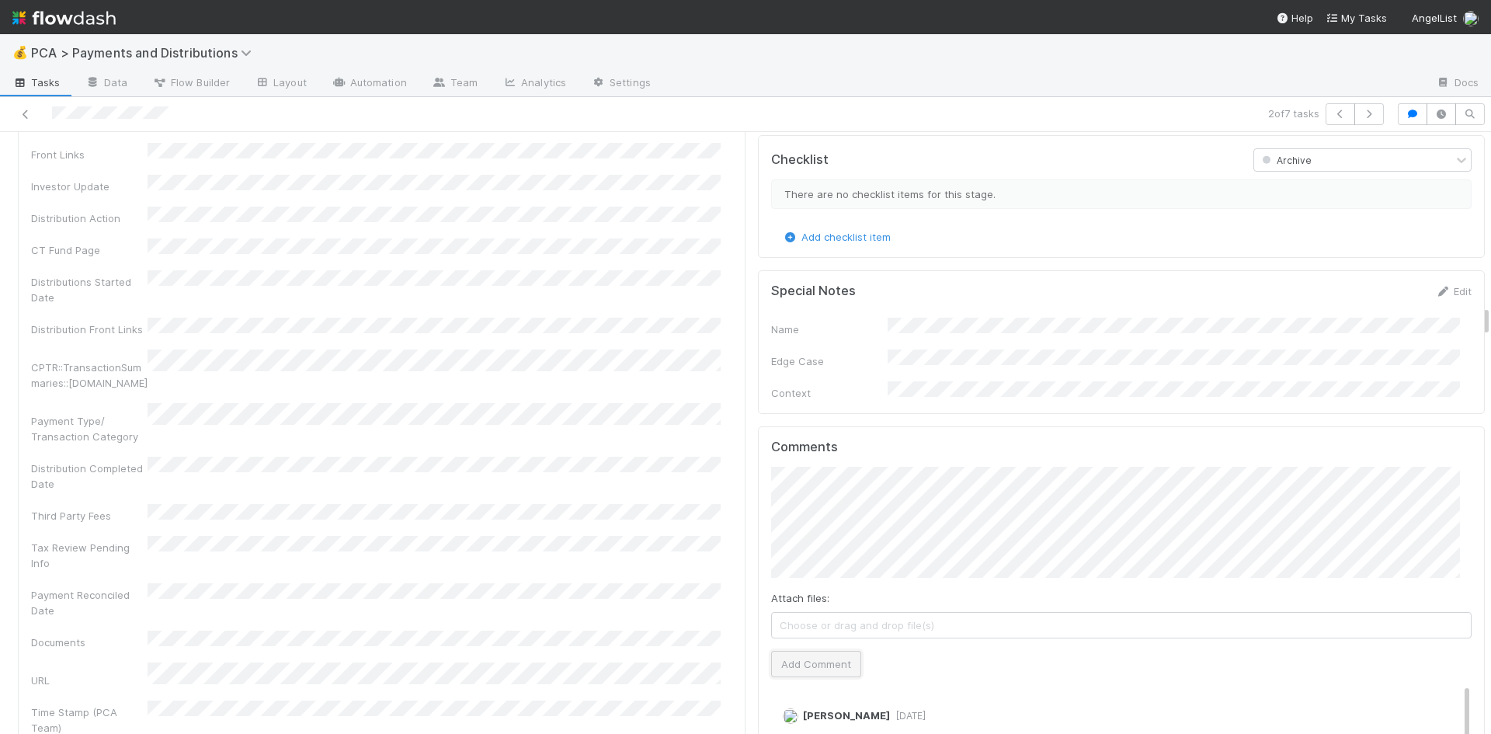
click at [812, 651] on button "Add Comment" at bounding box center [816, 664] width 90 height 26
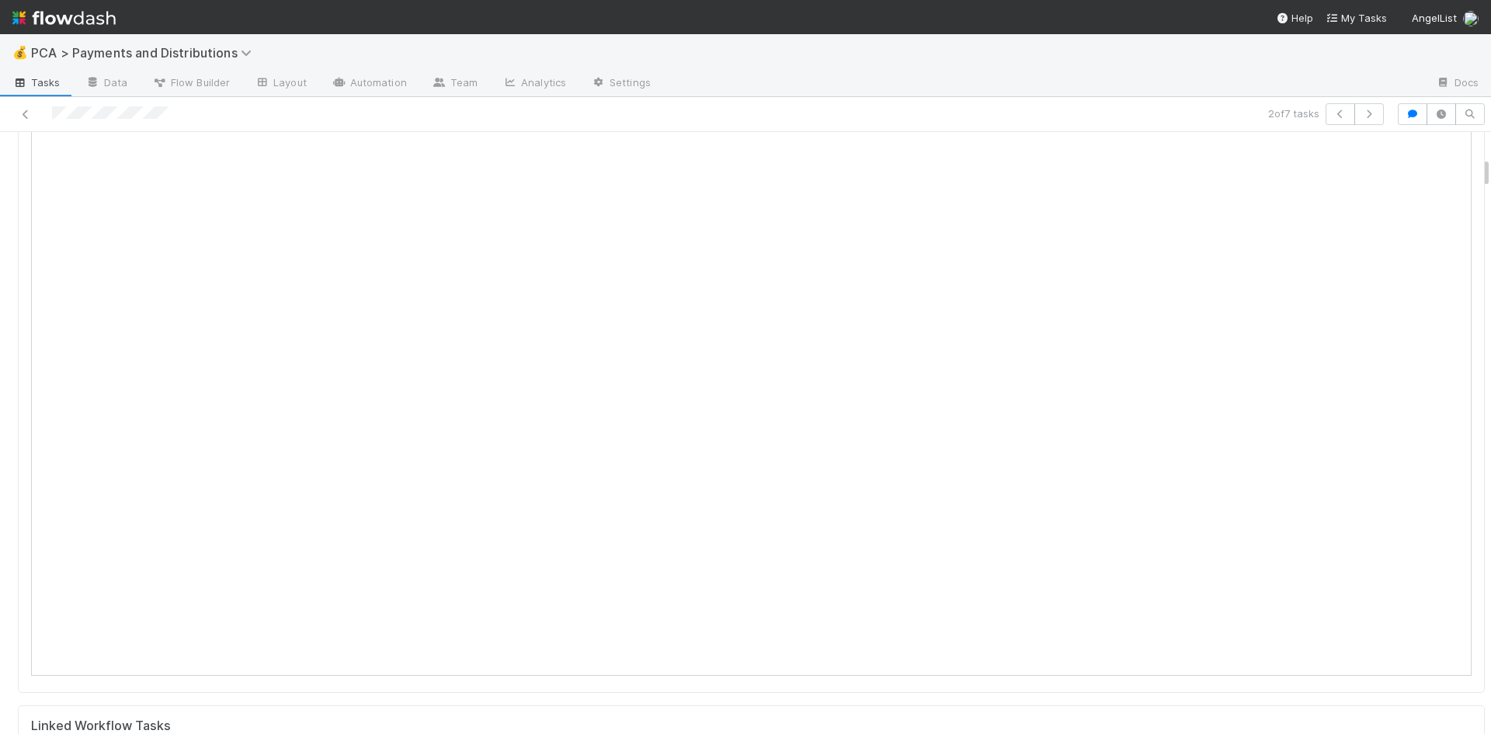
scroll to position [0, 0]
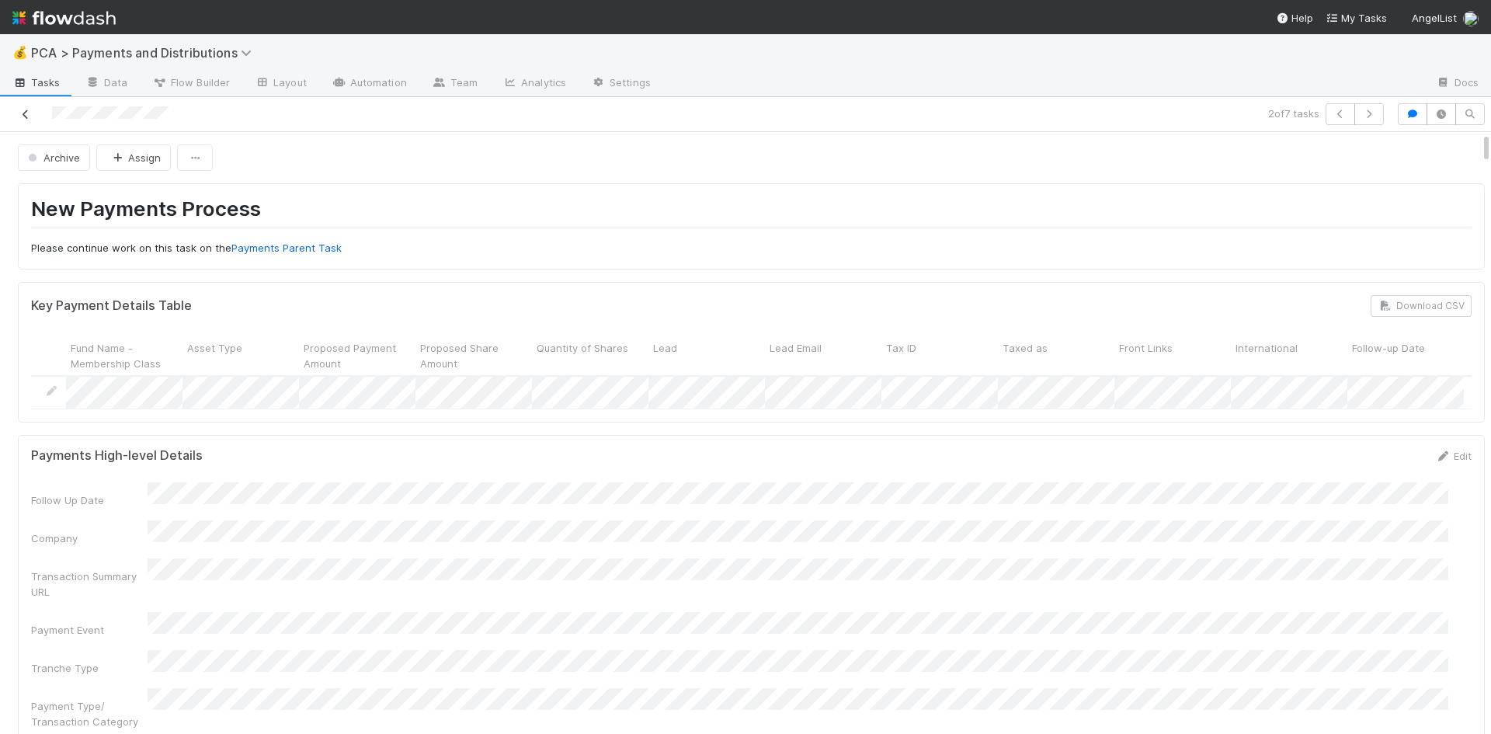
click at [26, 109] on icon at bounding box center [26, 114] width 16 height 10
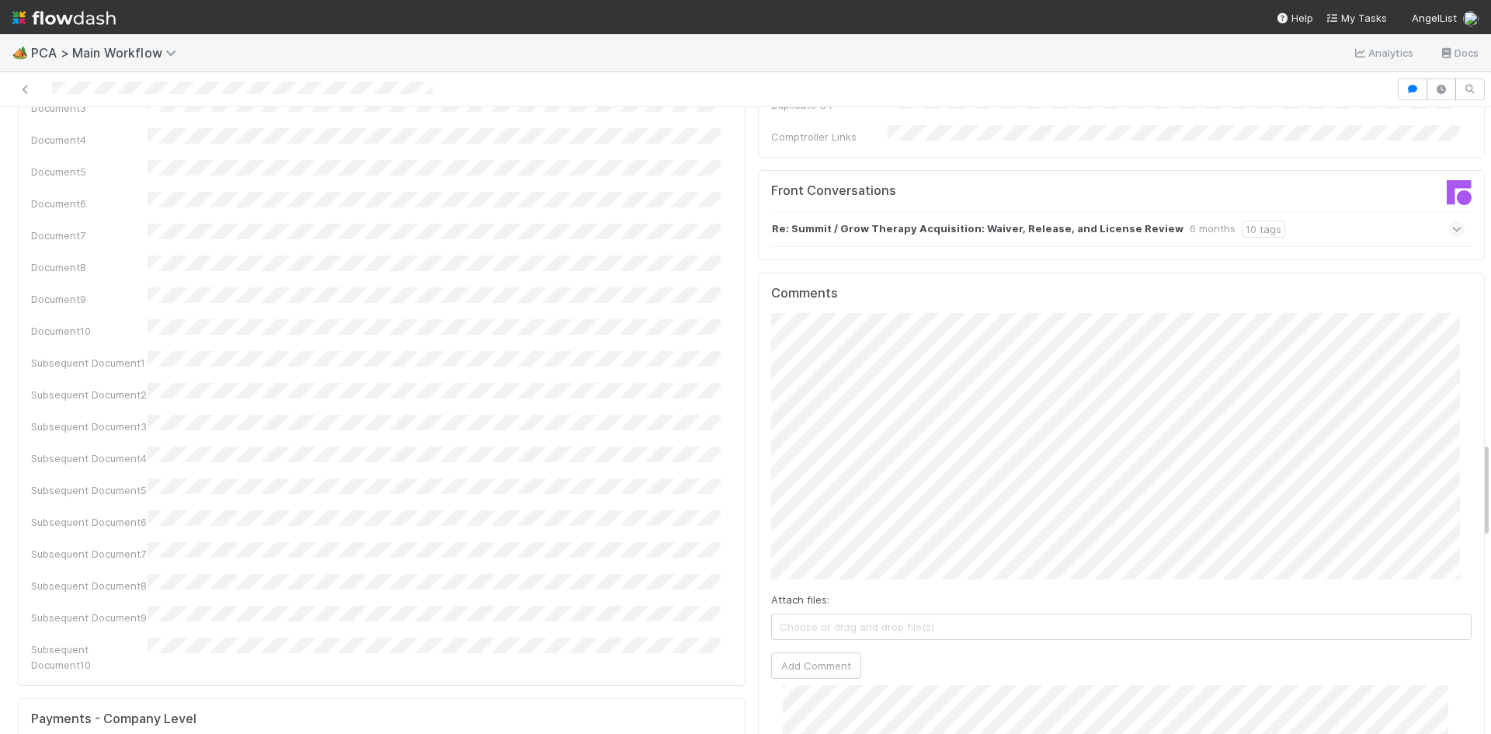
scroll to position [1242, 0]
click at [826, 652] on button "Add Comment" at bounding box center [816, 665] width 90 height 26
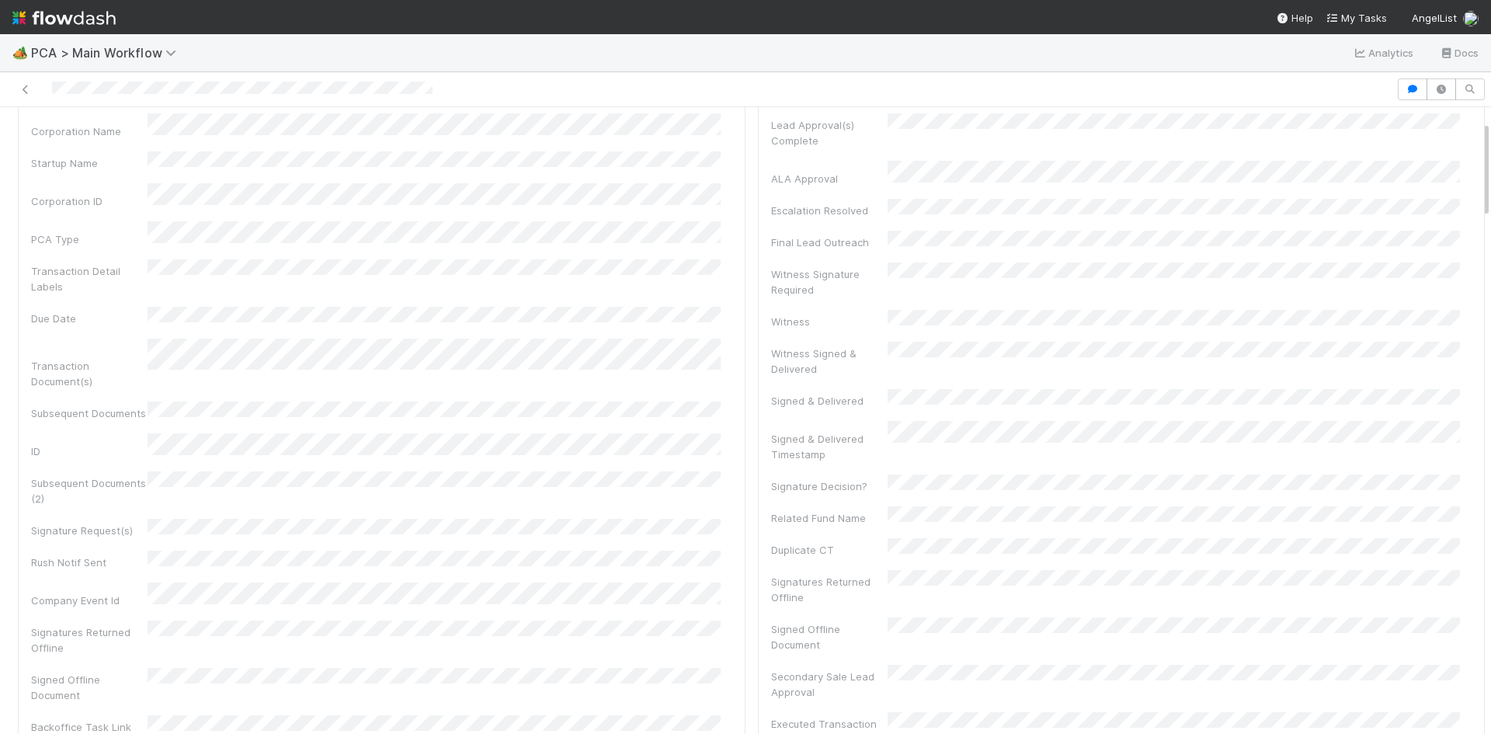
scroll to position [0, 0]
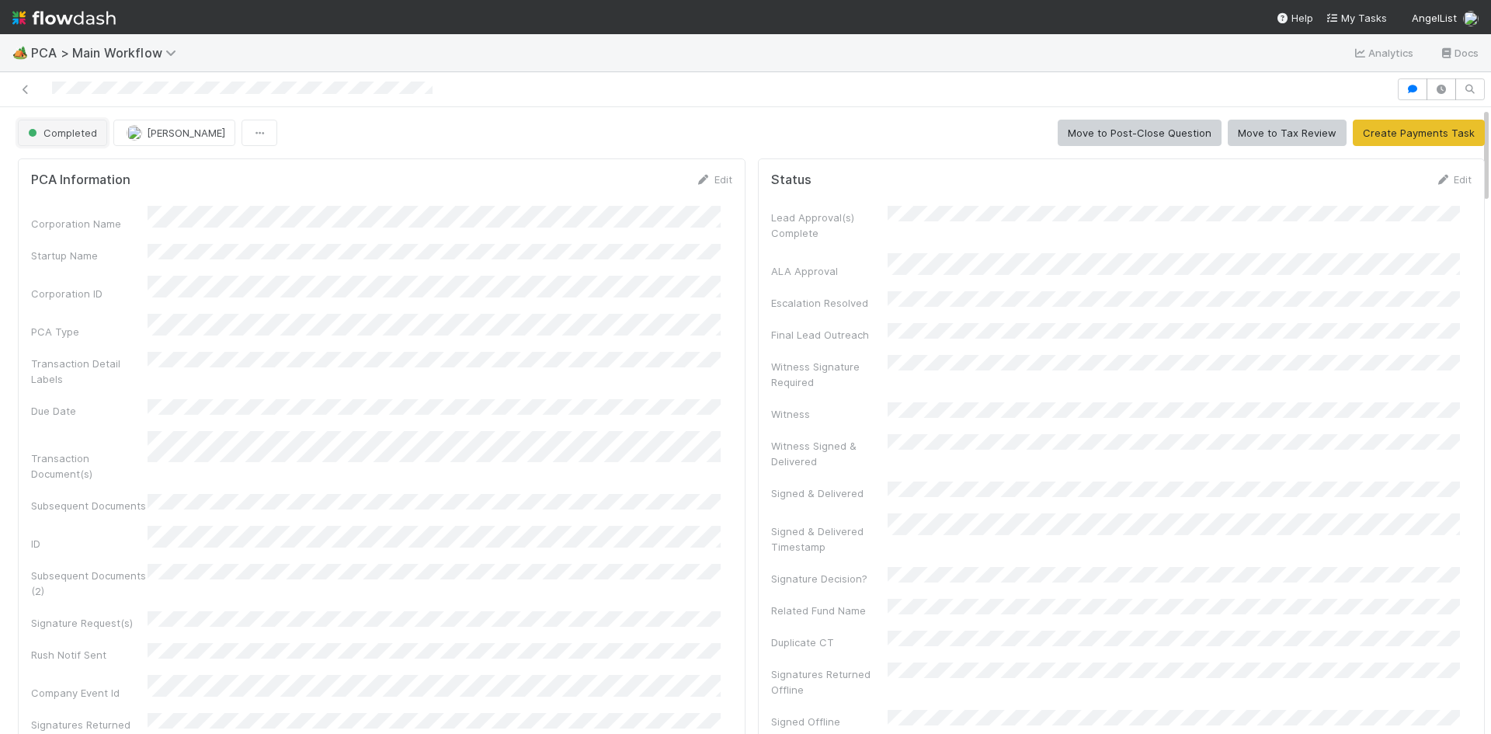
click at [47, 136] on span "Completed" at bounding box center [61, 133] width 72 height 12
click at [71, 198] on span "Record Transaction" at bounding box center [79, 199] width 114 height 12
click at [663, 131] on div "Completed [PERSON_NAME] Move to Post-Close Question Move to Tax Review Create P…" at bounding box center [751, 133] width 1467 height 26
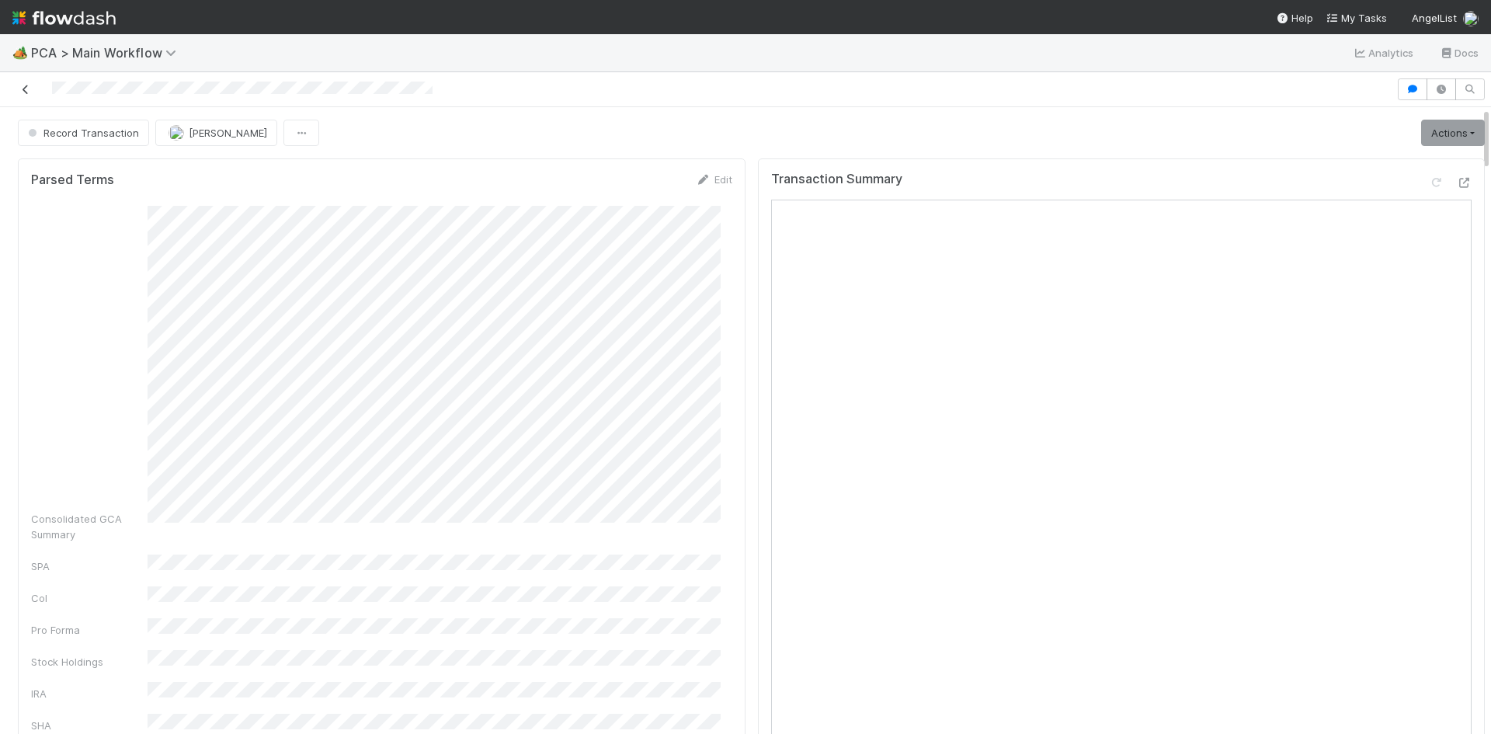
click at [23, 85] on icon at bounding box center [26, 90] width 16 height 10
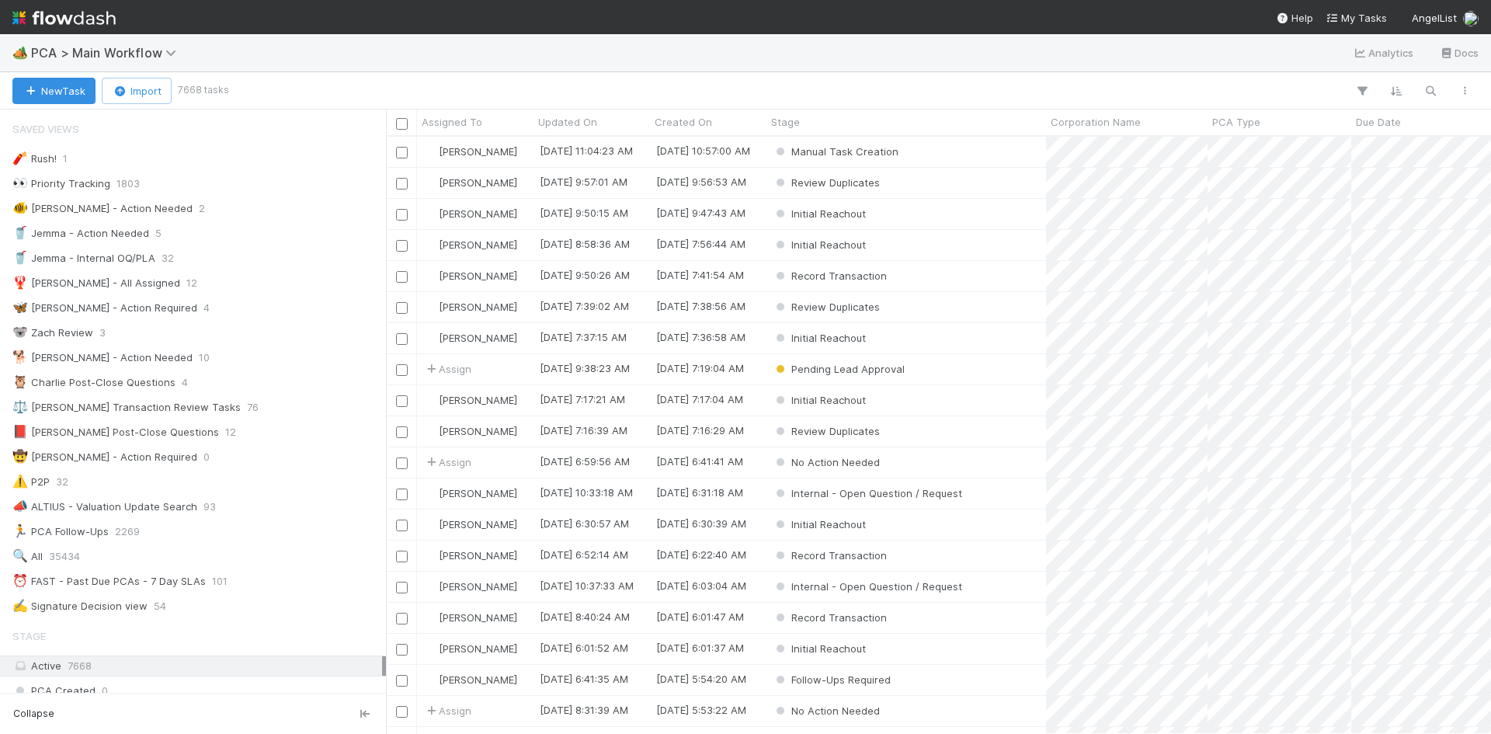
scroll to position [12, 12]
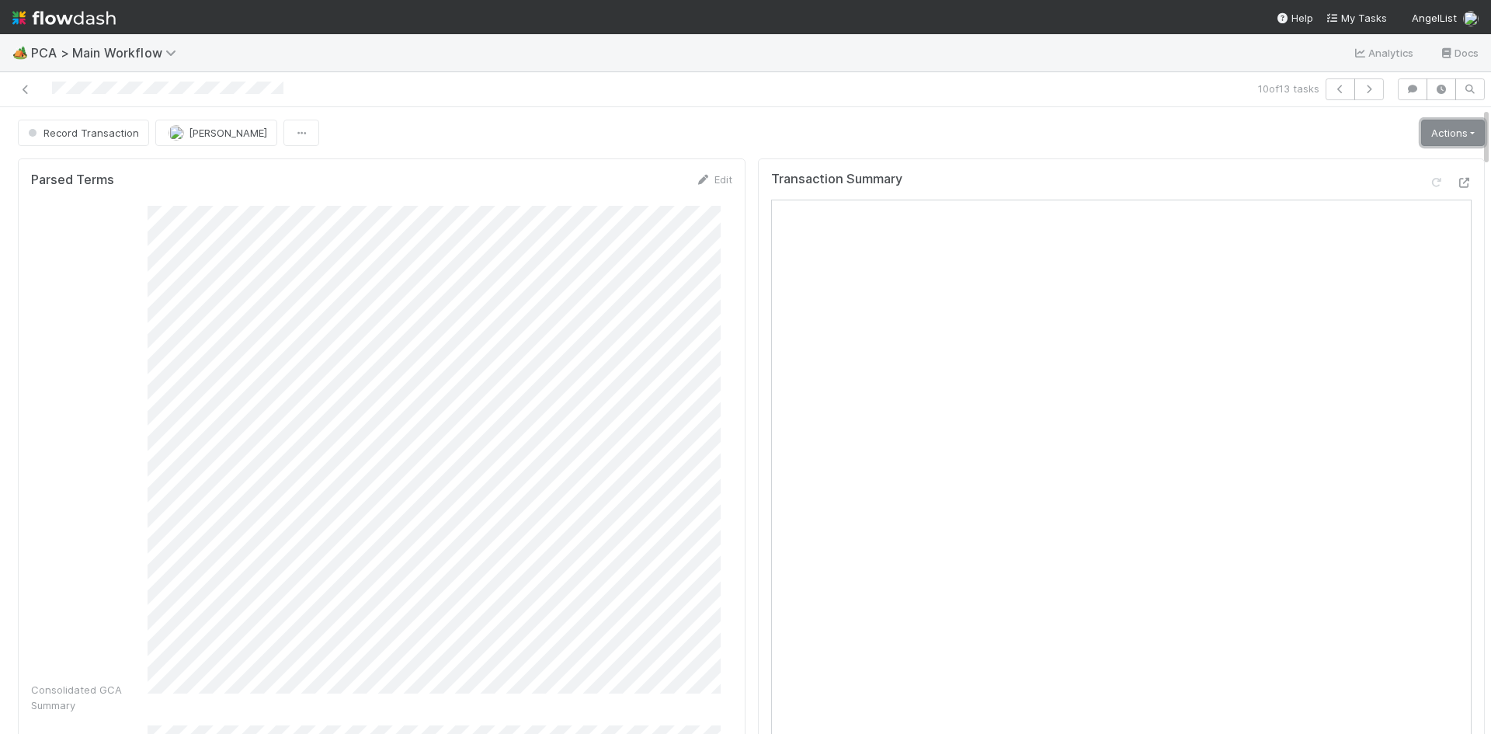
click at [1421, 130] on link "Actions" at bounding box center [1453, 133] width 64 height 26
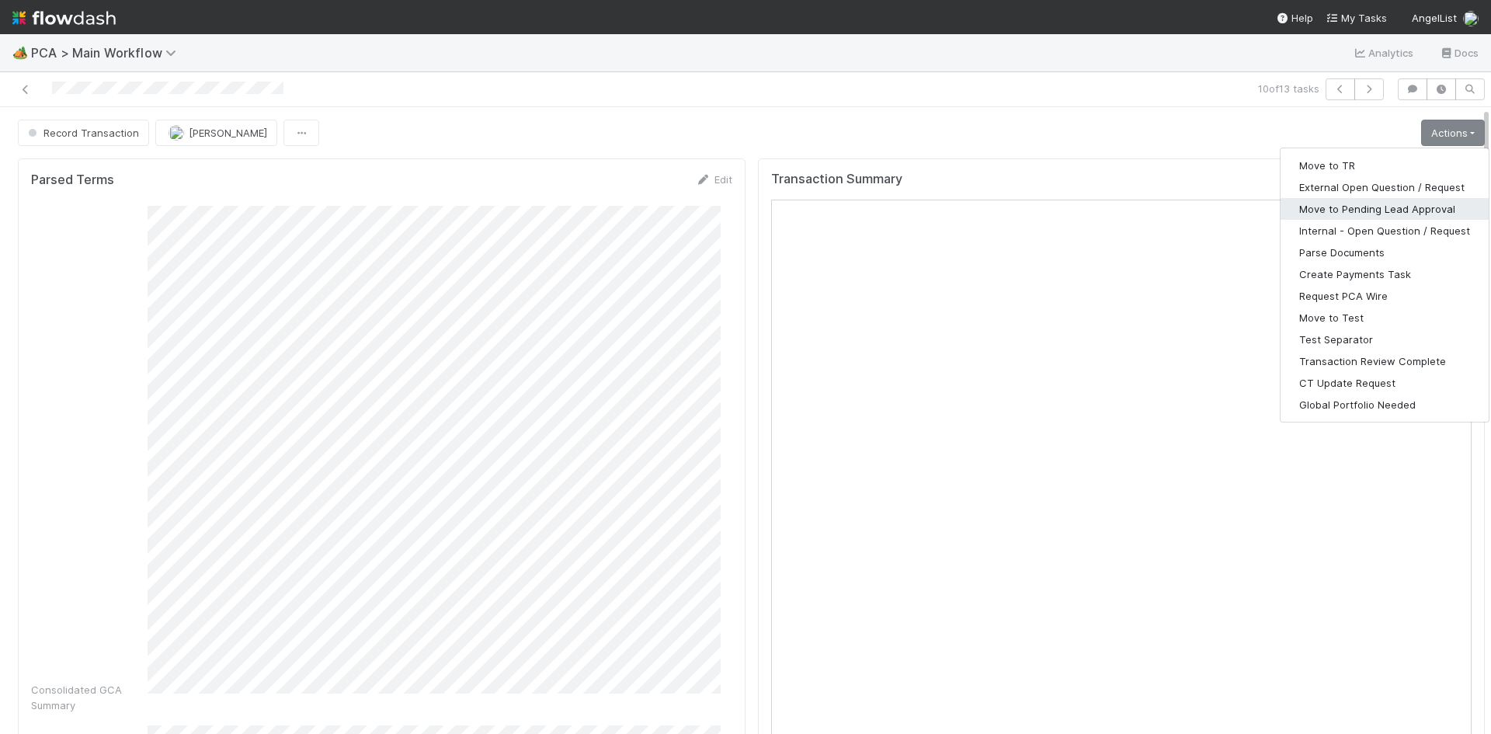
click at [1378, 211] on button "Move to Pending Lead Approval" at bounding box center [1384, 209] width 208 height 22
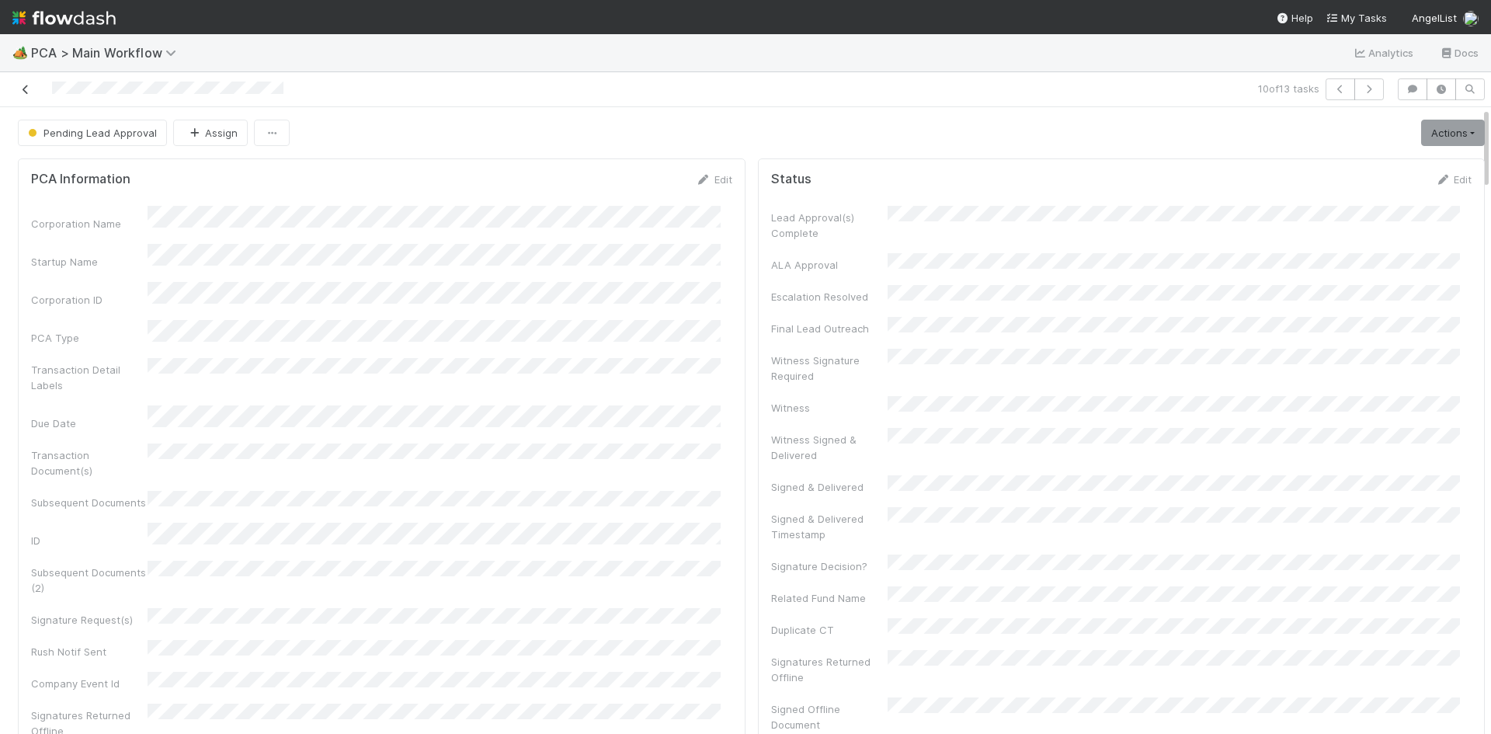
click at [25, 88] on icon at bounding box center [26, 90] width 16 height 10
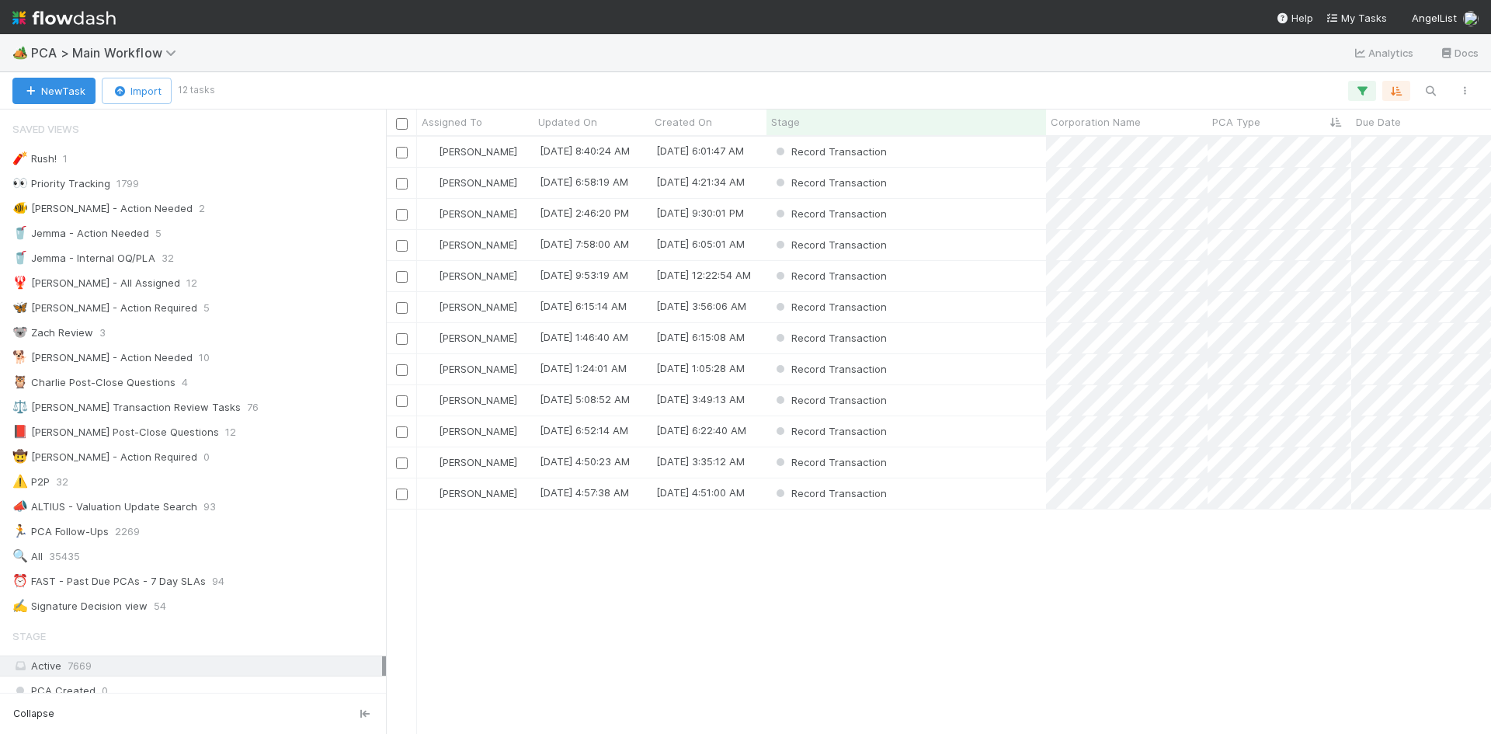
scroll to position [12, 12]
click at [981, 490] on div "Record Transaction" at bounding box center [906, 493] width 280 height 30
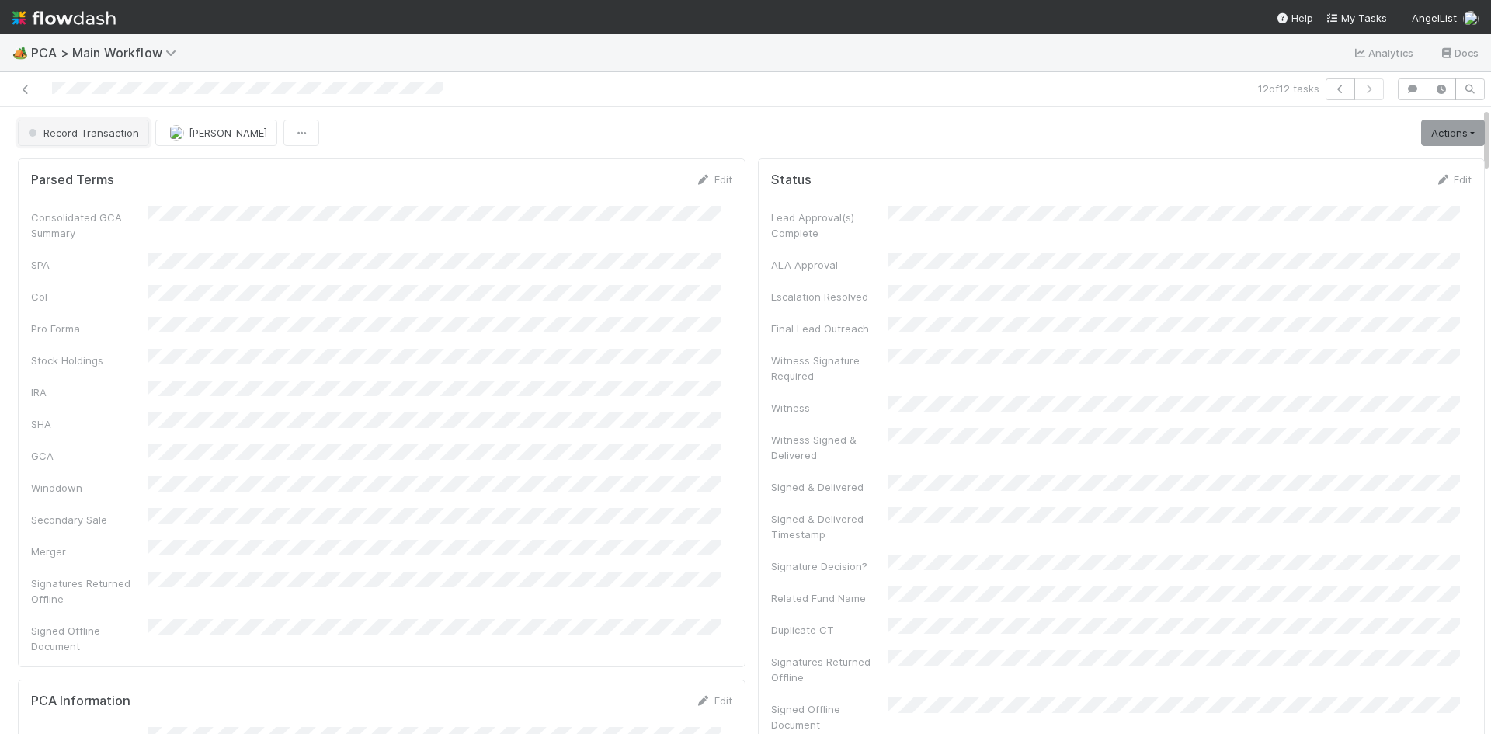
click at [98, 137] on span "Record Transaction" at bounding box center [82, 133] width 114 height 12
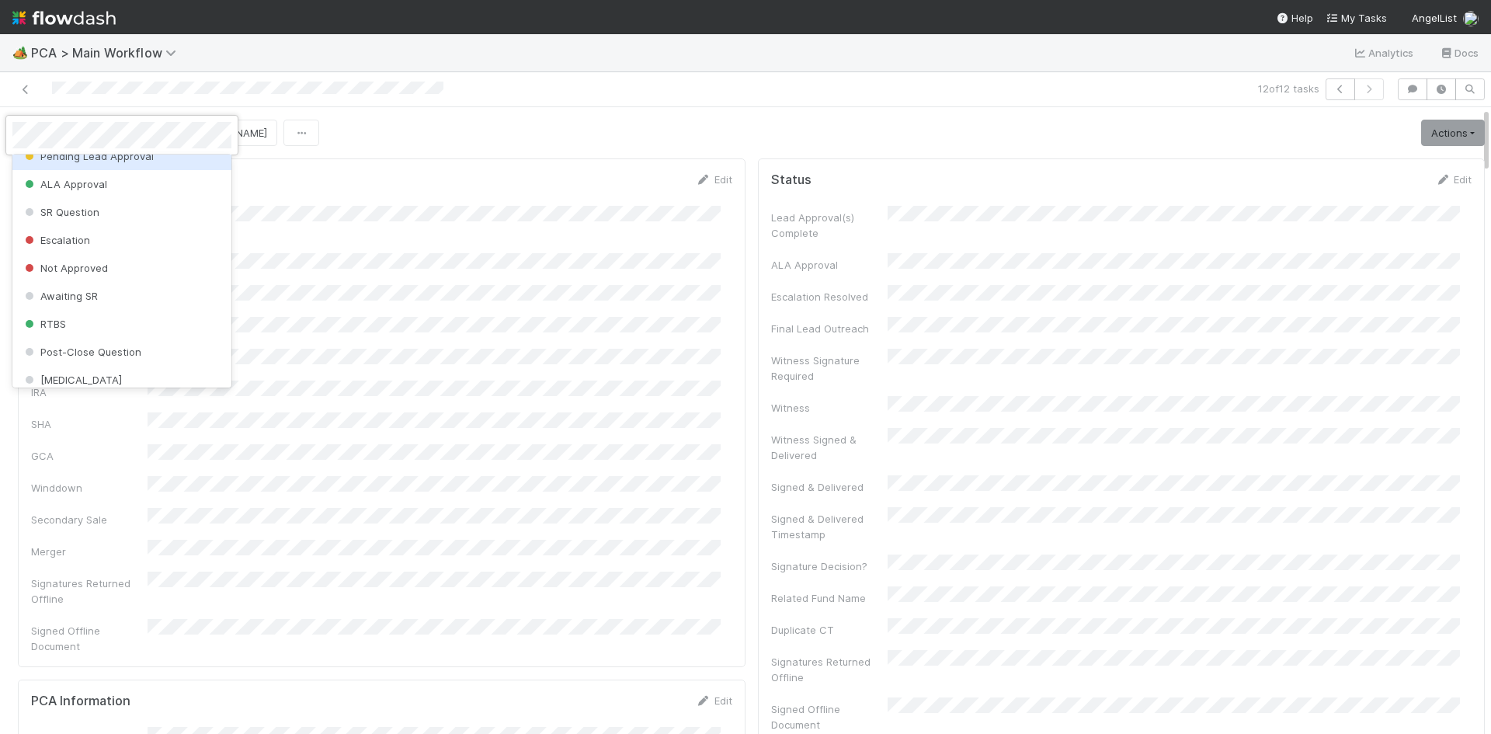
scroll to position [388, 0]
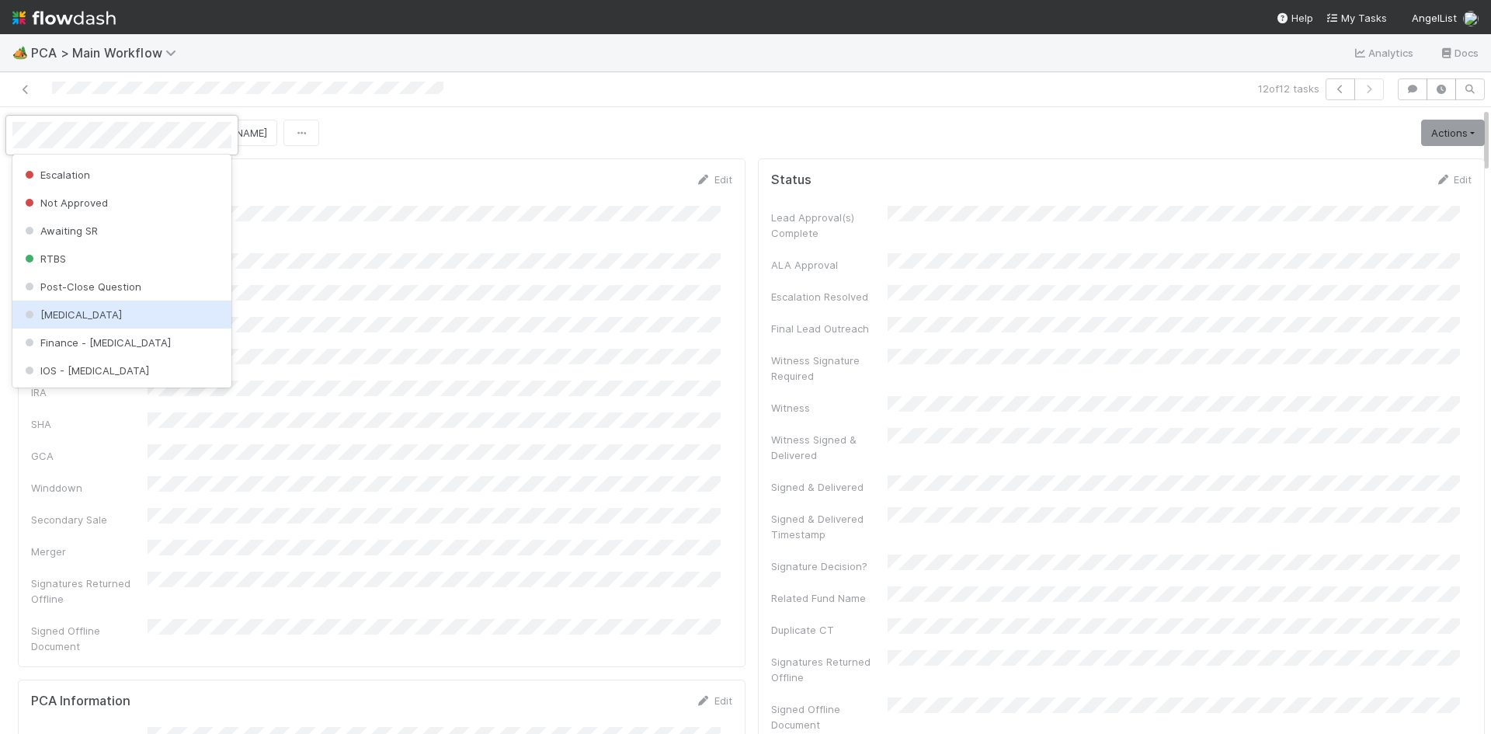
click at [127, 311] on div "[MEDICAL_DATA]" at bounding box center [121, 315] width 219 height 28
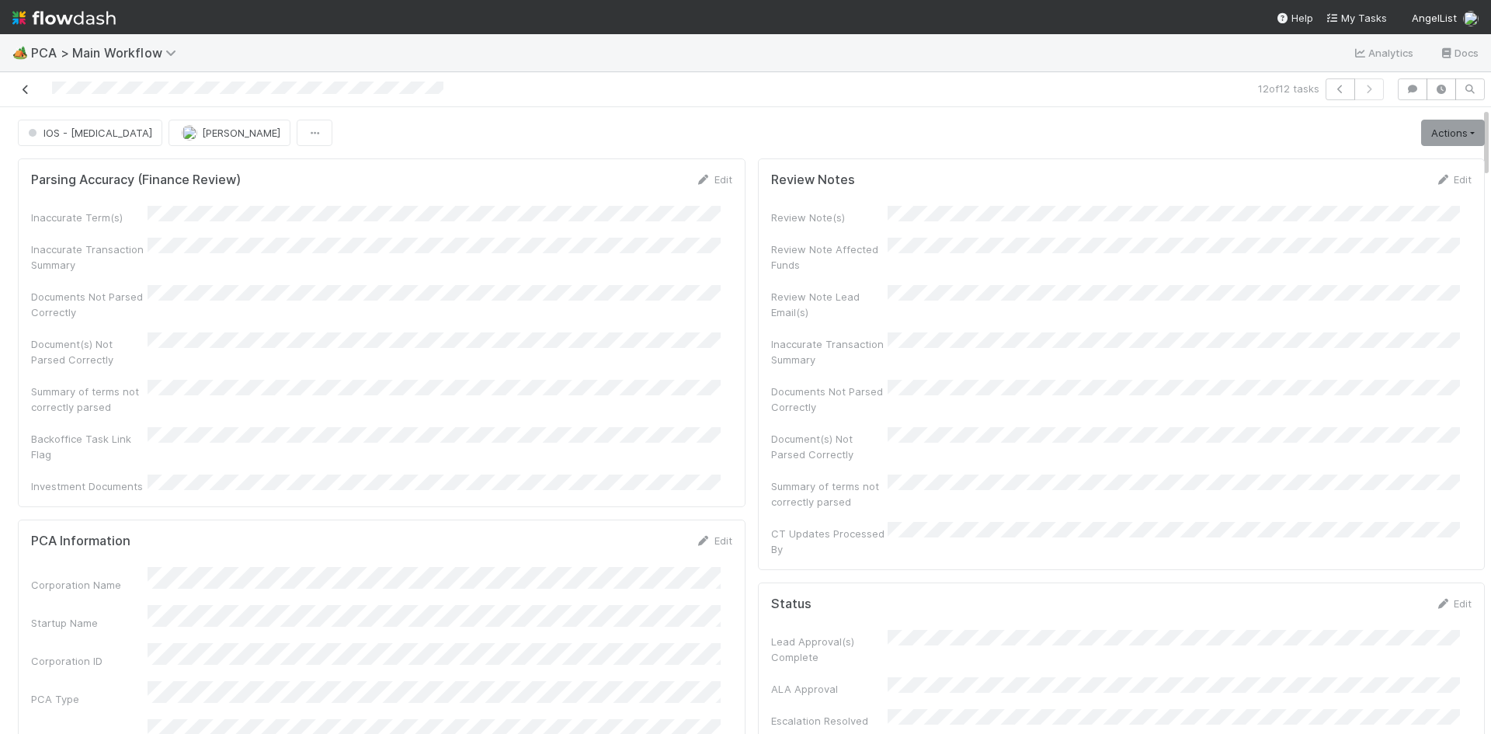
click at [27, 89] on icon at bounding box center [26, 90] width 16 height 10
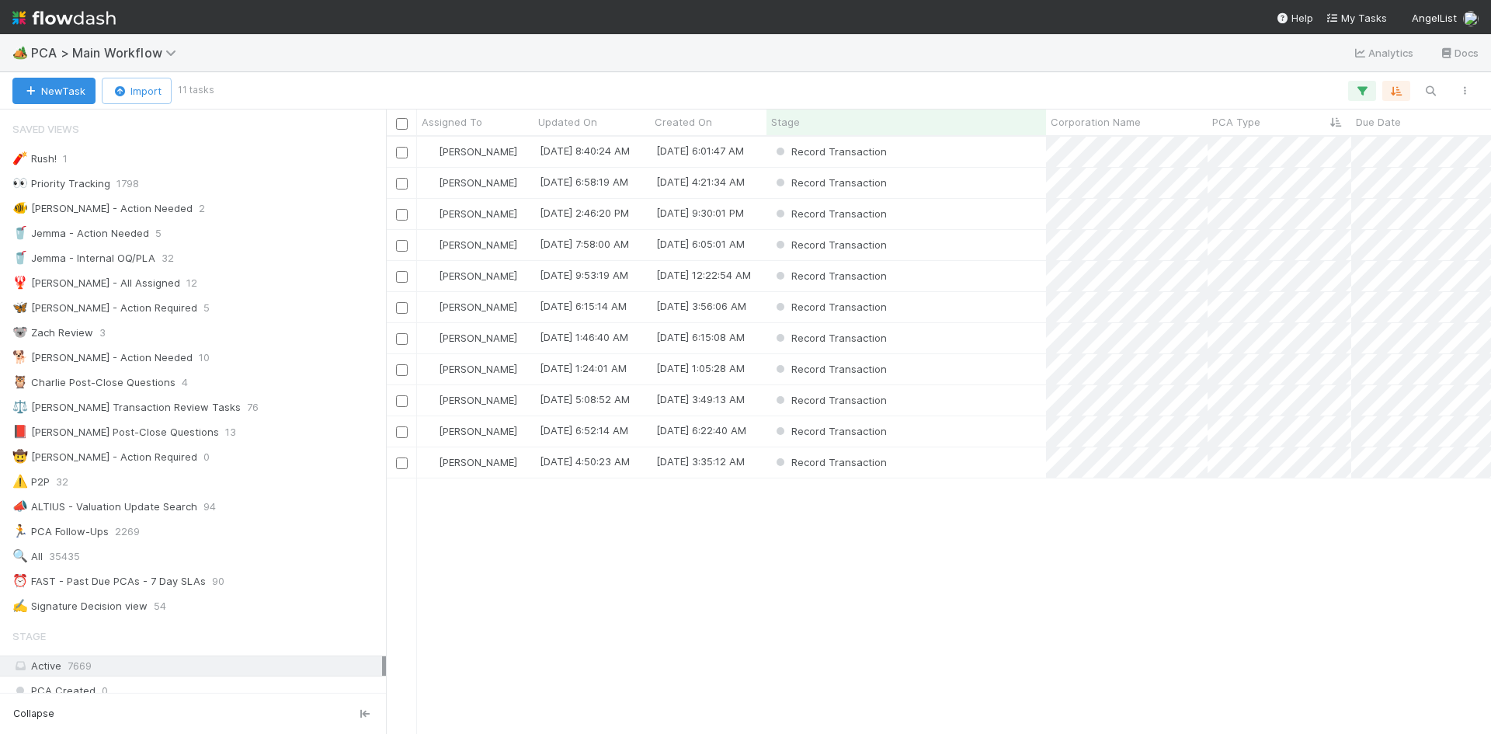
scroll to position [585, 1093]
click at [988, 438] on div "Record Transaction" at bounding box center [906, 431] width 280 height 30
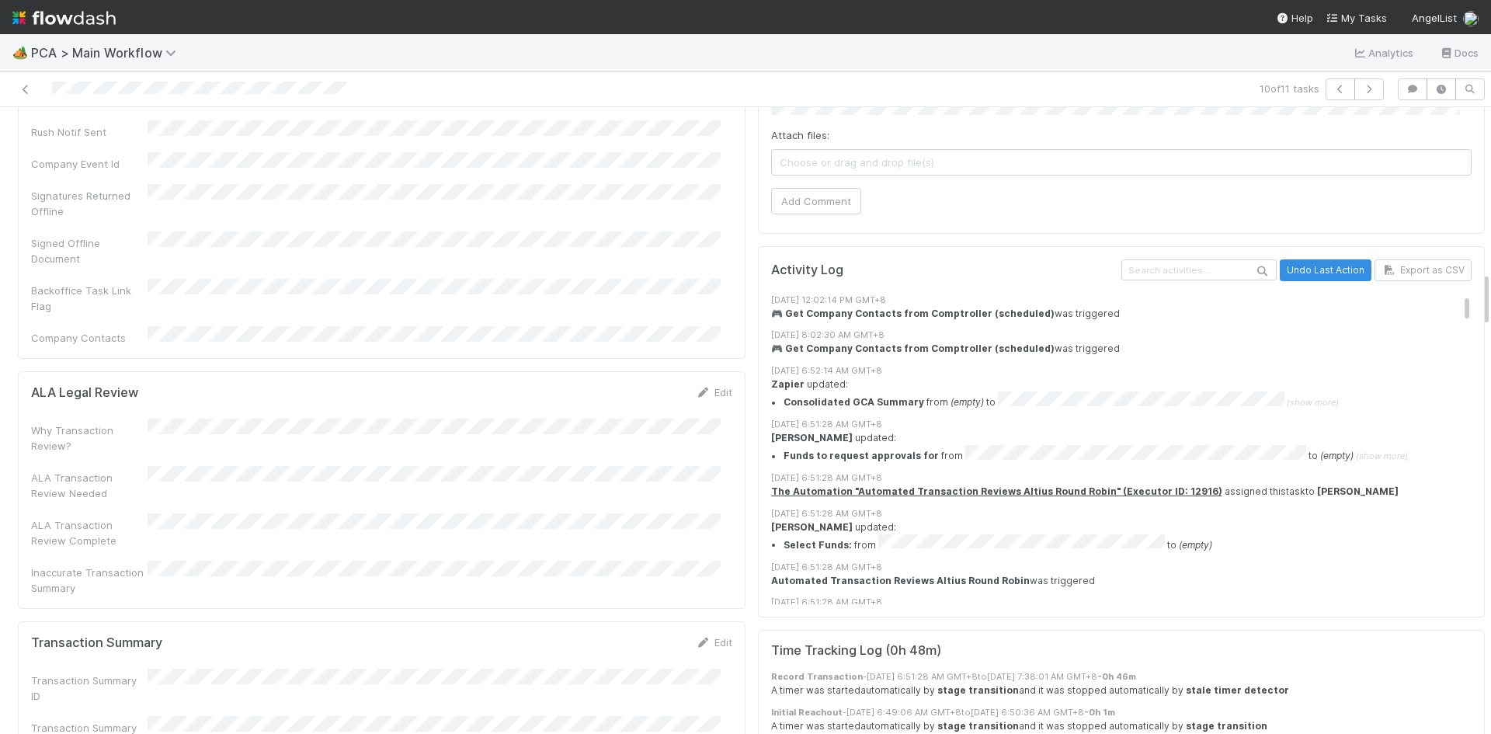
scroll to position [1631, 0]
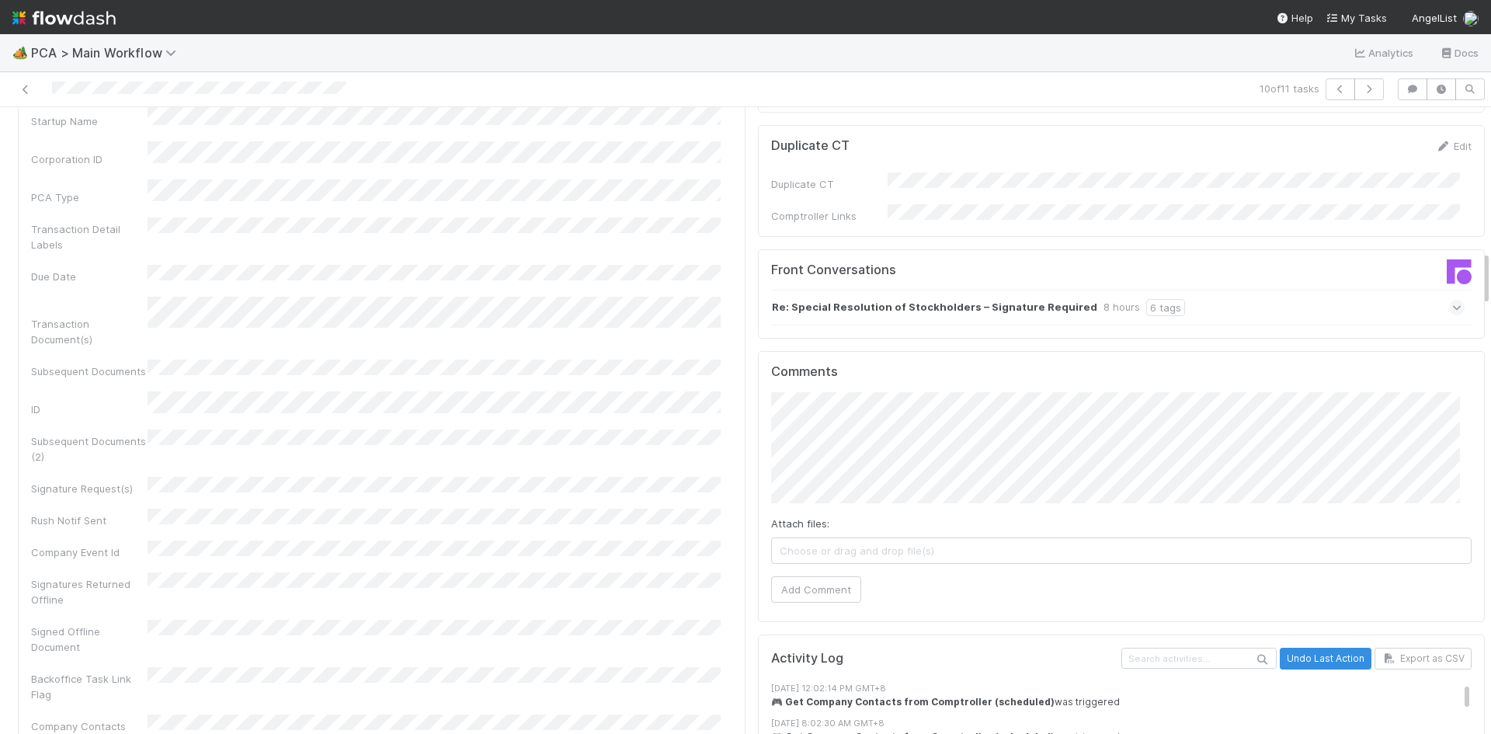
click at [1211, 290] on div "Re: Special Resolution of Stockholders – Signature Required 8 hours 6 tags" at bounding box center [1118, 308] width 694 height 36
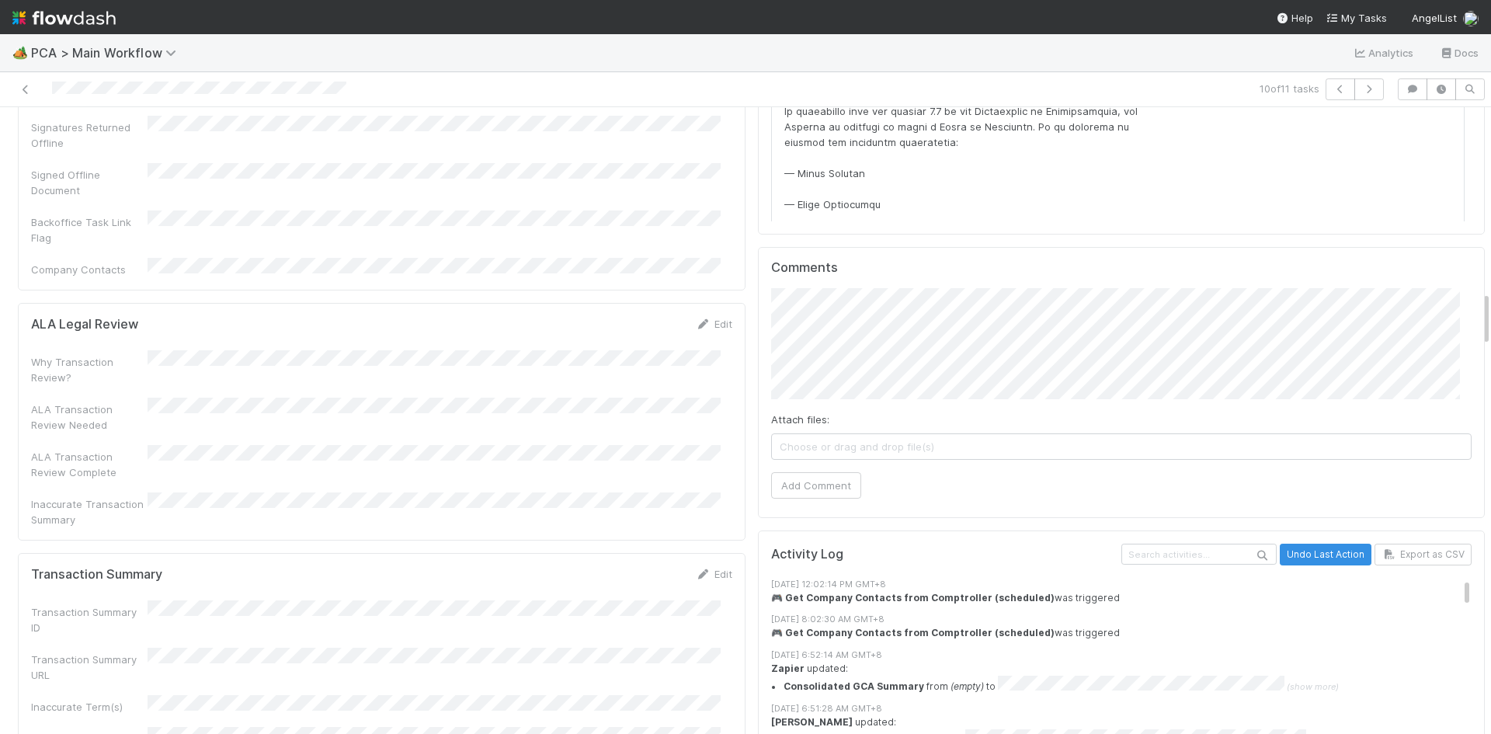
scroll to position [2174, 0]
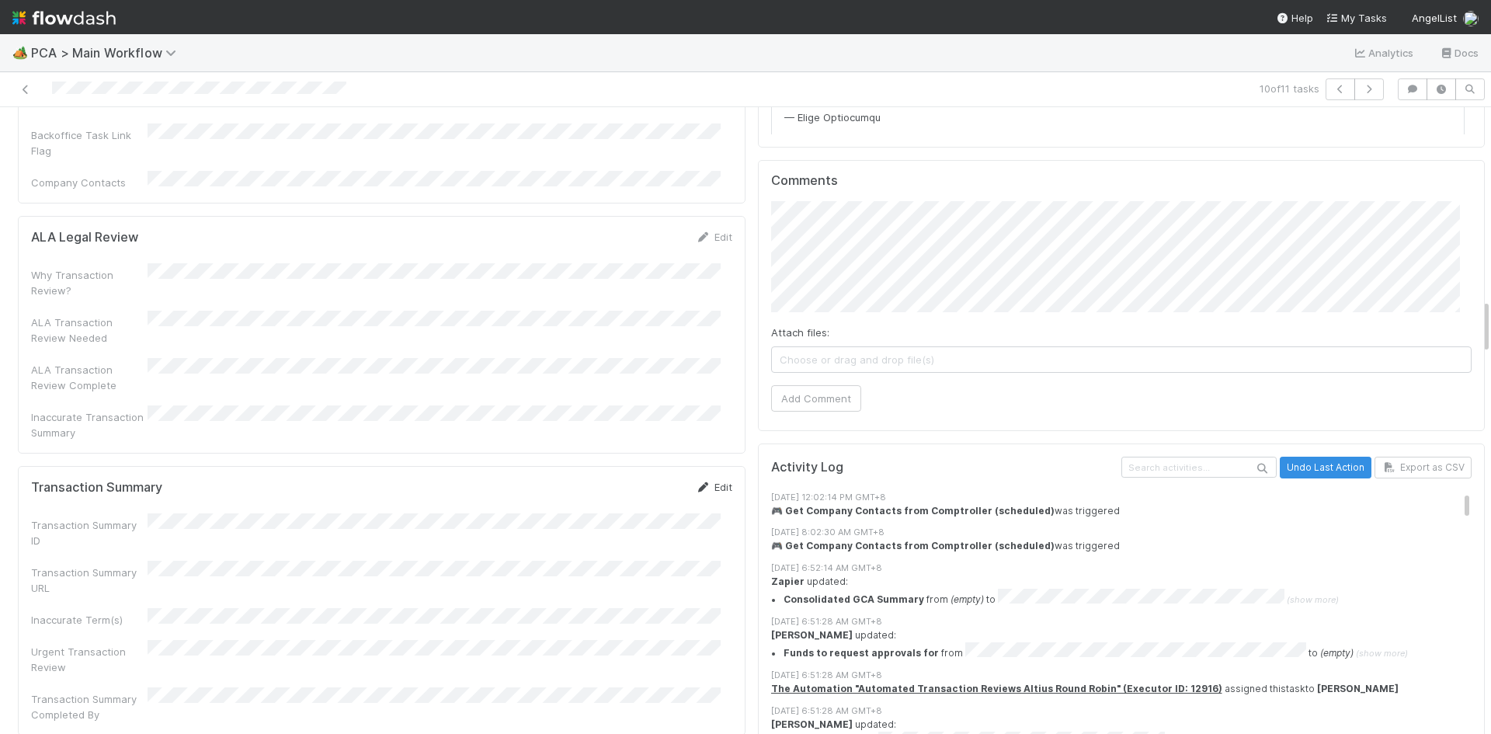
click at [697, 482] on icon at bounding box center [704, 487] width 16 height 10
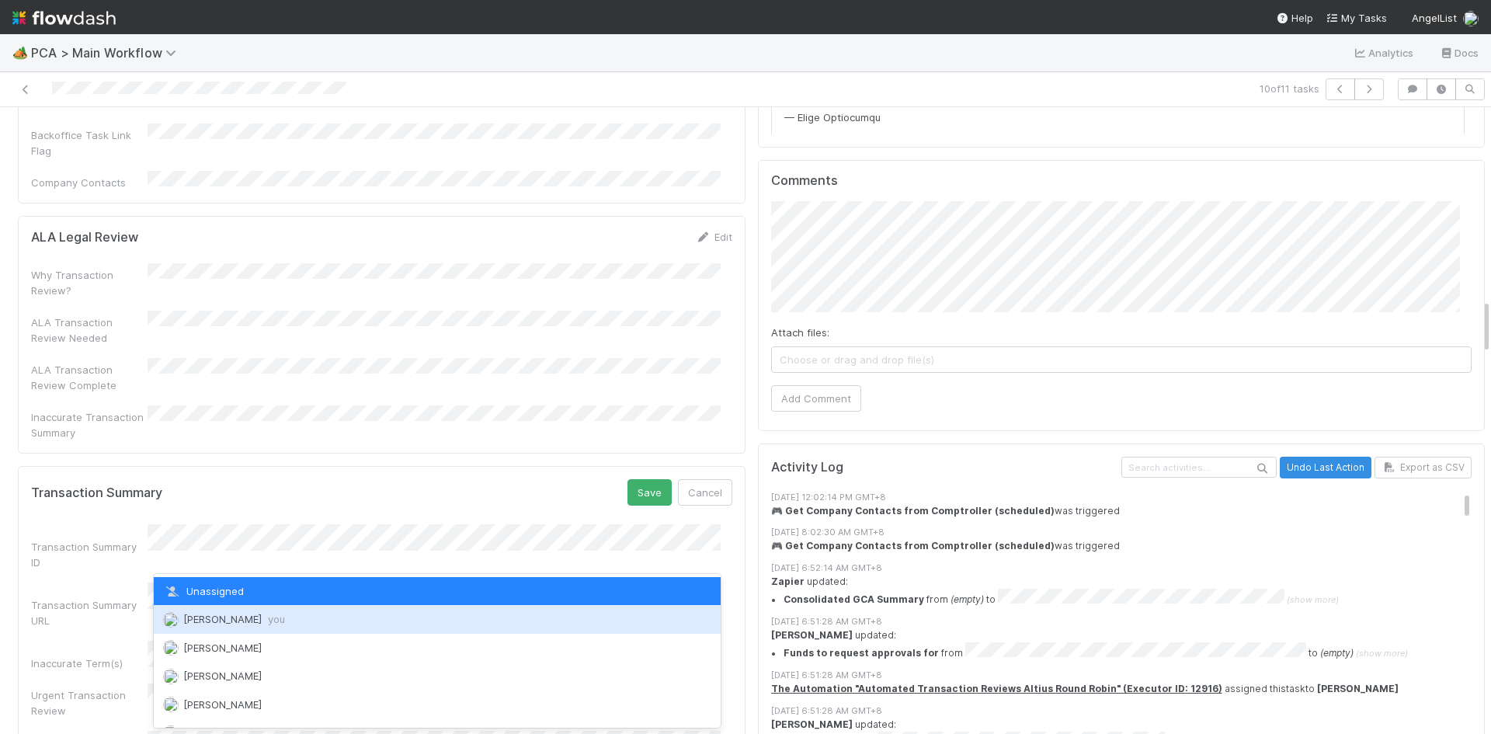
click at [287, 617] on div "Meg Castanare you" at bounding box center [437, 619] width 567 height 28
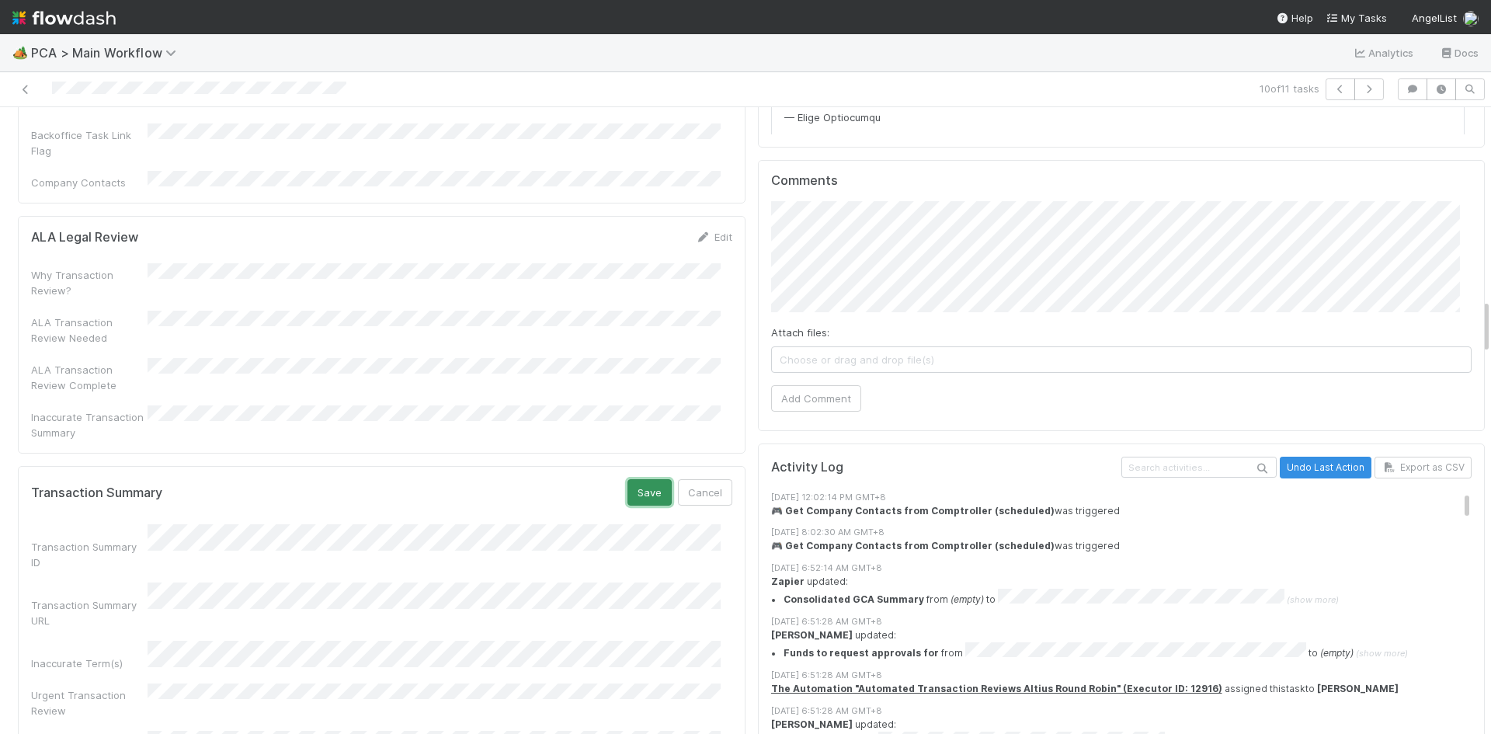
click at [634, 479] on button "Save" at bounding box center [649, 492] width 44 height 26
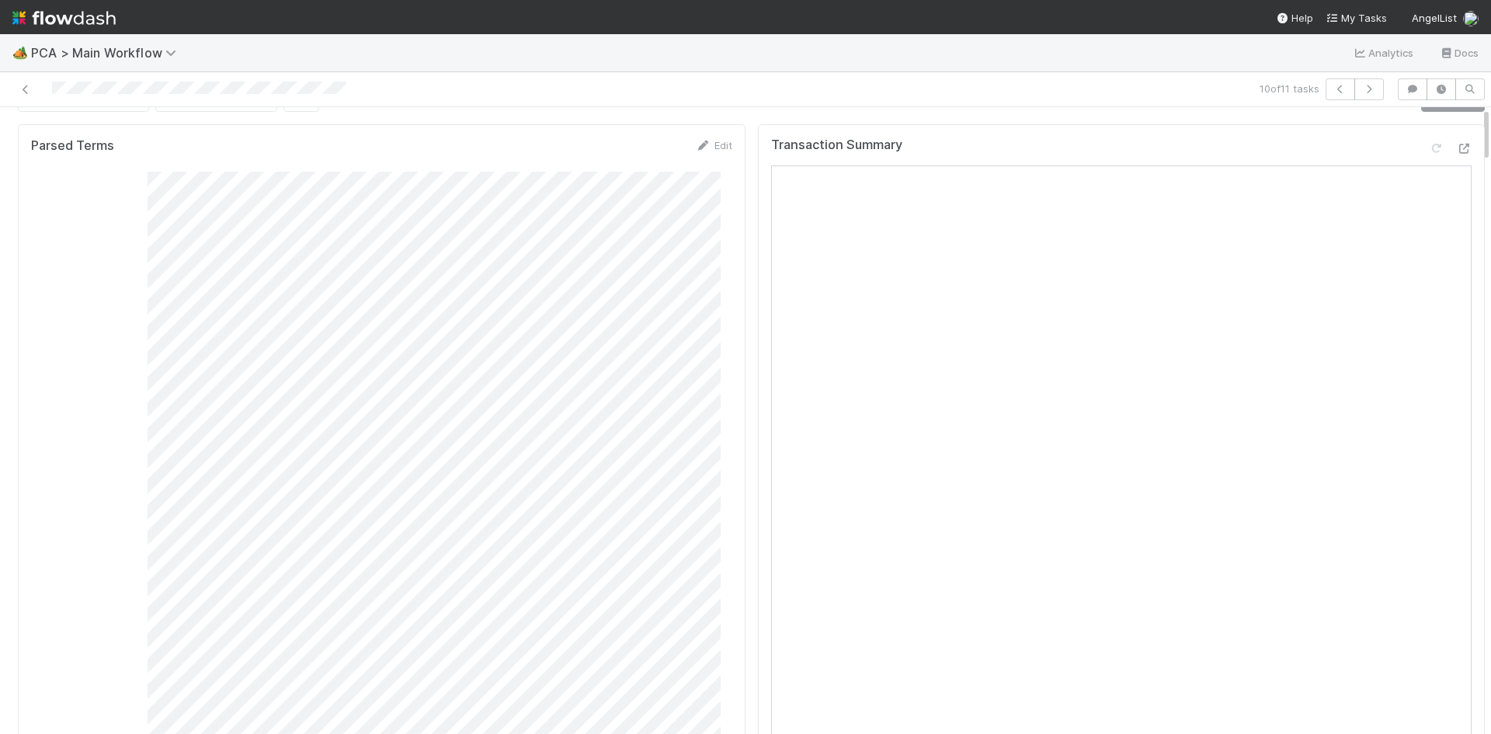
scroll to position [0, 0]
click at [1434, 123] on link "Actions" at bounding box center [1453, 133] width 64 height 26
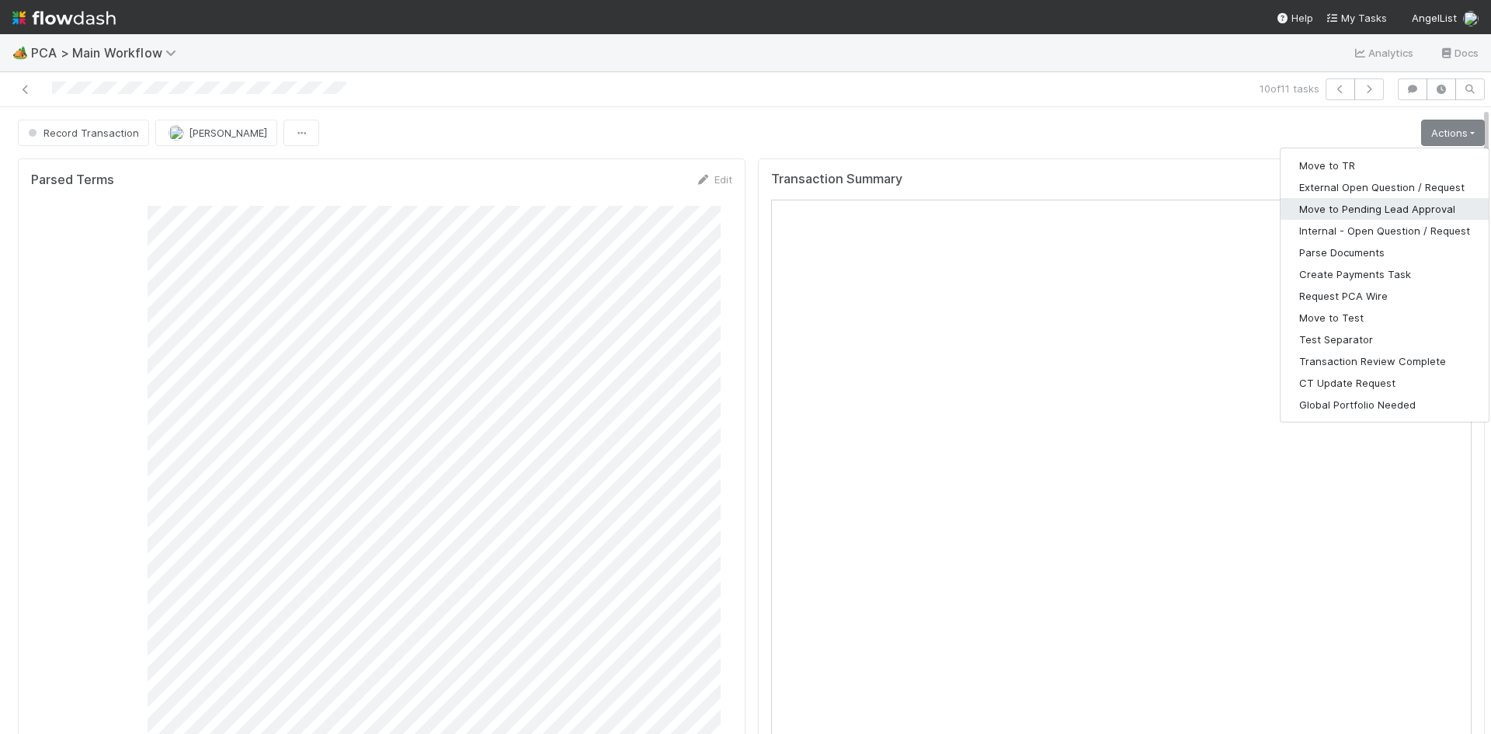
click at [1389, 203] on button "Move to Pending Lead Approval" at bounding box center [1384, 209] width 208 height 22
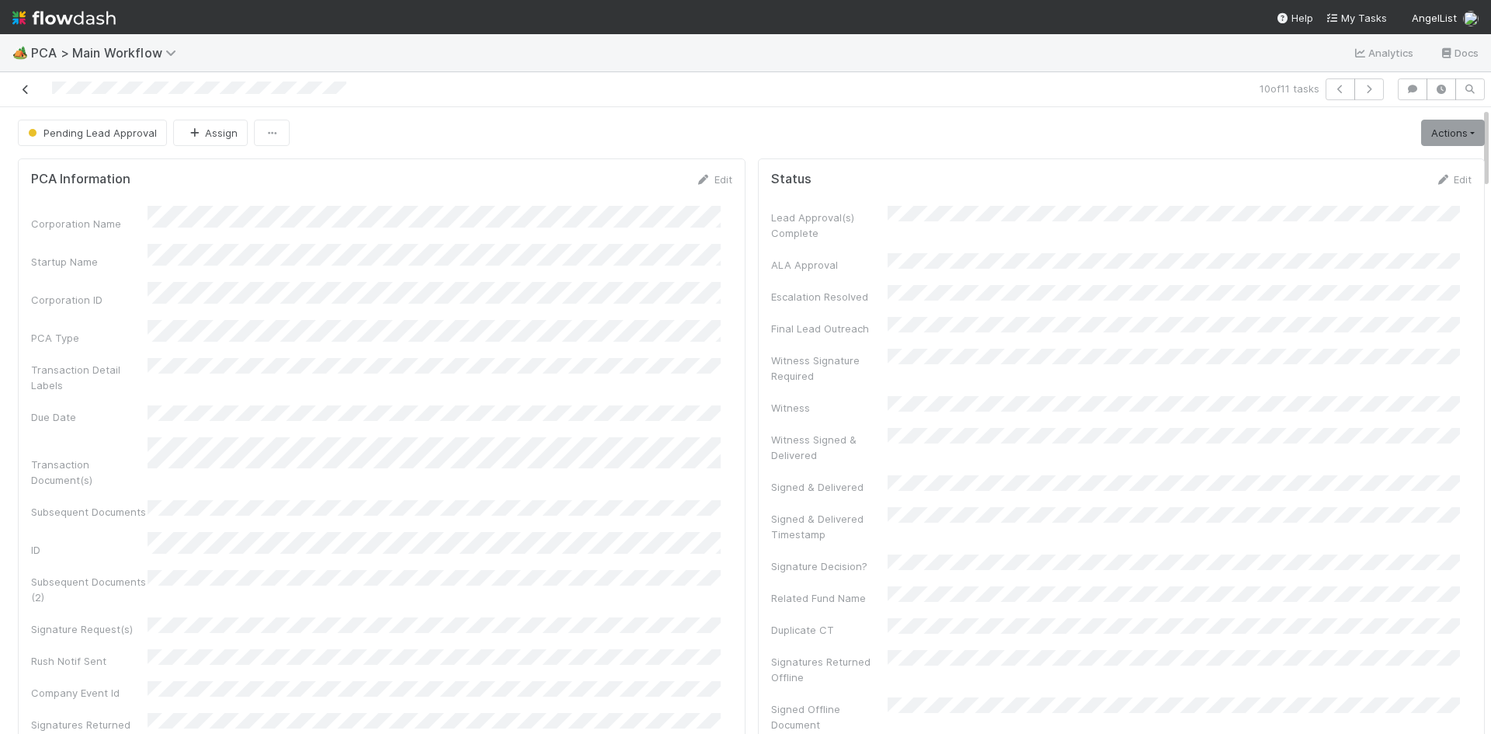
click at [30, 90] on icon at bounding box center [26, 90] width 16 height 10
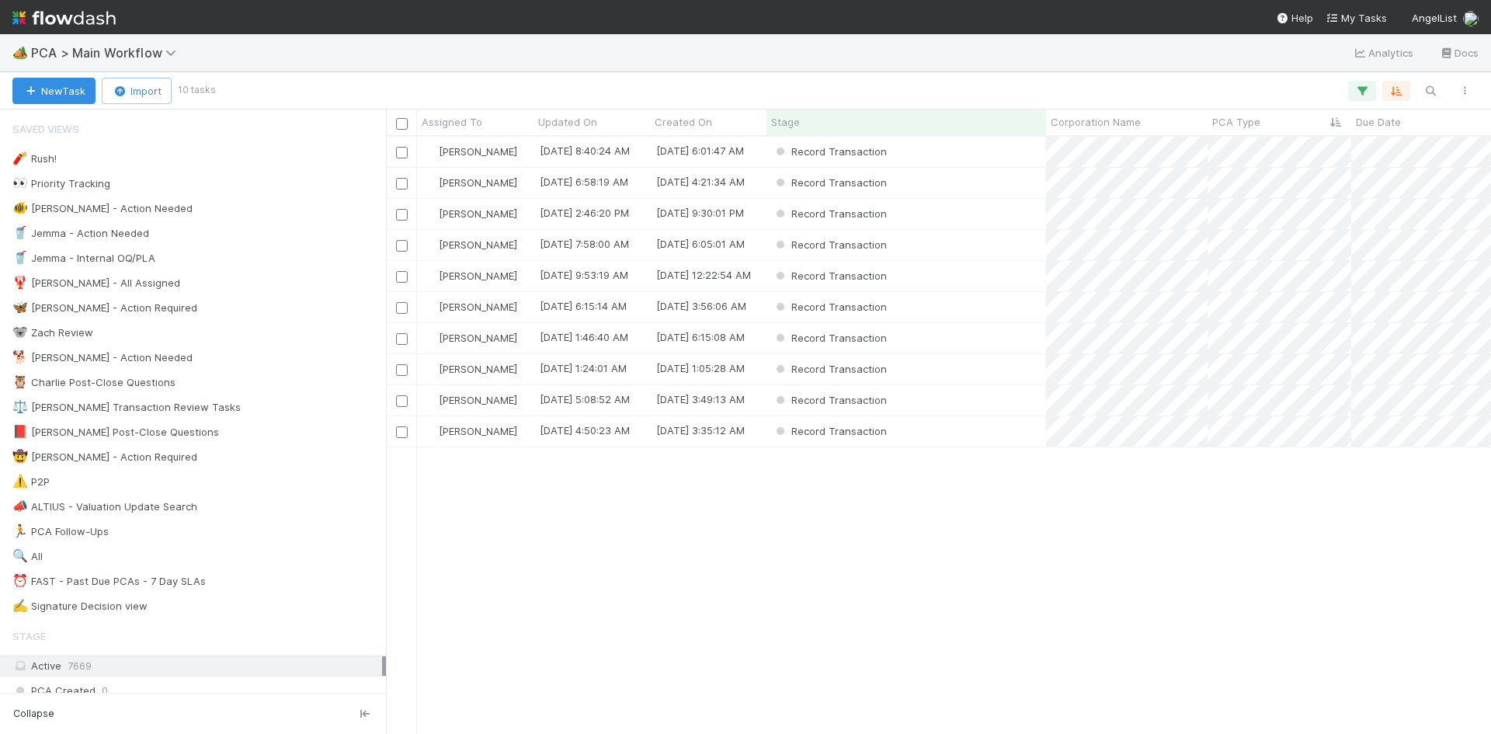
scroll to position [585, 1093]
click at [960, 425] on div "Record Transaction" at bounding box center [906, 431] width 280 height 30
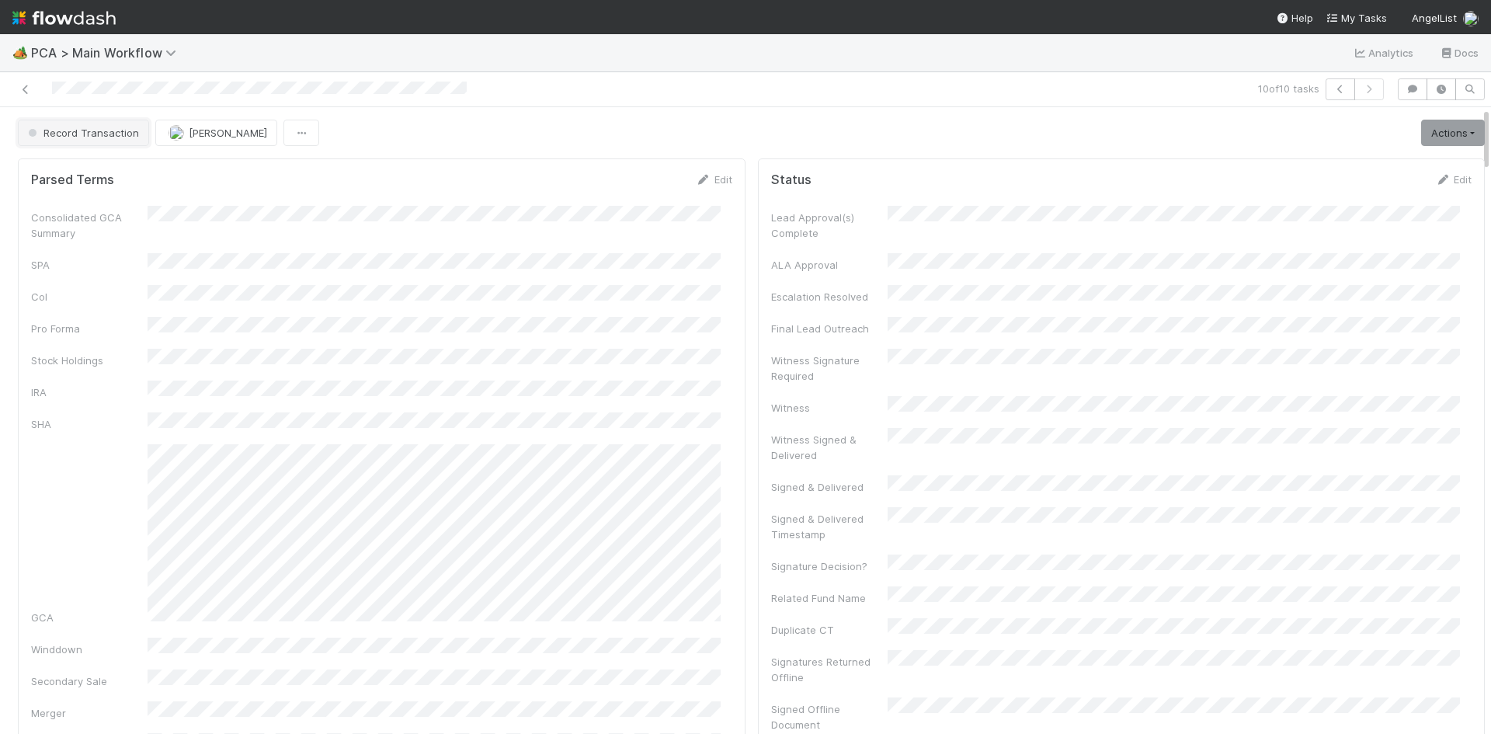
click at [87, 131] on span "Record Transaction" at bounding box center [82, 133] width 114 height 12
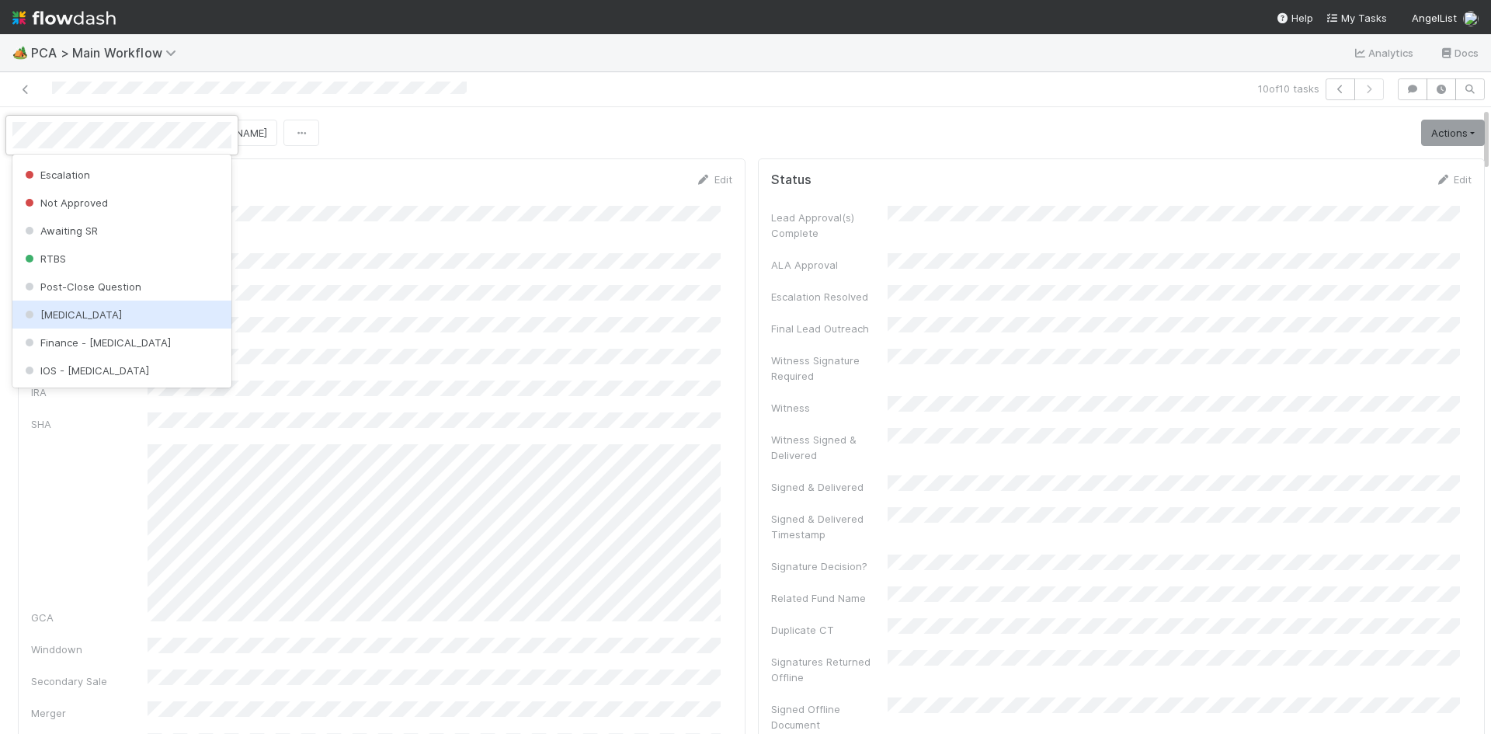
click at [105, 316] on div "[MEDICAL_DATA]" at bounding box center [121, 315] width 219 height 28
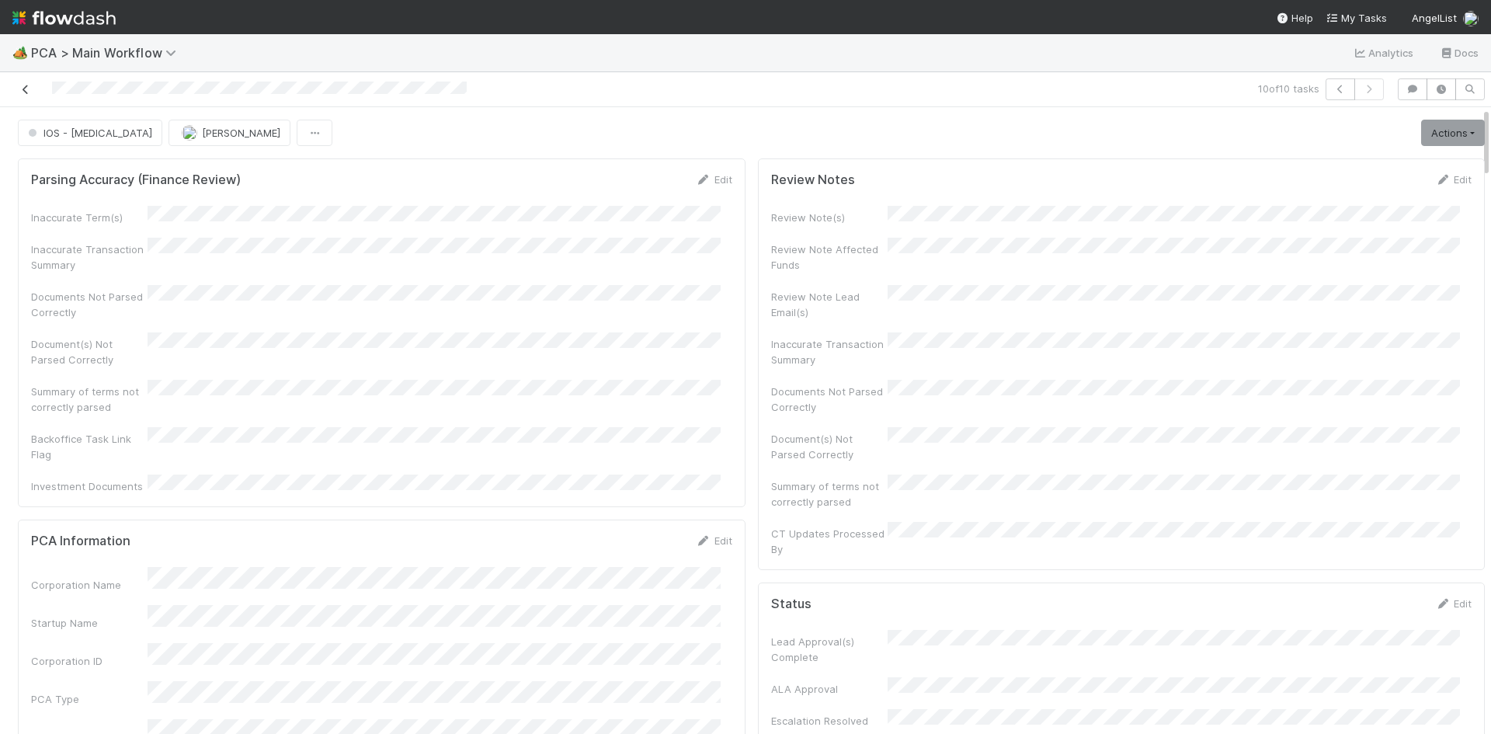
click at [21, 89] on icon at bounding box center [26, 90] width 16 height 10
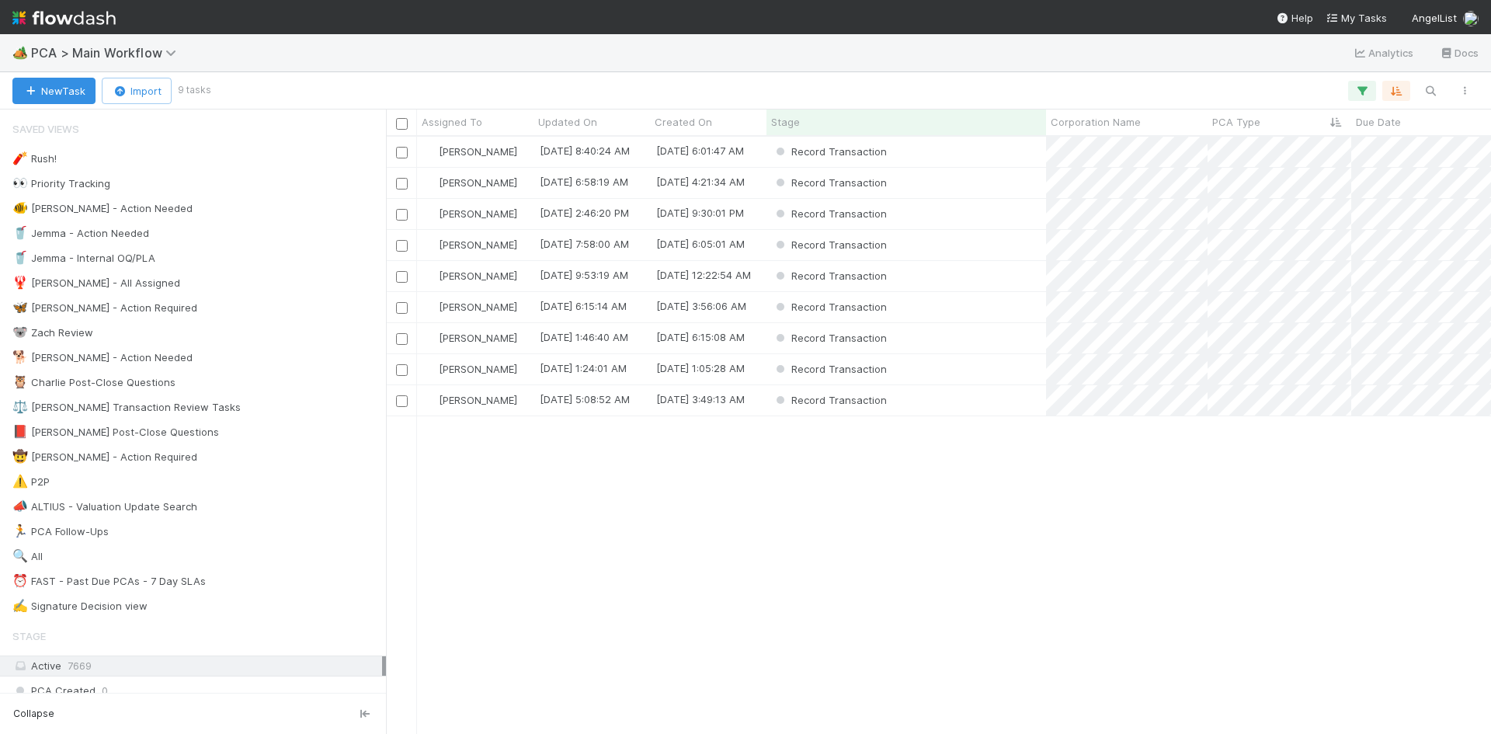
scroll to position [585, 1093]
click at [978, 159] on div "Record Transaction" at bounding box center [906, 152] width 280 height 30
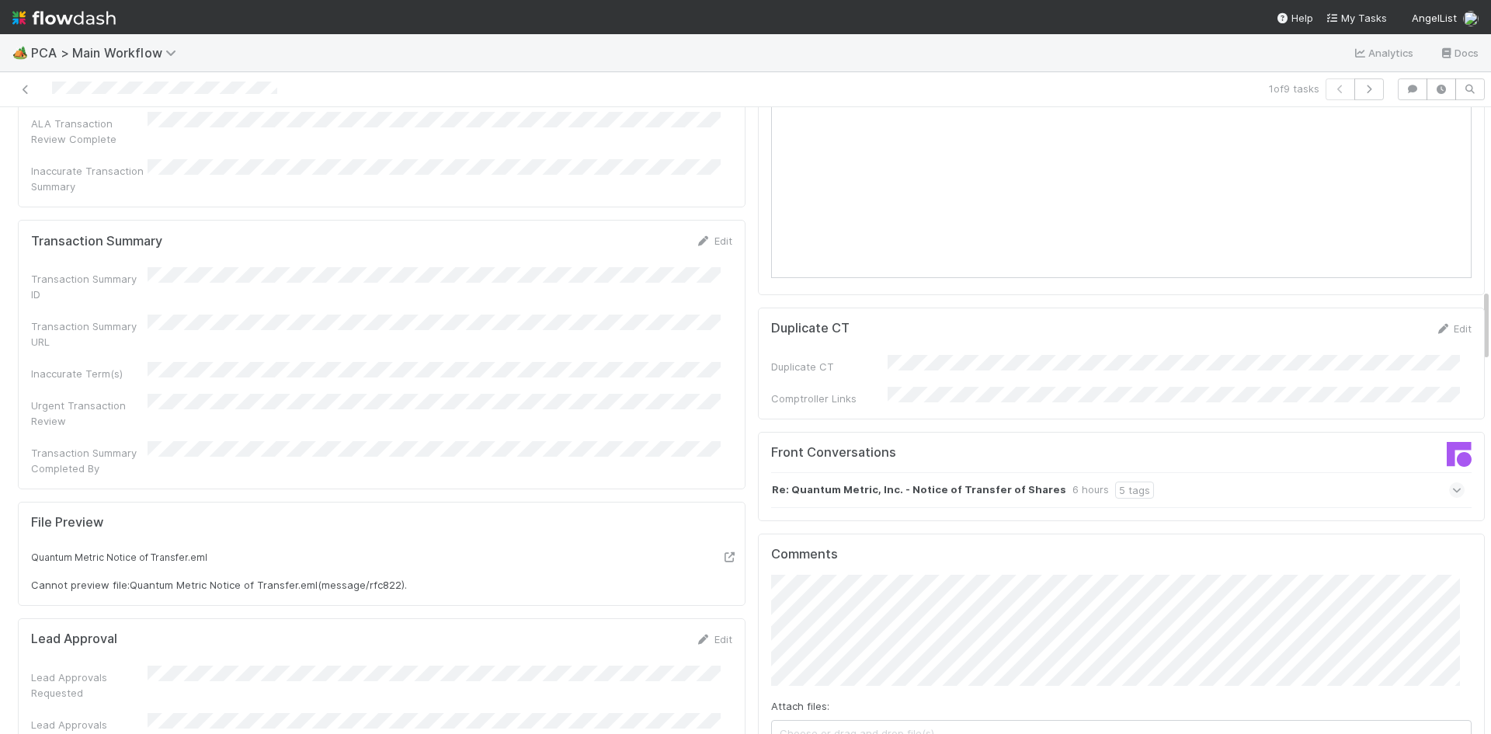
scroll to position [1553, 0]
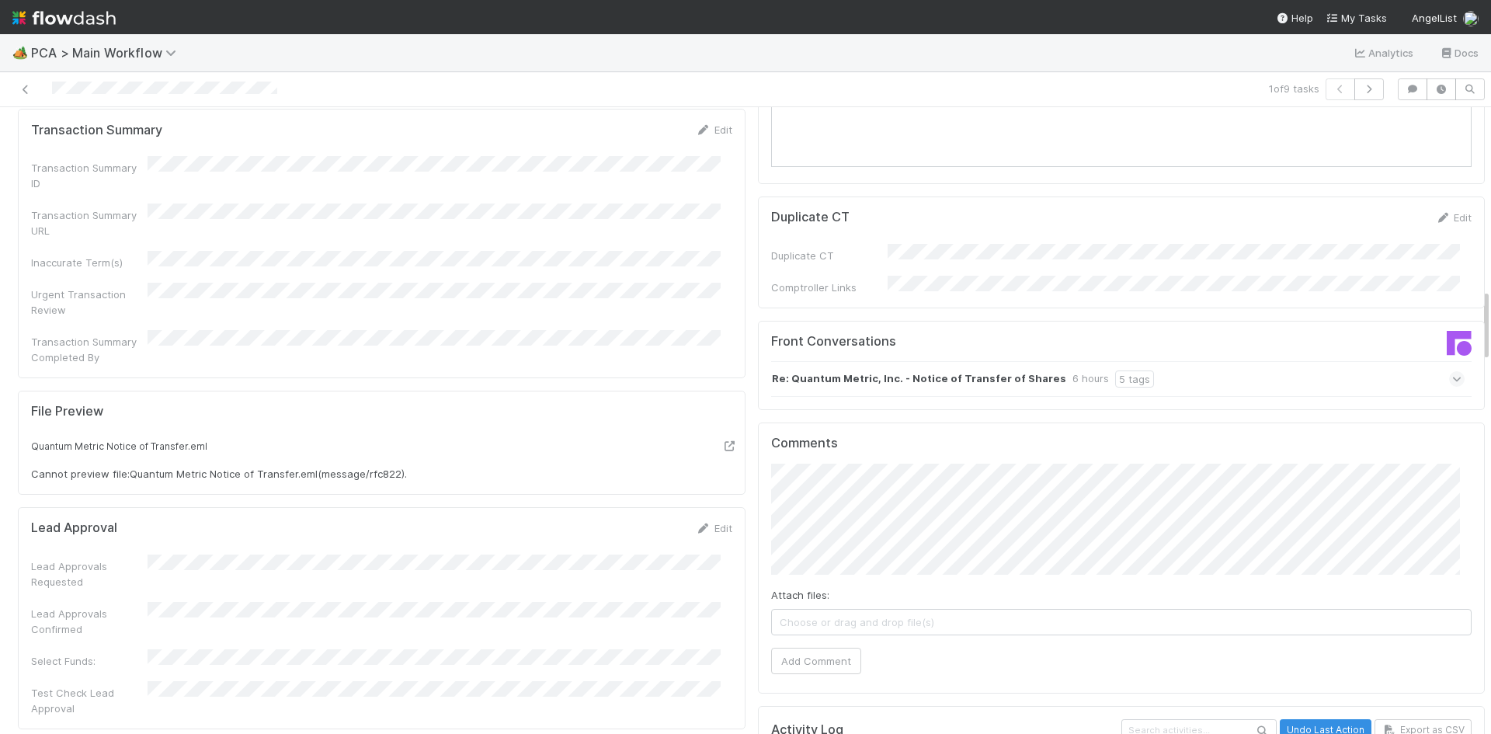
click at [1205, 361] on div "Re: Quantum Metric, Inc. - Notice of Transfer of Shares 6 hours 5 tags" at bounding box center [1118, 379] width 694 height 36
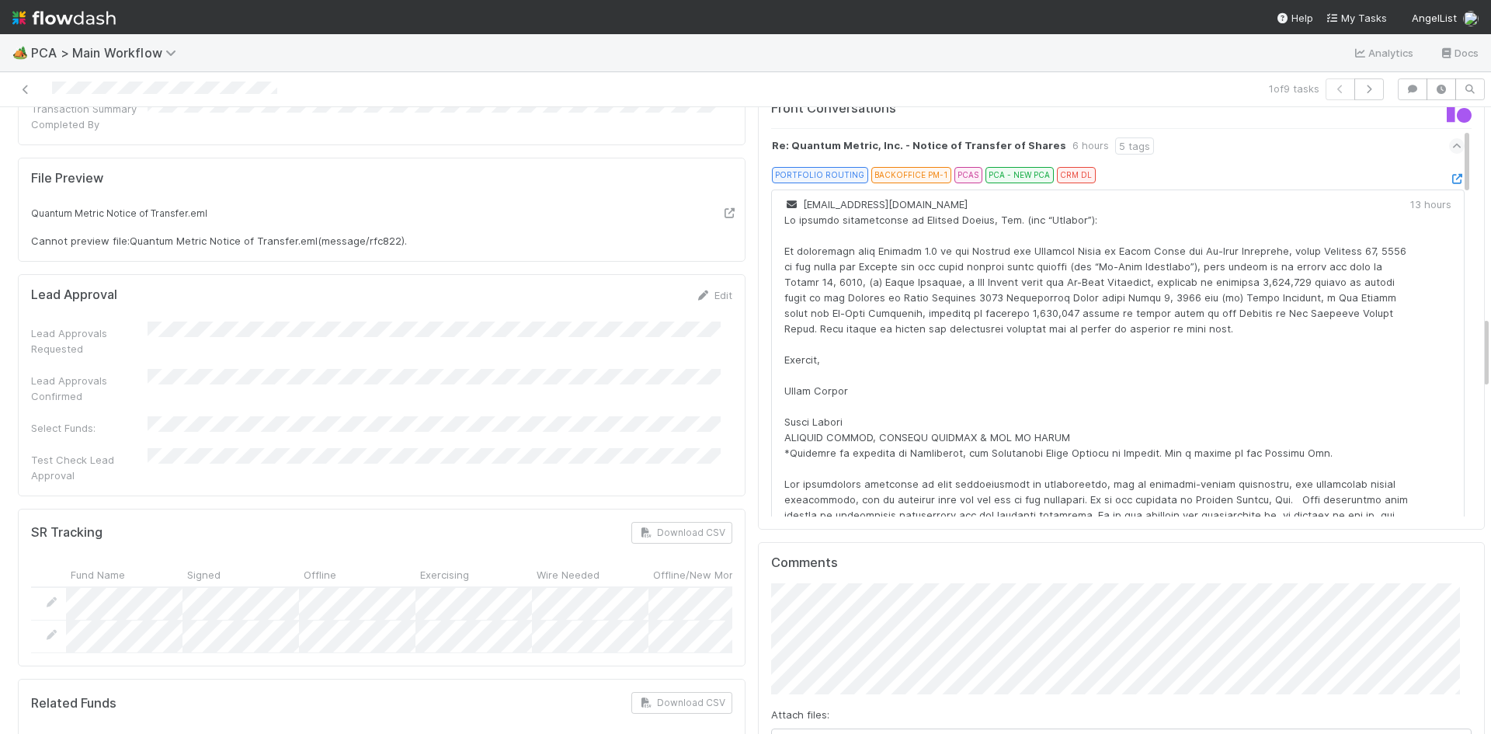
scroll to position [1165, 0]
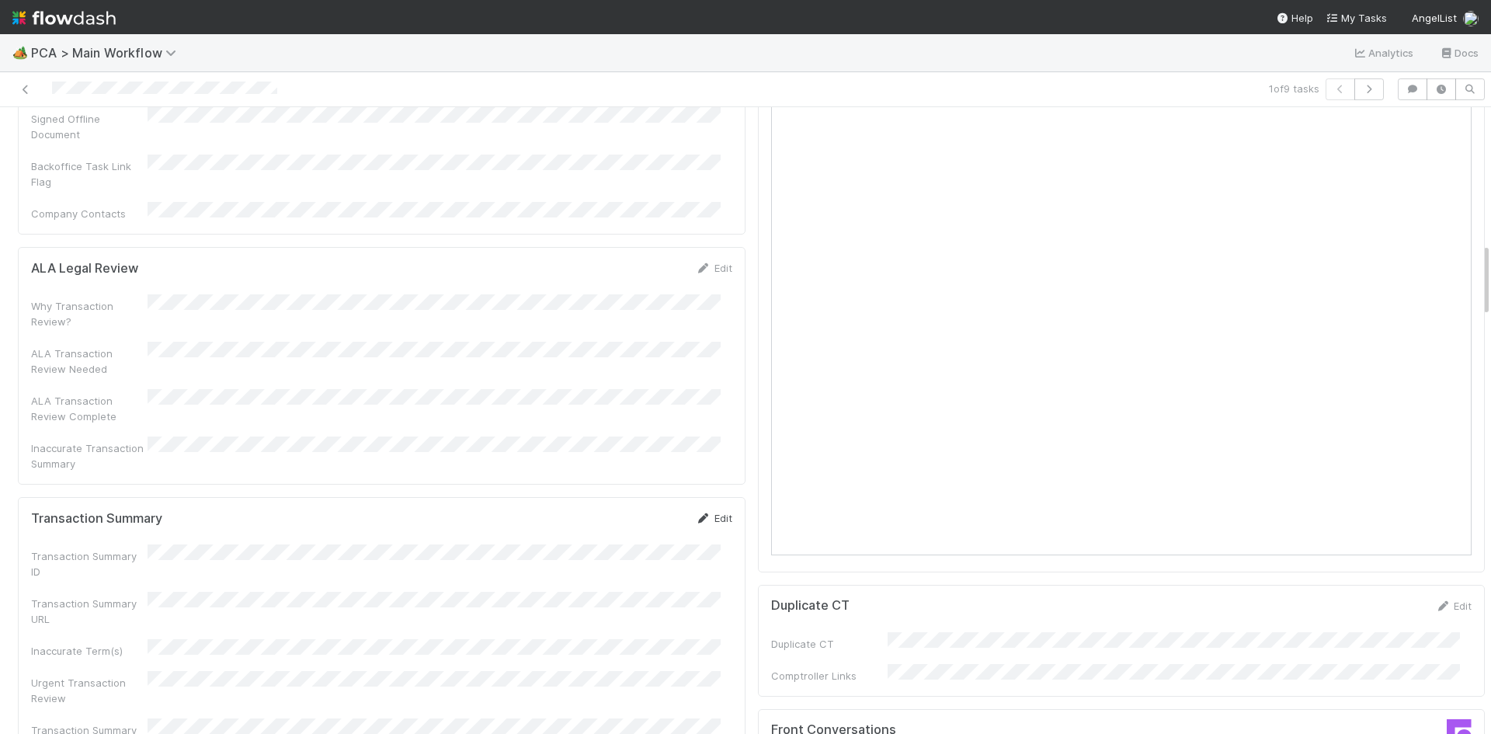
click at [696, 513] on icon at bounding box center [704, 518] width 16 height 10
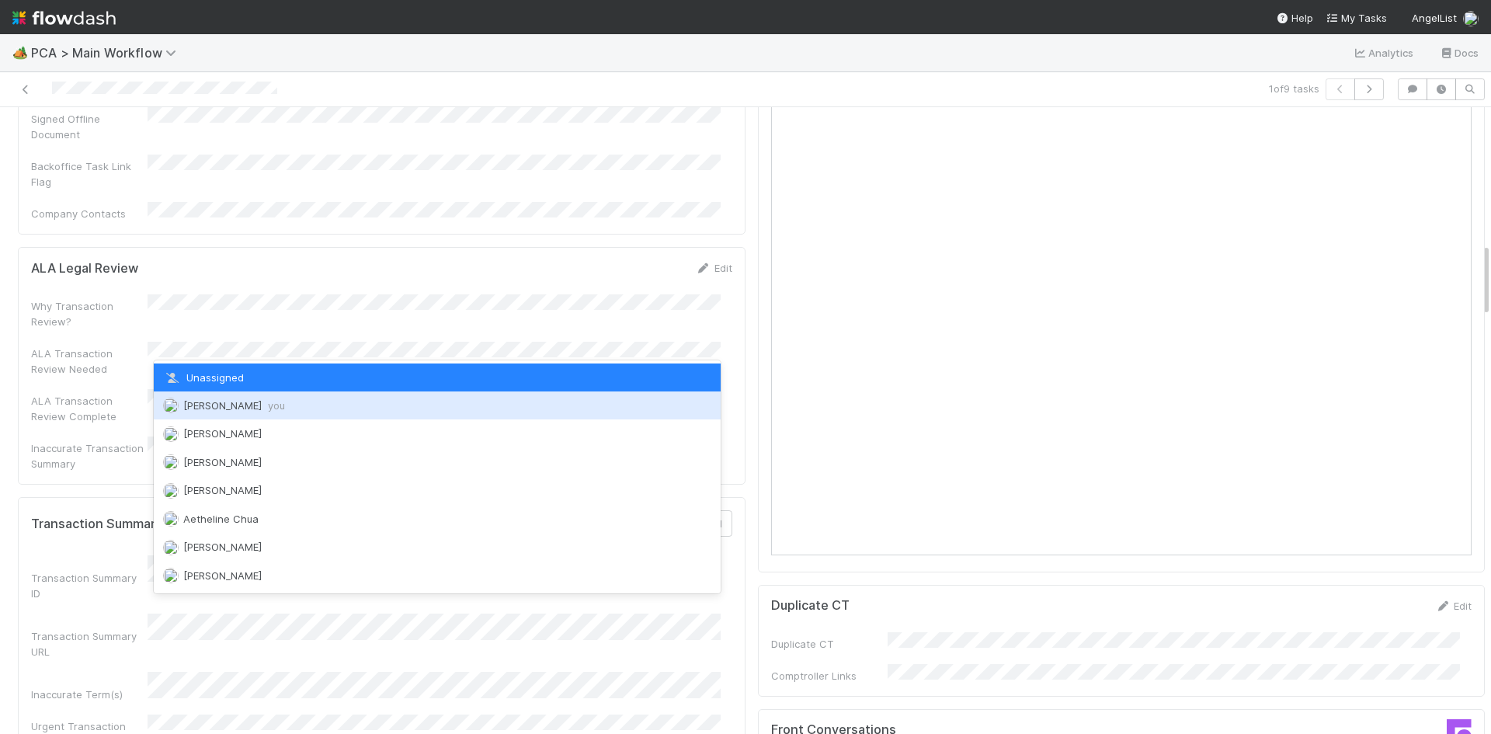
click at [257, 413] on div "Meg Castanare you" at bounding box center [437, 405] width 567 height 28
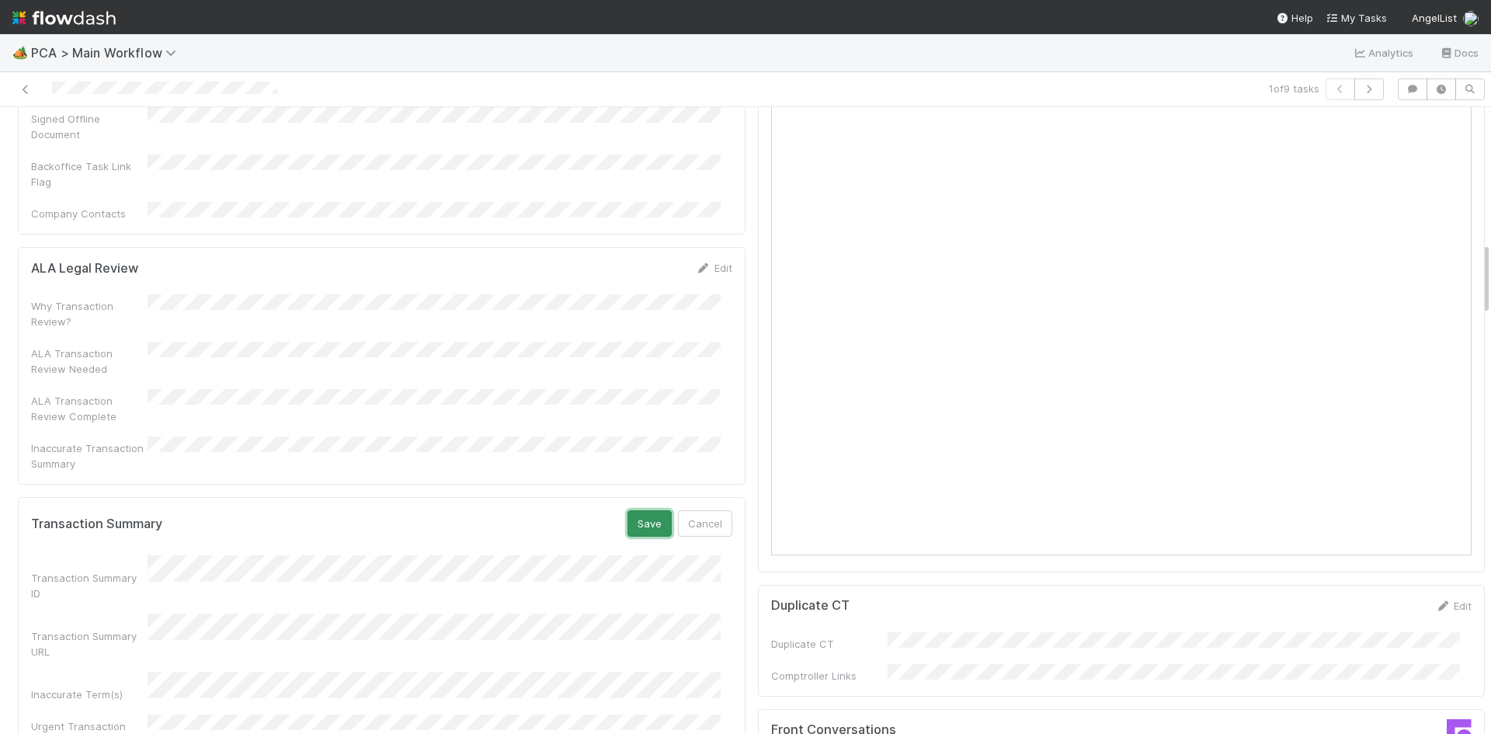
click at [636, 510] on button "Save" at bounding box center [649, 523] width 44 height 26
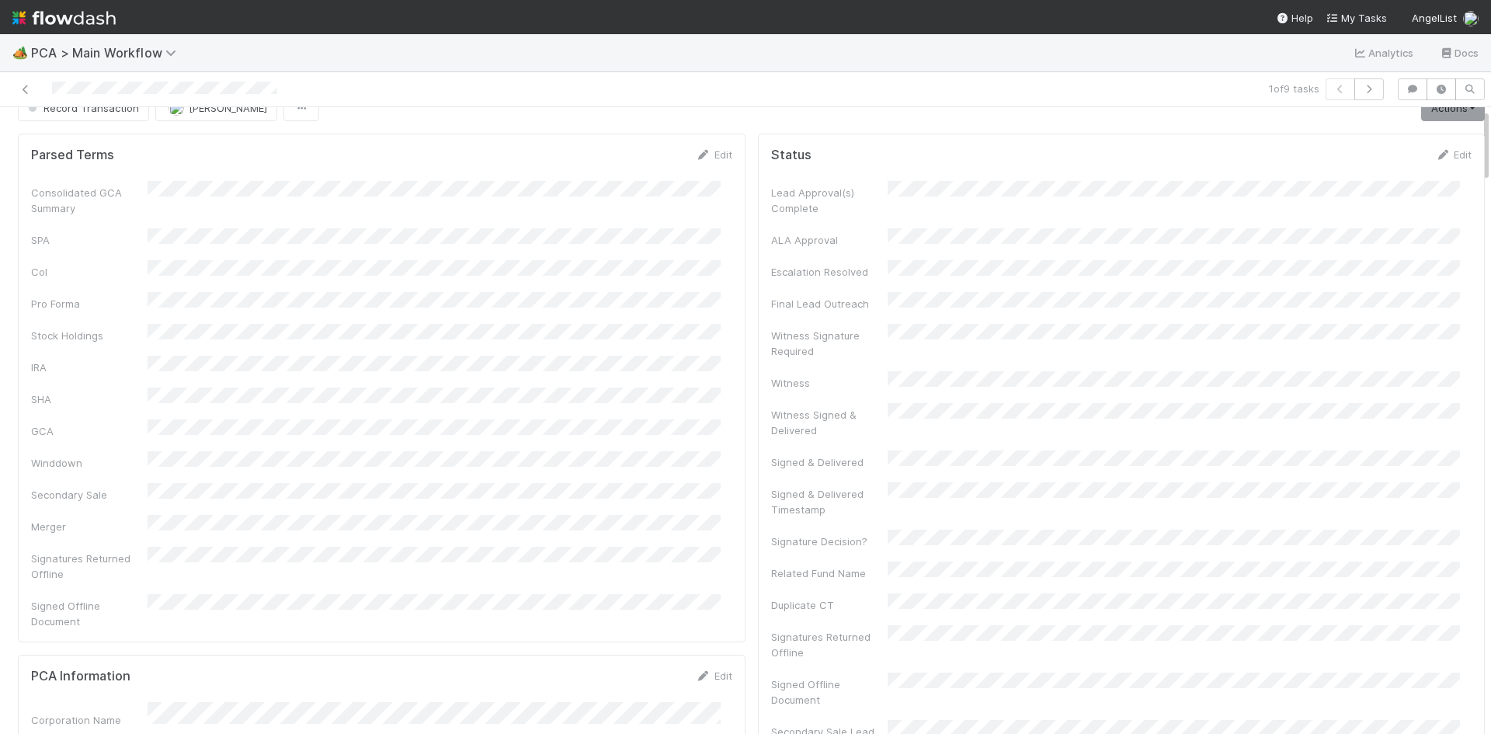
scroll to position [0, 0]
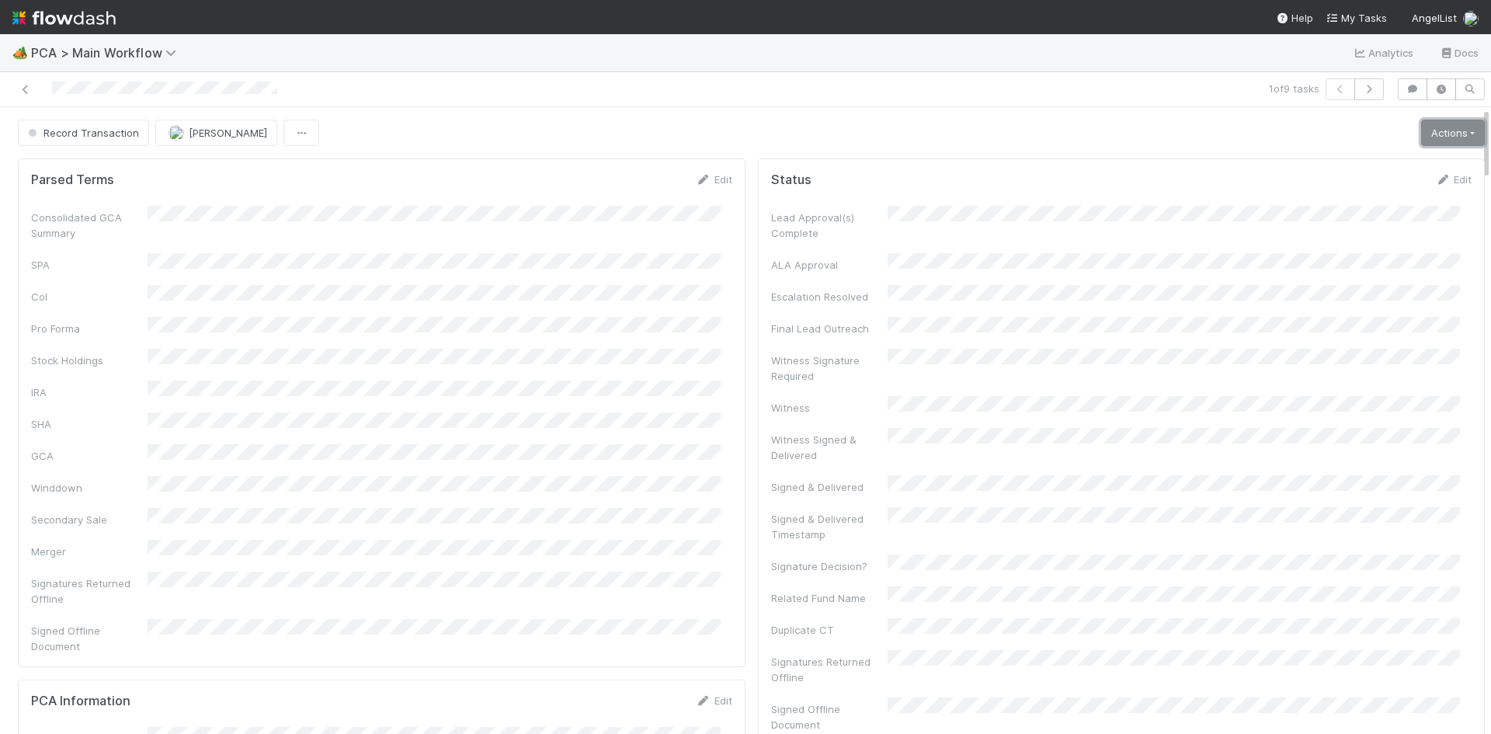
click at [1433, 136] on link "Actions" at bounding box center [1453, 133] width 64 height 26
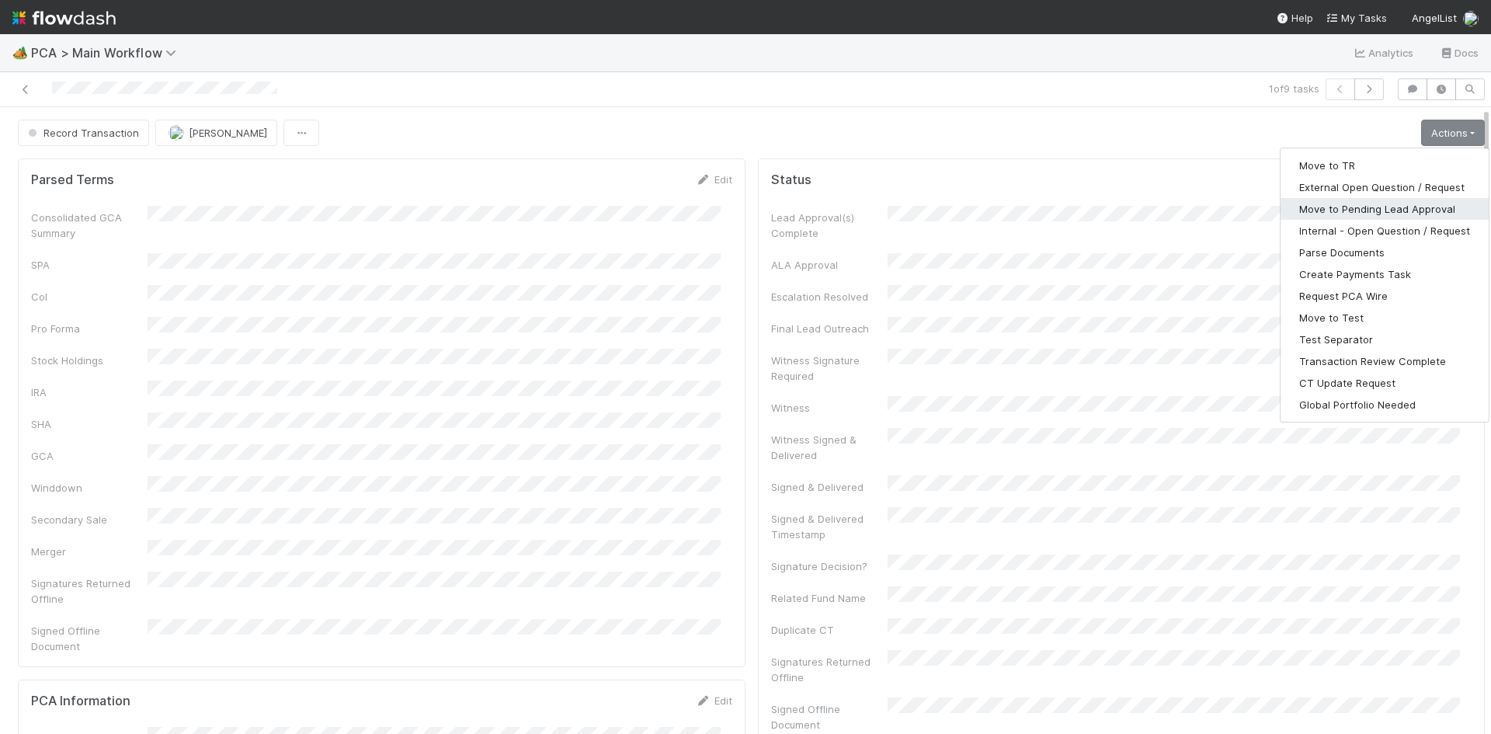
click at [1409, 204] on button "Move to Pending Lead Approval" at bounding box center [1384, 209] width 208 height 22
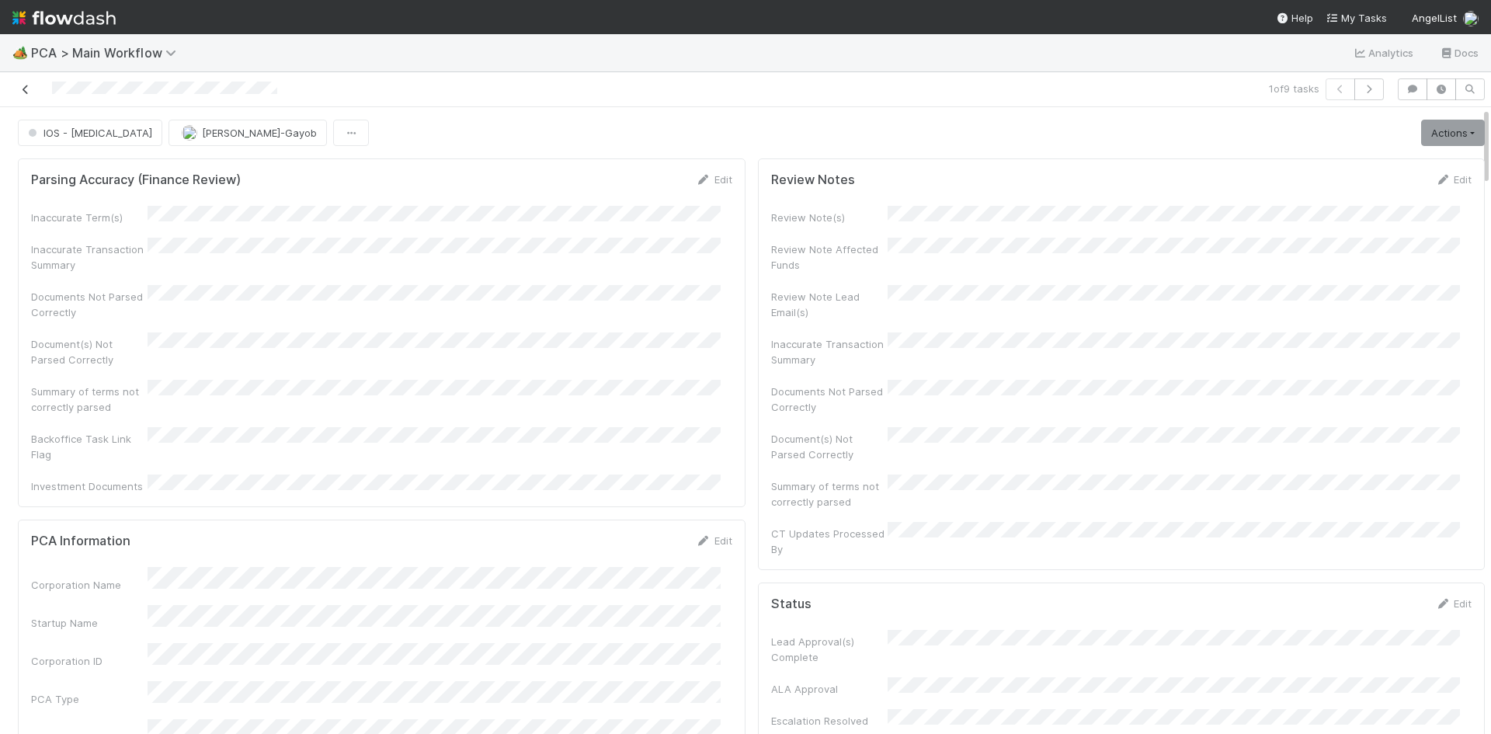
click at [26, 89] on icon at bounding box center [26, 90] width 16 height 10
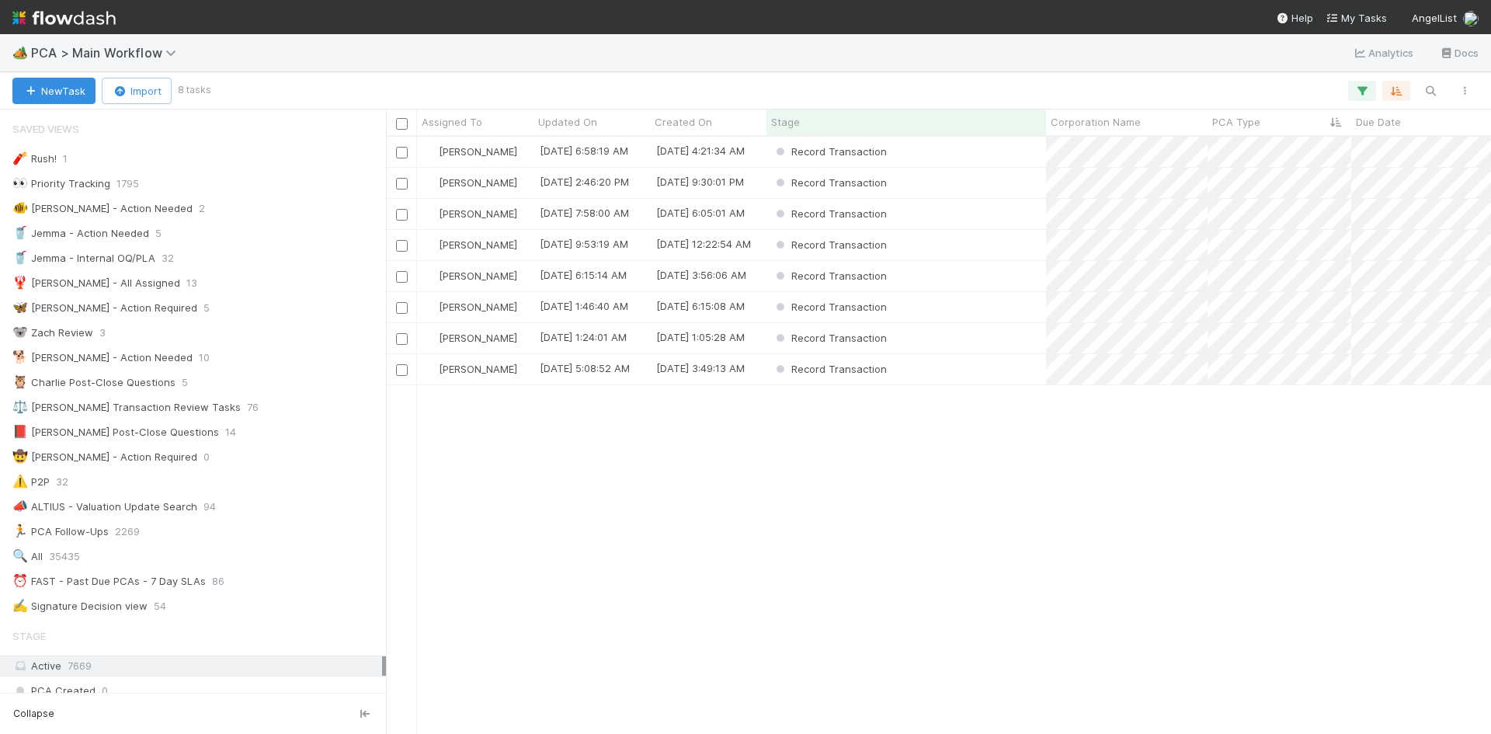
scroll to position [12, 12]
click at [968, 301] on div "Record Transaction" at bounding box center [906, 307] width 280 height 30
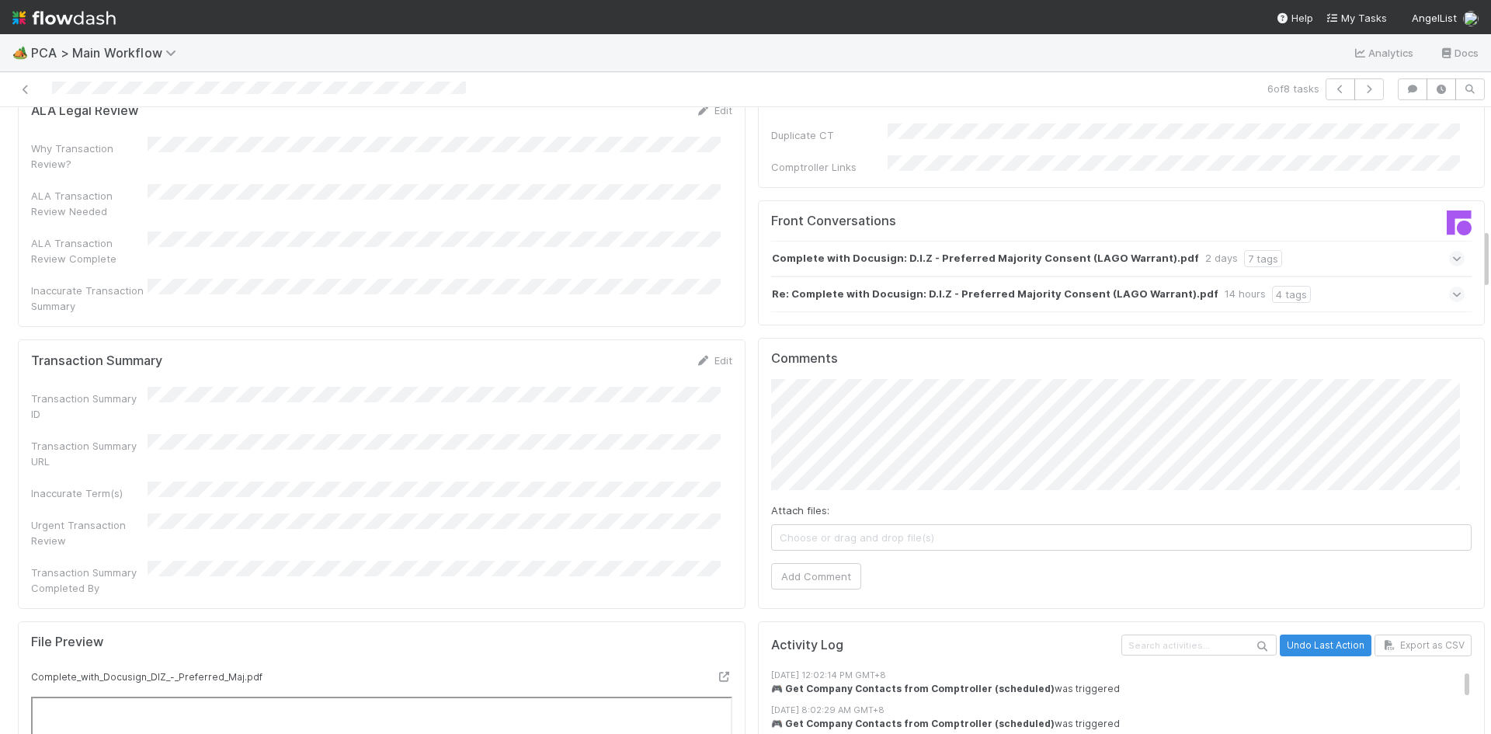
scroll to position [1708, 0]
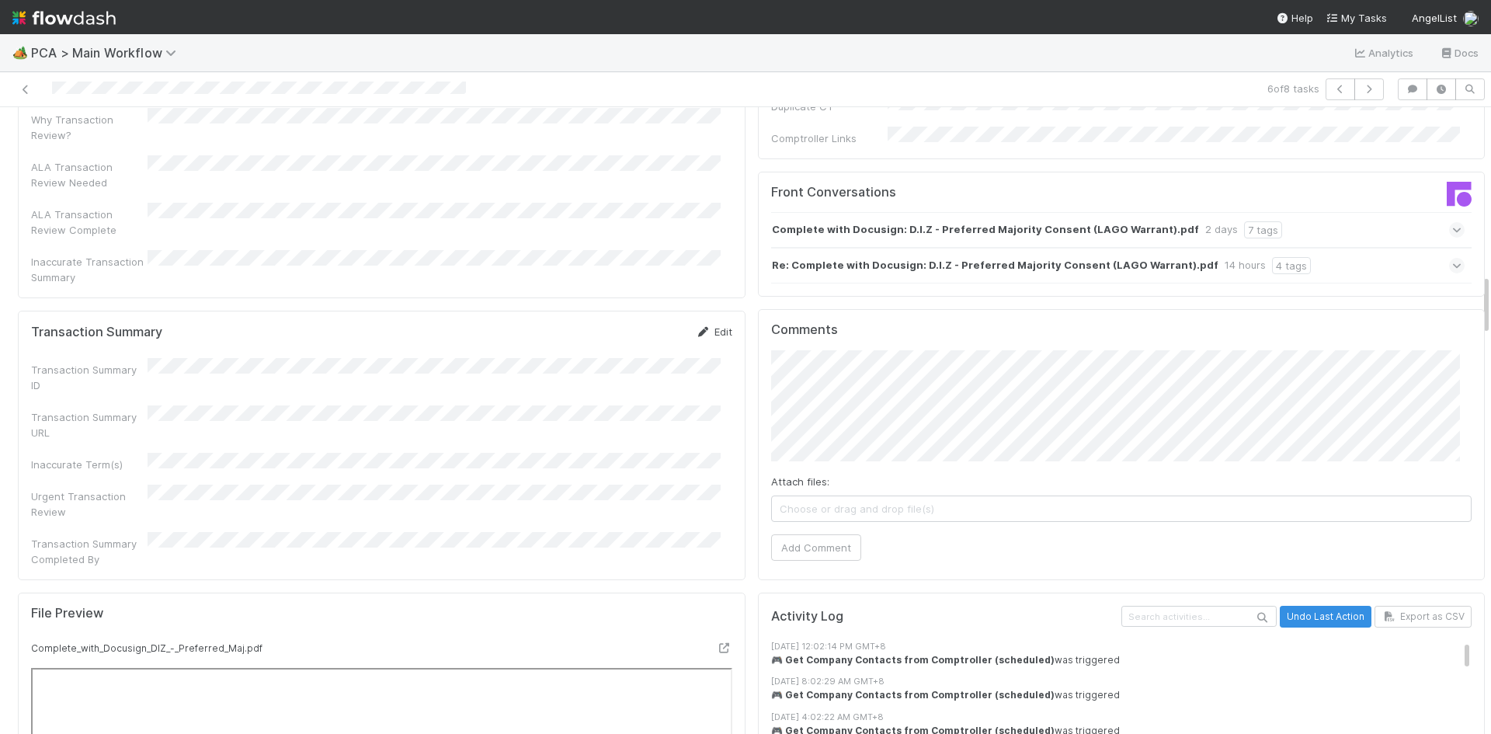
click at [696, 327] on icon at bounding box center [704, 332] width 16 height 10
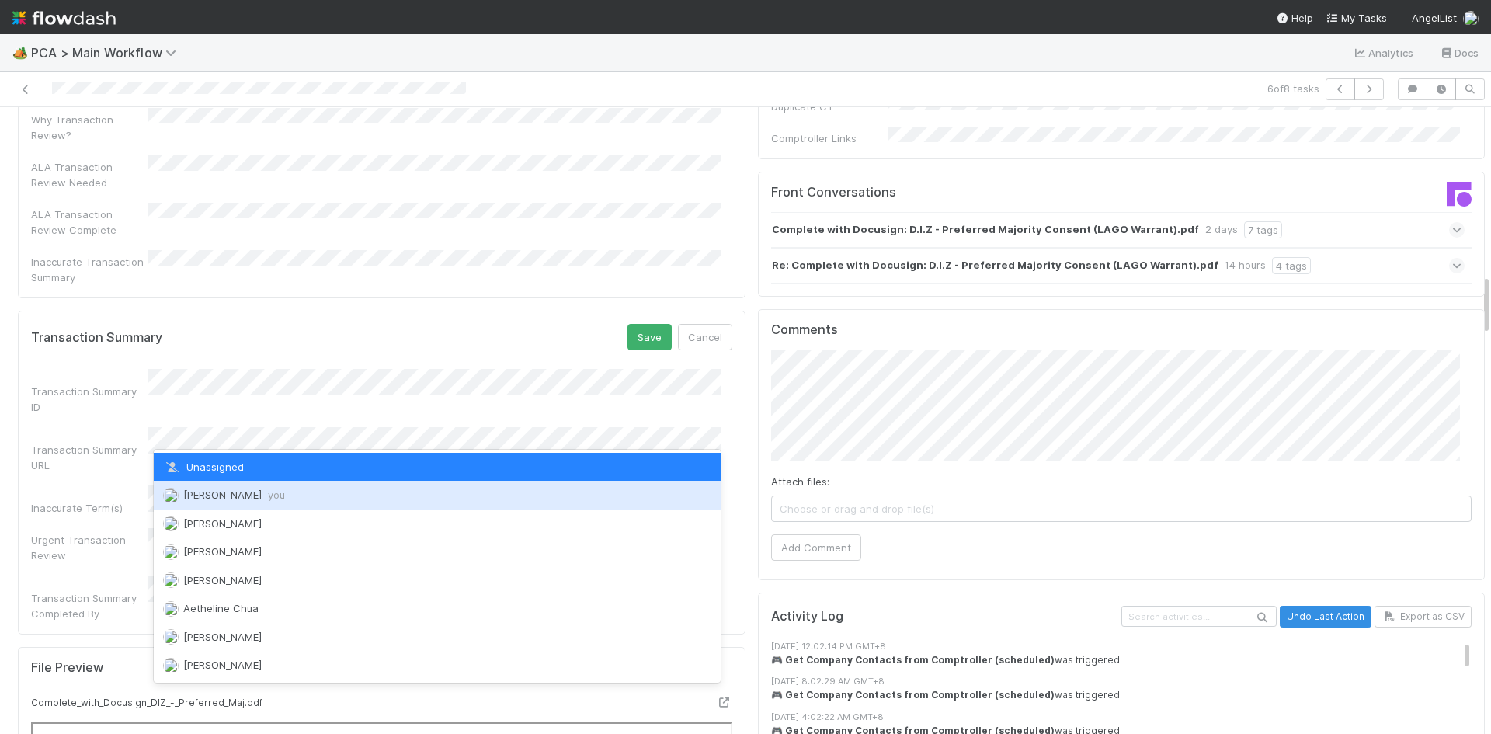
click at [328, 492] on div "Meg Castanare you" at bounding box center [437, 495] width 567 height 28
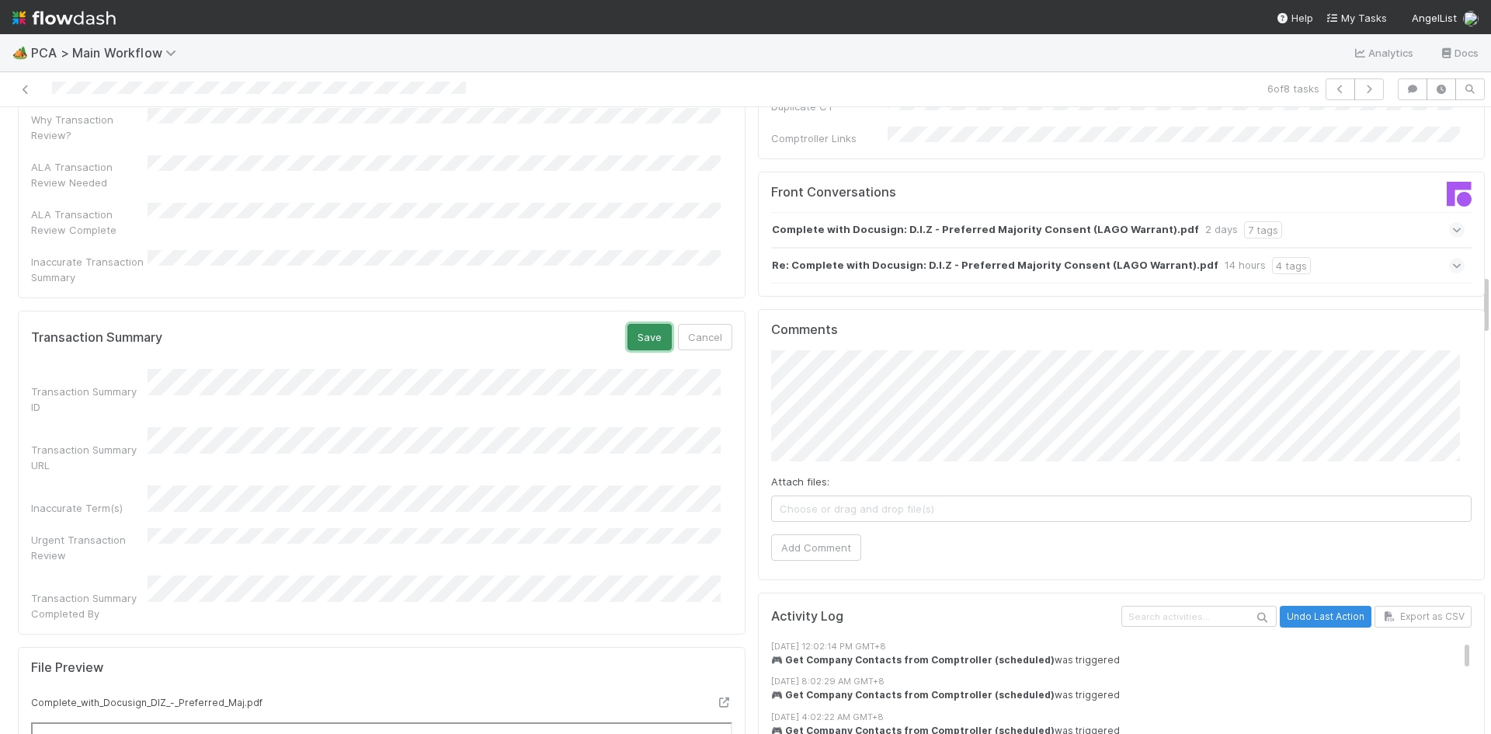
click at [645, 324] on button "Save" at bounding box center [649, 337] width 44 height 26
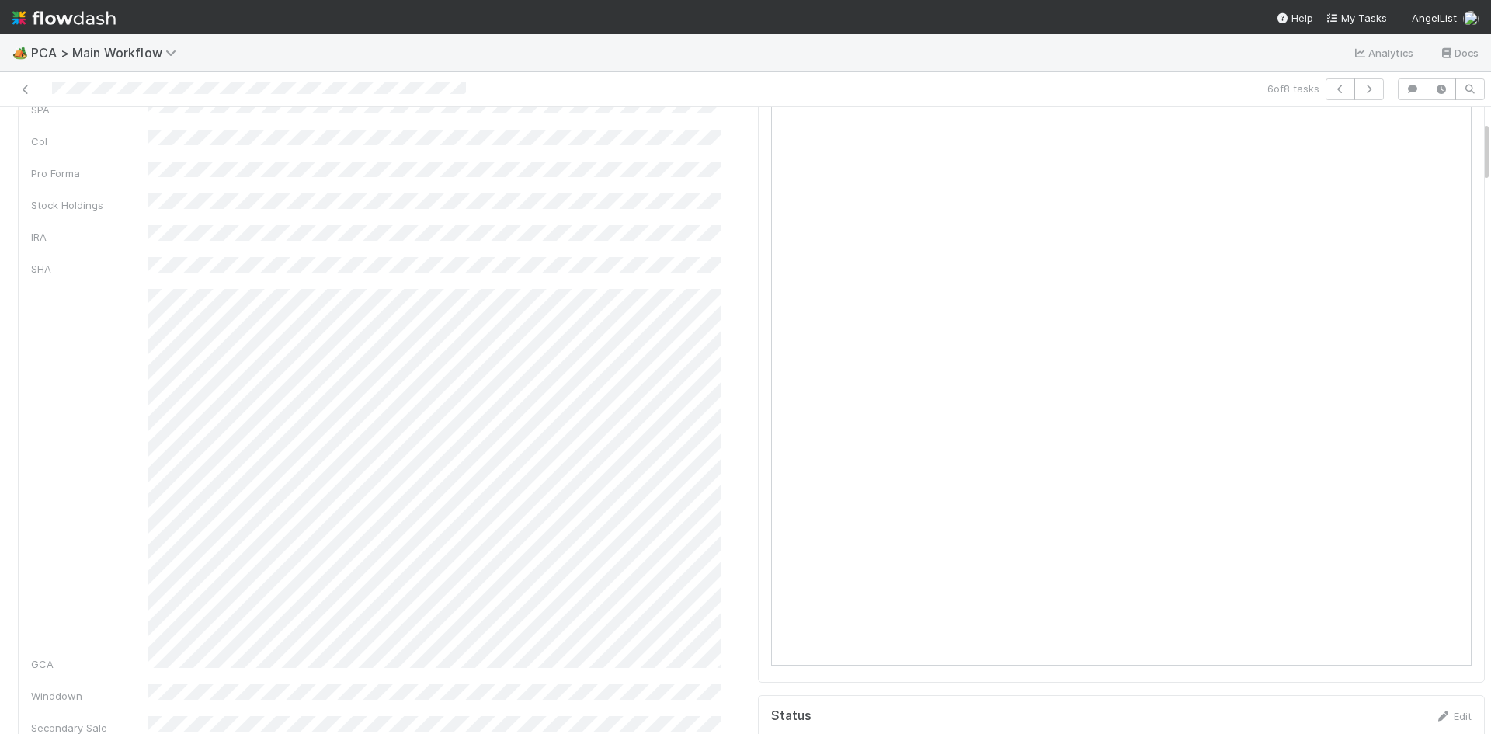
scroll to position [0, 0]
click at [1421, 128] on link "Actions" at bounding box center [1453, 133] width 64 height 26
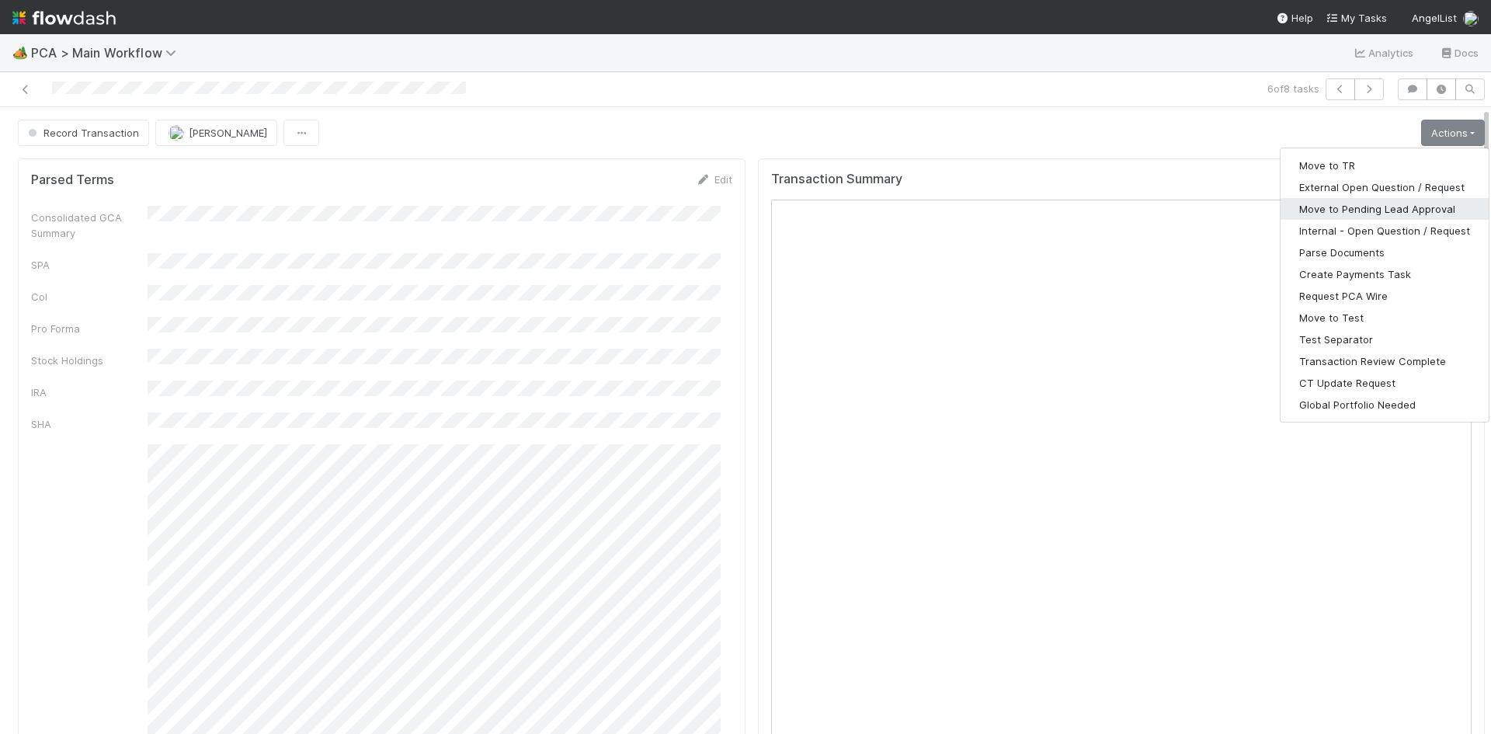
click at [1384, 203] on button "Move to Pending Lead Approval" at bounding box center [1384, 209] width 208 height 22
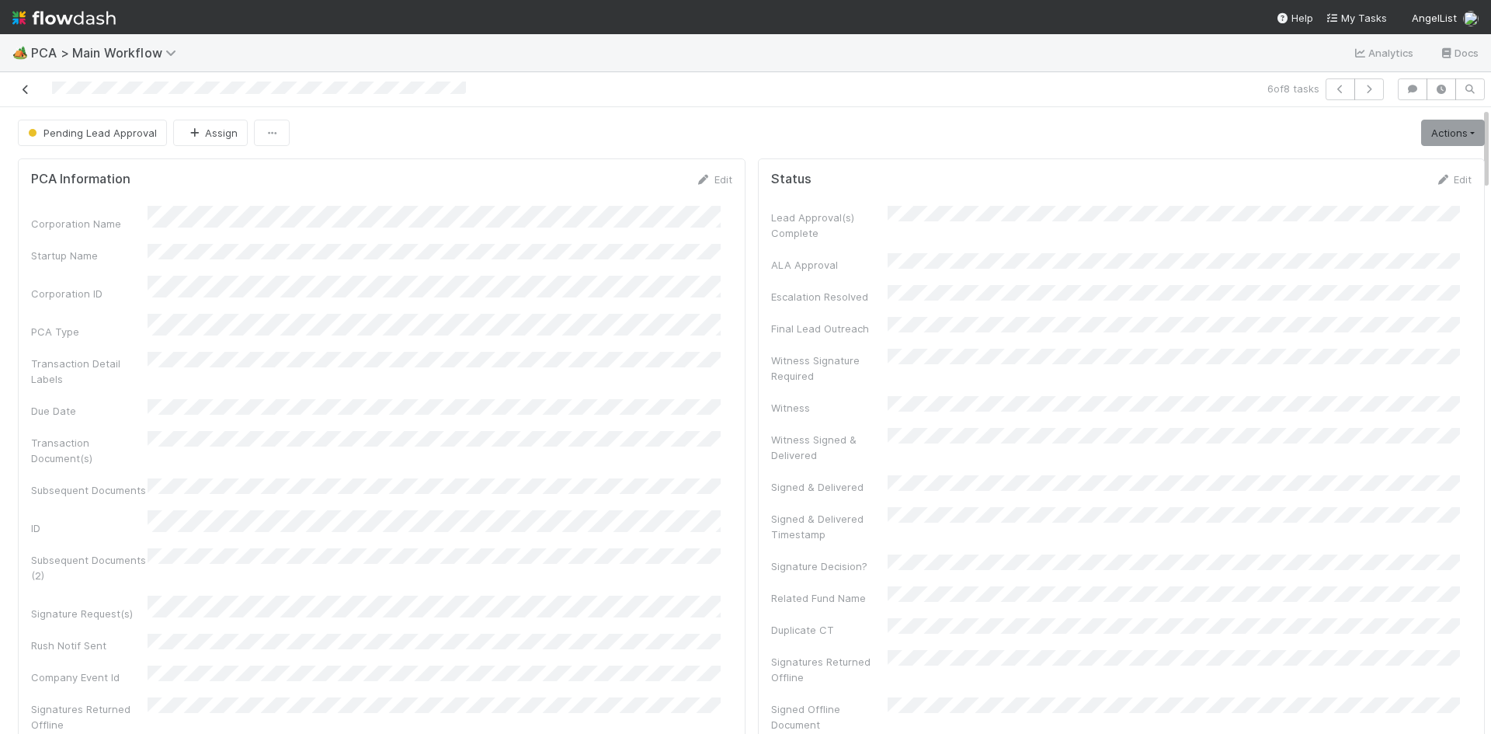
click at [23, 92] on icon at bounding box center [26, 90] width 16 height 10
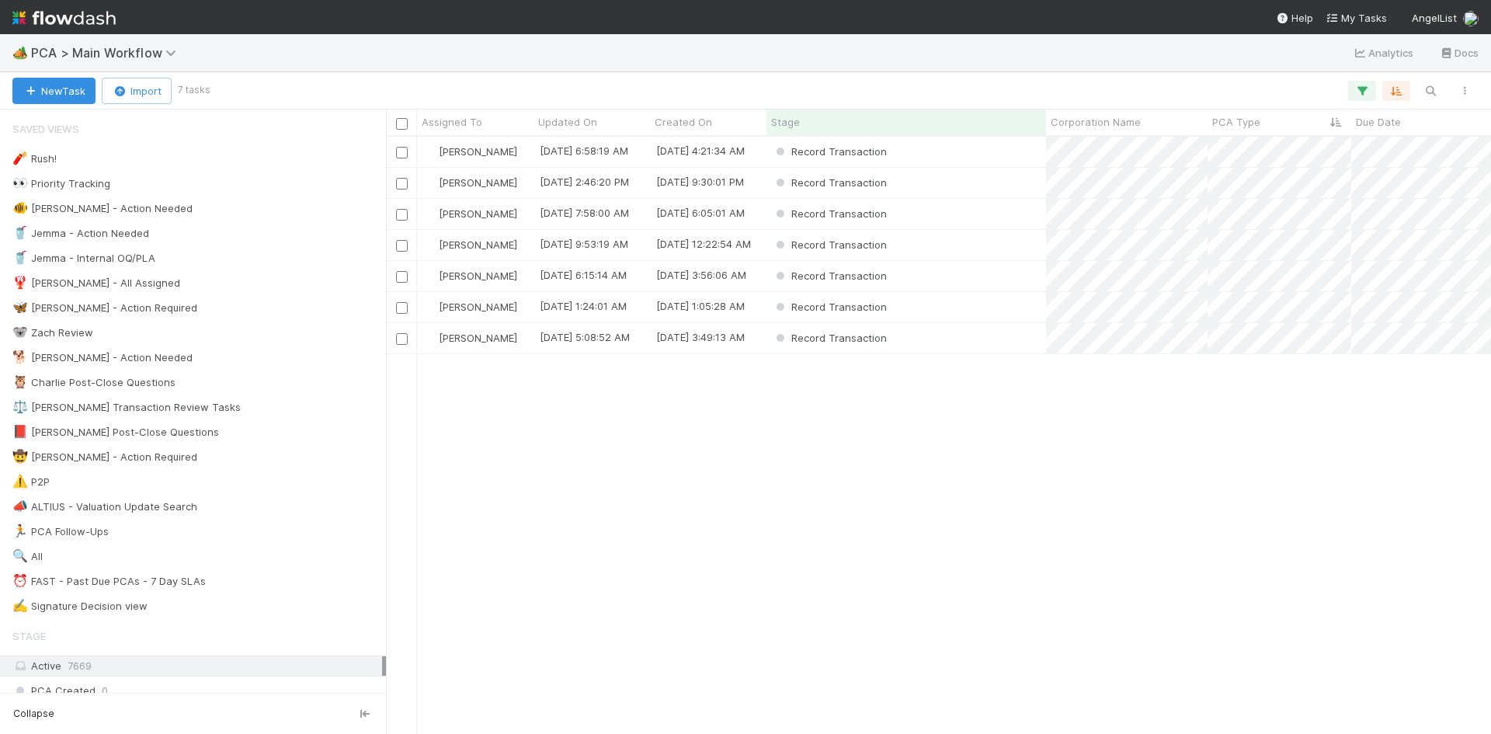
scroll to position [585, 1093]
click at [964, 304] on div "Record Transaction" at bounding box center [906, 307] width 280 height 30
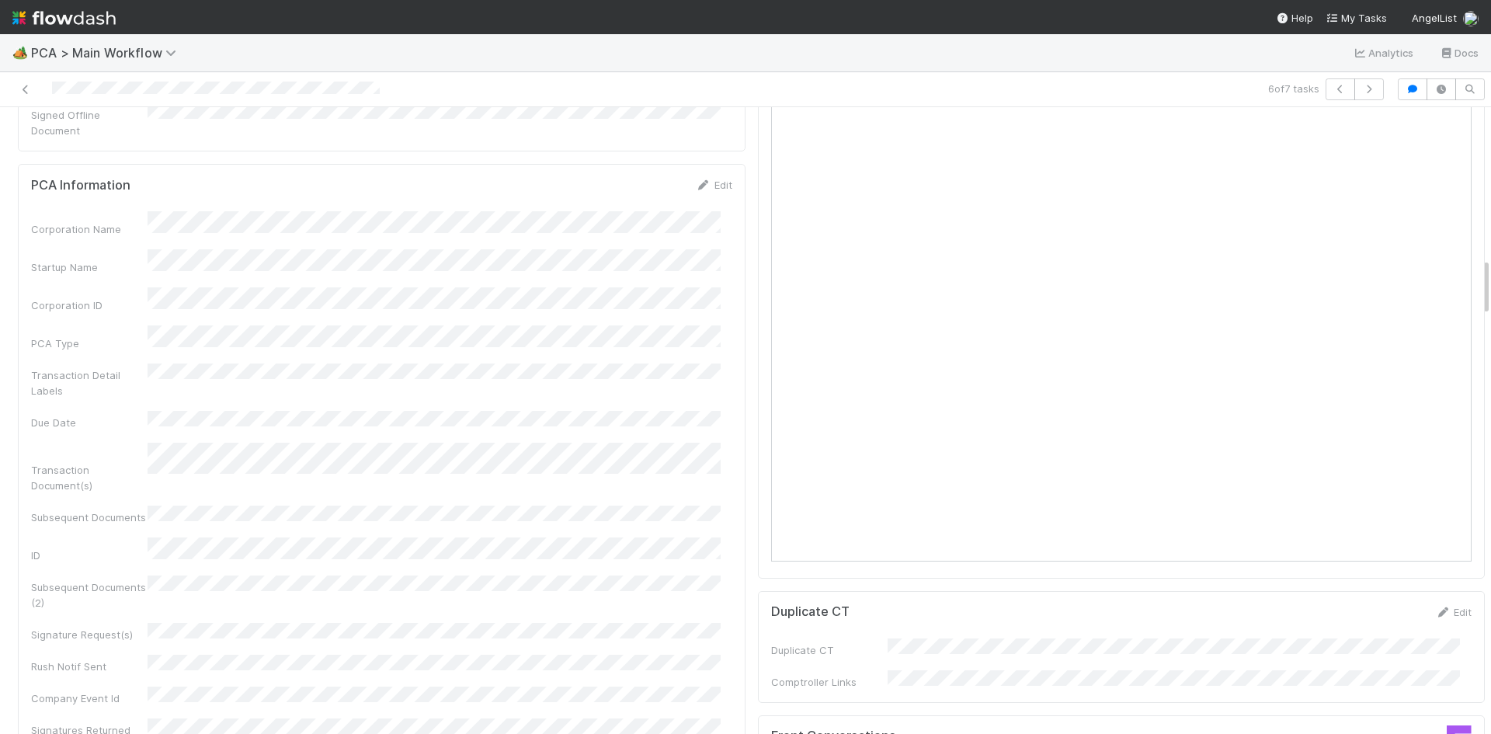
scroll to position [1631, 0]
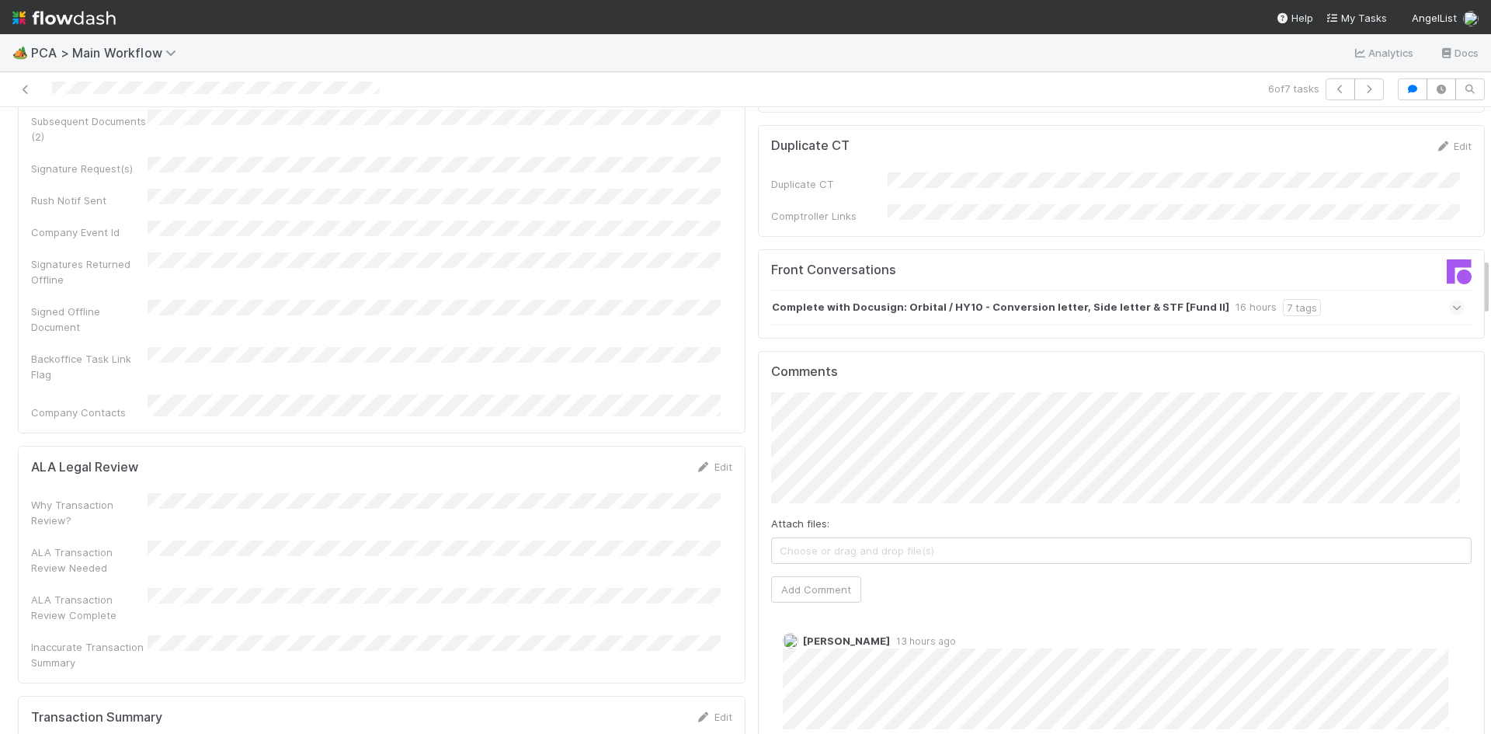
click at [1320, 290] on div "Complete with Docusign: Orbital / HY10 - Conversion letter, Side letter & STF […" at bounding box center [1118, 308] width 694 height 36
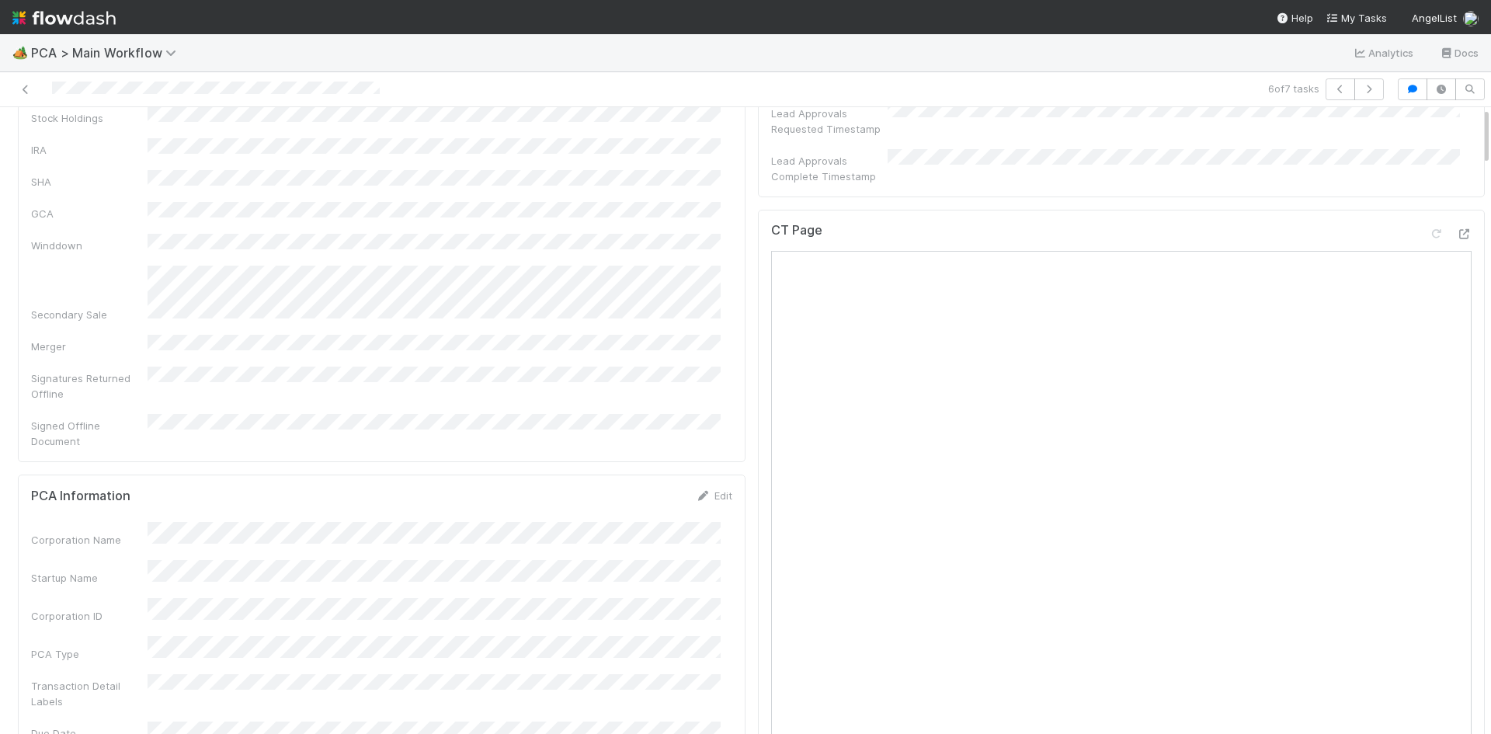
scroll to position [0, 0]
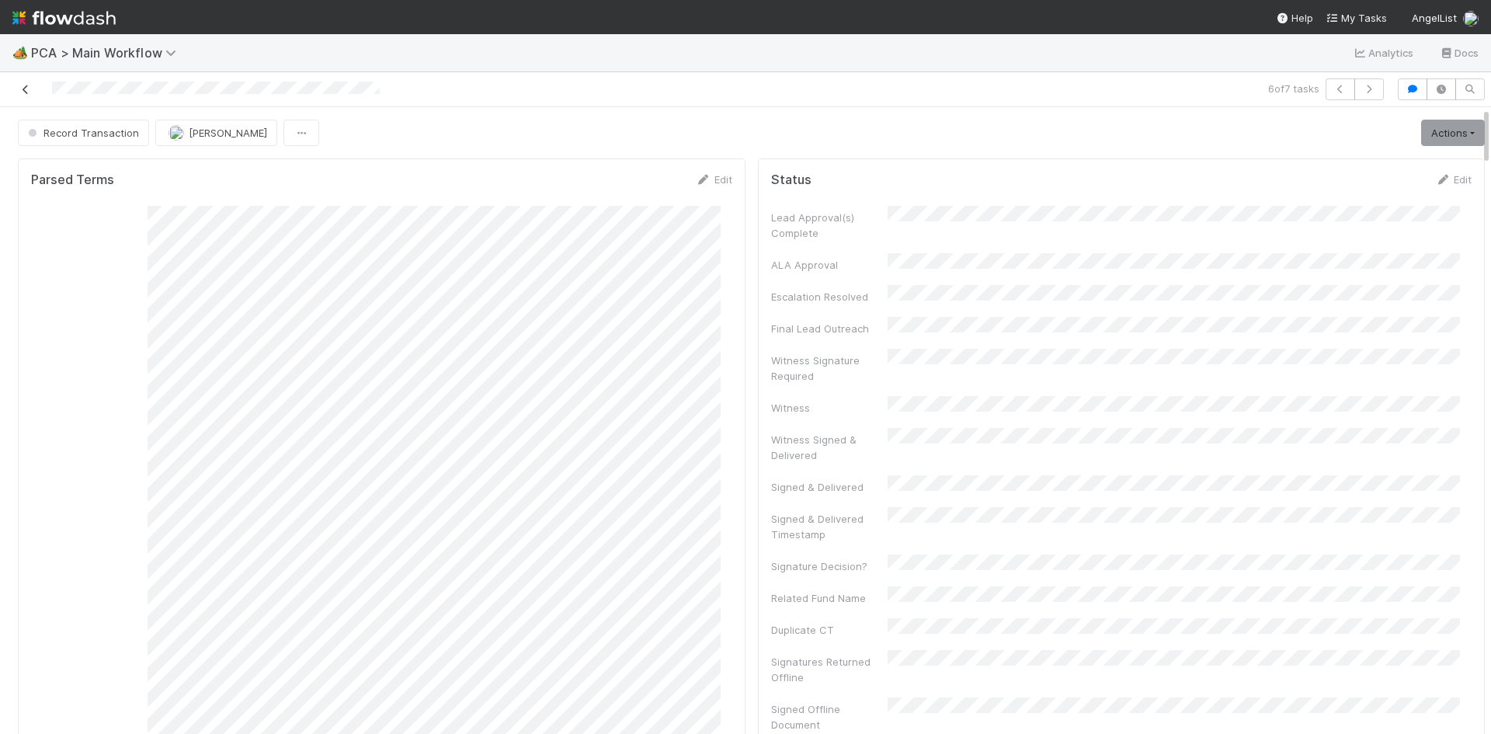
click at [26, 89] on icon at bounding box center [26, 90] width 16 height 10
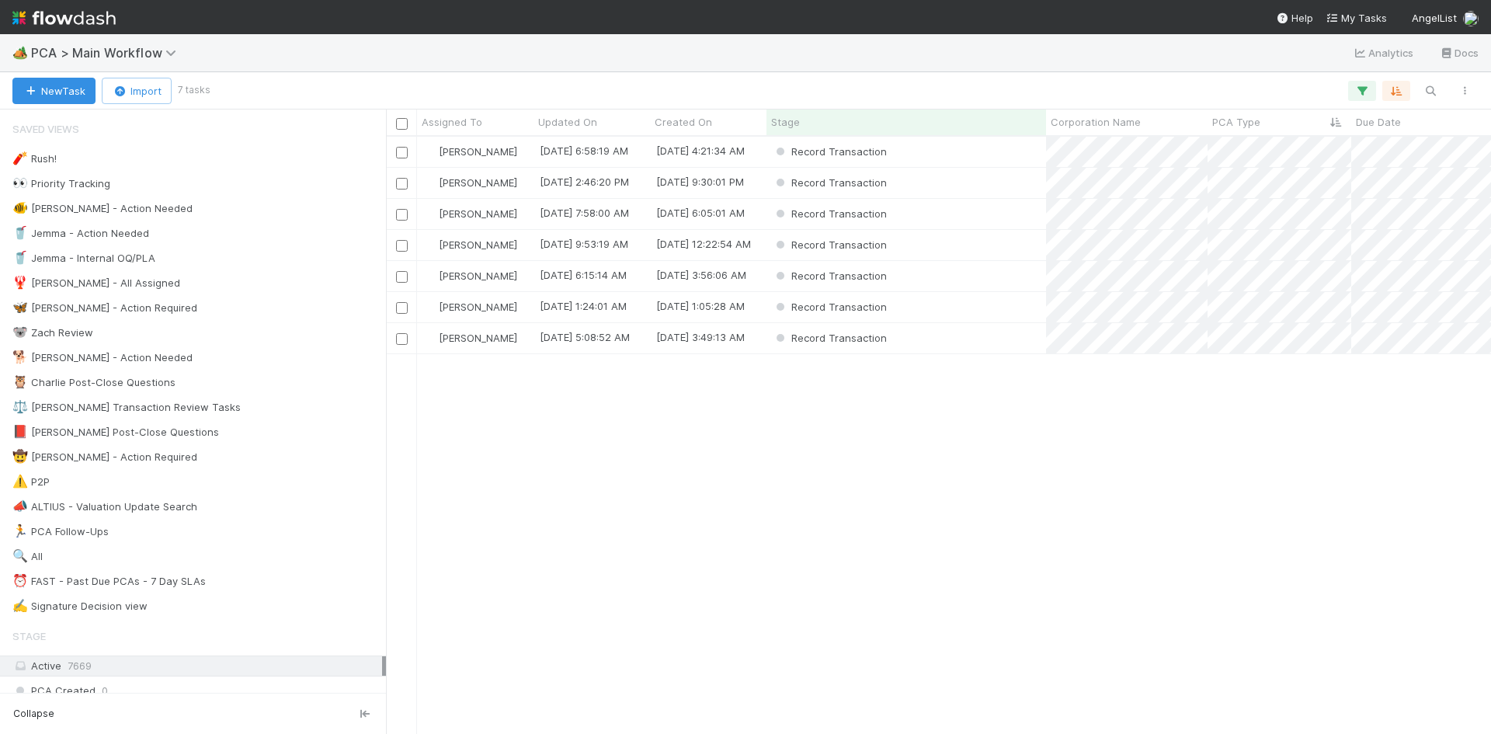
scroll to position [585, 1093]
click at [995, 280] on div "Record Transaction" at bounding box center [906, 276] width 280 height 30
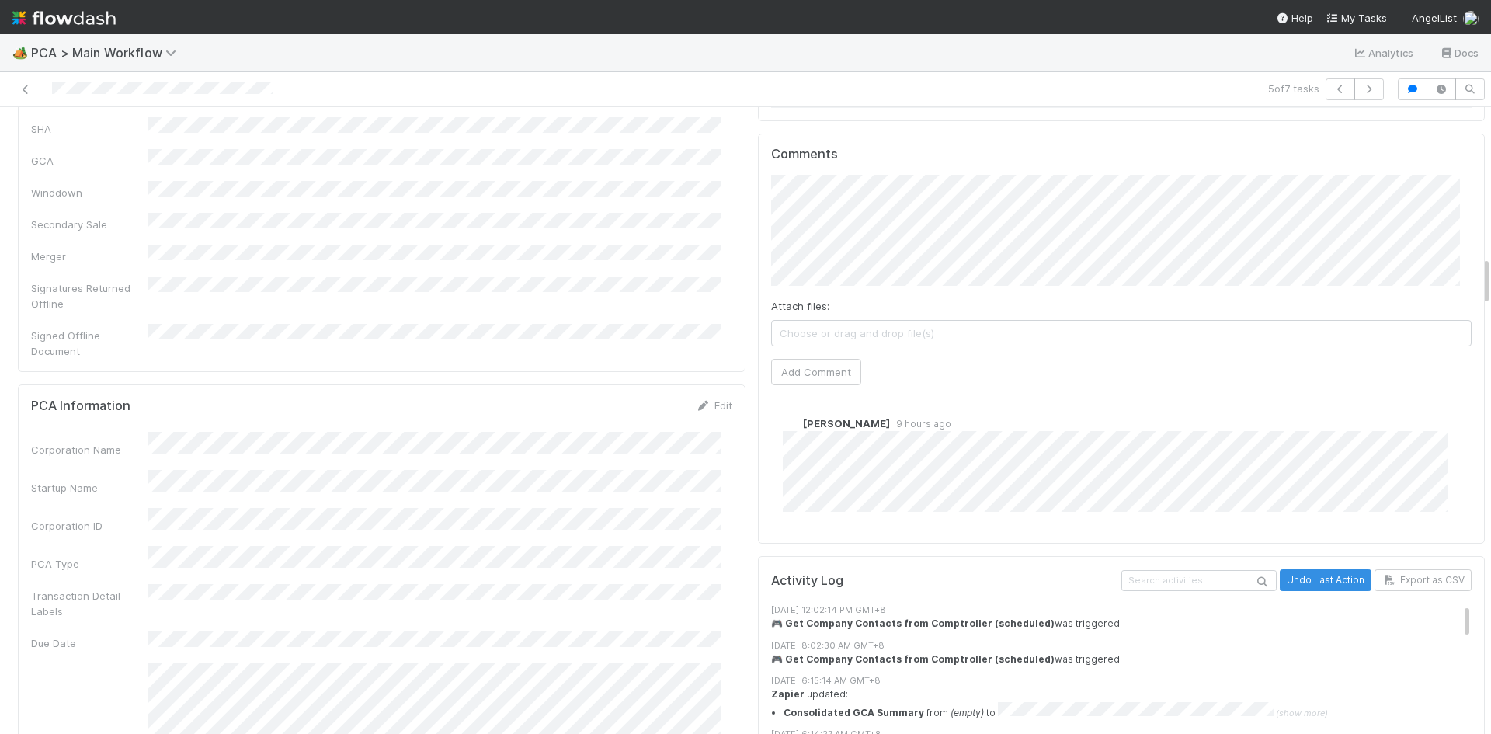
scroll to position [1864, 0]
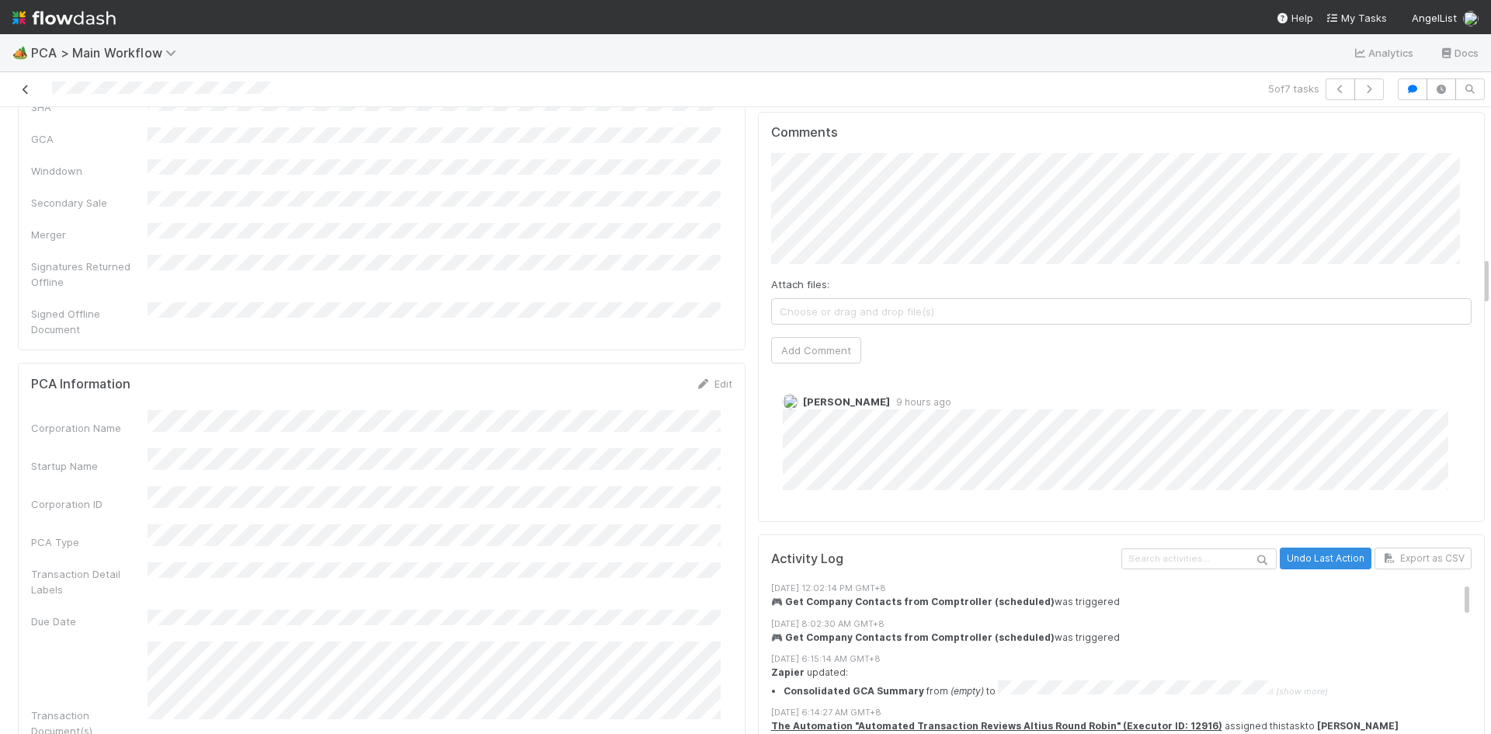
click at [26, 89] on icon at bounding box center [26, 90] width 16 height 10
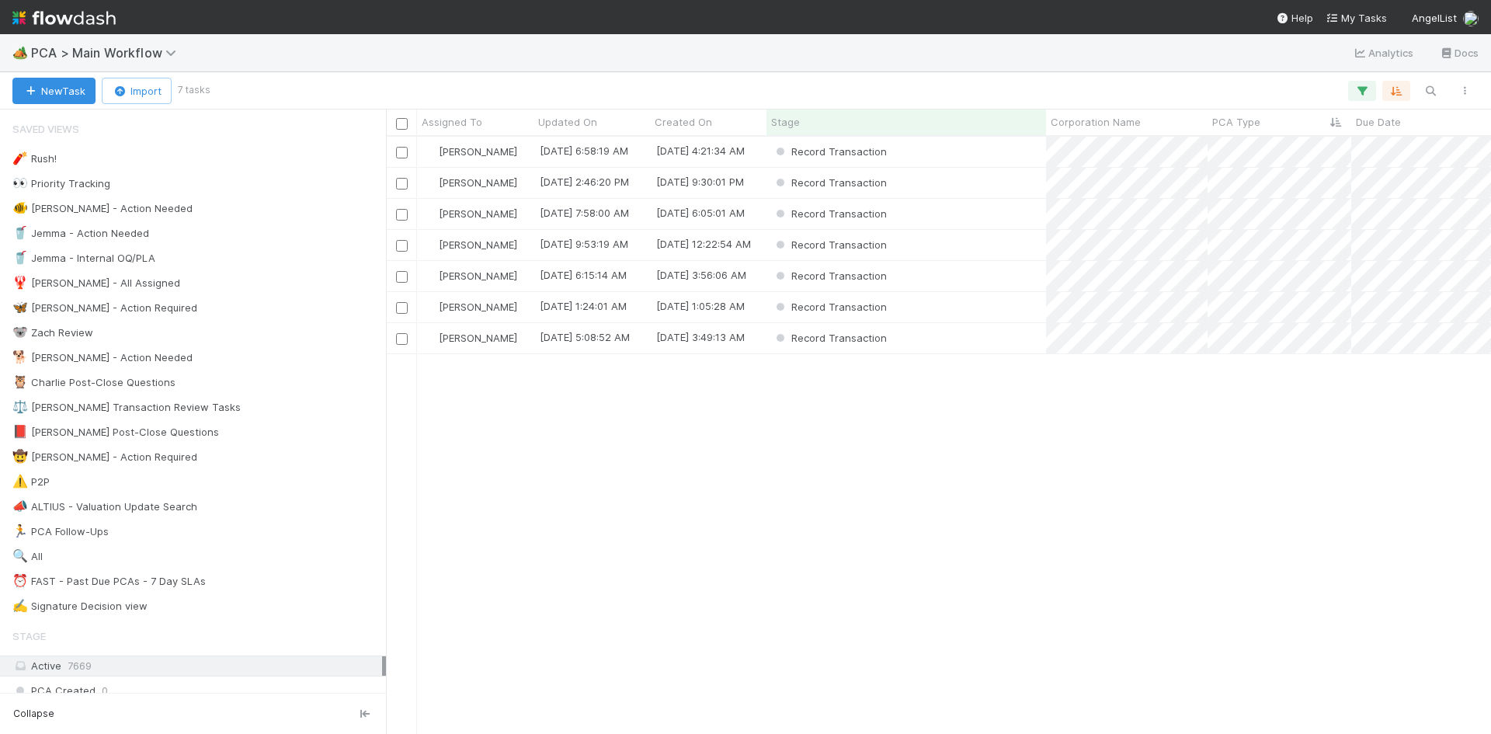
scroll to position [585, 1093]
click at [963, 187] on div "Record Transaction" at bounding box center [906, 183] width 280 height 30
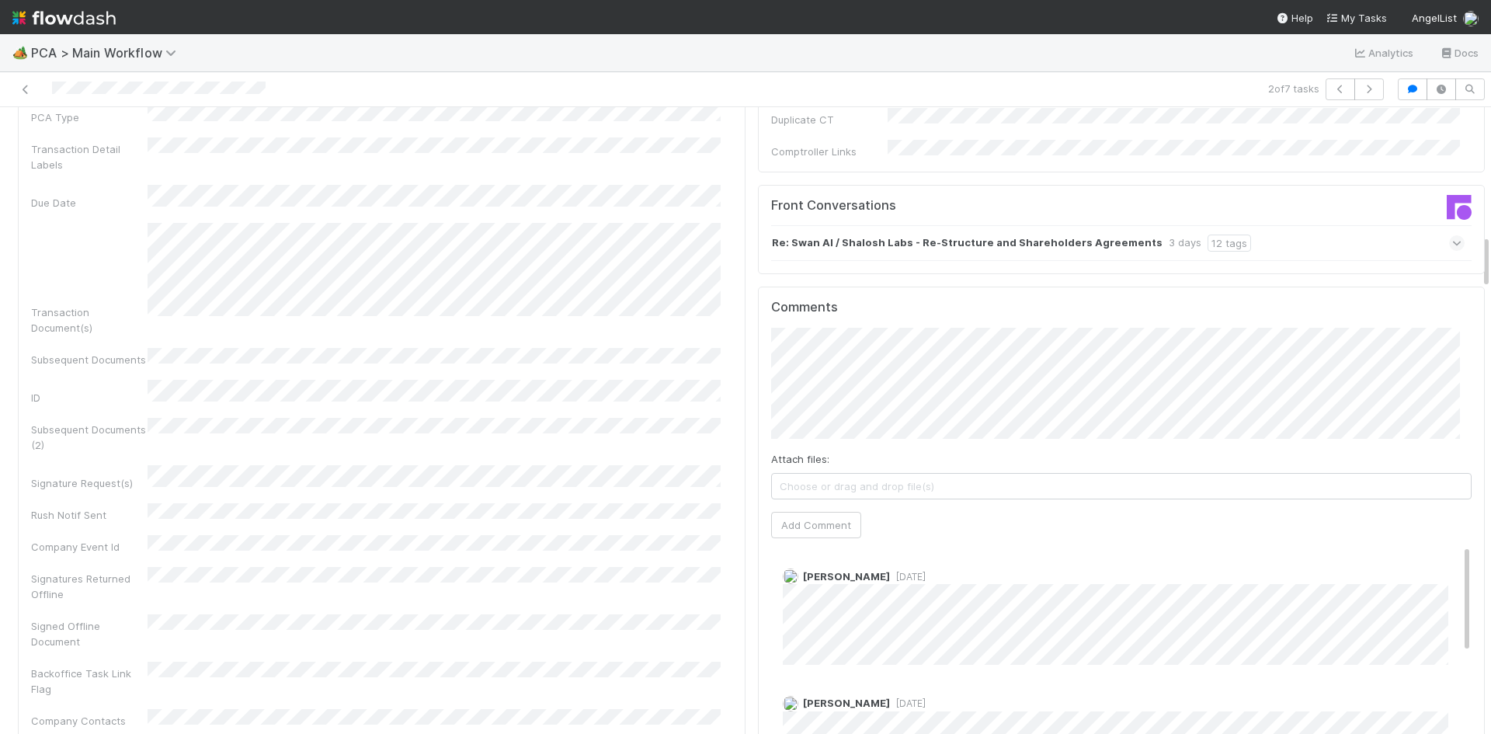
scroll to position [1475, 0]
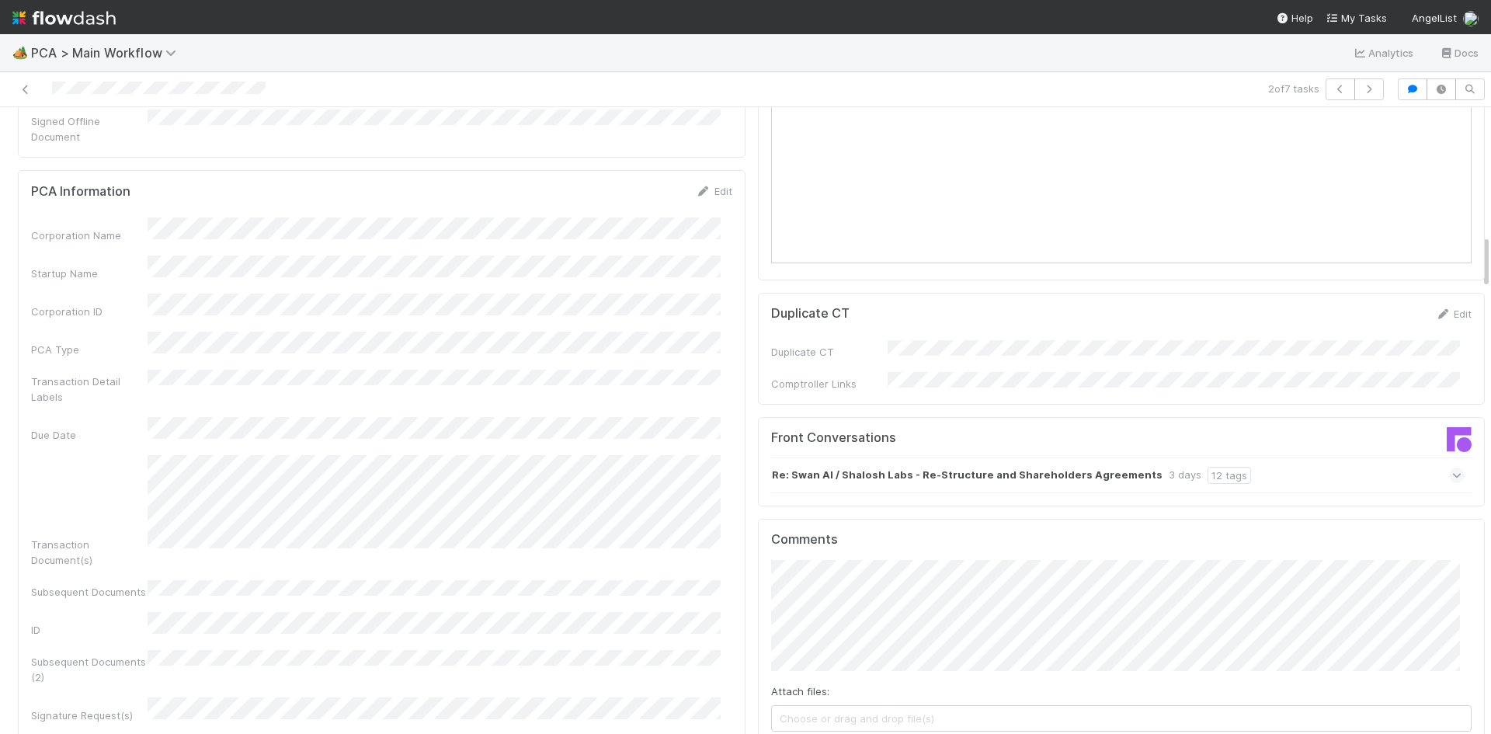
click at [1257, 457] on div "Re: Swan AI / Shalosh Labs - Re-Structure and Shareholders Agreements 3 days 12…" at bounding box center [1118, 475] width 694 height 36
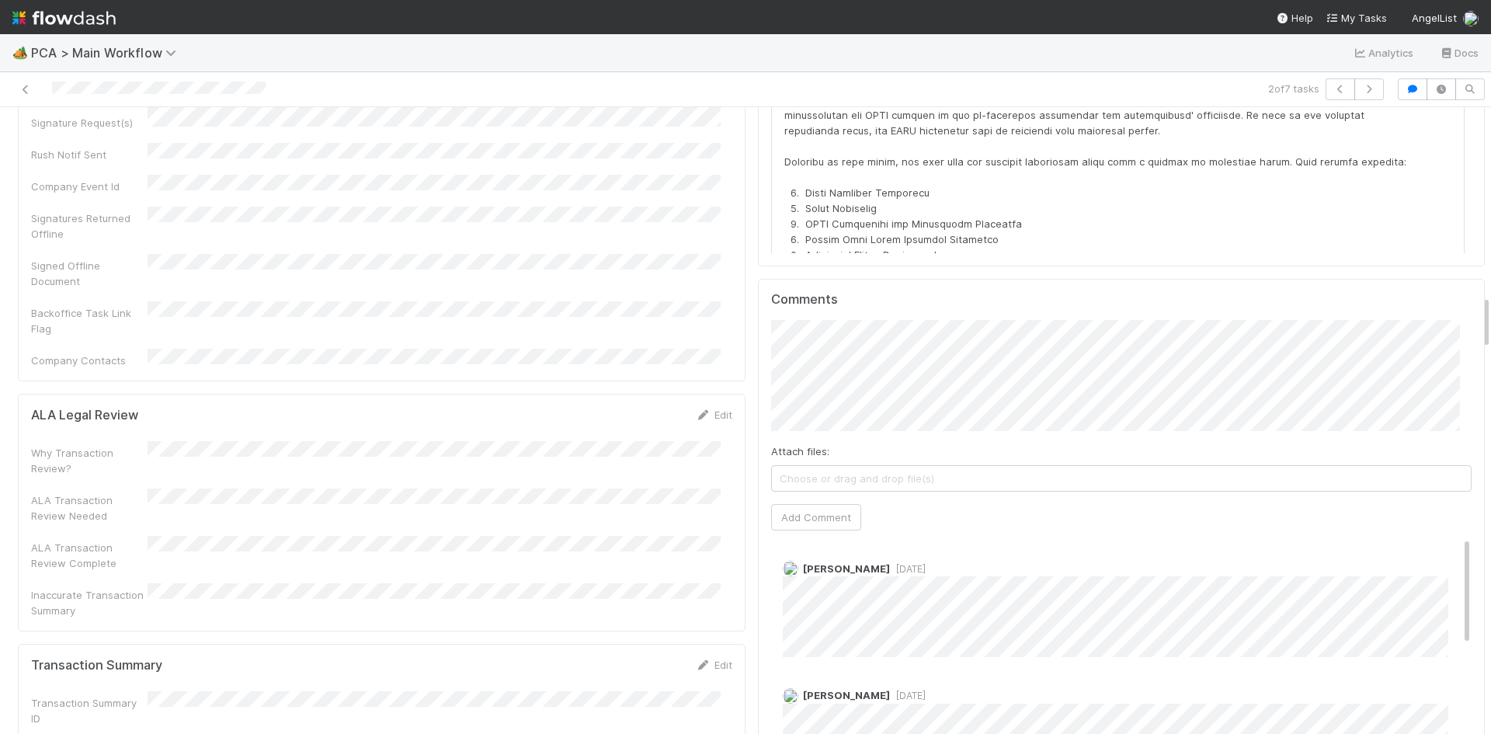
scroll to position [2174, 0]
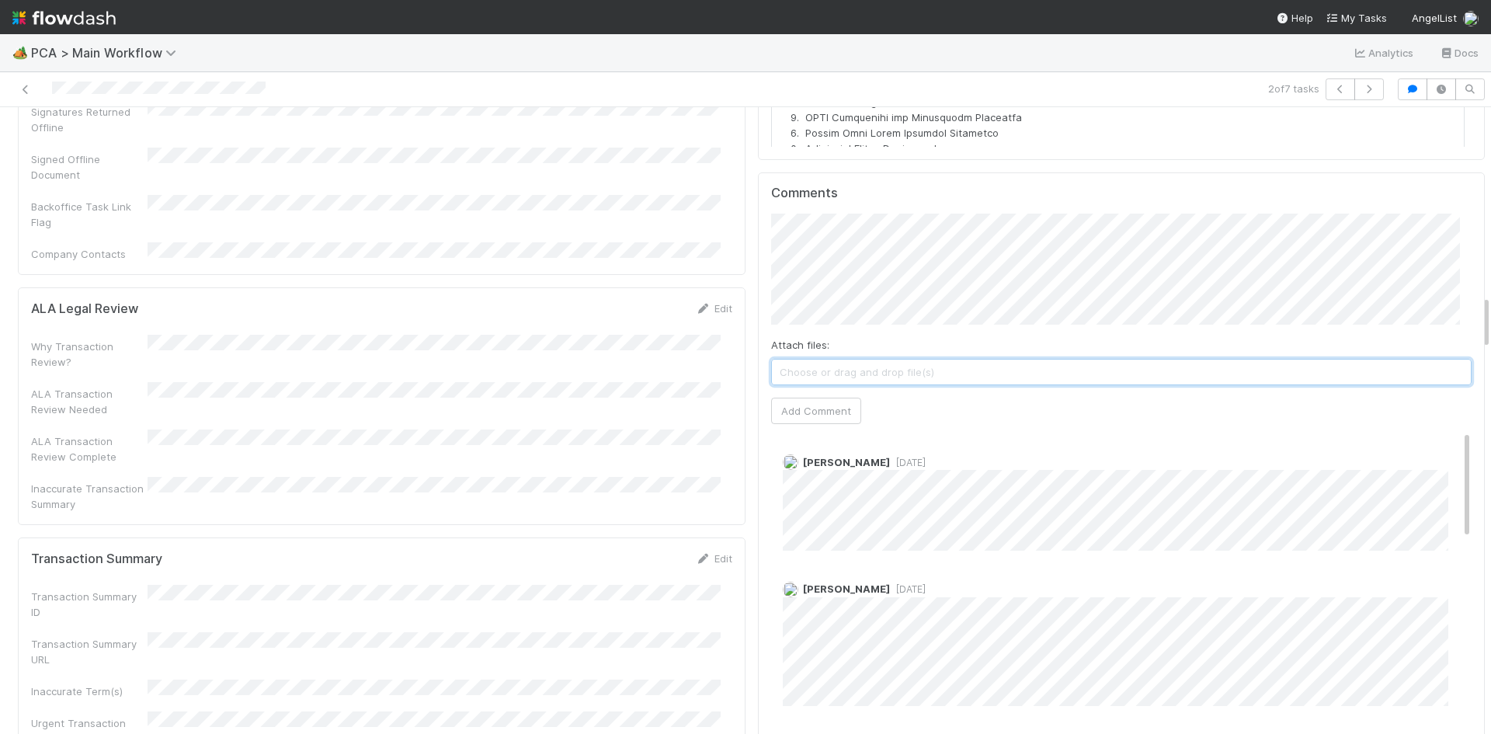
click at [1037, 360] on span "Choose or drag and drop file(s)" at bounding box center [1122, 372] width 700 height 25
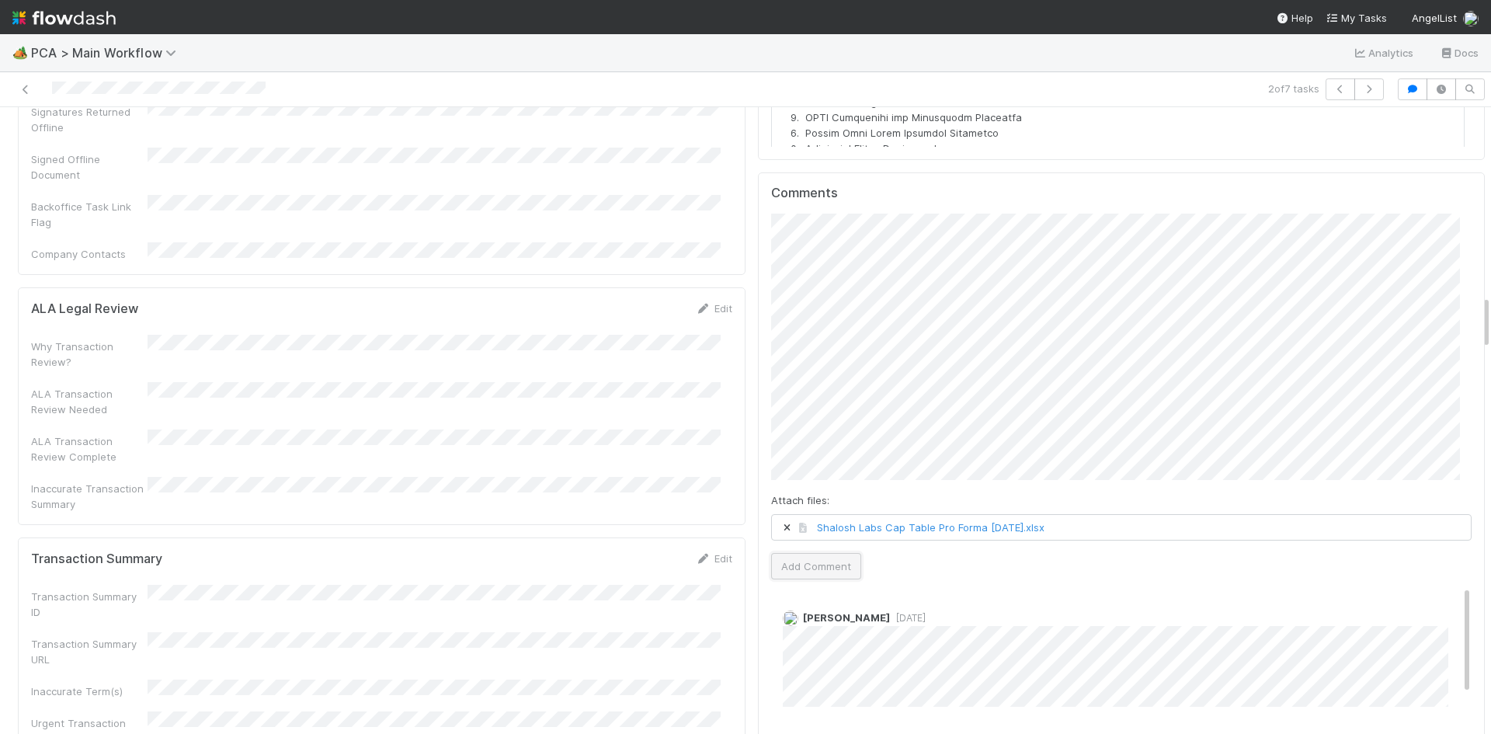
click at [811, 553] on button "Add Comment" at bounding box center [816, 566] width 90 height 26
click at [797, 553] on button "Add Comment" at bounding box center [816, 566] width 90 height 26
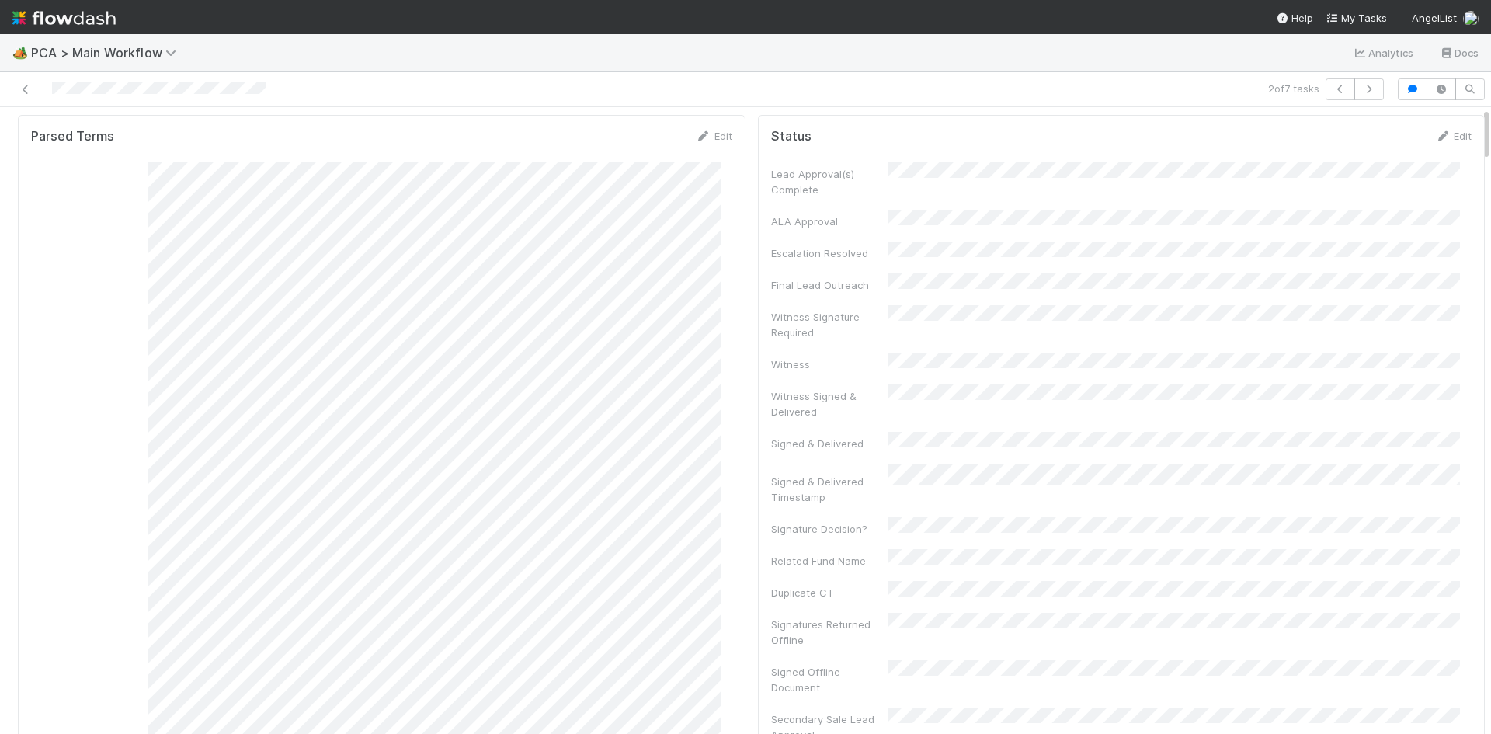
scroll to position [0, 0]
click at [104, 133] on span "Record Transaction" at bounding box center [82, 133] width 114 height 12
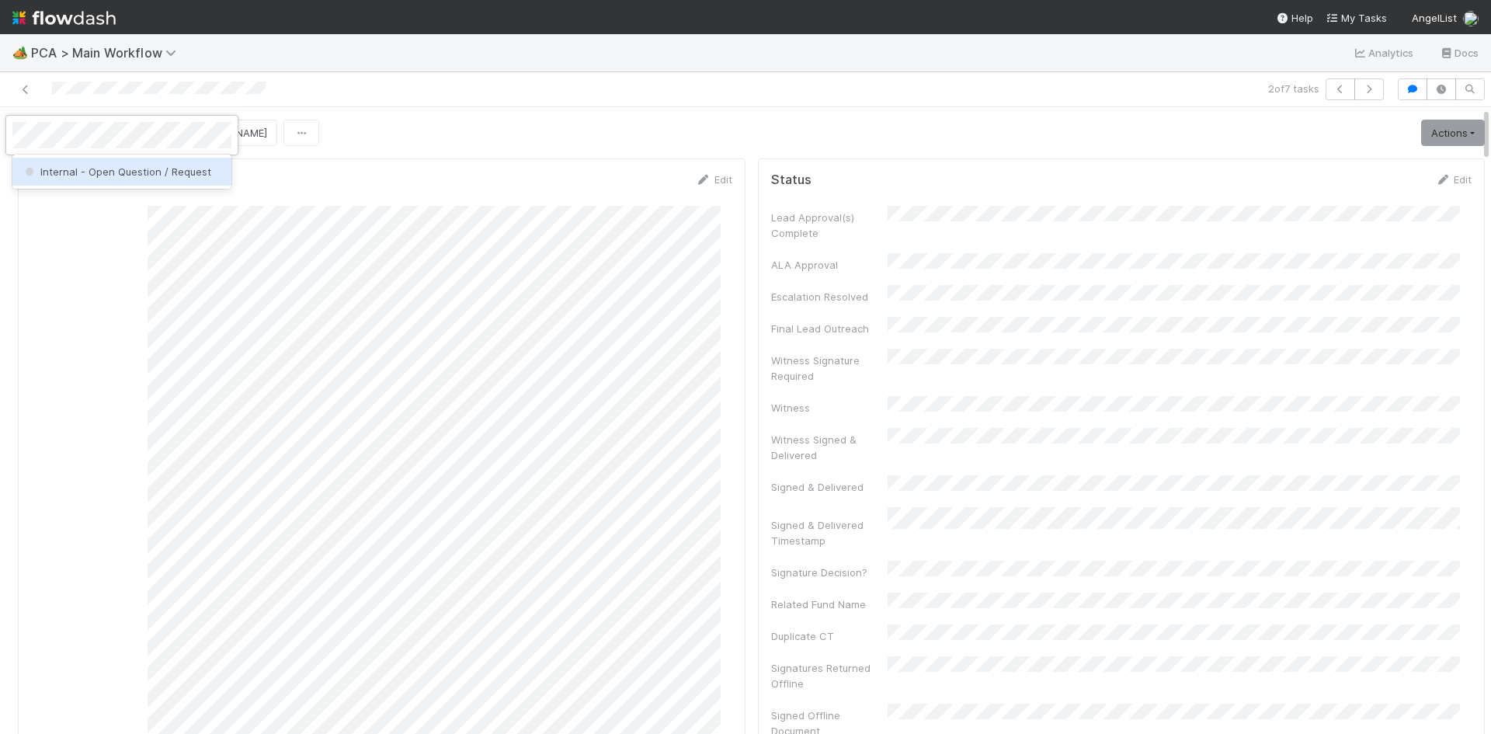
click at [110, 174] on span "Internal - Open Question / Request" at bounding box center [116, 171] width 189 height 12
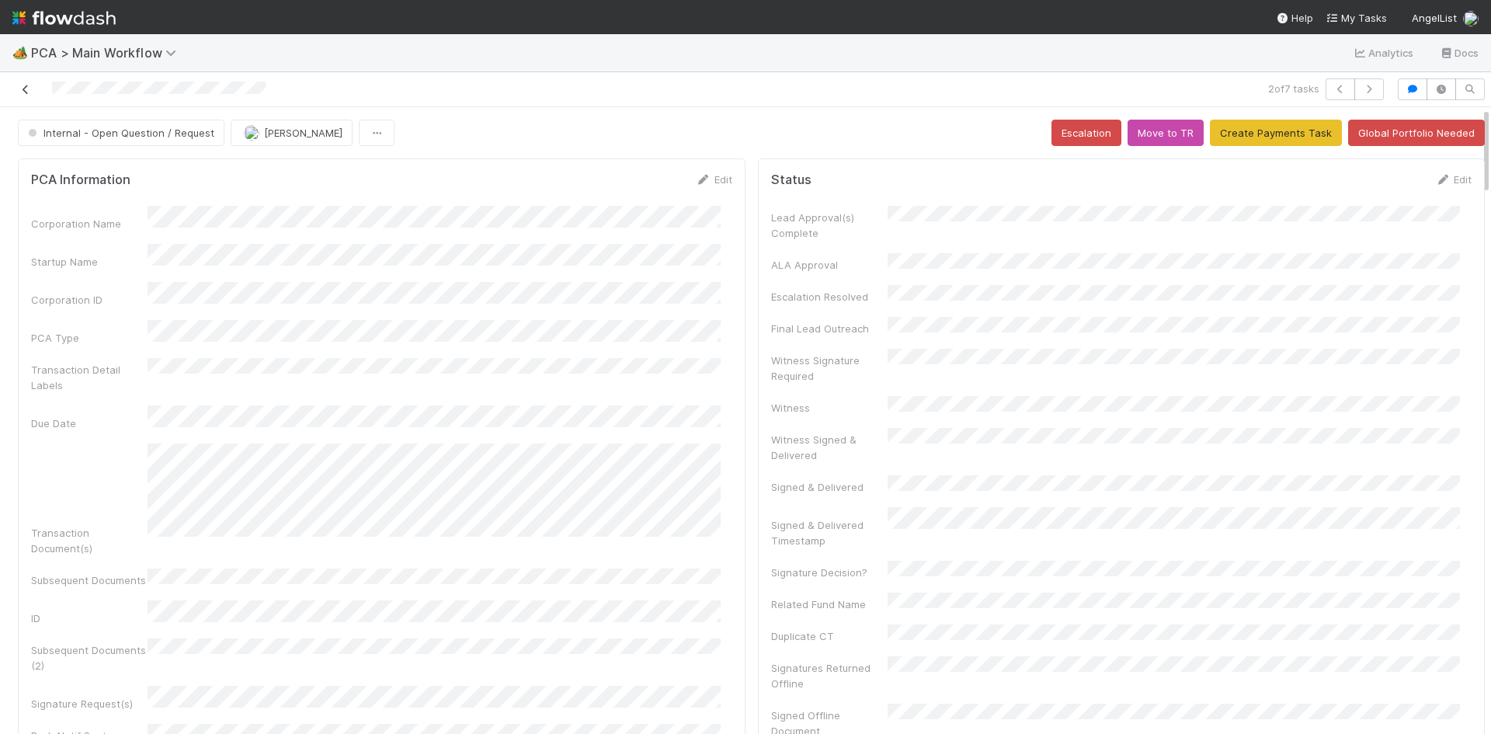
click at [28, 88] on icon at bounding box center [26, 90] width 16 height 10
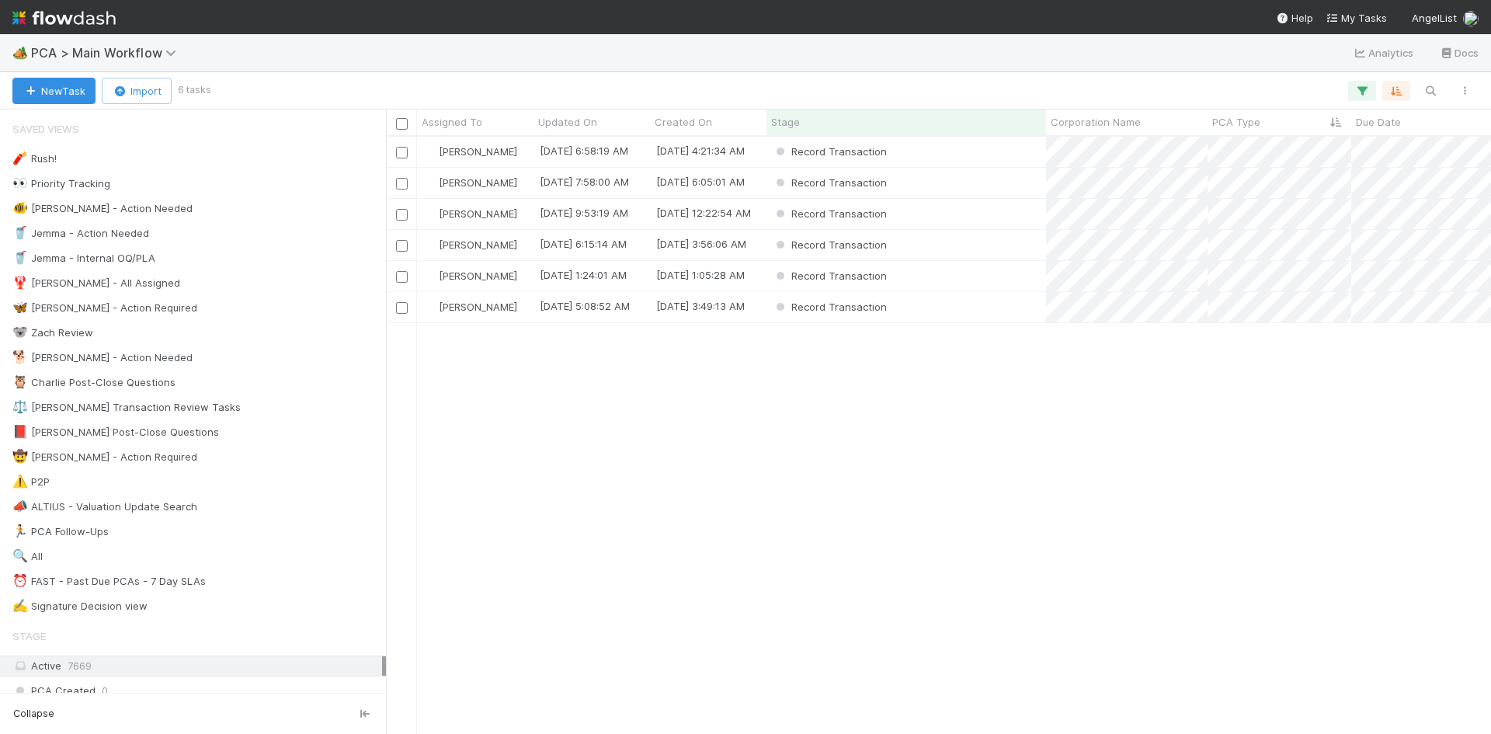
scroll to position [585, 1093]
click at [1004, 214] on div "Record Transaction" at bounding box center [906, 214] width 280 height 30
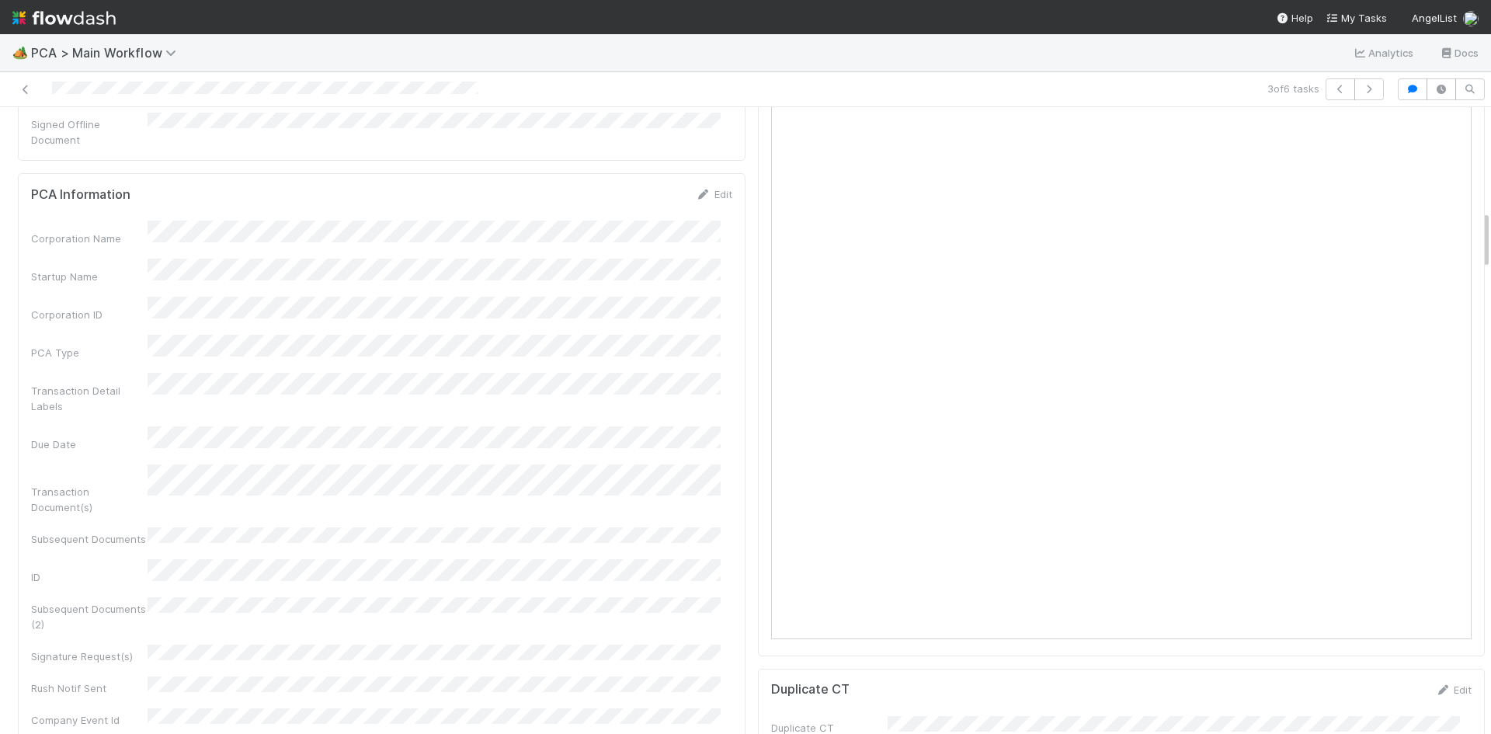
scroll to position [1553, 0]
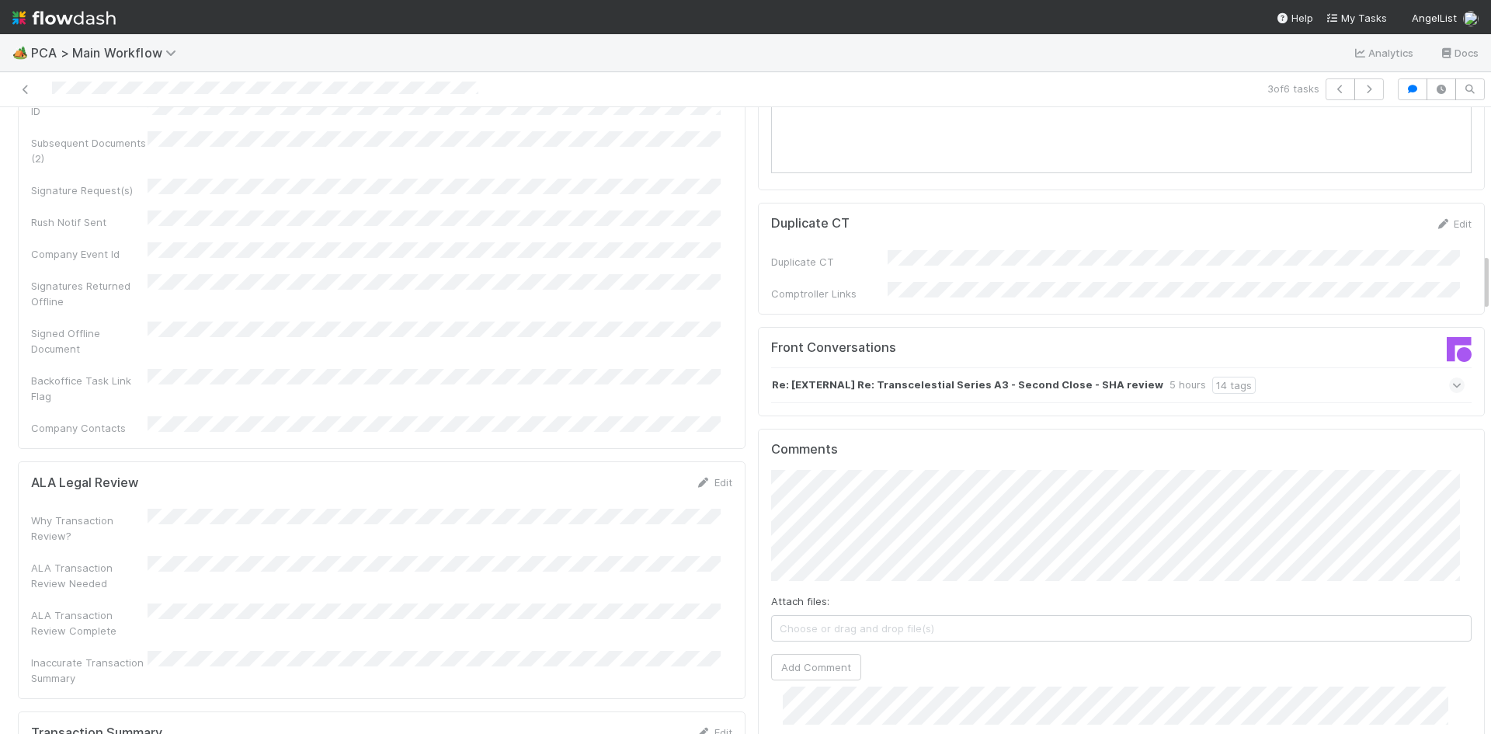
click at [1267, 367] on div "Re: [EXTERNAL] Re: Transcelestial Series A3 - Second Close - SHA review 5 hours…" at bounding box center [1118, 385] width 694 height 36
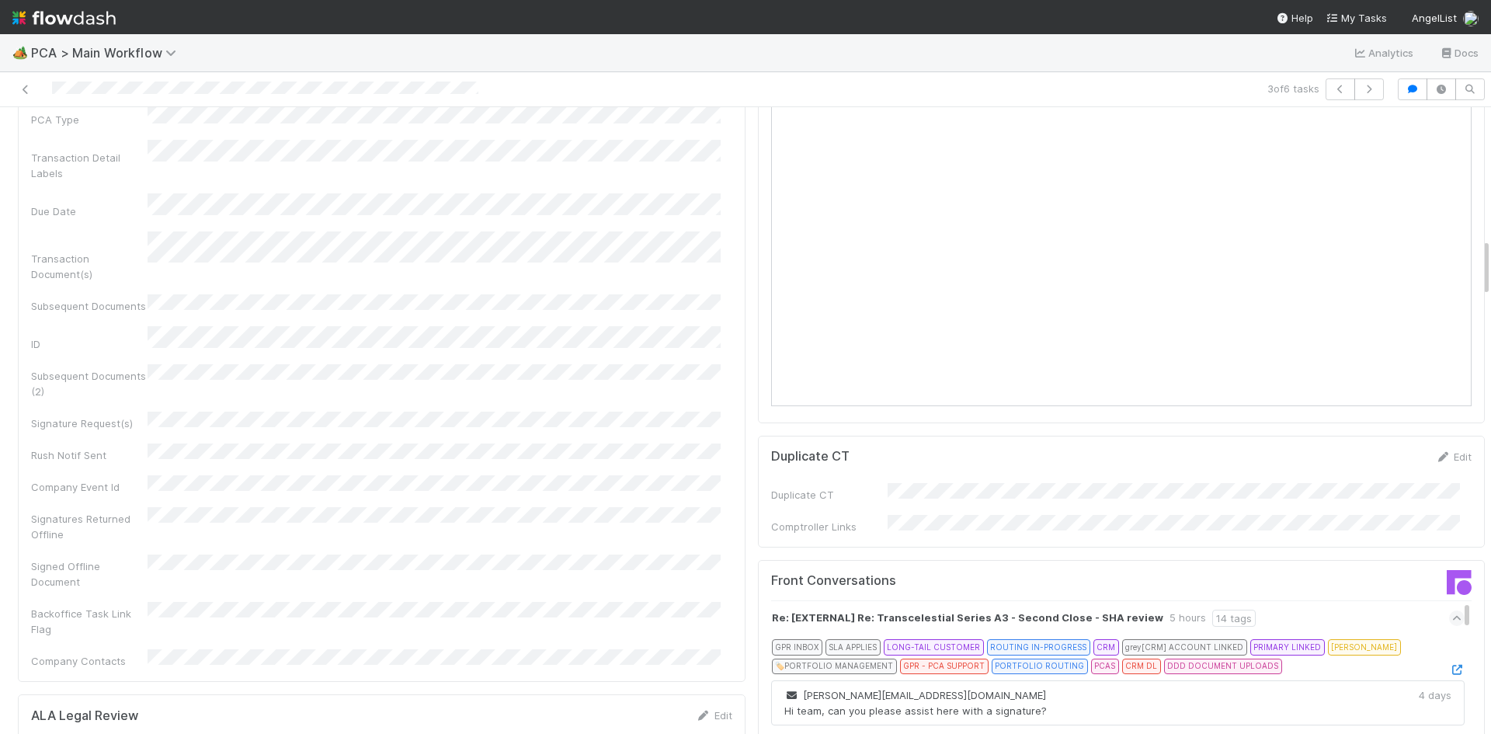
scroll to position [1475, 0]
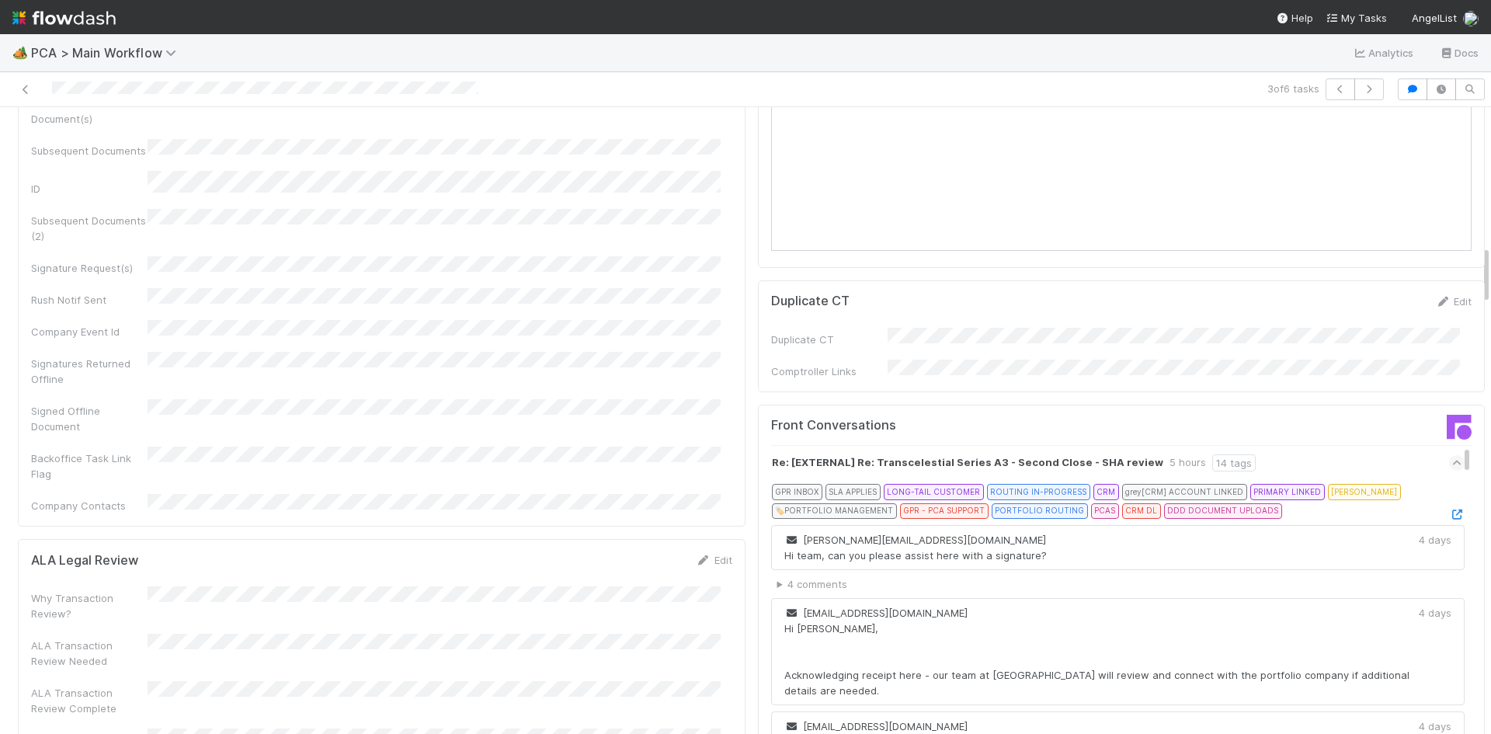
click at [633, 387] on div "PCA Information Edit Corporation Name Startup Name Corporation ID PCA Type Tran…" at bounding box center [382, 156] width 728 height 742
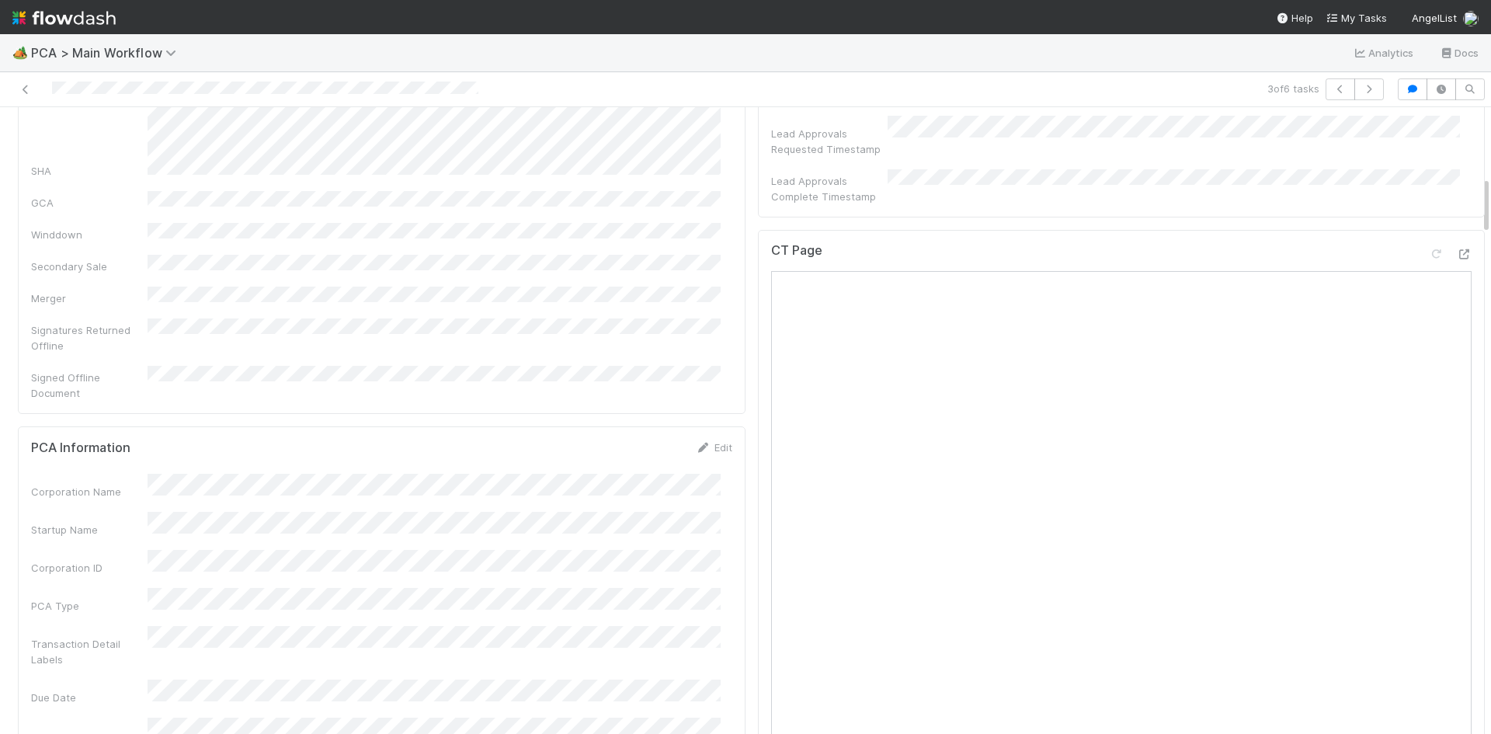
scroll to position [699, 0]
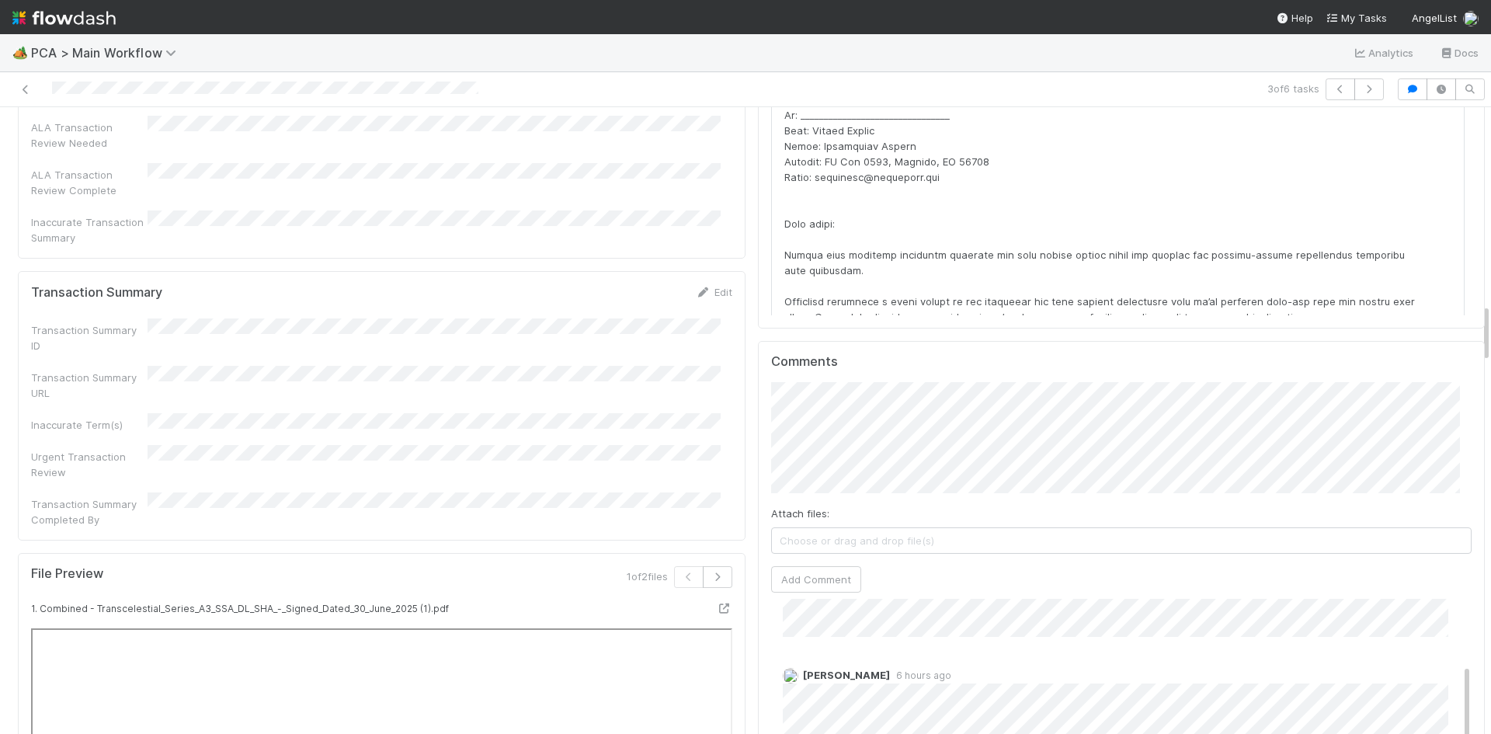
scroll to position [2097, 0]
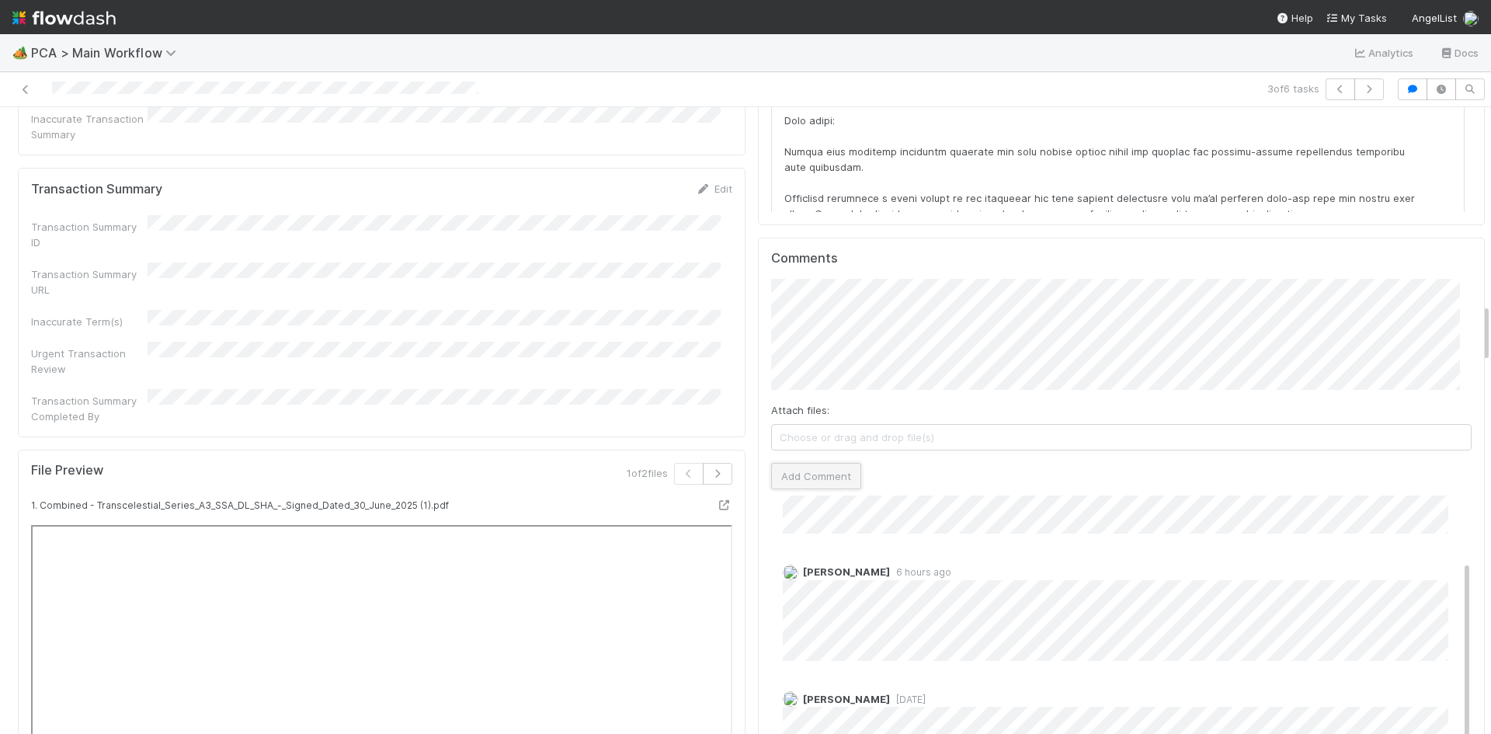
click at [834, 463] on button "Add Comment" at bounding box center [816, 476] width 90 height 26
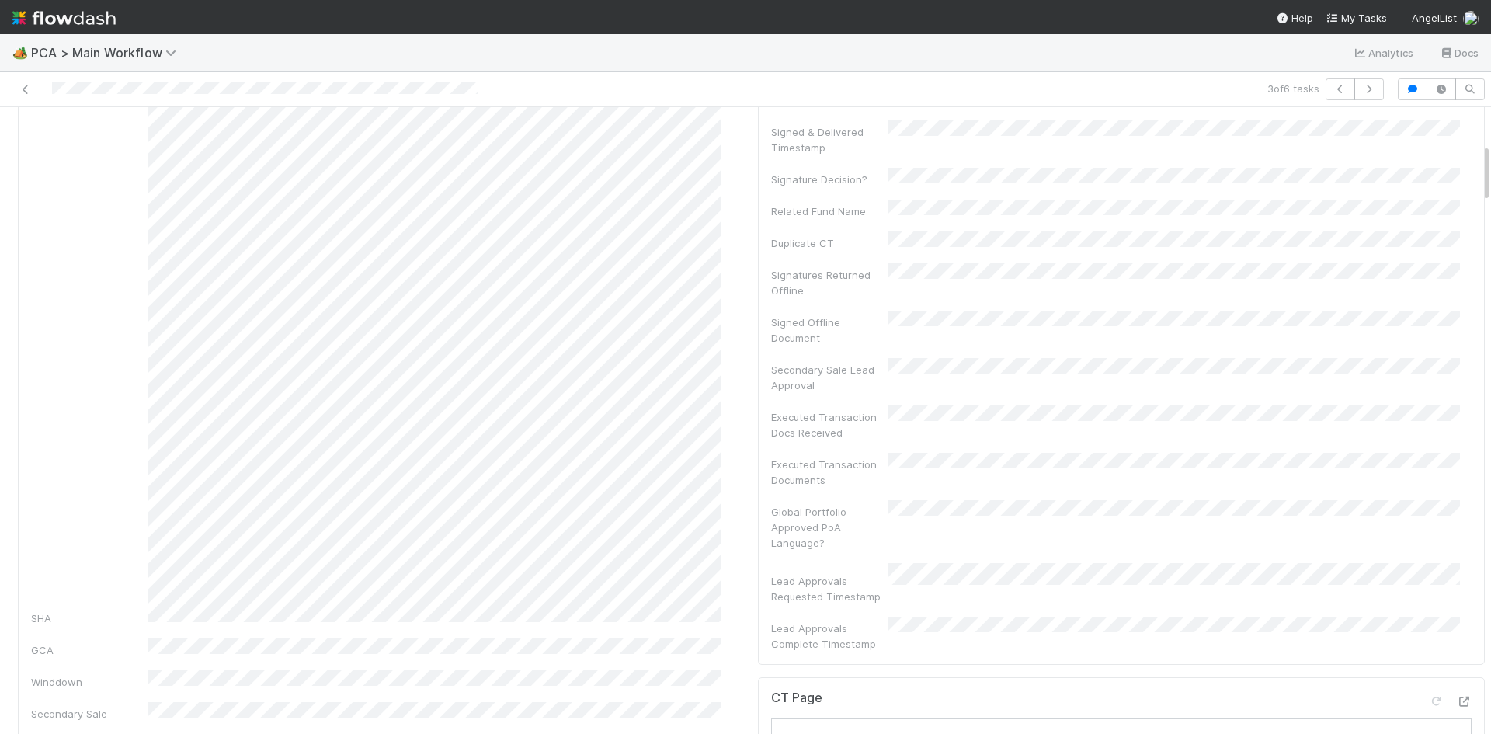
scroll to position [0, 0]
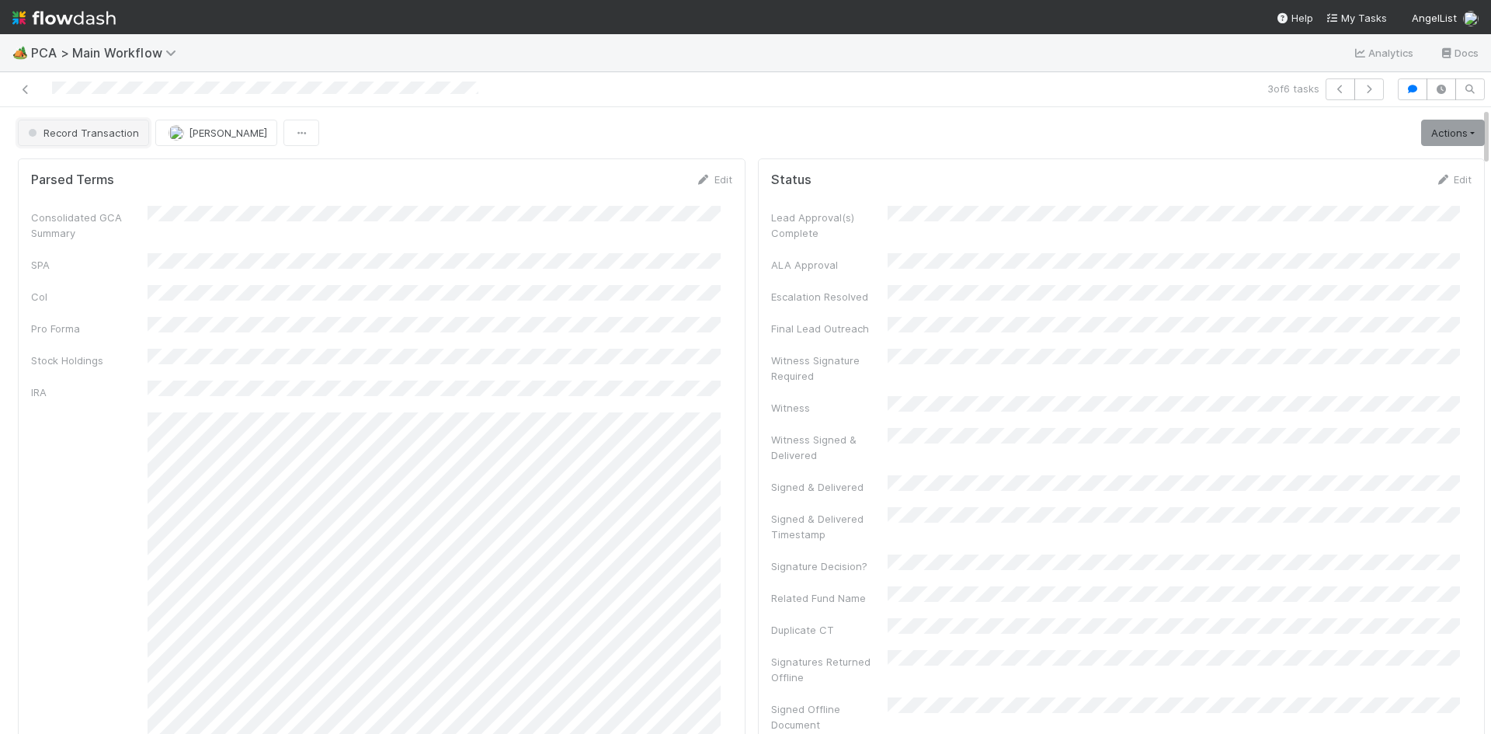
click at [71, 136] on span "Record Transaction" at bounding box center [82, 133] width 114 height 12
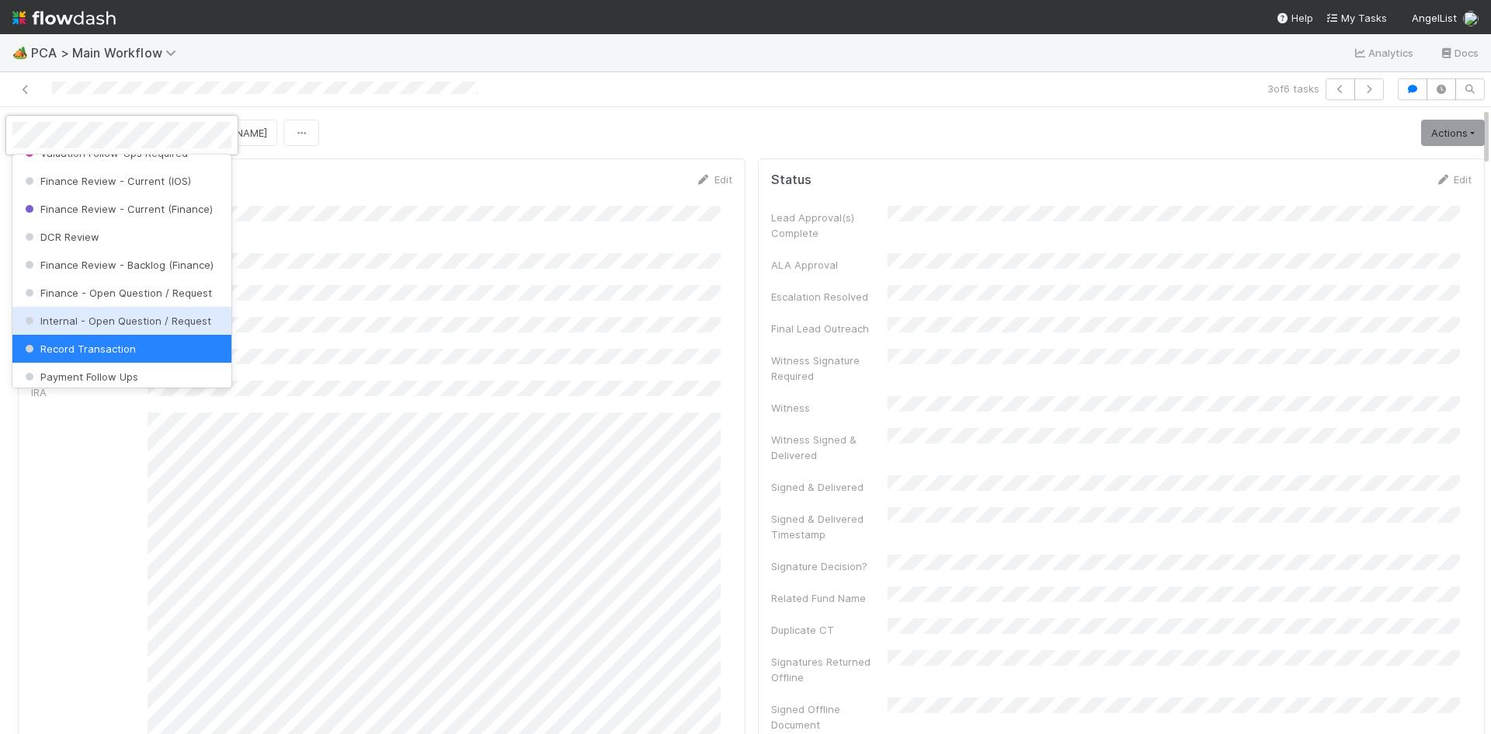
click at [107, 327] on span "Internal - Open Question / Request" at bounding box center [116, 320] width 189 height 12
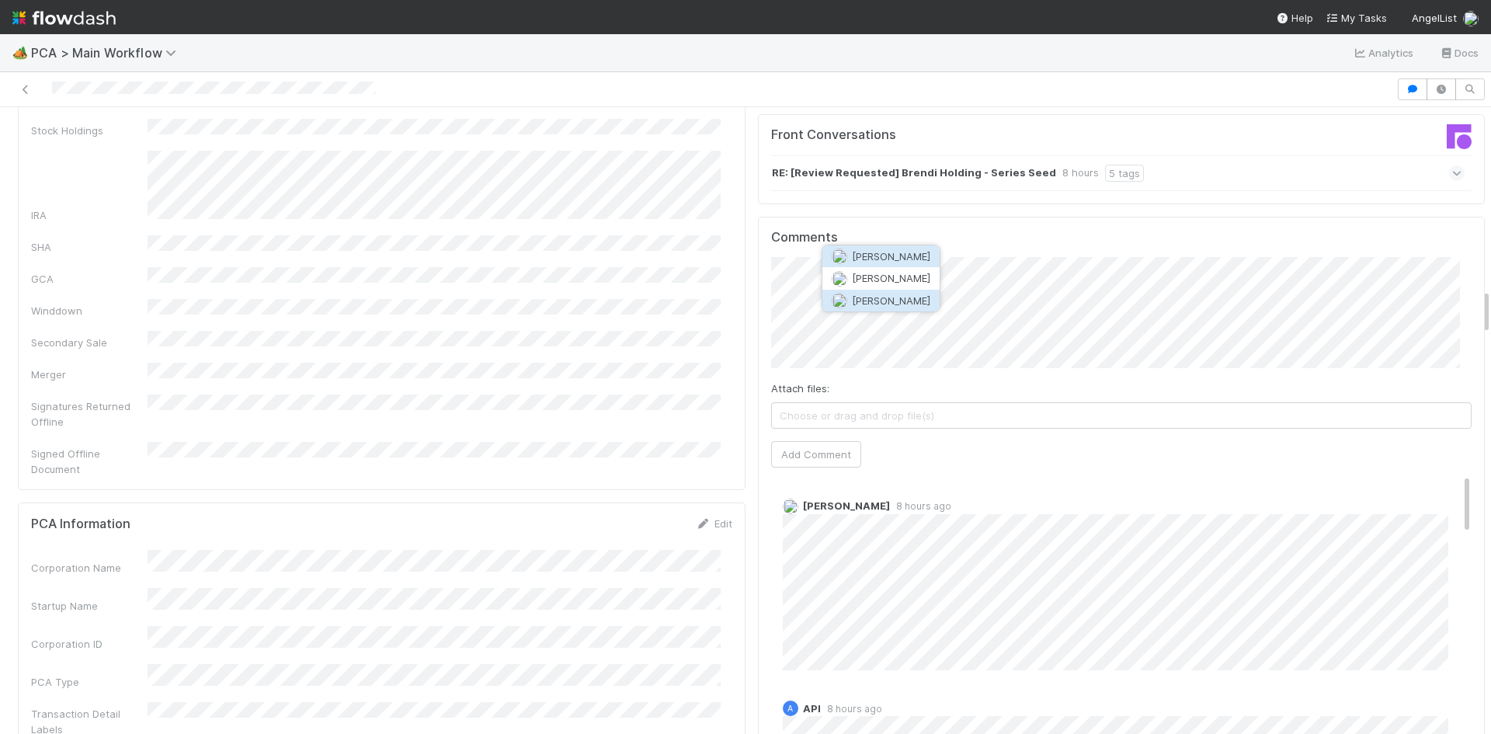
click at [896, 300] on span "[PERSON_NAME]" at bounding box center [891, 300] width 78 height 12
click at [797, 441] on button "Add Comment" at bounding box center [816, 454] width 90 height 26
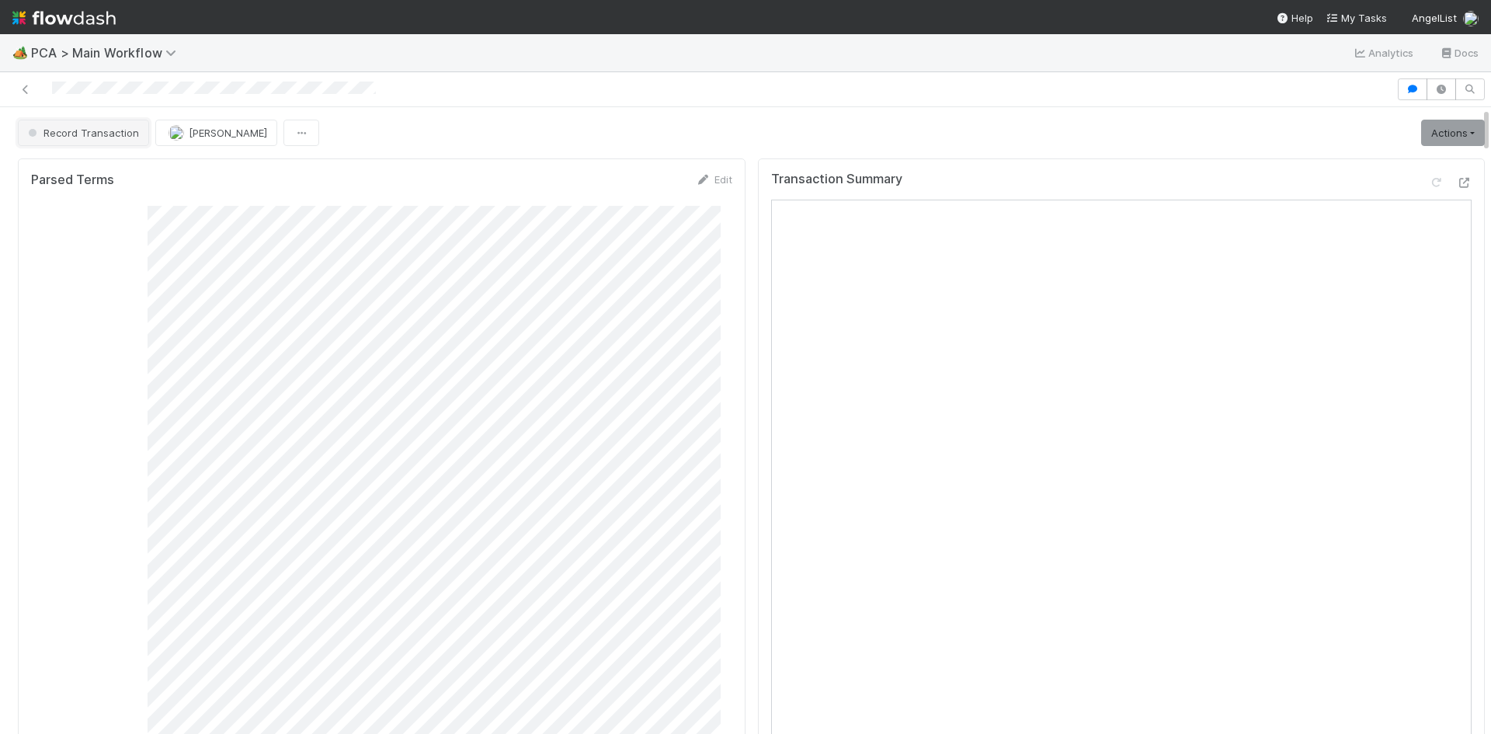
click at [96, 131] on span "Record Transaction" at bounding box center [82, 133] width 114 height 12
click at [508, 140] on div at bounding box center [745, 367] width 1491 height 734
click at [1440, 136] on link "Actions" at bounding box center [1453, 133] width 64 height 26
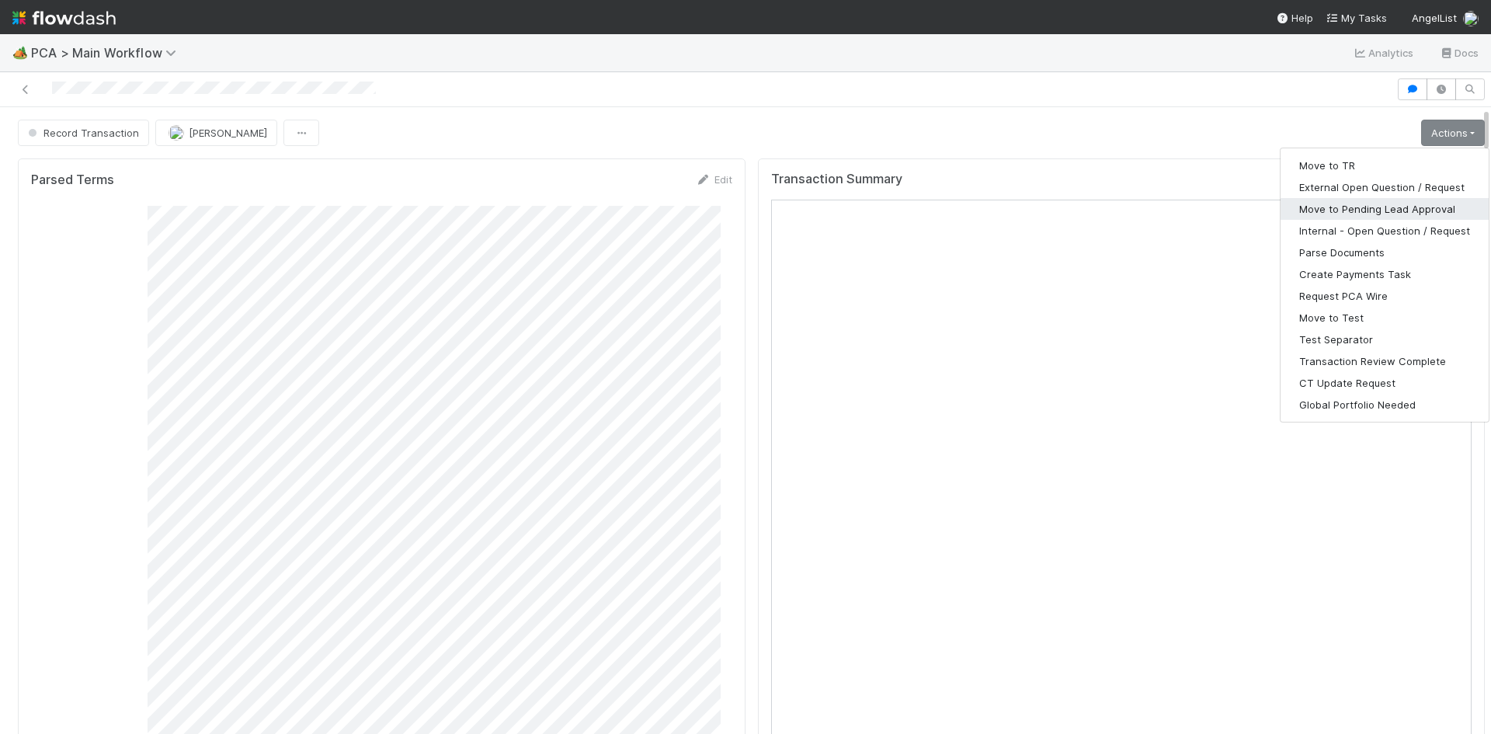
click at [1360, 205] on button "Move to Pending Lead Approval" at bounding box center [1384, 209] width 208 height 22
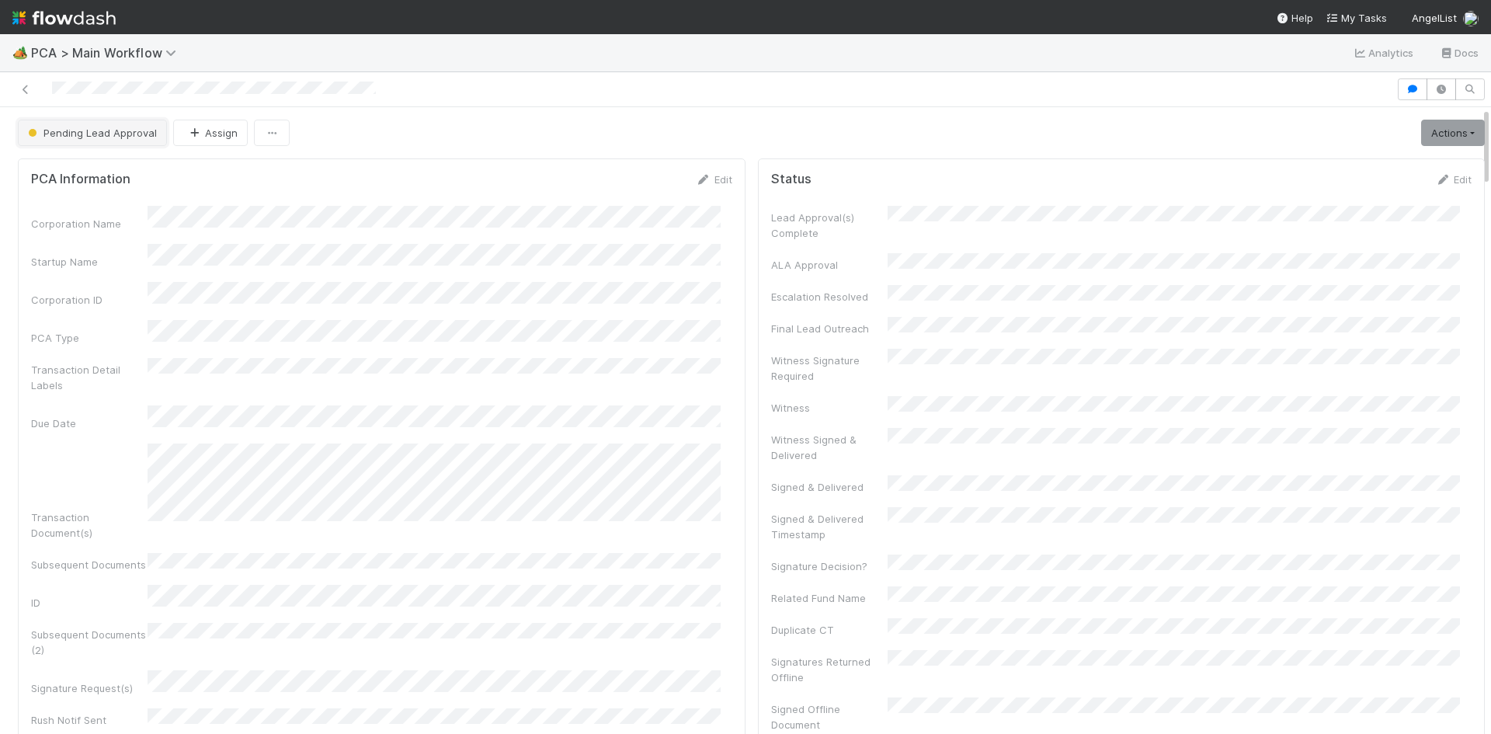
click at [84, 140] on button "Pending Lead Approval" at bounding box center [92, 133] width 149 height 26
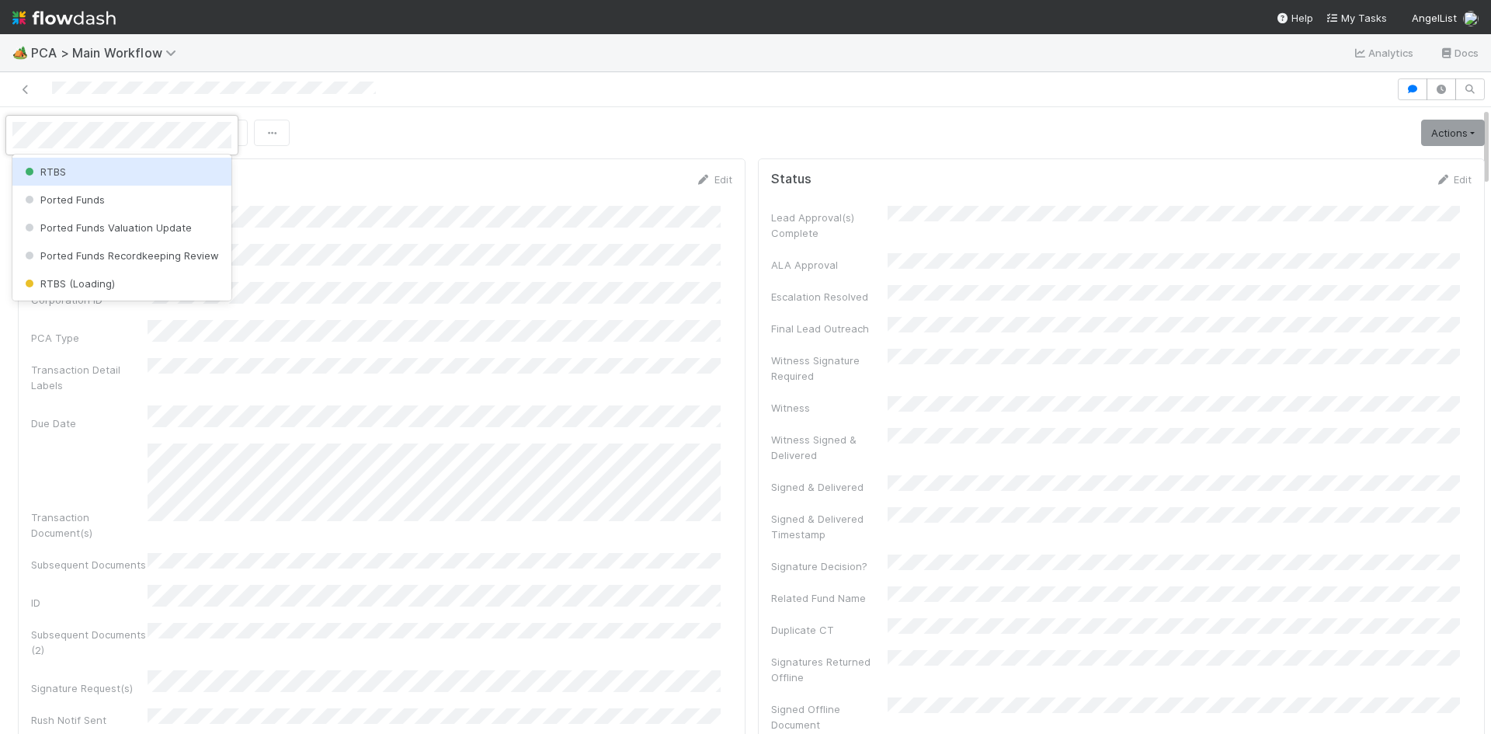
click at [93, 175] on div "RTBS" at bounding box center [121, 172] width 219 height 28
click at [474, 127] on div "Pending Lead Approval Assign Actions Escalation Move to RTBS Move to TR Final L…" at bounding box center [751, 133] width 1467 height 26
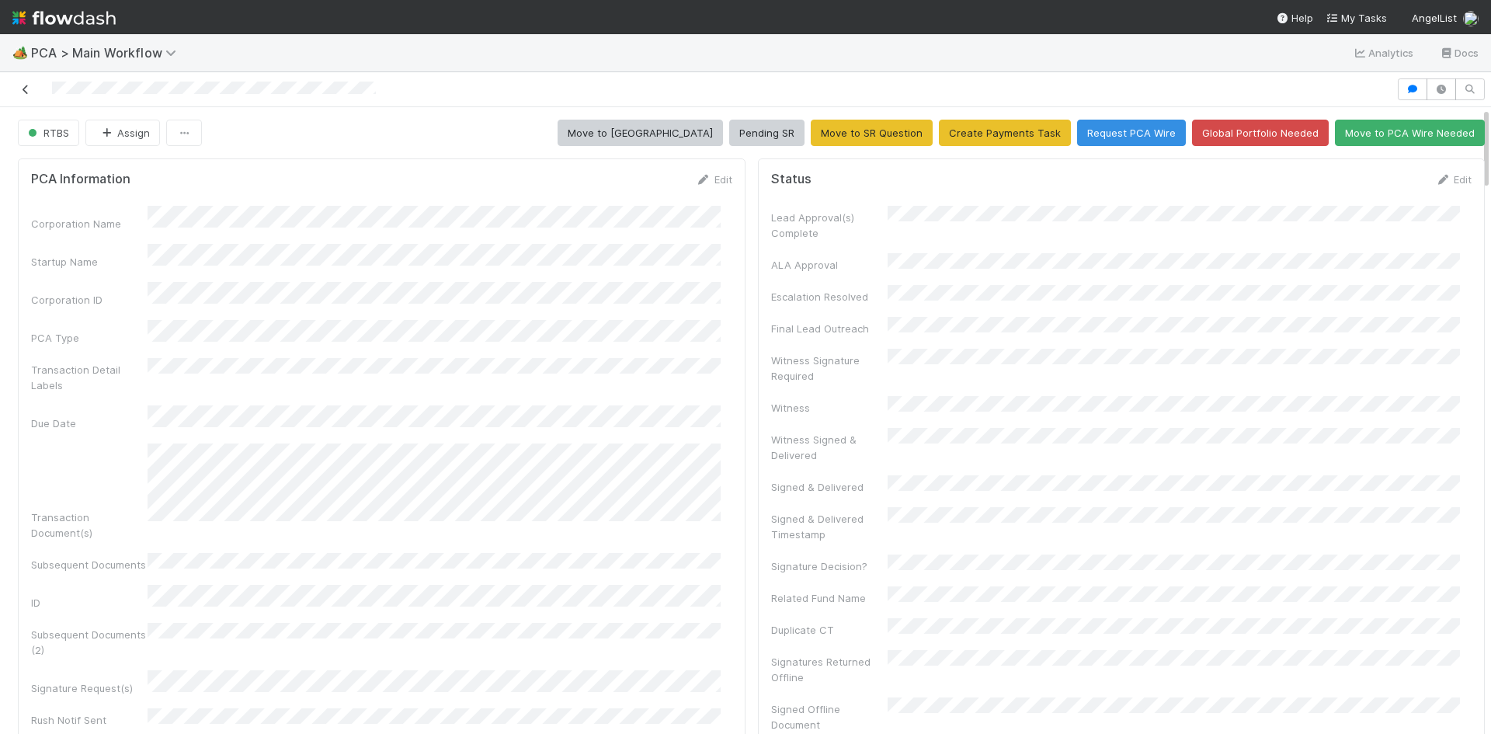
click at [26, 89] on icon at bounding box center [26, 90] width 16 height 10
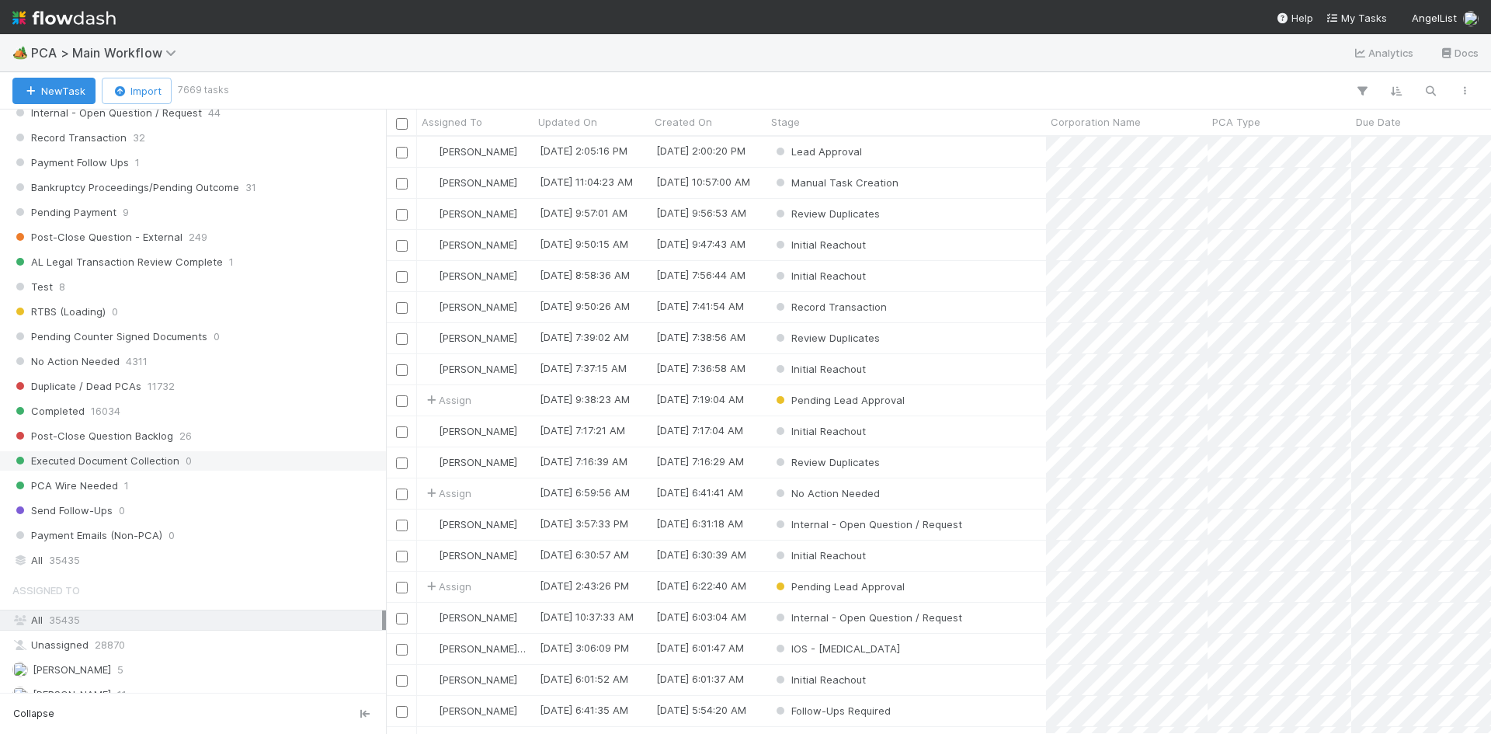
scroll to position [1655, 0]
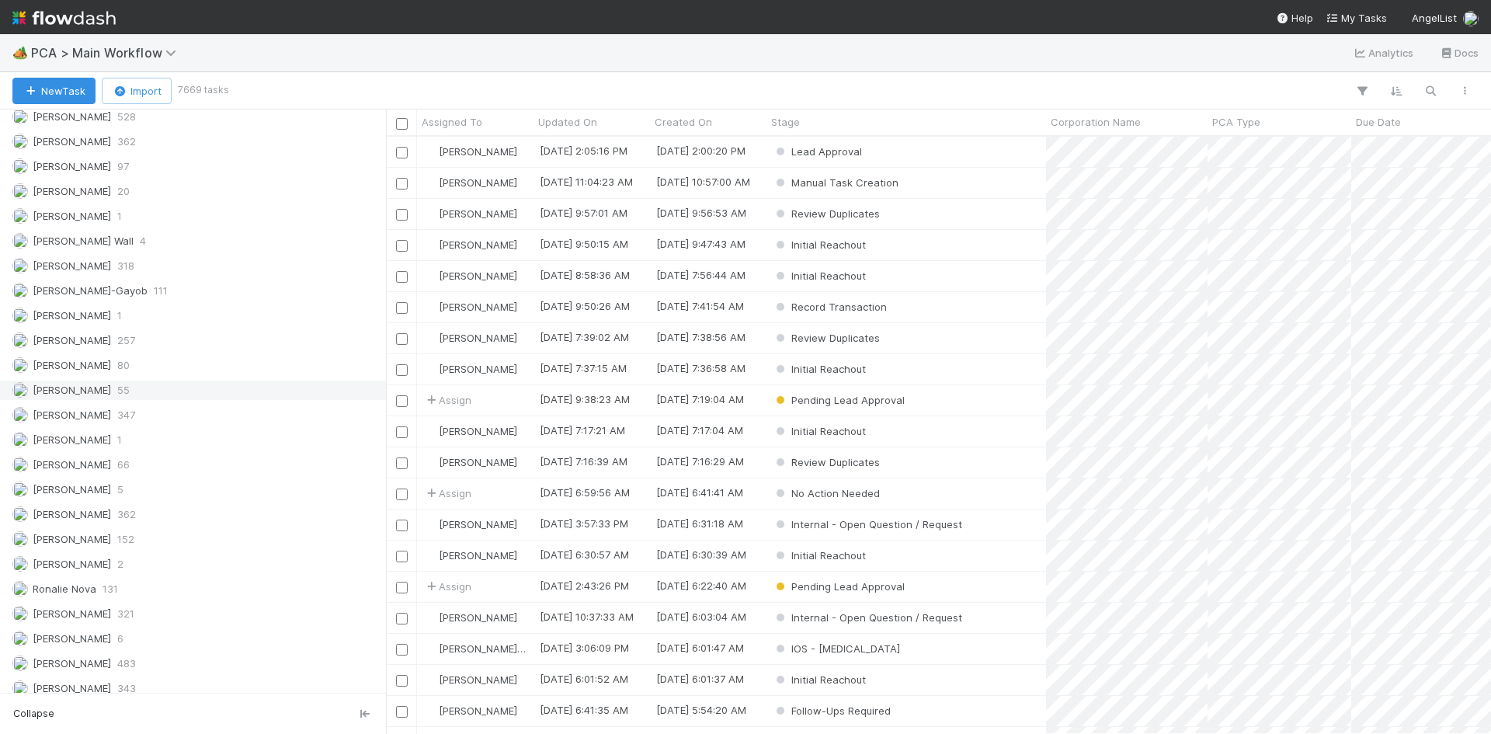
click at [123, 413] on span "347" at bounding box center [126, 414] width 18 height 19
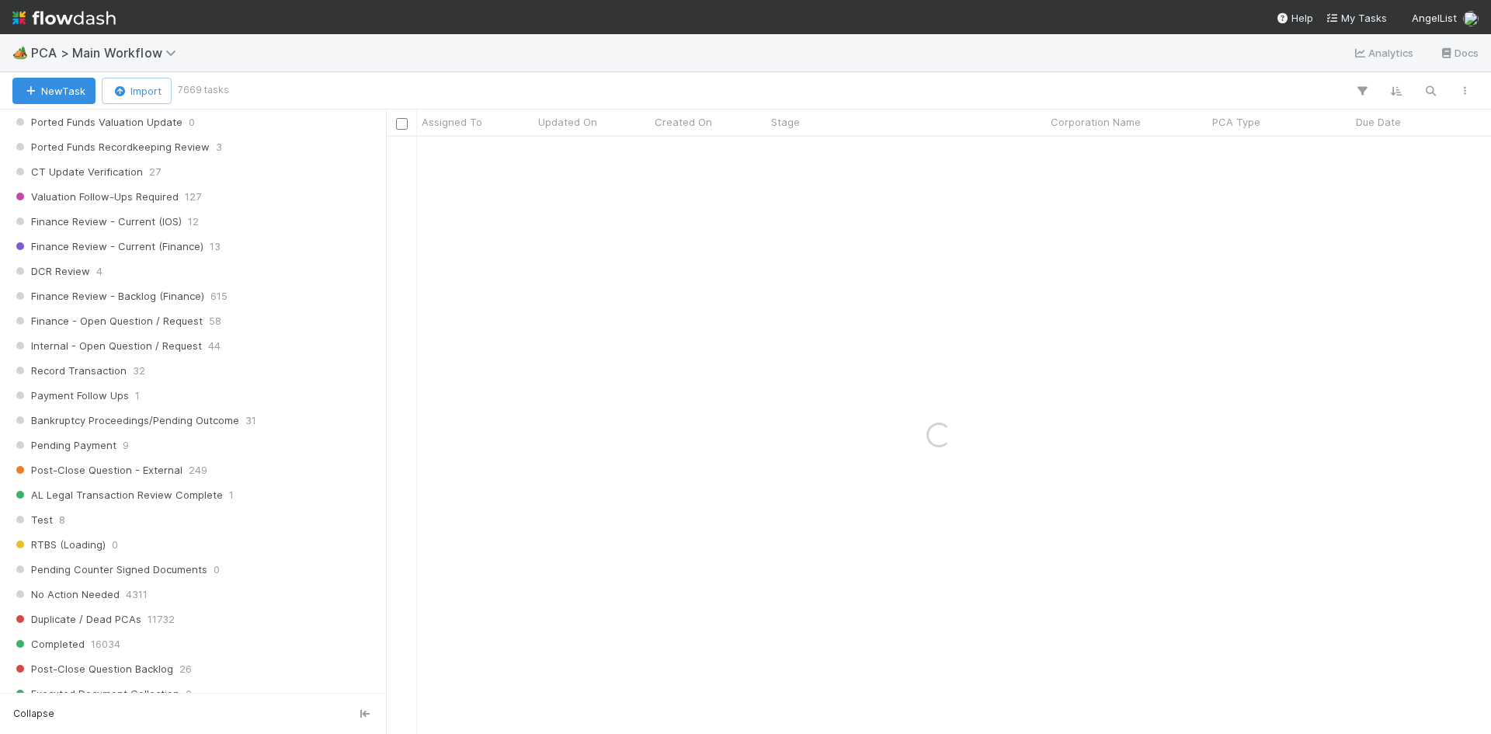
scroll to position [854, 0]
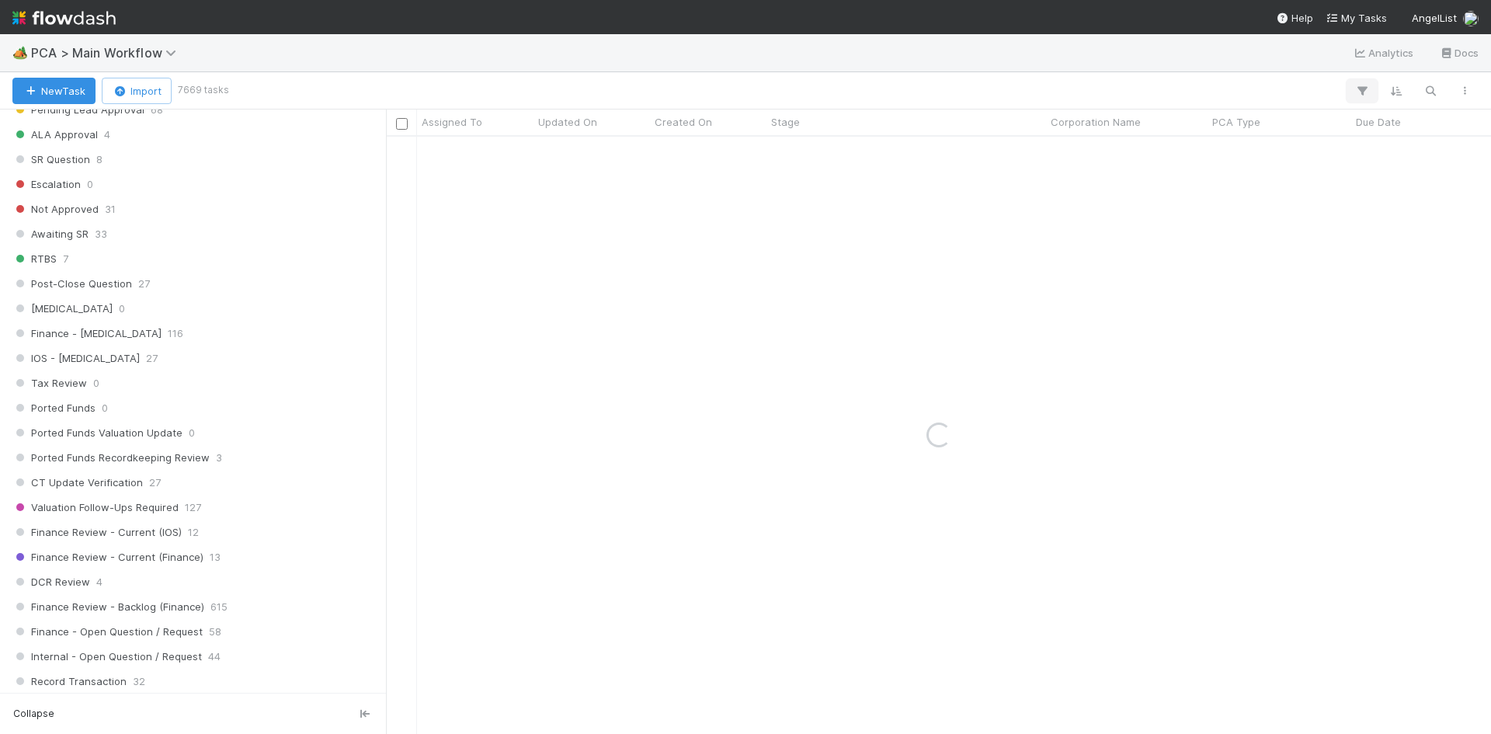
click at [1361, 90] on icon "button" at bounding box center [1362, 91] width 16 height 14
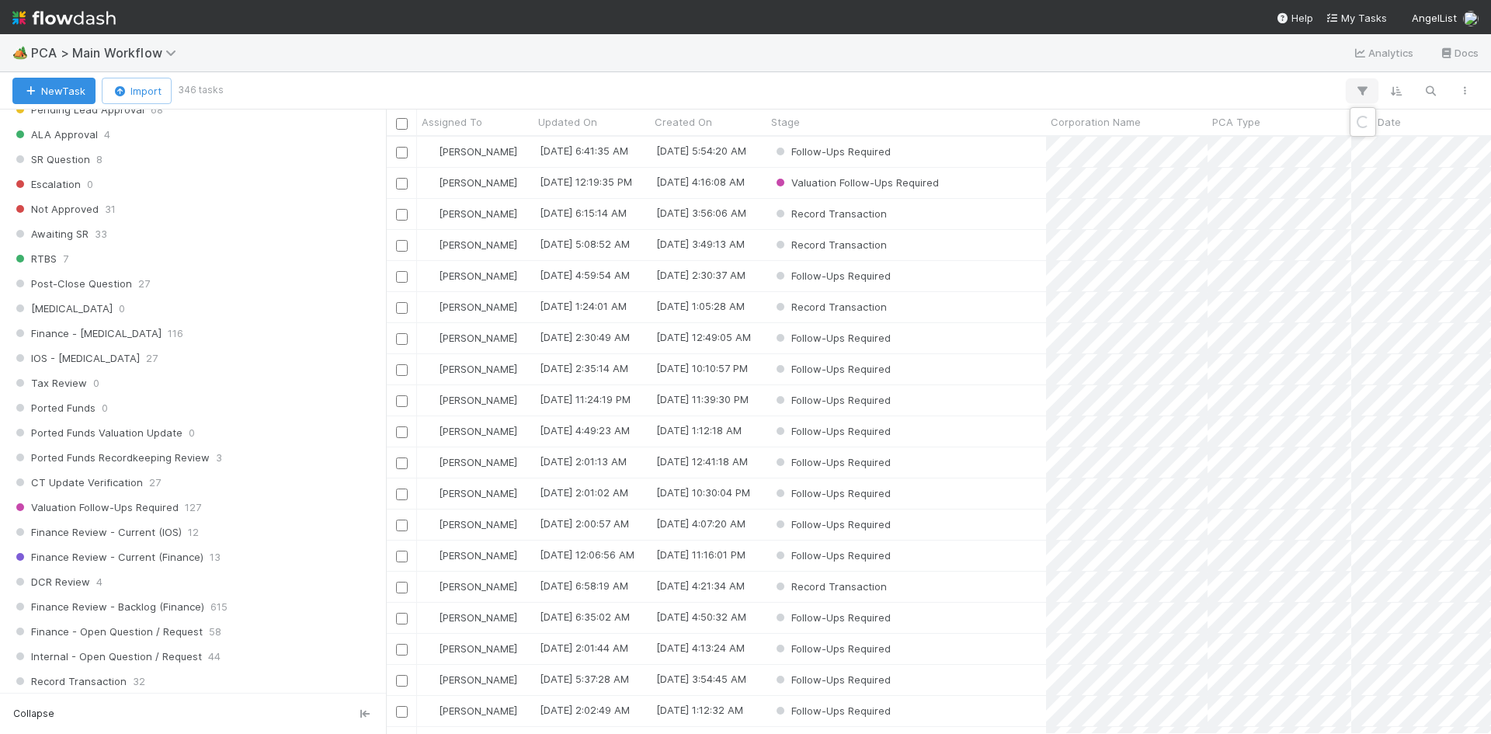
scroll to position [585, 1093]
click at [1134, 137] on button "Add Filter" at bounding box center [1124, 138] width 466 height 23
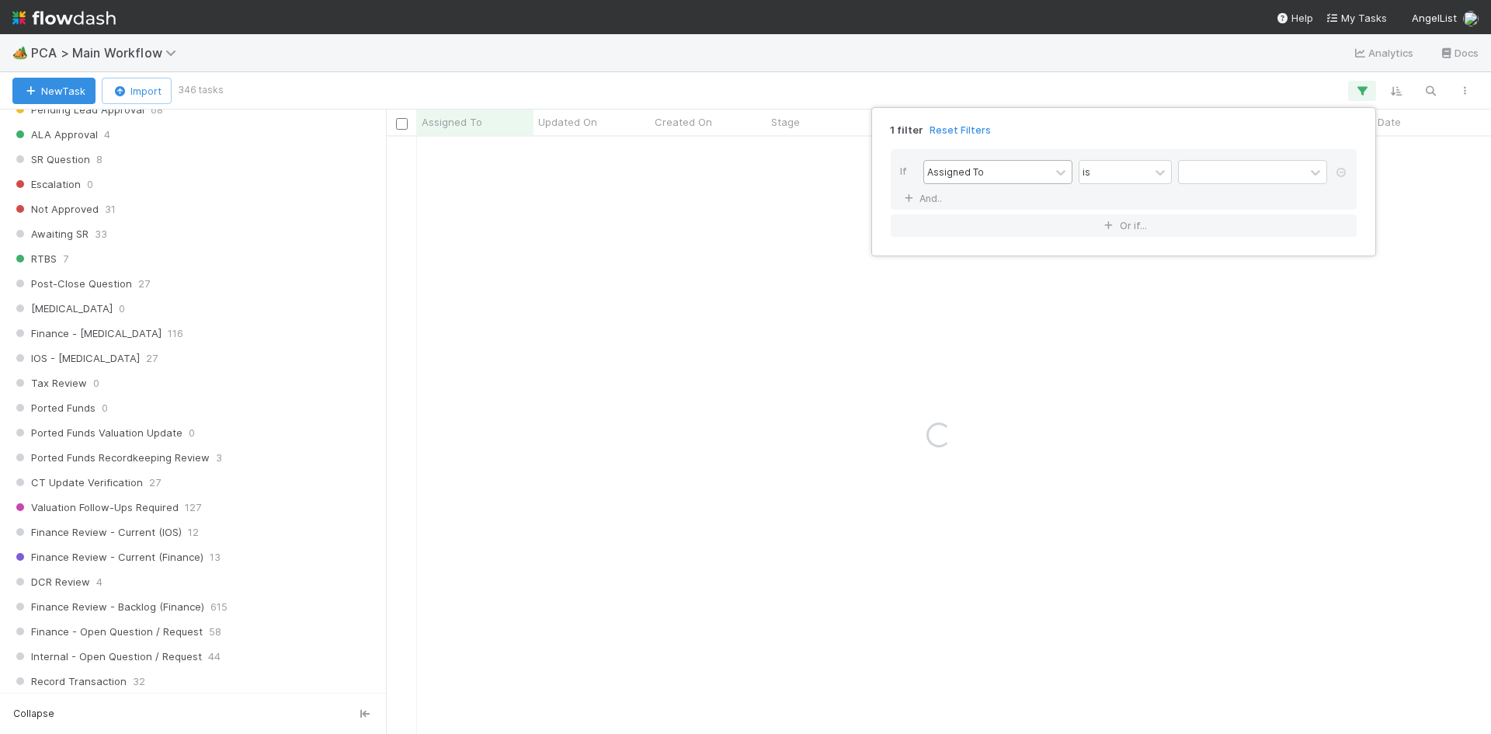
click at [977, 168] on div "Assigned To" at bounding box center [955, 172] width 57 height 14
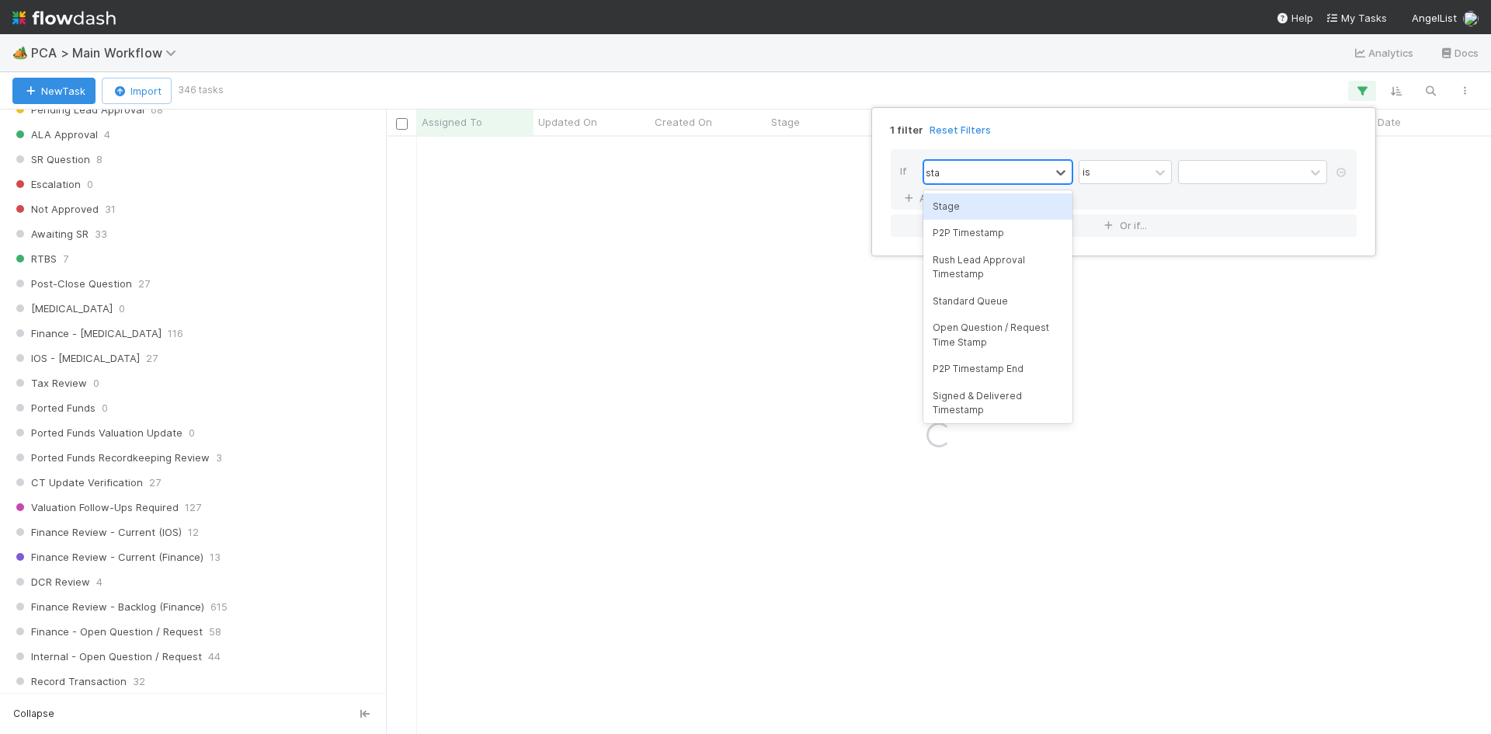
type input "stage"
click at [978, 197] on div "Stage" at bounding box center [997, 206] width 149 height 26
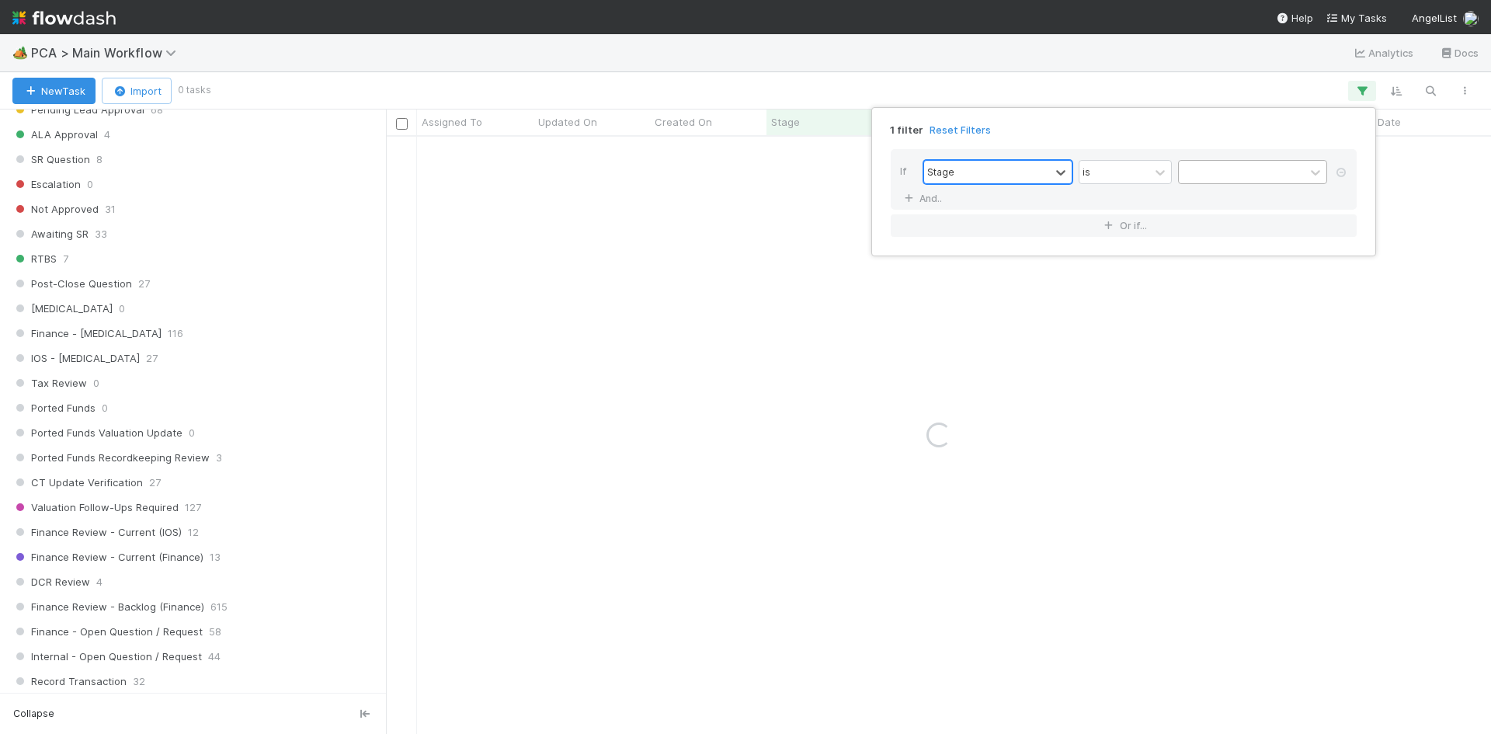
click at [1202, 172] on div at bounding box center [1242, 172] width 126 height 23
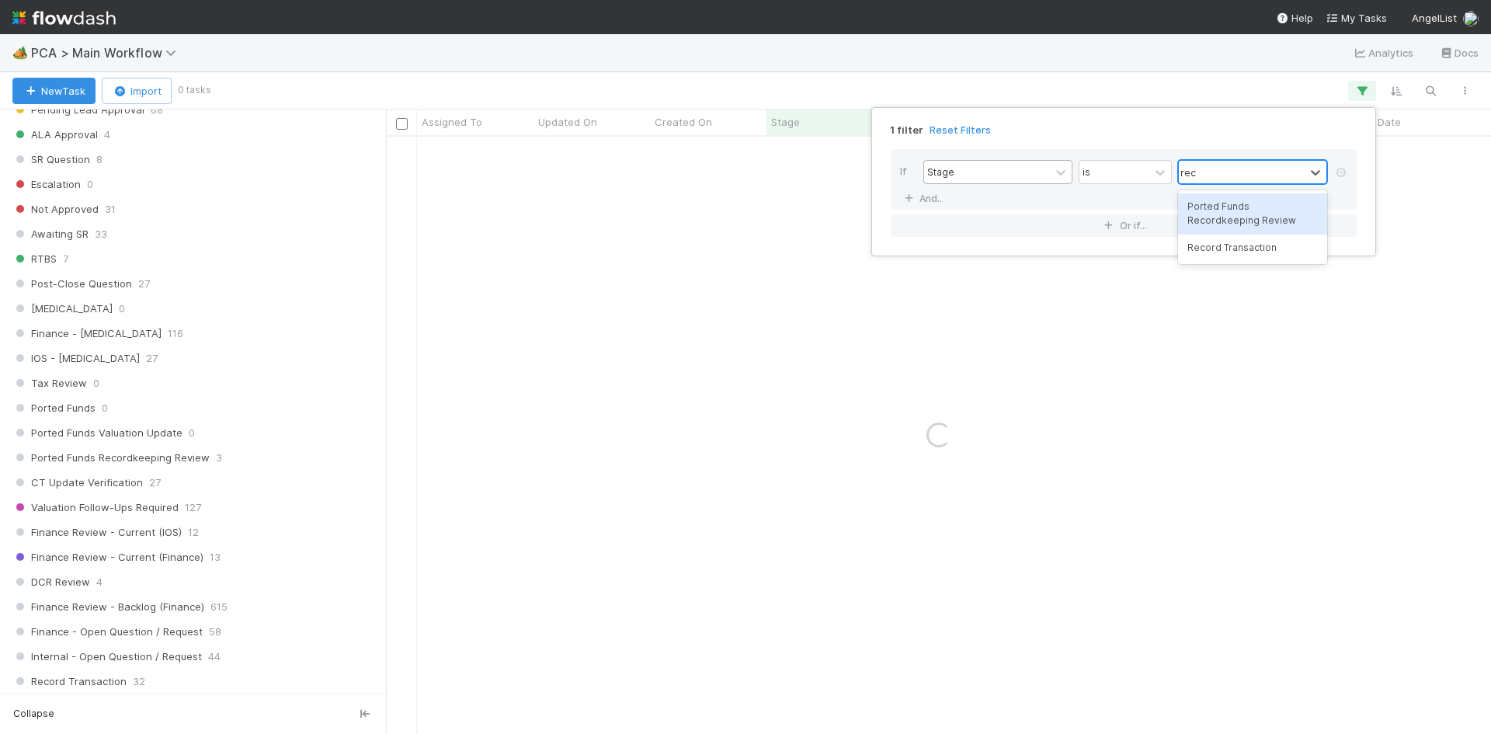
type input "recor"
click at [1234, 252] on div "Record Transaction" at bounding box center [1252, 248] width 149 height 26
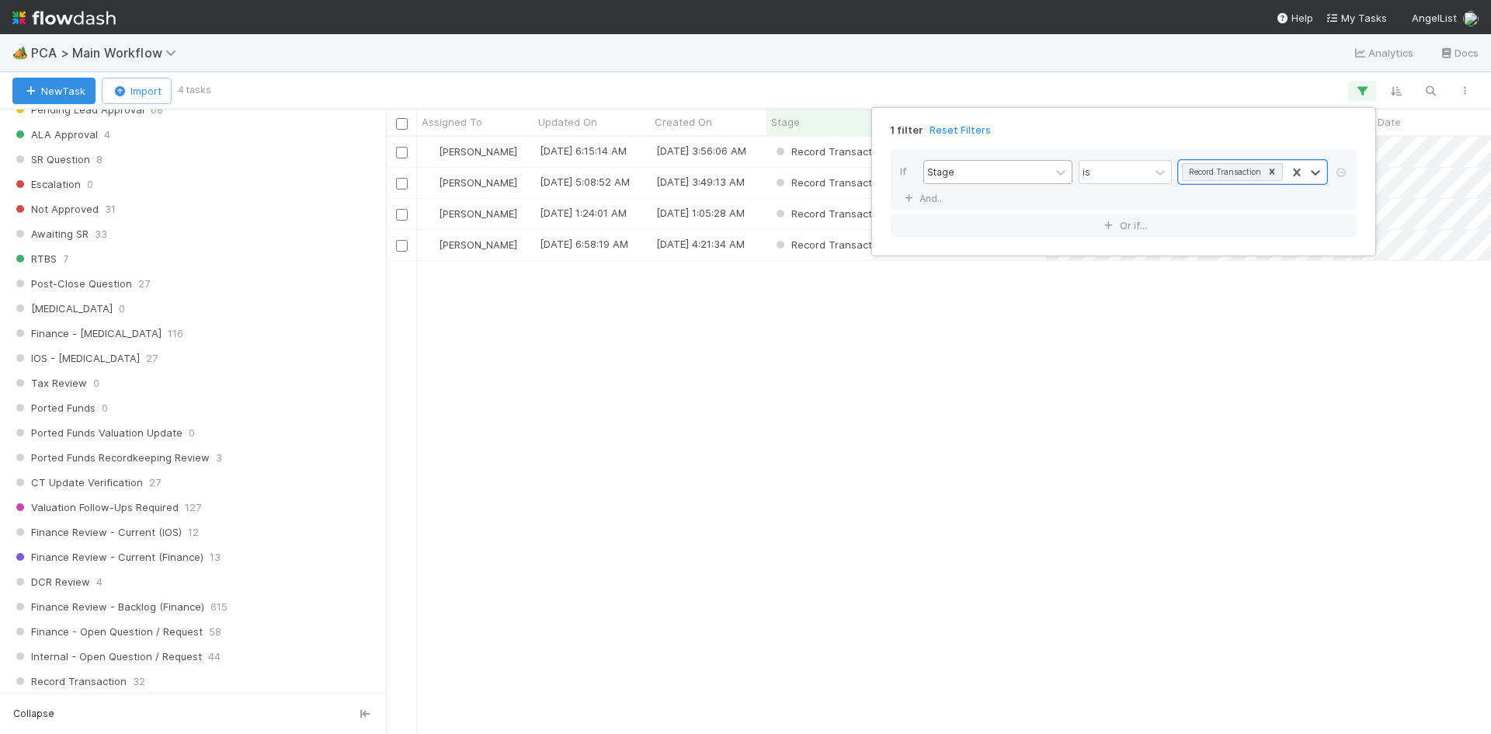
scroll to position [585, 1093]
click at [804, 478] on div "1 filter Reset Filters If Stage is option Record Transaction , selected. 0 resu…" at bounding box center [745, 367] width 1491 height 734
click at [992, 153] on div "Record Transaction" at bounding box center [906, 152] width 280 height 30
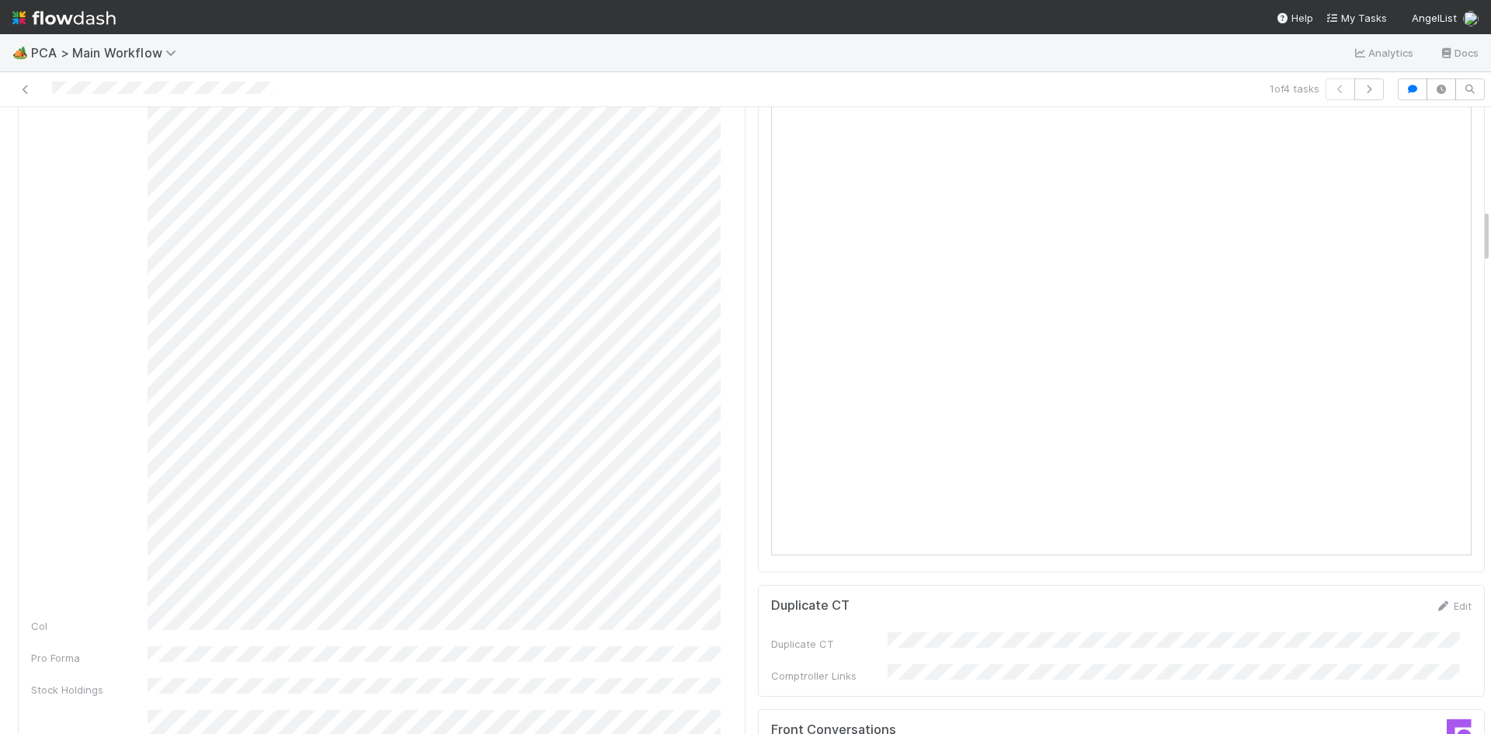
scroll to position [1631, 0]
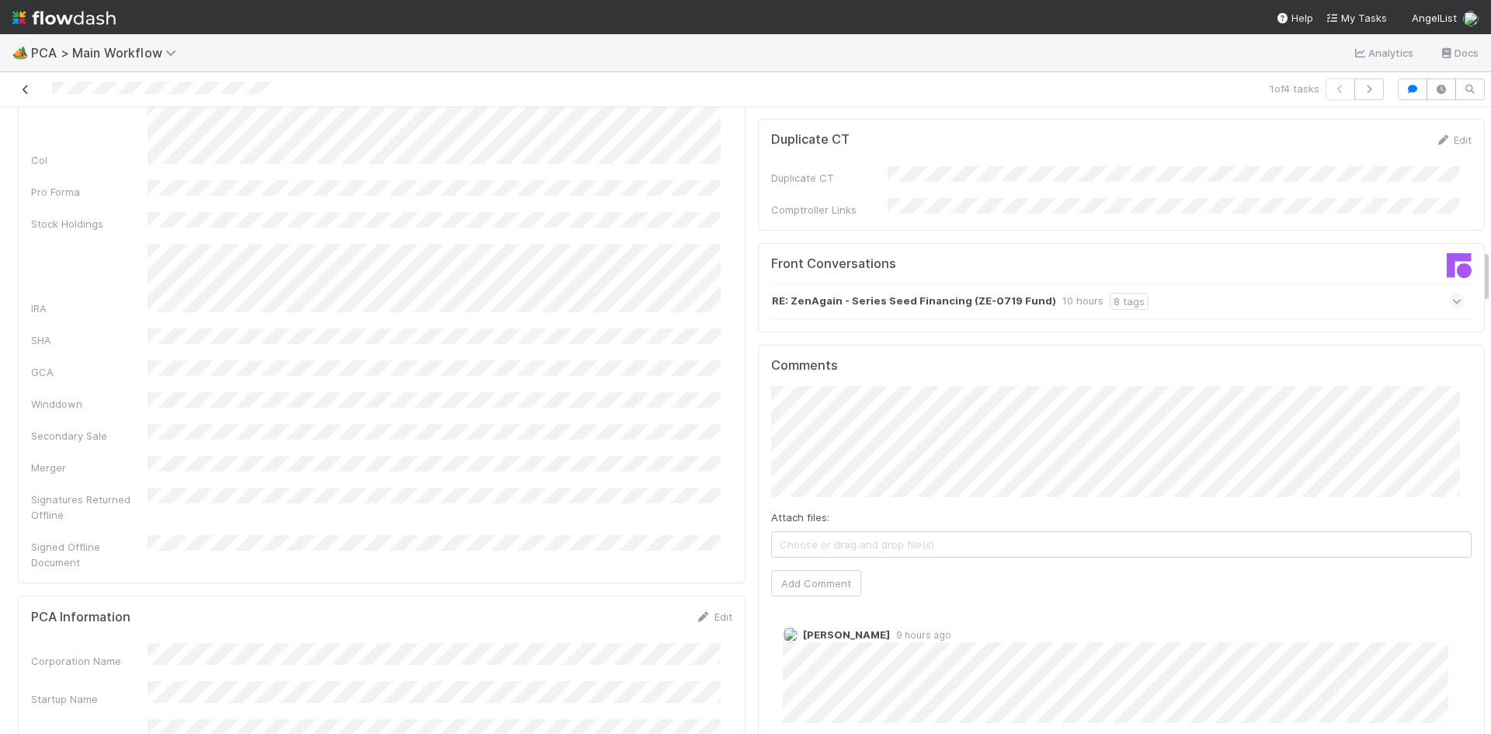
click at [30, 86] on icon at bounding box center [26, 90] width 16 height 10
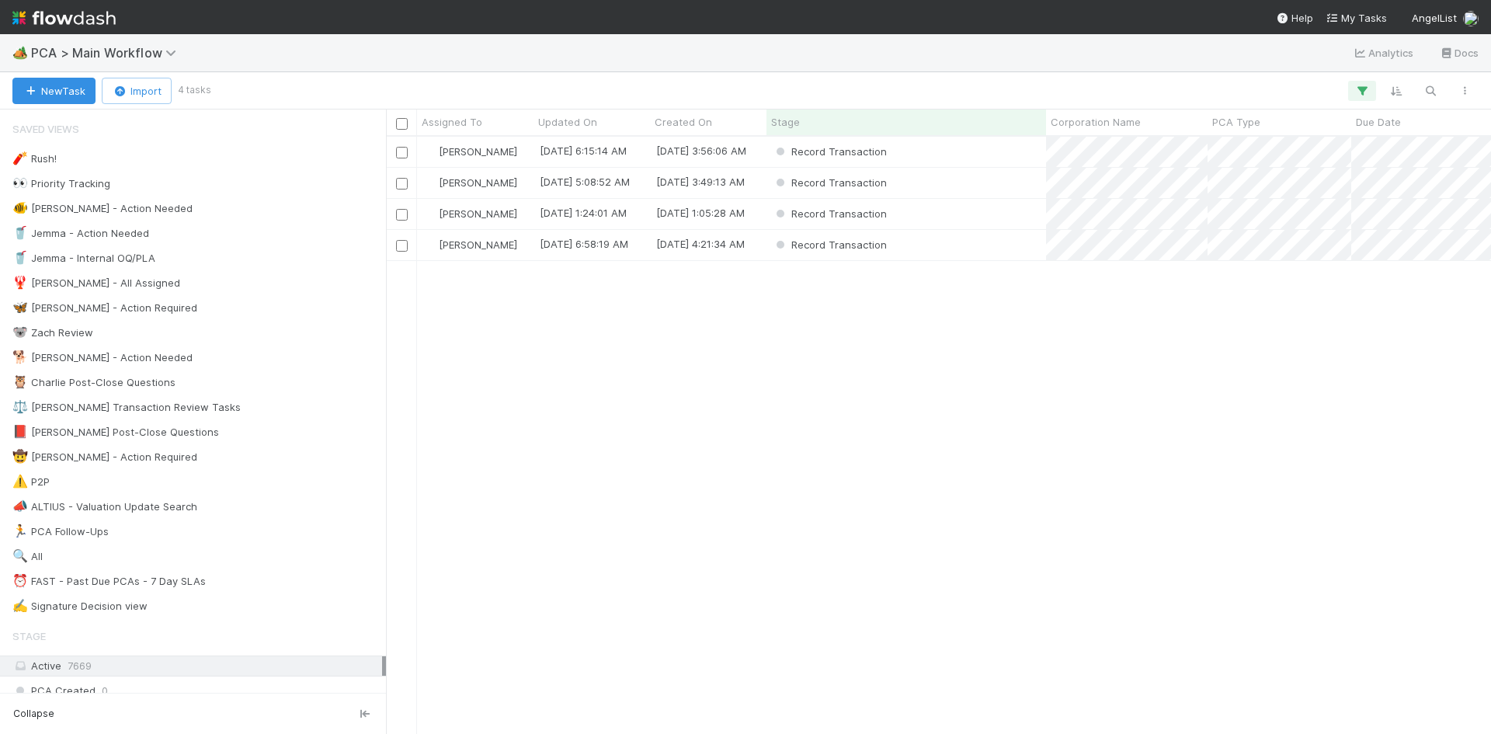
scroll to position [585, 1093]
click at [972, 180] on div "Record Transaction" at bounding box center [906, 183] width 280 height 30
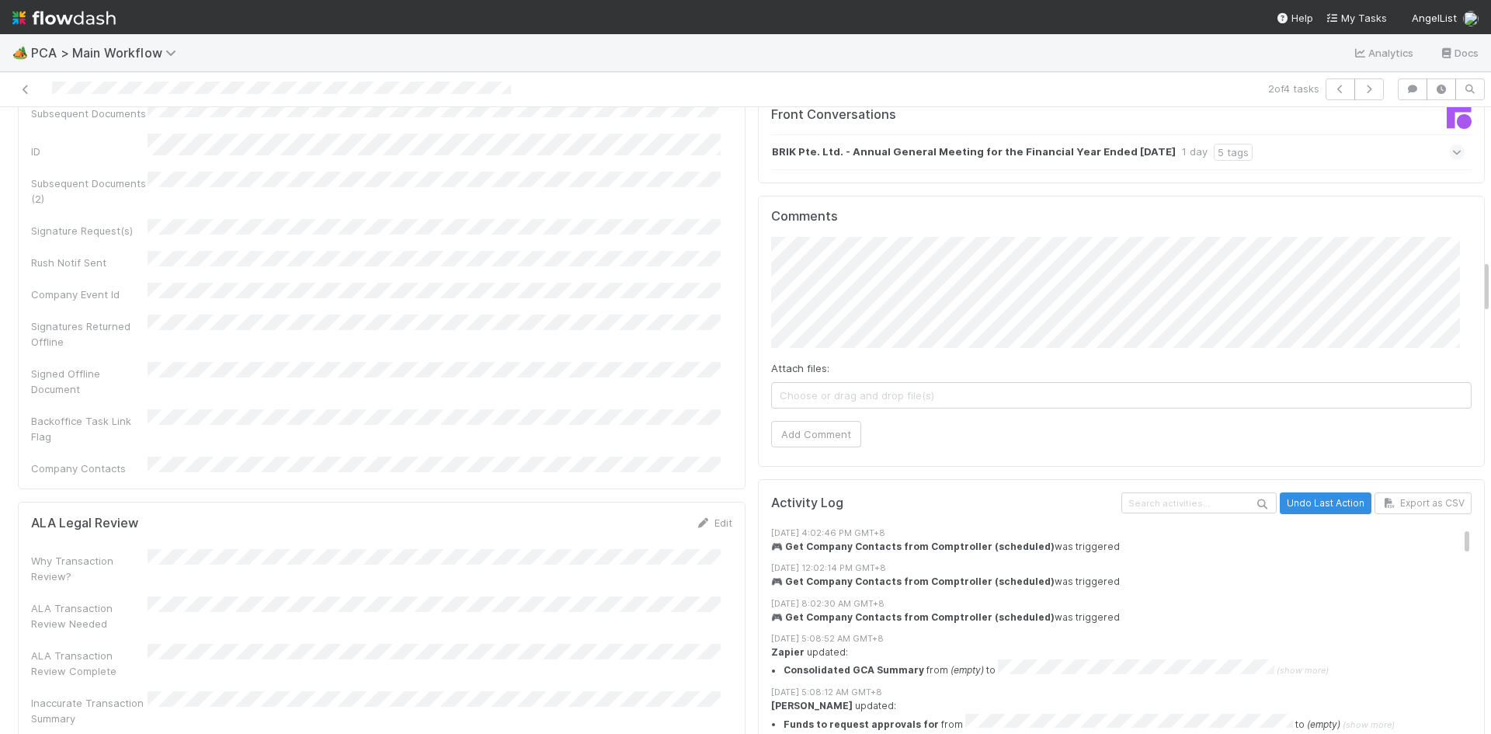
scroll to position [1320, 0]
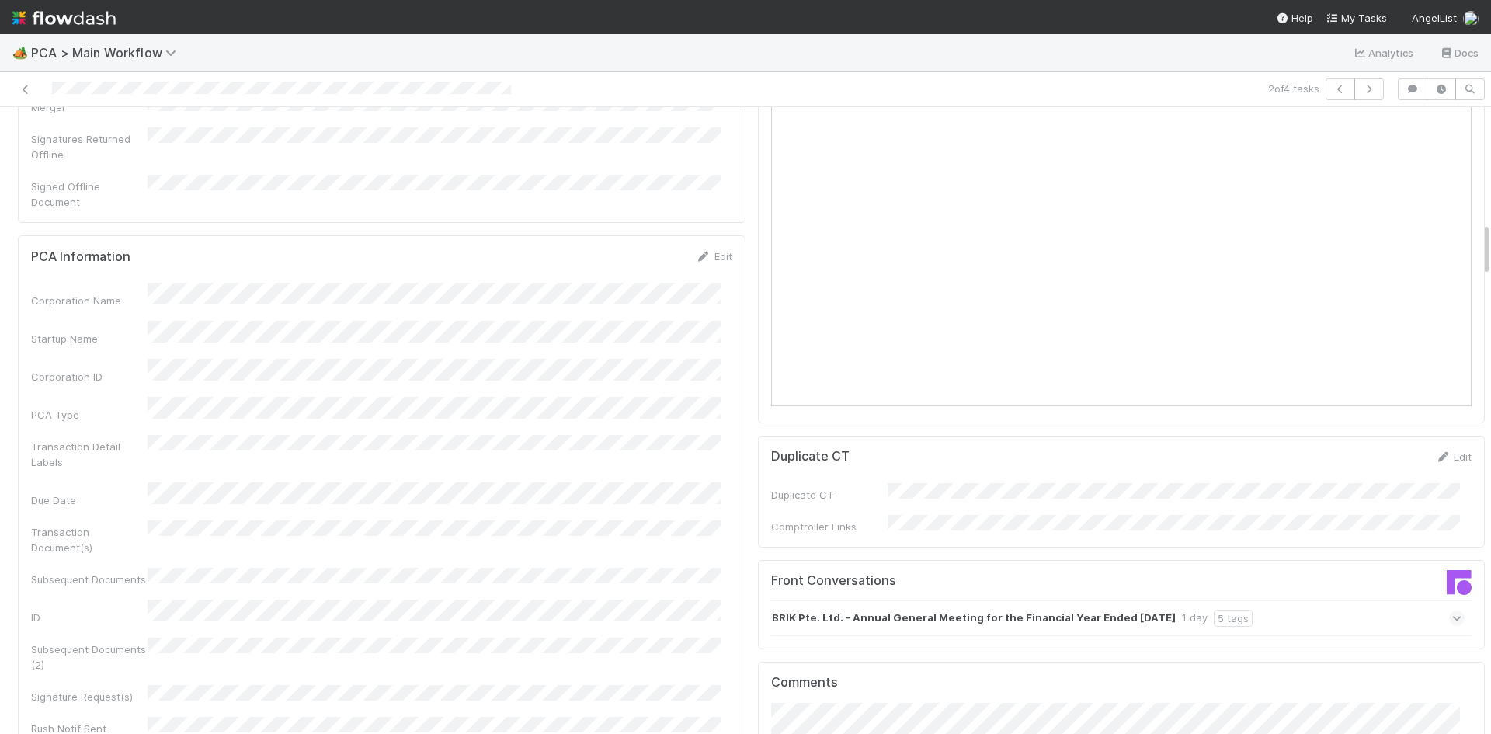
click at [1333, 600] on div "BRIK Pte. Ltd. - Annual General Meeting for the Financial Year Ended [DATE] 1 d…" at bounding box center [1118, 618] width 694 height 36
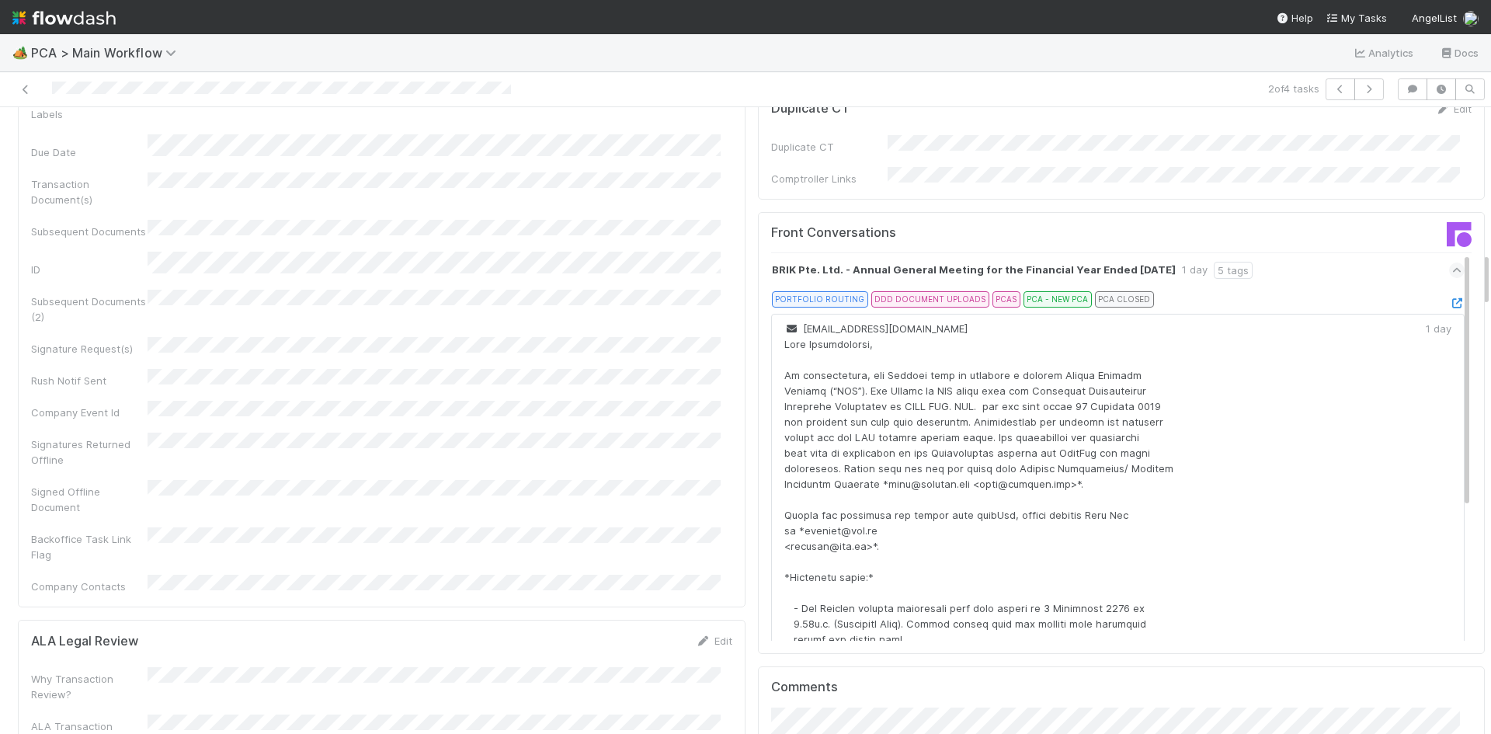
scroll to position [1786, 0]
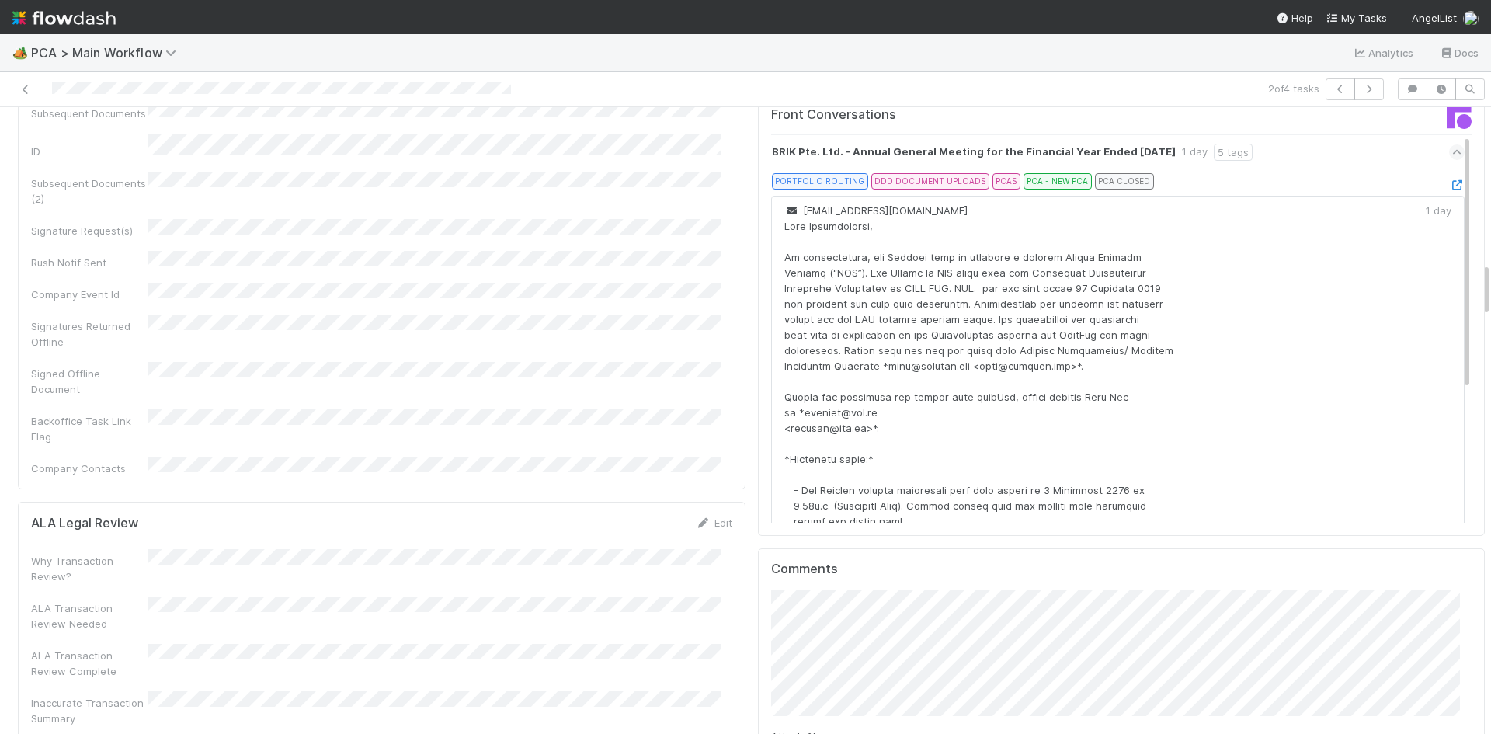
drag, startPoint x: 835, startPoint y: 713, endPoint x: 810, endPoint y: 704, distance: 26.3
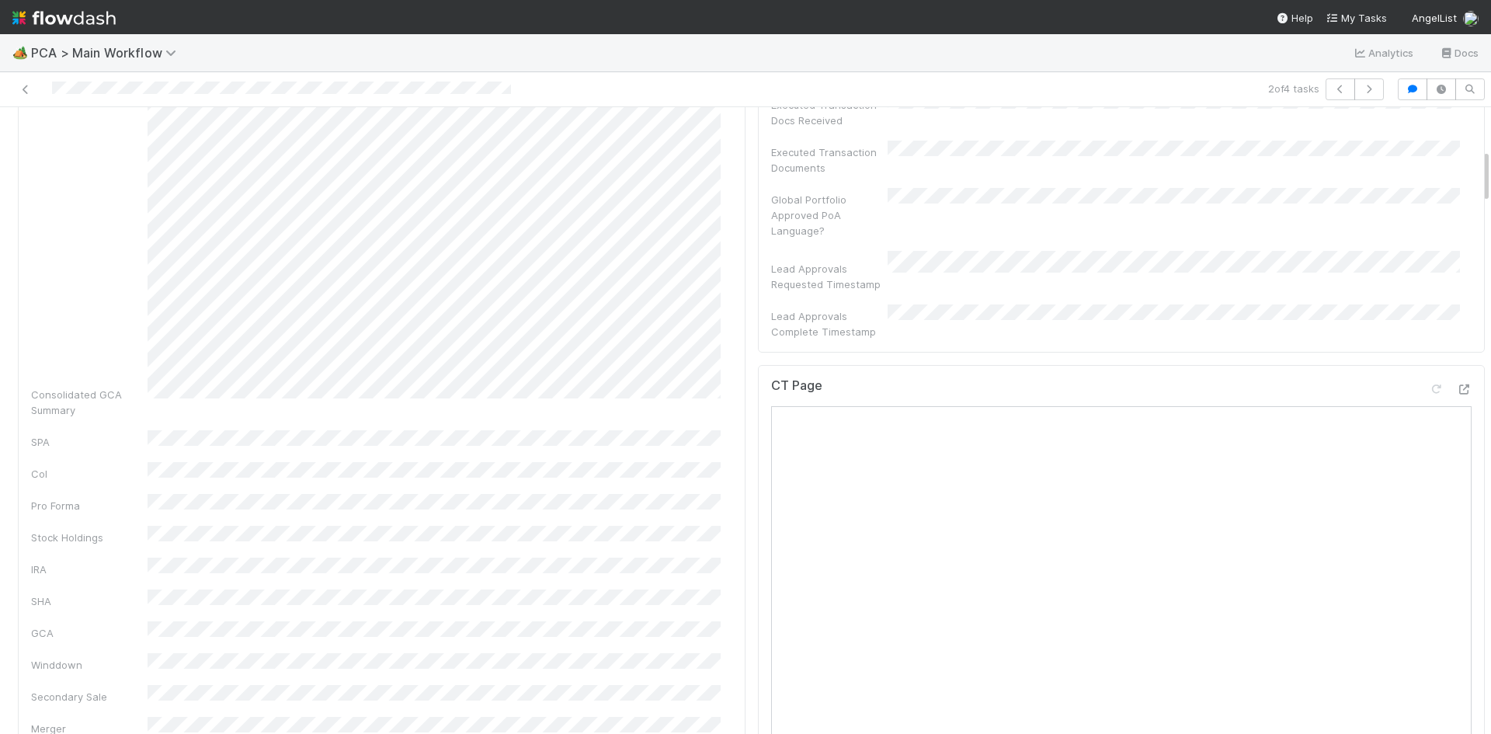
scroll to position [0, 0]
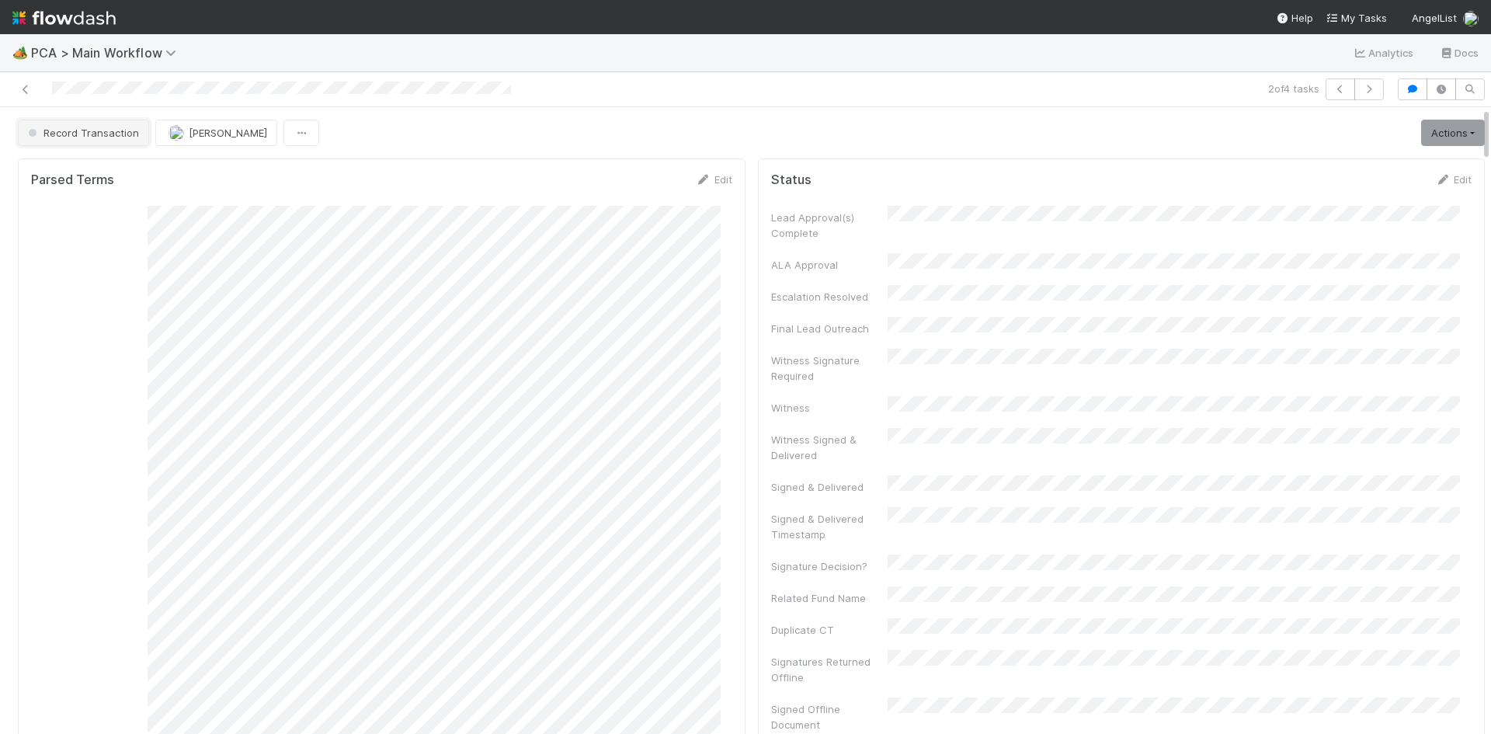
click at [122, 142] on button "Record Transaction" at bounding box center [83, 133] width 131 height 26
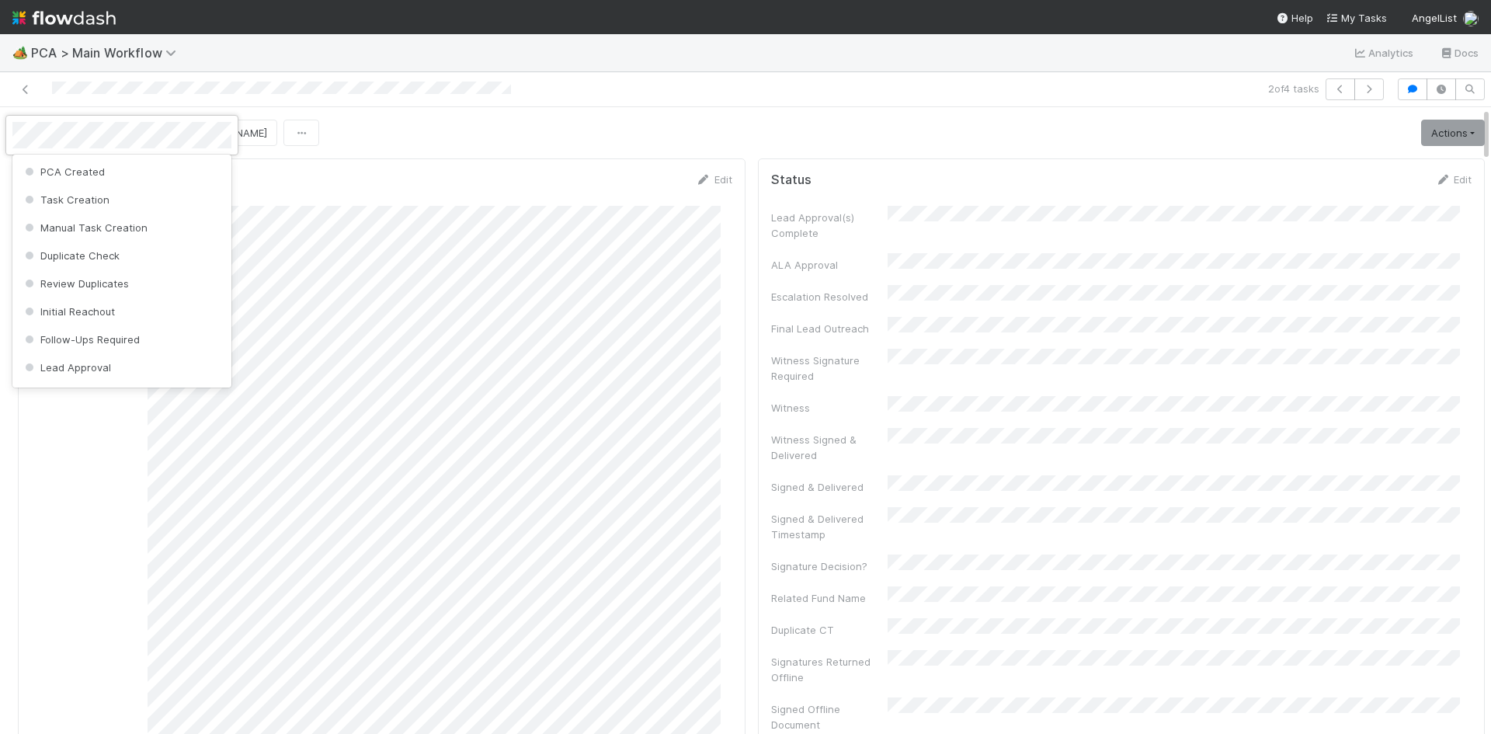
scroll to position [773, 0]
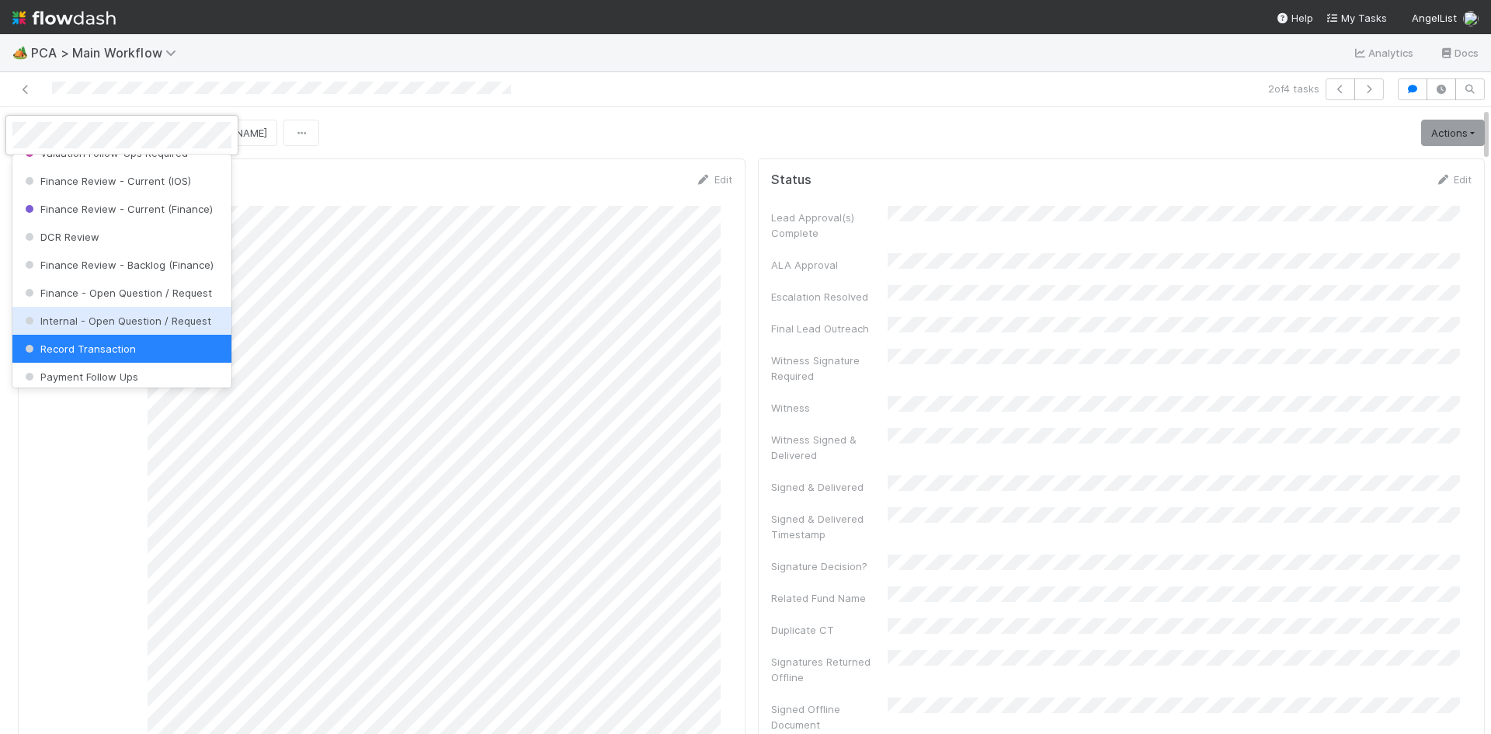
click at [105, 327] on span "Internal - Open Question / Request" at bounding box center [116, 320] width 189 height 12
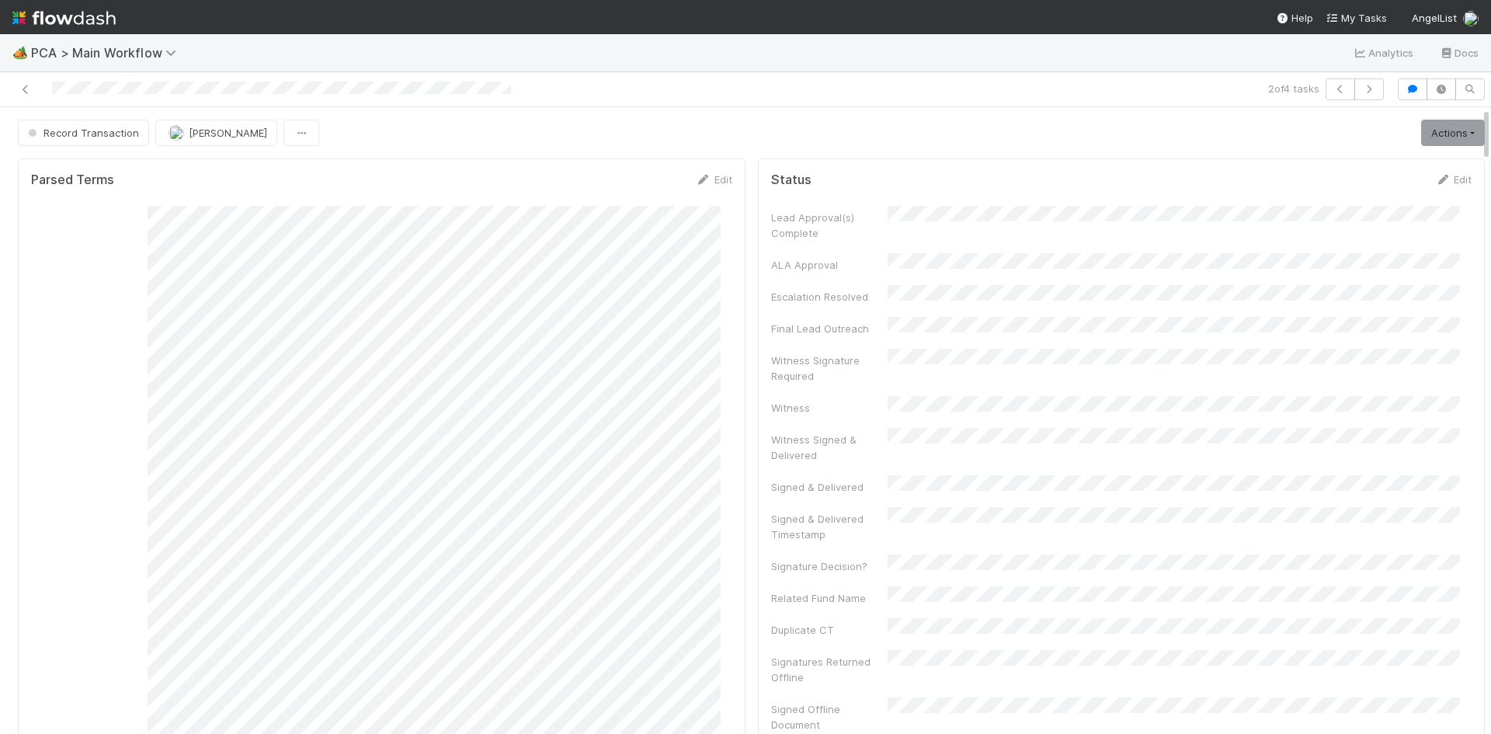
click at [626, 143] on div "Record Transaction Meg Castanare Actions Move to TR External Open Question / Re…" at bounding box center [751, 133] width 1467 height 26
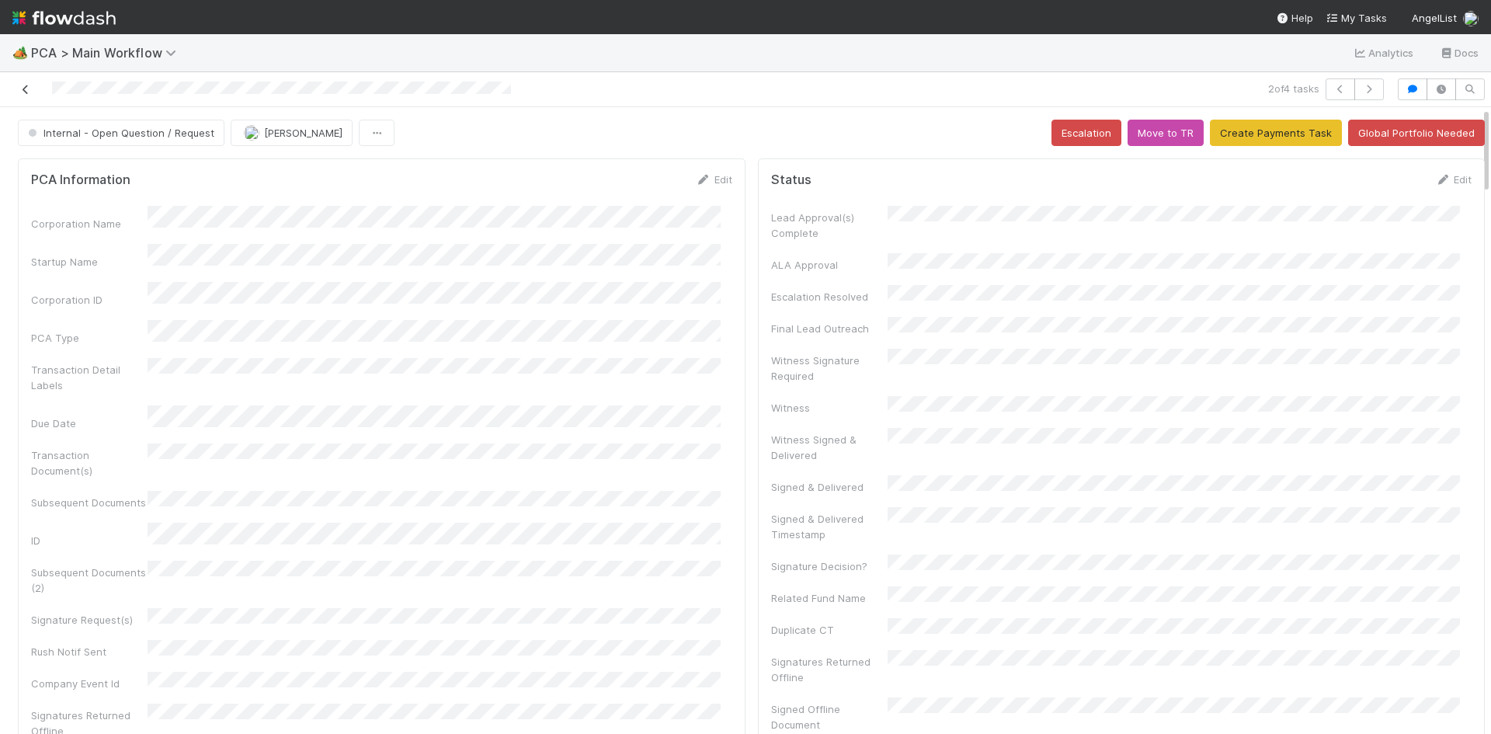
click at [26, 85] on icon at bounding box center [26, 90] width 16 height 10
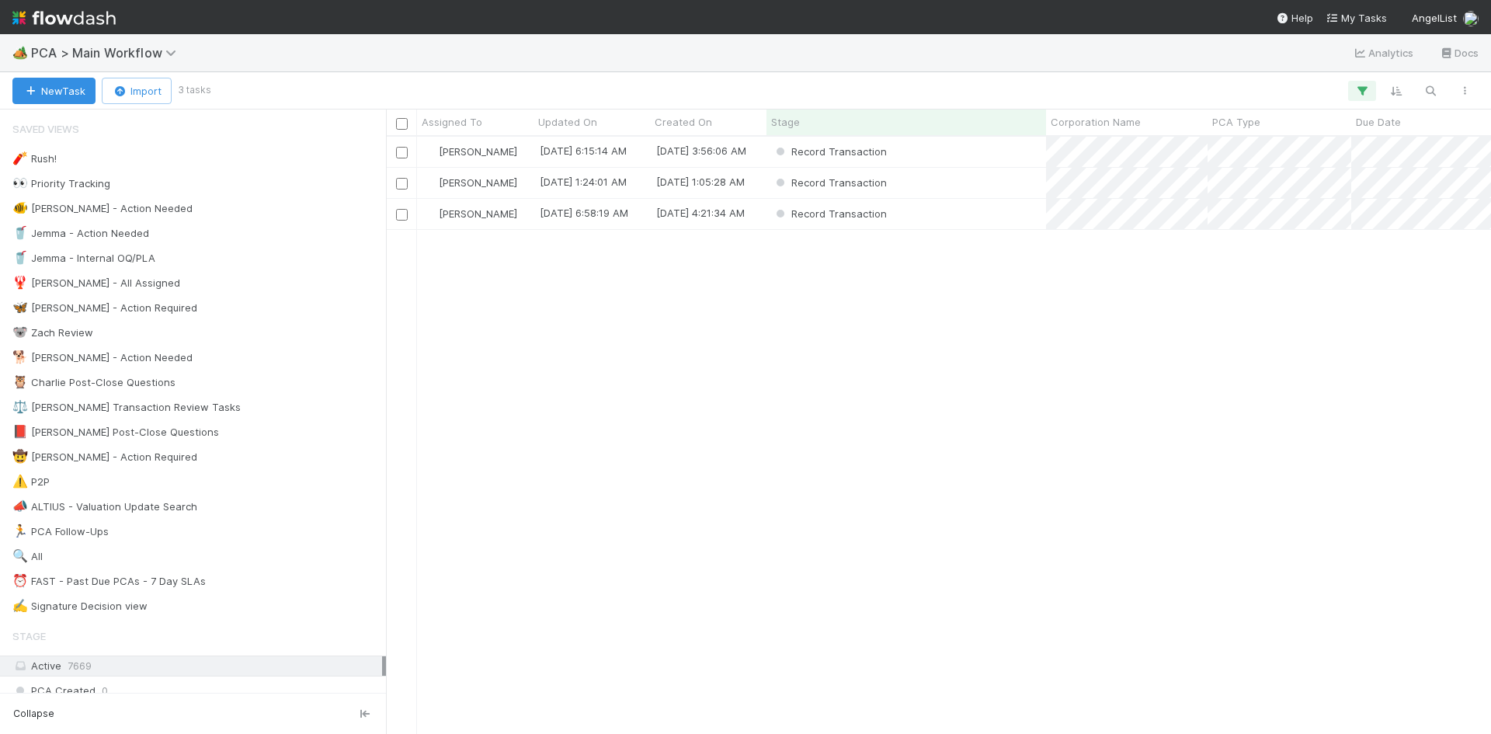
scroll to position [585, 1093]
click at [965, 215] on div "Record Transaction" at bounding box center [906, 214] width 280 height 30
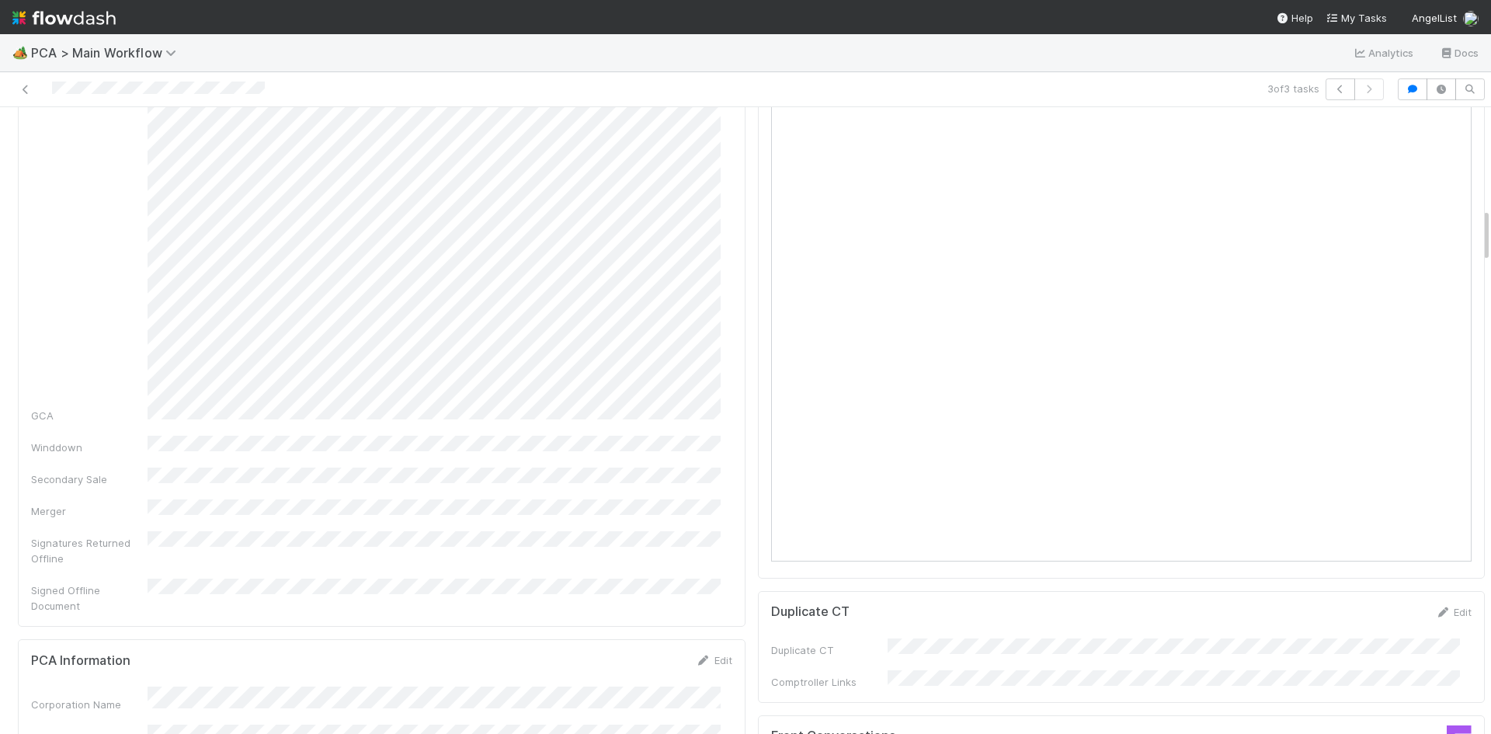
scroll to position [699, 0]
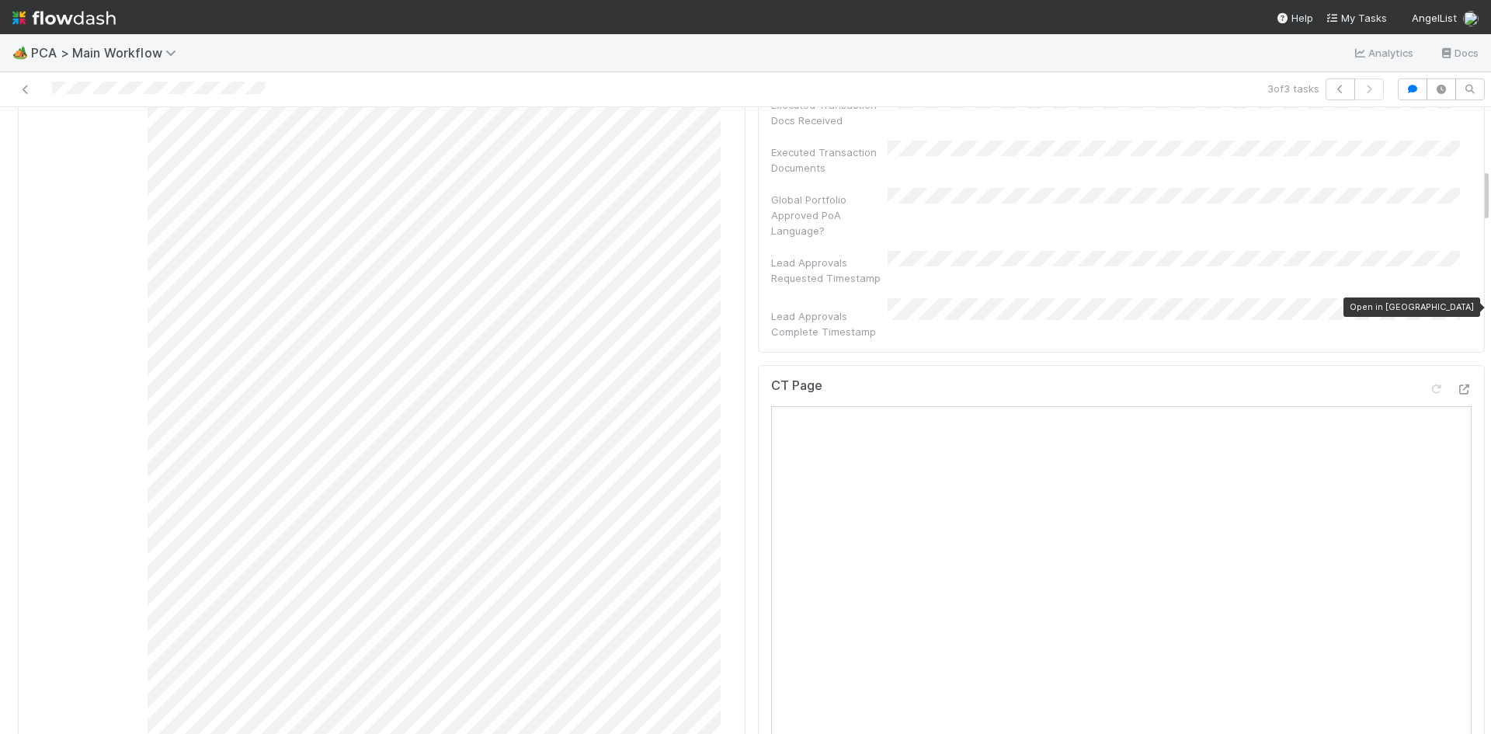
drag, startPoint x: 1438, startPoint y: 307, endPoint x: 1360, endPoint y: 314, distance: 78.0
click at [1360, 378] on div "CT Page Open in New Tab" at bounding box center [1121, 392] width 701 height 28
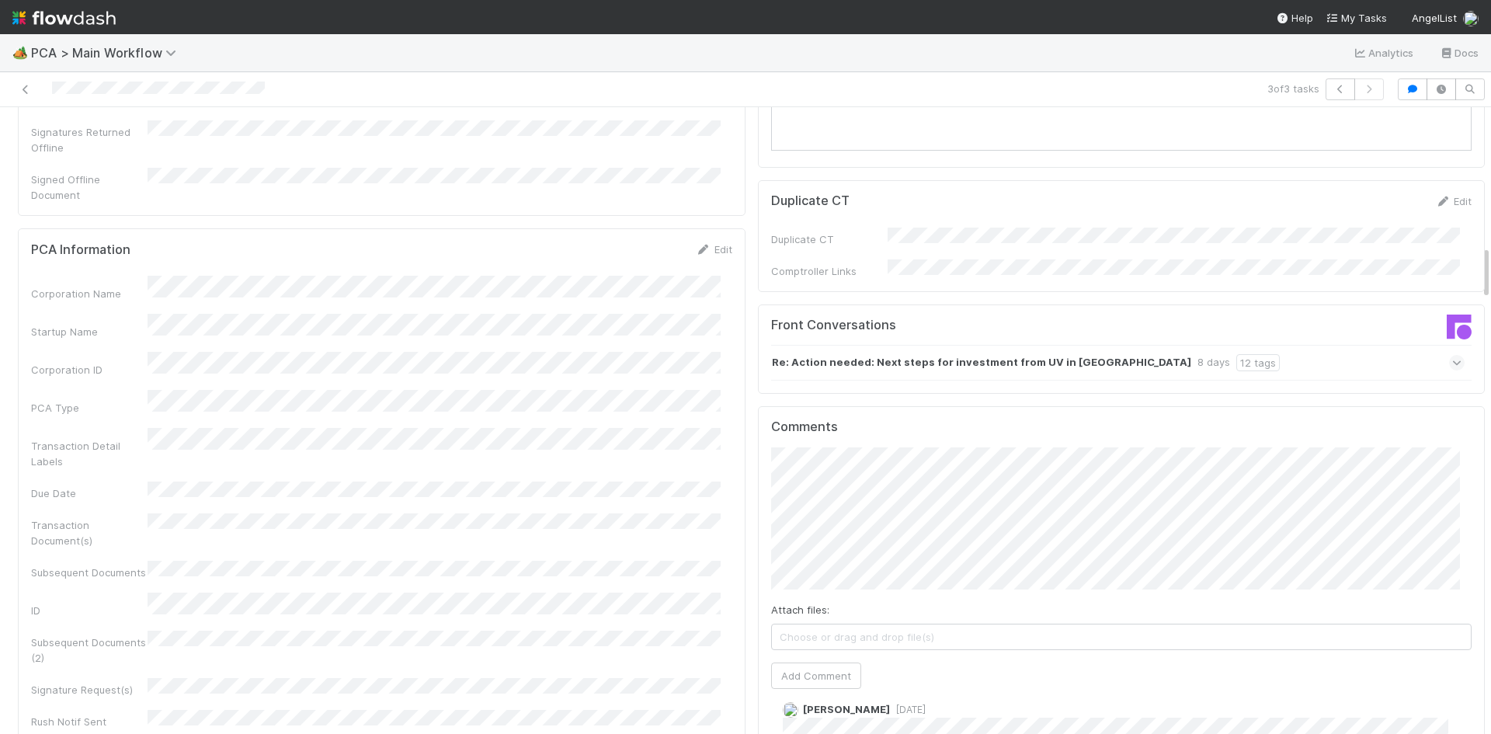
scroll to position [1708, 0]
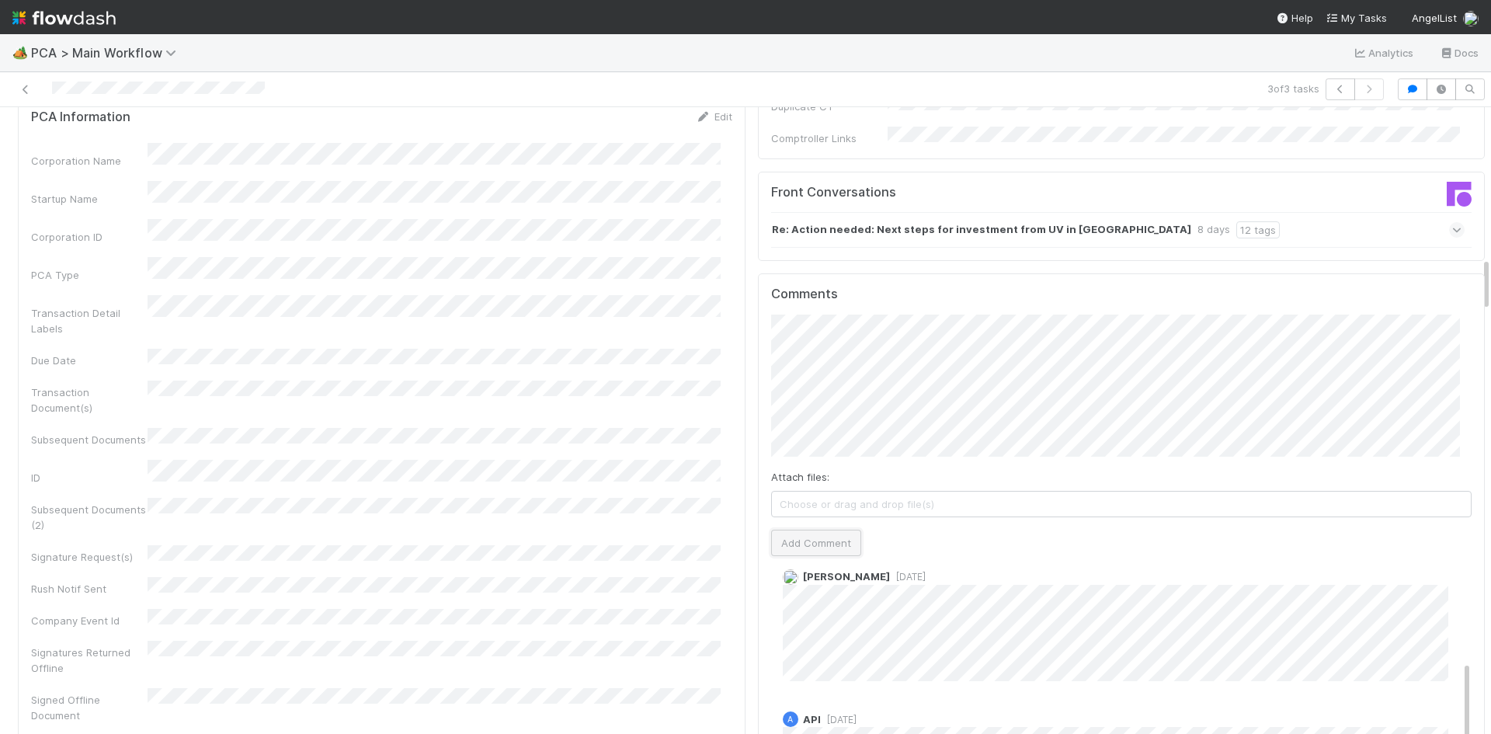
click at [820, 530] on button "Add Comment" at bounding box center [816, 543] width 90 height 26
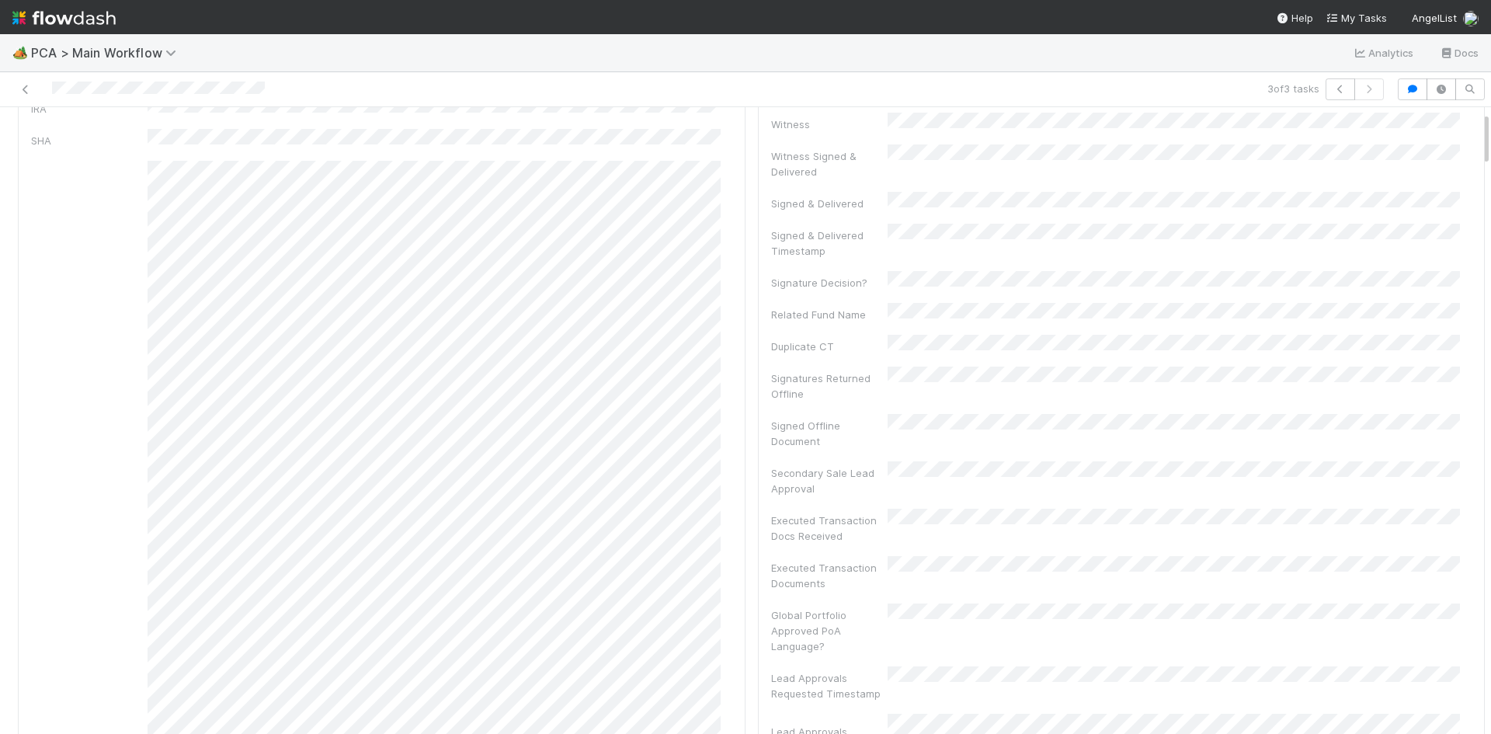
scroll to position [0, 0]
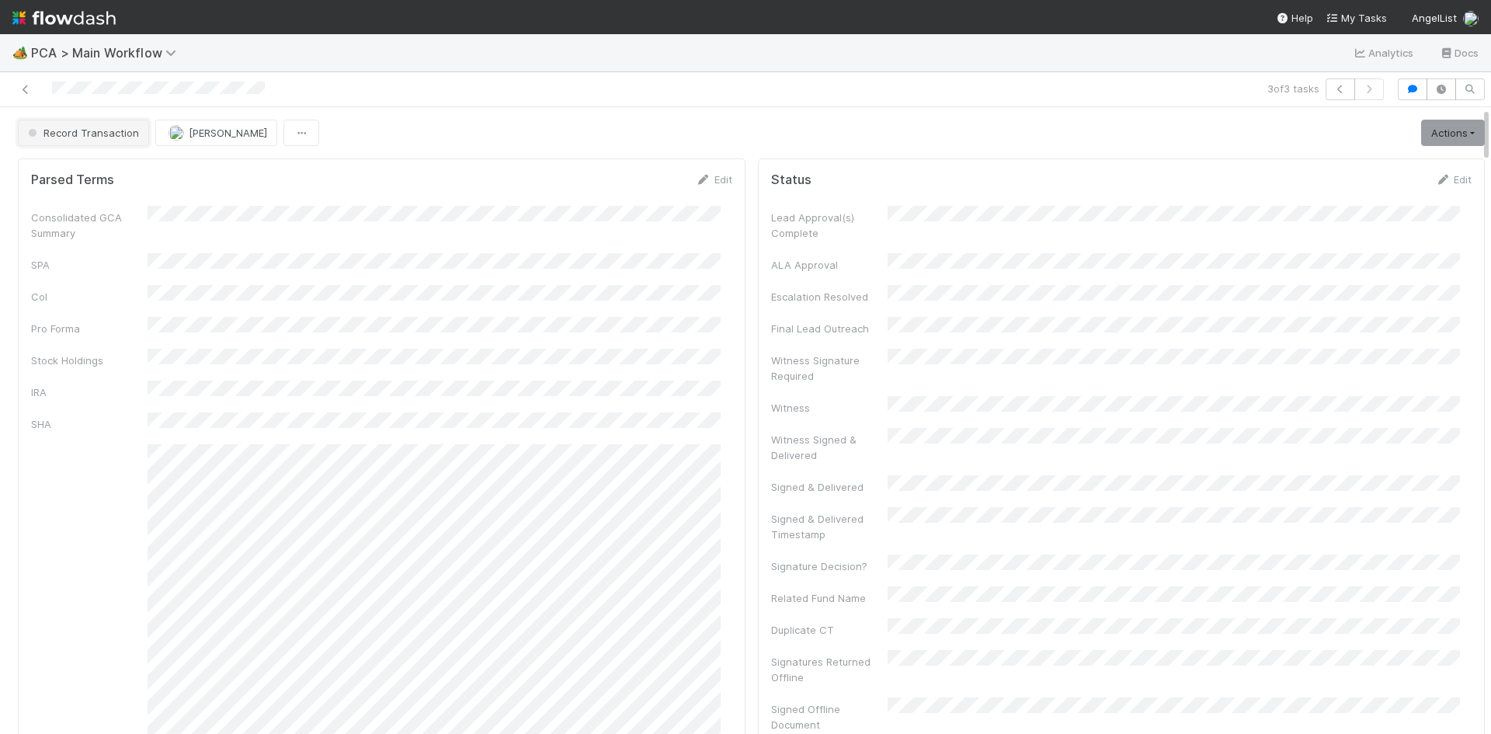
click at [113, 139] on button "Record Transaction" at bounding box center [83, 133] width 131 height 26
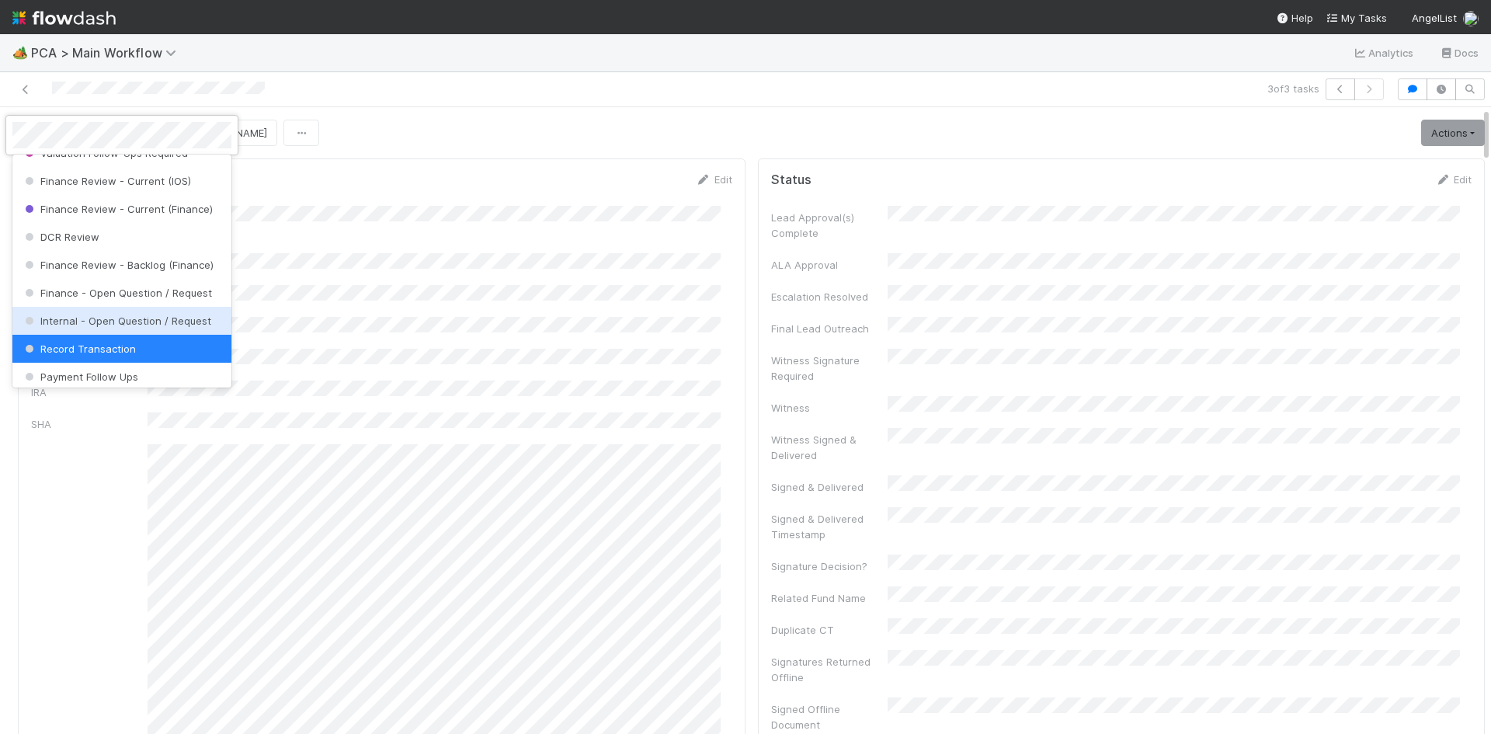
click at [148, 326] on div "Internal - Open Question / Request" at bounding box center [121, 321] width 219 height 28
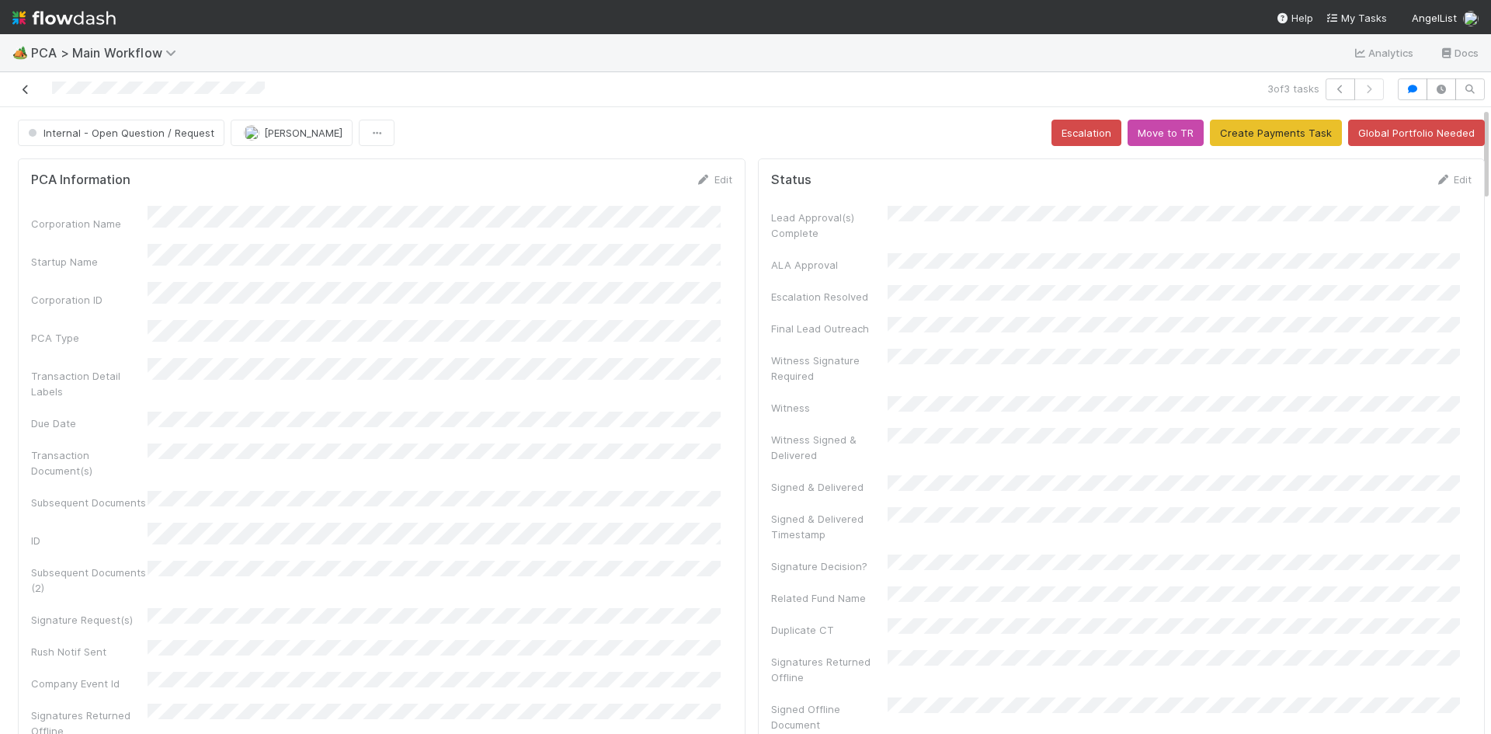
click at [23, 91] on icon at bounding box center [26, 90] width 16 height 10
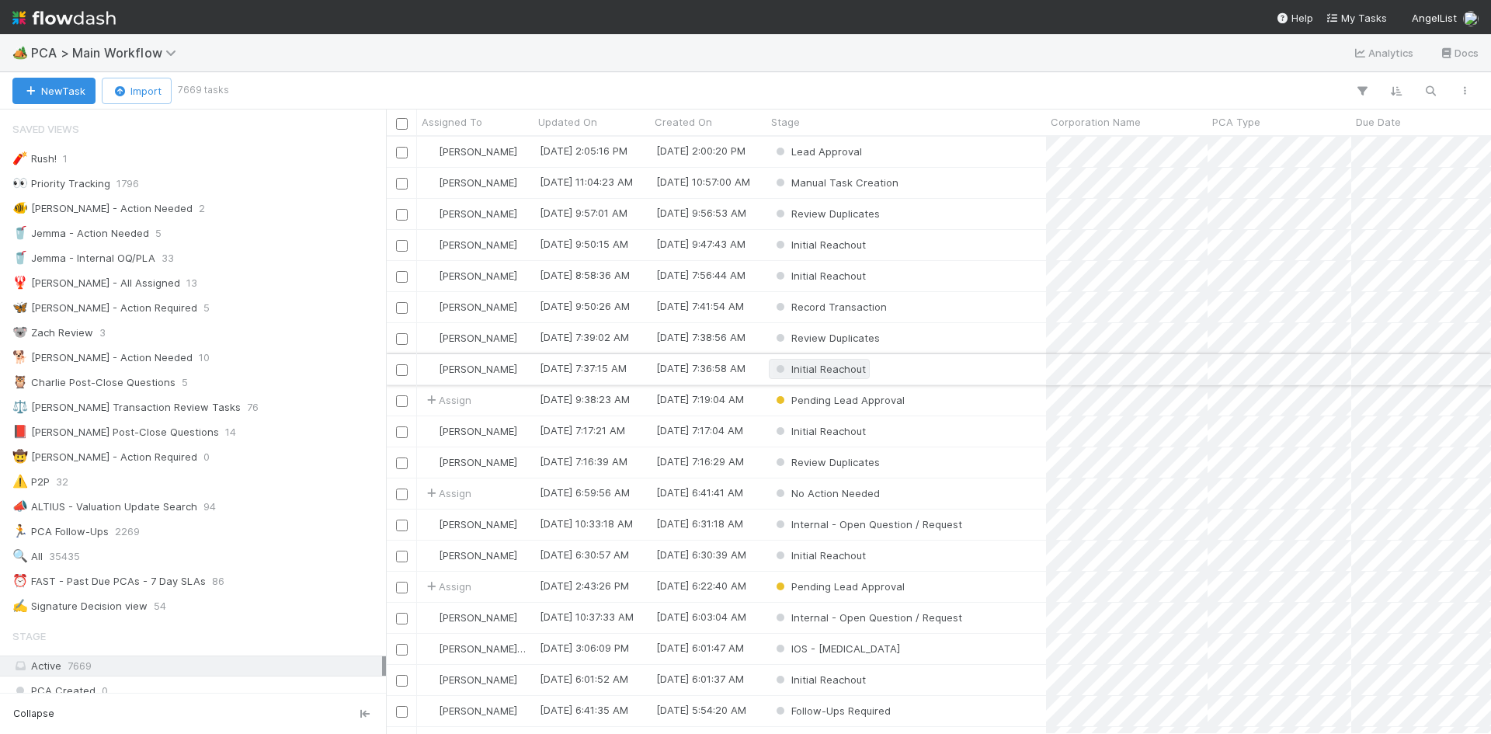
scroll to position [12, 12]
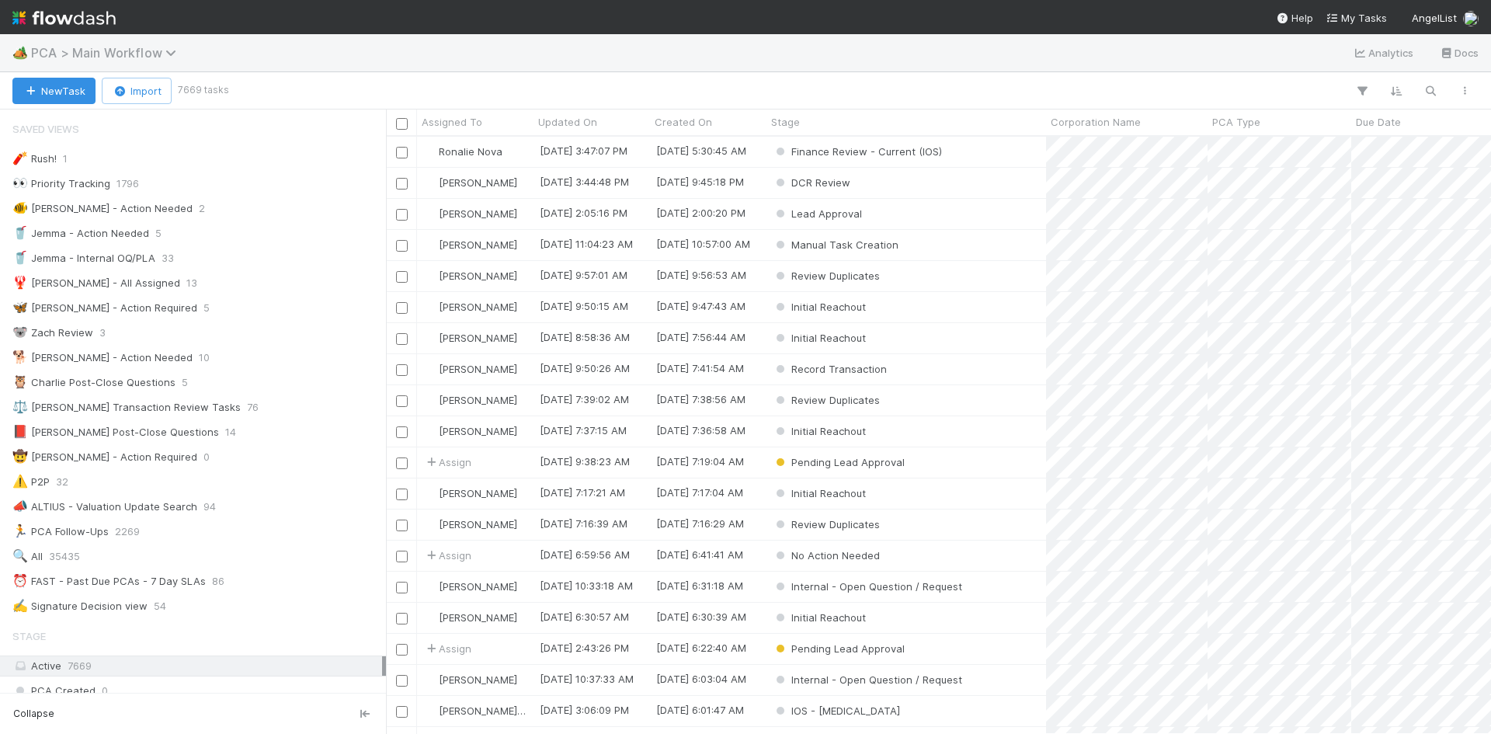
click at [107, 54] on span "PCA > Main Workflow" at bounding box center [107, 53] width 153 height 16
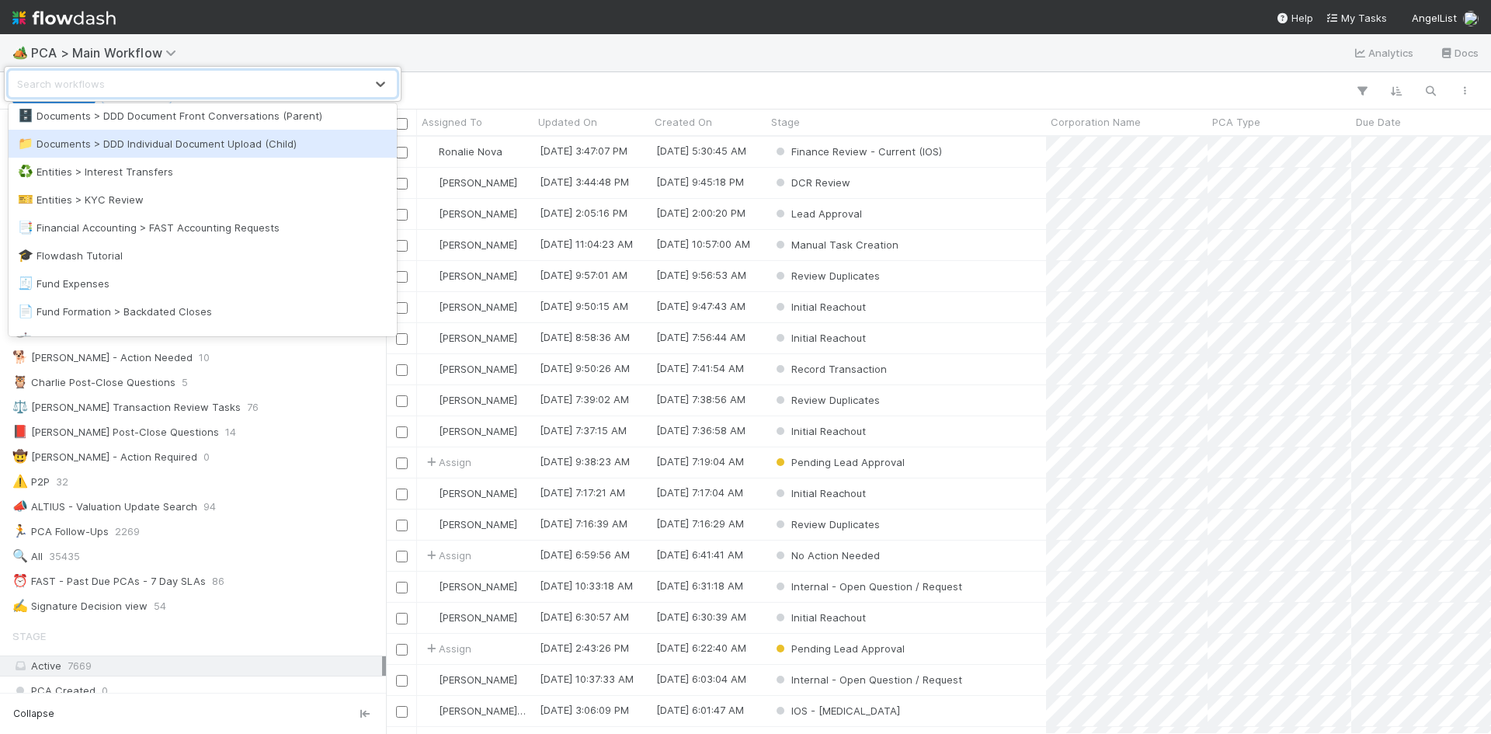
scroll to position [466, 0]
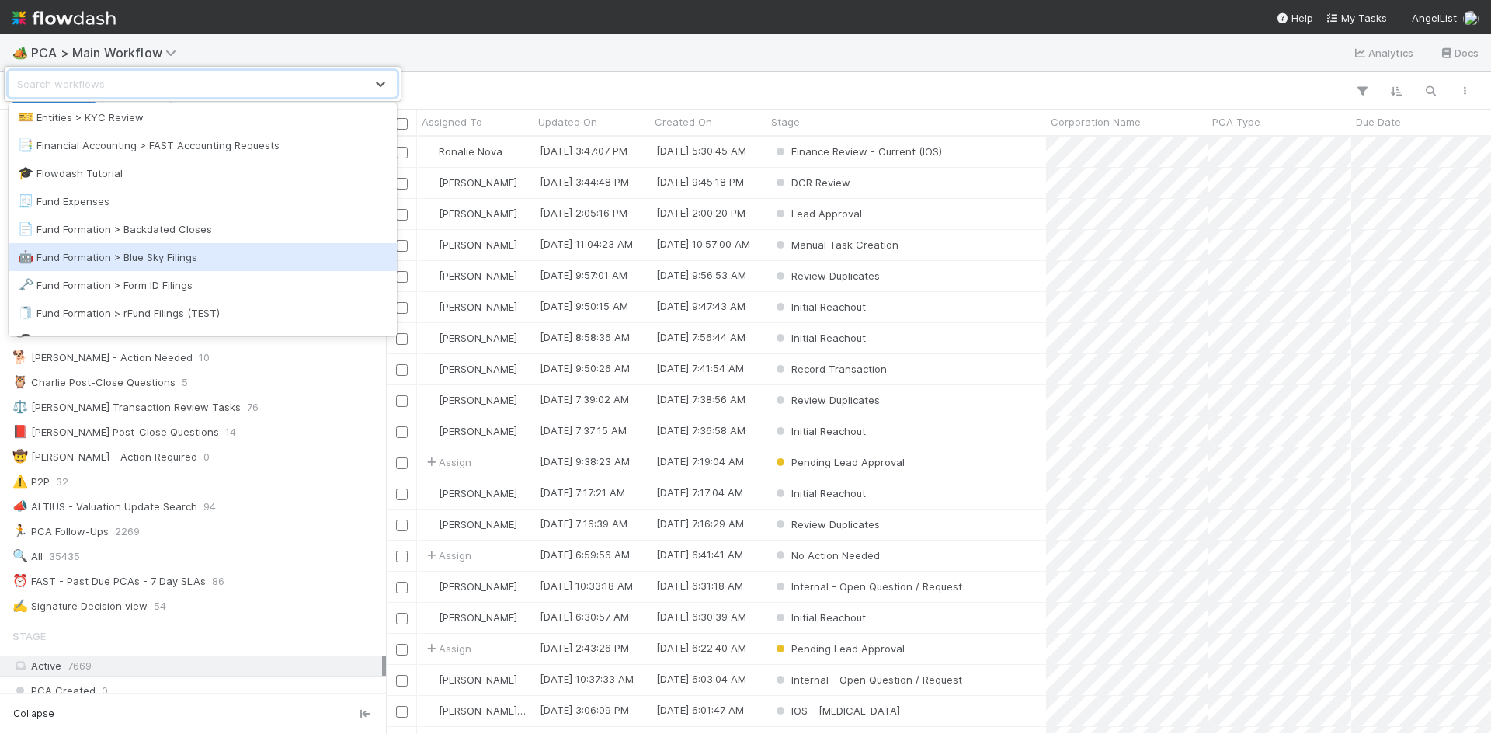
click at [146, 263] on div "🤖 Fund Formation > Blue Sky Filings" at bounding box center [203, 257] width 370 height 16
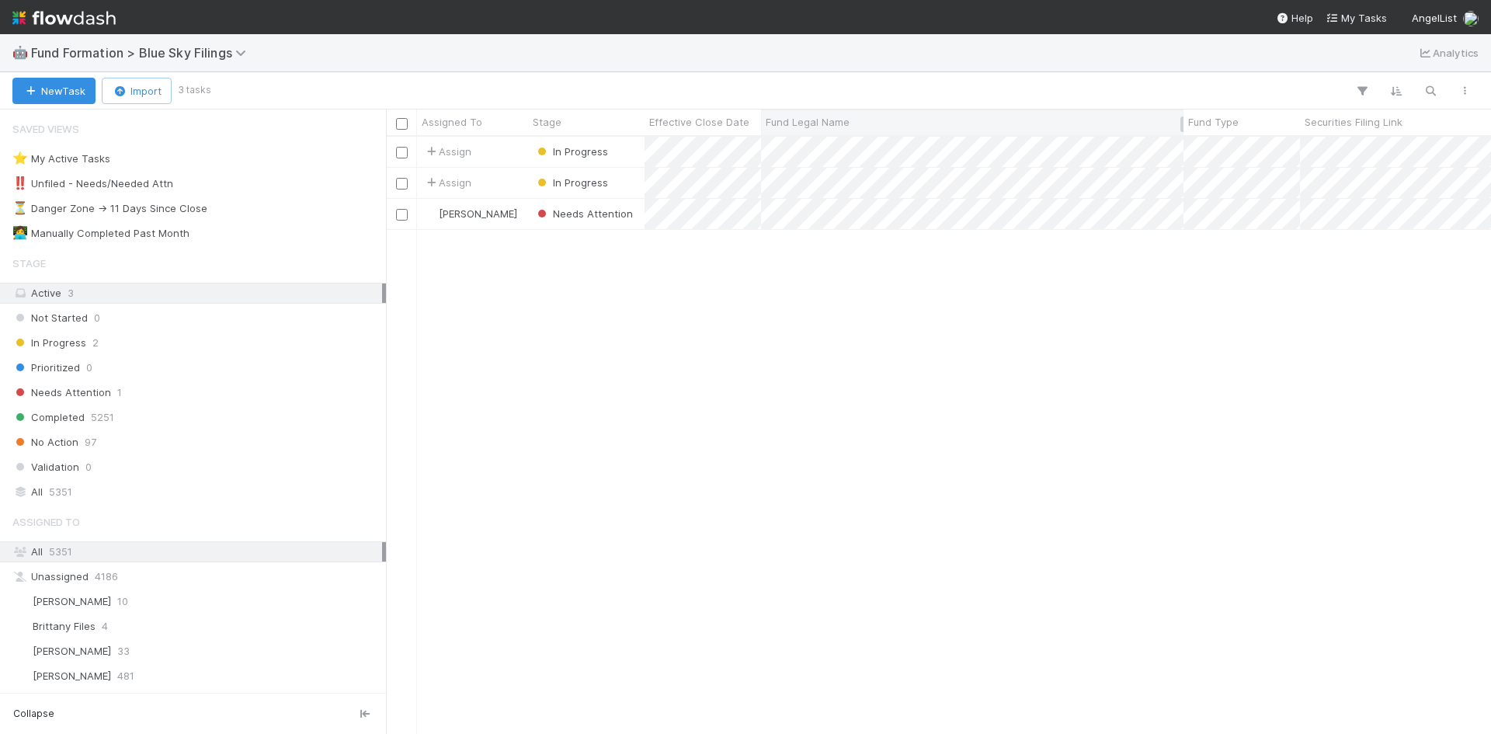
scroll to position [585, 1093]
click at [147, 388] on div "Needs Attention 1" at bounding box center [197, 392] width 370 height 19
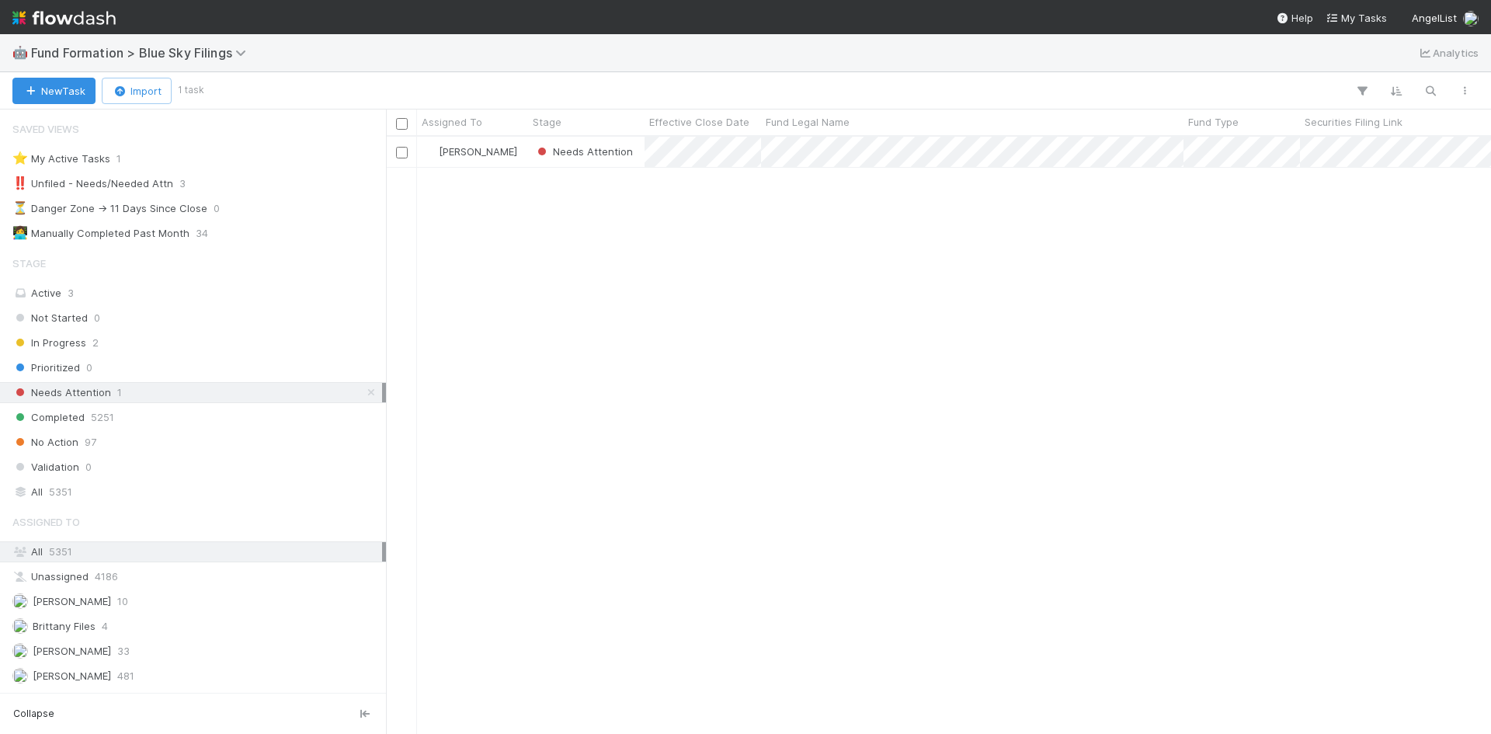
scroll to position [585, 1093]
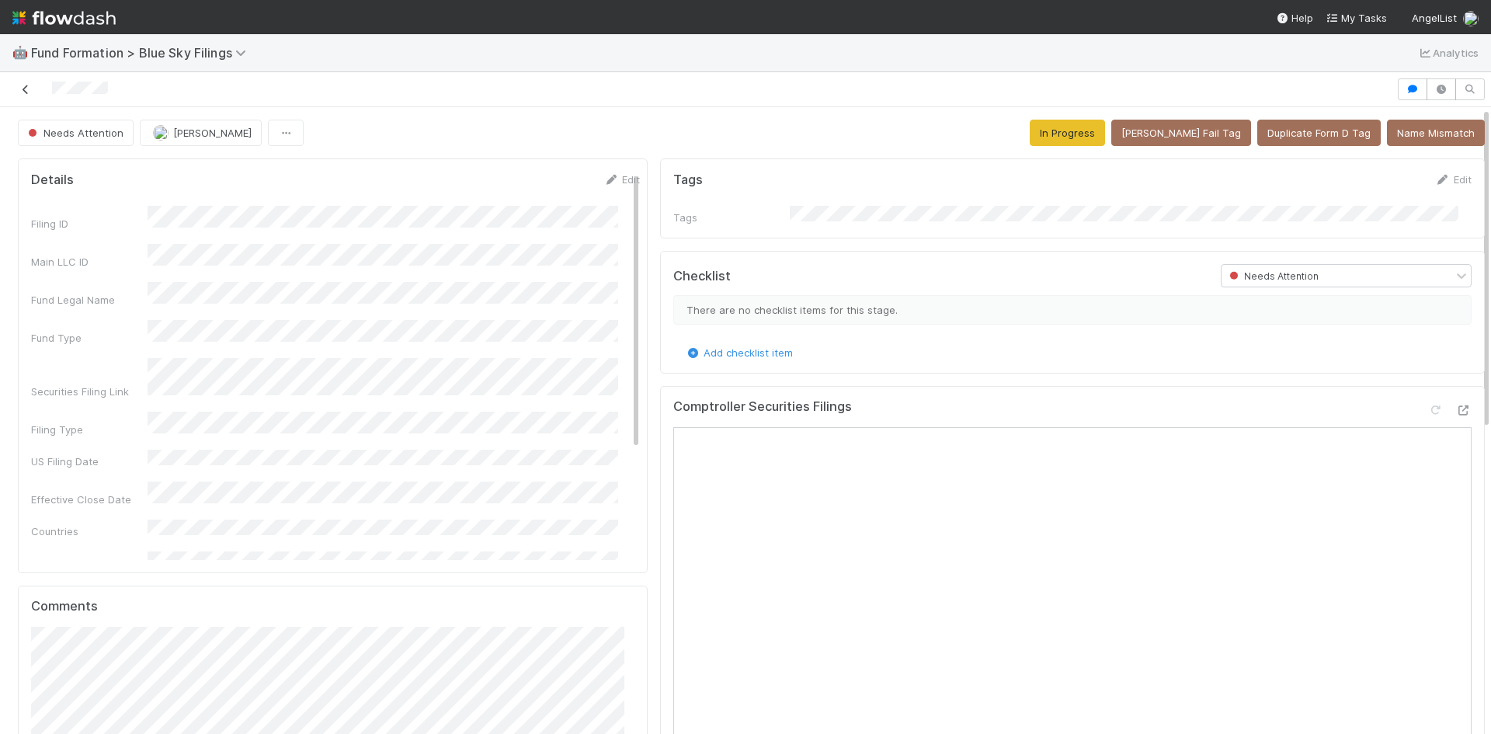
click at [27, 86] on icon at bounding box center [26, 90] width 16 height 10
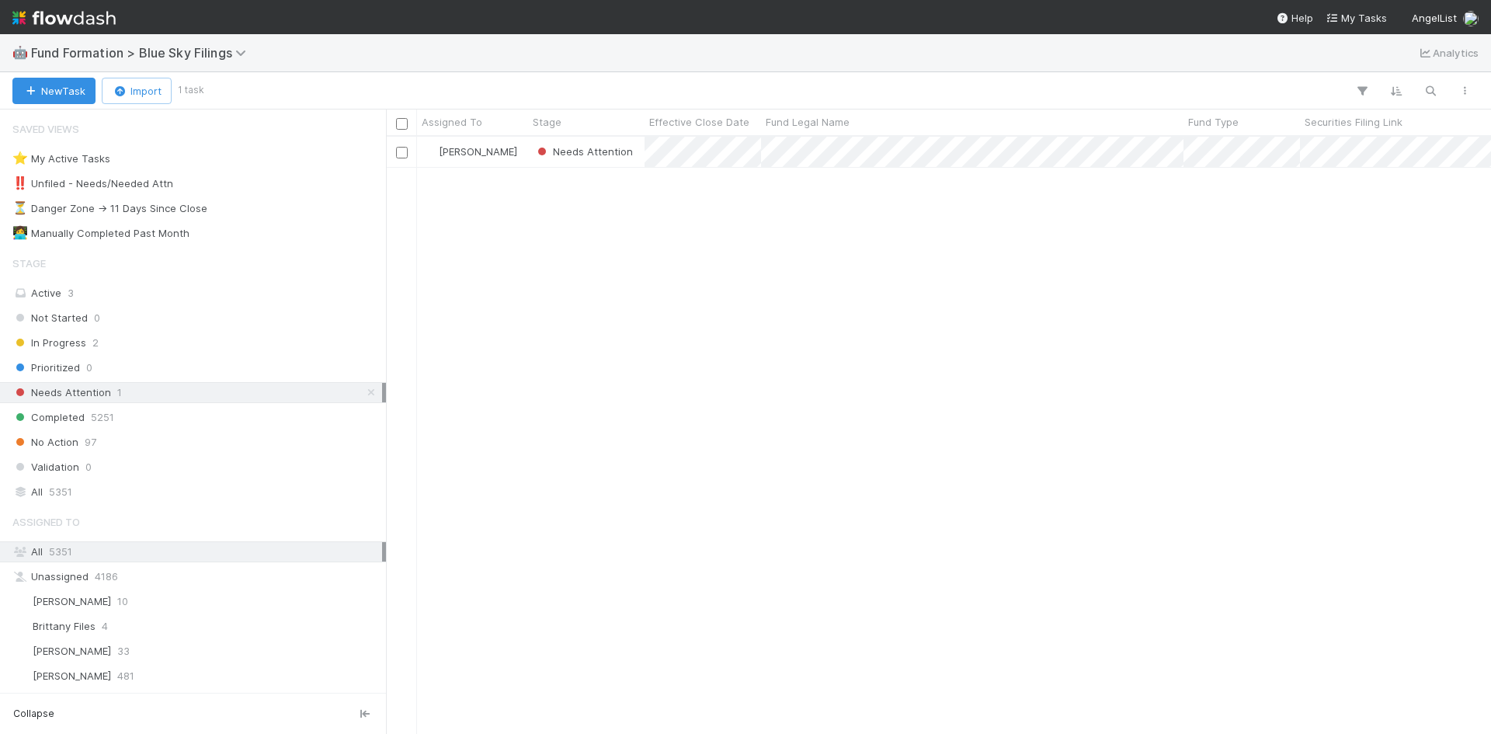
scroll to position [585, 1093]
click at [865, 377] on div at bounding box center [745, 367] width 1491 height 734
click at [58, 498] on span "5351" at bounding box center [60, 491] width 23 height 19
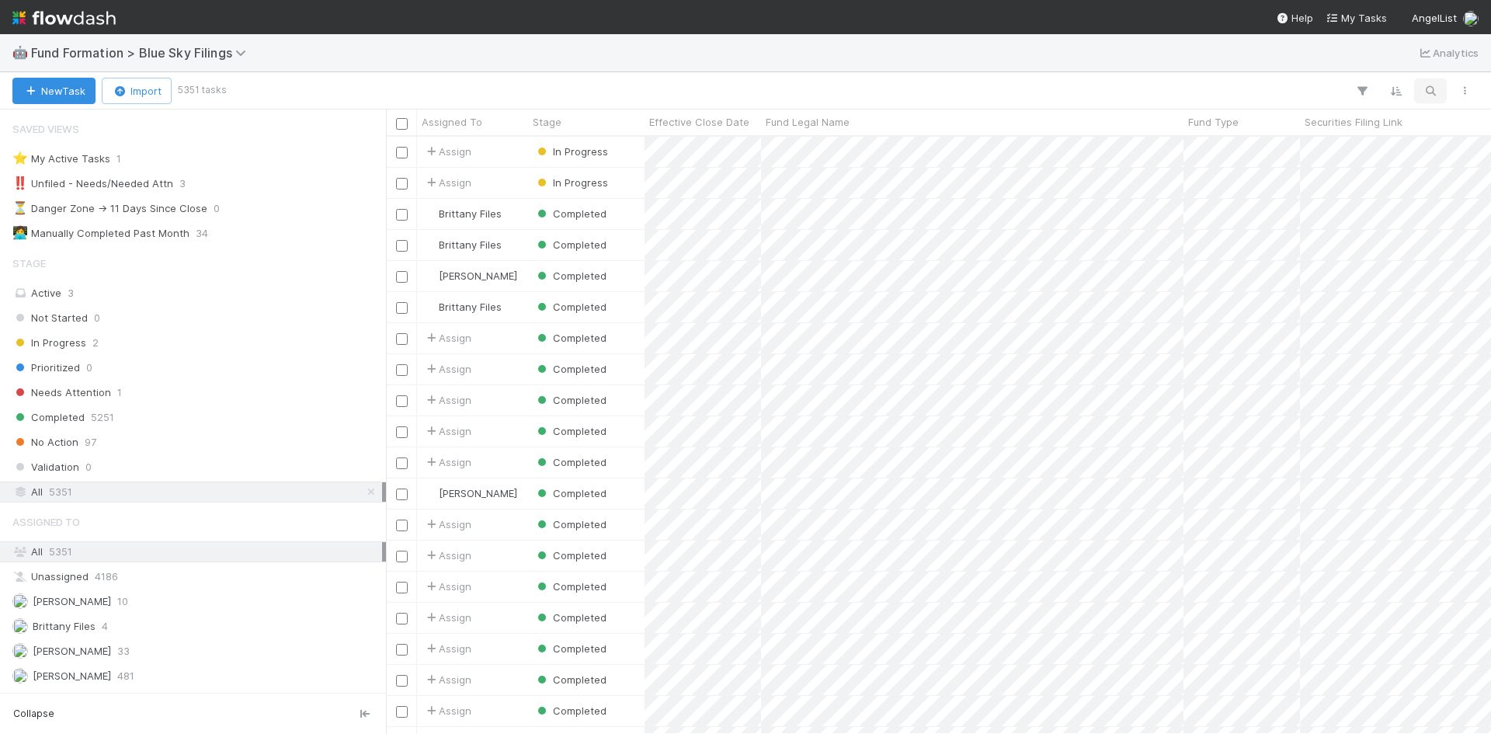
scroll to position [585, 1093]
click at [1428, 85] on icon "button" at bounding box center [1431, 91] width 16 height 14
type input "S25, a series of [PERSON_NAME] Funds, LP"
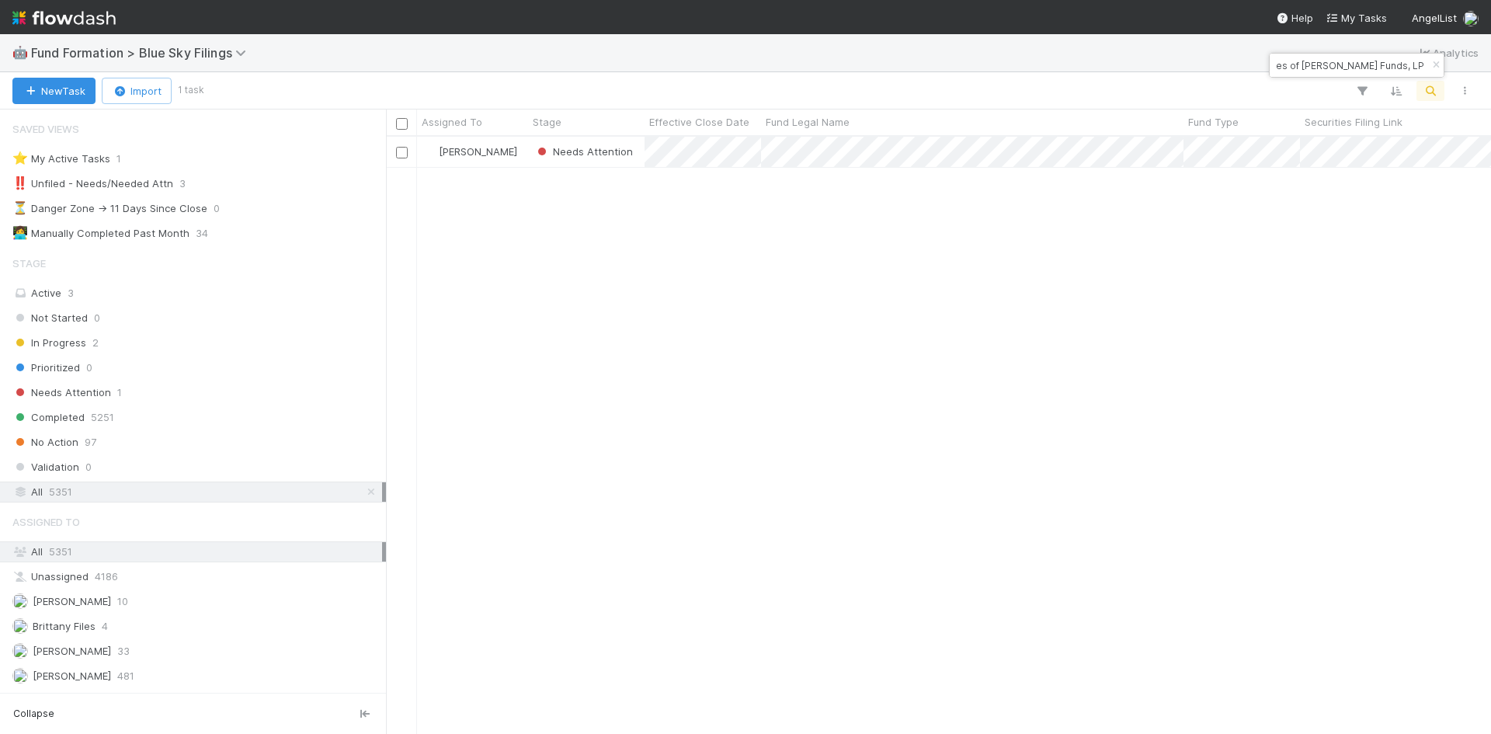
scroll to position [0, 0]
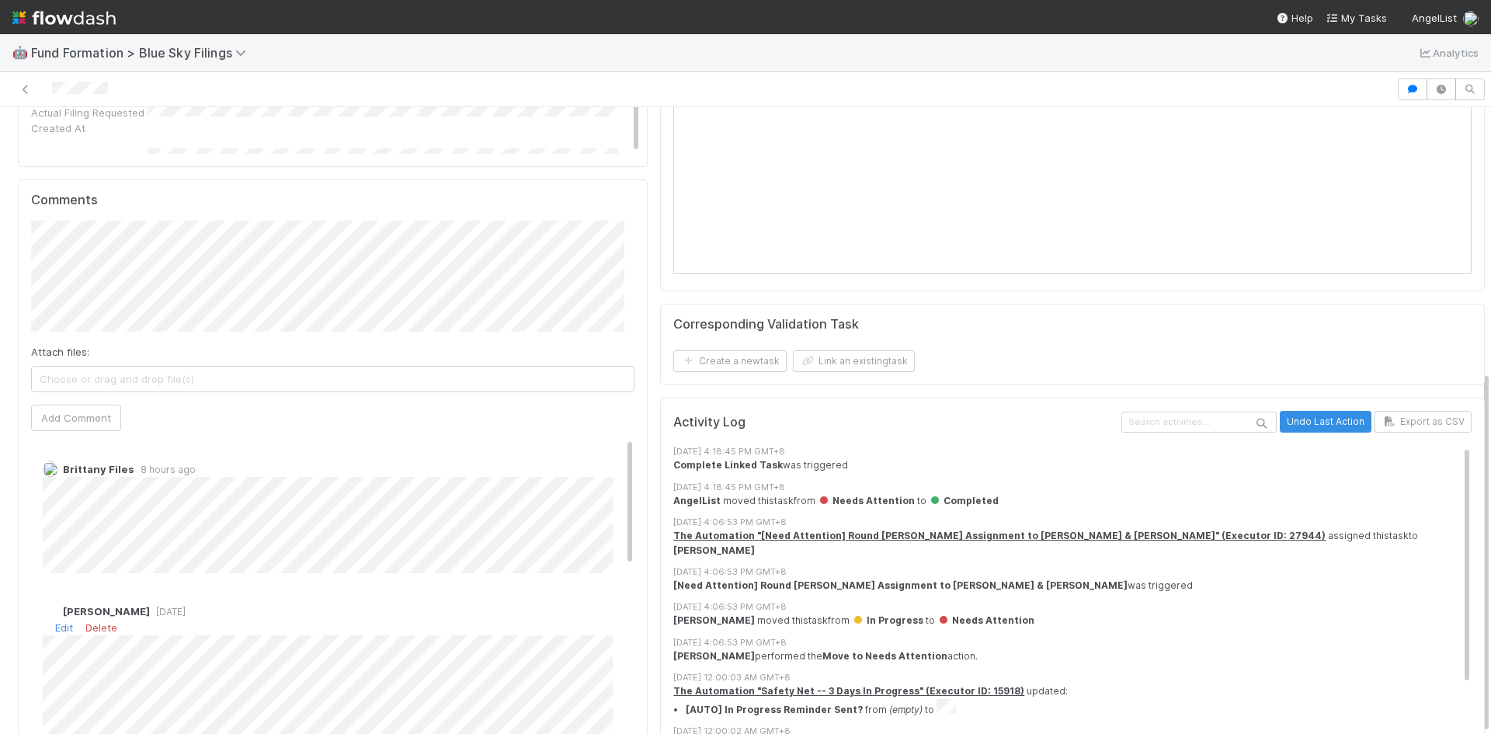
scroll to position [456, 0]
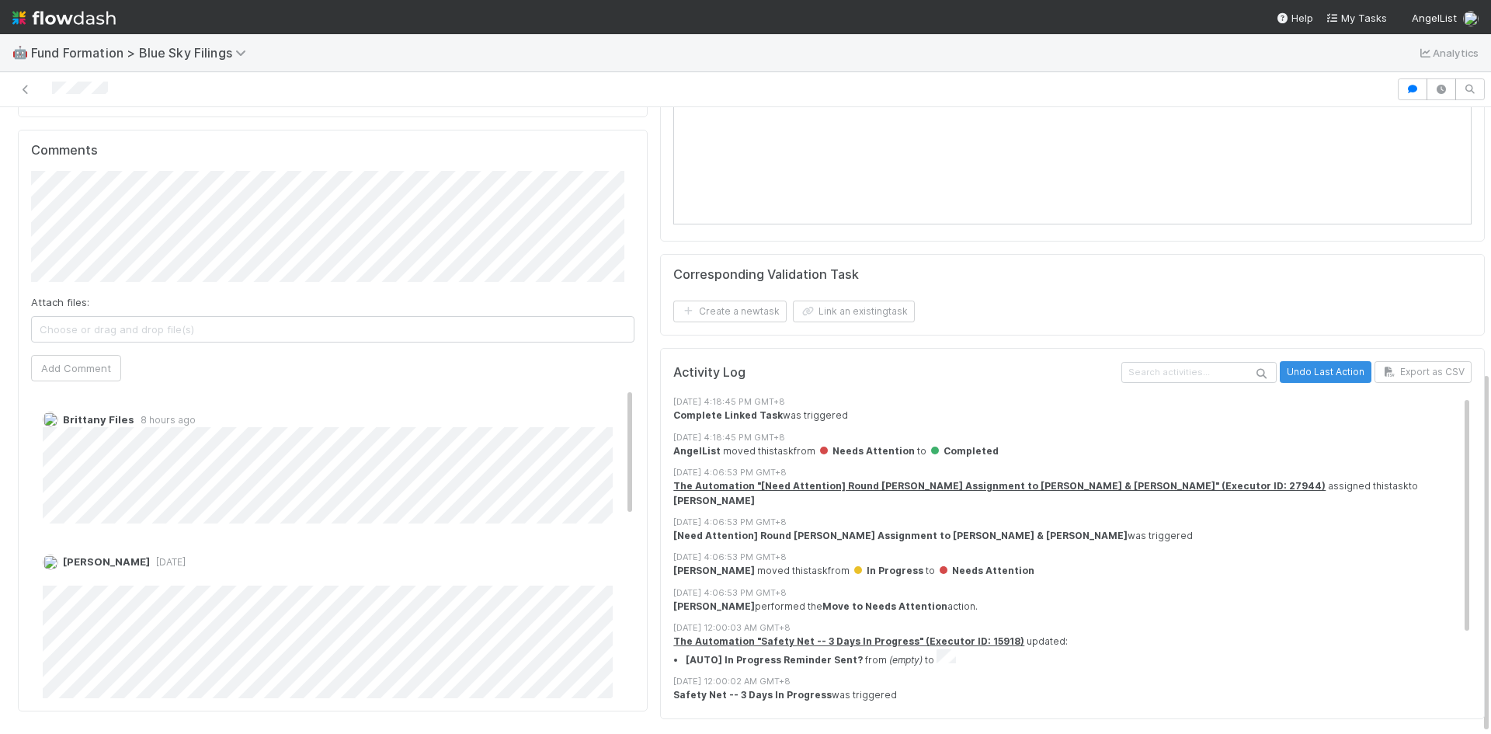
click at [141, 328] on span "Choose or drag and drop file(s)" at bounding box center [333, 329] width 602 height 25
click at [48, 326] on icon at bounding box center [48, 329] width 16 height 9
click at [201, 333] on span "Choose or drag and drop file(s)" at bounding box center [333, 329] width 602 height 25
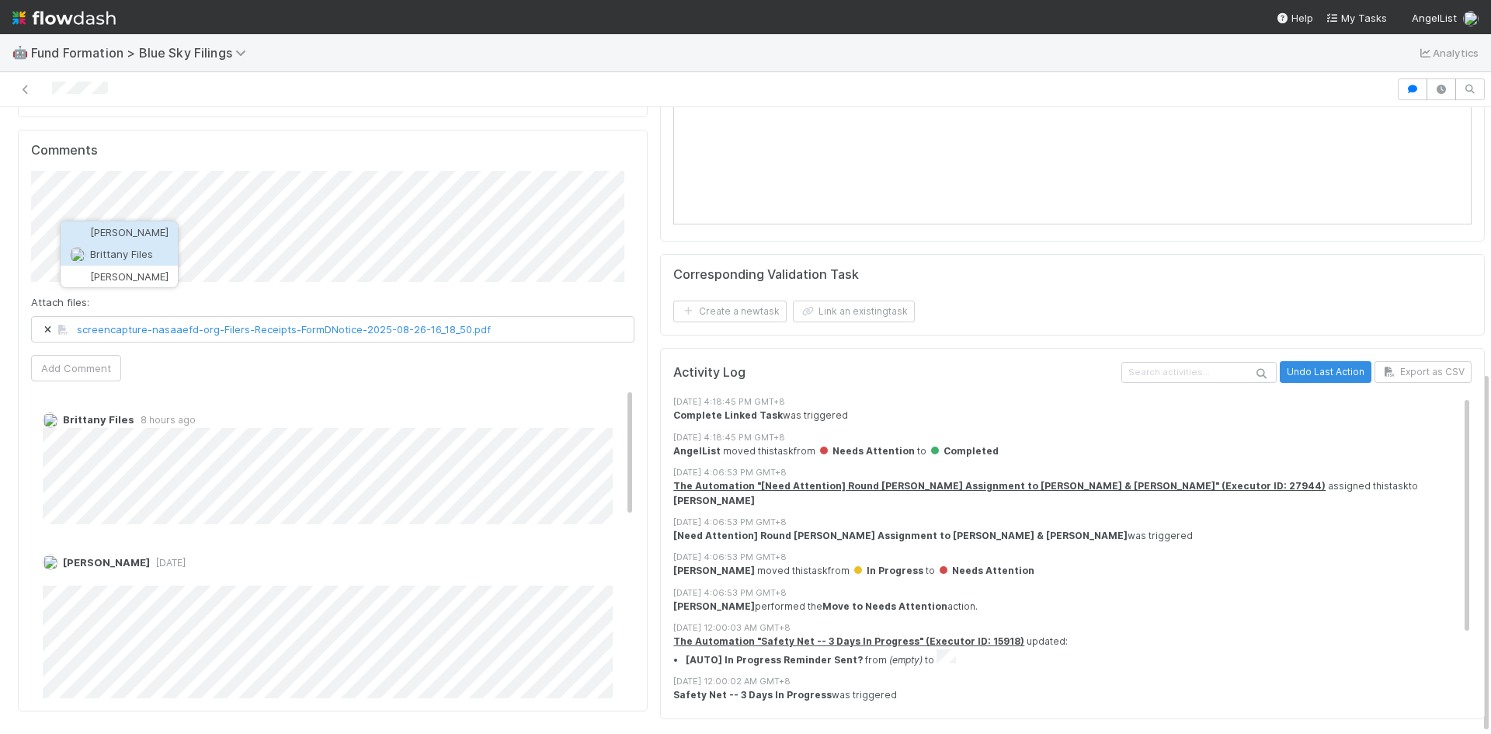
click at [150, 256] on span "Brittany Files" at bounding box center [121, 254] width 63 height 12
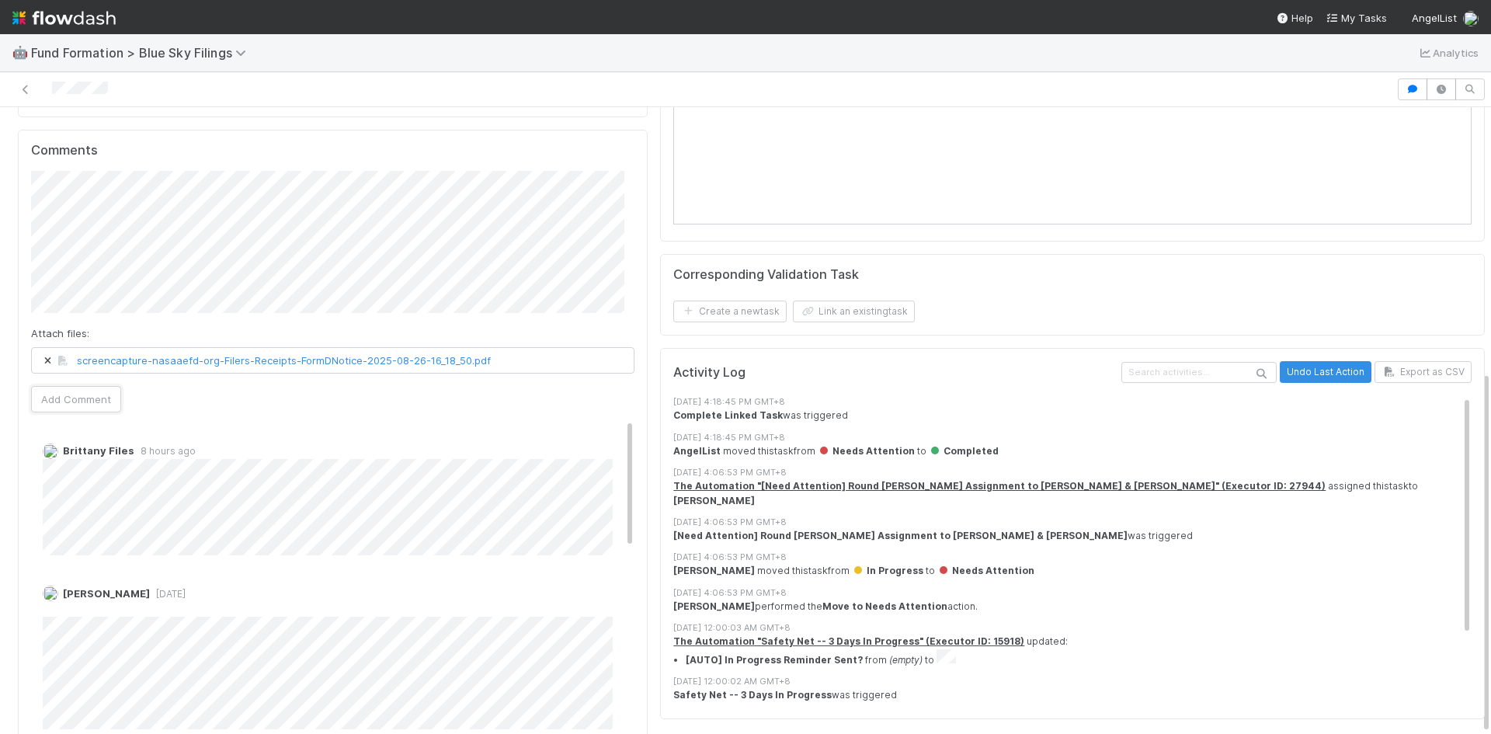
drag, startPoint x: 94, startPoint y: 397, endPoint x: 307, endPoint y: 377, distance: 214.4
click at [95, 397] on button "Add Comment" at bounding box center [76, 399] width 90 height 26
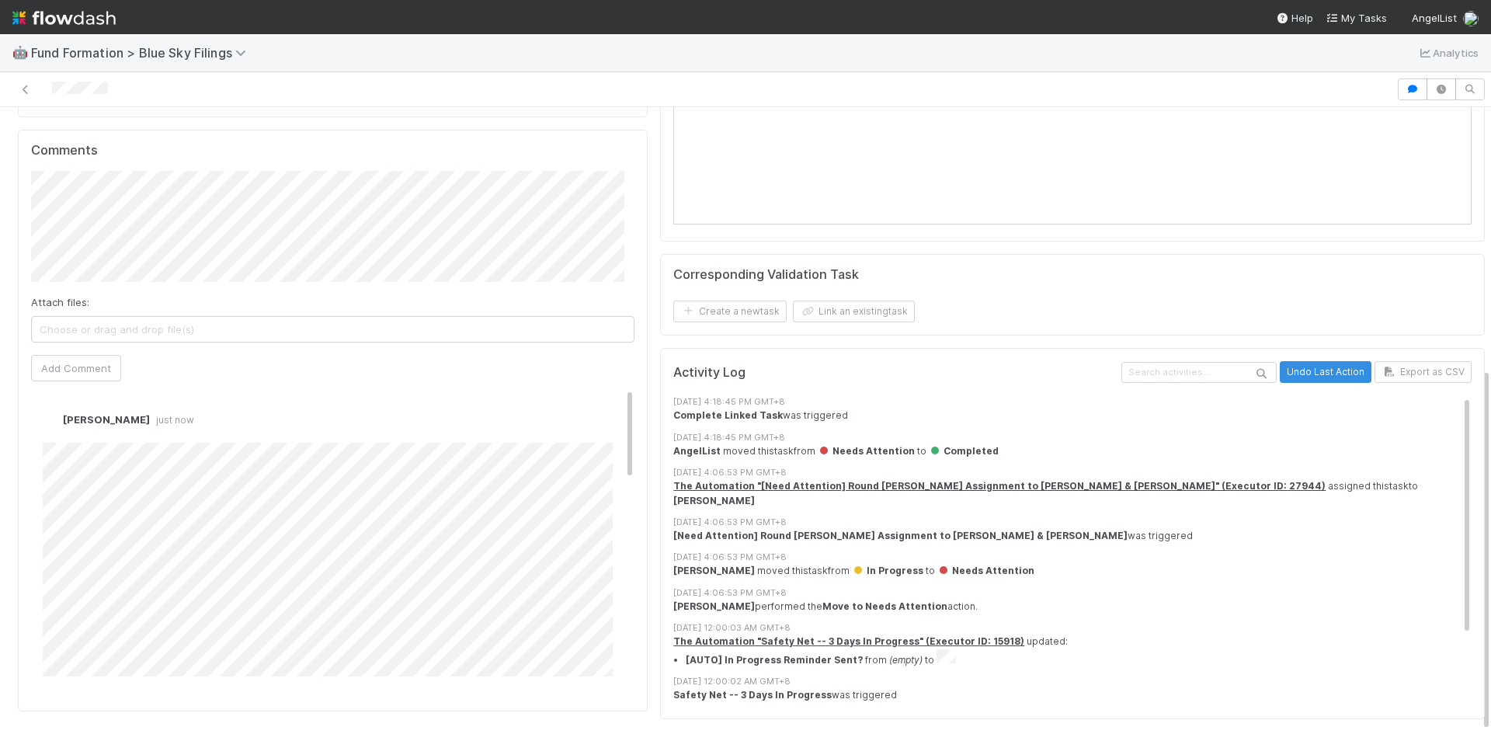
scroll to position [0, 0]
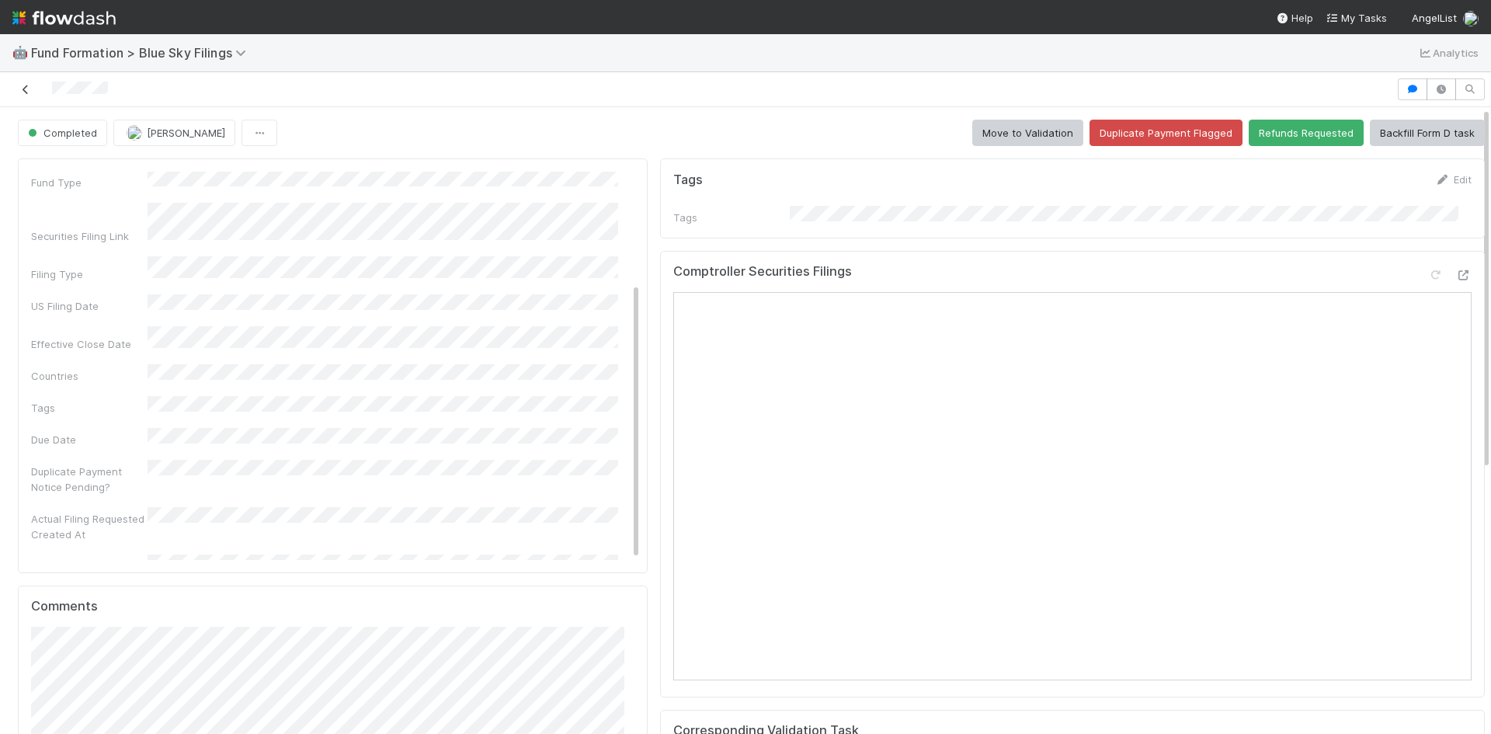
click at [23, 83] on link at bounding box center [26, 90] width 16 height 16
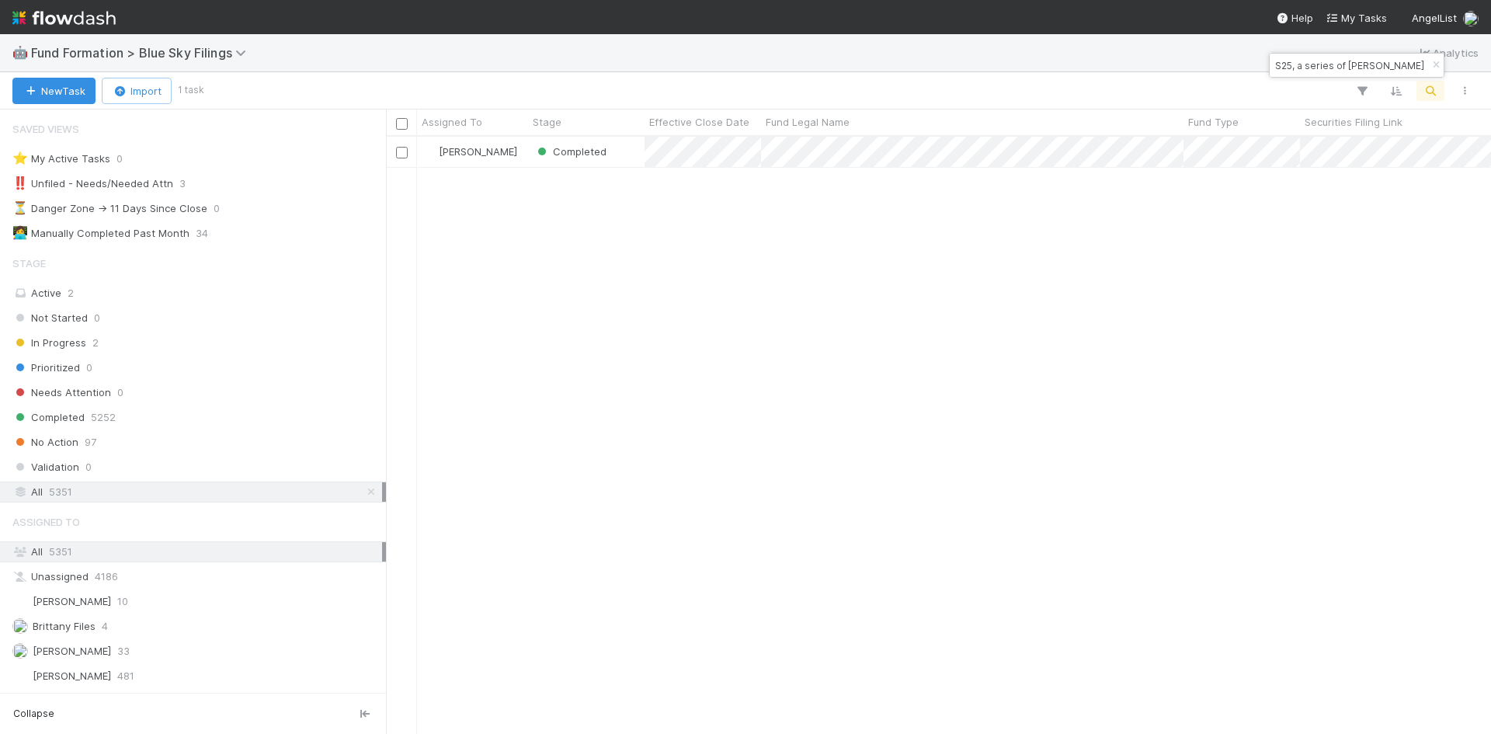
scroll to position [585, 1093]
click at [854, 409] on div "[PERSON_NAME] Completed [DATE] 6:45:22 PM [DATE] 4:18:45 PM" at bounding box center [938, 435] width 1105 height 596
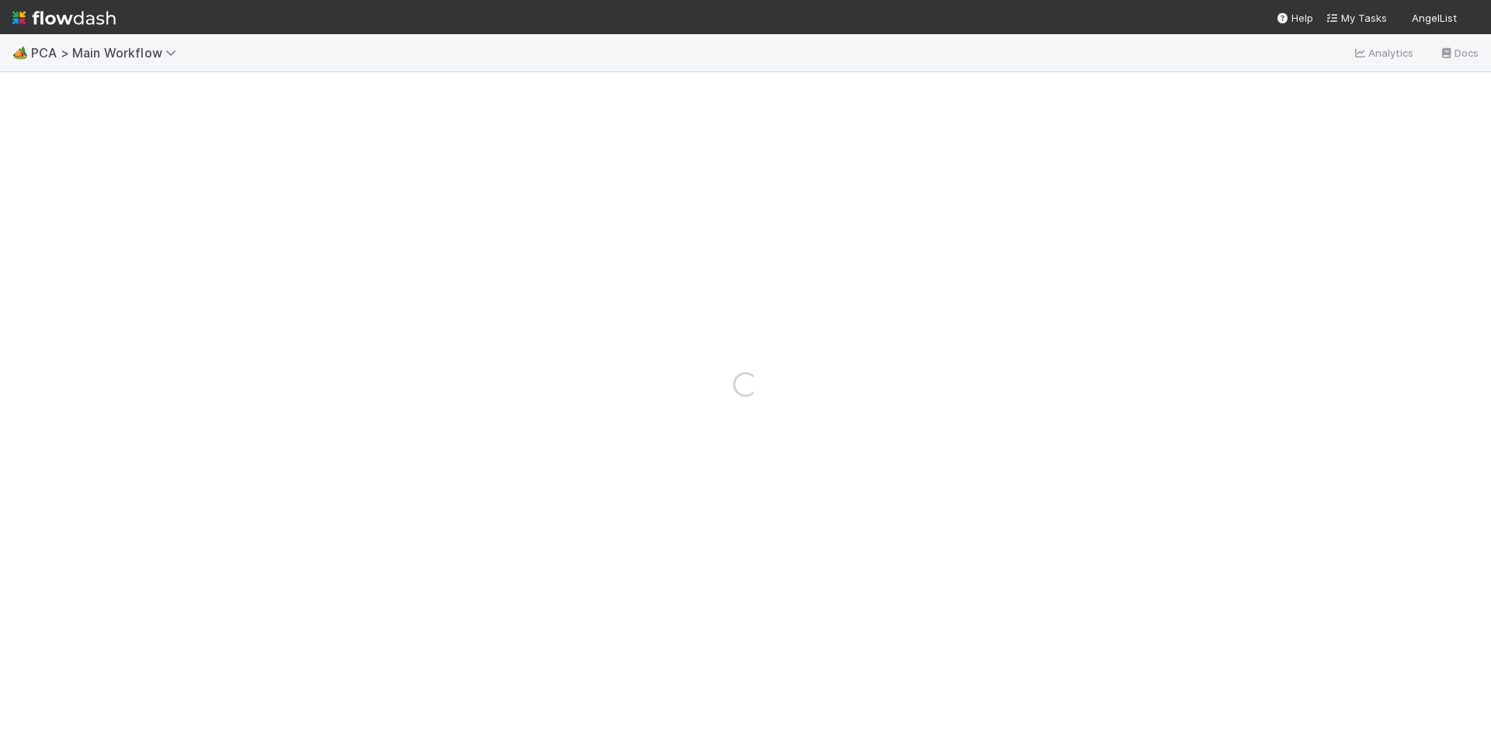
click at [760, 81] on div "Loading..." at bounding box center [745, 384] width 1491 height 700
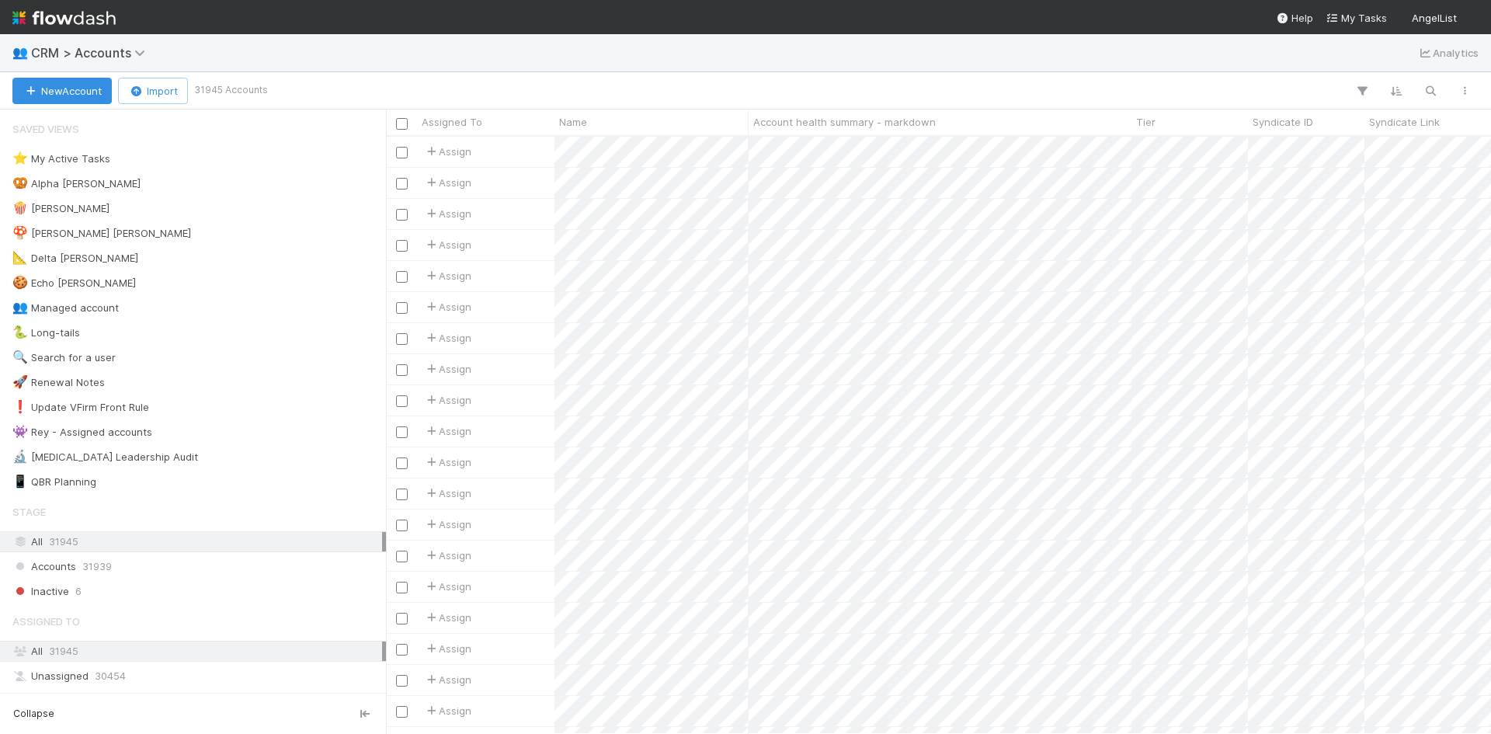
scroll to position [585, 1093]
click at [1430, 88] on icon "button" at bounding box center [1431, 91] width 16 height 14
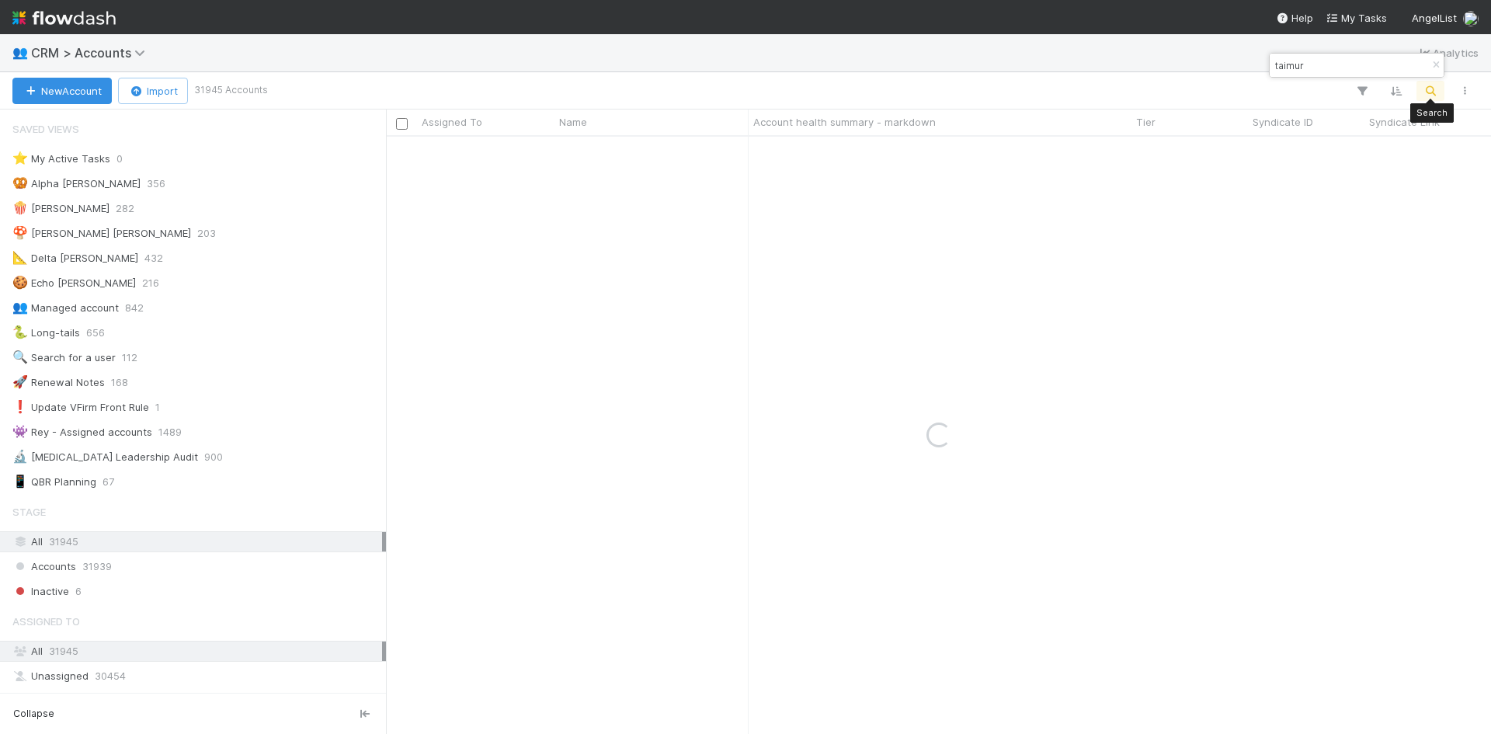
type input "taimur"
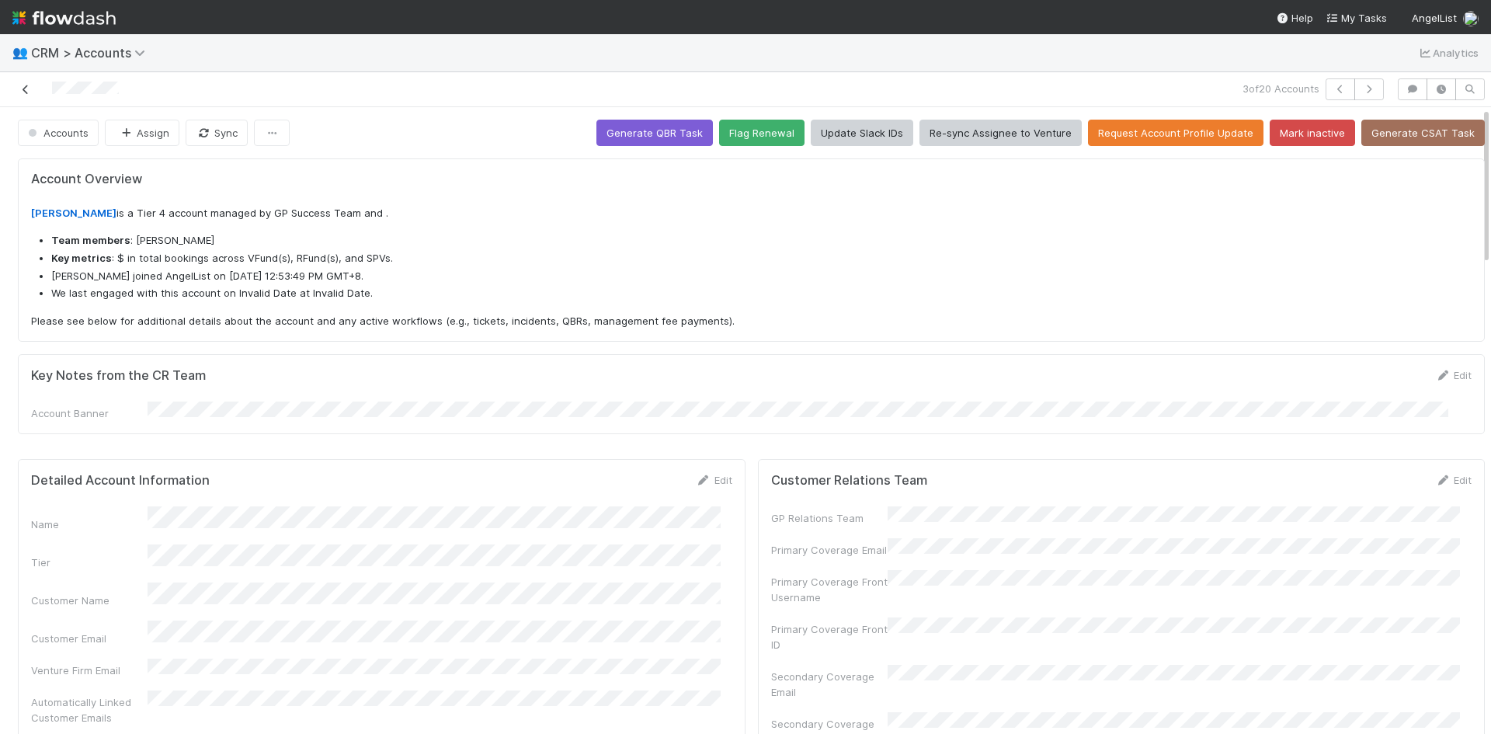
click at [30, 90] on icon at bounding box center [26, 90] width 16 height 10
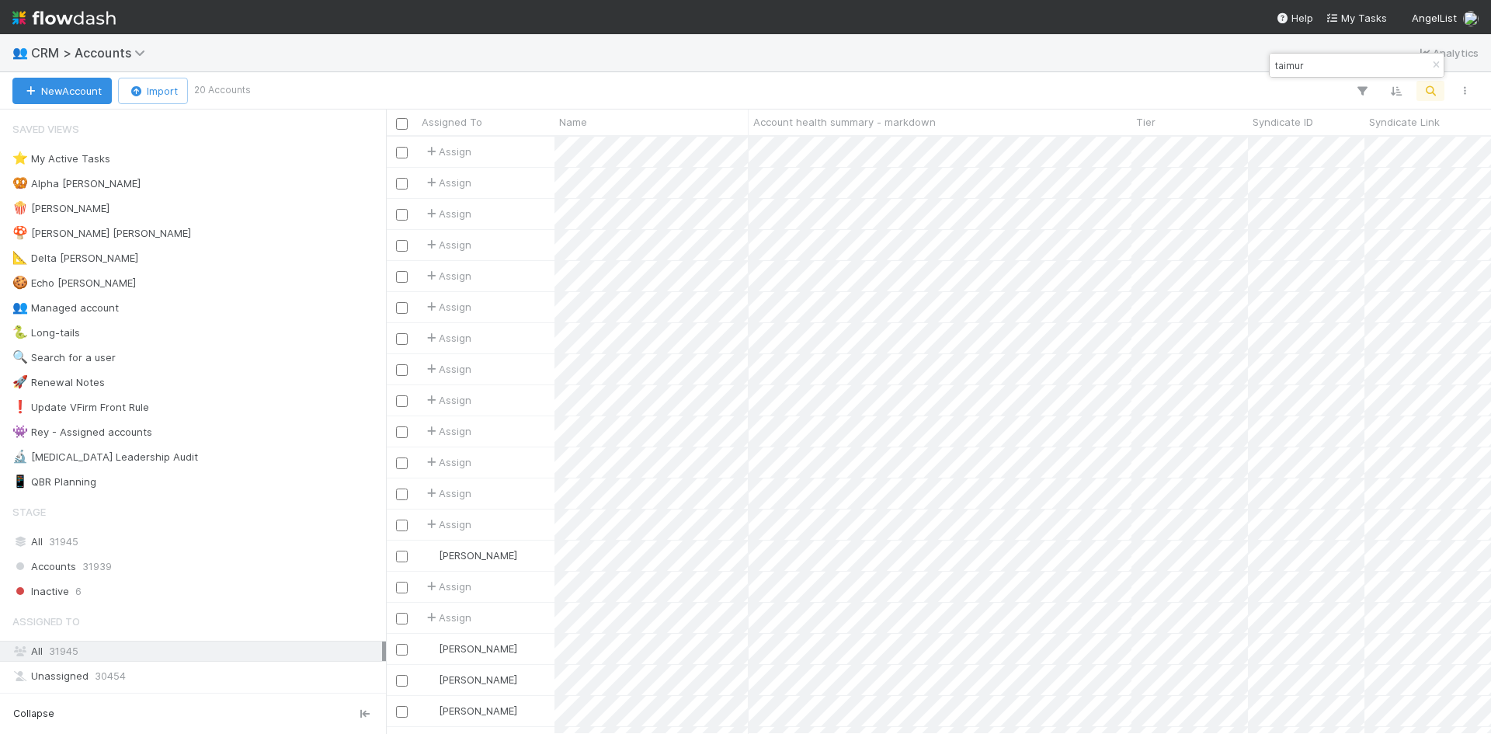
scroll to position [585, 1093]
click at [1352, 69] on input "taimur" at bounding box center [1349, 65] width 155 height 19
drag, startPoint x: 1356, startPoint y: 66, endPoint x: 1275, endPoint y: 64, distance: 80.8
click at [1275, 64] on input "taimur" at bounding box center [1349, 65] width 155 height 19
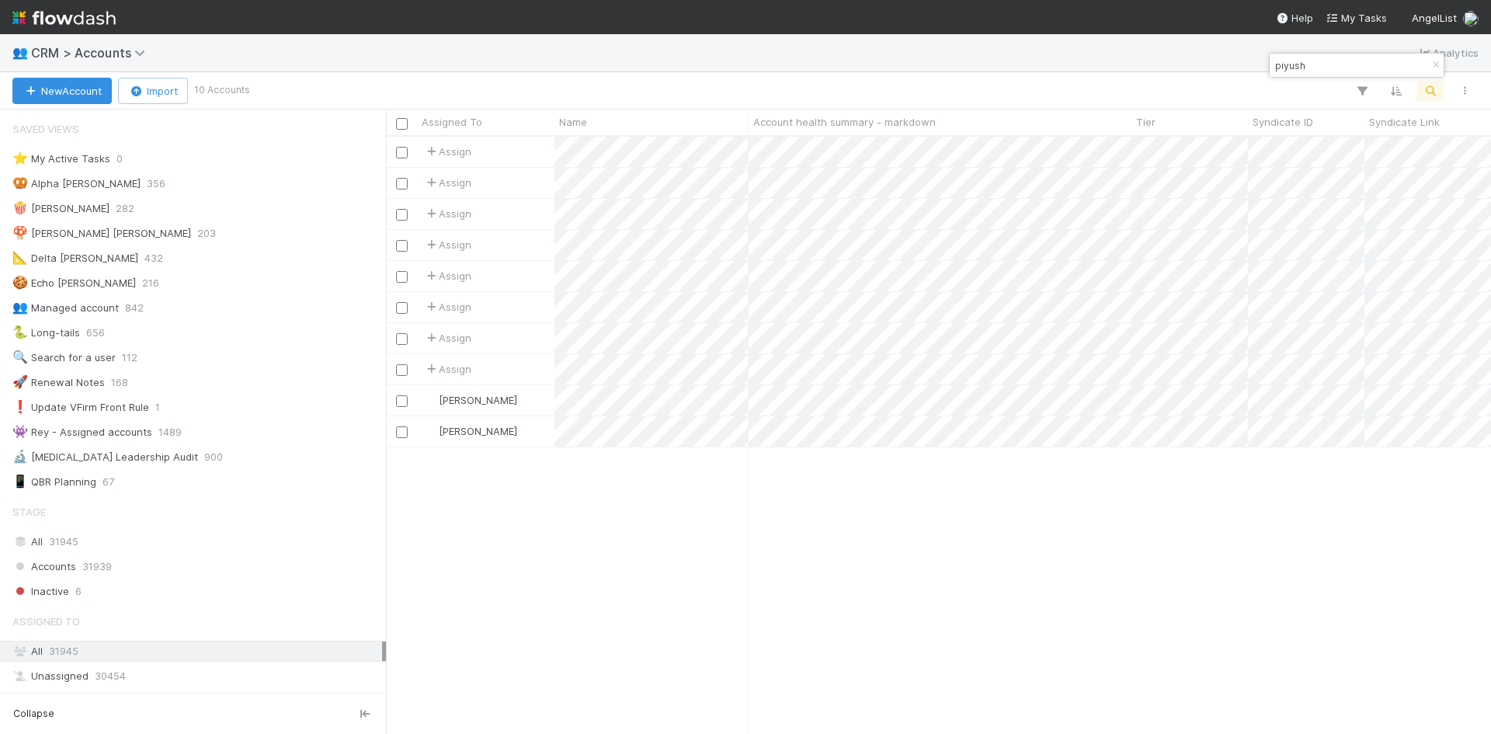
type input "piyush"
